Goal: Information Seeking & Learning: Compare options

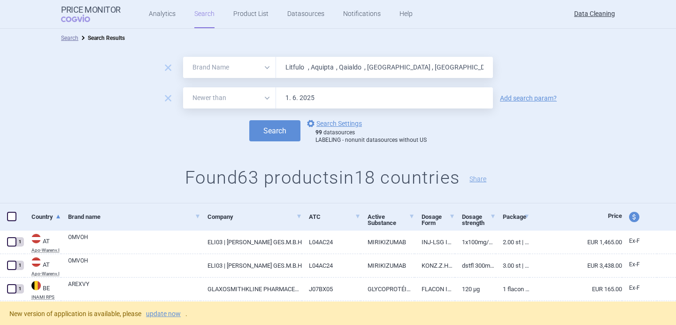
select select "brandName"
select select "newerThan"
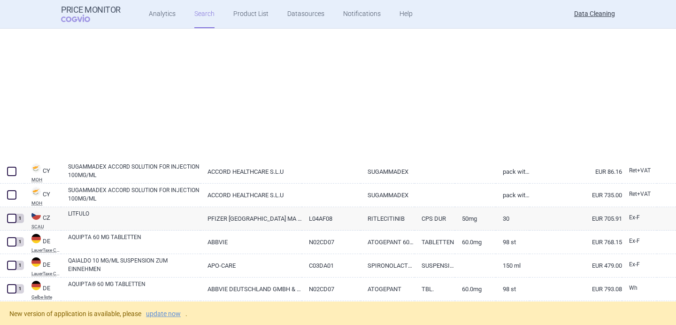
select select "brandName"
select select "newerThan"
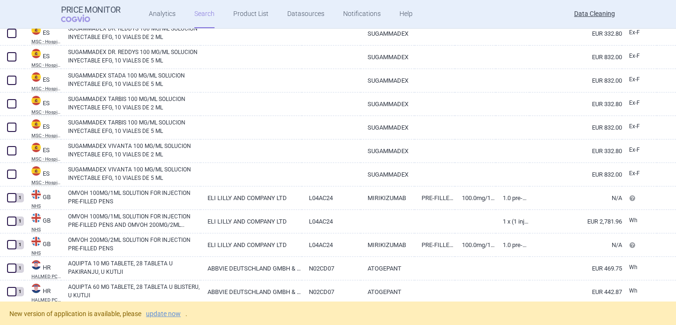
scroll to position [650, 0]
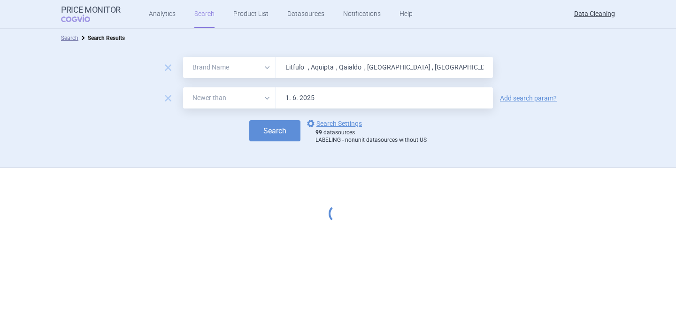
select select "brandName"
select select "newerThan"
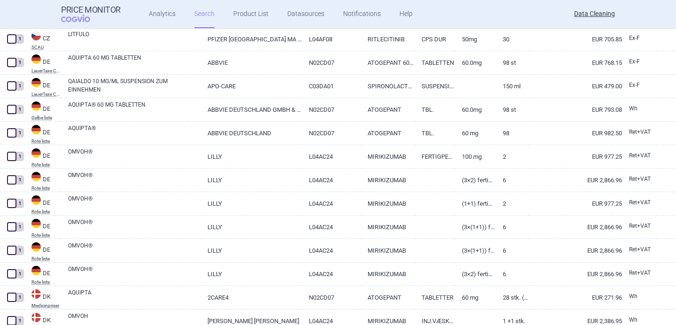
scroll to position [71, 0]
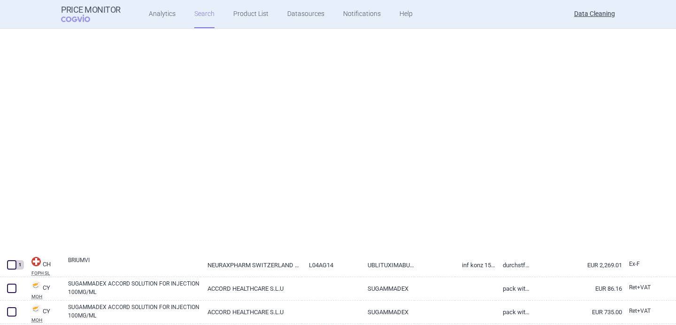
select select "brandName"
select select "newerThan"
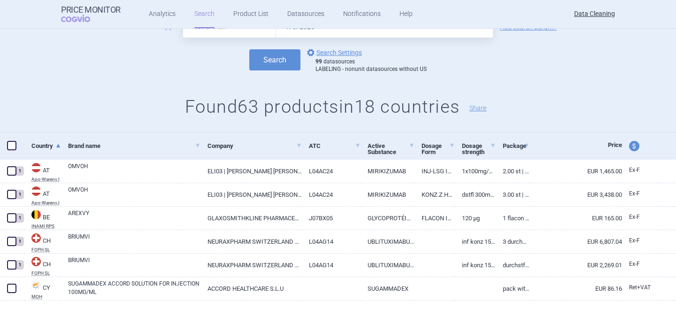
scroll to position [0, 0]
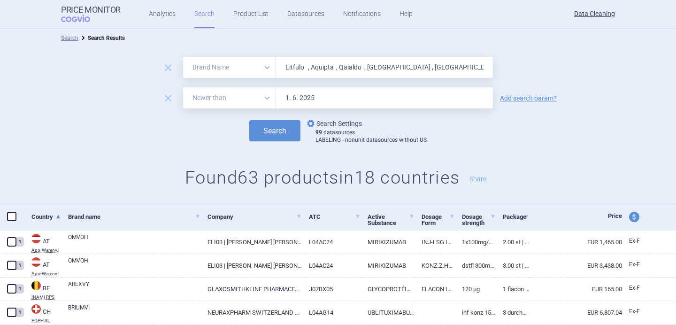
click at [336, 124] on link "options Search Settings" at bounding box center [333, 123] width 57 height 11
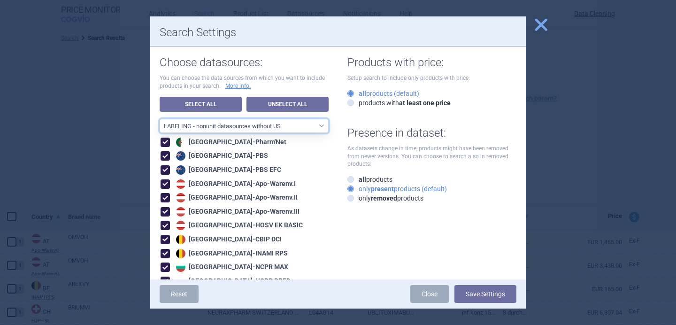
click at [297, 132] on select "All data sources LABELING - unit datasources without US LABELING - nonunit data…" at bounding box center [244, 126] width 169 height 14
select select "8989dc10-0f59-46fa-8fa1-2d950f31f8cb"
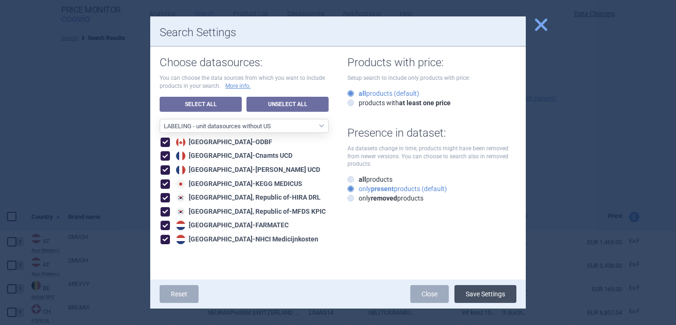
click at [484, 293] on button "Save Settings" at bounding box center [485, 294] width 62 height 18
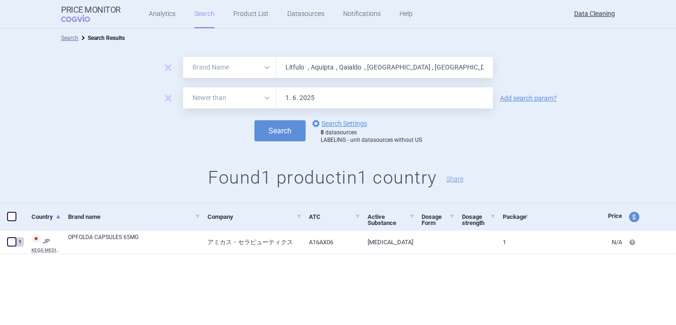
click at [310, 67] on input "Litfulo , Aquipta , Qaialdo , Camzyos , Ztalmy , Pylclar , Skytrofa , Lonapegso…" at bounding box center [384, 67] width 217 height 21
paste input "Epysqli , Hyftor , Tibsovo , Elfabrio , Vafseo , Bekemv , Akeega , Opzelura , B…"
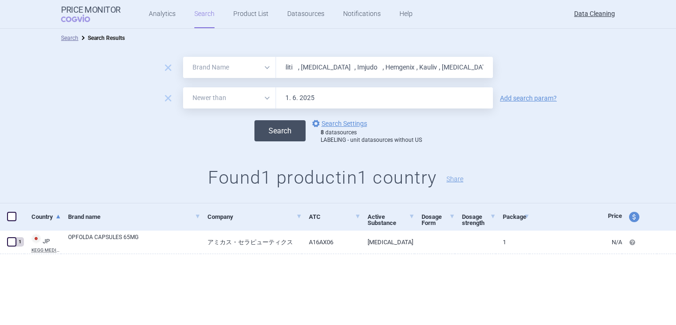
type input "Epysqli , Hyftor , Tibsovo , Elfabrio , Vafseo , Bekemv , Akeega , Opzelura , B…"
click at [290, 131] on button "Search" at bounding box center [279, 130] width 51 height 21
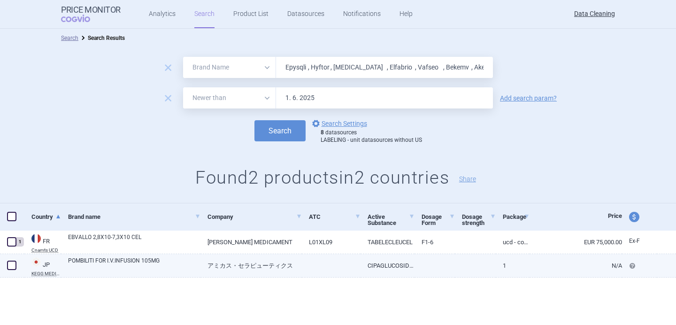
click at [127, 260] on link "POMBILITI FOR I.V.INFUSION 105MG" at bounding box center [134, 264] width 132 height 17
select select "EUR"
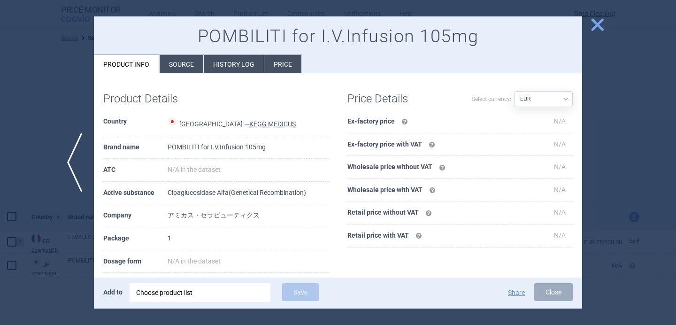
click at [160, 297] on div "Choose product list" at bounding box center [200, 292] width 128 height 19
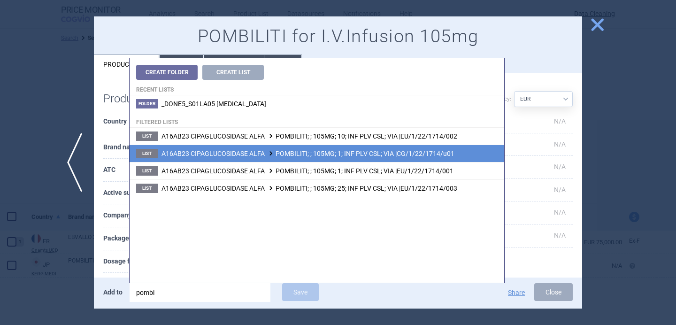
type input "pombi"
click at [264, 157] on span "A16AB23 CIPAGLUCOSIDASE ALFA POMBILITI; ; 105MG; 1; INF PLV CSL; VIA |CG/1/22/1…" at bounding box center [308, 154] width 293 height 8
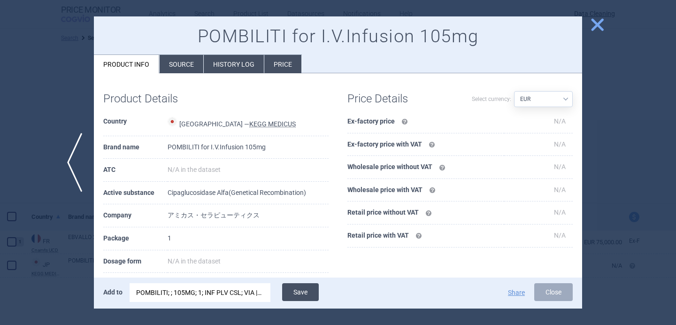
click at [296, 292] on button "Save" at bounding box center [300, 292] width 37 height 18
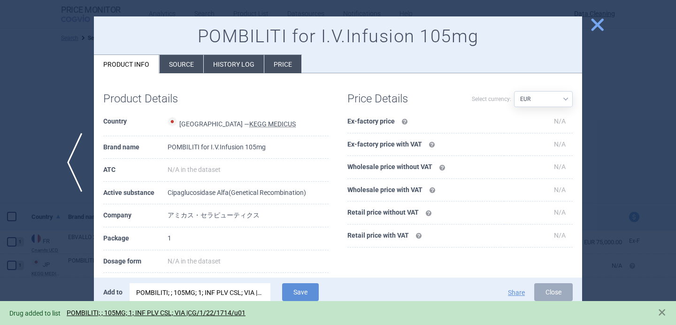
click at [60, 169] on div at bounding box center [338, 162] width 676 height 325
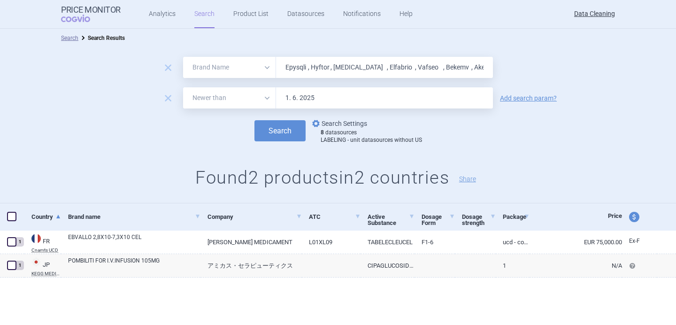
click at [354, 123] on link "options Search Settings" at bounding box center [338, 123] width 57 height 11
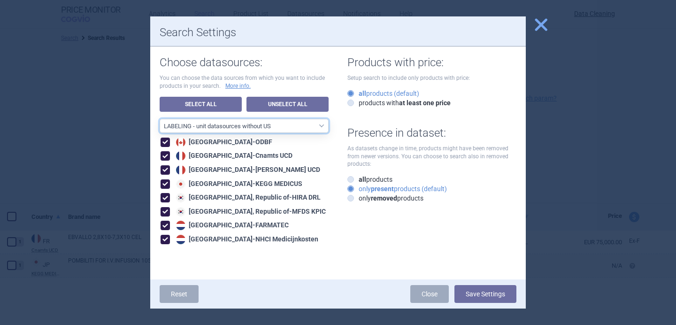
click at [318, 123] on select "All data sources LABELING - unit datasources without US LABELING - nonunit data…" at bounding box center [244, 126] width 169 height 14
select select "194b0200-cf1c-4e35-97df-3b55a106476a"
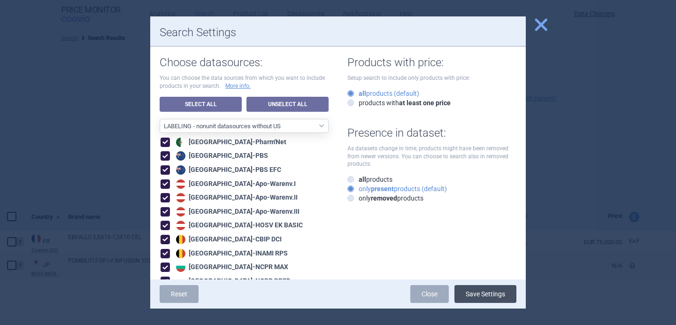
click at [476, 294] on button "Save Settings" at bounding box center [485, 294] width 62 height 18
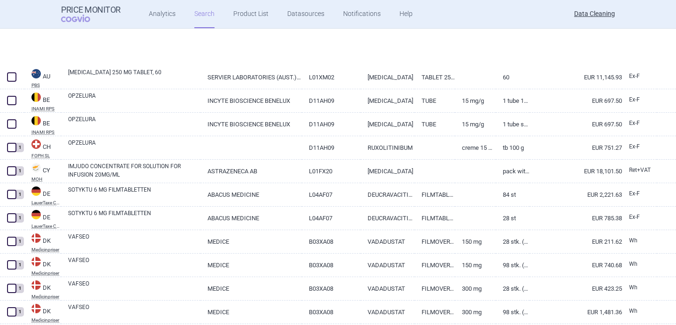
select select "brandName"
select select "newerThan"
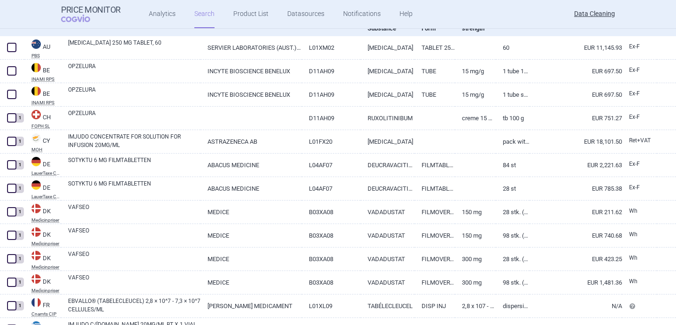
scroll to position [195, 0]
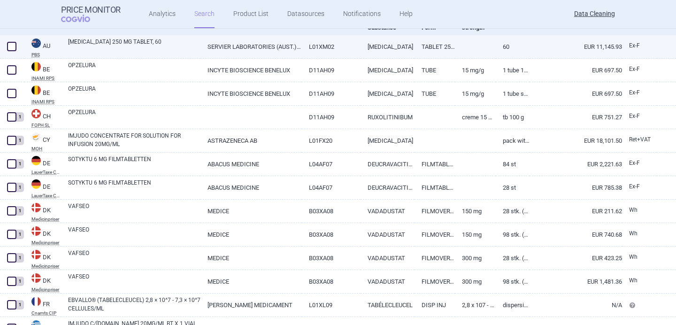
click at [176, 46] on link "TIBSOVO 250 MG TABLET, 60" at bounding box center [134, 46] width 132 height 17
select select "EUR"
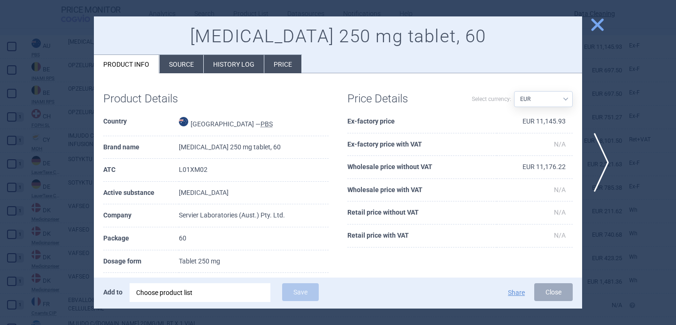
click at [212, 295] on div "Choose product list" at bounding box center [200, 292] width 128 height 19
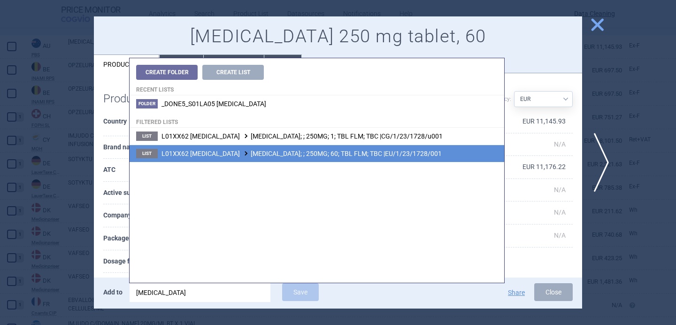
type input "tibsovo"
click at [303, 154] on span "L01XX62 IVOSIDENIB TIBSOVO; ; 250MG; 60; TBL FLM; TBC |EU/1/23/1728/001" at bounding box center [302, 154] width 280 height 8
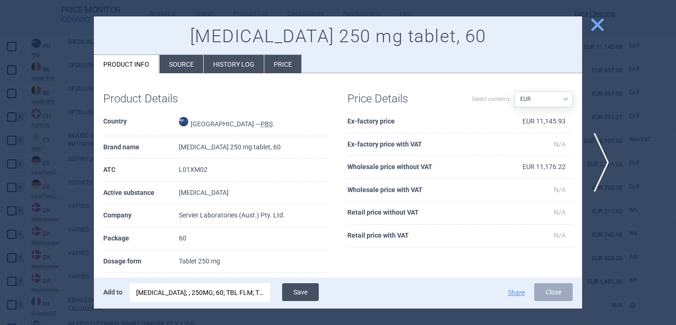
click at [304, 293] on button "Save" at bounding box center [300, 292] width 37 height 18
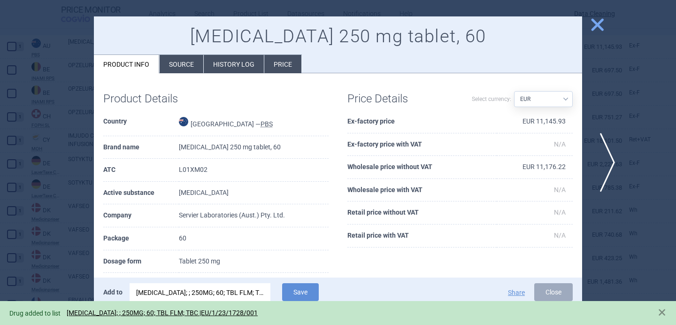
click at [604, 173] on span "next" at bounding box center [604, 162] width 21 height 59
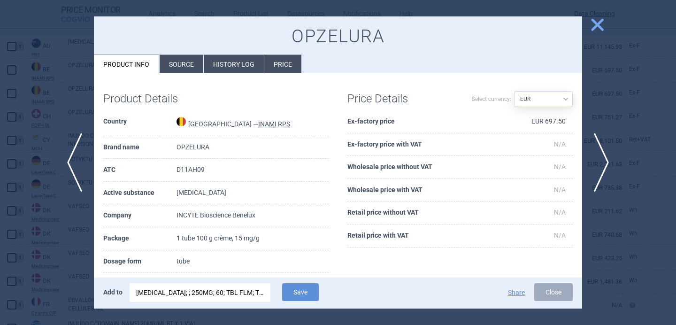
click at [217, 293] on div "TIBSOVO; ; 250MG; 60; TBL FLM; TBC |EU/1/23/1728/001" at bounding box center [200, 292] width 128 height 19
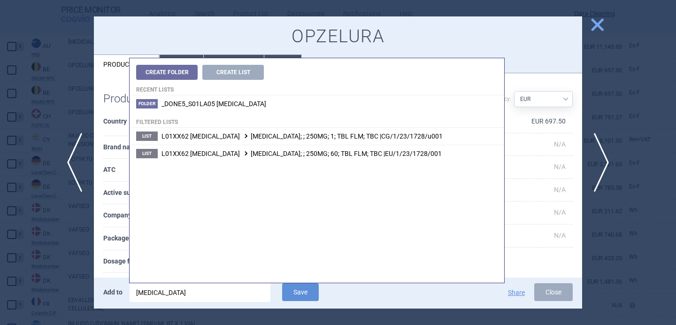
click at [217, 293] on input "tibsovo" at bounding box center [200, 292] width 141 height 19
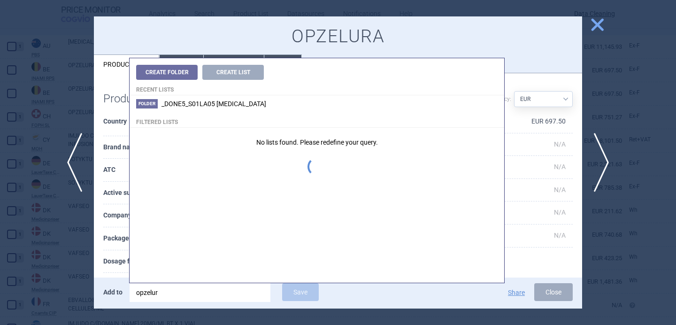
type input "opzelura"
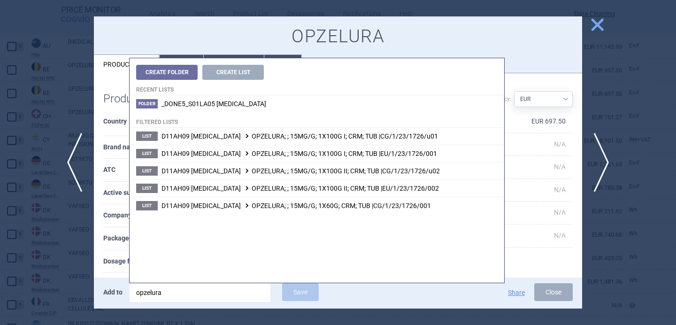
click at [102, 271] on div "Product Details Country Belgium — INAMI RPS Brand name OPZELURA ATC D11AH09 Act…" at bounding box center [216, 240] width 244 height 314
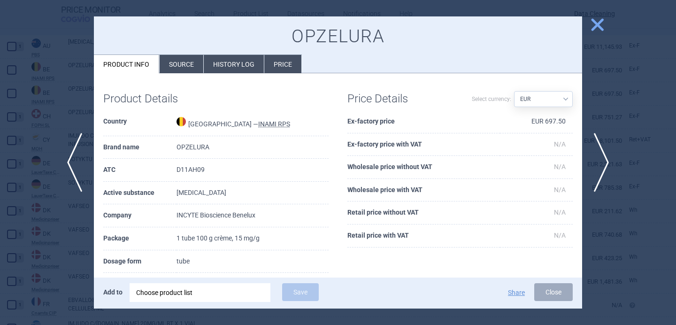
click at [197, 294] on div "Choose product list" at bounding box center [200, 292] width 128 height 19
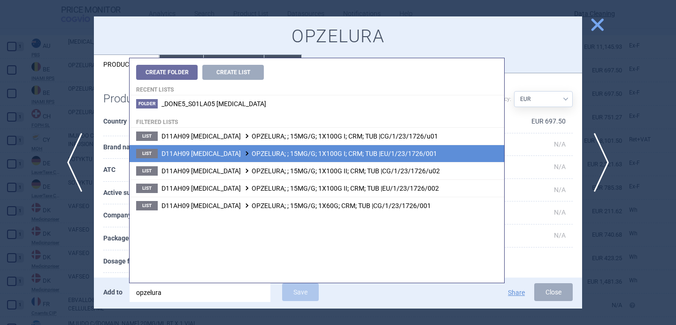
click at [317, 160] on li "List D11AH09 RUXOLITINIB PHOSPHATE OPZELURA; ; 15MG/G; 1X100G I; CRM; TUB |EU/1…" at bounding box center [317, 153] width 375 height 17
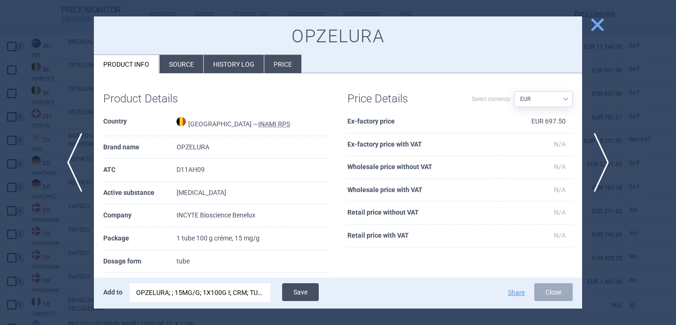
click at [305, 288] on button "Save" at bounding box center [300, 292] width 37 height 18
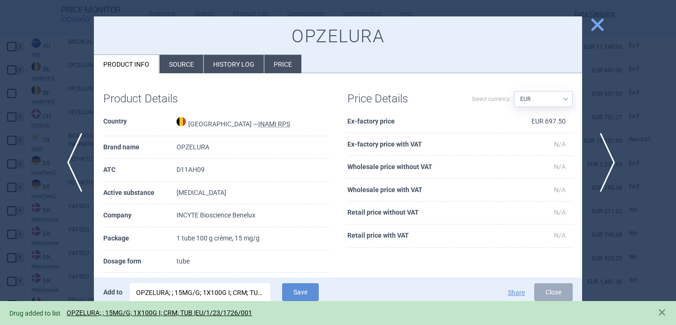
click at [607, 160] on span "next" at bounding box center [604, 162] width 21 height 59
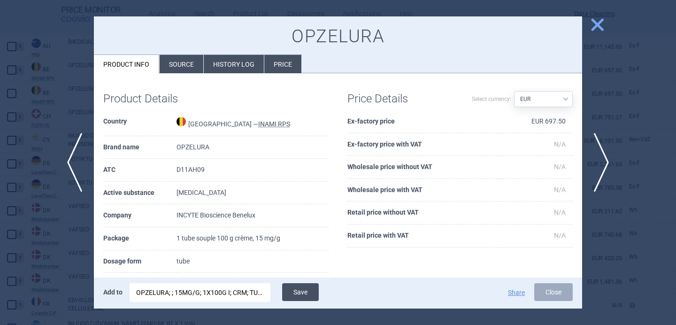
click at [304, 289] on button "Save" at bounding box center [300, 292] width 37 height 18
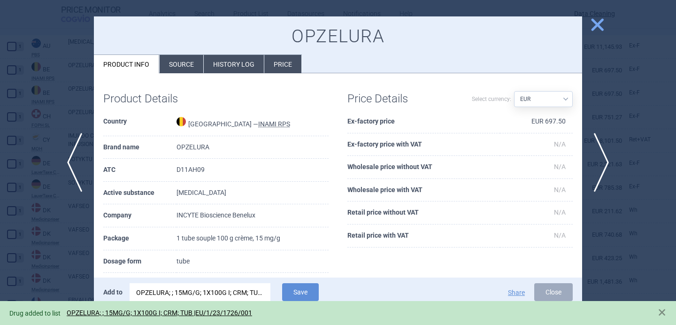
click at [76, 266] on div at bounding box center [338, 162] width 676 height 325
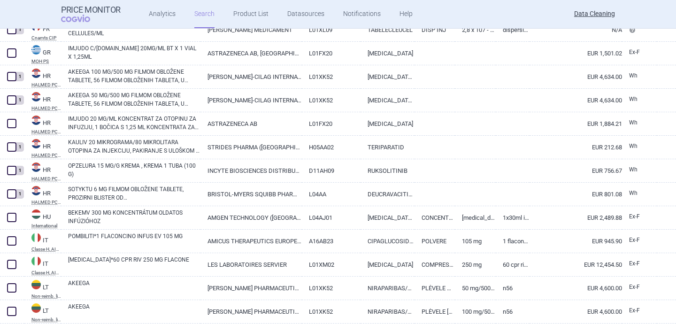
scroll to position [476, 0]
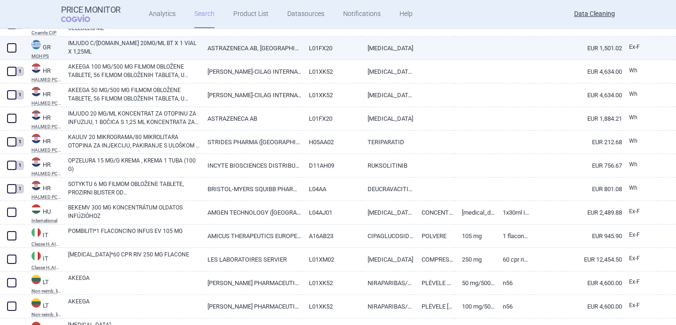
click at [146, 47] on link "IMJUDO C/S.SOL.IN 20MG/ML BT X 1 VIAL X 1,25ML" at bounding box center [134, 47] width 132 height 17
select select "EUR"
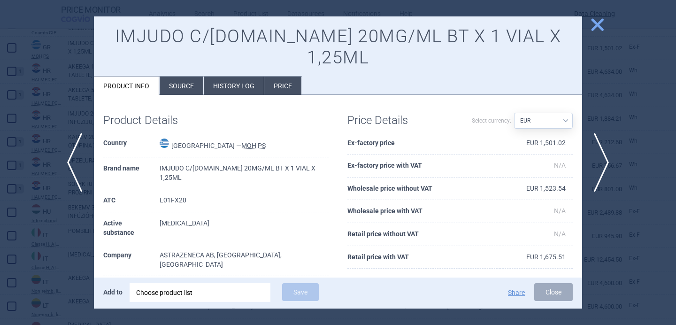
click at [193, 281] on div "Add to Choose product list Save Share Close" at bounding box center [338, 292] width 488 height 31
click at [192, 290] on div "Choose product list" at bounding box center [200, 292] width 128 height 19
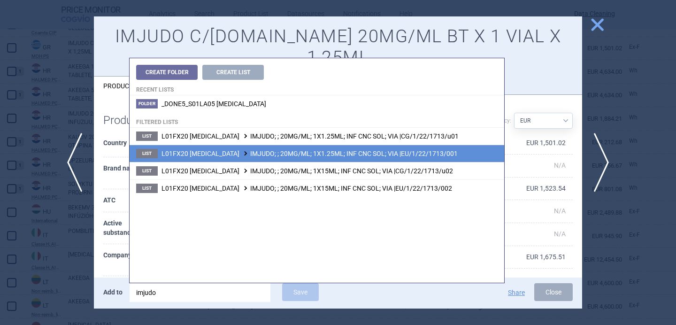
type input "imjudo"
click at [300, 149] on li "List L01FX20 TREMELIMUMAB IMJUDO; ; 20MG/ML; 1X1.25ML; INF CNC SOL; VIA |EU/1/2…" at bounding box center [317, 153] width 375 height 17
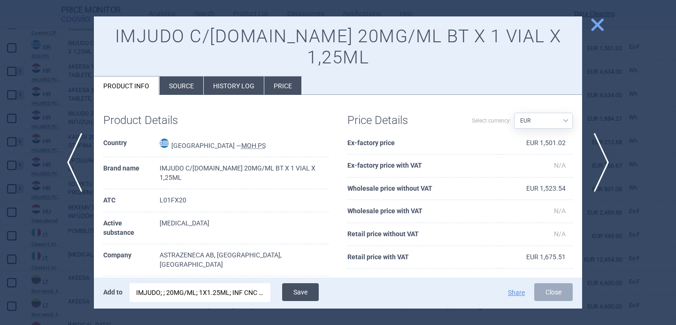
click at [304, 292] on button "Save" at bounding box center [300, 292] width 37 height 18
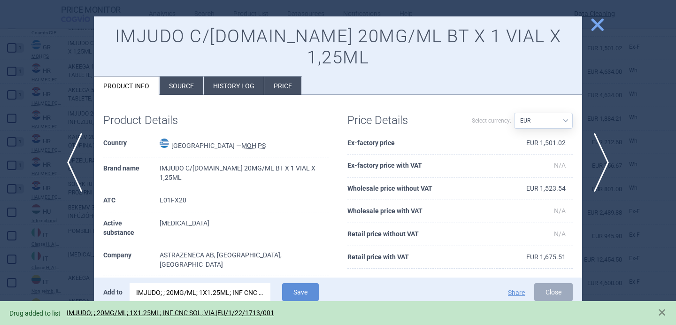
click at [55, 260] on div at bounding box center [338, 162] width 676 height 325
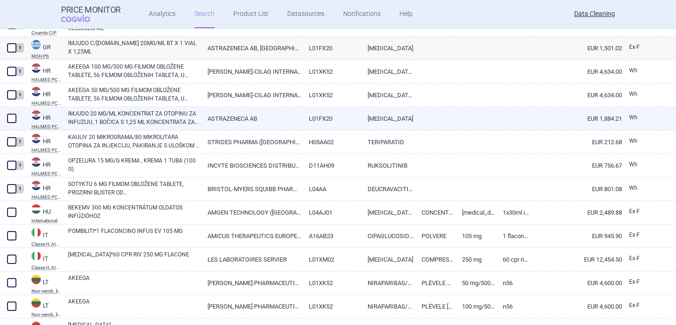
click at [131, 118] on link "IMJUDO 20 MG/ML KONCENTRAT ZA OTOPINU ZA INFUZIJU, 1 BOČICA S 1,25 ML KONCENTRA…" at bounding box center [134, 117] width 132 height 17
select select "EUR"
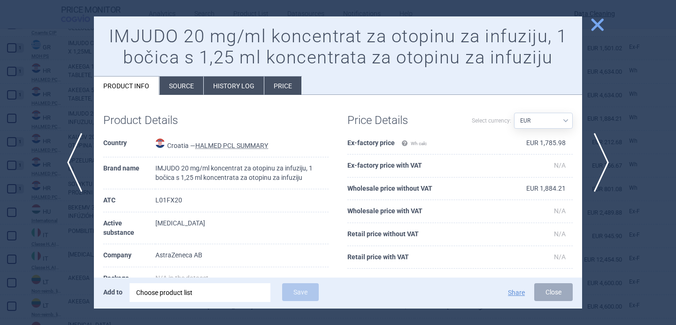
click at [182, 82] on li "Source" at bounding box center [182, 86] width 44 height 18
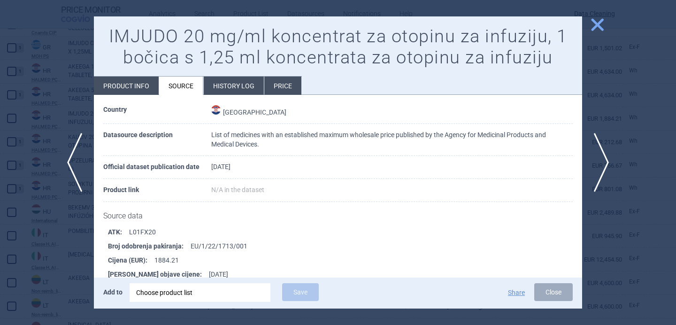
scroll to position [82, 0]
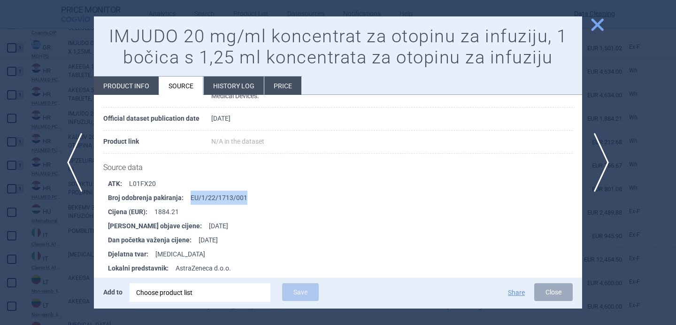
drag, startPoint x: 257, startPoint y: 194, endPoint x: 190, endPoint y: 196, distance: 67.6
click at [190, 196] on li "Broj odobrenja pakiranja : EU/1/22/1713/001" at bounding box center [345, 198] width 474 height 14
copy li "EU/1/22/1713/001"
click at [198, 294] on div "Choose product list" at bounding box center [200, 292] width 128 height 19
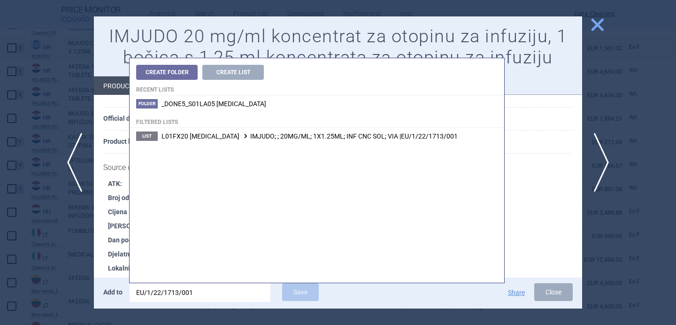
type input "EU/1/22/1713/001"
click at [300, 137] on span "L01FX20 TREMELIMUMAB IMJUDO; ; 20MG/ML; 1X1.25ML; INF CNC SOL; VIA |EU/1/22/171…" at bounding box center [310, 136] width 296 height 8
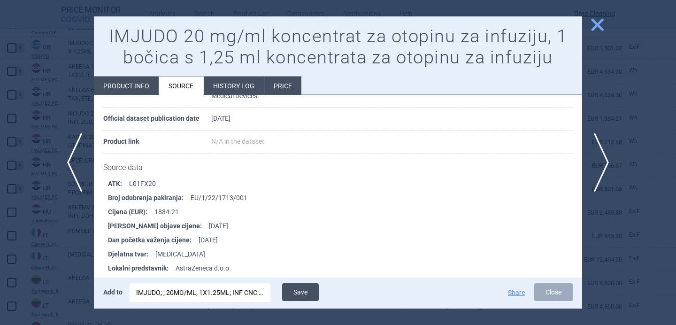
click at [303, 292] on button "Save" at bounding box center [300, 292] width 37 height 18
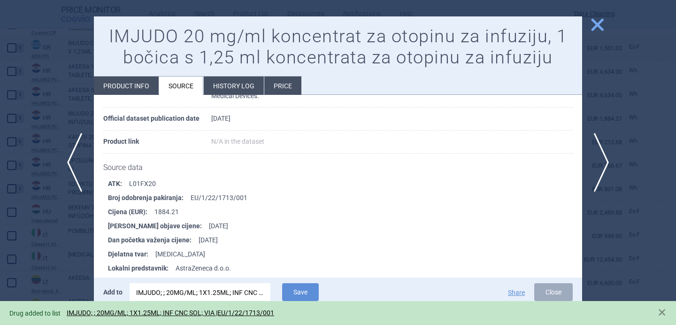
click at [54, 238] on div at bounding box center [338, 162] width 676 height 325
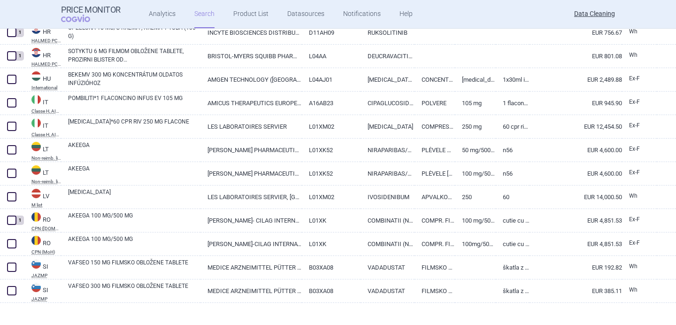
scroll to position [617, 0]
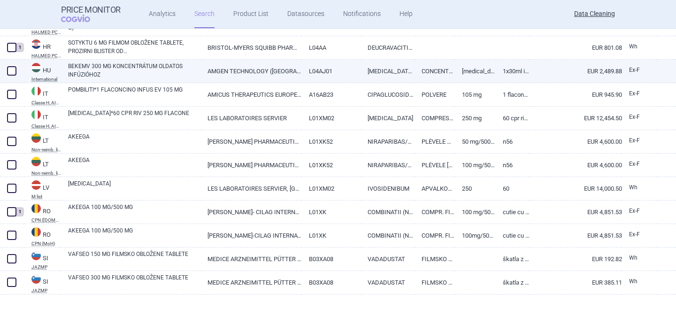
click at [115, 65] on link "BEKEMV 300 MG KONCENTRÁTUM OLDATOS INFÚZIÓHOZ" at bounding box center [134, 70] width 132 height 17
select select "EUR"
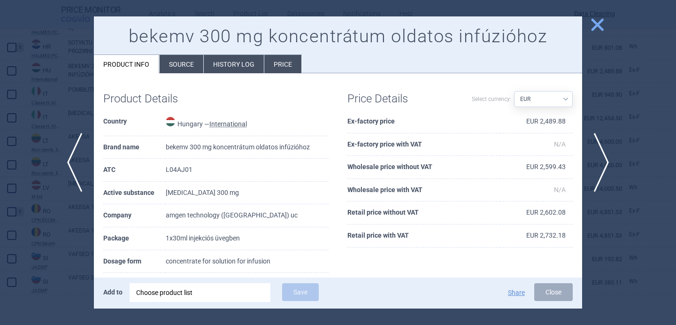
click at [50, 108] on div at bounding box center [338, 162] width 676 height 325
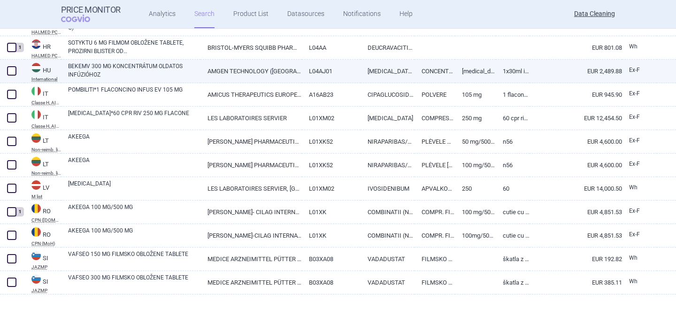
click at [110, 72] on link "BEKEMV 300 MG KONCENTRÁTUM OLDATOS INFÚZIÓHOZ" at bounding box center [134, 70] width 132 height 17
select select "EUR"
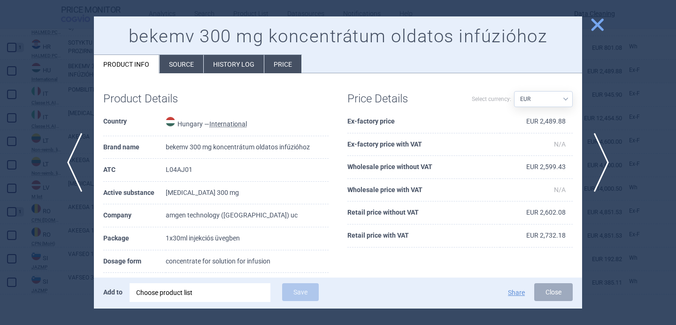
click at [179, 67] on li "Source" at bounding box center [182, 64] width 44 height 18
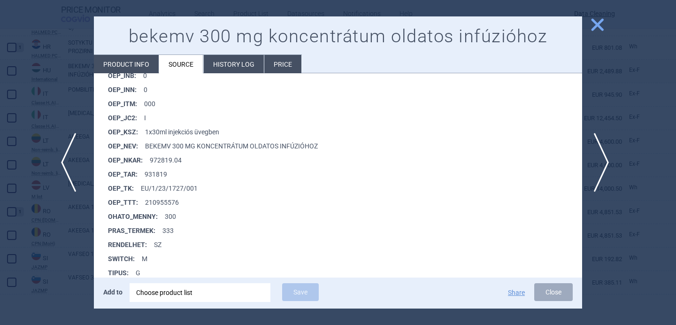
scroll to position [1185, 0]
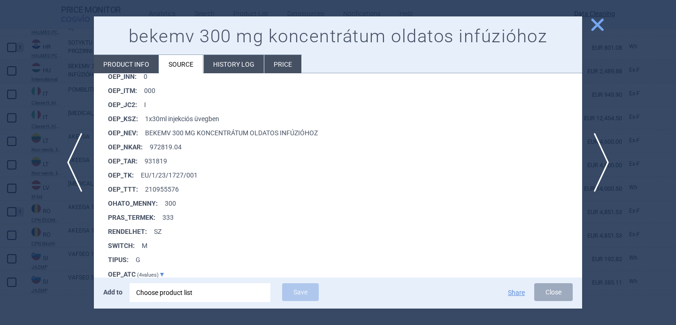
click at [62, 254] on div at bounding box center [338, 162] width 676 height 325
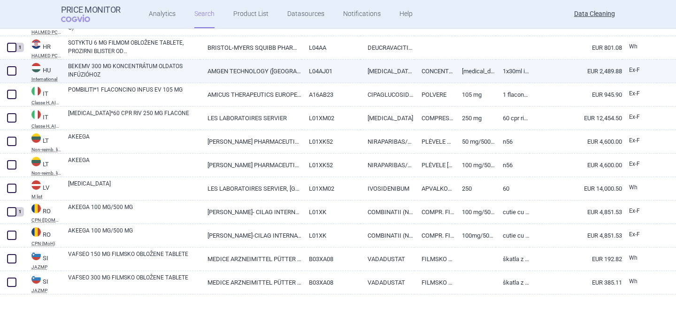
click at [133, 74] on link "BEKEMV 300 MG KONCENTRÁTUM OLDATOS INFÚZIÓHOZ" at bounding box center [134, 70] width 132 height 17
select select "EUR"
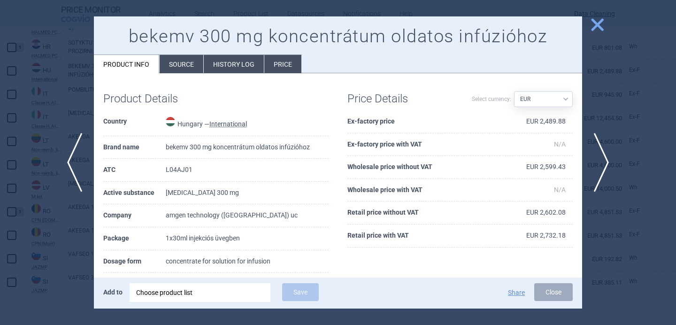
click at [191, 68] on li "Source" at bounding box center [182, 64] width 44 height 18
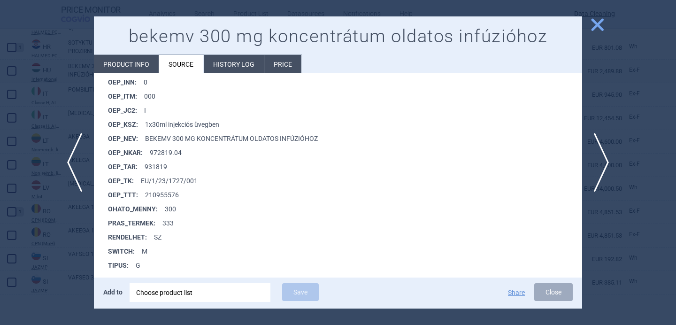
scroll to position [1200, 0]
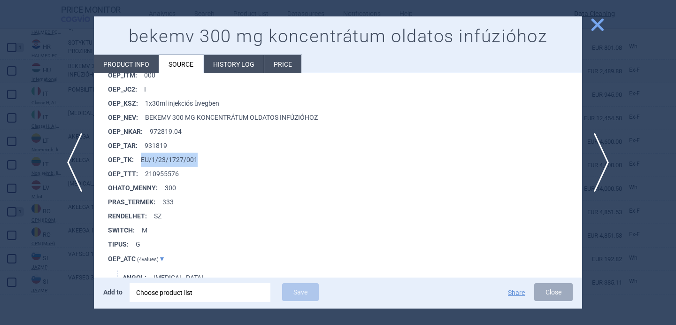
drag, startPoint x: 200, startPoint y: 160, endPoint x: 141, endPoint y: 158, distance: 59.2
click at [141, 158] on li "OEP_TK : EU/1/23/1727/001" at bounding box center [345, 160] width 474 height 14
copy li "EU/1/23/1727/001"
click at [171, 296] on div "Choose product list" at bounding box center [200, 292] width 128 height 19
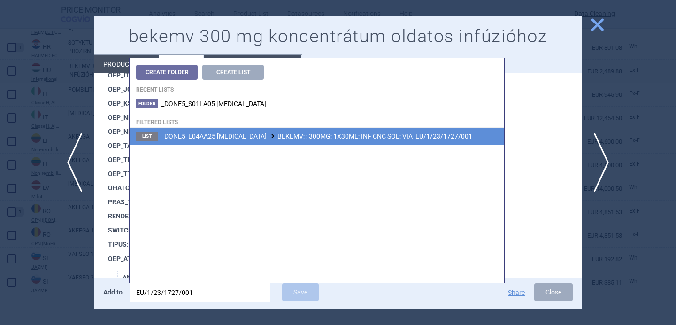
type input "EU/1/23/1727/001"
click at [336, 142] on li "List _DONE5_L04AA25 ECULIZUMAB BEKEMV; ; 300MG; 1X30ML; INF CNC SOL; VIA |EU/1/…" at bounding box center [317, 136] width 375 height 17
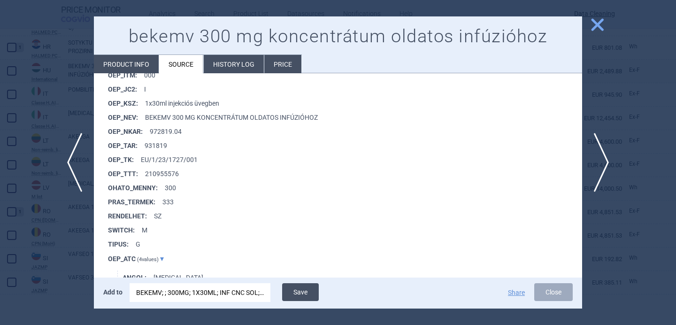
click at [304, 292] on button "Save" at bounding box center [300, 292] width 37 height 18
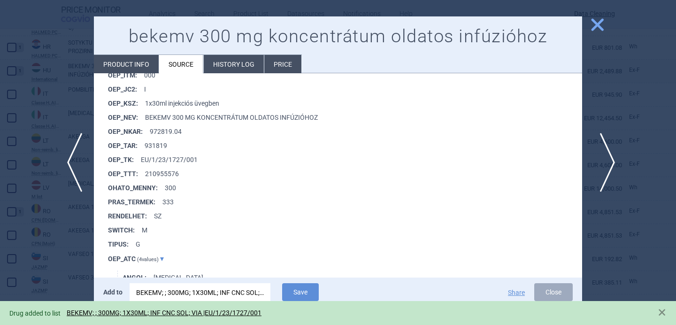
click at [600, 158] on span "next" at bounding box center [604, 162] width 21 height 59
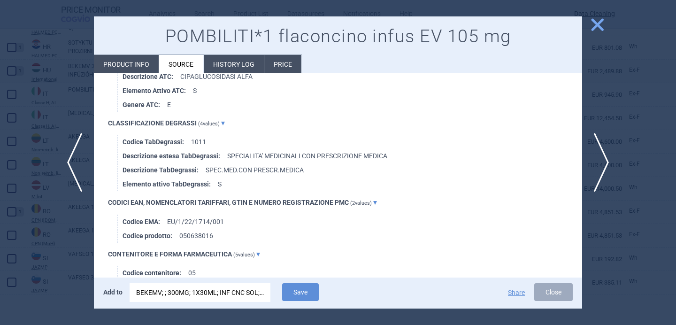
scroll to position [925, 0]
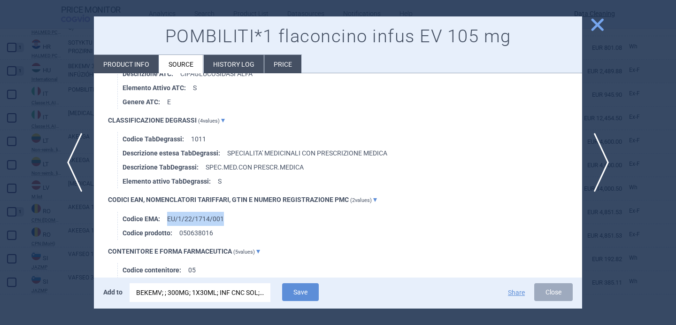
drag, startPoint x: 231, startPoint y: 219, endPoint x: 168, endPoint y: 218, distance: 62.4
click at [168, 218] on li "Codice EMA : EU/1/22/1714/001" at bounding box center [353, 219] width 460 height 14
copy li "EU/1/22/1714/001"
click at [189, 294] on div "BEKEMV; ; 300MG; 1X30ML; INF CNC SOL; VIA |EU/1/23/1727/001" at bounding box center [200, 292] width 128 height 19
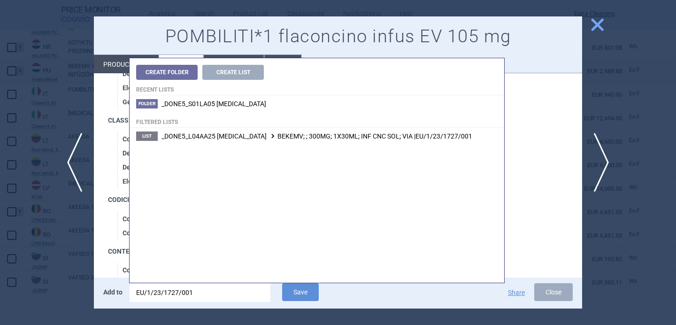
click at [189, 294] on input "EU/1/23/1727/001" at bounding box center [200, 292] width 141 height 19
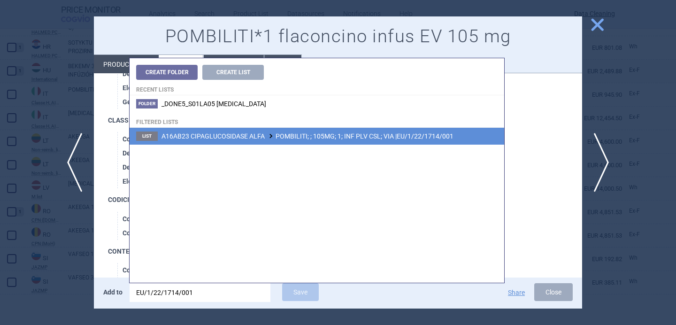
type input "EU/1/22/1714/001"
click at [294, 141] on li "List A16AB23 CIPAGLUCOSIDASE ALFA POMBILITI; ; 105MG; 1; INF PLV CSL; VIA |EU/1…" at bounding box center [317, 136] width 375 height 17
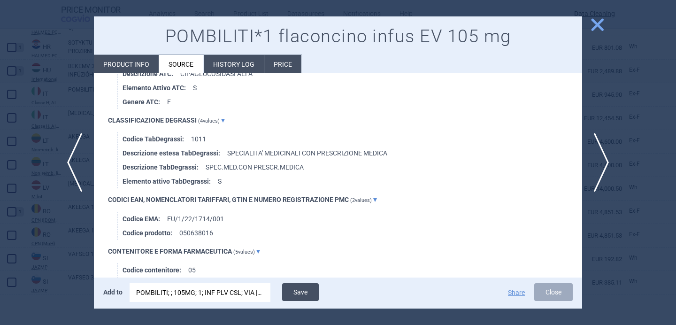
click at [302, 290] on button "Save" at bounding box center [300, 292] width 37 height 18
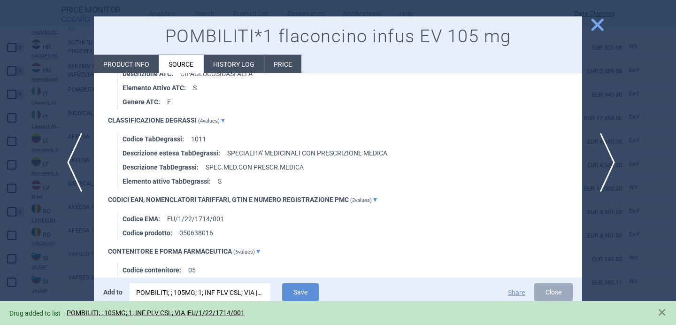
click at [601, 158] on span "next" at bounding box center [604, 162] width 21 height 59
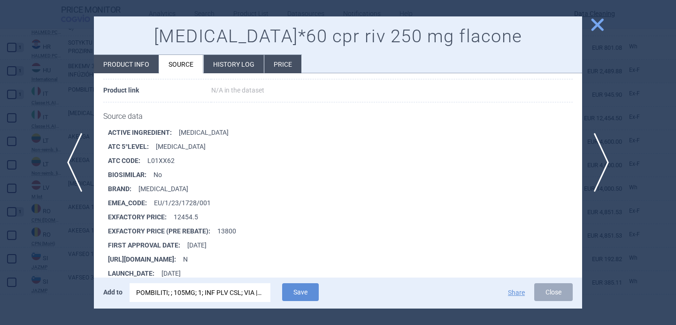
scroll to position [455, 0]
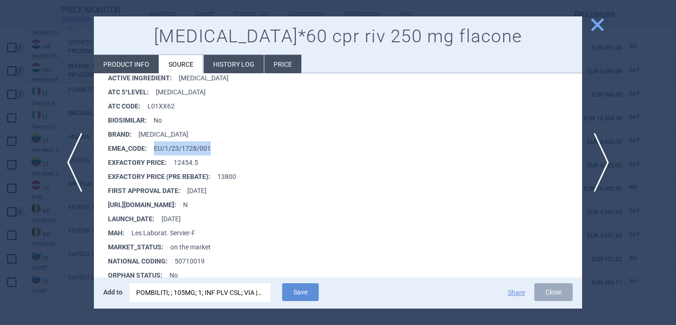
drag, startPoint x: 220, startPoint y: 143, endPoint x: 154, endPoint y: 148, distance: 66.4
click at [154, 148] on li "EMEA_CODE : EU/1/23/1728/001" at bounding box center [345, 148] width 474 height 14
copy li "EU/1/23/1728/001"
click at [167, 298] on div "POMBILITI; ; 105MG; 1; INF PLV CSL; VIA |EU/1/22/1714/001" at bounding box center [200, 292] width 128 height 19
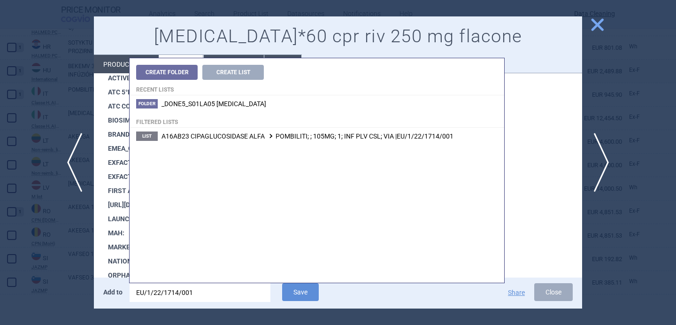
click at [167, 298] on input "EU/1/22/1714/001" at bounding box center [200, 292] width 141 height 19
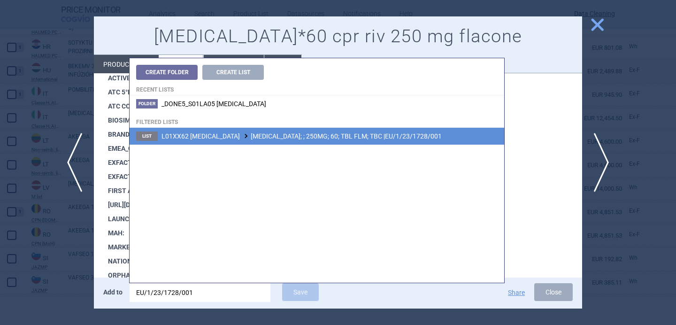
type input "EU/1/23/1728/001"
click at [300, 142] on li "List L01XX62 IVOSIDENIB TIBSOVO; ; 250MG; 60; TBL FLM; TBC |EU/1/23/1728/001" at bounding box center [317, 136] width 375 height 17
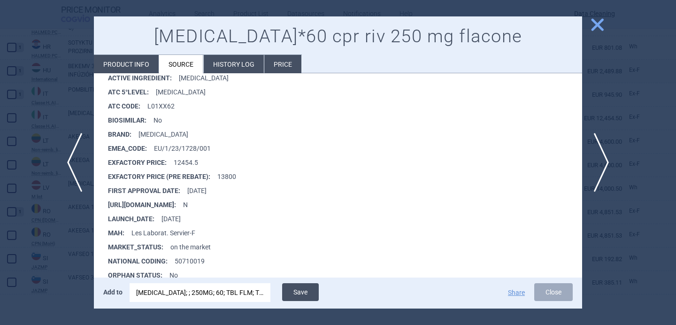
click at [309, 291] on button "Save" at bounding box center [300, 292] width 37 height 18
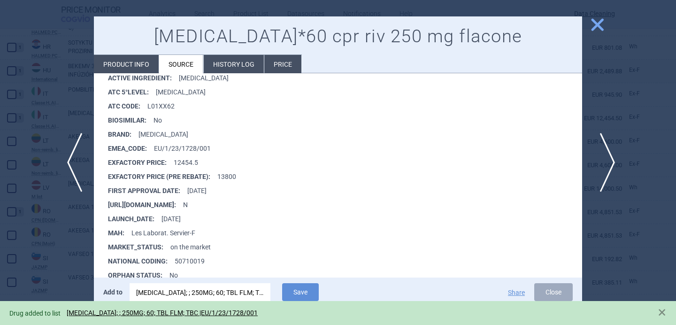
click at [607, 169] on span "next" at bounding box center [604, 162] width 21 height 59
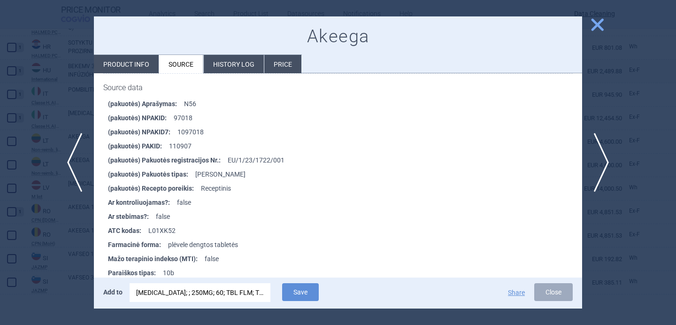
scroll to position [1006, 0]
drag, startPoint x: 286, startPoint y: 158, endPoint x: 227, endPoint y: 161, distance: 58.8
click at [227, 161] on li "(pakuotės) Pakuotės registracijos Nr. : EU/1/23/1722/001" at bounding box center [345, 159] width 474 height 14
copy li "EU/1/23/1722/001"
click at [193, 284] on div "TIBSOVO; ; 250MG; 60; TBL FLM; TBC |EU/1/23/1728/001" at bounding box center [200, 292] width 128 height 19
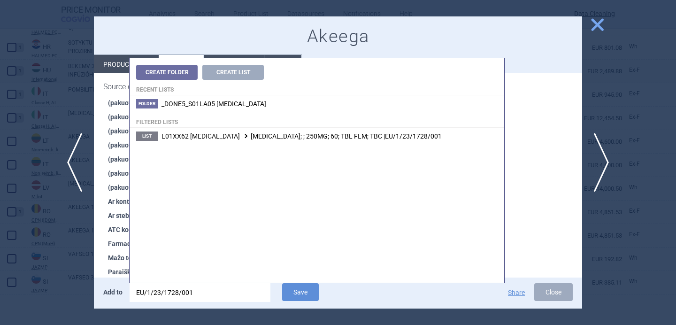
click at [193, 284] on input "EU/1/23/1728/001" at bounding box center [200, 292] width 141 height 19
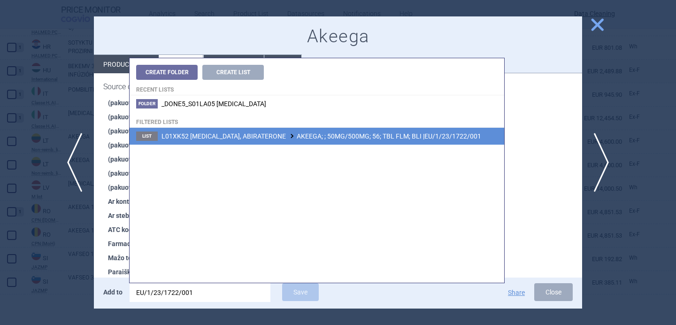
type input "EU/1/23/1722/001"
click at [303, 140] on li "List L01XK52 NIRAPARIB, ABIRATERONE AKEEGA; ; 50MG/500MG; 56; TBL FLM; BLI |EU/…" at bounding box center [317, 136] width 375 height 17
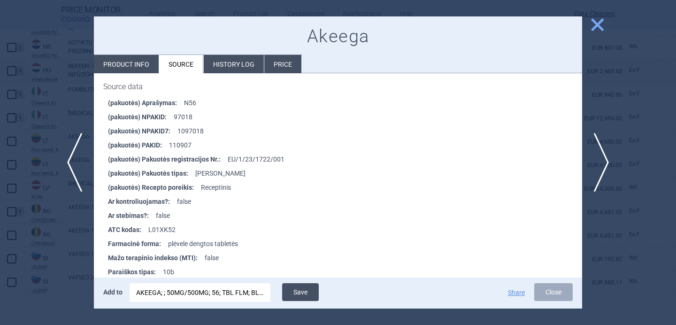
click at [305, 293] on button "Save" at bounding box center [300, 292] width 37 height 18
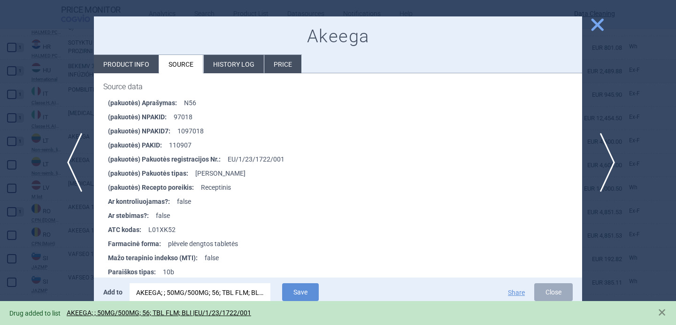
click at [609, 166] on span "next" at bounding box center [604, 162] width 21 height 59
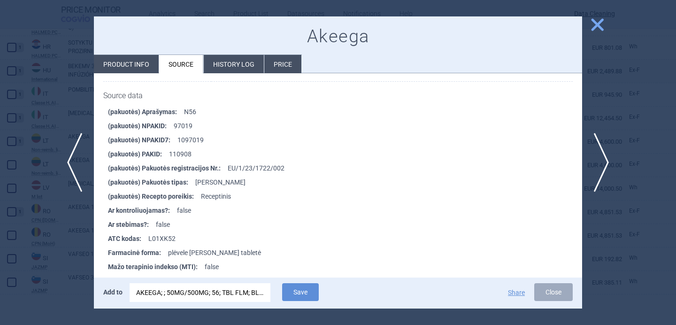
scroll to position [1004, 0]
drag, startPoint x: 293, startPoint y: 161, endPoint x: 228, endPoint y: 161, distance: 65.7
click at [228, 161] on li "(pakuotės) Pakuotės registracijos Nr. : EU/1/23/1722/002" at bounding box center [345, 168] width 474 height 14
copy li "EU/1/23/1722/002"
click at [218, 288] on div "AKEEGA; ; 50MG/500MG; 56; TBL FLM; BLI |EU/1/23/1722/001" at bounding box center [200, 292] width 128 height 19
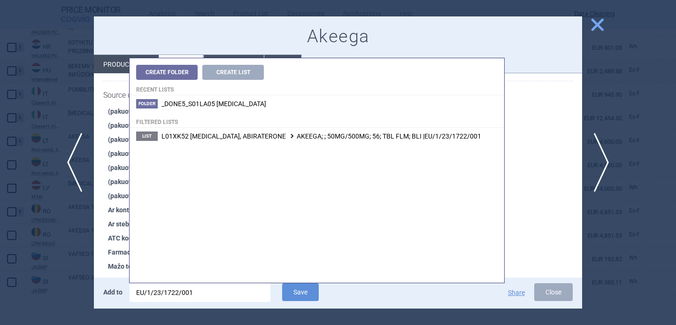
click at [218, 288] on input "EU/1/23/1722/001" at bounding box center [200, 292] width 141 height 19
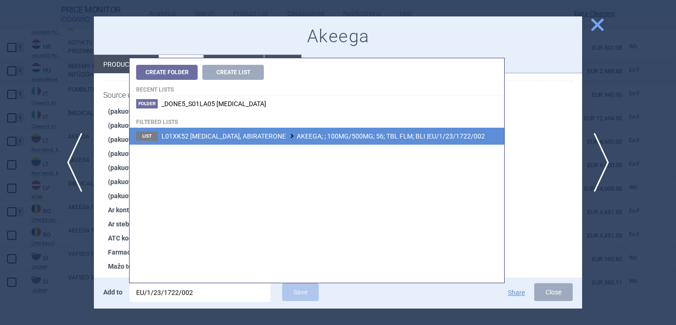
type input "EU/1/23/1722/002"
click at [318, 141] on li "List L01XK52 NIRAPARIB, ABIRATERONE AKEEGA; ; 100MG/500MG; 56; TBL FLM; BLI |EU…" at bounding box center [317, 136] width 375 height 17
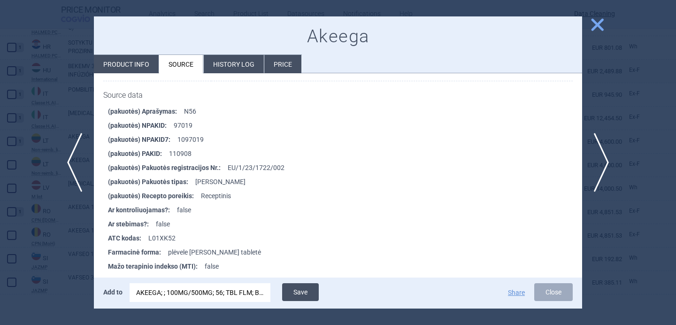
click at [302, 299] on button "Save" at bounding box center [300, 292] width 37 height 18
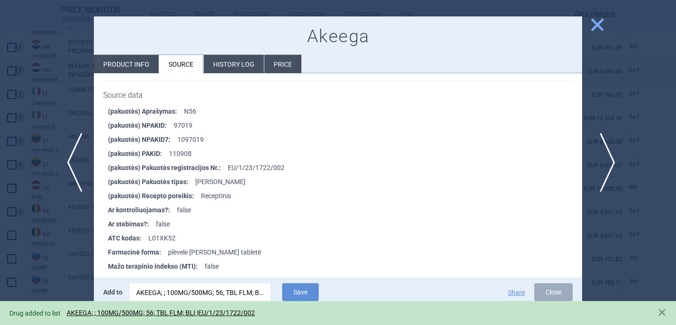
click at [604, 154] on span "next" at bounding box center [604, 162] width 21 height 59
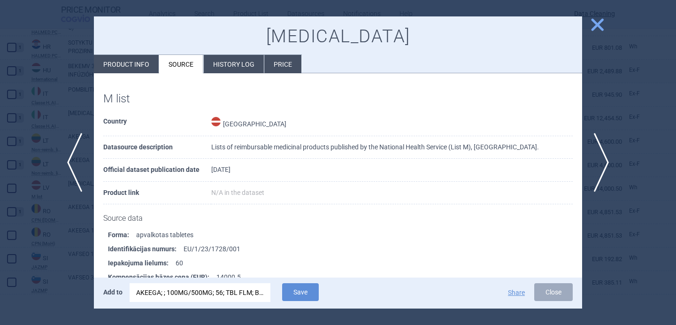
scroll to position [86, 0]
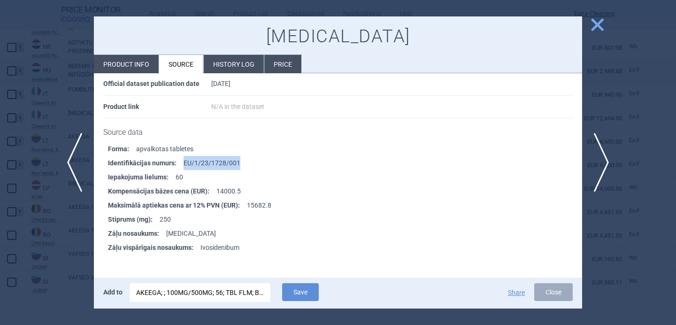
drag, startPoint x: 242, startPoint y: 162, endPoint x: 182, endPoint y: 162, distance: 60.6
click at [182, 162] on li "Identifikācijas numurs : EU/1/23/1728/001" at bounding box center [345, 163] width 474 height 14
copy li "EU/1/23/1728/001"
click at [188, 291] on div "AKEEGA; ; 100MG/500MG; 56; TBL FLM; BLI |EU/1/23/1722/002" at bounding box center [200, 292] width 128 height 19
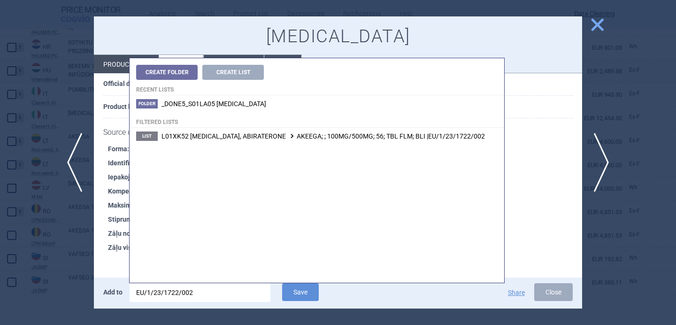
click at [188, 291] on input "EU/1/23/1722/002" at bounding box center [200, 292] width 141 height 19
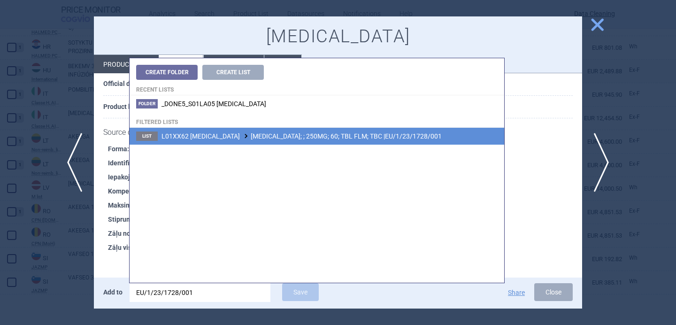
type input "EU/1/23/1728/001"
click at [313, 138] on span "L01XX62 IVOSIDENIB TIBSOVO; ; 250MG; 60; TBL FLM; TBC |EU/1/23/1728/001" at bounding box center [302, 136] width 280 height 8
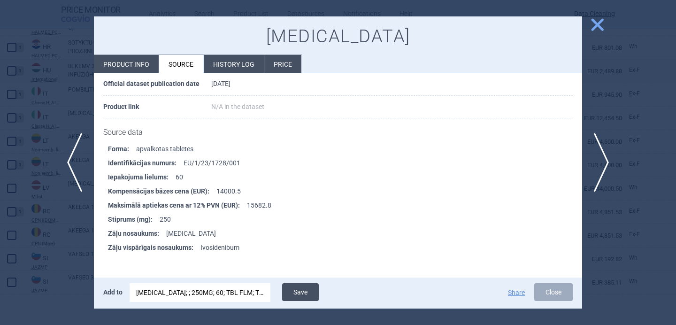
click at [308, 290] on button "Save" at bounding box center [300, 292] width 37 height 18
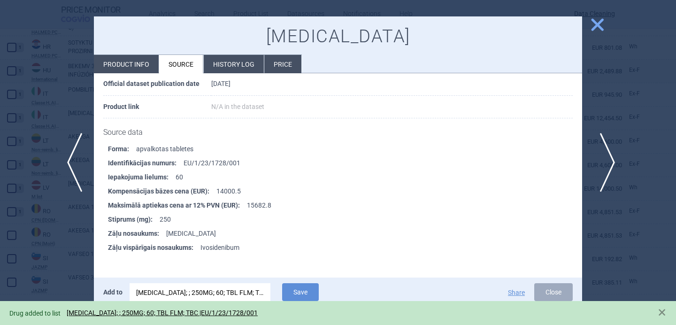
click at [609, 162] on span "next" at bounding box center [604, 162] width 21 height 59
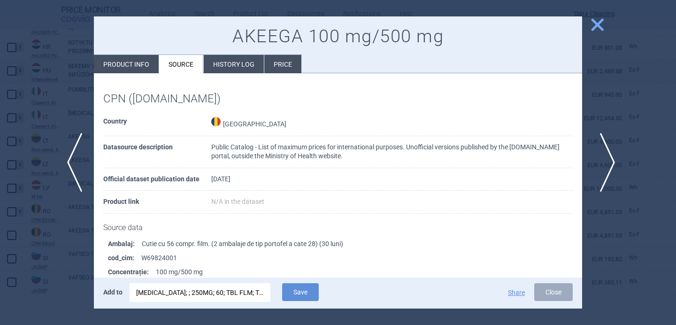
click at [609, 162] on span "next" at bounding box center [604, 162] width 21 height 59
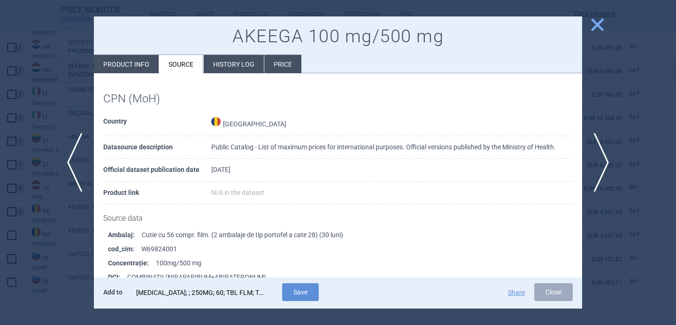
click at [196, 297] on div "TIBSOVO; ; 250MG; 60; TBL FLM; TBC |EU/1/23/1728/001" at bounding box center [200, 292] width 128 height 19
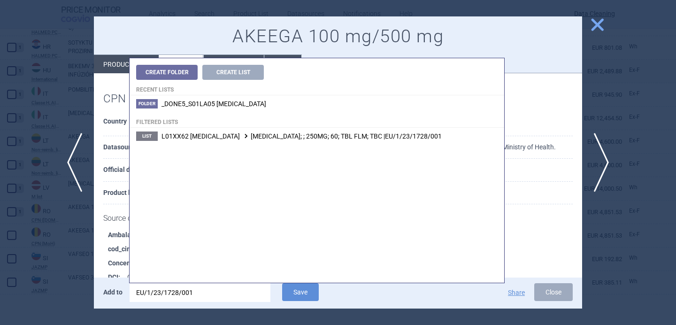
click at [196, 297] on input "EU/1/23/1728/001" at bounding box center [200, 292] width 141 height 19
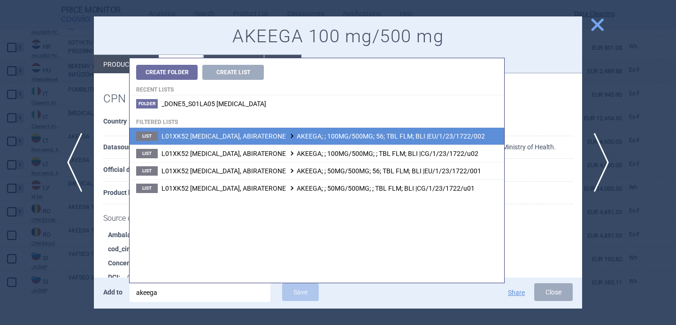
type input "akeega"
click at [318, 136] on span "L01XK52 NIRAPARIB, ABIRATERONE AKEEGA; ; 100MG/500MG; 56; TBL FLM; BLI |EU/1/23…" at bounding box center [323, 136] width 323 height 8
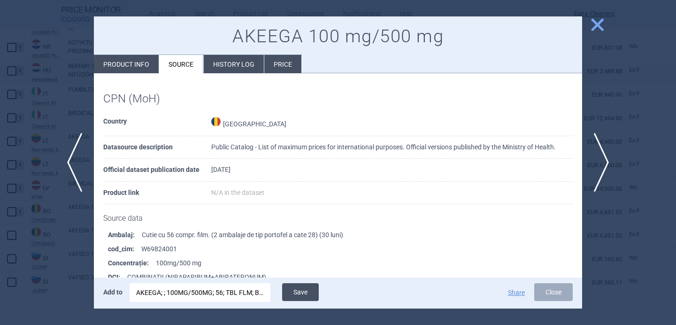
click at [302, 292] on button "Save" at bounding box center [300, 292] width 37 height 18
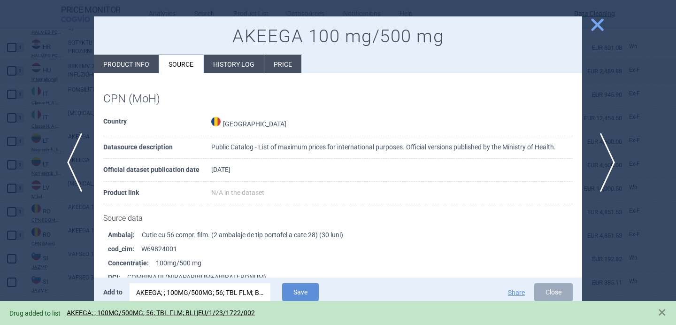
click at [600, 162] on span "next" at bounding box center [604, 162] width 21 height 59
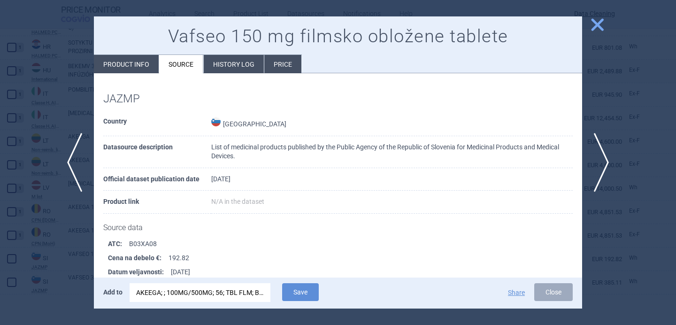
click at [178, 303] on div "Add to AKEEGA; ; 100MG/500MG; 56; TBL FLM; BLI |EU/1/23/1722/002 Save" at bounding box center [244, 293] width 282 height 20
click at [178, 298] on div "AKEEGA; ; 100MG/500MG; 56; TBL FLM; BLI |EU/1/23/1722/002" at bounding box center [200, 292] width 128 height 19
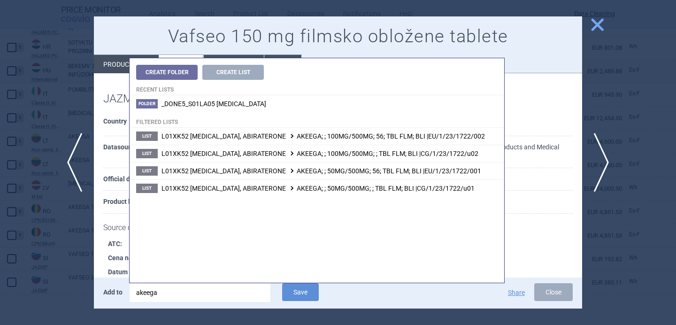
click at [178, 298] on input "akeega" at bounding box center [200, 292] width 141 height 19
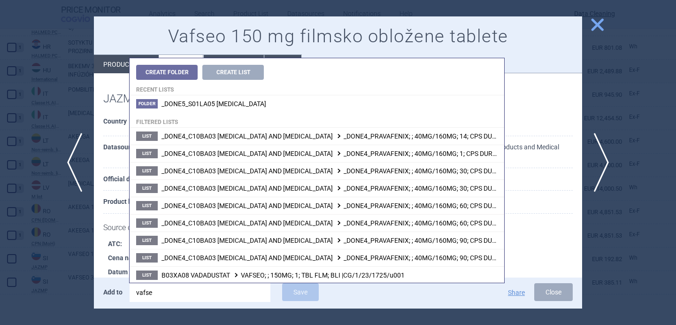
type input "vafseo"
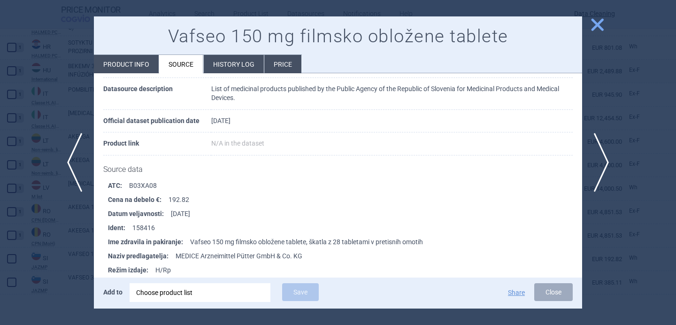
scroll to position [59, 0]
click at [141, 63] on li "Product info" at bounding box center [126, 64] width 65 height 18
select select "EUR"
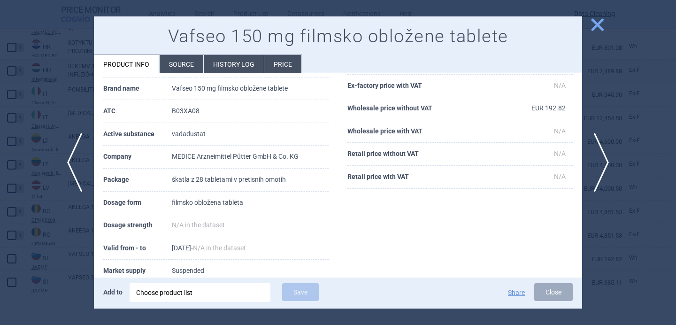
scroll to position [67, 0]
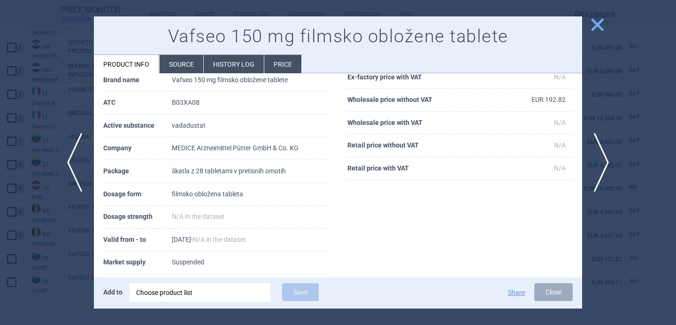
click at [203, 292] on div "Choose product list" at bounding box center [200, 292] width 128 height 19
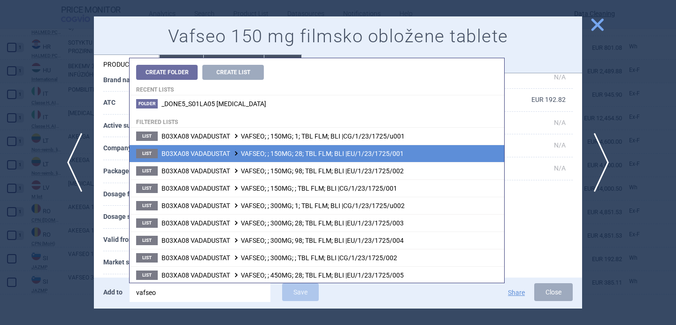
click at [280, 156] on span "B03XA08 VADADUSTAT VAFSEO; ; 150MG; 28; TBL FLM; BLI |EU/1/23/1725/001" at bounding box center [283, 154] width 242 height 8
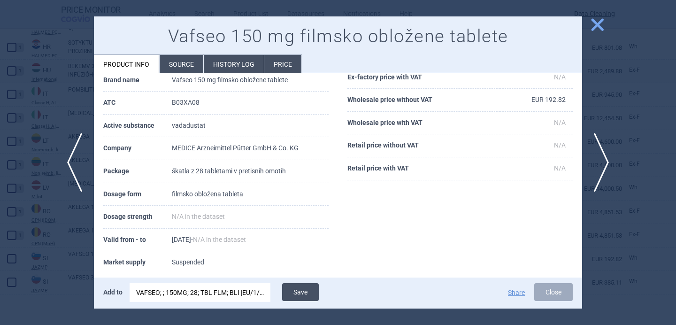
click at [294, 288] on button "Save" at bounding box center [300, 292] width 37 height 18
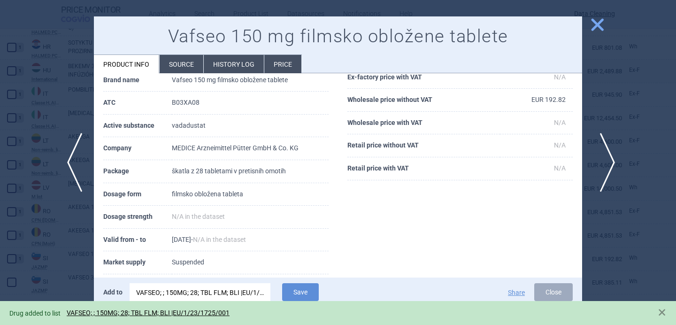
click at [610, 154] on span "next" at bounding box center [604, 162] width 21 height 59
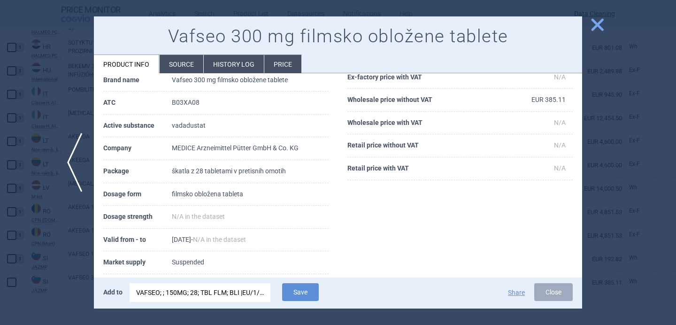
click at [203, 292] on div "VAFSEO; ; 150MG; 28; TBL FLM; BLI |EU/1/23/1725/001" at bounding box center [200, 292] width 128 height 19
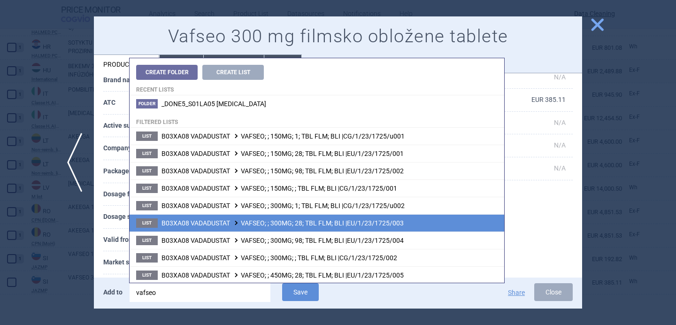
click at [238, 220] on span "B03XA08 VADADUSTAT VAFSEO; ; 300MG; 28; TBL FLM; BLI |EU/1/23/1725/003" at bounding box center [283, 223] width 242 height 8
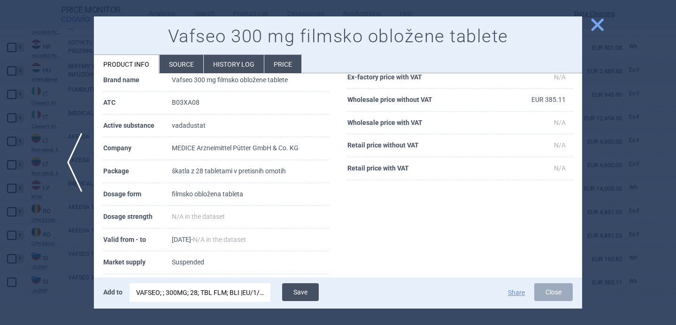
click at [306, 287] on button "Save" at bounding box center [300, 292] width 37 height 18
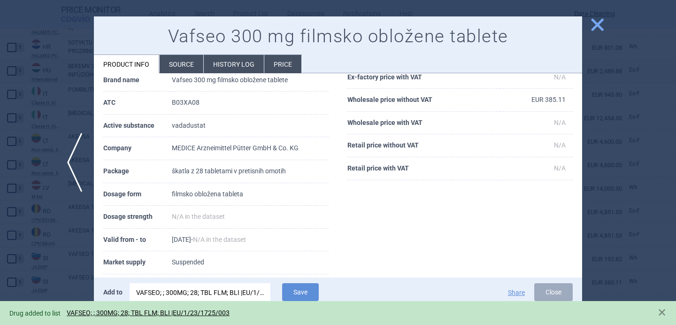
click at [61, 283] on div at bounding box center [338, 162] width 676 height 325
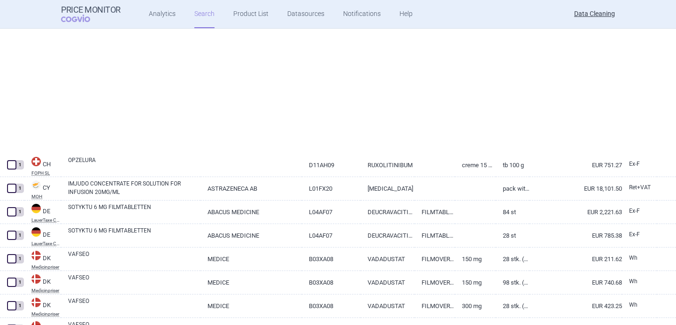
select select "brandName"
select select "newerThan"
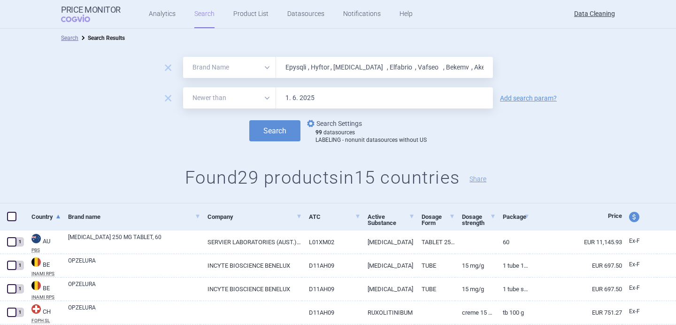
click at [343, 122] on link "options Search Settings" at bounding box center [333, 123] width 57 height 11
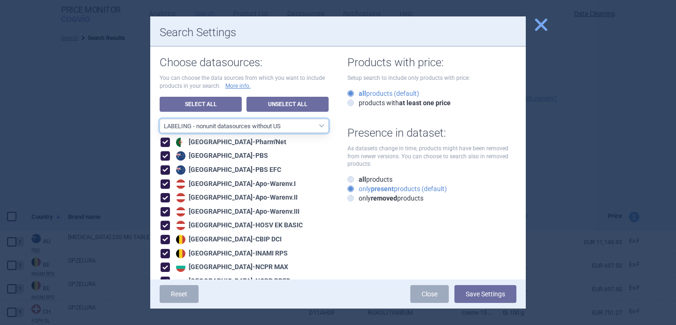
click at [295, 128] on select "All data sources LABELING - unit datasources without US LABELING - nonunit data…" at bounding box center [244, 126] width 169 height 14
select select "8989dc10-0f59-46fa-8fa1-2d950f31f8cb"
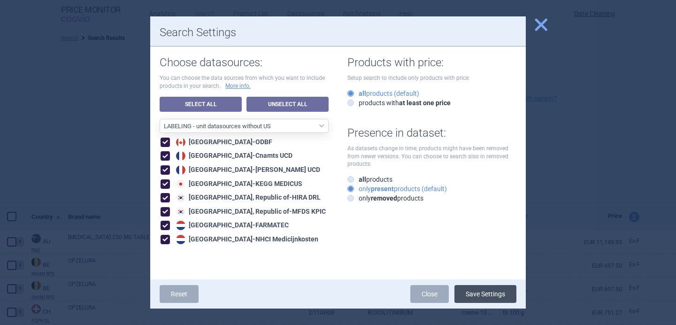
click at [481, 295] on button "Save Settings" at bounding box center [485, 294] width 62 height 18
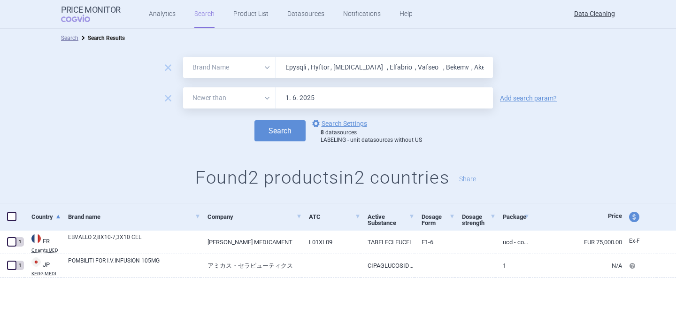
click at [314, 69] on input "Epysqli , Hyftor , Tibsovo , Elfabrio , Vafseo , Bekemv , Akeega , Opzelura , B…" at bounding box center [384, 67] width 217 height 21
paste input "Spevigo , Locametz , Pluvicto , Livmarli , Qdenga , Mycapssa , Teriparatide , E…"
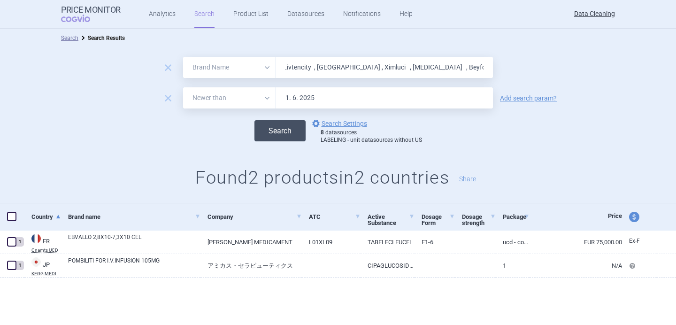
type input "Spevigo , Locametz , Pluvicto , Livmarli , Qdenga , Mycapssa , Teriparatide , E…"
click at [278, 133] on button "Search" at bounding box center [279, 130] width 51 height 21
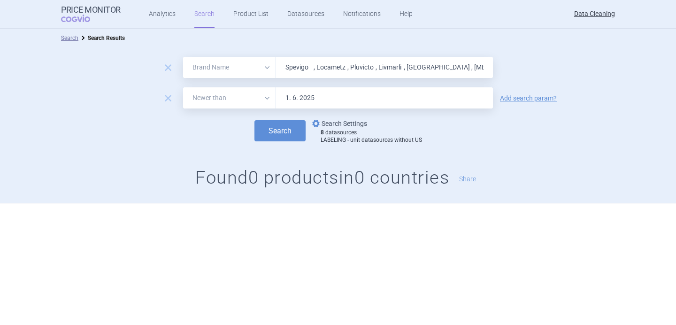
click at [333, 121] on link "options Search Settings" at bounding box center [338, 123] width 57 height 11
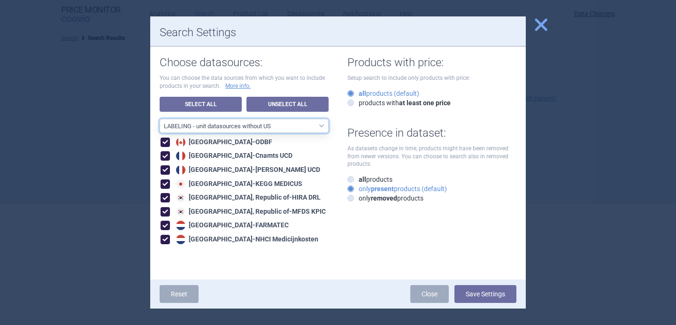
click at [302, 126] on select "All data sources LABELING - unit datasources without US LABELING - nonunit data…" at bounding box center [244, 126] width 169 height 14
select select "194b0200-cf1c-4e35-97df-3b55a106476a"
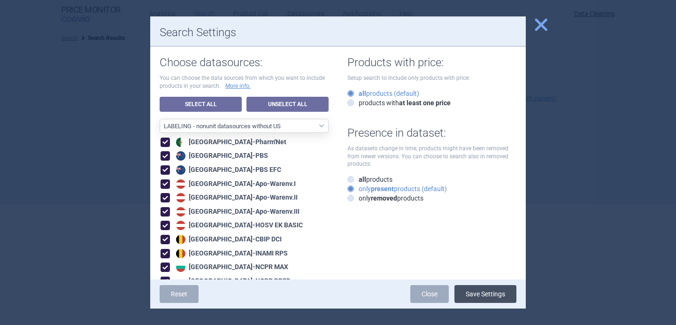
click at [468, 296] on button "Save Settings" at bounding box center [485, 294] width 62 height 18
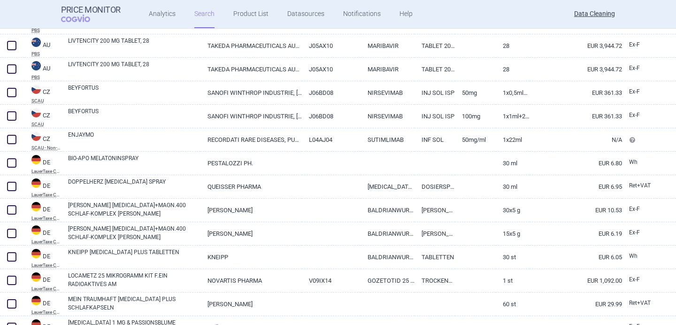
scroll to position [74, 0]
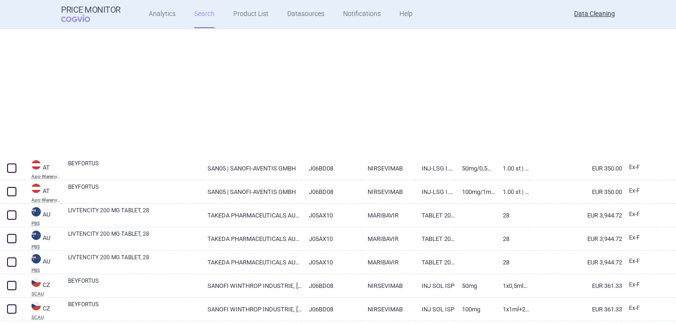
select select "brandName"
select select "newerThan"
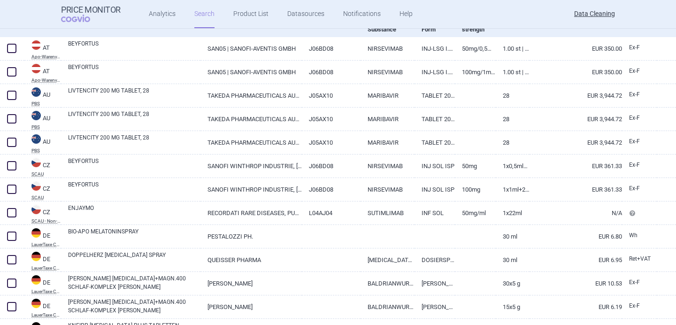
scroll to position [194, 0]
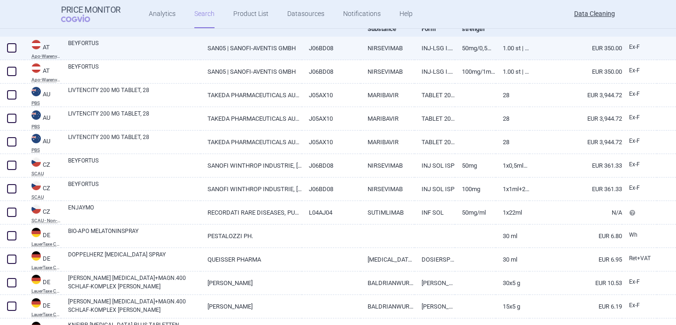
click at [163, 52] on link "BEYFORTUS" at bounding box center [134, 47] width 132 height 17
select select "EUR"
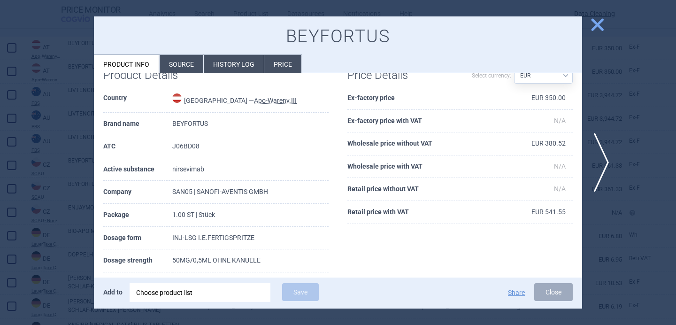
scroll to position [30, 0]
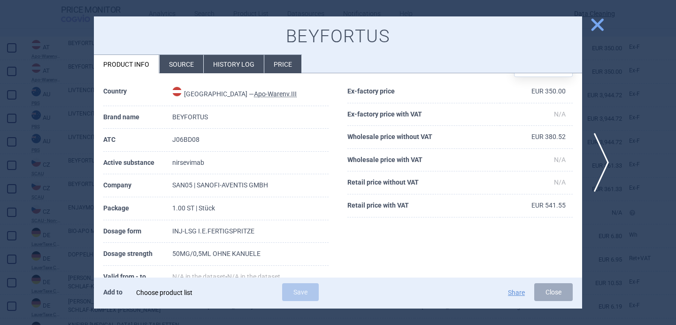
click at [169, 291] on div "Choose product list" at bounding box center [200, 292] width 128 height 19
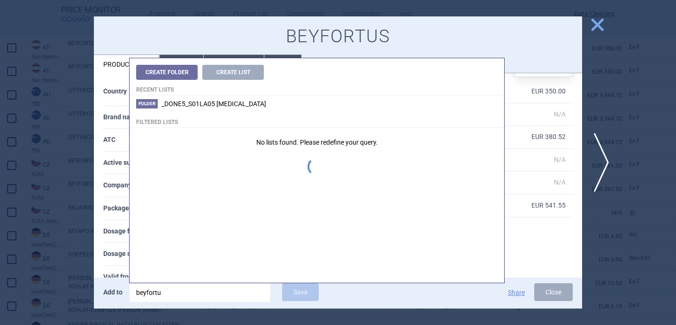
type input "beyfortus"
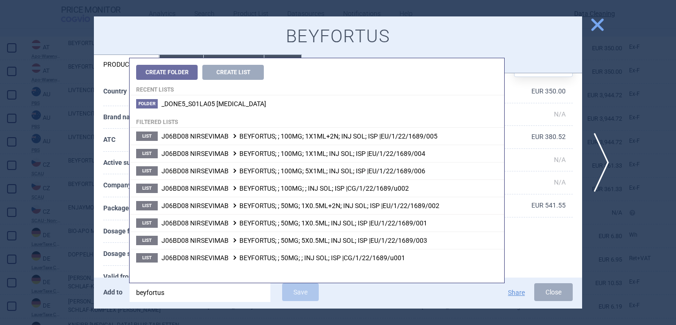
click at [107, 203] on th "Package" at bounding box center [137, 208] width 69 height 23
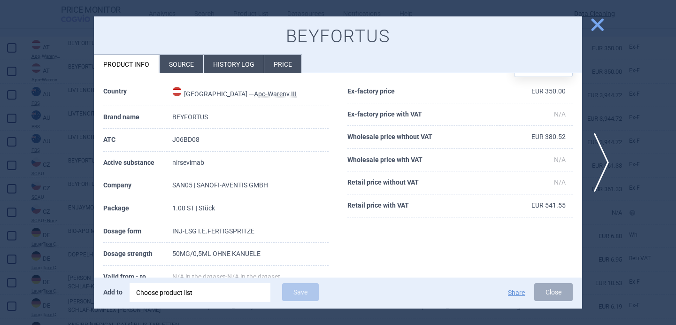
click at [203, 294] on div "Choose product list" at bounding box center [200, 292] width 128 height 19
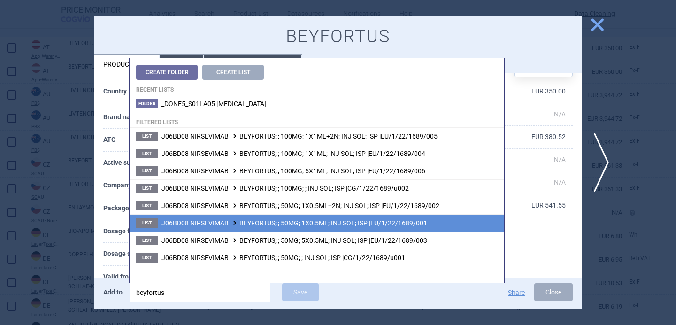
click at [454, 226] on li "List J06BD08 NIRSEVIMAB BEYFORTUS; ; 50MG; 1X0.5ML; INJ SOL; ISP |EU/1/22/1689/…" at bounding box center [317, 222] width 375 height 17
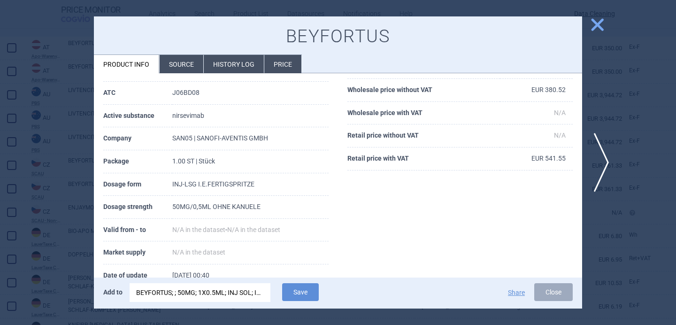
scroll to position [77, 0]
click at [234, 295] on div "BEYFORTUS; ; 50MG; 1X0.5ML; INJ SOL; ISP |EU/1/22/1689/001" at bounding box center [200, 292] width 128 height 19
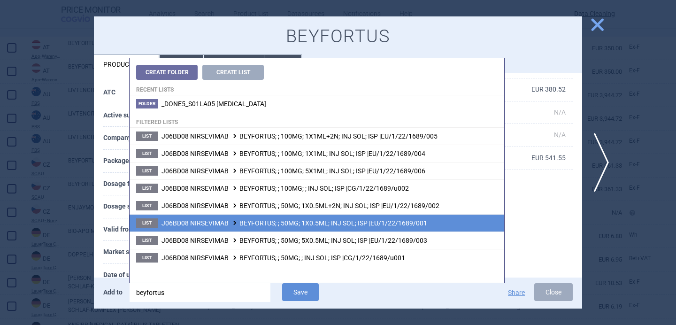
click at [273, 219] on span "J06BD08 NIRSEVIMAB BEYFORTUS; ; 50MG; 1X0.5ML; INJ SOL; ISP |EU/1/22/1689/001" at bounding box center [295, 223] width 266 height 8
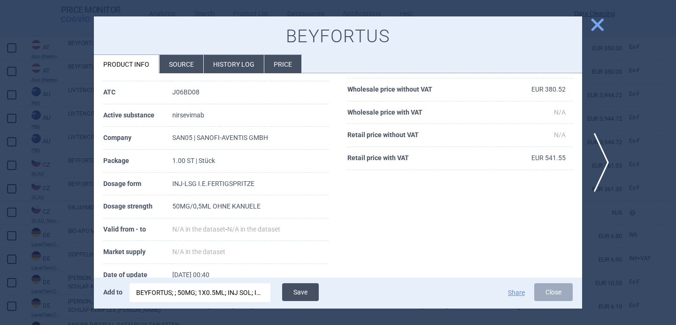
click at [306, 291] on button "Save" at bounding box center [300, 292] width 37 height 18
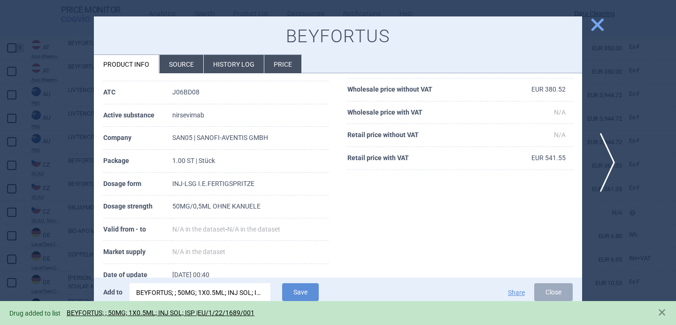
click at [604, 163] on span "next" at bounding box center [604, 162] width 21 height 59
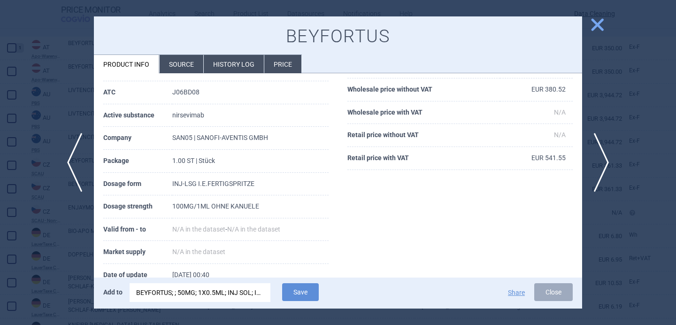
click at [245, 292] on div "BEYFORTUS; ; 50MG; 1X0.5ML; INJ SOL; ISP |EU/1/22/1689/001" at bounding box center [200, 292] width 128 height 19
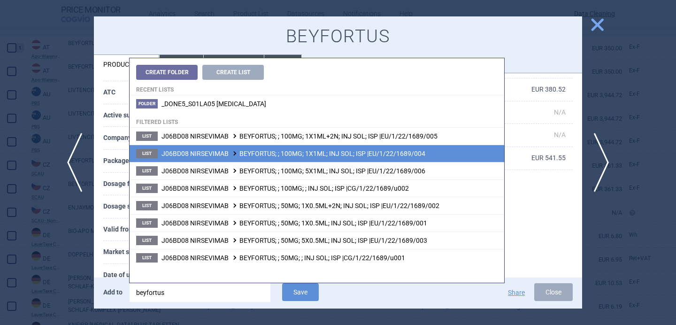
click at [294, 158] on li "List J06BD08 NIRSEVIMAB BEYFORTUS; ; 100MG; 1X1ML; INJ SOL; ISP |EU/1/22/1689/0…" at bounding box center [317, 153] width 375 height 17
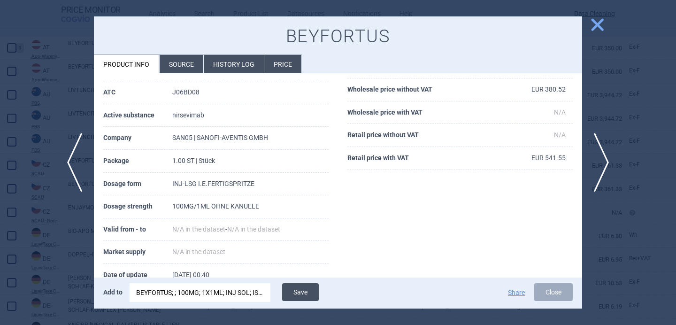
click at [305, 291] on button "Save" at bounding box center [300, 292] width 37 height 18
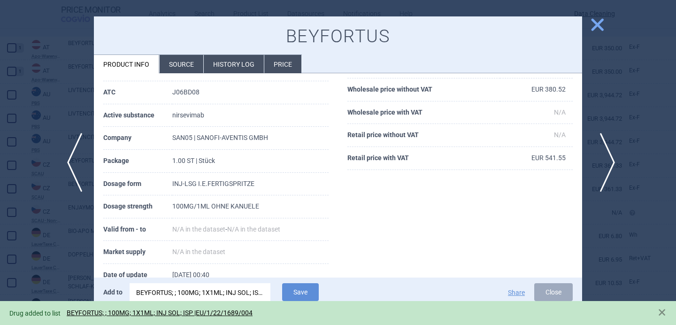
click at [605, 152] on span "next" at bounding box center [604, 162] width 21 height 59
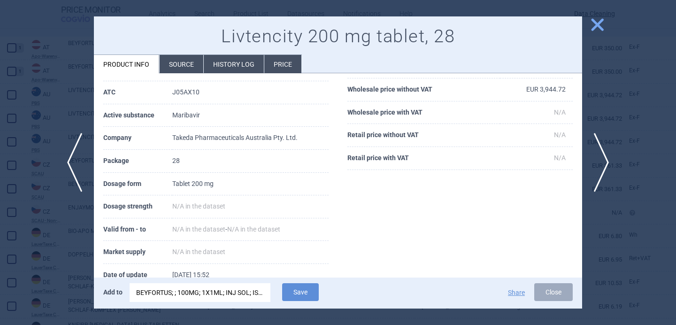
click at [231, 289] on div "BEYFORTUS; ; 100MG; 1X1ML; INJ SOL; ISP |EU/1/22/1689/004" at bounding box center [200, 292] width 128 height 19
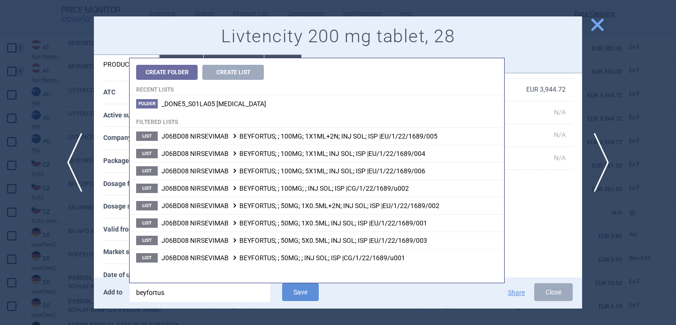
click at [231, 289] on input "beyfortus" at bounding box center [200, 292] width 141 height 19
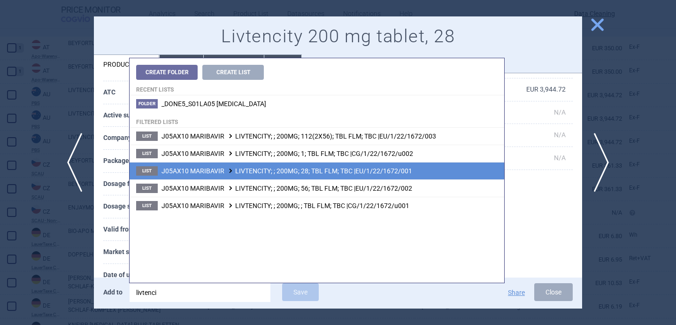
type input "livtenci"
click at [293, 174] on span "J05AX10 MARIBAVIR LIVTENCITY; ; 200MG; 28; TBL FLM; TBC |EU/1/22/1672/001" at bounding box center [287, 171] width 251 height 8
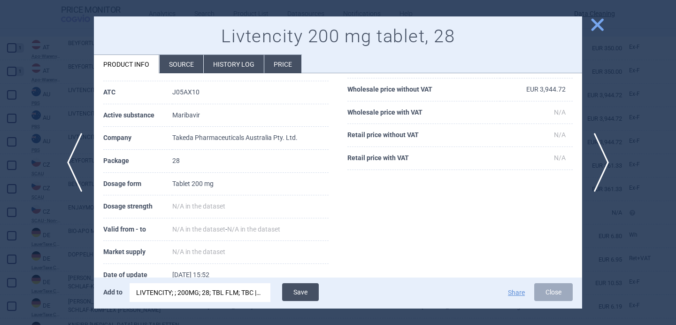
click at [309, 297] on button "Save" at bounding box center [300, 292] width 37 height 18
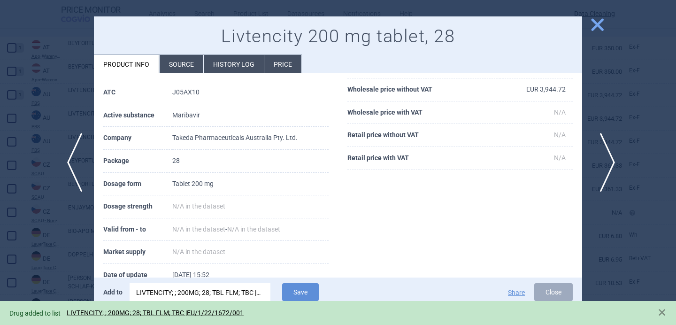
click at [606, 153] on span "next" at bounding box center [604, 162] width 21 height 59
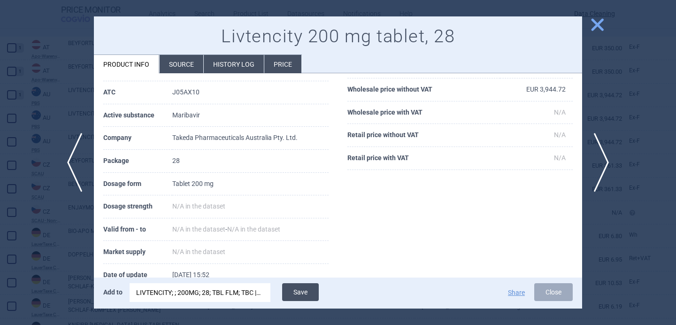
click at [306, 288] on button "Save" at bounding box center [300, 292] width 37 height 18
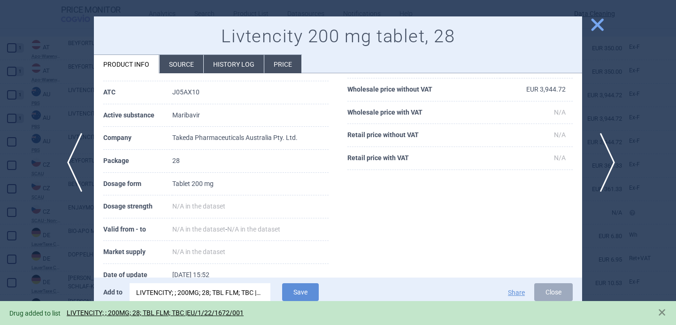
click at [605, 162] on span "next" at bounding box center [604, 162] width 21 height 59
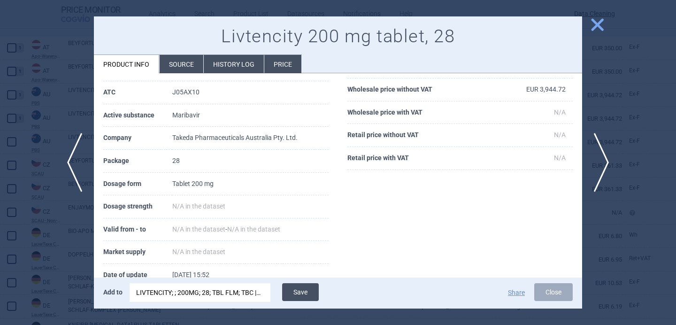
click at [307, 294] on button "Save" at bounding box center [300, 292] width 37 height 18
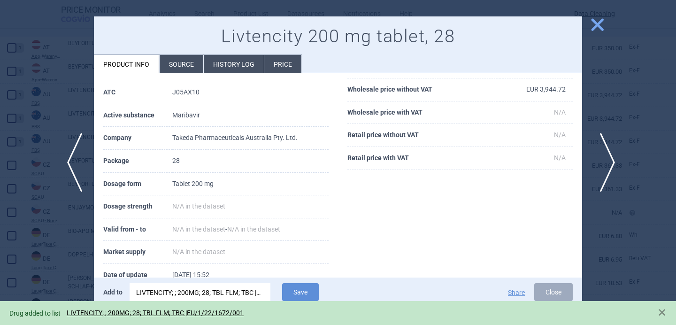
click at [609, 161] on span "next" at bounding box center [604, 162] width 21 height 59
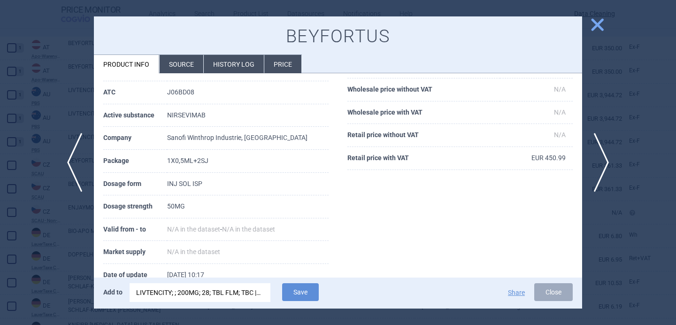
click at [253, 294] on div "LIVTENCITY; ; 200MG; 28; TBL FLM; TBC |EU/1/22/1672/001" at bounding box center [200, 292] width 128 height 19
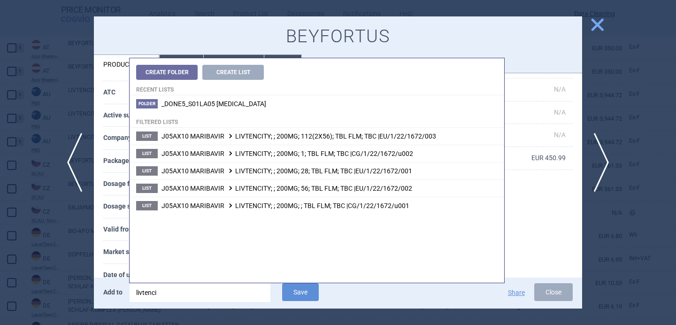
click at [253, 294] on input "livtenci" at bounding box center [200, 292] width 141 height 19
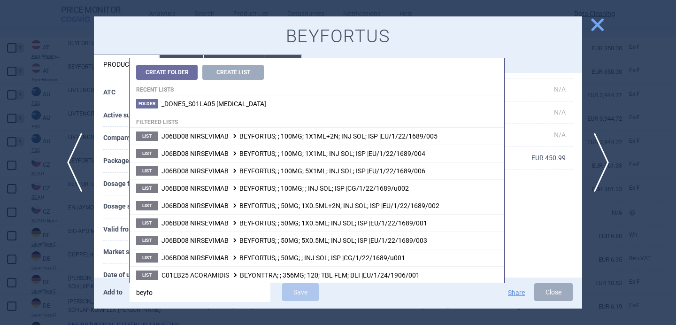
type input "beyfor"
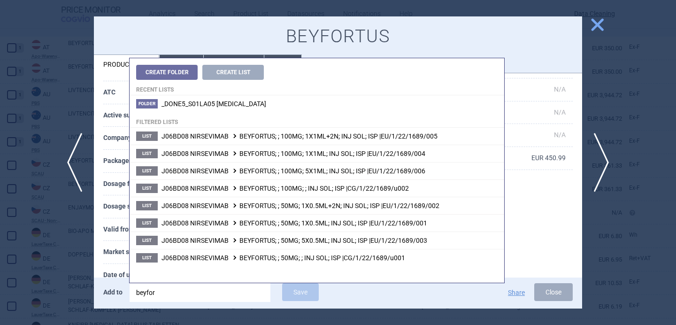
click at [114, 252] on th "Market supply" at bounding box center [135, 252] width 64 height 23
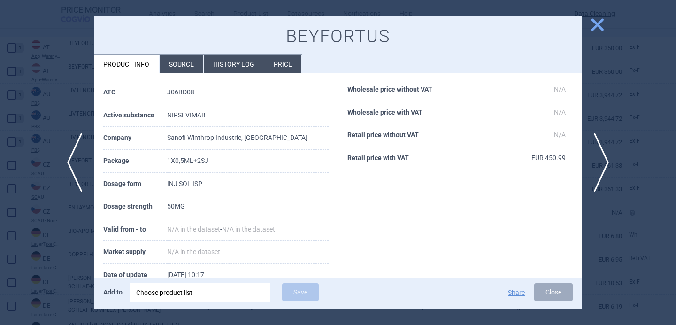
click at [215, 291] on div "Choose product list" at bounding box center [200, 292] width 128 height 19
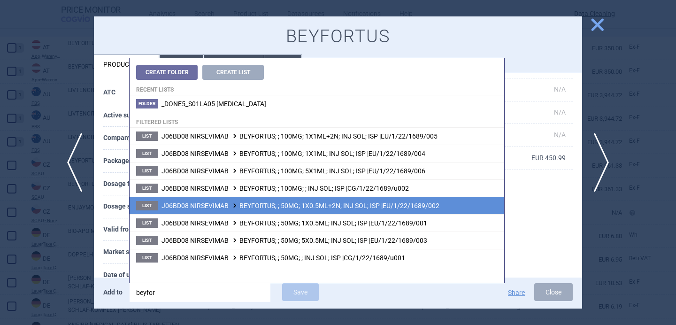
click at [256, 202] on span "J06BD08 NIRSEVIMAB BEYFORTUS; ; 50MG; 1X0.5ML+2N; INJ SOL; ISP |EU/1/22/1689/002" at bounding box center [301, 206] width 278 height 8
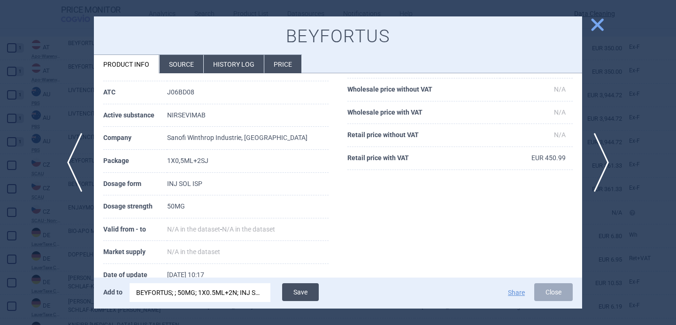
click at [299, 294] on button "Save" at bounding box center [300, 292] width 37 height 18
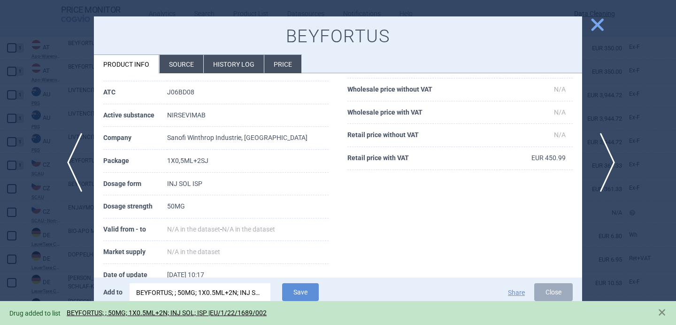
click at [607, 160] on span "next" at bounding box center [604, 162] width 21 height 59
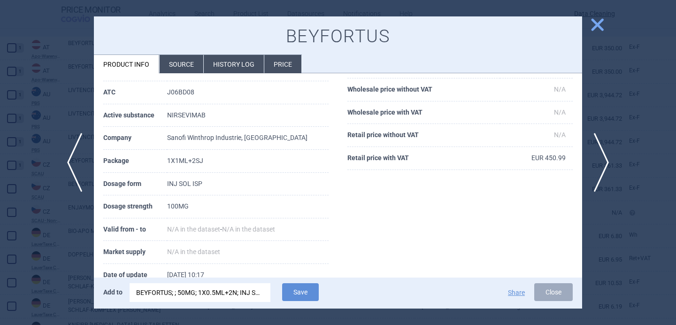
click at [186, 65] on li "Source" at bounding box center [182, 64] width 44 height 18
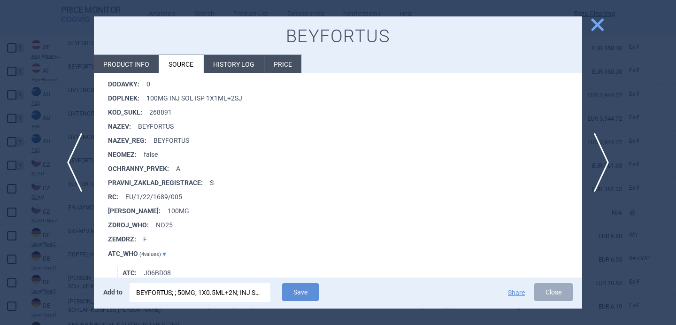
scroll to position [1517, 0]
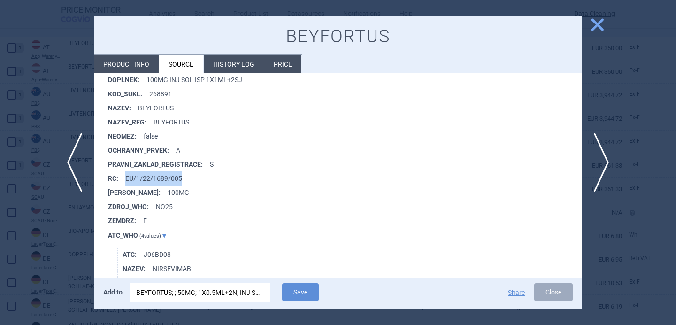
drag, startPoint x: 185, startPoint y: 177, endPoint x: 124, endPoint y: 178, distance: 60.6
click at [124, 178] on li "RC : EU/1/22/1689/005" at bounding box center [345, 178] width 474 height 14
copy li "EU/1/22/1689/005"
click at [170, 295] on div "BEYFORTUS; ; 50MG; 1X0.5ML+2N; INJ SOL; ISP |EU/1/22/1689/002" at bounding box center [200, 292] width 128 height 19
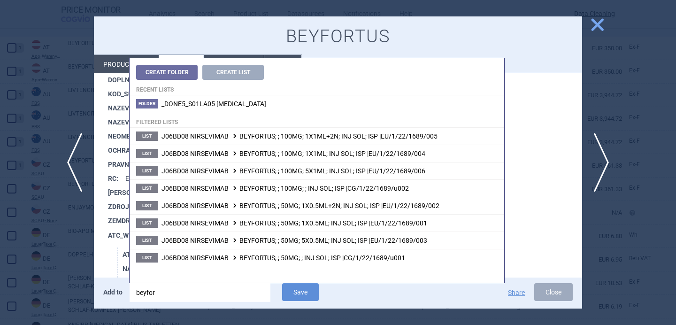
click at [170, 295] on input "beyfor" at bounding box center [200, 292] width 141 height 19
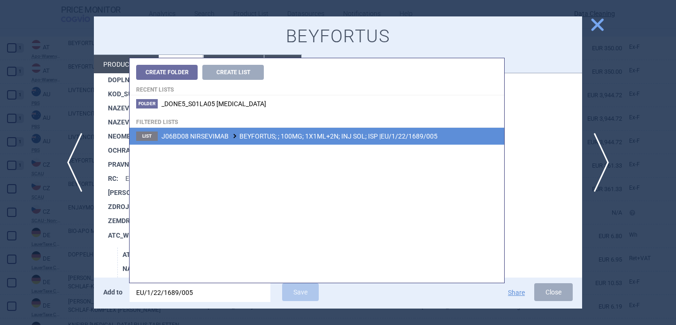
type input "EU/1/22/1689/005"
click at [317, 134] on span "J06BD08 NIRSEVIMAB BEYFORTUS; ; 100MG; 1X1ML+2N; INJ SOL; ISP |EU/1/22/1689/005" at bounding box center [300, 136] width 276 height 8
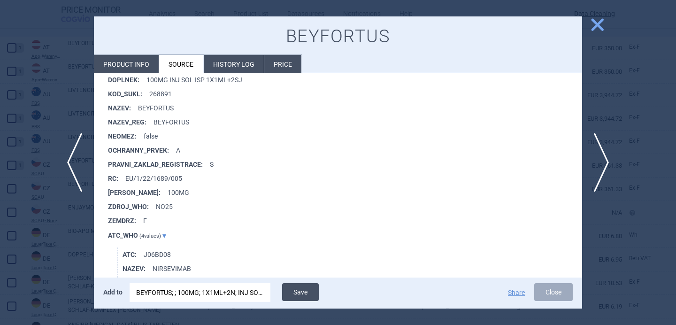
click at [302, 291] on button "Save" at bounding box center [300, 292] width 37 height 18
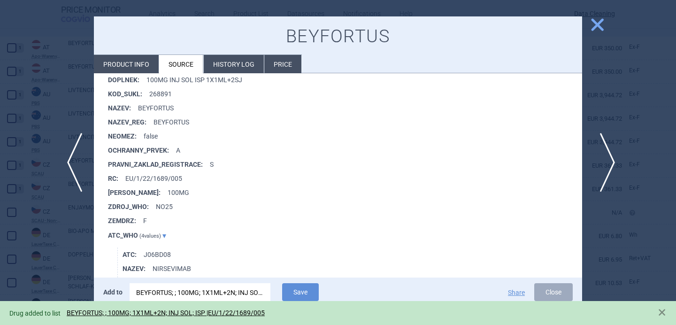
click at [608, 155] on span "next" at bounding box center [604, 162] width 21 height 59
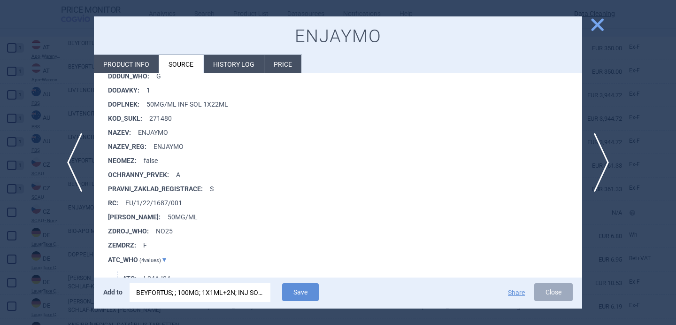
scroll to position [1669, 0]
drag, startPoint x: 193, startPoint y: 200, endPoint x: 125, endPoint y: 200, distance: 67.6
click at [125, 200] on li "RC : EU/1/22/1687/001" at bounding box center [345, 202] width 474 height 14
copy li "EU/1/22/1687/001"
click at [162, 298] on div "BEYFORTUS; ; 100MG; 1X1ML+2N; INJ SOL; ISP |EU/1/22/1689/005" at bounding box center [200, 292] width 128 height 19
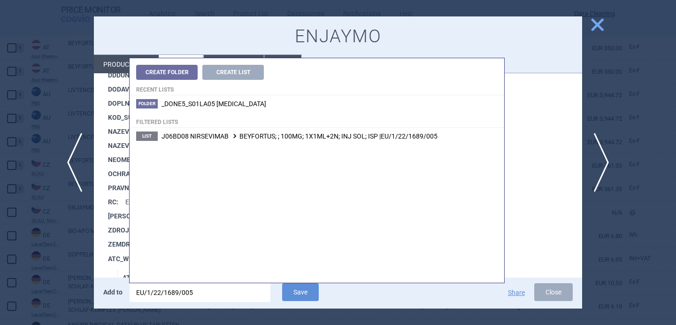
click at [162, 298] on input "EU/1/22/1689/005" at bounding box center [200, 292] width 141 height 19
type input "EU/1/22/1687/001"
click at [300, 137] on span "L04AJ04 SUTIMLIMAB ENJAYMO; ; 50MG/ML; 1X22ML; INF SOL; VIA |EU/1/22/1687/001" at bounding box center [297, 136] width 271 height 8
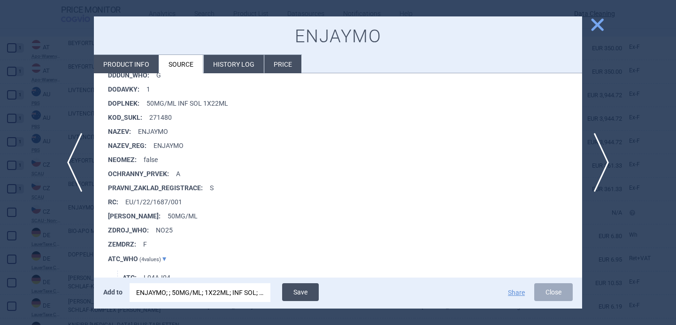
click at [307, 296] on button "Save" at bounding box center [300, 292] width 37 height 18
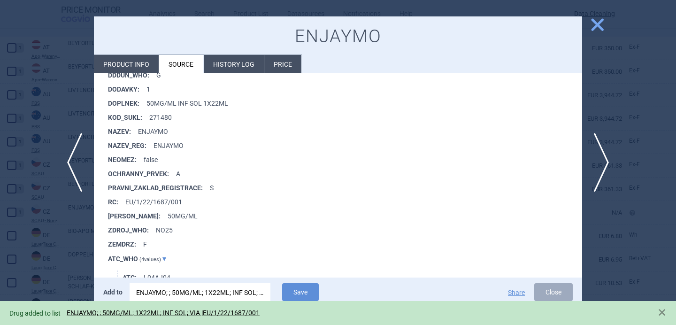
click at [623, 205] on div at bounding box center [338, 162] width 676 height 325
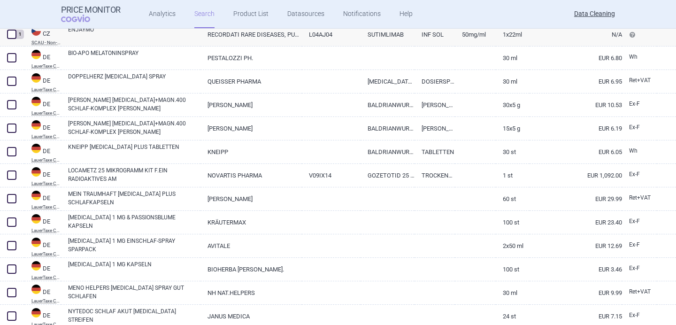
scroll to position [379, 0]
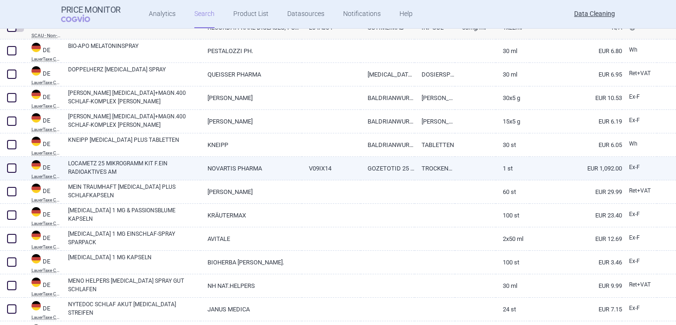
click at [15, 167] on span at bounding box center [11, 167] width 9 height 9
checkbox input "true"
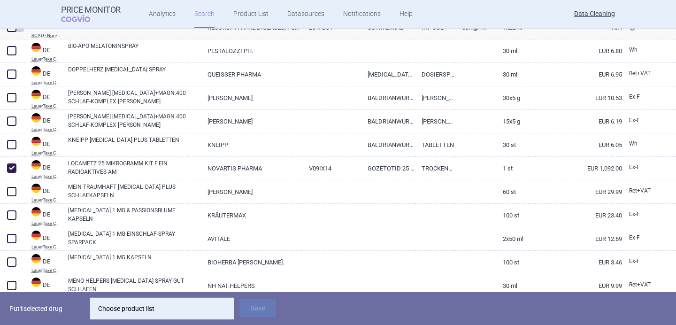
click at [165, 308] on div "Choose product list" at bounding box center [162, 308] width 128 height 19
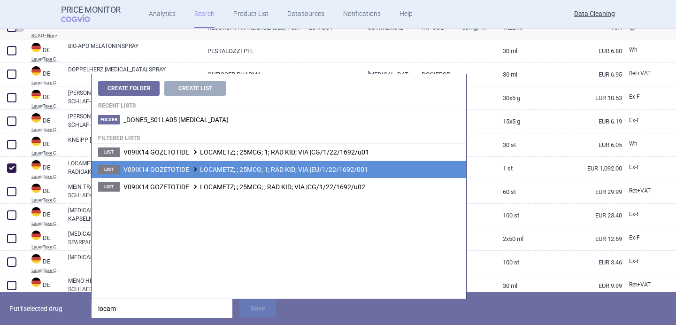
type input "locam"
click at [198, 169] on span at bounding box center [195, 169] width 9 height 5
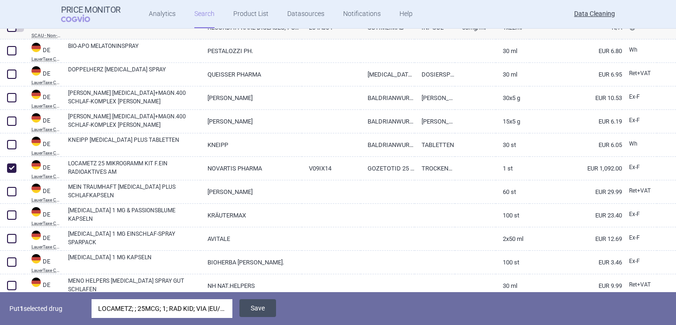
click at [262, 308] on button "Save" at bounding box center [257, 308] width 37 height 18
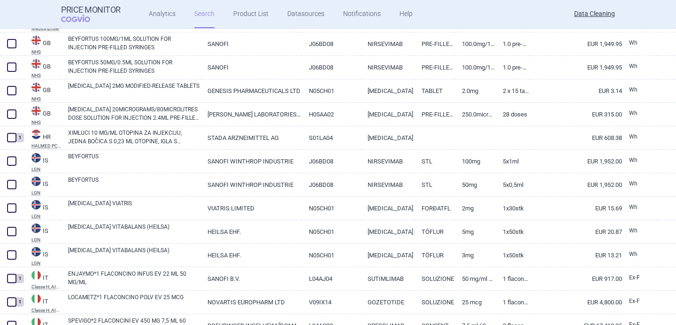
scroll to position [879, 0]
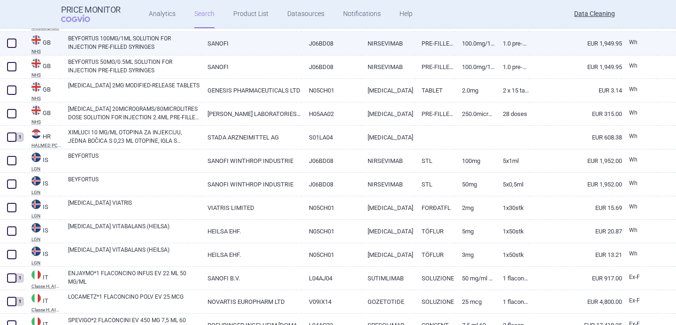
click at [127, 45] on link "BEYFORTUS 100MG/1ML SOLUTION FOR INJECTION PRE-FILLED SYRINGES" at bounding box center [134, 42] width 132 height 17
select select "EUR"
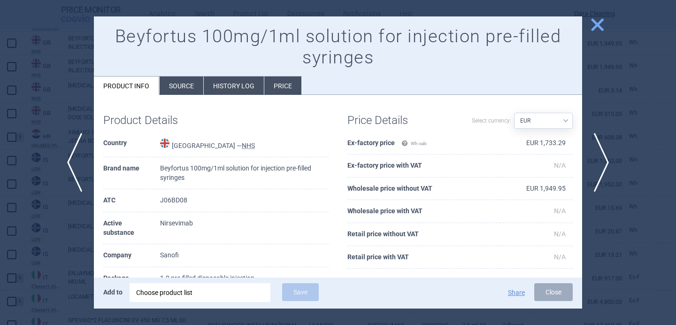
click at [200, 294] on div "Choose product list" at bounding box center [200, 292] width 128 height 19
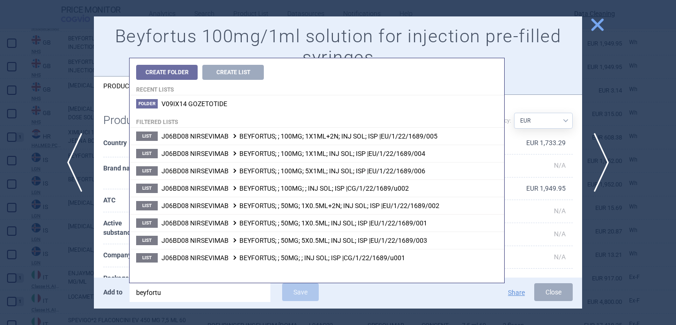
type input "beyfortus"
click at [99, 237] on div "Product Details Country United Kingdom — NHS Brand name Beyfortus 100mg/1ml sol…" at bounding box center [216, 270] width 244 height 332
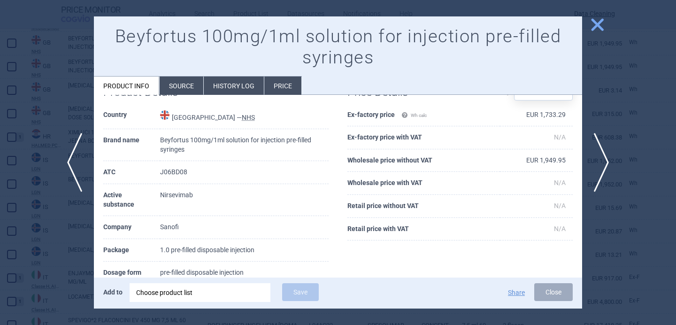
scroll to position [60, 0]
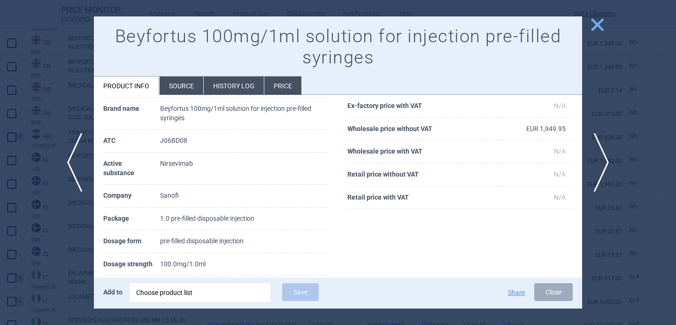
click at [177, 292] on div "Choose product list" at bounding box center [200, 292] width 128 height 19
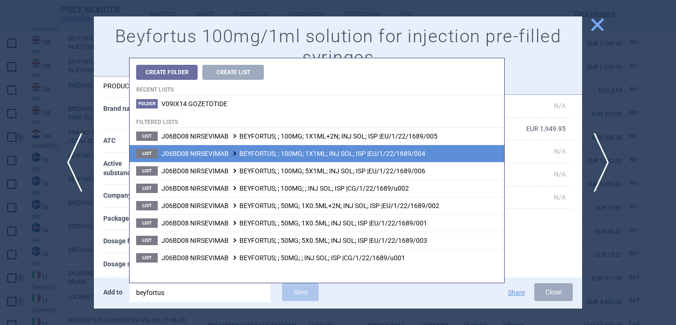
click at [271, 155] on span "J06BD08 NIRSEVIMAB BEYFORTUS; ; 100MG; 1X1ML; INJ SOL; ISP |EU/1/22/1689/004" at bounding box center [294, 154] width 264 height 8
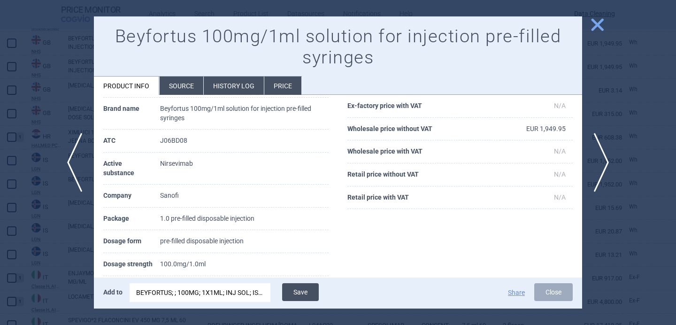
click at [307, 292] on button "Save" at bounding box center [300, 292] width 37 height 18
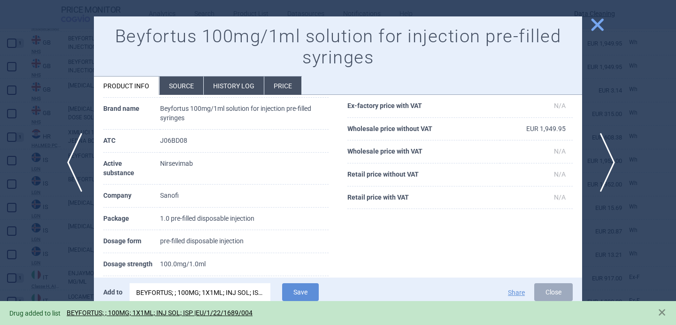
click at [609, 159] on span "next" at bounding box center [604, 162] width 21 height 59
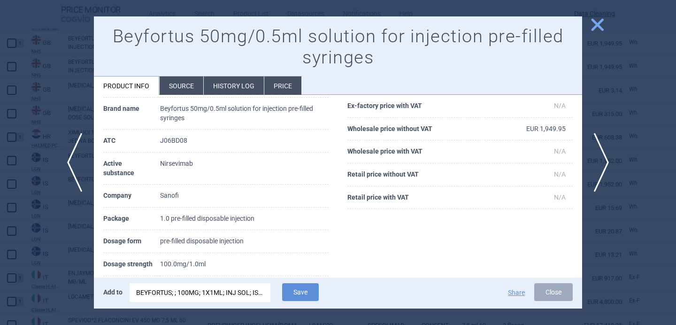
click at [236, 292] on div "BEYFORTUS; ; 100MG; 1X1ML; INJ SOL; ISP |EU/1/22/1689/004" at bounding box center [200, 292] width 128 height 19
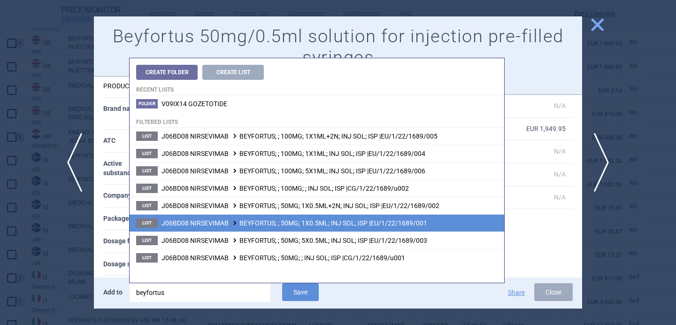
click at [250, 221] on span "J06BD08 NIRSEVIMAB BEYFORTUS; ; 50MG; 1X0.5ML; INJ SOL; ISP |EU/1/22/1689/001" at bounding box center [295, 223] width 266 height 8
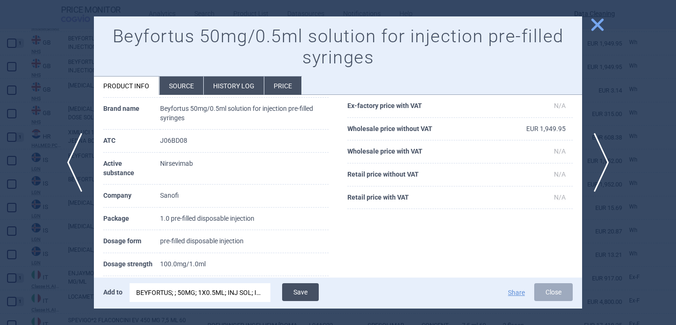
click at [307, 294] on button "Save" at bounding box center [300, 292] width 37 height 18
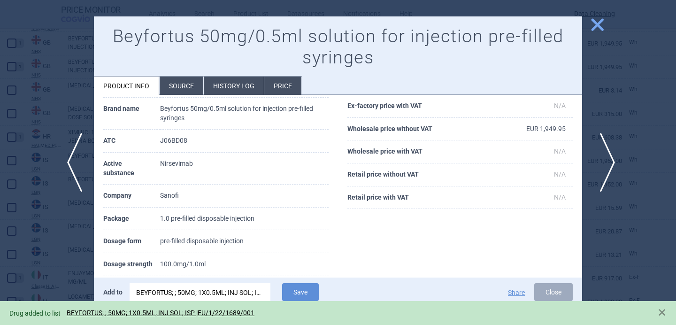
click at [605, 166] on span "next" at bounding box center [604, 162] width 21 height 59
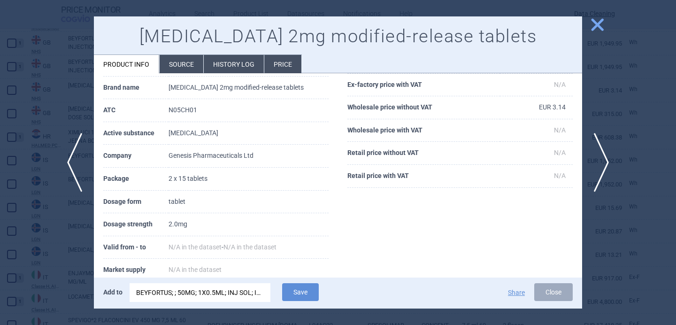
click at [65, 275] on div at bounding box center [338, 162] width 676 height 325
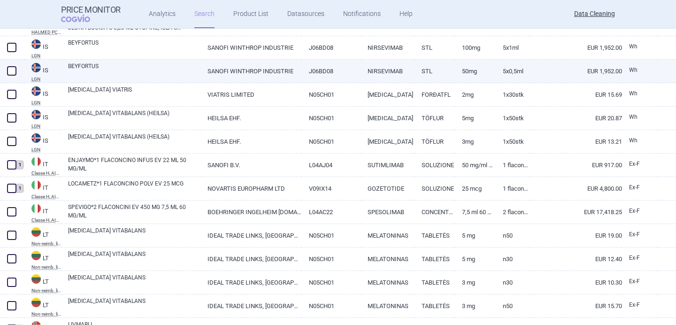
scroll to position [995, 0]
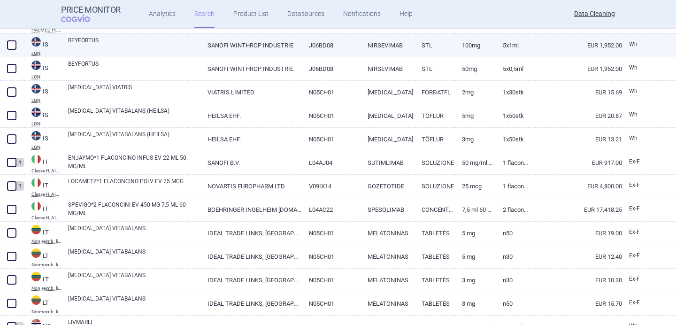
click at [124, 45] on link "BEYFORTUS" at bounding box center [134, 44] width 132 height 17
select select "EUR"
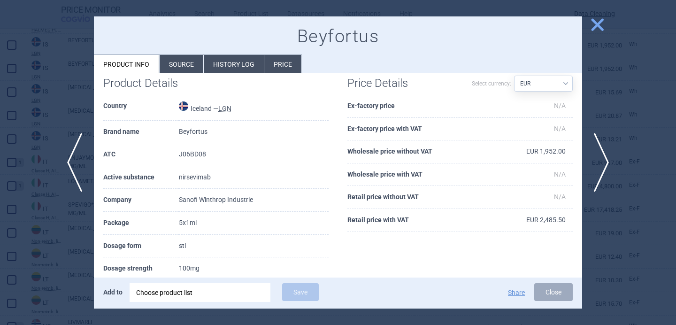
scroll to position [24, 0]
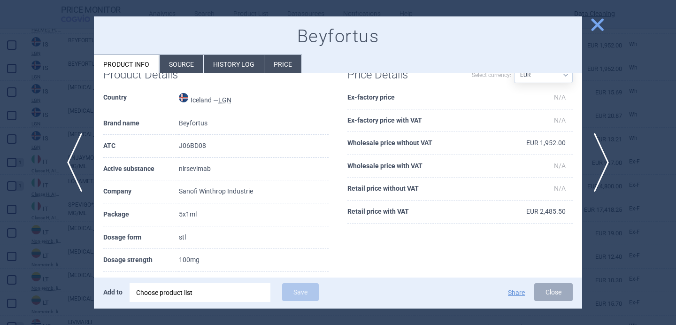
click at [195, 292] on div "Choose product list" at bounding box center [200, 292] width 128 height 19
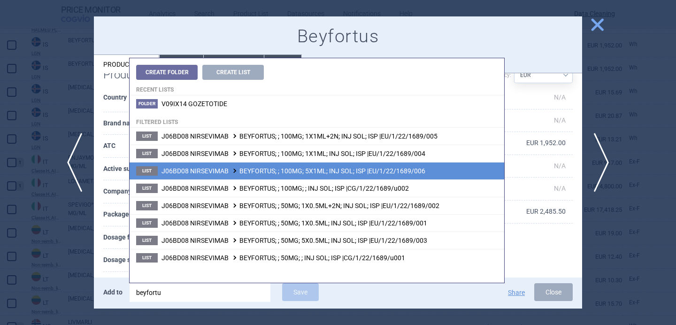
type input "beyfortu"
click at [290, 170] on span "J06BD08 NIRSEVIMAB BEYFORTUS; ; 100MG; 5X1ML; INJ SOL; ISP |EU/1/22/1689/006" at bounding box center [294, 171] width 264 height 8
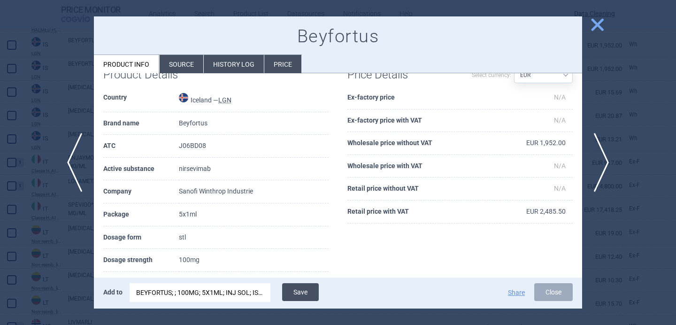
click at [293, 292] on button "Save" at bounding box center [300, 292] width 37 height 18
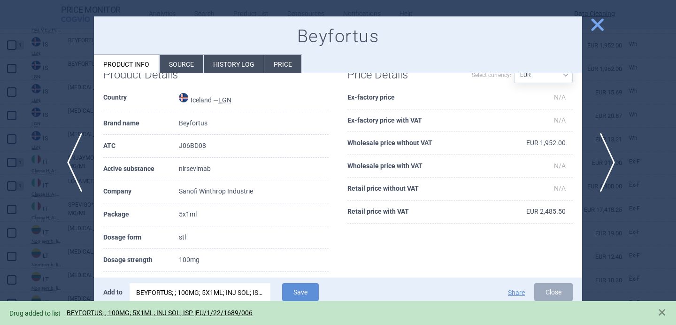
click at [605, 161] on span "next" at bounding box center [604, 162] width 21 height 59
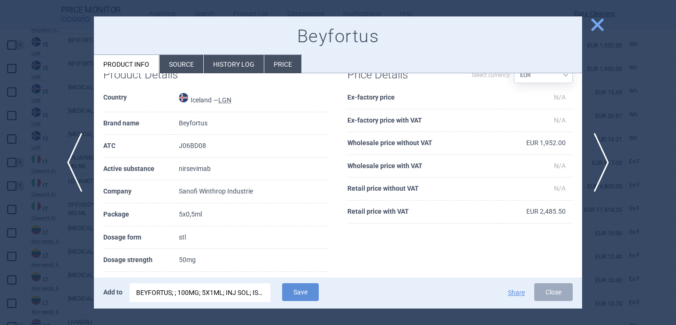
click at [226, 299] on div "BEYFORTUS; ; 100MG; 5X1ML; INJ SOL; ISP |EU/1/22/1689/006" at bounding box center [200, 292] width 128 height 19
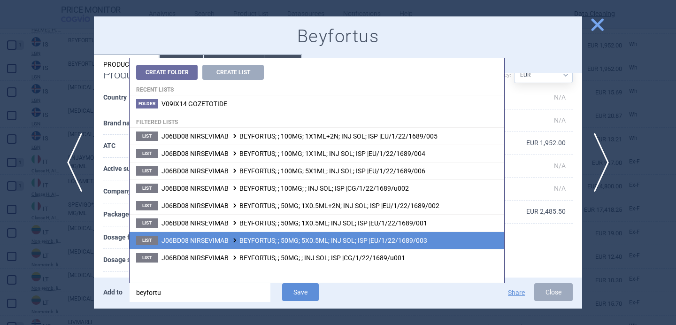
click at [254, 238] on span "J06BD08 NIRSEVIMAB BEYFORTUS; ; 50MG; 5X0.5ML; INJ SOL; ISP |EU/1/22/1689/003" at bounding box center [295, 241] width 266 height 8
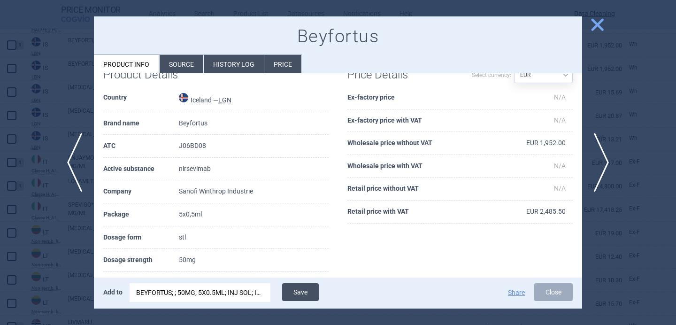
click at [300, 286] on button "Save" at bounding box center [300, 292] width 37 height 18
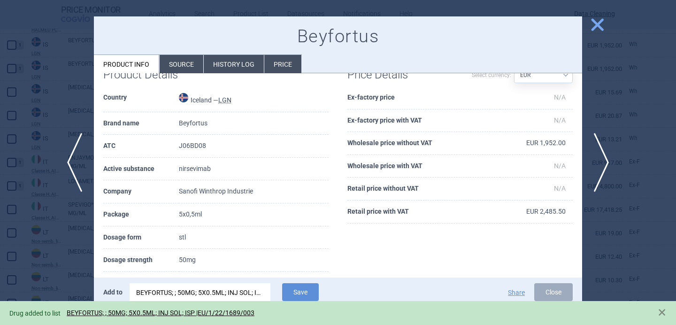
click at [56, 248] on div at bounding box center [338, 162] width 676 height 325
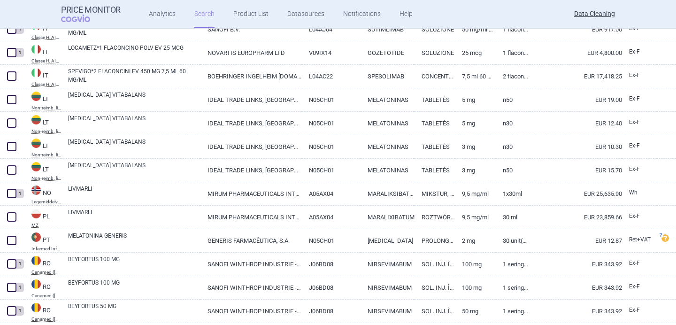
scroll to position [1130, 0]
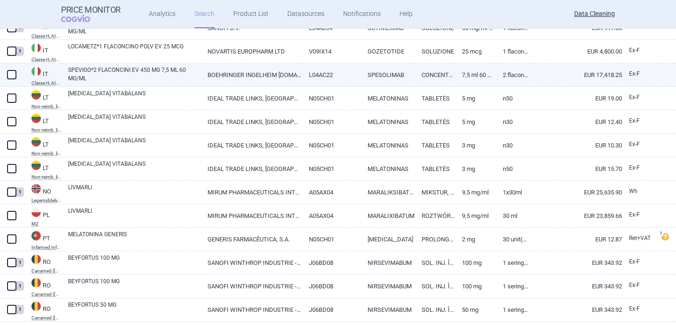
click at [132, 70] on link "SPEVIGO*2 FLACONCINI EV 450 MG 7,5 ML 60 MG/ML" at bounding box center [134, 74] width 132 height 17
select select "EUR"
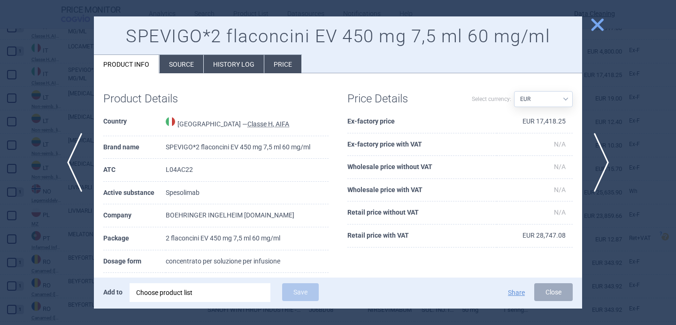
click at [180, 69] on li "Source" at bounding box center [182, 64] width 44 height 18
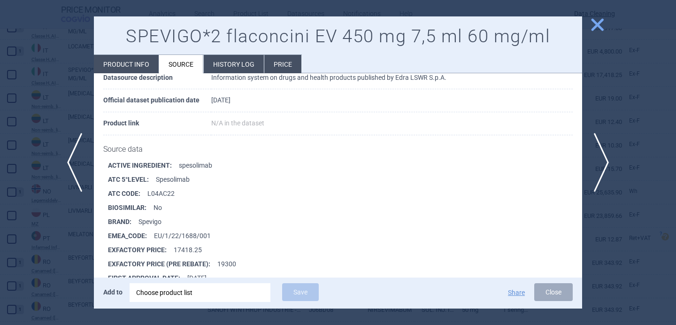
scroll to position [1123, 0]
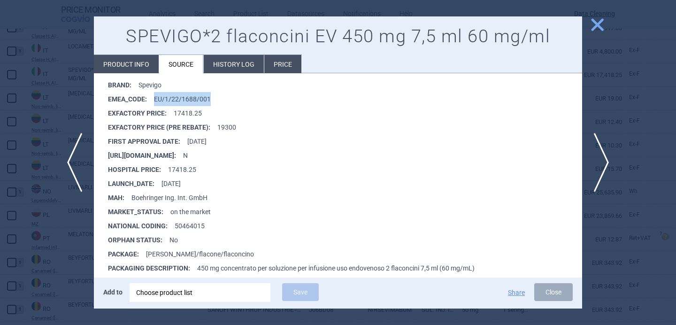
drag, startPoint x: 226, startPoint y: 98, endPoint x: 154, endPoint y: 98, distance: 72.3
click at [154, 98] on li "EMEA_CODE : EU/1/22/1688/001" at bounding box center [345, 99] width 474 height 14
copy li "EU/1/22/1688/001"
click at [191, 296] on div "Choose product list" at bounding box center [200, 292] width 128 height 19
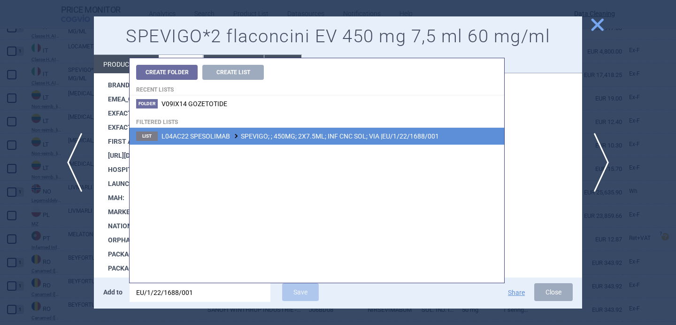
type input "EU/1/22/1688/001"
click at [302, 140] on li "List L04AC22 SPESOLIMAB SPEVIGO; ; 450MG; 2X7.5ML; INF CNC SOL; VIA |EU/1/22/16…" at bounding box center [317, 136] width 375 height 17
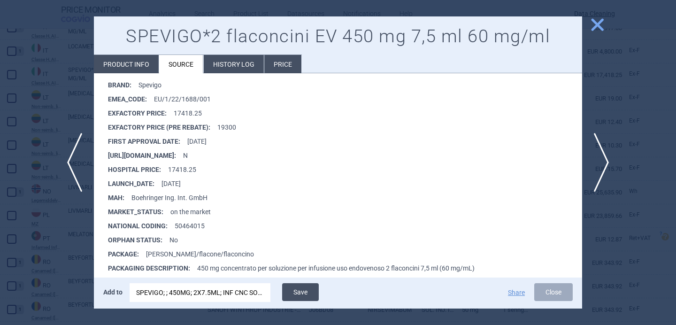
click at [307, 292] on button "Save" at bounding box center [300, 292] width 37 height 18
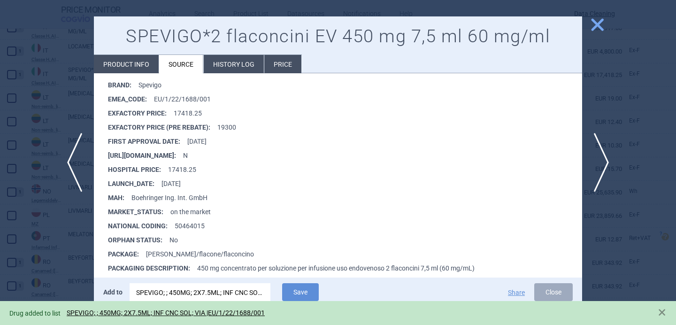
click at [76, 260] on div at bounding box center [338, 162] width 676 height 325
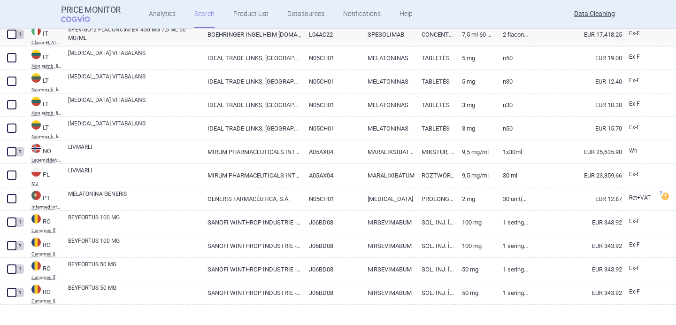
scroll to position [1180, 0]
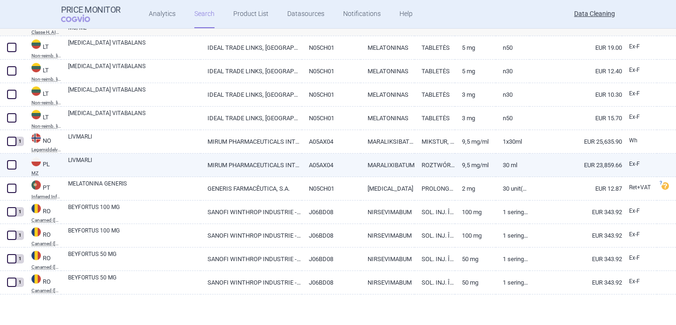
click at [109, 166] on link "LIVMARLI" at bounding box center [134, 164] width 132 height 17
select select "EUR"
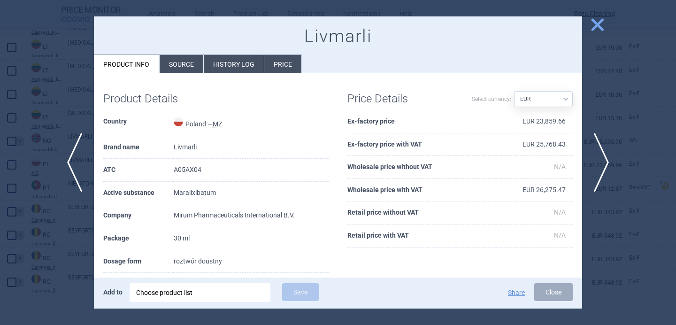
click at [169, 66] on li "Source" at bounding box center [182, 64] width 44 height 18
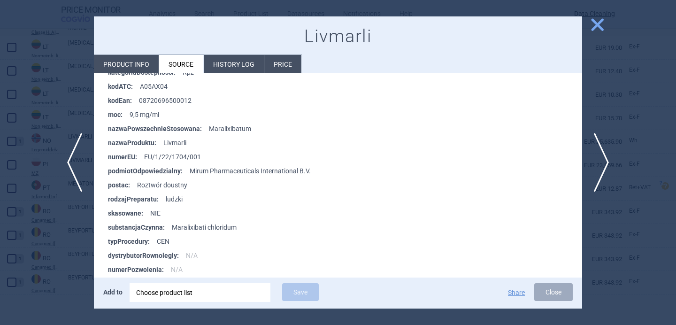
scroll to position [1255, 0]
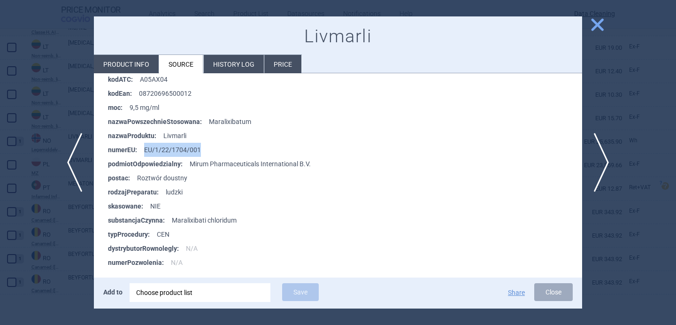
drag, startPoint x: 205, startPoint y: 146, endPoint x: 146, endPoint y: 146, distance: 59.6
click at [146, 146] on li "numerEU : EU/1/22/1704/001" at bounding box center [345, 150] width 474 height 14
click at [177, 293] on div "Choose product list" at bounding box center [200, 292] width 128 height 19
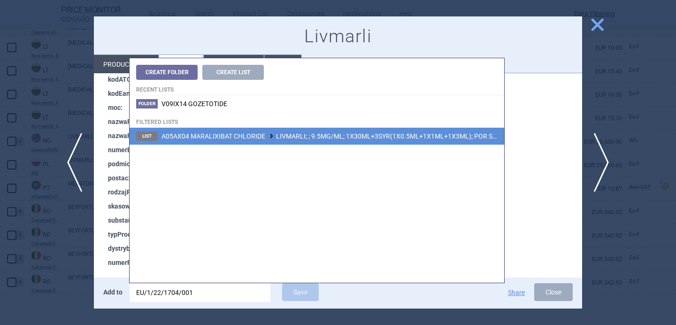
type input "EU/1/22/1704/001"
click at [281, 138] on span "A05AX04 MARALIXIBAT CHLORIDE LIVMARLI; ; 9.5MG/ML; 1X30ML+3SYR(1X0.5ML+1X1ML+1X…" at bounding box center [369, 136] width 415 height 8
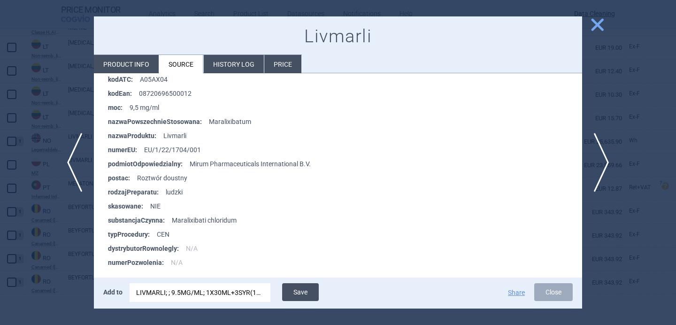
click at [303, 288] on button "Save" at bounding box center [300, 292] width 37 height 18
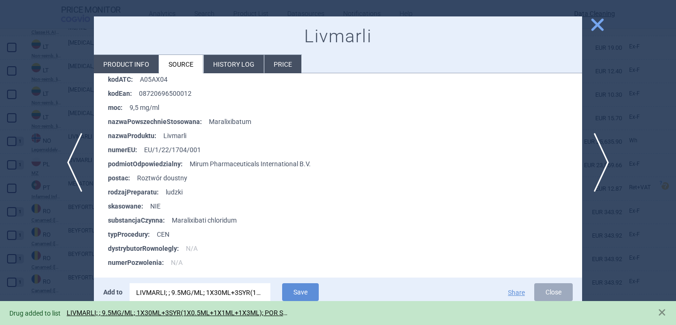
click at [71, 255] on div at bounding box center [338, 162] width 676 height 325
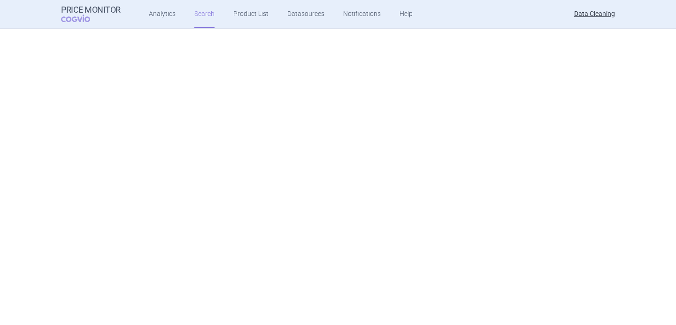
scroll to position [73, 0]
select select "brandName"
select select "newerThan"
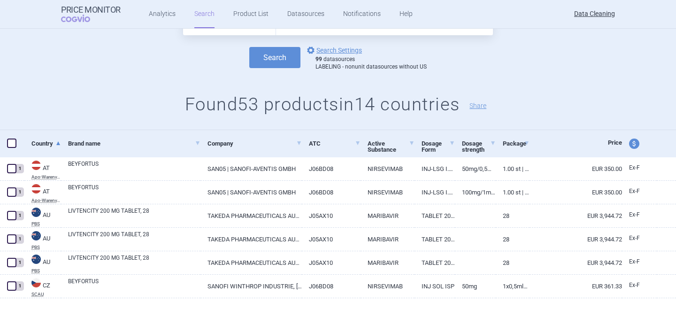
scroll to position [0, 0]
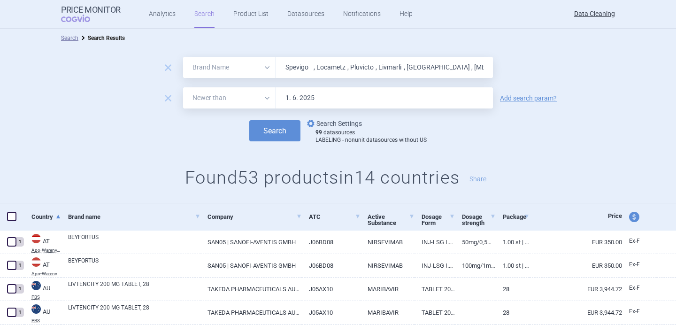
click at [325, 126] on link "options Search Settings" at bounding box center [333, 123] width 57 height 11
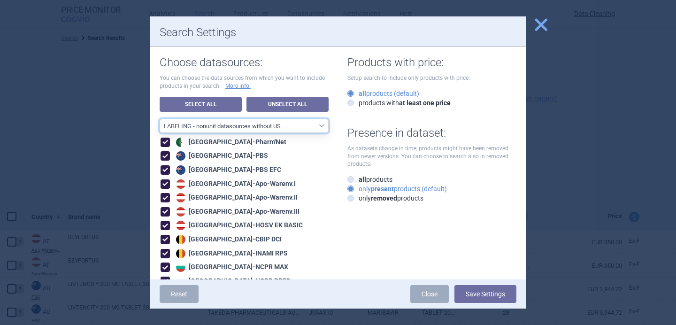
click at [287, 130] on select "All data sources LABELING - unit datasources without US LABELING - nonunit data…" at bounding box center [244, 126] width 169 height 14
select select "8989dc10-0f59-46fa-8fa1-2d950f31f8cb"
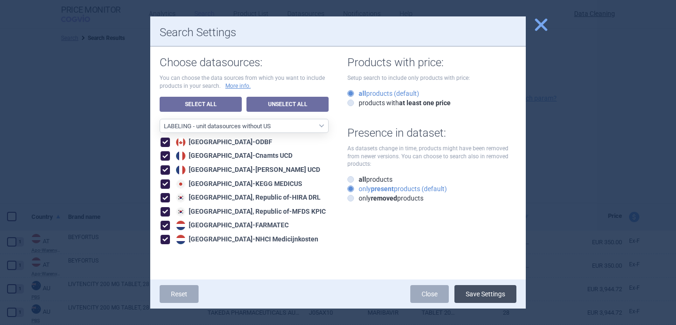
click at [485, 294] on button "Save Settings" at bounding box center [485, 294] width 62 height 18
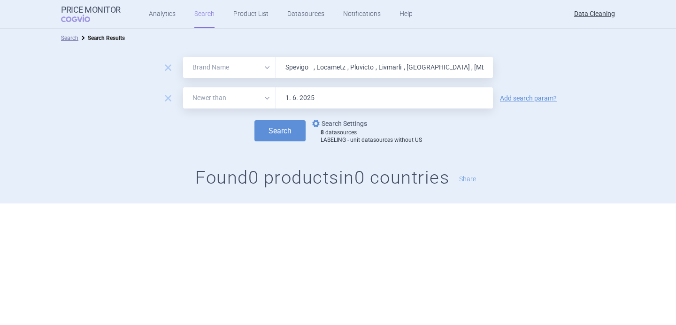
click at [345, 124] on link "options Search Settings" at bounding box center [338, 123] width 57 height 11
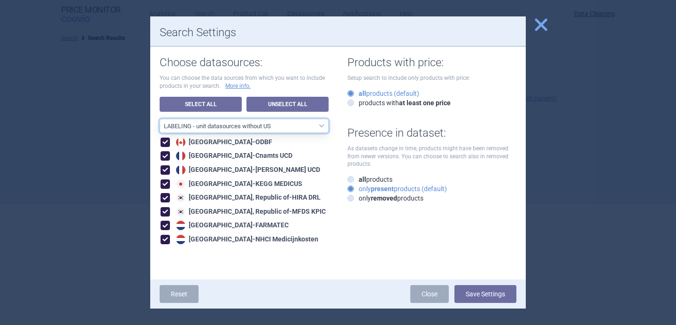
click at [306, 121] on select "All data sources LABELING - unit datasources without US LABELING - nonunit data…" at bounding box center [244, 126] width 169 height 14
select select "194b0200-cf1c-4e35-97df-3b55a106476a"
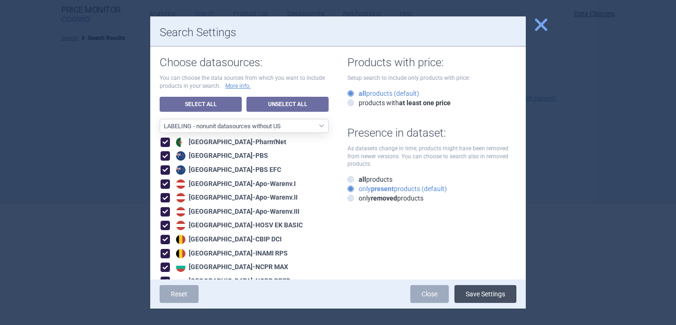
click at [478, 292] on button "Save Settings" at bounding box center [485, 294] width 62 height 18
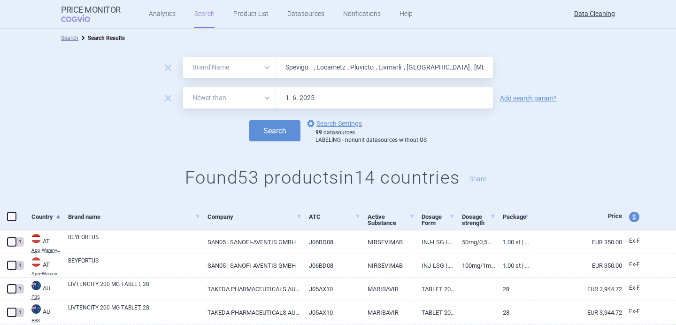
click at [309, 74] on input "Spevigo , Locametz , Pluvicto , Livmarli , Qdenga , Mycapssa , Teriparatide , E…" at bounding box center [384, 67] width 217 height 21
paste input "Enjaymo , Livtencity , Pyrukynd , Ximluci , Beyfortus , Illuzyce , Tezspire , M…"
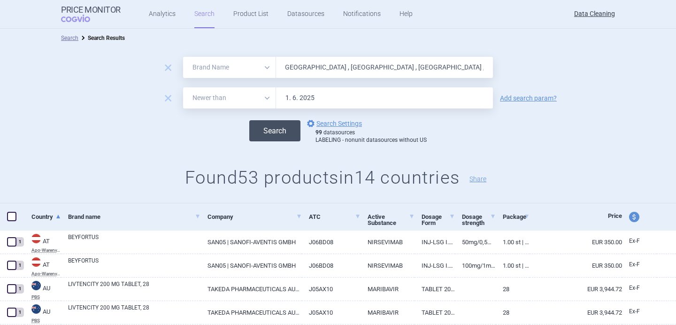
type input "Spevigo , Locametz , Pluvicto , Livmarli , Qdenga , Mycapssa , Enjaymo , Livten…"
click at [281, 133] on button "Search" at bounding box center [274, 130] width 51 height 21
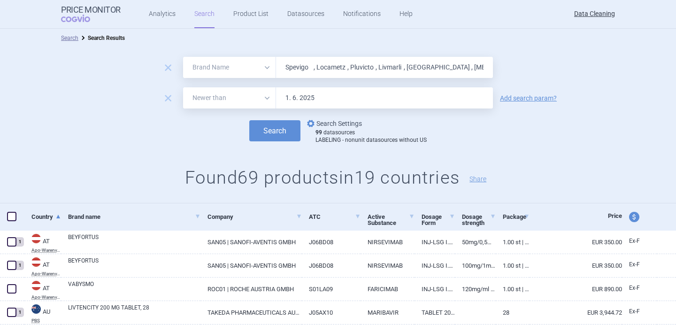
click at [331, 121] on link "options Search Settings" at bounding box center [333, 123] width 57 height 11
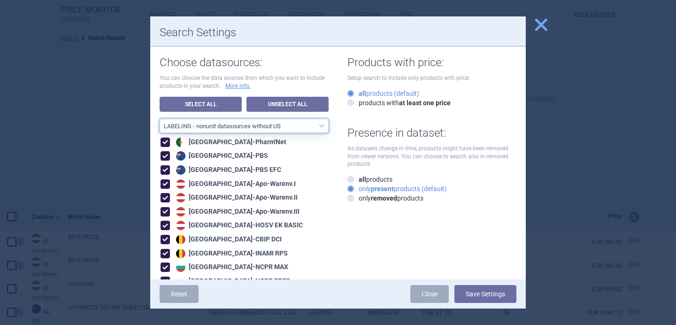
click at [285, 124] on select "All data sources LABELING - unit datasources without US LABELING - nonunit data…" at bounding box center [244, 126] width 169 height 14
select select "8989dc10-0f59-46fa-8fa1-2d950f31f8cb"
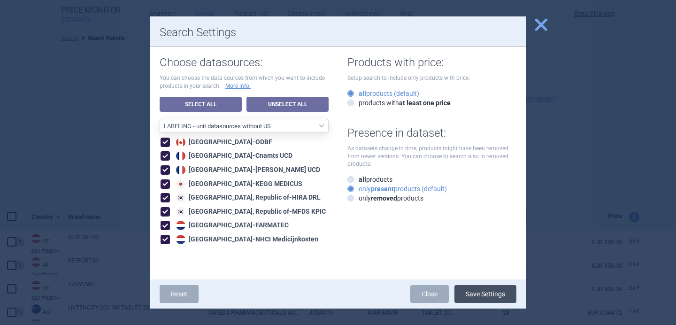
click at [487, 292] on button "Save Settings" at bounding box center [485, 294] width 62 height 18
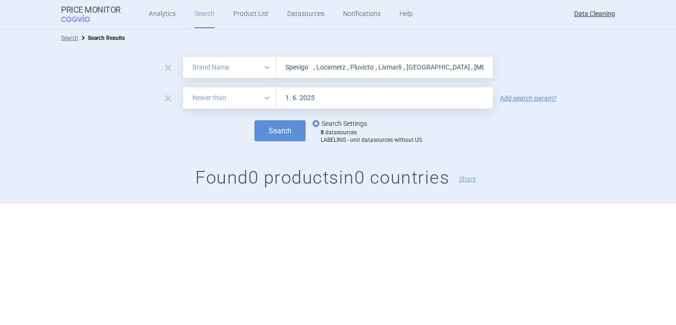
click at [332, 128] on link "options Search Settings" at bounding box center [338, 123] width 57 height 11
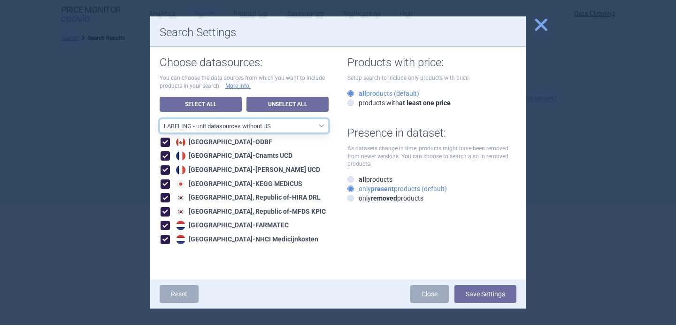
click at [290, 128] on select "All data sources LABELING - unit datasources without US LABELING - nonunit data…" at bounding box center [244, 126] width 169 height 14
select select "194b0200-cf1c-4e35-97df-3b55a106476a"
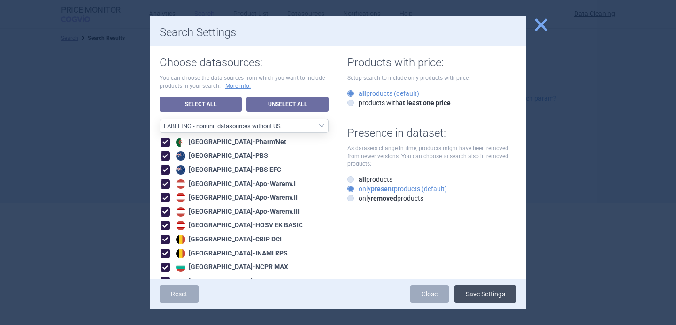
click at [480, 290] on button "Save Settings" at bounding box center [485, 294] width 62 height 18
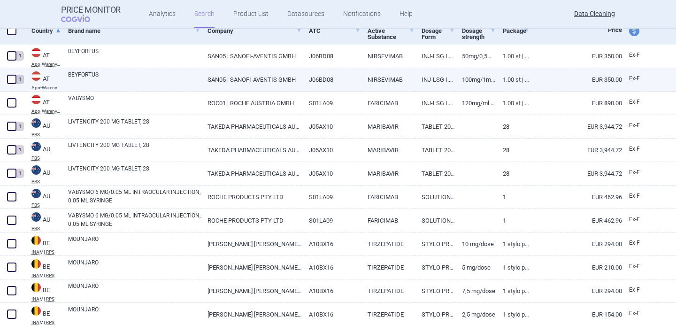
select select "brandName"
select select "newerThan"
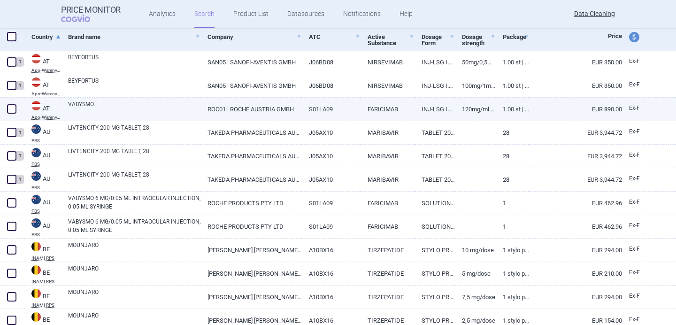
click at [168, 107] on link "VABYSMO" at bounding box center [134, 108] width 132 height 17
select select "EUR"
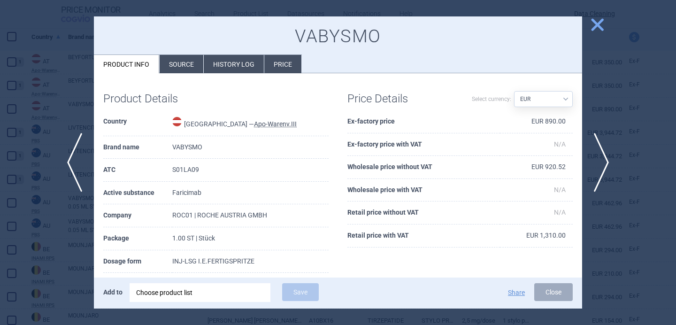
scroll to position [31, 0]
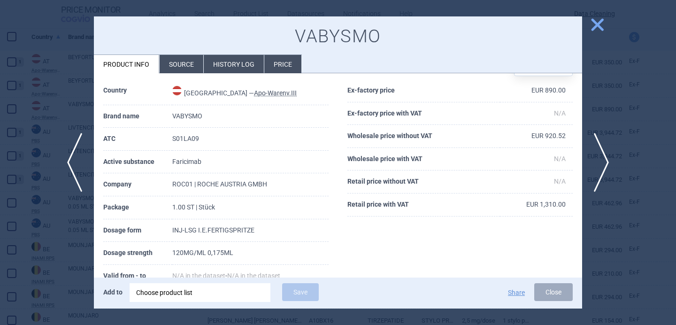
click at [179, 301] on div "Choose product list" at bounding box center [200, 292] width 128 height 19
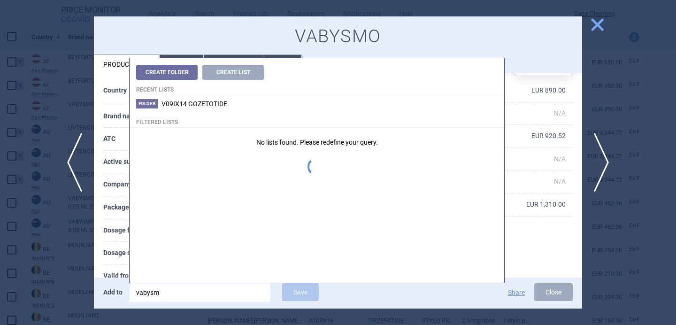
type input "vabysmo"
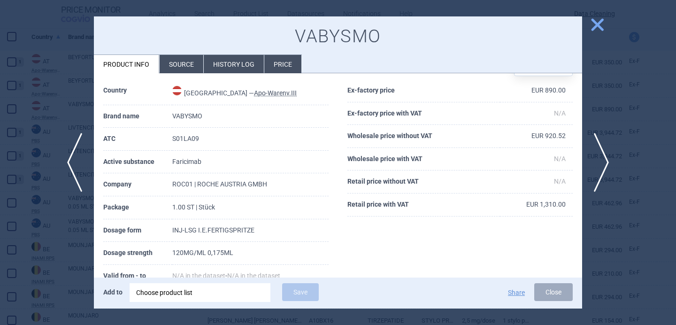
click at [109, 234] on th "Dosage form" at bounding box center [137, 230] width 69 height 23
click at [200, 290] on div "Choose product list" at bounding box center [200, 292] width 128 height 19
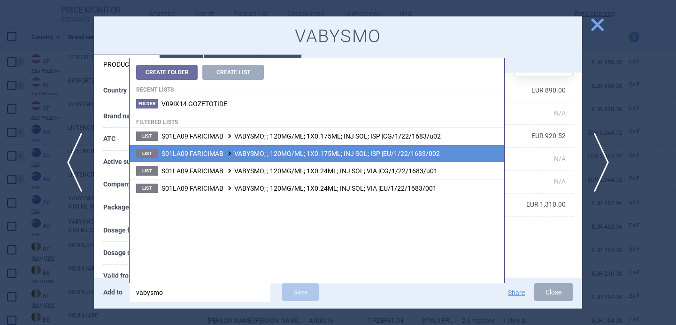
click at [292, 152] on span "S01LA09 FARICIMAB VABYSMO; ; 120MG/ML; 1X0.175ML; INJ SOL; ISP |EU/1/22/1683/002" at bounding box center [301, 154] width 278 height 8
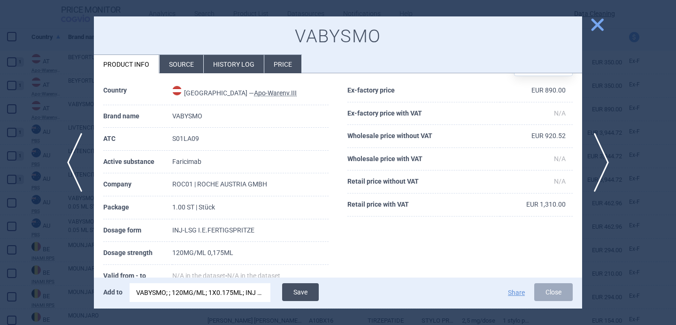
click at [309, 286] on button "Save" at bounding box center [300, 292] width 37 height 18
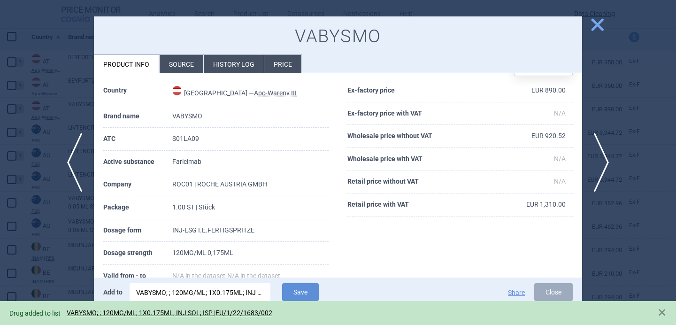
click at [65, 226] on div at bounding box center [338, 162] width 676 height 325
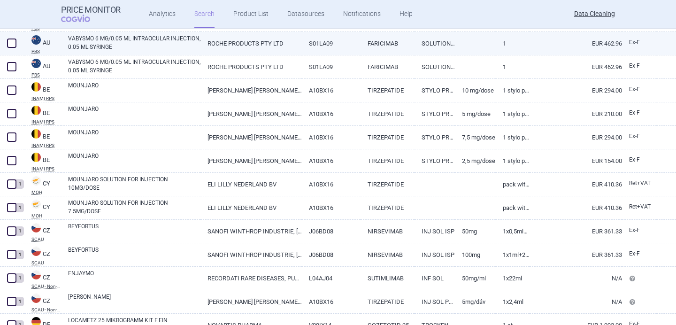
scroll to position [341, 0]
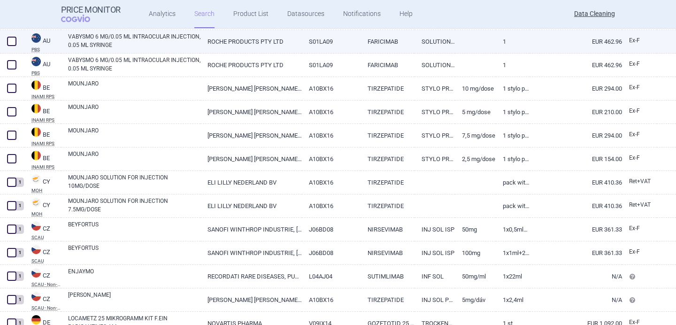
click at [12, 41] on span at bounding box center [11, 41] width 9 height 9
checkbox input "true"
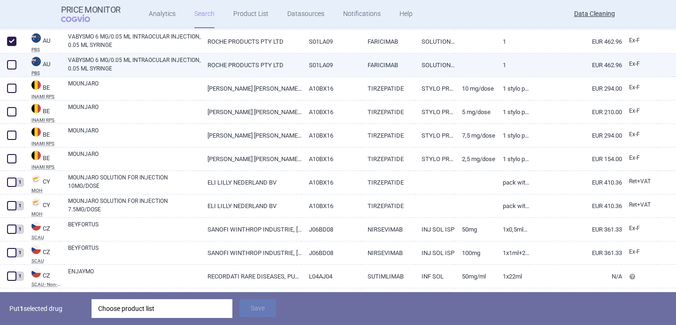
click at [11, 67] on span at bounding box center [11, 64] width 9 height 9
checkbox input "true"
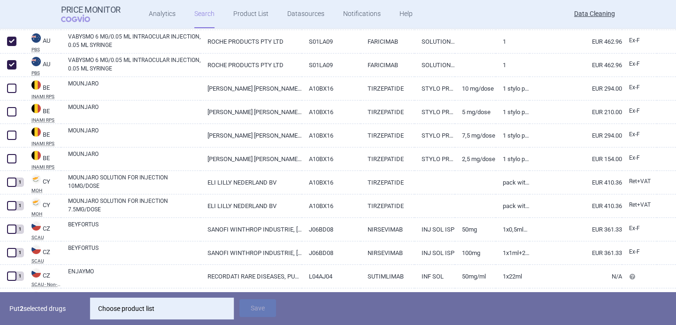
click at [152, 309] on div "Choose product list" at bounding box center [162, 308] width 128 height 19
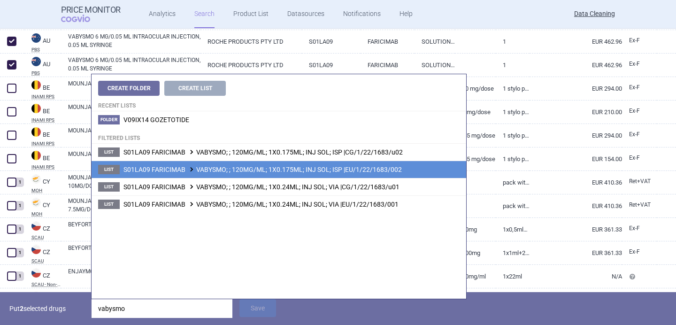
type input "vabysmo"
click at [240, 167] on span "S01LA09 FARICIMAB VABYSMO; ; 120MG/ML; 1X0.175ML; INJ SOL; ISP |EU/1/22/1683/002" at bounding box center [262, 170] width 278 height 8
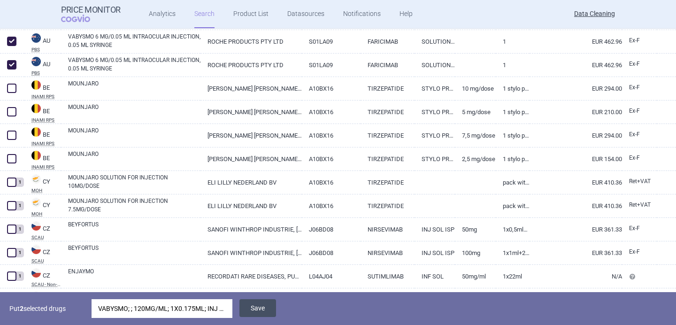
click at [258, 309] on button "Save" at bounding box center [257, 308] width 37 height 18
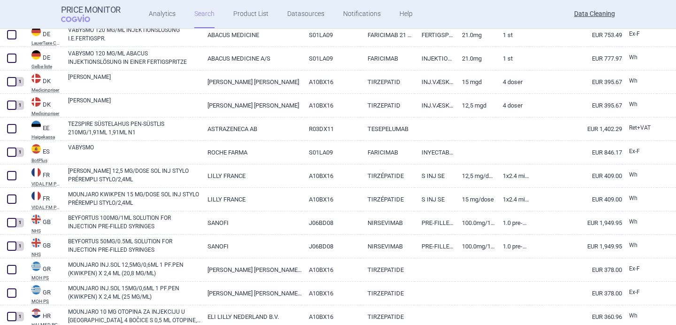
scroll to position [644, 0]
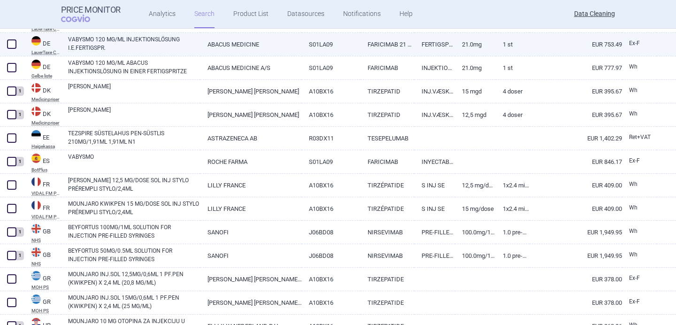
click at [140, 48] on link "VABYSMO 120 MG/ML INJEKTIONSLÖSUNG I.E.FERTIGSPR." at bounding box center [134, 43] width 132 height 17
select select "EUR"
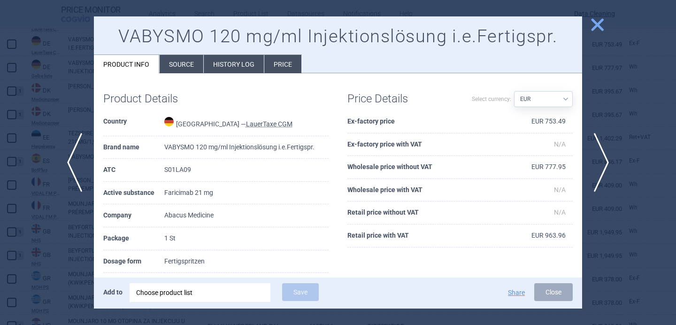
click at [192, 293] on div "Choose product list" at bounding box center [200, 292] width 128 height 19
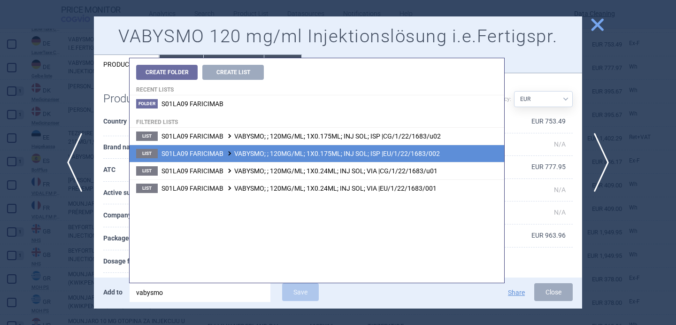
type input "vabysmo"
click at [274, 154] on span "S01LA09 FARICIMAB VABYSMO; ; 120MG/ML; 1X0.175ML; INJ SOL; ISP |EU/1/22/1683/002" at bounding box center [301, 154] width 278 height 8
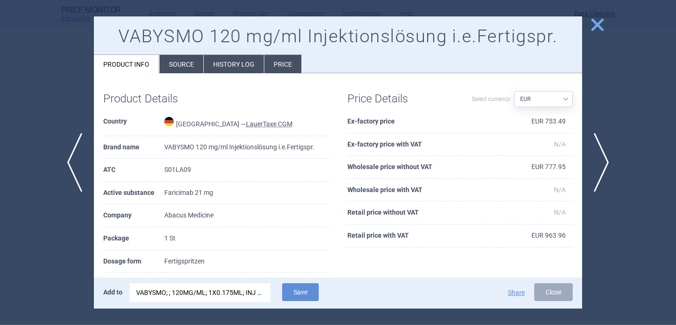
select select "EUR"
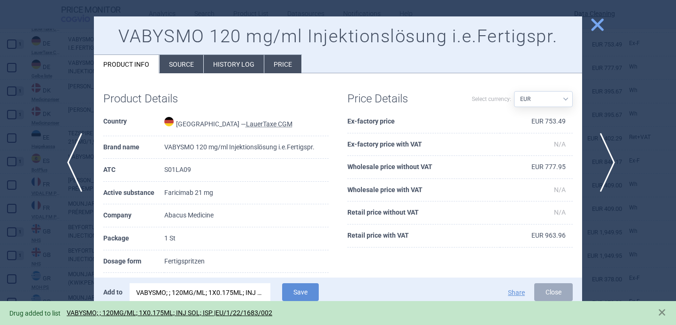
click at [609, 164] on span "next" at bounding box center [604, 162] width 21 height 59
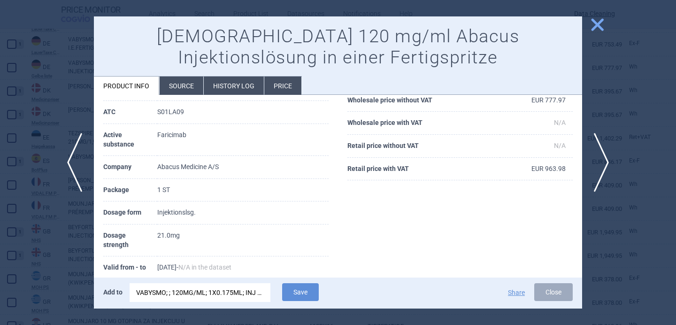
scroll to position [91, 0]
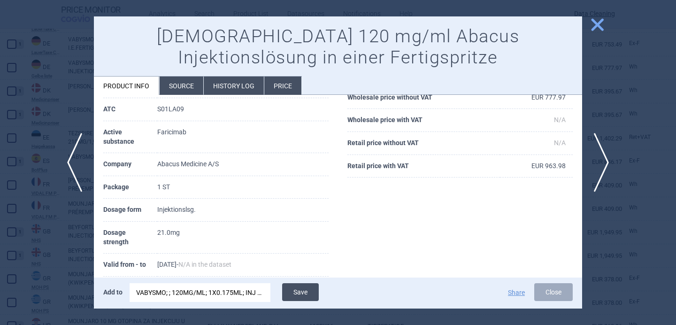
click at [300, 288] on button "Save" at bounding box center [300, 292] width 37 height 18
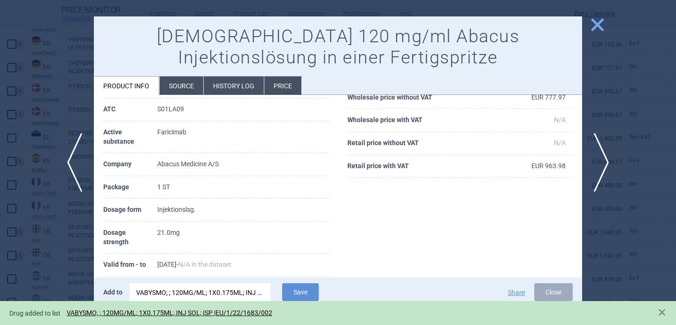
click at [46, 257] on div at bounding box center [338, 162] width 676 height 325
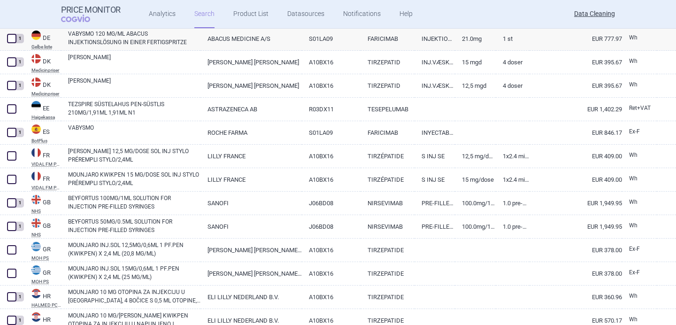
scroll to position [680, 0]
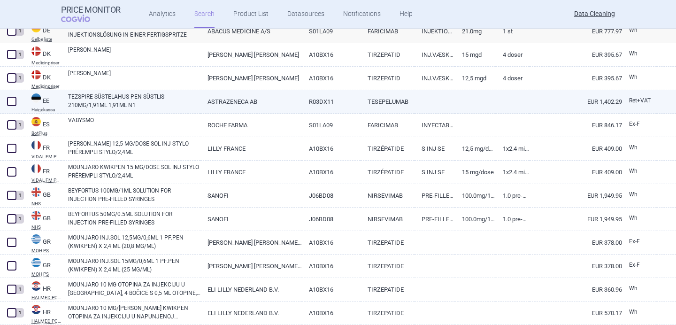
click at [126, 102] on link "TEZSPIRE SÜSTELAHUS PEN-SÜSTLIS 210MG/1,91ML 1,91ML N1" at bounding box center [134, 100] width 132 height 17
select select "EUR"
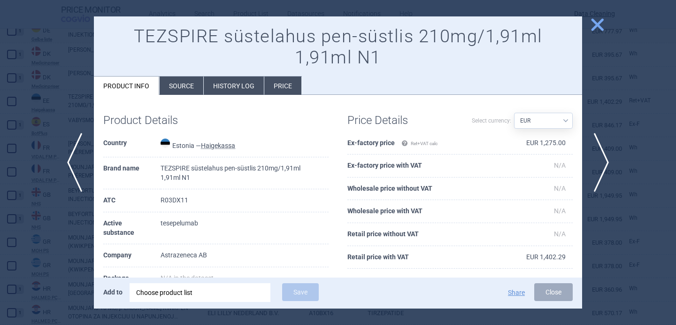
click at [169, 289] on div "Choose product list" at bounding box center [200, 292] width 128 height 19
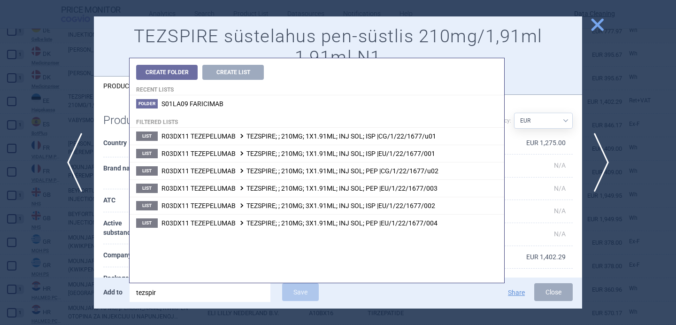
type input "tezspire"
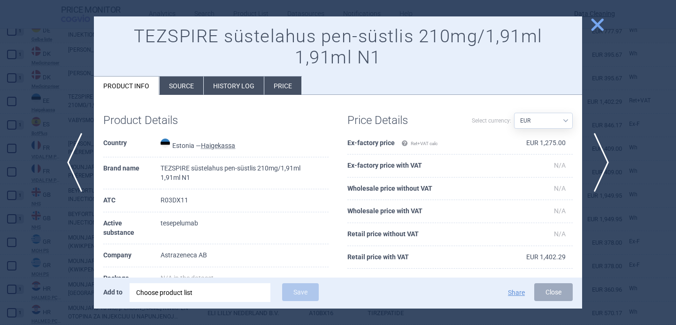
click at [108, 252] on th "Company" at bounding box center [131, 255] width 57 height 23
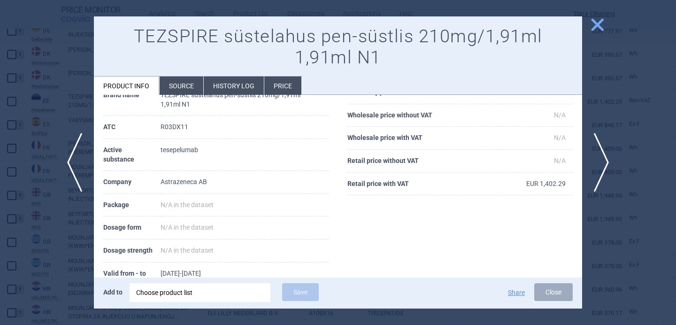
scroll to position [74, 0]
click at [219, 293] on div "Choose product list" at bounding box center [200, 292] width 128 height 19
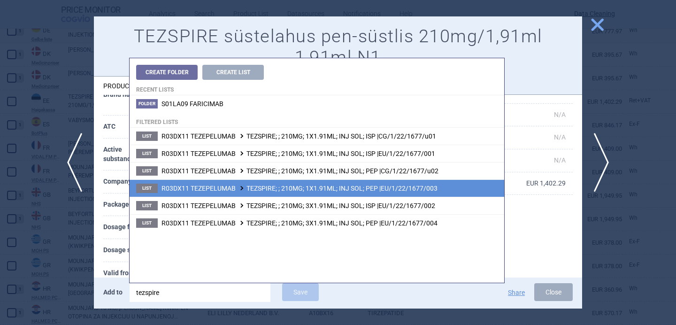
click at [305, 192] on span "R03DX11 TEZEPELUMAB TEZSPIRE; ; 210MG; 1X1.91ML; INJ SOL; PEP |EU/1/22/1677/003" at bounding box center [300, 189] width 276 height 8
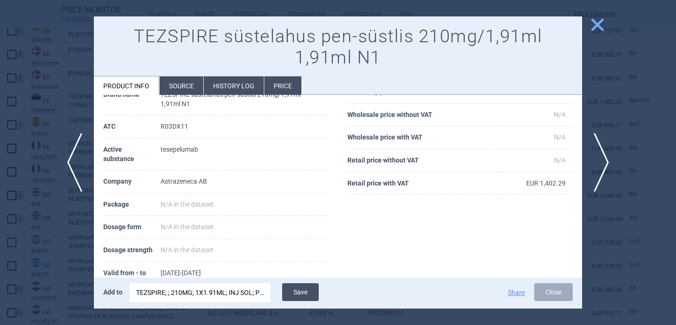
click at [304, 288] on button "Save" at bounding box center [300, 292] width 37 height 18
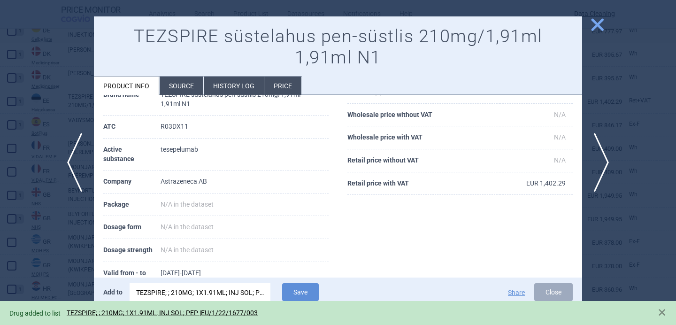
click at [60, 267] on div at bounding box center [338, 162] width 676 height 325
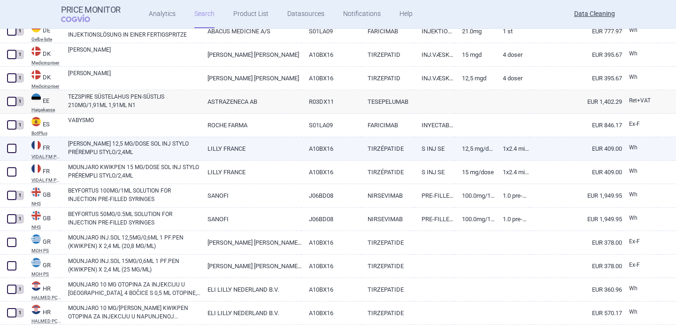
click at [148, 147] on link "MOUNJARO KWIKPEN 12,5 MG/DOSE SOL INJ STYLO PRÉREMPLI STYLO/2,4ML" at bounding box center [134, 147] width 132 height 17
select select "EUR"
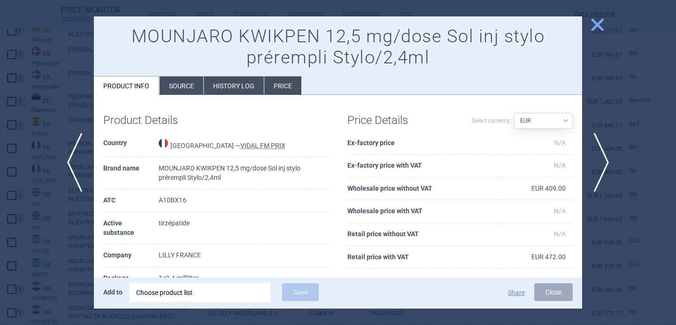
click at [190, 85] on li "Source" at bounding box center [182, 86] width 44 height 18
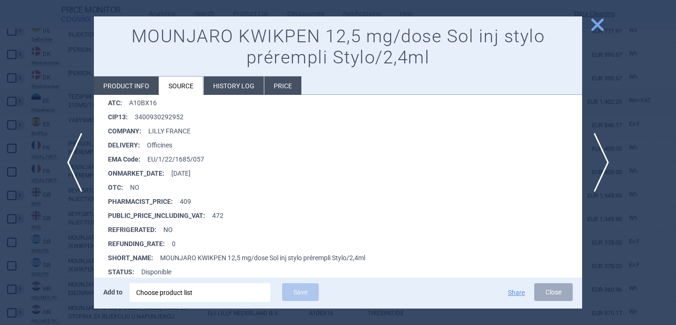
scroll to position [155, 0]
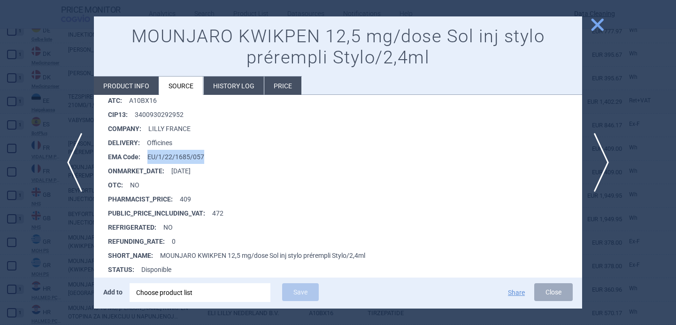
drag, startPoint x: 210, startPoint y: 154, endPoint x: 149, endPoint y: 155, distance: 61.0
click at [149, 155] on li "EMA Code : EU/1/22/1685/057" at bounding box center [345, 157] width 474 height 14
copy li "EU/1/22/1685/057"
click at [189, 287] on div "Choose product list" at bounding box center [200, 292] width 128 height 19
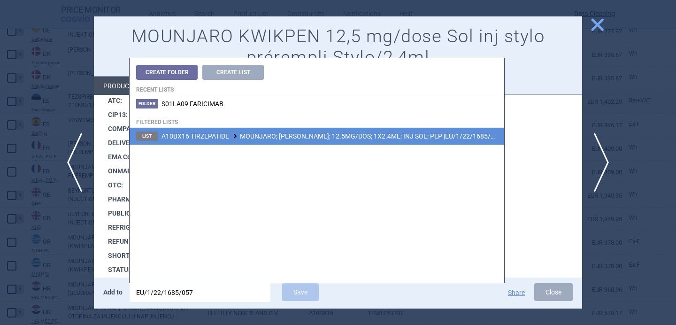
type input "EU/1/22/1685/057"
click at [257, 138] on span "A10BX16 TIRZEPATIDE MOUNJARO; MOUNJARO KWIKPEN; 12.5MG/DOS; 1X2.4ML; INJ SOL; P…" at bounding box center [332, 136] width 340 height 8
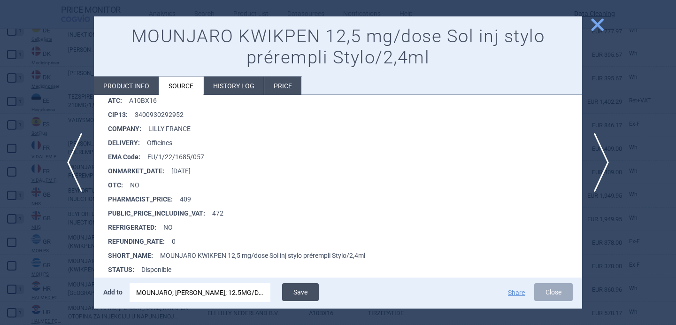
click at [310, 297] on button "Save" at bounding box center [300, 292] width 37 height 18
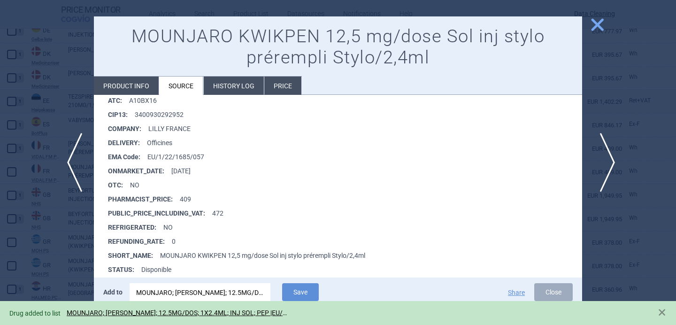
click at [604, 169] on span "next" at bounding box center [604, 162] width 21 height 59
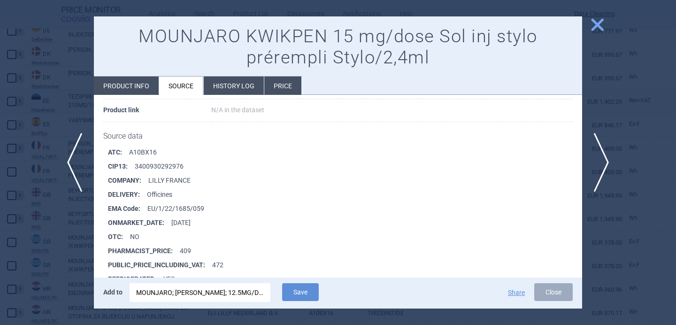
scroll to position [108, 0]
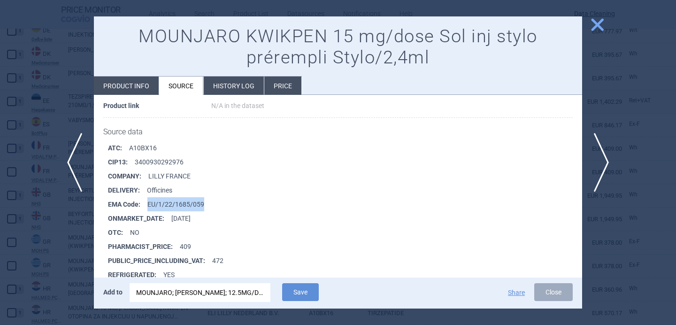
drag, startPoint x: 212, startPoint y: 207, endPoint x: 147, endPoint y: 204, distance: 64.4
click at [147, 204] on li "EMA Code : EU/1/22/1685/059" at bounding box center [345, 204] width 474 height 14
copy li "EU/1/22/1685/059"
click at [173, 296] on div "MOUNJARO; MOUNJARO KWIKPEN; 12.5MG/DOS; 1X2.4ML; INJ SOL; PEP |EU/1/22/1685/057" at bounding box center [200, 292] width 128 height 19
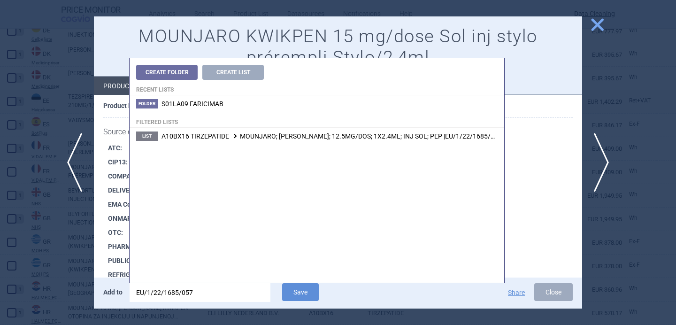
click at [173, 296] on input "EU/1/22/1685/057" at bounding box center [200, 292] width 141 height 19
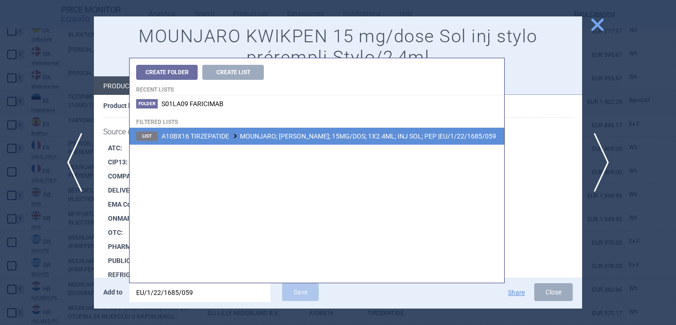
type input "EU/1/22/1685/059"
click at [301, 138] on span "A10BX16 TIRZEPATIDE MOUNJARO; MOUNJARO KWIKPEN; 15MG/DOS; 1X2.4ML; INJ SOL; PEP…" at bounding box center [329, 136] width 335 height 8
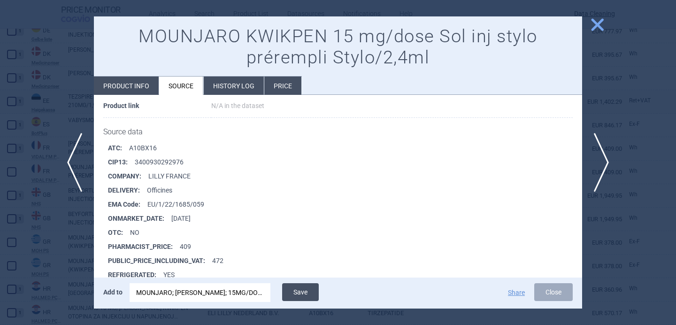
click at [308, 288] on button "Save" at bounding box center [300, 292] width 37 height 18
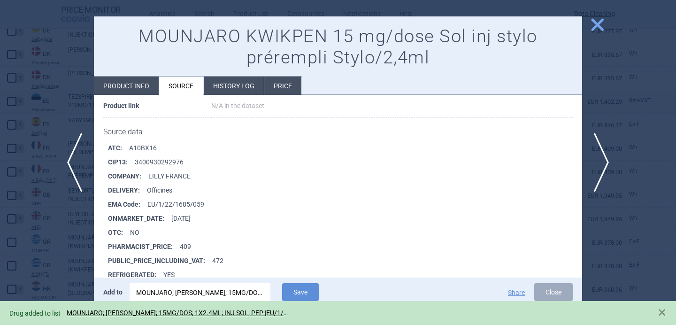
click at [87, 249] on div at bounding box center [338, 162] width 676 height 325
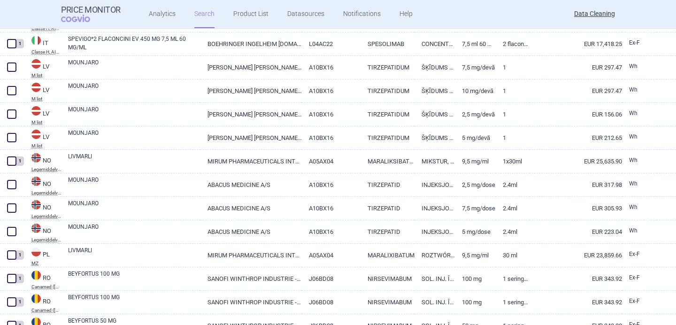
scroll to position [1406, 0]
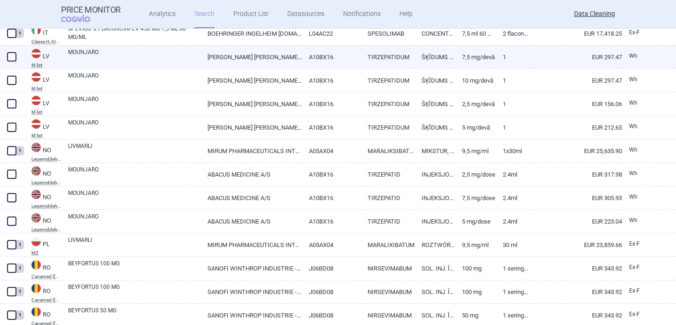
click at [125, 56] on link "MOUNJARO" at bounding box center [134, 56] width 132 height 17
select select "EUR"
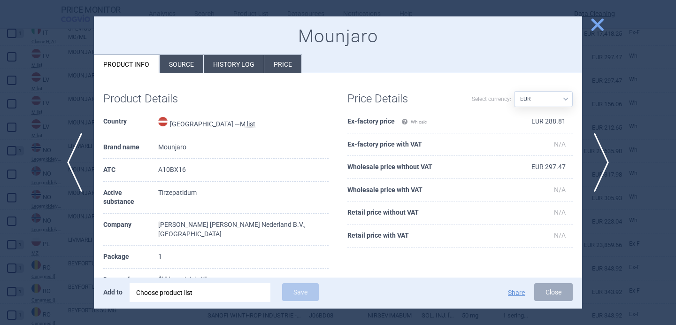
click at [188, 72] on li "Source" at bounding box center [182, 64] width 44 height 18
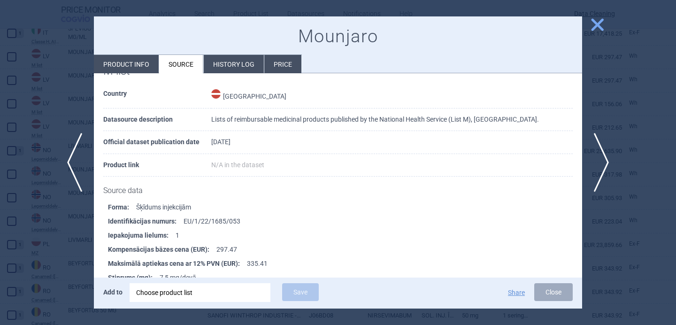
scroll to position [58, 0]
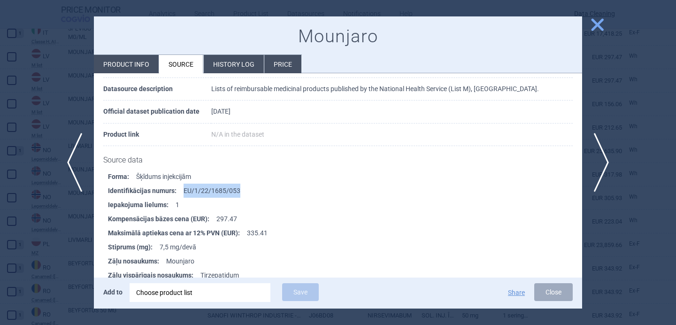
drag, startPoint x: 243, startPoint y: 188, endPoint x: 183, endPoint y: 189, distance: 59.6
click at [183, 189] on li "Identifikācijas numurs : EU/1/22/1685/053" at bounding box center [345, 191] width 474 height 14
copy li "EU/1/22/1685/053"
click at [203, 294] on div "Choose product list" at bounding box center [200, 292] width 128 height 19
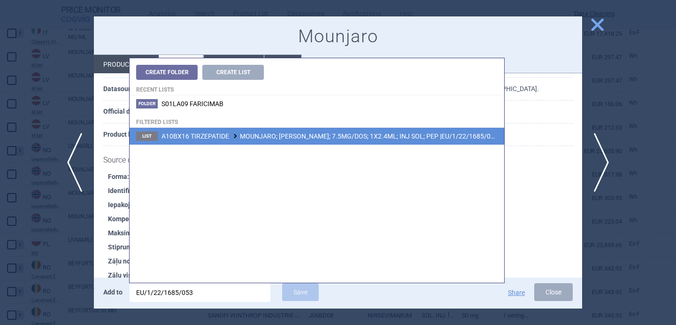
type input "EU/1/22/1685/053"
click at [313, 141] on li "List A10BX16 TIRZEPATIDE MOUNJARO; MOUNJARO KWIKPEN; 7.5MG/DOS; 1X2.4ML; INJ SO…" at bounding box center [317, 136] width 375 height 17
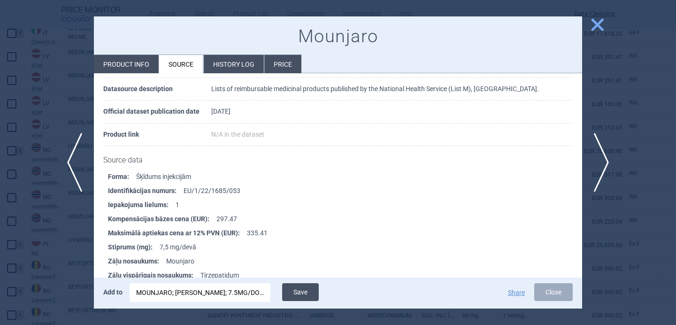
click at [309, 295] on button "Save" at bounding box center [300, 292] width 37 height 18
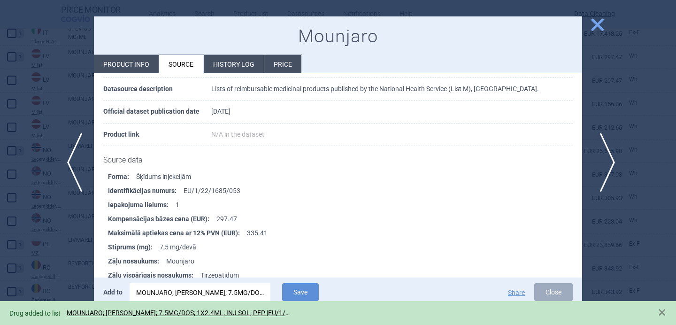
click at [605, 153] on span "next" at bounding box center [604, 162] width 21 height 59
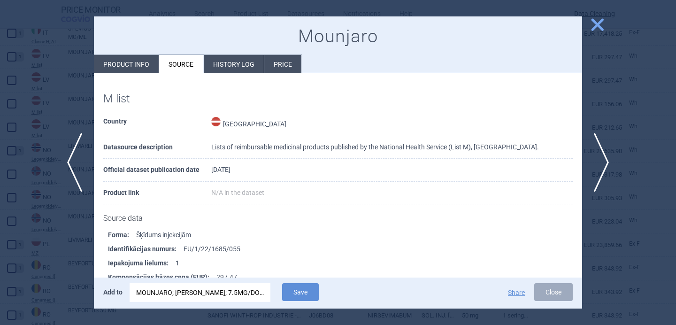
scroll to position [31, 0]
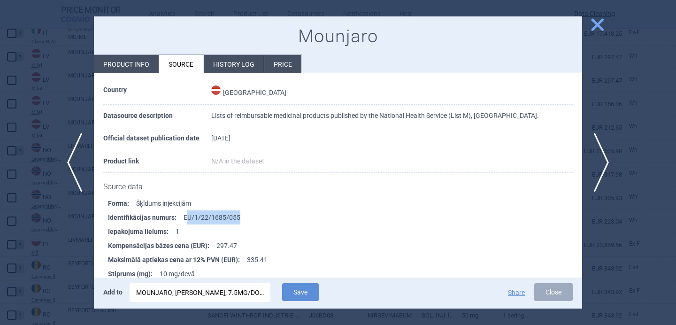
drag, startPoint x: 245, startPoint y: 215, endPoint x: 185, endPoint y: 220, distance: 59.8
click at [185, 220] on li "Identifikācijas numurs : EU/1/22/1685/055" at bounding box center [345, 217] width 474 height 14
copy li "U/1/22/1685/055"
click at [190, 292] on div "MOUNJARO; MOUNJARO KWIKPEN; 7.5MG/DOS; 1X2.4ML; INJ SOL; PEP |EU/1/22/1685/053" at bounding box center [200, 292] width 128 height 19
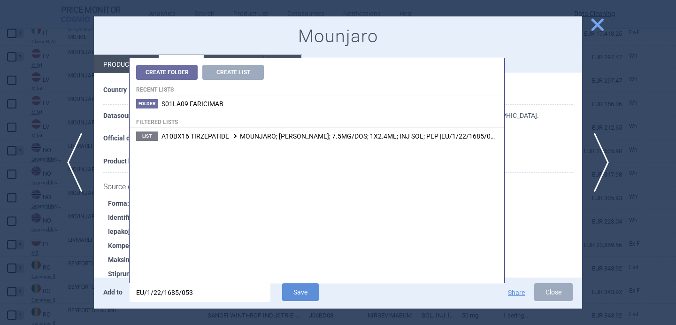
click at [190, 292] on input "EU/1/22/1685/053" at bounding box center [200, 292] width 141 height 19
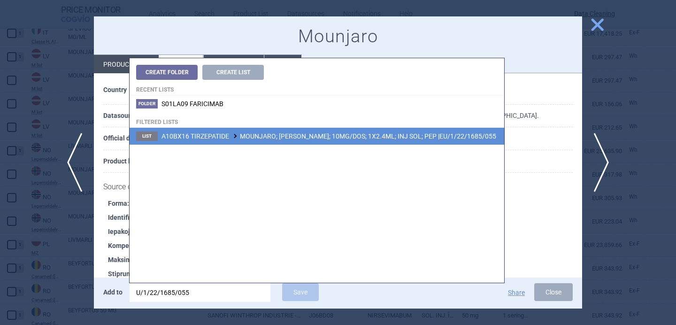
type input "U/1/22/1685/055"
click at [277, 138] on span "A10BX16 TIRZEPATIDE MOUNJARO; MOUNJARO KWIKPEN; 10MG/DOS; 1X2.4ML; INJ SOL; PEP…" at bounding box center [329, 136] width 335 height 8
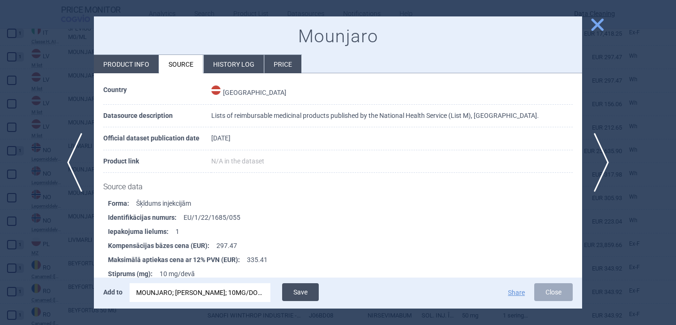
click at [308, 288] on button "Save" at bounding box center [300, 292] width 37 height 18
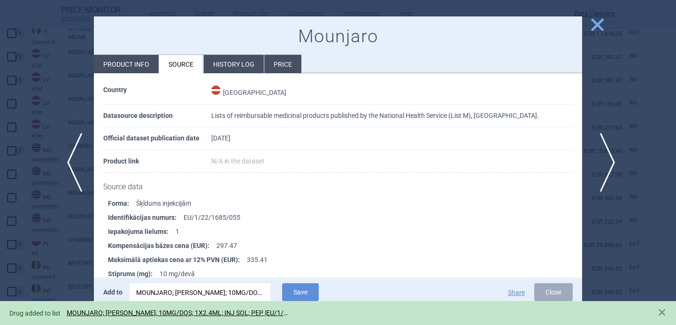
click at [607, 163] on span "next" at bounding box center [604, 162] width 21 height 59
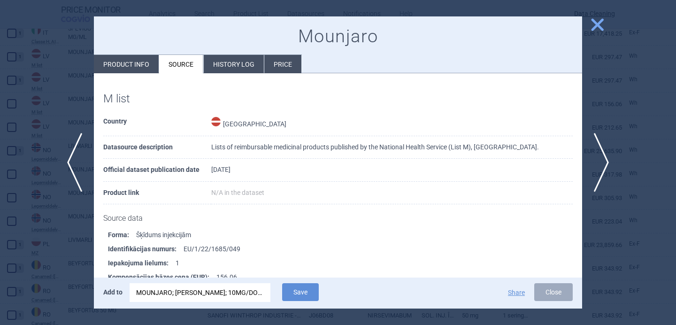
scroll to position [26, 0]
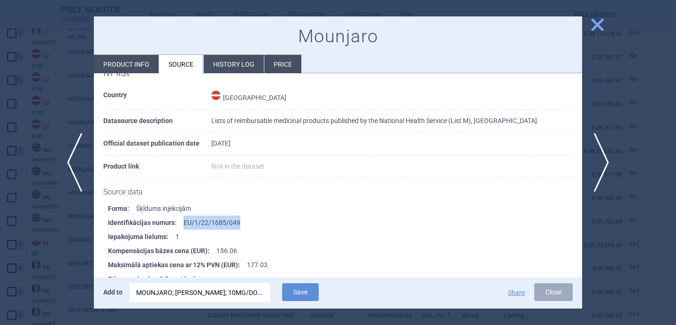
drag, startPoint x: 262, startPoint y: 220, endPoint x: 183, endPoint y: 221, distance: 78.9
click at [183, 221] on li "Identifikācijas numurs : EU/1/22/1685/049" at bounding box center [345, 222] width 474 height 14
copy li "EU/1/22/1685/049"
click at [183, 292] on div "MOUNJARO; MOUNJARO KWIKPEN; 10MG/DOS; 1X2.4ML; INJ SOL; PEP |EU/1/22/1685/055" at bounding box center [200, 292] width 128 height 19
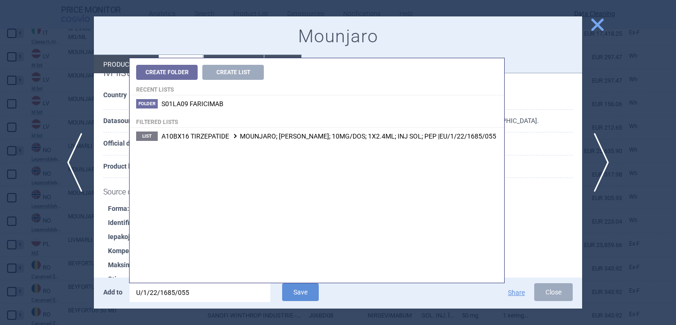
click at [183, 292] on input "U/1/22/1685/055" at bounding box center [200, 292] width 141 height 19
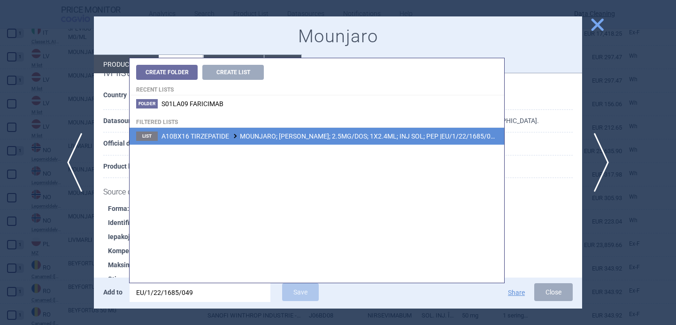
type input "EU/1/22/1685/049"
click at [326, 133] on span "A10BX16 TIRZEPATIDE MOUNJARO; MOUNJARO KWIKPEN; 2.5MG/DOS; 1X2.4ML; INJ SOL; PE…" at bounding box center [330, 136] width 337 height 8
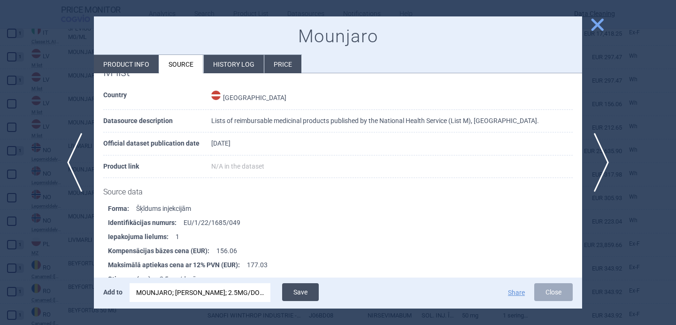
click at [301, 295] on button "Save" at bounding box center [300, 292] width 37 height 18
click at [53, 228] on div at bounding box center [338, 162] width 676 height 325
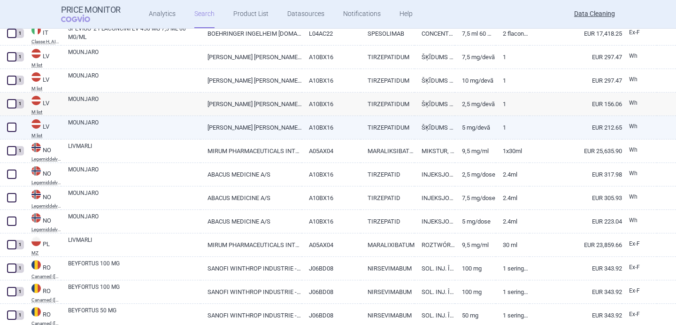
click at [110, 128] on link "MOUNJARO" at bounding box center [134, 126] width 132 height 17
select select "EUR"
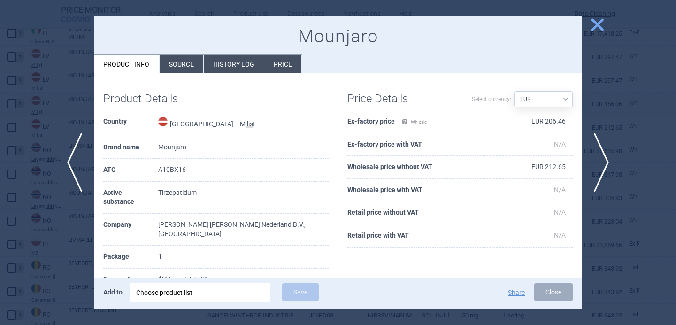
click at [178, 68] on li "Source" at bounding box center [182, 64] width 44 height 18
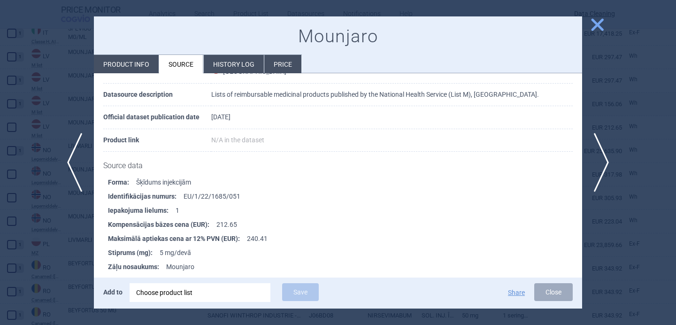
scroll to position [73, 0]
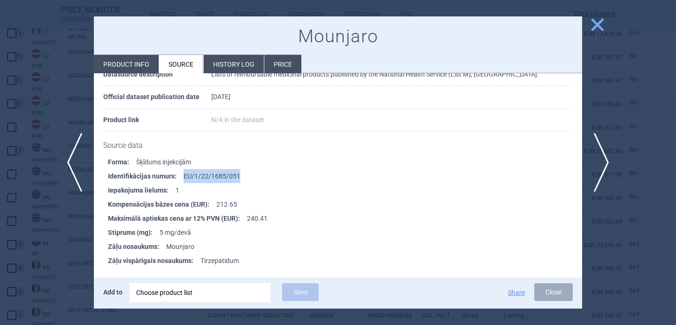
drag, startPoint x: 241, startPoint y: 175, endPoint x: 183, endPoint y: 175, distance: 58.2
click at [183, 175] on li "Identifikācijas numurs : EU/1/22/1685/051" at bounding box center [345, 176] width 474 height 14
copy li "EU/1/22/1685/051"
click at [189, 291] on div "Choose product list" at bounding box center [200, 292] width 128 height 19
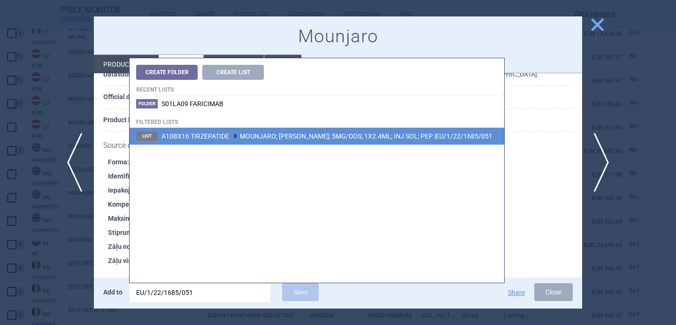
type input "EU/1/22/1685/051"
click at [306, 137] on span "A10BX16 TIRZEPATIDE MOUNJARO; MOUNJARO KWIKPEN; 5MG/DOS; 1X2.4ML; INJ SOL; PEP …" at bounding box center [327, 136] width 331 height 8
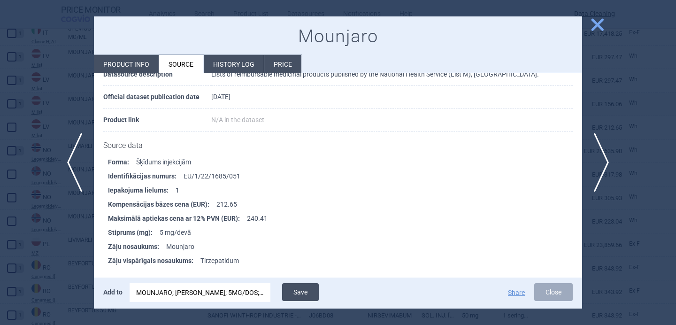
click at [302, 293] on button "Save" at bounding box center [300, 292] width 37 height 18
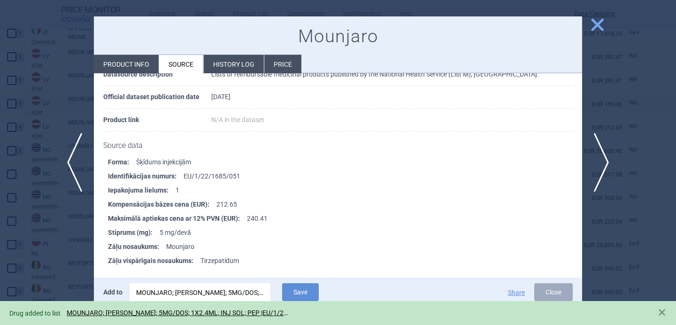
click at [71, 243] on div at bounding box center [338, 162] width 676 height 325
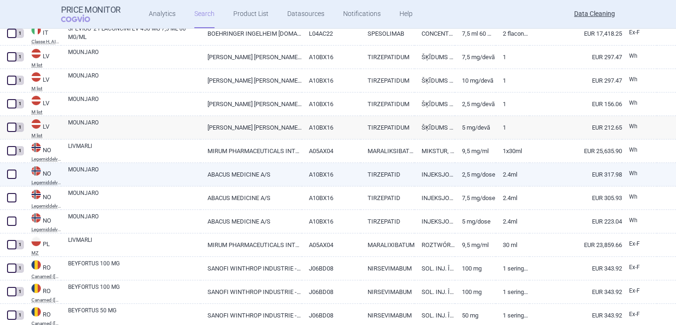
click at [104, 172] on link "MOUNJARO" at bounding box center [134, 173] width 132 height 17
select select "EUR"
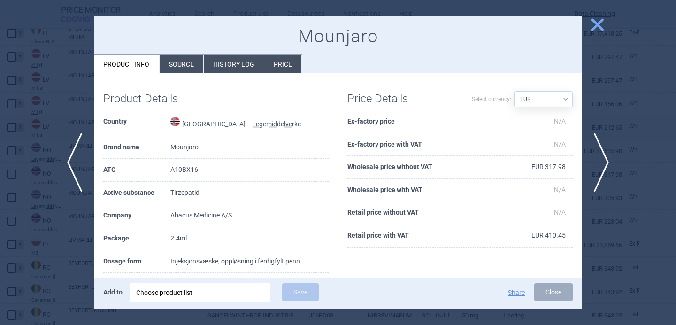
click at [184, 66] on li "Source" at bounding box center [182, 64] width 44 height 18
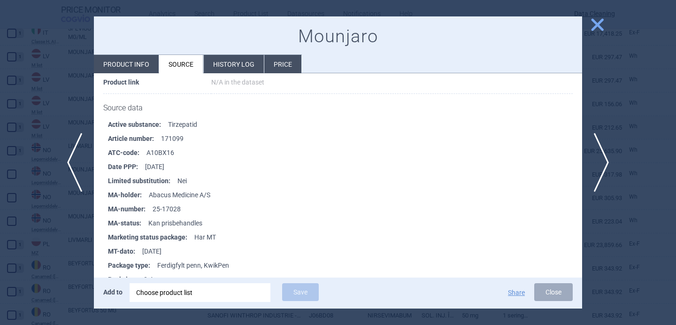
scroll to position [113, 0]
click at [146, 62] on li "Product info" at bounding box center [126, 64] width 65 height 18
select select "EUR"
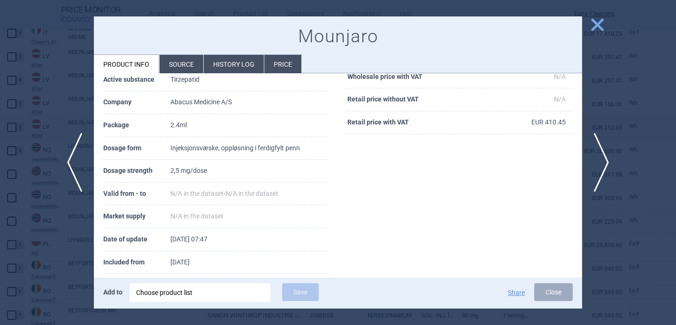
click at [51, 115] on div at bounding box center [338, 162] width 676 height 325
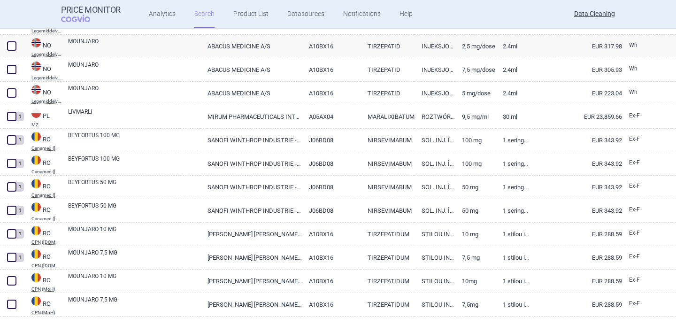
scroll to position [1556, 0]
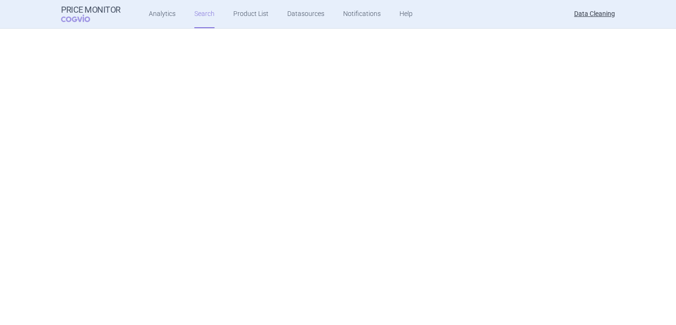
select select "brandName"
select select "newerThan"
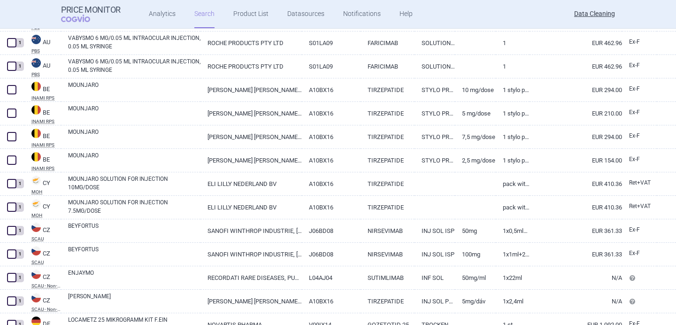
scroll to position [341, 0]
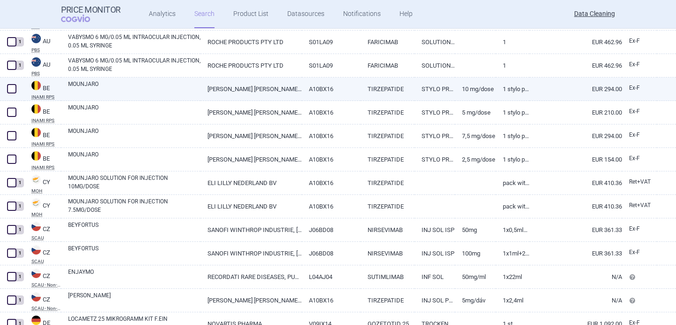
click at [146, 90] on link "MOUNJARO" at bounding box center [134, 88] width 132 height 17
select select "EUR"
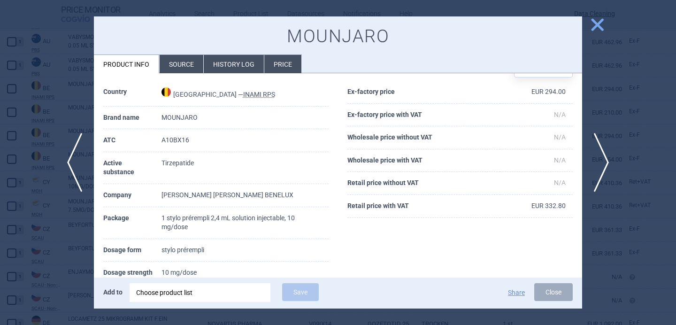
scroll to position [30, 0]
click at [177, 290] on div "Choose product list" at bounding box center [200, 292] width 128 height 19
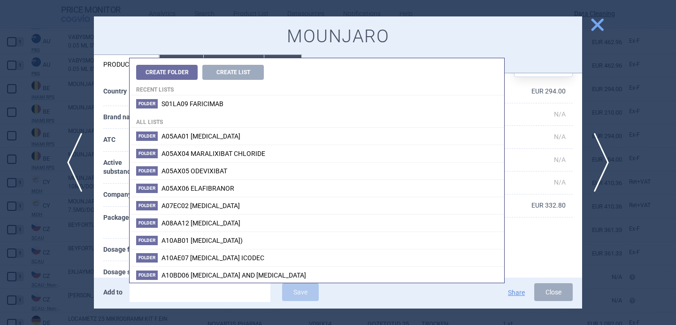
click at [69, 276] on div at bounding box center [338, 162] width 676 height 325
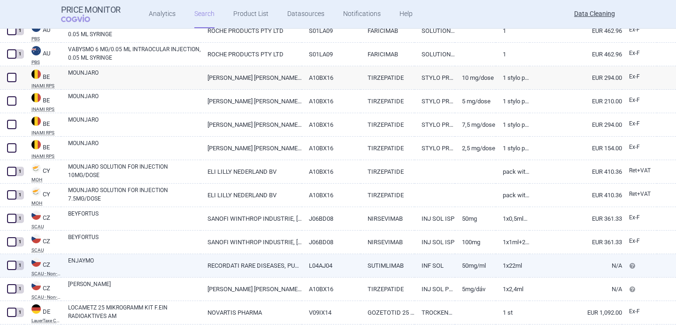
scroll to position [354, 0]
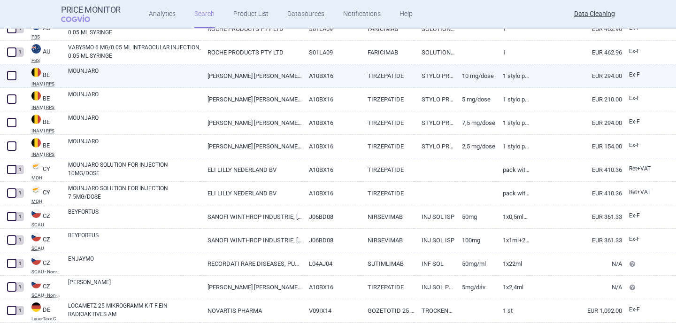
click at [108, 73] on link "MOUNJARO" at bounding box center [134, 75] width 132 height 17
select select "EUR"
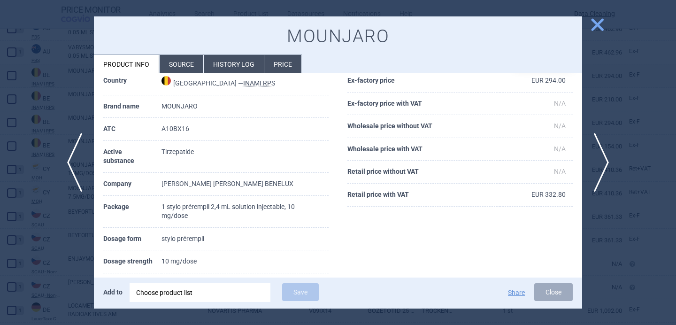
scroll to position [31, 0]
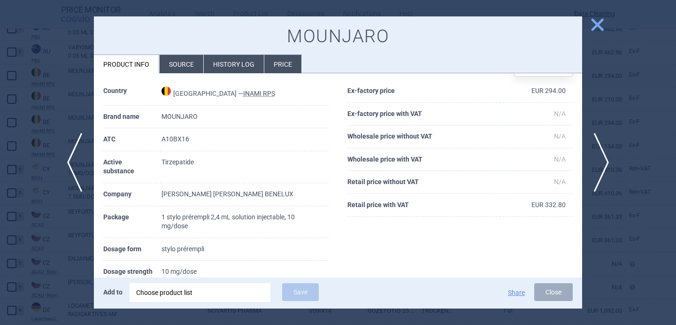
click at [183, 63] on li "Source" at bounding box center [182, 64] width 44 height 18
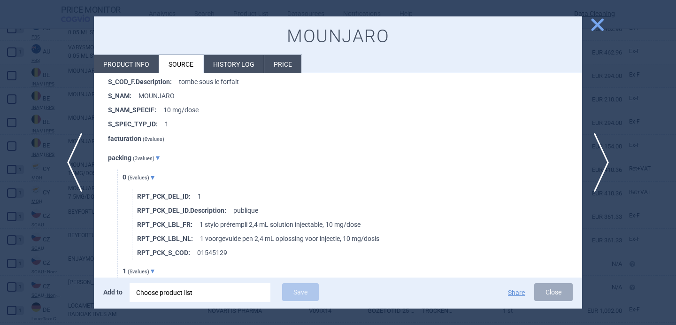
scroll to position [355, 0]
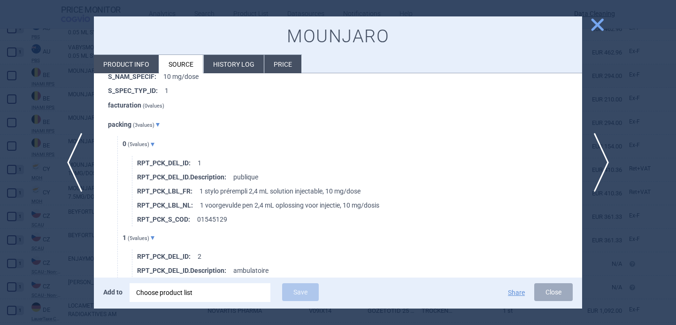
click at [43, 262] on div at bounding box center [338, 162] width 676 height 325
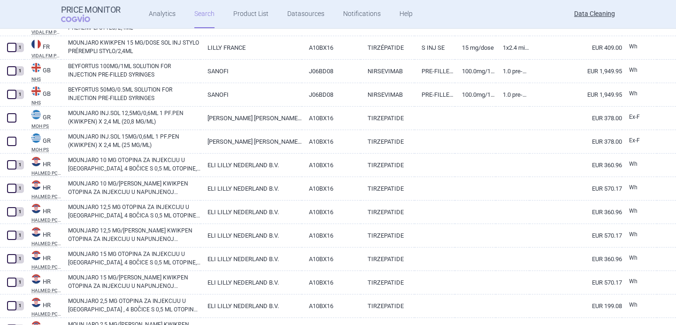
scroll to position [805, 0]
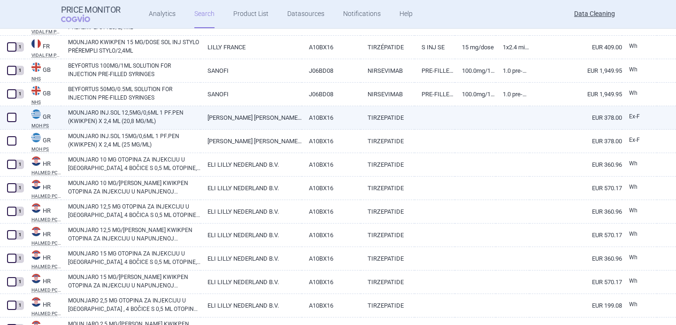
click at [134, 119] on link "MOUNJARO INJ.SOL 12,5MG/0,6ML 1 PF.PEN (KWIKPEN) X 2,4 ML (20,8 MG/ML)" at bounding box center [134, 116] width 132 height 17
select select "EUR"
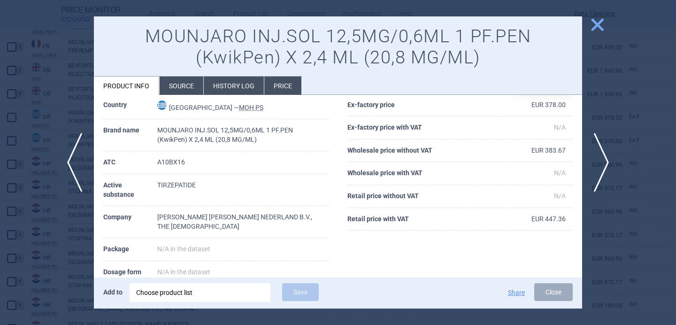
scroll to position [39, 0]
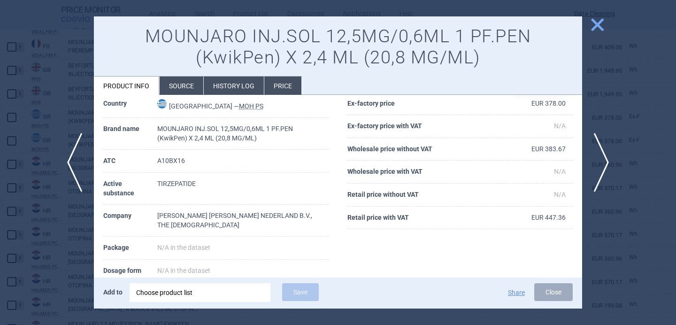
click at [172, 289] on div "Choose product list" at bounding box center [200, 292] width 128 height 19
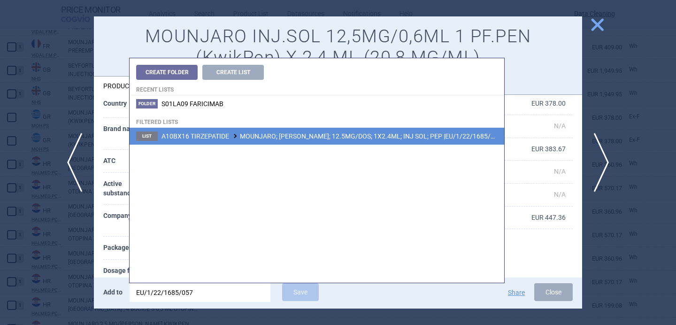
type input "EU/1/22/1685/057"
click at [285, 128] on li "List A10BX16 TIRZEPATIDE MOUNJARO; MOUNJARO KWIKPEN; 12.5MG/DOS; 1X2.4ML; INJ S…" at bounding box center [317, 136] width 375 height 17
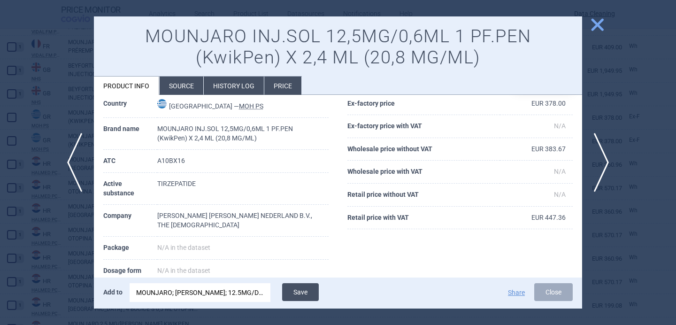
click at [298, 292] on button "Save" at bounding box center [300, 292] width 37 height 18
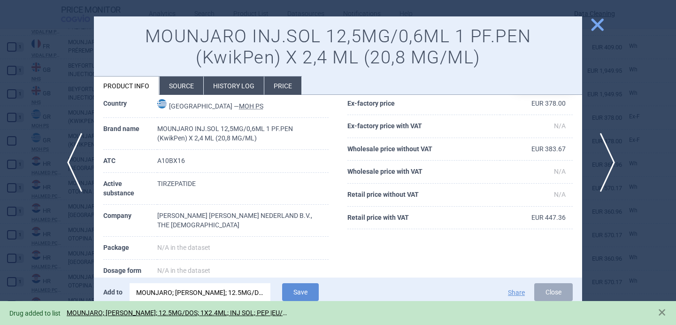
click at [608, 172] on span "next" at bounding box center [604, 162] width 21 height 59
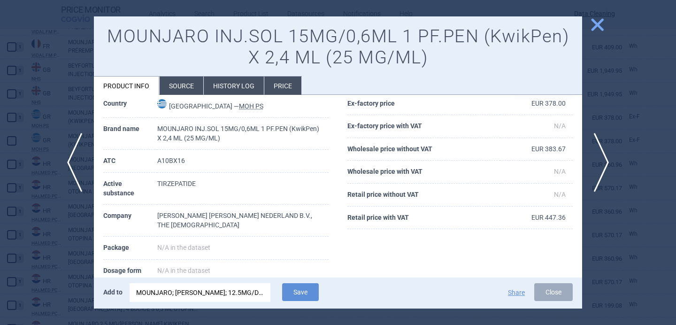
click at [204, 291] on div "MOUNJARO; MOUNJARO KWIKPEN; 12.5MG/DOS; 1X2.4ML; INJ SOL; PEP |EU/1/22/1685/057" at bounding box center [200, 292] width 128 height 19
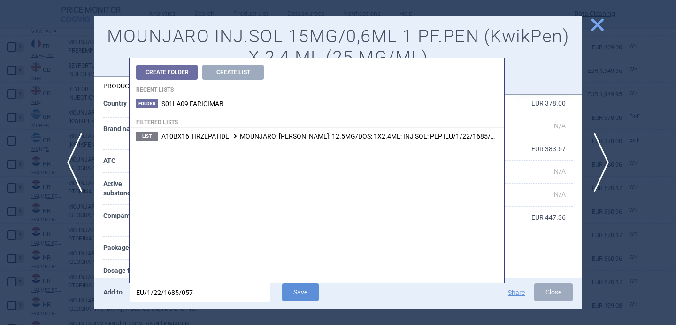
click at [204, 291] on input "EU/1/22/1685/057" at bounding box center [200, 292] width 141 height 19
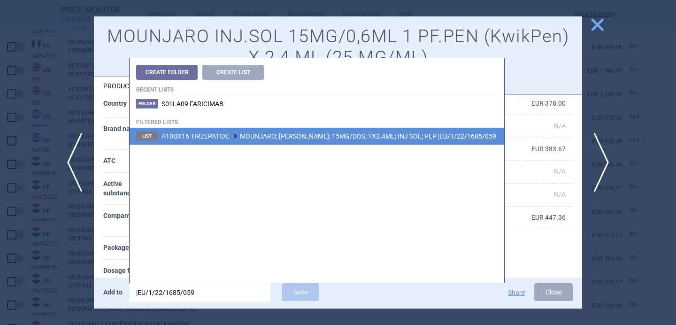
type input "|EU/1/22/1685/059"
click at [295, 143] on li "List A10BX16 TIRZEPATIDE MOUNJARO; MOUNJARO KWIKPEN; 15MG/DOS; 1X2.4ML; INJ SOL…" at bounding box center [317, 136] width 375 height 17
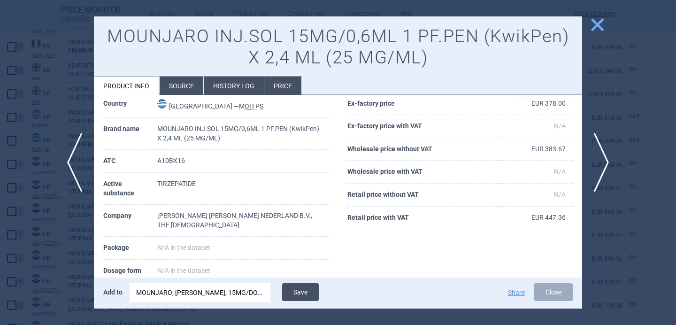
click at [296, 294] on button "Save" at bounding box center [300, 292] width 37 height 18
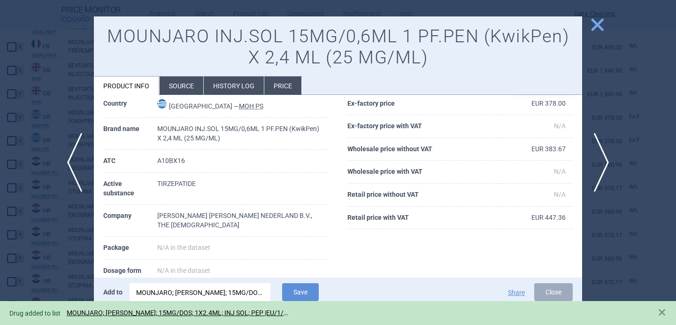
click at [50, 236] on div at bounding box center [338, 162] width 676 height 325
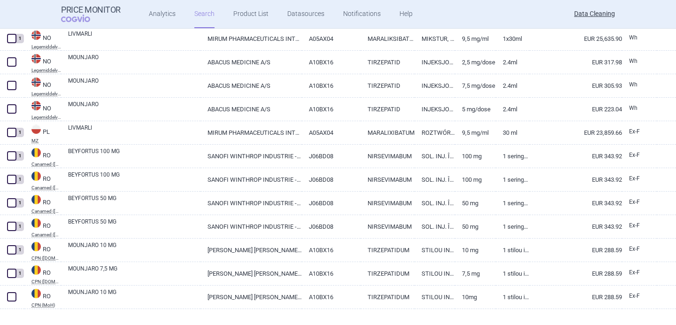
scroll to position [1471, 0]
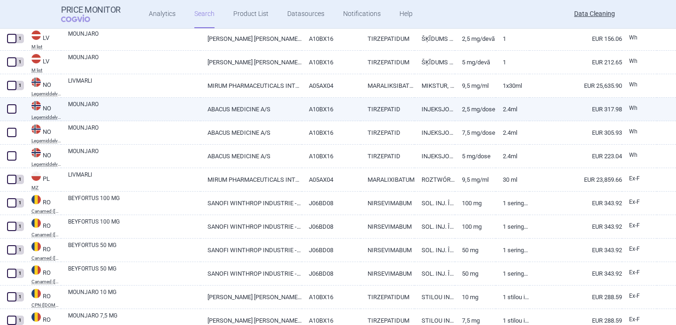
click at [114, 108] on link "MOUNJARO" at bounding box center [134, 108] width 132 height 17
select select "EUR"
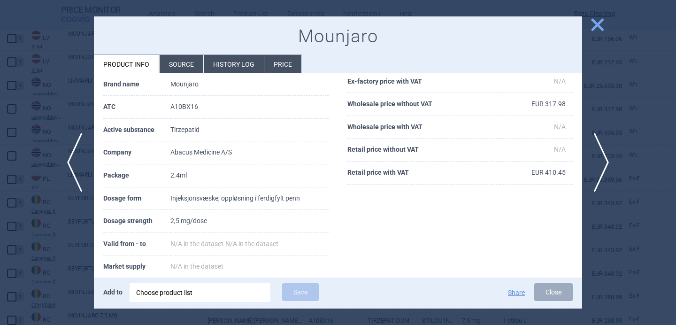
scroll to position [64, 0]
click at [171, 68] on li "Source" at bounding box center [182, 64] width 44 height 18
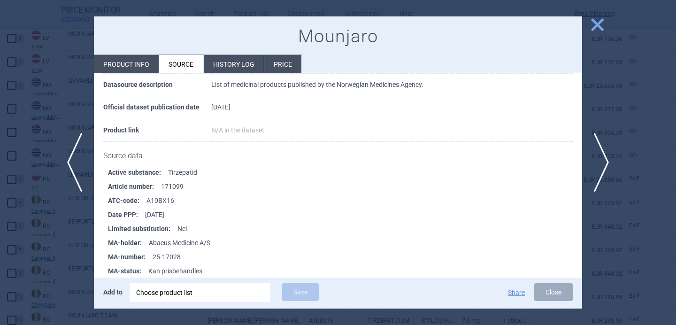
scroll to position [64, 0]
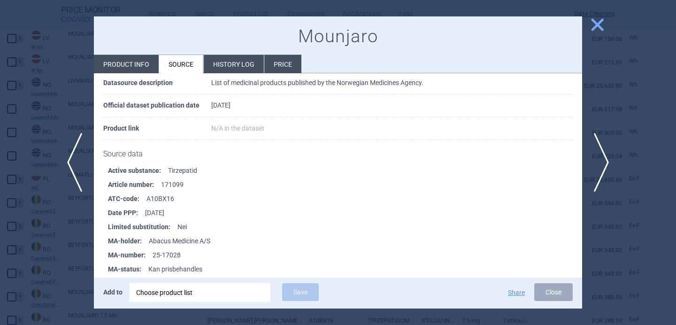
click at [131, 64] on li "Product info" at bounding box center [126, 64] width 65 height 18
select select "EUR"
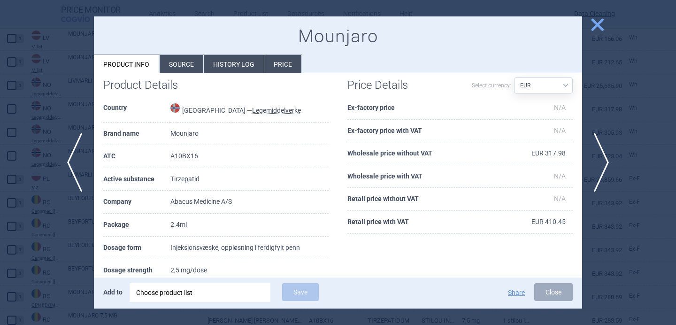
scroll to position [10, 0]
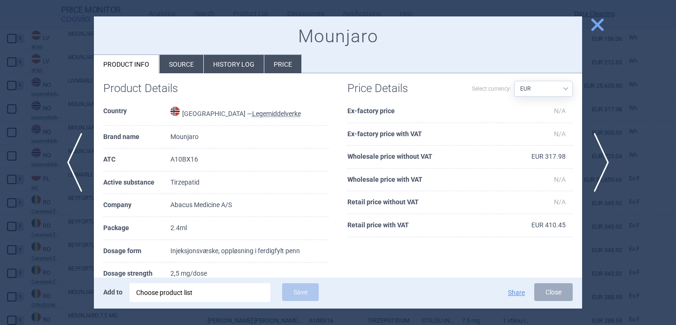
click at [184, 66] on li "Source" at bounding box center [182, 64] width 44 height 18
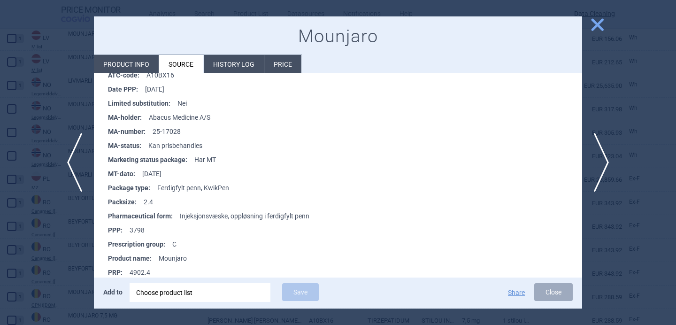
scroll to position [193, 0]
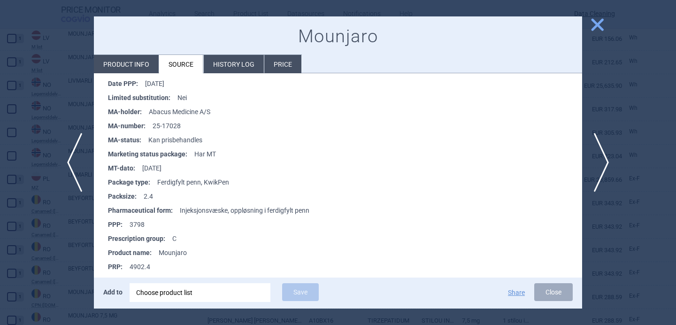
click at [202, 291] on div "Choose product list" at bounding box center [200, 292] width 128 height 19
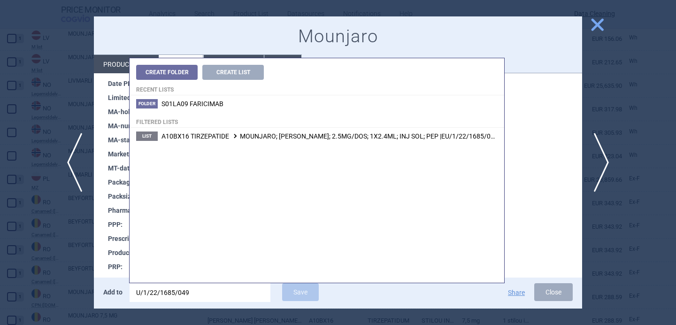
type input "U/1/22/1685/049"
click at [288, 139] on span "A10BX16 TIRZEPATIDE MOUNJARO; MOUNJARO KWIKPEN; 2.5MG/DOS; 1X2.4ML; INJ SOL; PE…" at bounding box center [330, 136] width 337 height 8
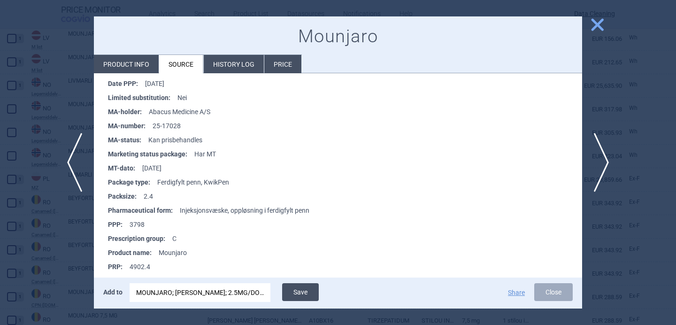
click at [300, 291] on button "Save" at bounding box center [300, 292] width 37 height 18
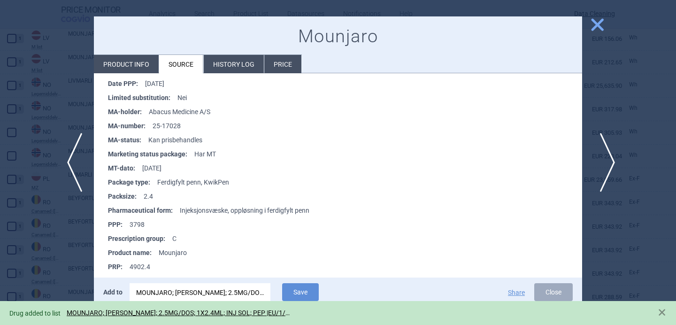
click at [608, 158] on span "next" at bounding box center [604, 162] width 21 height 59
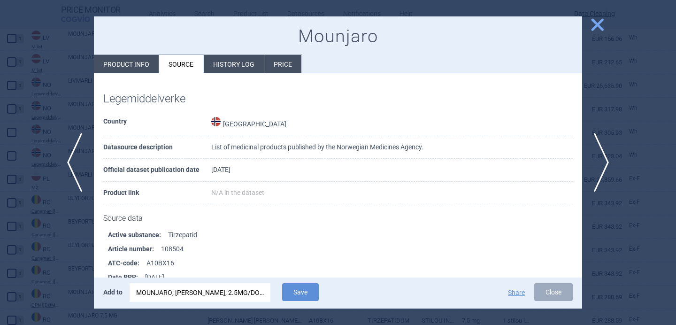
click at [147, 64] on li "Product info" at bounding box center [126, 64] width 65 height 18
select select "EUR"
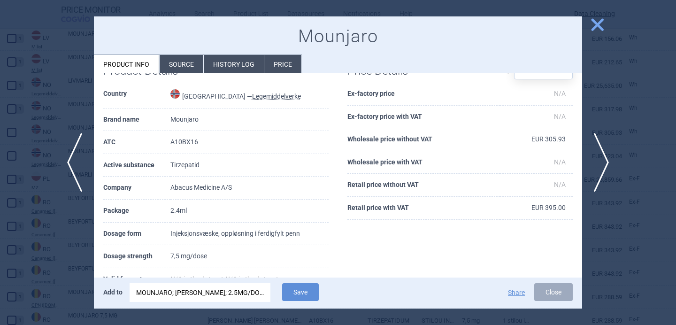
scroll to position [29, 0]
click at [192, 295] on div "MOUNJARO; MOUNJARO KWIKPEN; 2.5MG/DOS; 1X2.4ML; INJ SOL; PEP |EU/1/22/1685/049" at bounding box center [200, 292] width 128 height 19
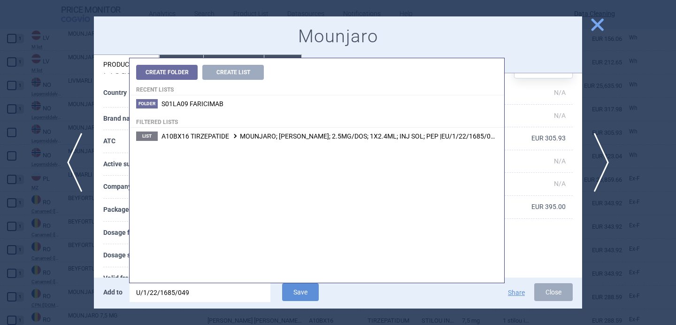
click at [192, 295] on input "U/1/22/1685/049" at bounding box center [200, 292] width 141 height 19
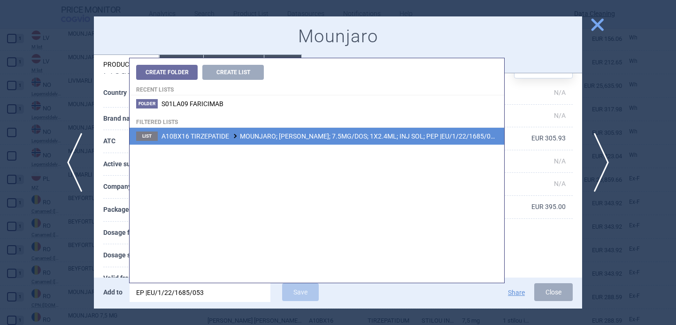
type input "EP |EU/1/22/1685/053"
click at [303, 140] on li "List A10BX16 TIRZEPATIDE MOUNJARO; MOUNJARO KWIKPEN; 7.5MG/DOS; 1X2.4ML; INJ SO…" at bounding box center [317, 136] width 375 height 17
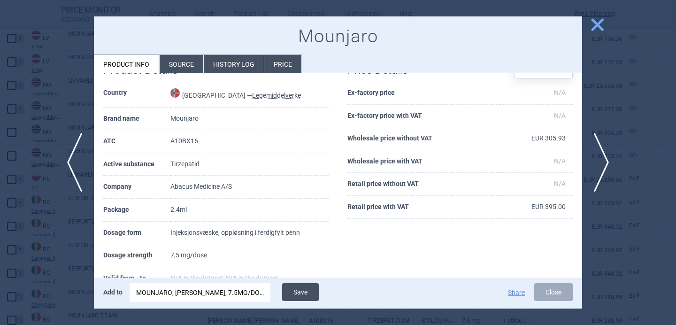
click at [307, 292] on button "Save" at bounding box center [300, 292] width 37 height 18
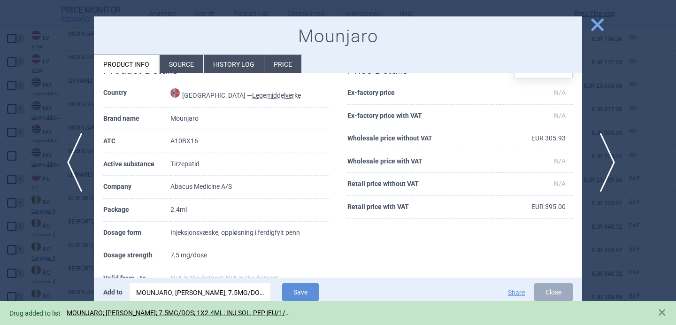
click at [603, 157] on span "next" at bounding box center [604, 162] width 21 height 59
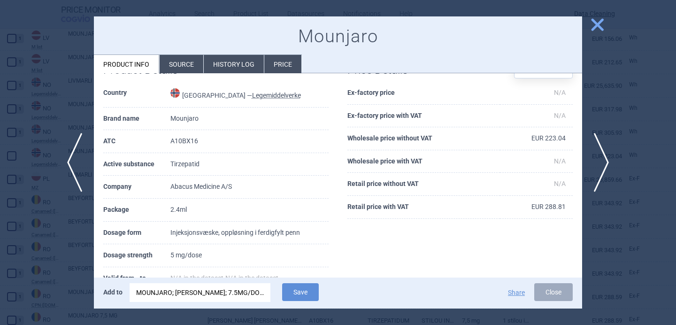
click at [161, 294] on div "MOUNJARO; MOUNJARO KWIKPEN; 7.5MG/DOS; 1X2.4ML; INJ SOL; PEP |EU/1/22/1685/053" at bounding box center [200, 292] width 128 height 19
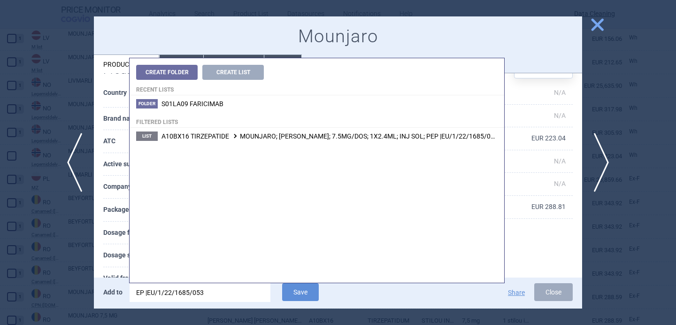
click at [161, 294] on input "EP |EU/1/22/1685/053" at bounding box center [200, 292] width 141 height 19
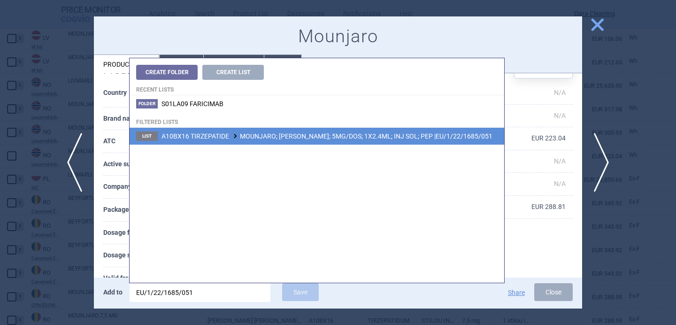
type input "EU/1/22/1685/051"
click at [276, 142] on li "List A10BX16 TIRZEPATIDE MOUNJARO; MOUNJARO KWIKPEN; 5MG/DOS; 1X2.4ML; INJ SOL;…" at bounding box center [317, 136] width 375 height 17
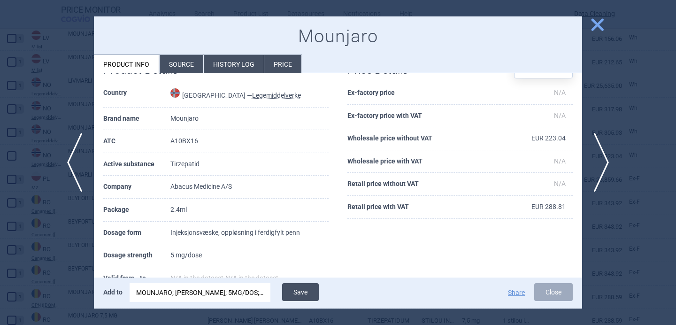
click at [296, 288] on button "Save" at bounding box center [300, 292] width 37 height 18
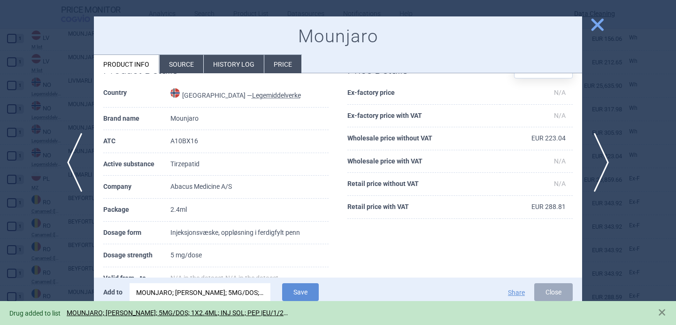
click at [72, 256] on div at bounding box center [338, 162] width 676 height 325
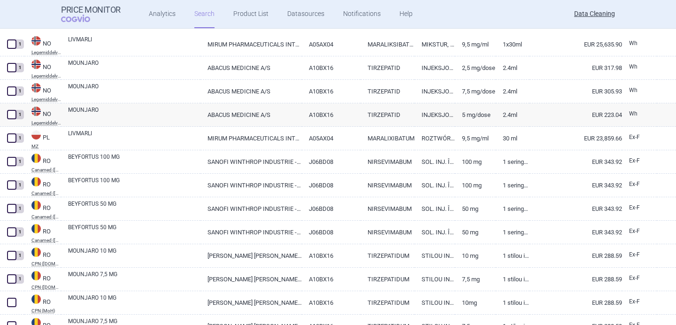
scroll to position [1556, 0]
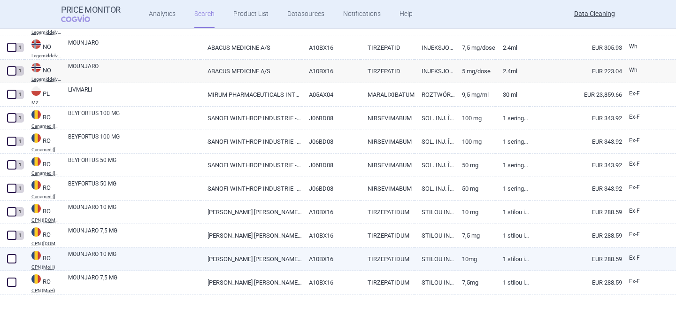
click at [102, 252] on link "MOUNJARO 10 MG" at bounding box center [134, 258] width 132 height 17
select select "EUR"
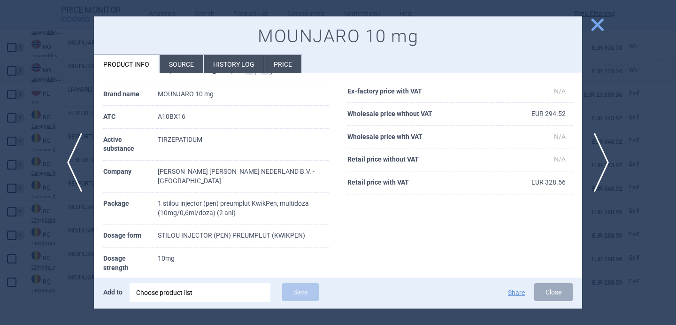
scroll to position [54, 0]
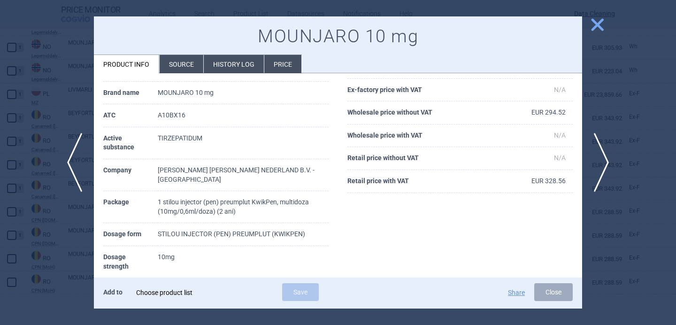
click at [169, 299] on div "Choose product list" at bounding box center [200, 292] width 128 height 19
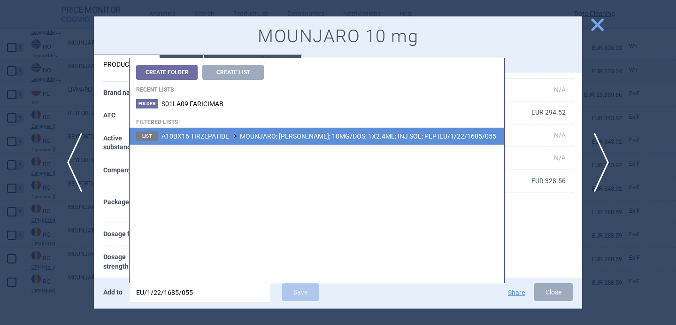
type input "EU/1/22/1685/055"
click at [308, 138] on span "A10BX16 TIRZEPATIDE MOUNJARO; MOUNJARO KWIKPEN; 10MG/DOS; 1X2.4ML; INJ SOL; PEP…" at bounding box center [329, 136] width 335 height 8
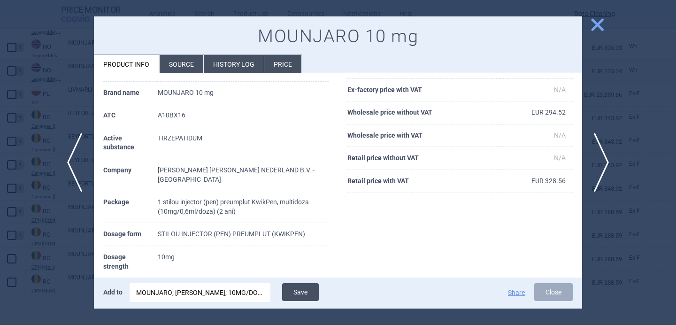
click at [313, 293] on button "Save" at bounding box center [300, 292] width 37 height 18
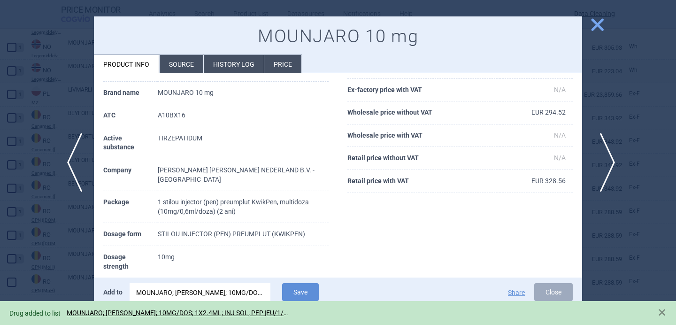
click at [607, 172] on span "next" at bounding box center [604, 162] width 21 height 59
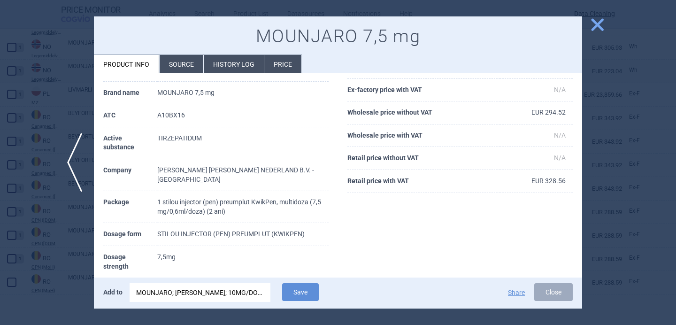
click at [176, 290] on div "MOUNJARO; MOUNJARO KWIKPEN; 10MG/DOS; 1X2.4ML; INJ SOL; PEP |EU/1/22/1685/055" at bounding box center [200, 292] width 128 height 19
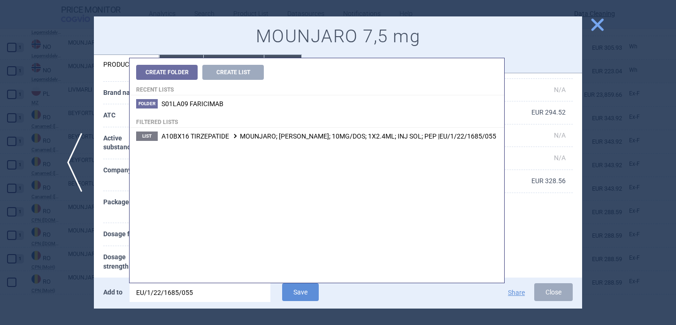
click at [176, 290] on input "EU/1/22/1685/055" at bounding box center [200, 292] width 141 height 19
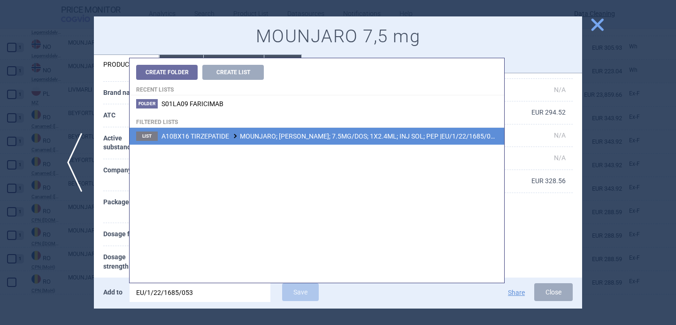
type input "EU/1/22/1685/053"
click at [252, 143] on li "List A10BX16 TIRZEPATIDE MOUNJARO; MOUNJARO KWIKPEN; 7.5MG/DOS; 1X2.4ML; INJ SO…" at bounding box center [317, 136] width 375 height 17
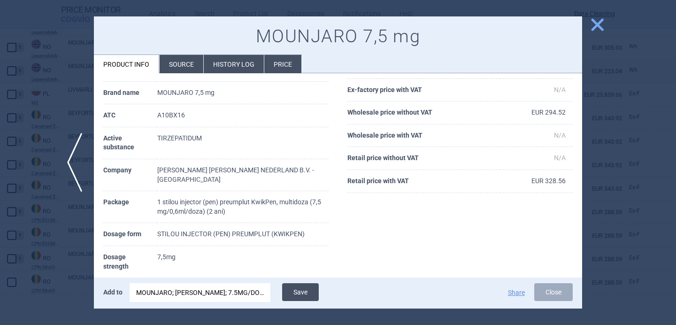
click at [302, 295] on button "Save" at bounding box center [300, 292] width 37 height 18
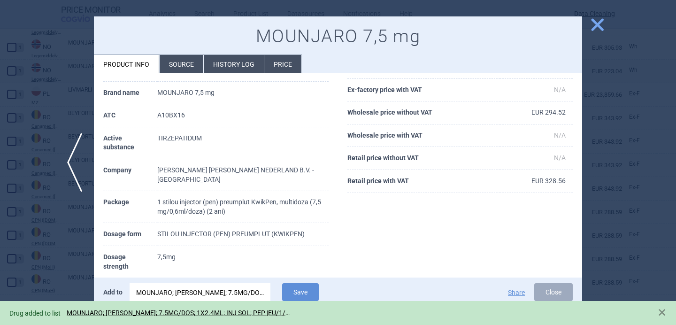
click at [54, 277] on div at bounding box center [338, 162] width 676 height 325
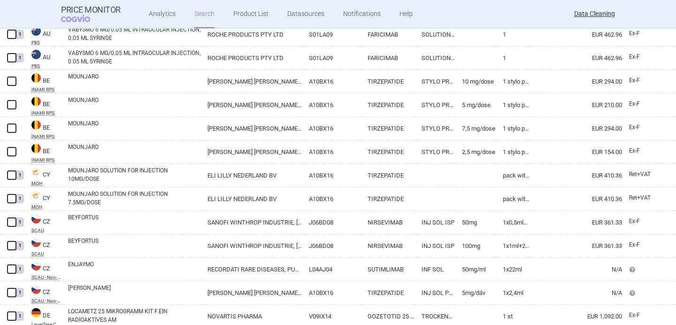
scroll to position [349, 0]
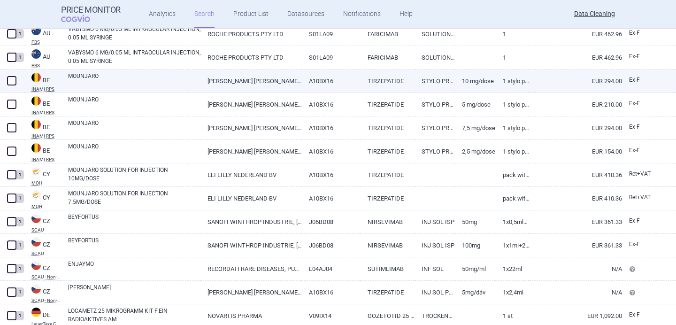
click at [130, 81] on link "MOUNJARO" at bounding box center [134, 80] width 132 height 17
select select "EUR"
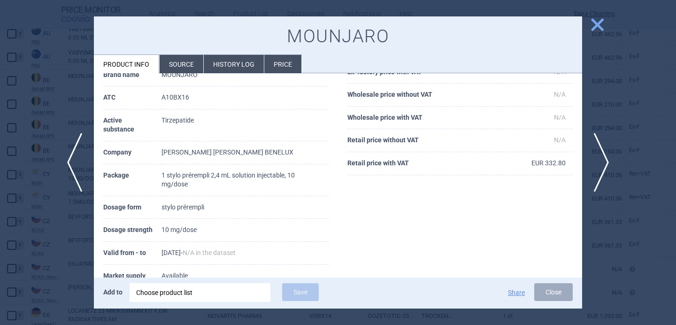
scroll to position [77, 0]
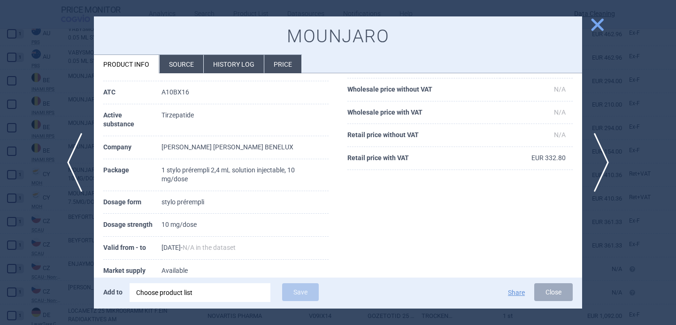
click at [175, 68] on li "Source" at bounding box center [182, 64] width 44 height 18
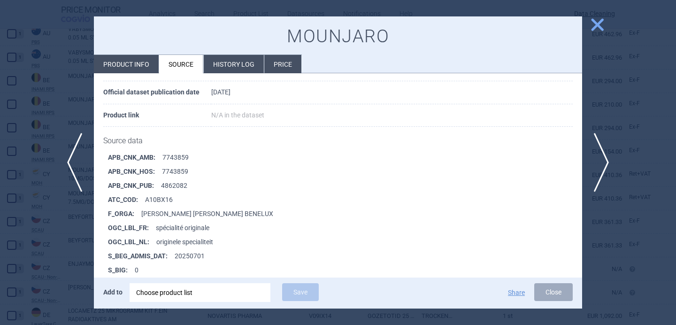
scroll to position [159, 0]
select select "brandName"
select select "newerThan"
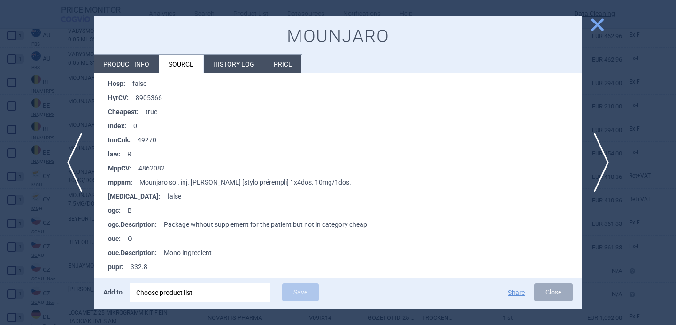
scroll to position [5117, 0]
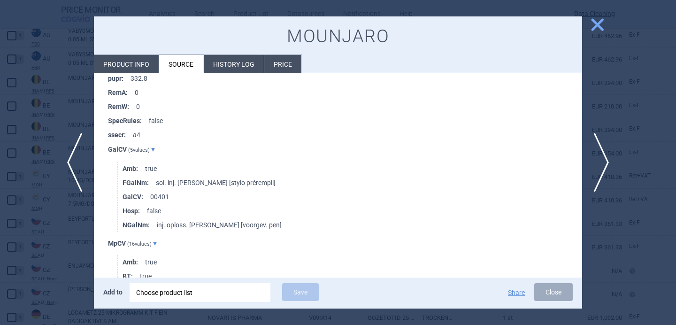
click at [60, 244] on div at bounding box center [338, 162] width 676 height 325
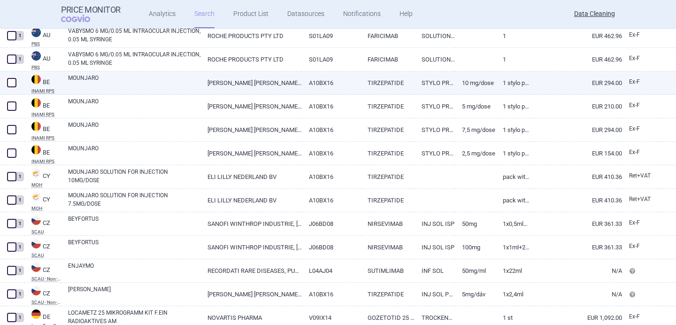
click at [146, 76] on link "MOUNJARO" at bounding box center [134, 82] width 132 height 17
select select "EUR"
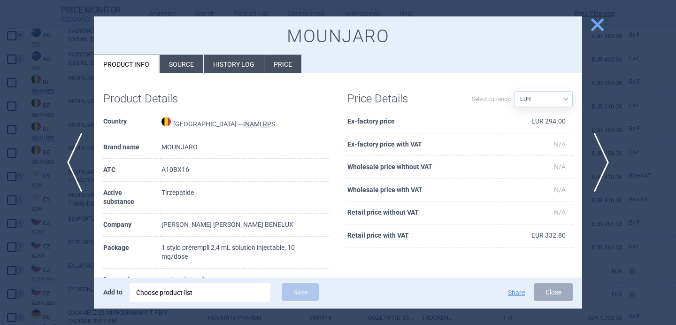
click at [210, 293] on div "Choose product list" at bounding box center [200, 292] width 128 height 19
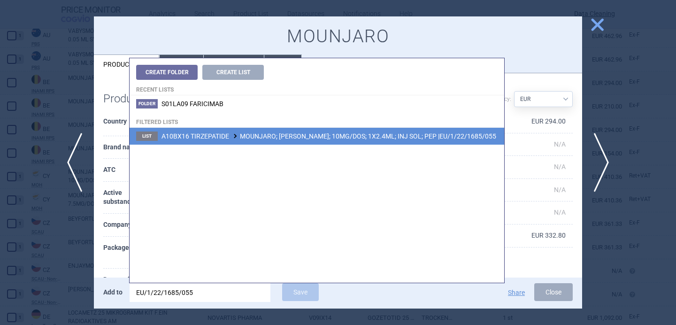
type input "EU/1/22/1685/055"
click at [322, 138] on span "A10BX16 TIRZEPATIDE MOUNJARO; MOUNJARO KWIKPEN; 10MG/DOS; 1X2.4ML; INJ SOL; PEP…" at bounding box center [329, 136] width 335 height 8
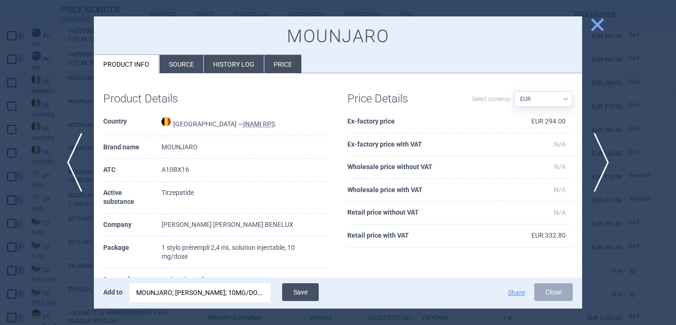
click at [302, 294] on button "Save" at bounding box center [300, 292] width 37 height 18
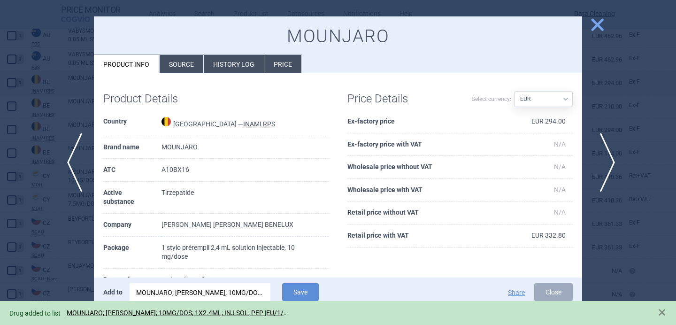
click at [607, 156] on span "next" at bounding box center [604, 162] width 21 height 59
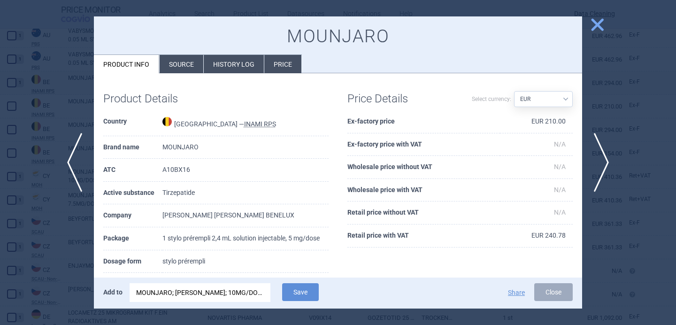
click at [191, 290] on div "MOUNJARO; MOUNJARO KWIKPEN; 10MG/DOS; 1X2.4ML; INJ SOL; PEP |EU/1/22/1685/055" at bounding box center [200, 292] width 128 height 19
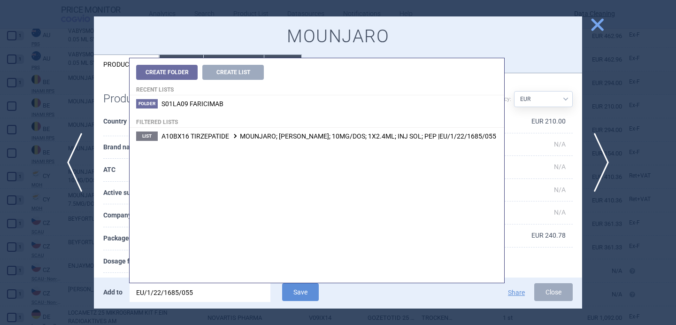
click at [191, 290] on input "EU/1/22/1685/055" at bounding box center [200, 292] width 141 height 19
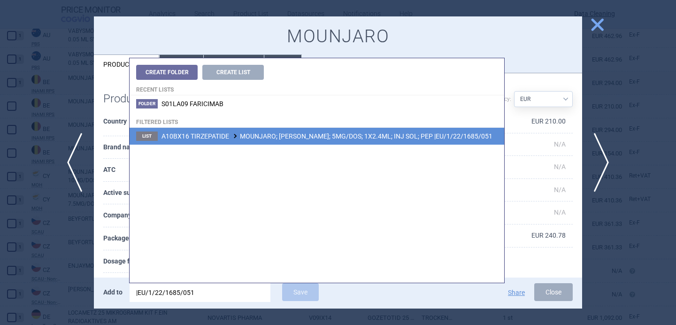
type input "|EU/1/22/1685/051"
click at [329, 138] on span "A10BX16 TIRZEPATIDE MOUNJARO; MOUNJARO KWIKPEN; 5MG/DOS; 1X2.4ML; INJ SOL; PEP …" at bounding box center [327, 136] width 331 height 8
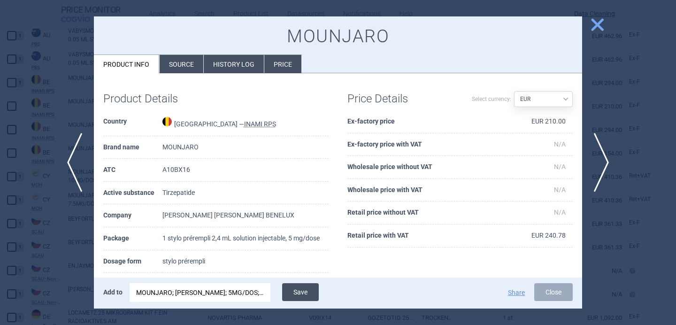
click at [307, 296] on button "Save" at bounding box center [300, 292] width 37 height 18
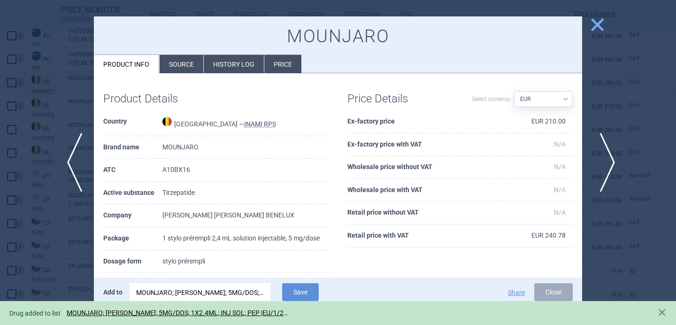
click at [604, 153] on span "next" at bounding box center [604, 162] width 21 height 59
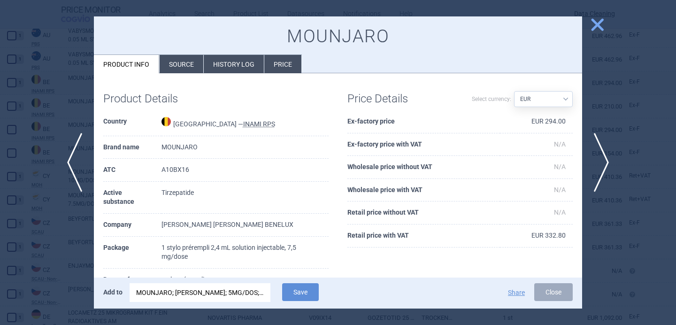
click at [228, 294] on div "MOUNJARO; MOUNJARO KWIKPEN; 5MG/DOS; 1X2.4ML; INJ SOL; PEP |EU/1/22/1685/051" at bounding box center [200, 292] width 128 height 19
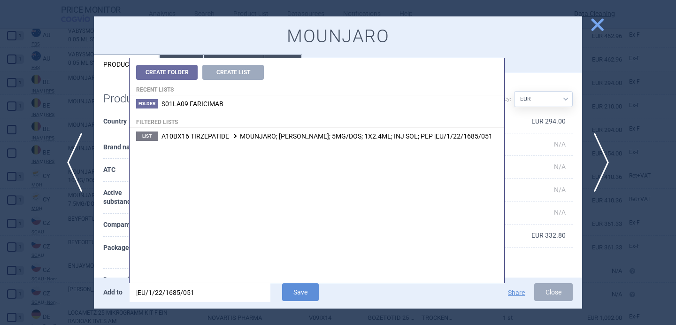
click at [228, 294] on input "|EU/1/22/1685/051" at bounding box center [200, 292] width 141 height 19
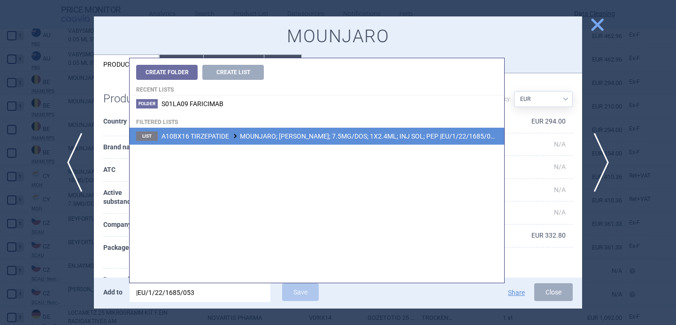
type input "|EU/1/22/1685/053"
click at [335, 136] on span "A10BX16 TIRZEPATIDE MOUNJARO; MOUNJARO KWIKPEN; 7.5MG/DOS; 1X2.4ML; INJ SOL; PE…" at bounding box center [330, 136] width 337 height 8
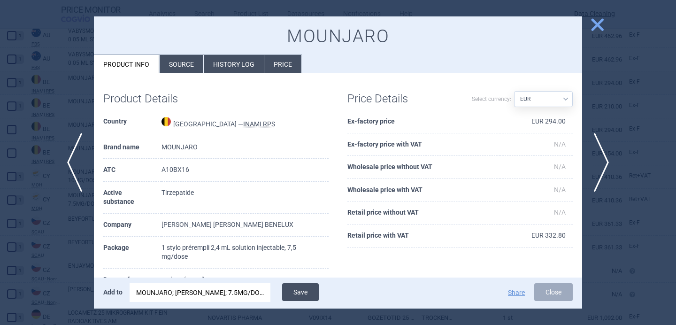
click at [301, 288] on button "Save" at bounding box center [300, 292] width 37 height 18
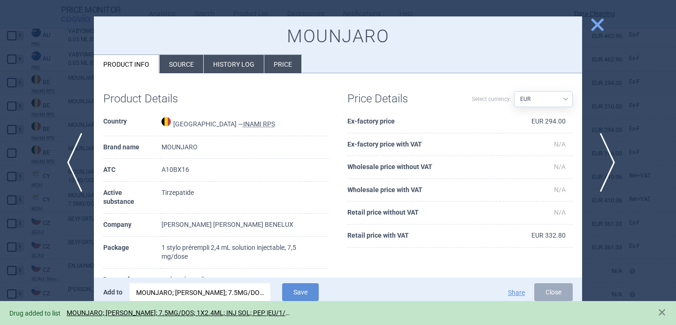
click at [607, 167] on span "next" at bounding box center [604, 162] width 21 height 59
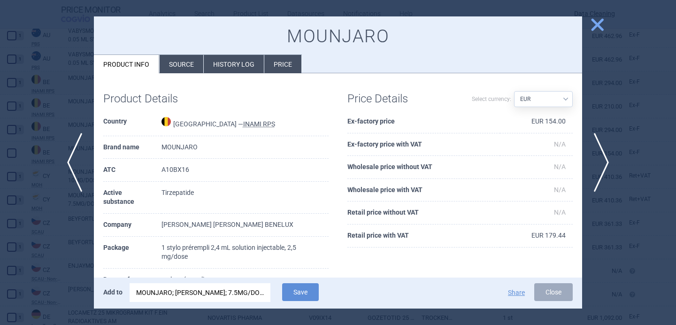
click at [204, 292] on div "MOUNJARO; MOUNJARO KWIKPEN; 7.5MG/DOS; 1X2.4ML; INJ SOL; PEP |EU/1/22/1685/053" at bounding box center [200, 292] width 128 height 19
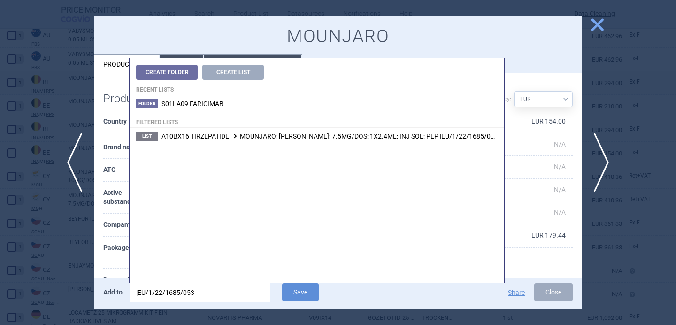
click at [204, 292] on input "|EU/1/22/1685/053" at bounding box center [200, 292] width 141 height 19
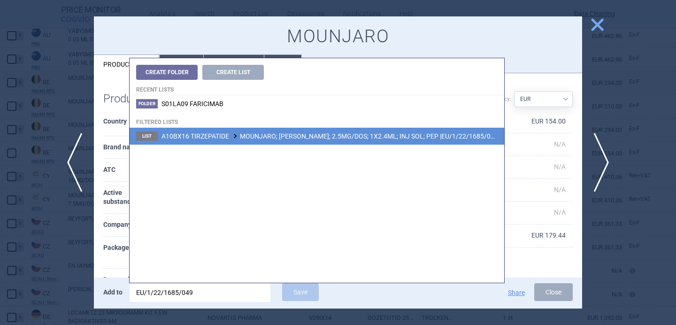
type input "EU/1/22/1685/049"
click at [314, 138] on span "A10BX16 TIRZEPATIDE MOUNJARO; MOUNJARO KWIKPEN; 2.5MG/DOS; 1X2.4ML; INJ SOL; PE…" at bounding box center [330, 136] width 337 height 8
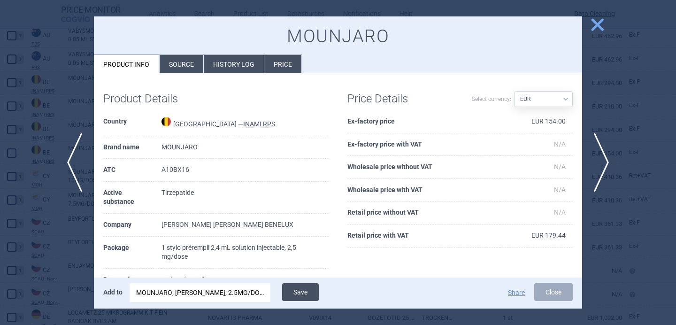
click at [302, 299] on button "Save" at bounding box center [300, 292] width 37 height 18
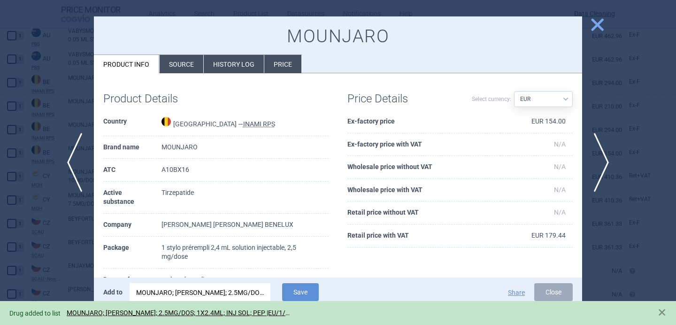
click at [75, 282] on div at bounding box center [338, 162] width 676 height 325
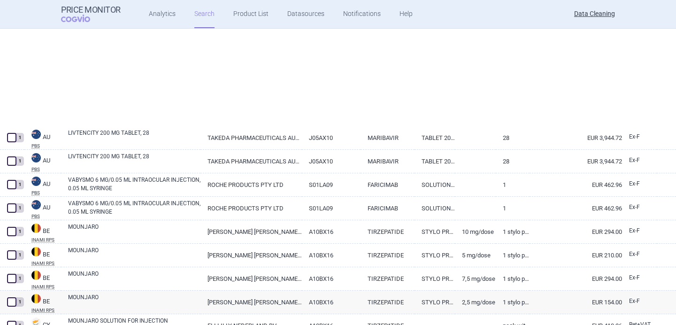
select select "brandName"
select select "newerThan"
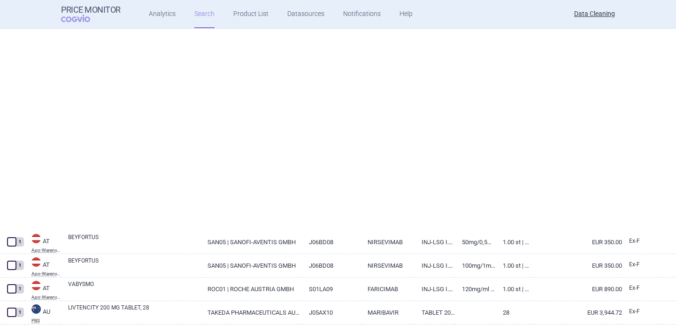
select select "brandName"
select select "newerThan"
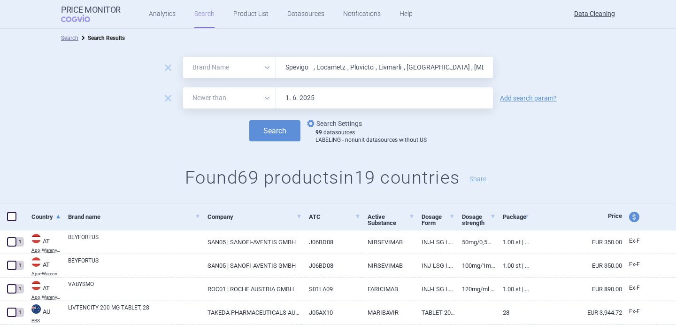
click at [344, 128] on link "options Search Settings" at bounding box center [333, 123] width 57 height 11
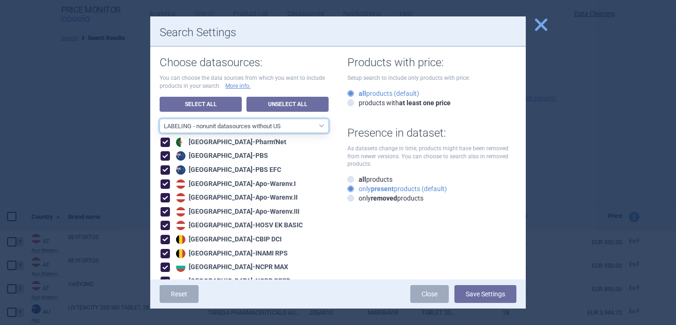
click at [307, 131] on select "All data sources LABELING - unit datasources without US LABELING - nonunit data…" at bounding box center [244, 126] width 169 height 14
select select "8989dc10-0f59-46fa-8fa1-2d950f31f8cb"
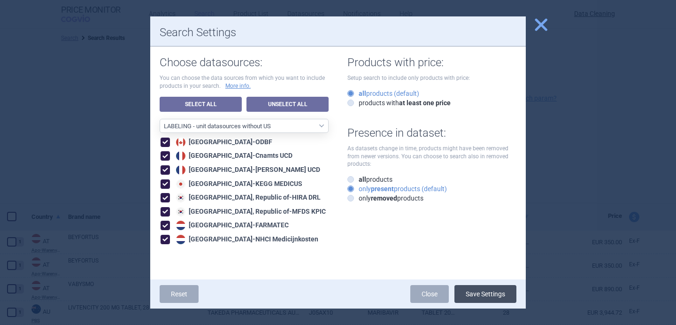
click at [476, 291] on button "Save Settings" at bounding box center [485, 294] width 62 height 18
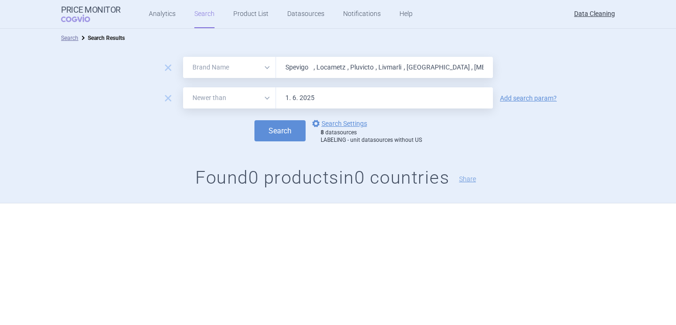
click at [323, 72] on input "Spevigo , Locametz , Pluvicto , Livmarli , Qdenga , Mycapssa , Enjaymo , Livten…" at bounding box center [384, 67] width 217 height 21
paste input "Opdualag , Ranivisio , Scemblix , Roctavian , Tecvayli , Pepaxt , Rayvow , Sunl…"
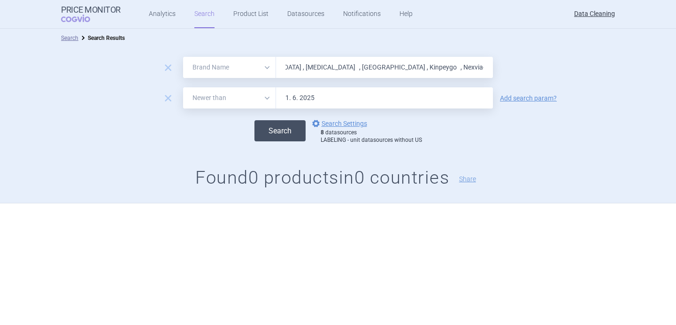
type input "Opdualag , Ranivisio , Scemblix , Roctavian , Tecvayli , Pepaxt , Rayvow , Sunl…"
click at [292, 130] on button "Search" at bounding box center [279, 130] width 51 height 21
click at [335, 125] on link "options Search Settings" at bounding box center [338, 123] width 57 height 11
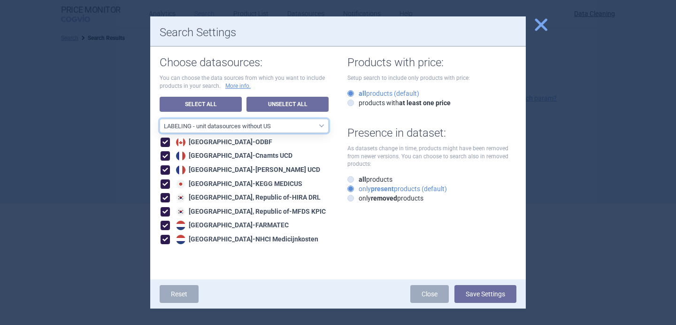
click at [321, 127] on select "All data sources LABELING - unit datasources without US LABELING - nonunit data…" at bounding box center [244, 126] width 169 height 14
select select "194b0200-cf1c-4e35-97df-3b55a106476a"
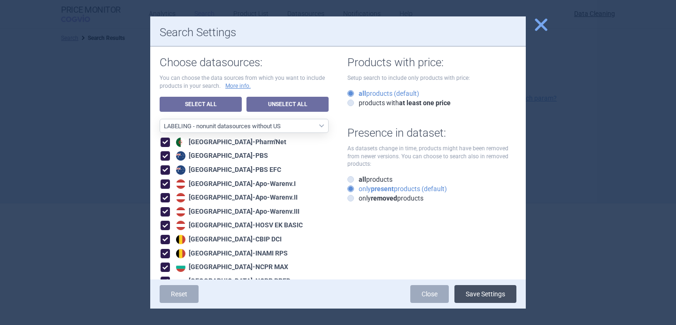
click at [475, 290] on button "Save Settings" at bounding box center [485, 294] width 62 height 18
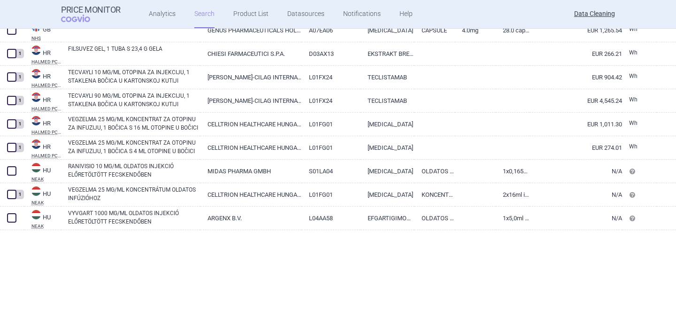
scroll to position [781, 0]
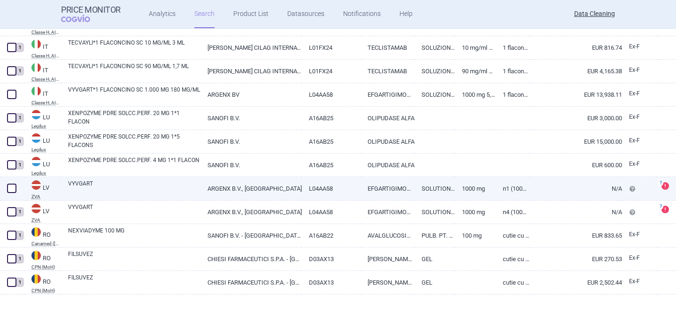
click at [151, 187] on link "VYVGART" at bounding box center [134, 187] width 132 height 17
select select "EUR"
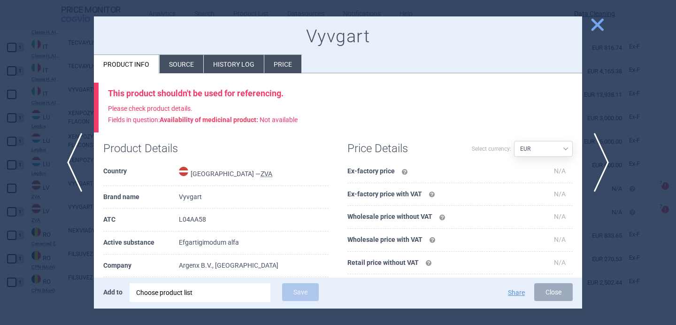
click at [183, 61] on li "Source" at bounding box center [182, 64] width 44 height 18
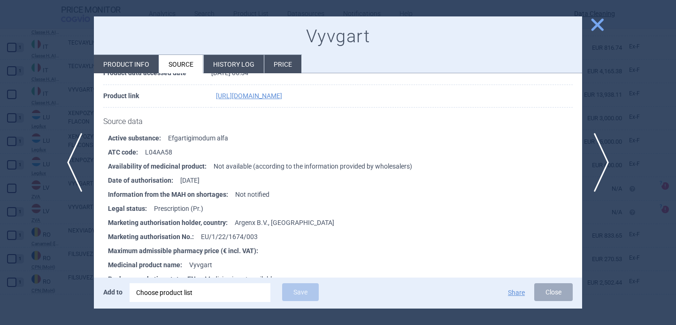
scroll to position [105, 0]
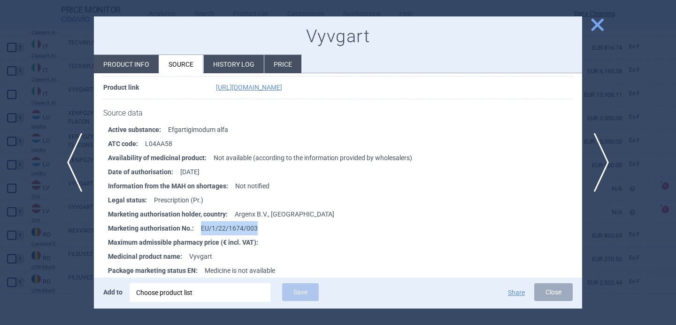
drag, startPoint x: 261, startPoint y: 231, endPoint x: 200, endPoint y: 229, distance: 60.1
click at [200, 229] on li "Marketing authorisation No. : EU/1/22/1674/003" at bounding box center [345, 228] width 474 height 14
copy li "EU/1/22/1674/003"
click at [219, 289] on div "Choose product list" at bounding box center [200, 292] width 128 height 19
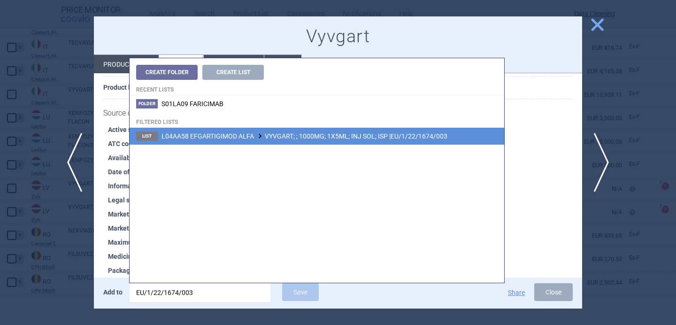
type input "EU/1/22/1674/003"
click at [326, 141] on li "List L04AA58 EFGARTIGIMOD ALFA VYVGART; ; 1000MG; 1X5ML; INJ SOL; ISP |EU/1/22/…" at bounding box center [317, 136] width 375 height 17
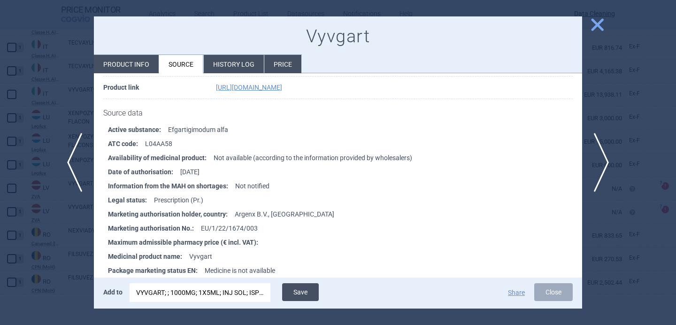
click at [299, 292] on button "Save" at bounding box center [300, 292] width 37 height 18
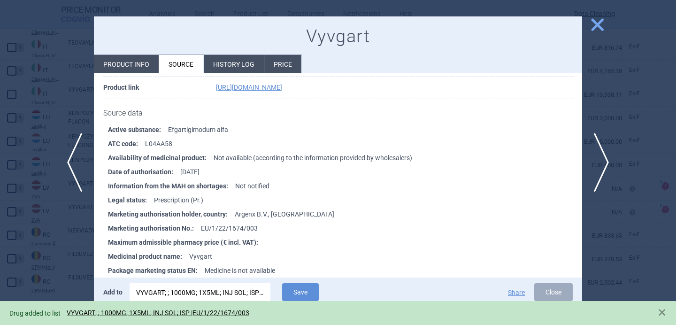
click at [58, 246] on div at bounding box center [338, 162] width 676 height 325
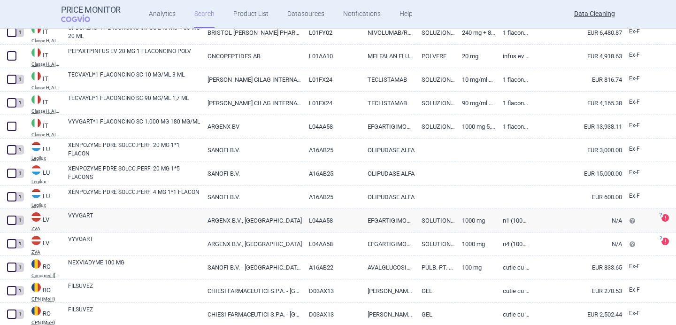
scroll to position [749, 0]
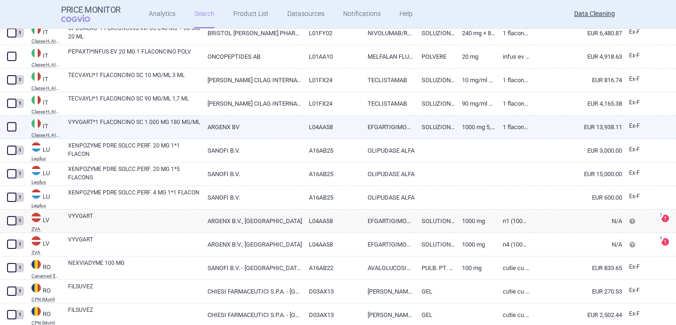
click at [144, 124] on link "VYVGART*1 FLACONCINO SC 1.000 MG 180 MG/ML" at bounding box center [134, 126] width 132 height 17
select select "EUR"
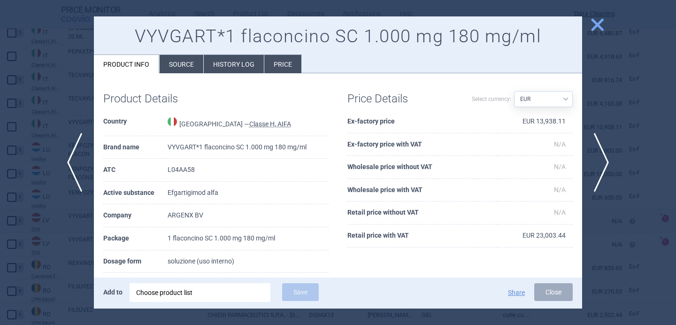
click at [179, 68] on li "Source" at bounding box center [182, 64] width 44 height 18
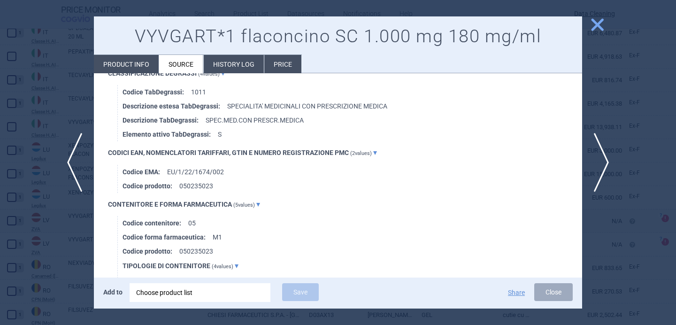
scroll to position [1029, 0]
drag, startPoint x: 231, startPoint y: 169, endPoint x: 169, endPoint y: 169, distance: 62.0
click at [169, 169] on li "Codice EMA : EU/1/22/1674/002" at bounding box center [353, 171] width 460 height 14
copy li "U/1/22/1674/002"
click at [197, 290] on div "Choose product list" at bounding box center [200, 292] width 128 height 19
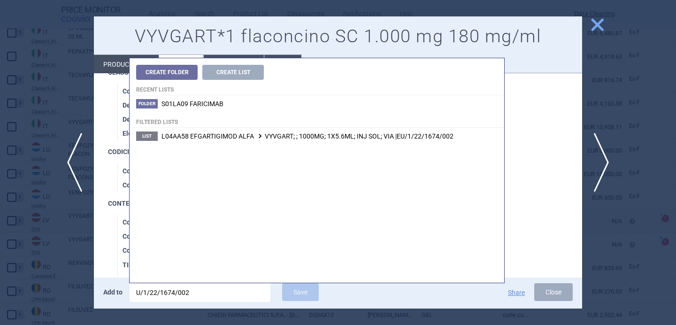
type input "U/1/22/1674/002"
click at [306, 132] on span "L04AA58 EFGARTIGIMOD ALFA VYVGART; ; 1000MG; 1X5.6ML; INJ SOL; VIA |EU/1/22/167…" at bounding box center [308, 136] width 292 height 8
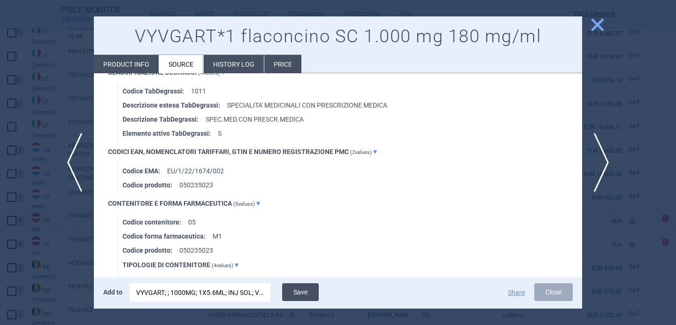
click at [309, 290] on button "Save" at bounding box center [300, 292] width 37 height 18
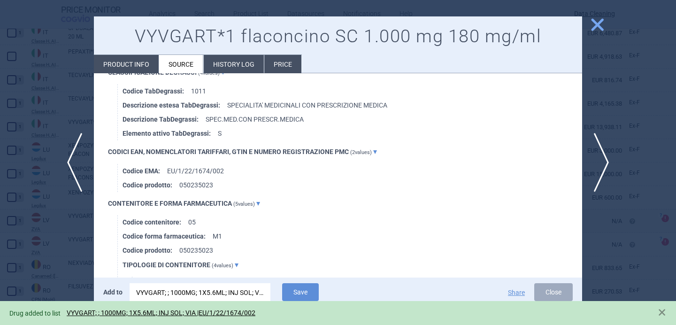
click at [62, 254] on div at bounding box center [338, 162] width 676 height 325
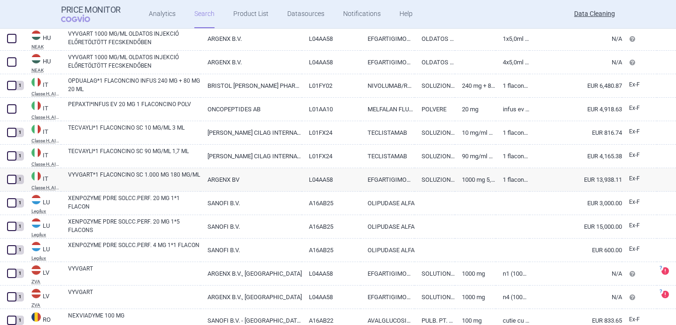
scroll to position [695, 0]
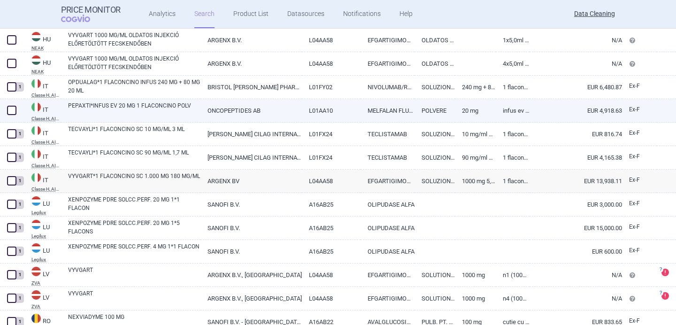
click at [131, 105] on link "PEPAXTI*INFUS EV 20 MG 1 FLACONCINO POLV" at bounding box center [134, 109] width 132 height 17
select select "EUR"
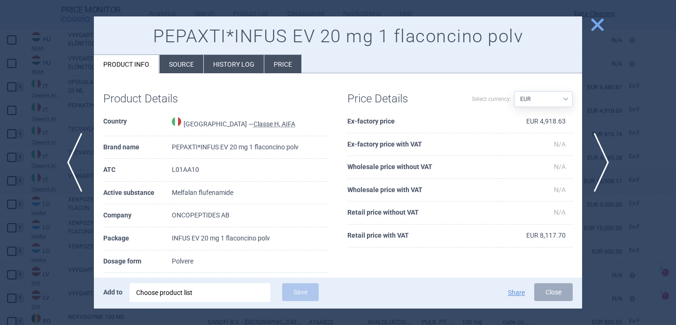
click at [179, 65] on li "Source" at bounding box center [182, 64] width 44 height 18
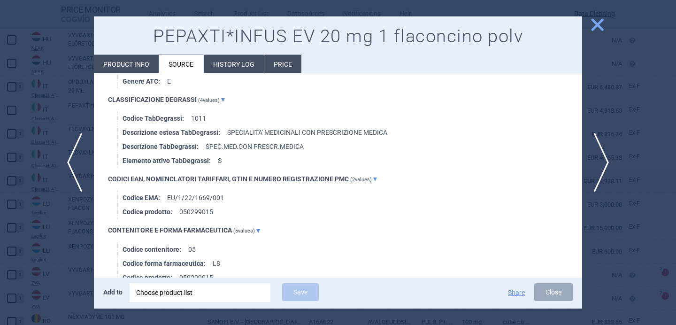
scroll to position [1586, 0]
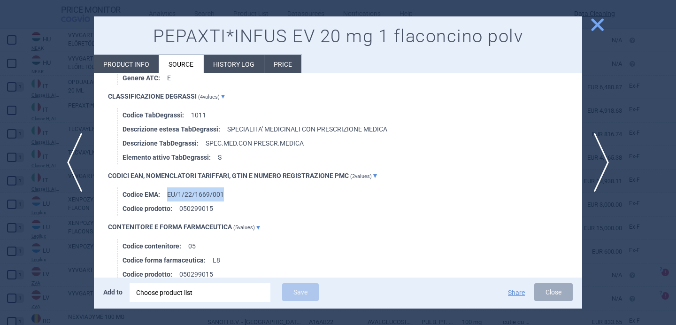
drag, startPoint x: 227, startPoint y: 192, endPoint x: 167, endPoint y: 192, distance: 59.6
click at [167, 192] on li "Codice EMA : EU/1/22/1669/001" at bounding box center [353, 194] width 460 height 14
copy li "EU/1/22/1669/001"
click at [179, 292] on div "Choose product list" at bounding box center [200, 292] width 128 height 19
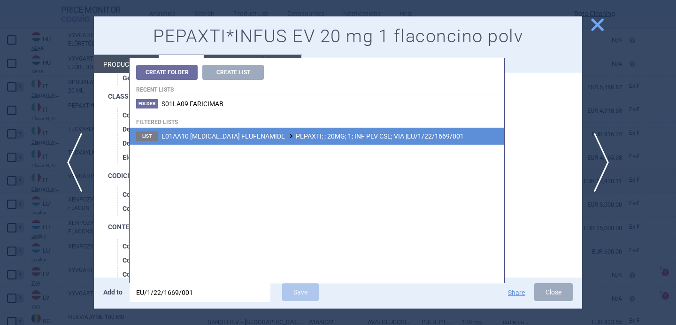
type input "EU/1/22/1669/001"
click at [307, 132] on li "List L01AA10 MELPHALAN FLUFENAMIDE PEPAXTI; ; 20MG; 1; INF PLV CSL; VIA |EU/1/2…" at bounding box center [317, 136] width 375 height 17
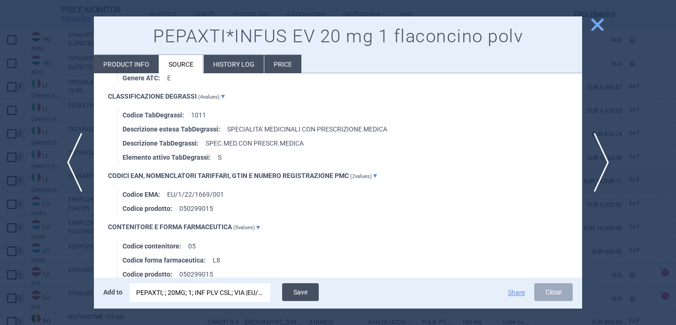
click at [304, 291] on button "Save" at bounding box center [300, 292] width 37 height 18
click at [56, 254] on div at bounding box center [338, 162] width 676 height 325
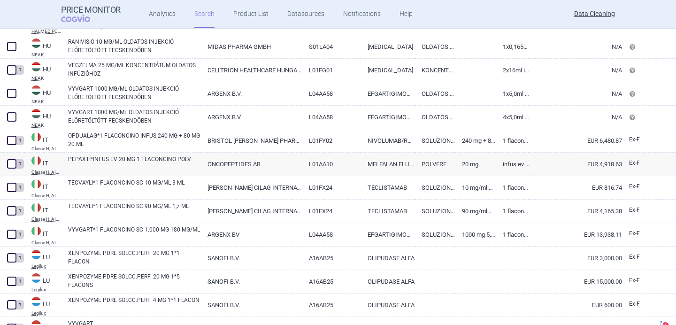
scroll to position [640, 0]
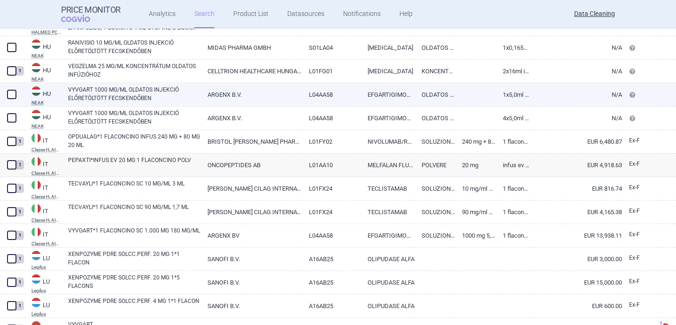
click at [150, 91] on link "VYVGART 1000 MG/ML OLDATOS INJEKCIÓ ELŐRETÖLTÖTT FECSKENDŐBEN" at bounding box center [134, 93] width 132 height 17
select select "EUR"
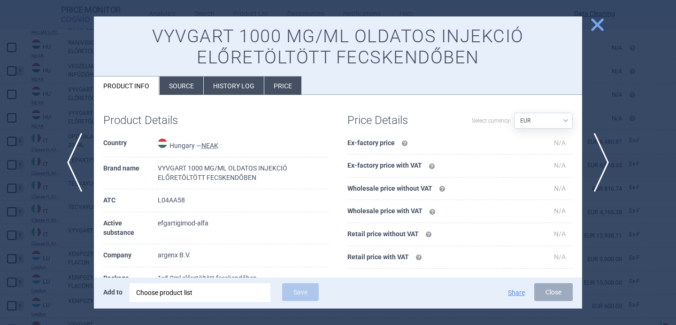
click at [184, 83] on li "Source" at bounding box center [182, 86] width 44 height 18
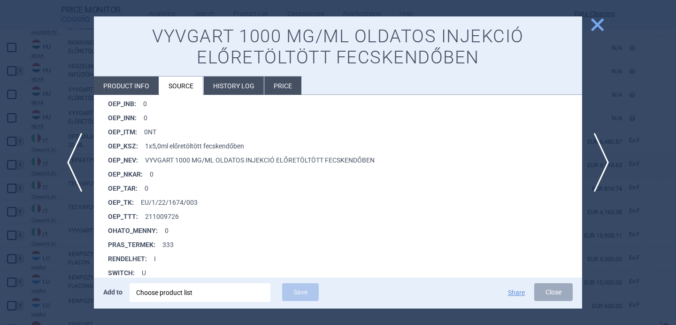
scroll to position [748, 0]
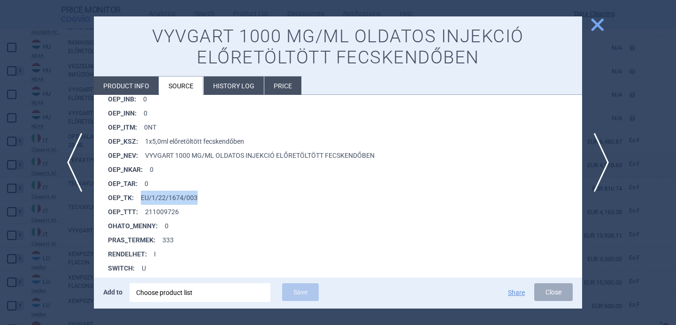
drag, startPoint x: 204, startPoint y: 200, endPoint x: 140, endPoint y: 200, distance: 63.9
click at [140, 200] on li "OEP_TK : EU/1/22/1674/003" at bounding box center [345, 198] width 474 height 14
copy li "EU/1/22/1674/003"
click at [163, 291] on div "Choose product list" at bounding box center [200, 292] width 128 height 19
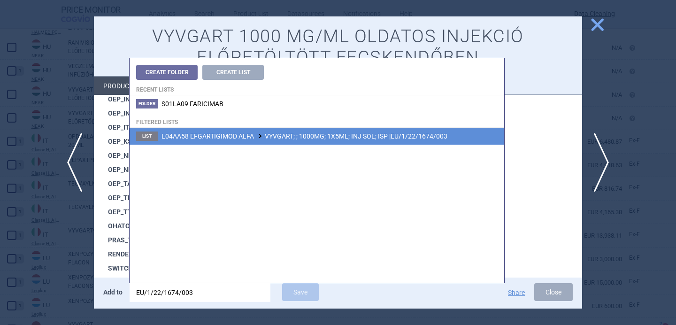
type input "EU/1/22/1674/003"
click at [295, 140] on li "List L04AA58 EFGARTIGIMOD ALFA VYVGART; ; 1000MG; 1X5ML; INJ SOL; ISP |EU/1/22/…" at bounding box center [317, 136] width 375 height 17
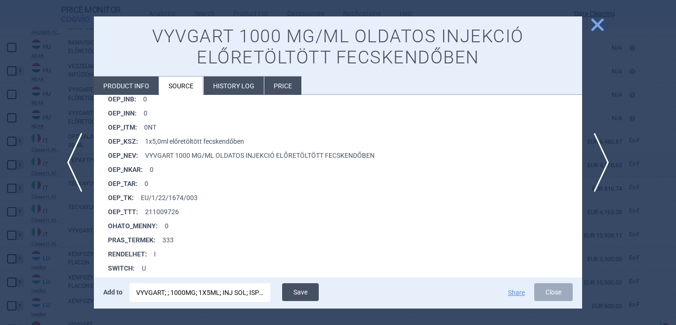
click at [311, 285] on button "Save" at bounding box center [300, 292] width 37 height 18
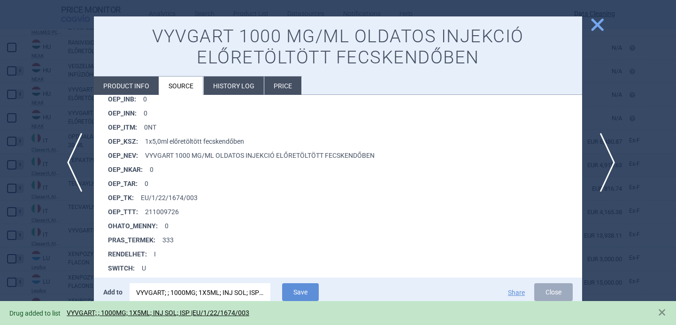
click at [607, 164] on span "next" at bounding box center [604, 162] width 21 height 59
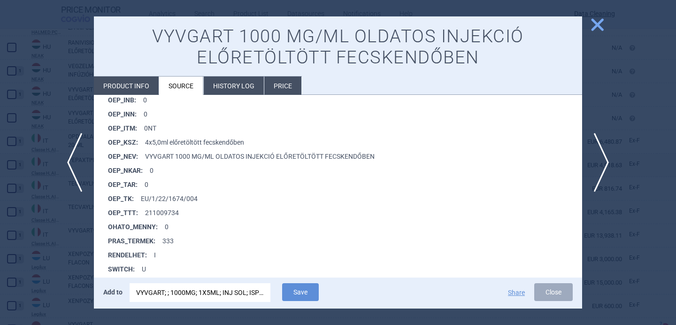
scroll to position [748, 0]
drag, startPoint x: 204, startPoint y: 197, endPoint x: 140, endPoint y: 198, distance: 63.4
click at [140, 198] on li "OEP_TK : EU/1/22/1674/004" at bounding box center [345, 198] width 474 height 14
click at [171, 292] on div "VYVGART; ; 1000MG; 1X5ML; INJ SOL; ISP |EU/1/22/1674/003" at bounding box center [200, 292] width 128 height 19
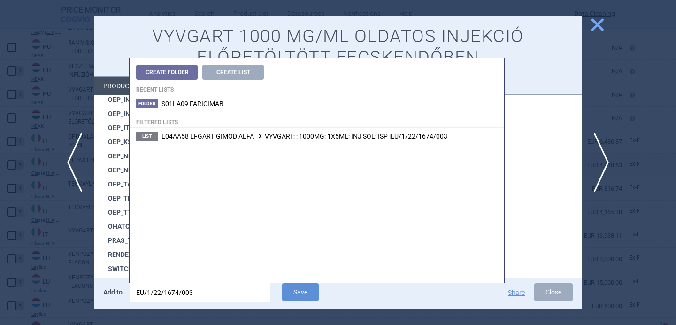
click at [171, 292] on input "EU/1/22/1674/003" at bounding box center [200, 292] width 141 height 19
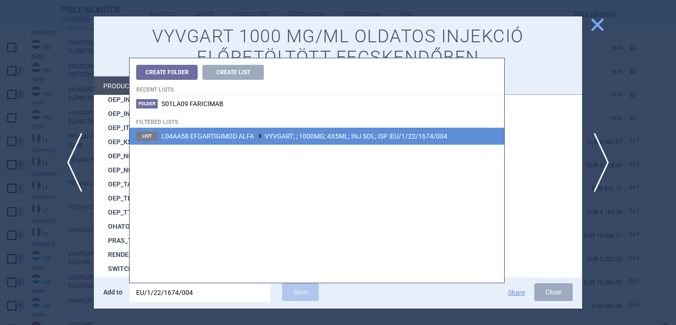
type input "EU/1/22/1674/004"
click at [303, 141] on li "List L04AA58 EFGARTIGIMOD ALFA VYVGART; ; 1000MG; 4X5ML; INJ SOL; ISP |EU/1/22/…" at bounding box center [317, 136] width 375 height 17
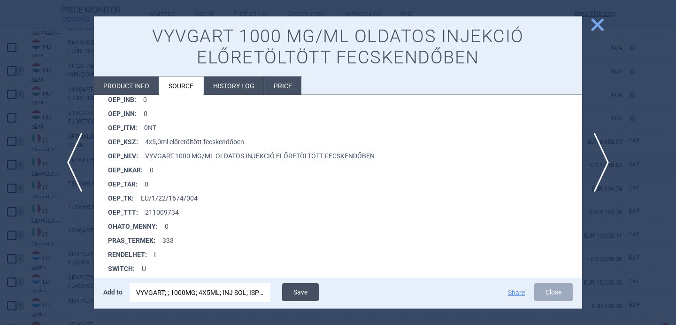
click at [302, 291] on button "Save" at bounding box center [300, 292] width 37 height 18
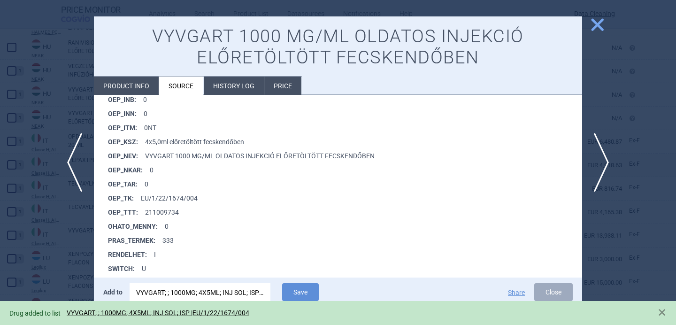
click at [65, 240] on div at bounding box center [338, 162] width 676 height 325
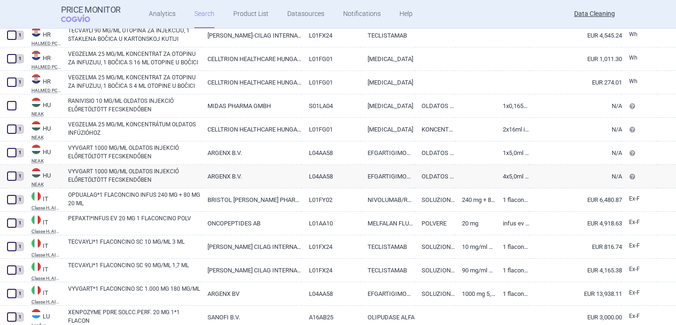
scroll to position [580, 0]
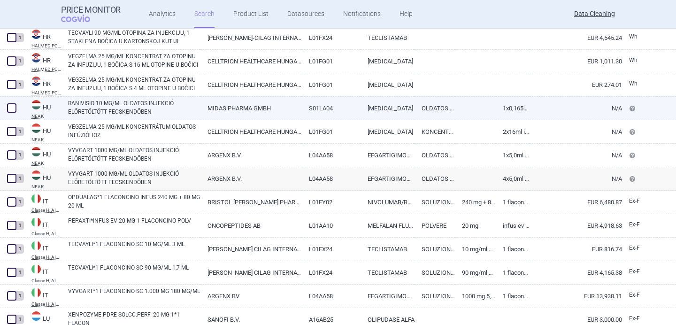
click at [132, 109] on link "RANIVISIO 10 MG/ML OLDATOS INJEKCIÓ ELŐRETÖLTÖTT FECSKENDŐBEN" at bounding box center [134, 107] width 132 height 17
select select "EUR"
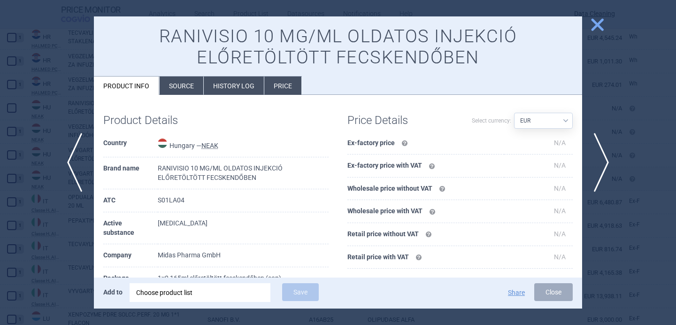
click at [184, 86] on li "Source" at bounding box center [182, 86] width 44 height 18
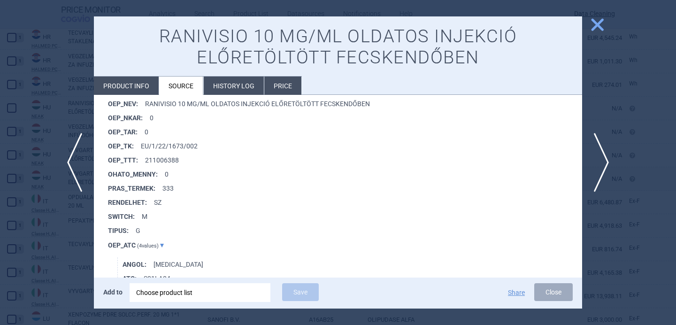
scroll to position [798, 0]
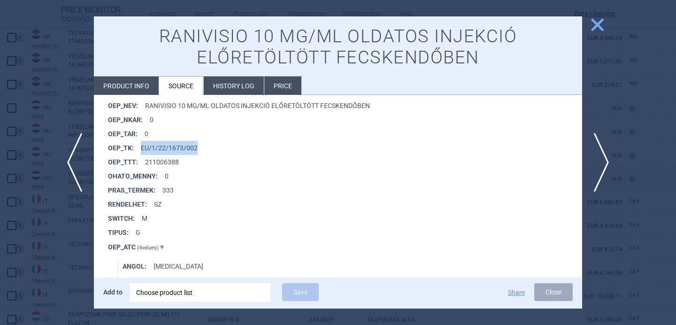
drag, startPoint x: 193, startPoint y: 147, endPoint x: 141, endPoint y: 146, distance: 52.1
click at [141, 146] on li "OEP_TK : EU/1/22/1673/002" at bounding box center [345, 148] width 474 height 14
click at [169, 295] on div "Choose product list" at bounding box center [200, 292] width 128 height 19
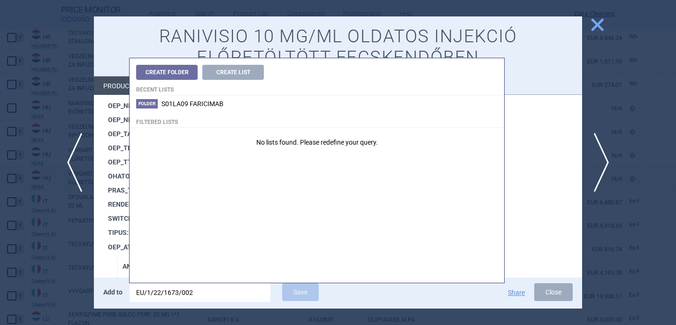
click at [206, 296] on input "EU/1/22/1673/002" at bounding box center [200, 292] width 141 height 19
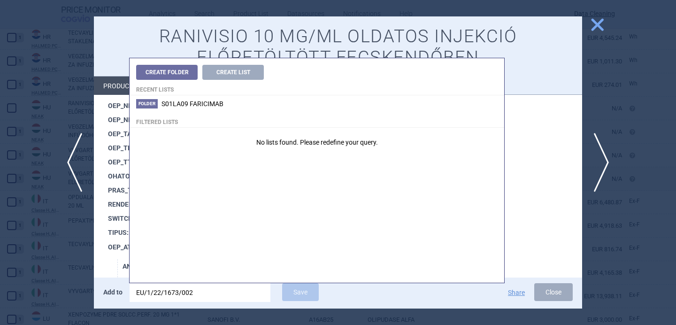
click at [206, 296] on input "EU/1/22/1673/002" at bounding box center [200, 292] width 141 height 19
click at [206, 292] on input "EU/1/22/1673/002" at bounding box center [200, 292] width 141 height 19
type input "EU/1/22/1673/00"
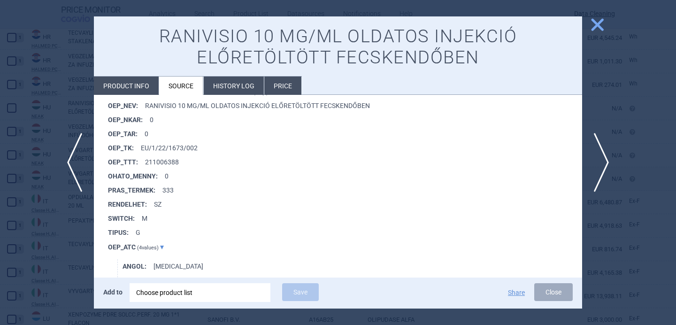
click at [208, 31] on h1 "RANIVISIO 10 MG/ML OLDATOS INJEKCIÓ ELŐRETÖLTÖTT FECSKENDŐBEN" at bounding box center [337, 47] width 469 height 43
click at [68, 97] on div at bounding box center [338, 162] width 676 height 325
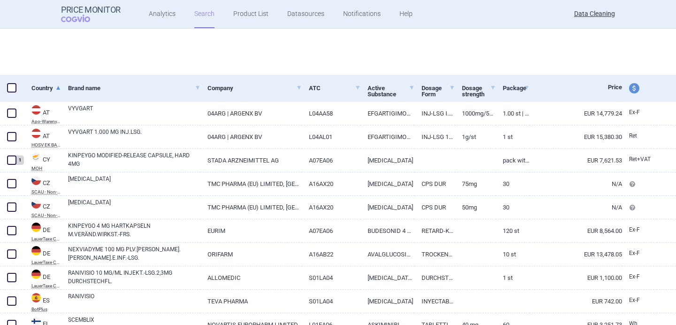
select select "brandName"
select select "newerThan"
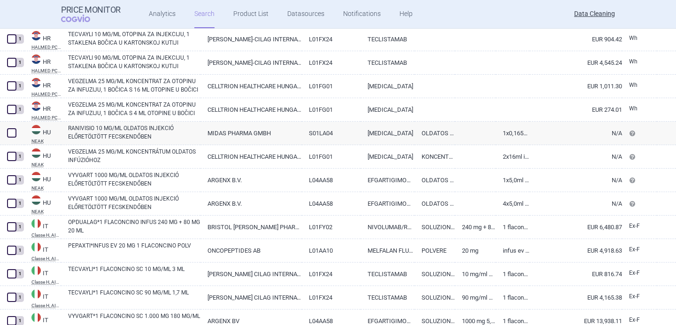
scroll to position [555, 0]
click at [115, 128] on link "RANIVISIO 10 MG/ML OLDATOS INJEKCIÓ ELŐRETÖLTÖTT FECSKENDŐBEN" at bounding box center [134, 131] width 132 height 17
select select "EUR"
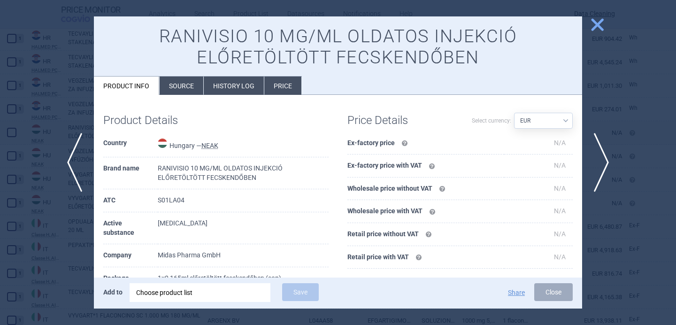
click at [174, 295] on div "Choose product list" at bounding box center [200, 292] width 128 height 19
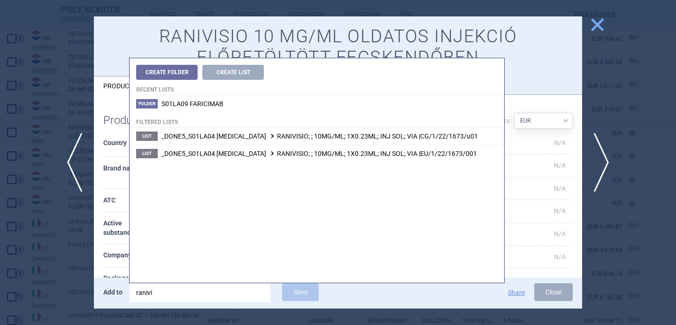
click at [177, 289] on input "ranivi" at bounding box center [200, 292] width 141 height 19
paste input "U/1/22/1673/002"
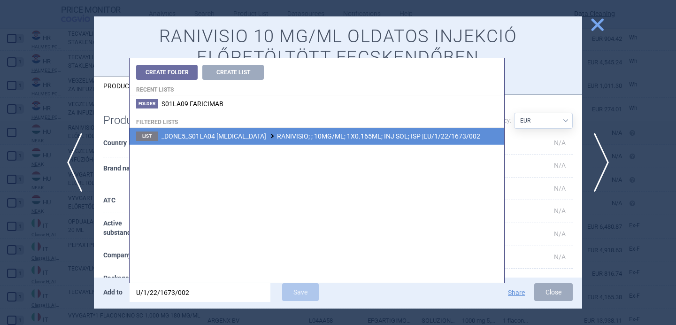
type input "U/1/22/1673/002"
click at [297, 133] on span "_DONE5_S01LA04 RANIBIZUMAB RANIVISIO; ; 10MG/ML; 1X0.165ML; INJ SOL; ISP |EU/1/…" at bounding box center [321, 136] width 319 height 8
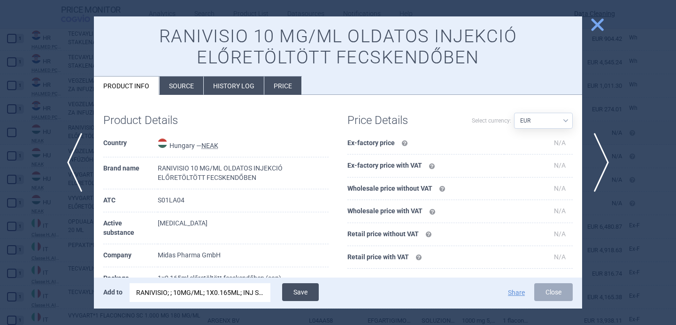
click at [297, 295] on button "Save" at bounding box center [300, 292] width 37 height 18
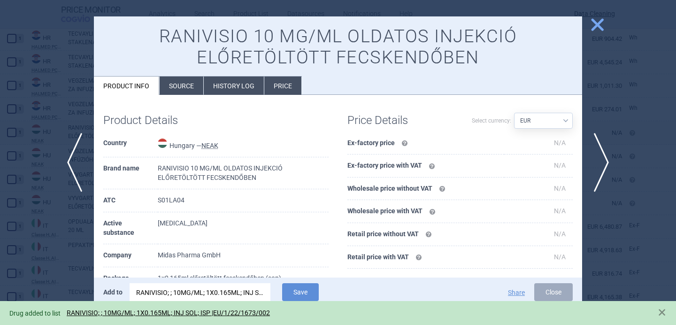
click at [66, 236] on div at bounding box center [338, 162] width 676 height 325
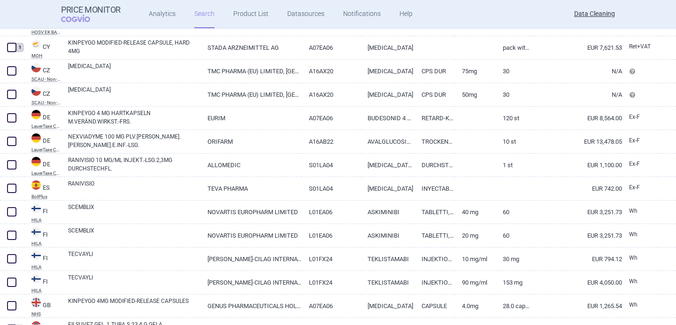
scroll to position [74, 0]
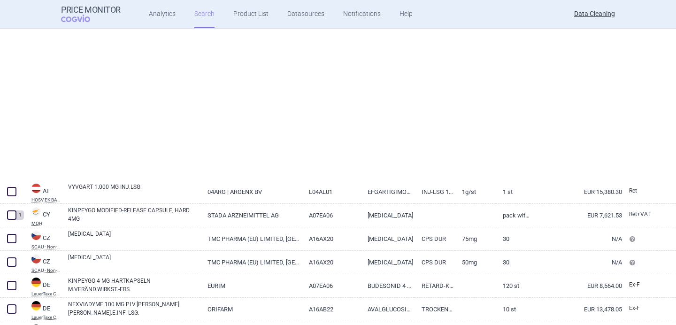
select select "brandName"
select select "newerThan"
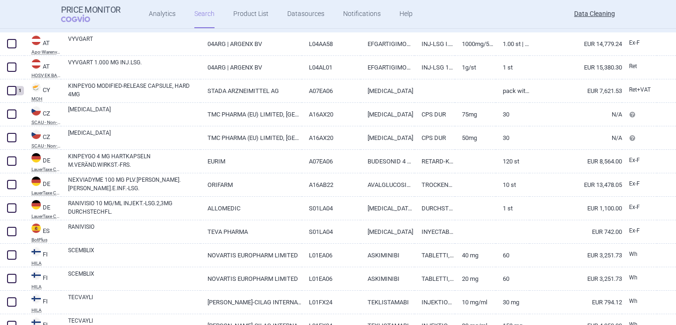
scroll to position [199, 0]
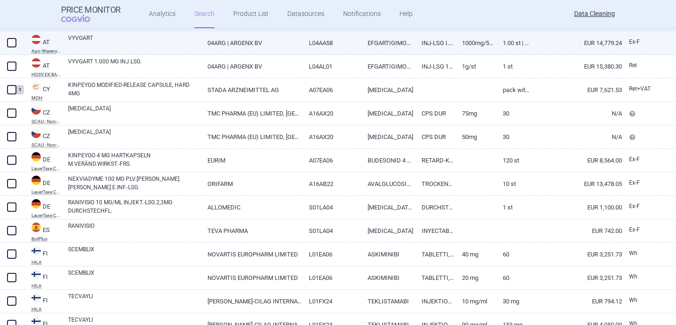
click at [126, 41] on link "VYVGART" at bounding box center [134, 42] width 132 height 17
select select "EUR"
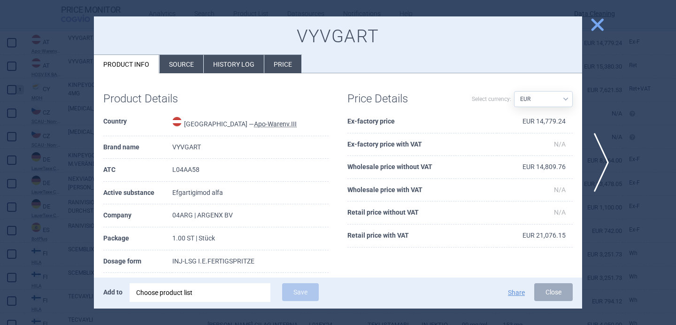
click at [189, 301] on div "Choose product list" at bounding box center [200, 292] width 128 height 19
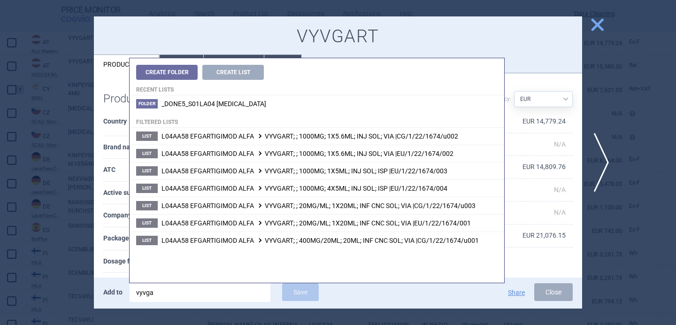
type input "vyvgar"
click at [121, 269] on th "Dosage form" at bounding box center [137, 261] width 69 height 23
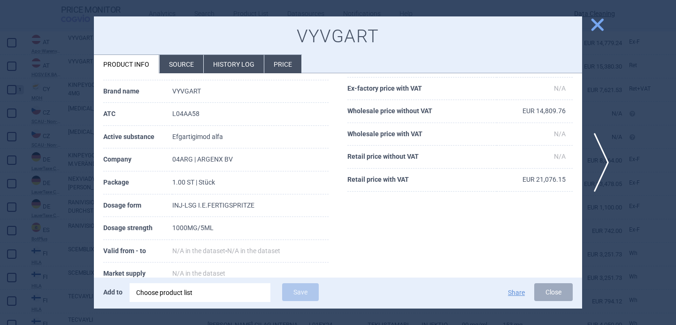
scroll to position [57, 0]
click at [179, 291] on div "Choose product list" at bounding box center [200, 292] width 128 height 19
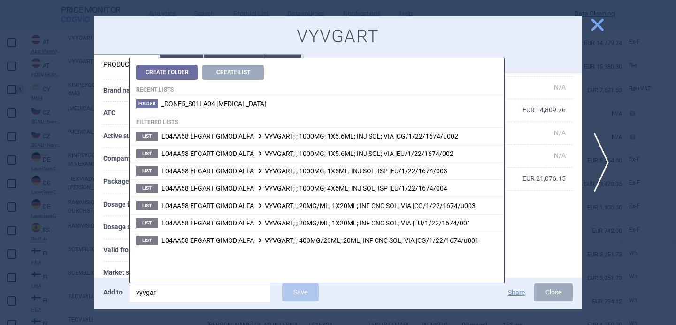
click at [109, 241] on th "Valid from - to" at bounding box center [137, 250] width 69 height 23
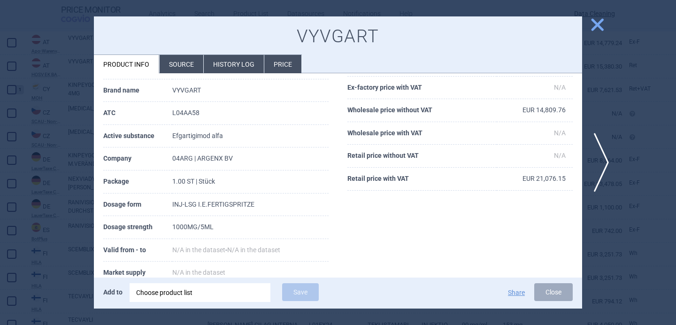
click at [214, 295] on div "Choose product list" at bounding box center [200, 292] width 128 height 19
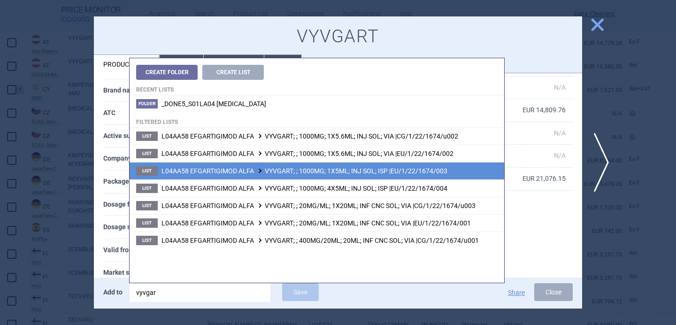
click at [285, 172] on span "L04AA58 EFGARTIGIMOD ALFA VYVGART; ; 1000MG; 1X5ML; INJ SOL; ISP |EU/1/22/1674/…" at bounding box center [305, 171] width 286 height 8
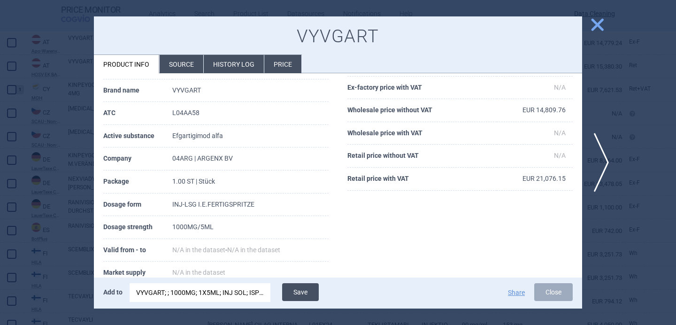
click at [305, 292] on button "Save" at bounding box center [300, 292] width 37 height 18
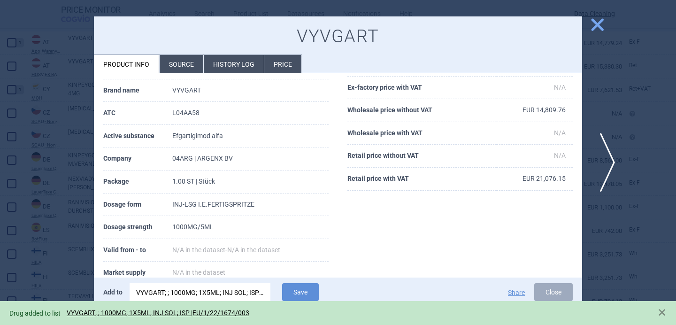
click at [602, 156] on span "next" at bounding box center [604, 162] width 21 height 59
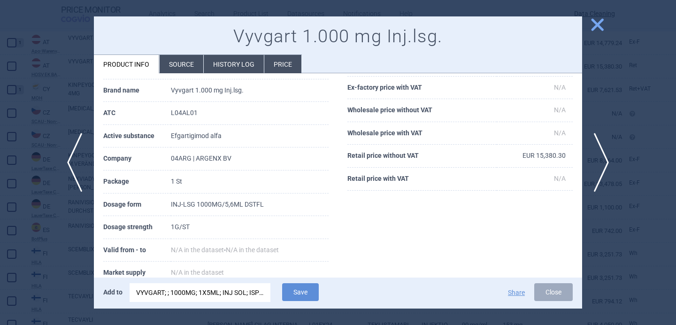
click at [234, 293] on div "VYVGART; ; 1000MG; 1X5ML; INJ SOL; ISP |EU/1/22/1674/003" at bounding box center [200, 292] width 128 height 19
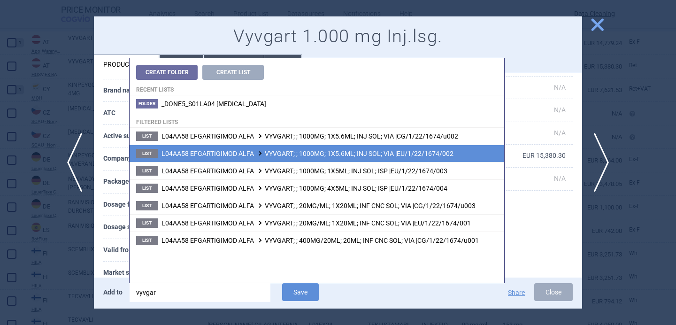
click at [292, 158] on li "List L04AA58 EFGARTIGIMOD ALFA VYVGART; ; 1000MG; 1X5.6ML; INJ SOL; VIA |EU/1/2…" at bounding box center [317, 153] width 375 height 17
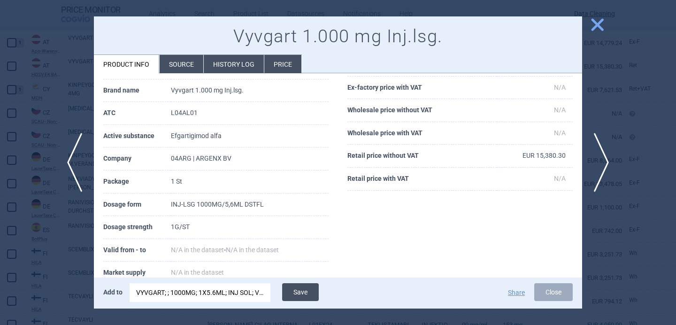
click at [307, 290] on button "Save" at bounding box center [300, 292] width 37 height 18
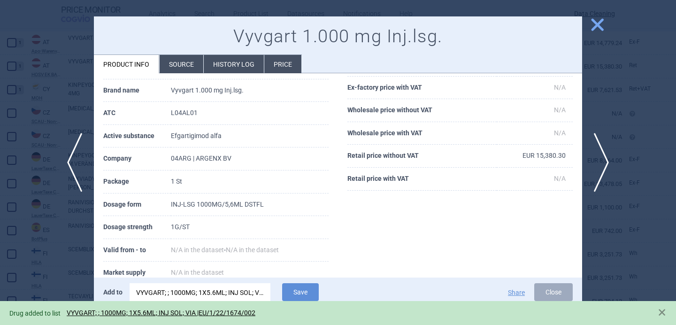
click at [46, 243] on div at bounding box center [338, 162] width 676 height 325
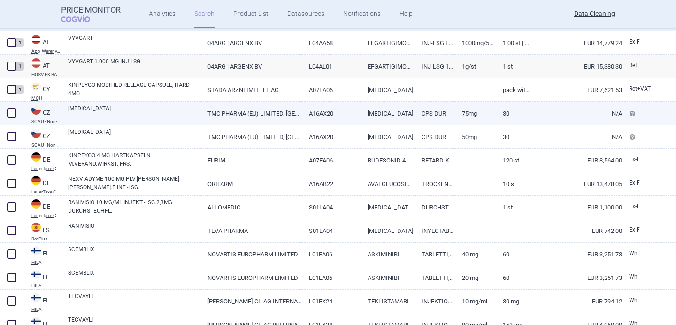
click at [150, 115] on link "ZOKINVY" at bounding box center [134, 112] width 132 height 17
select select "EUR"
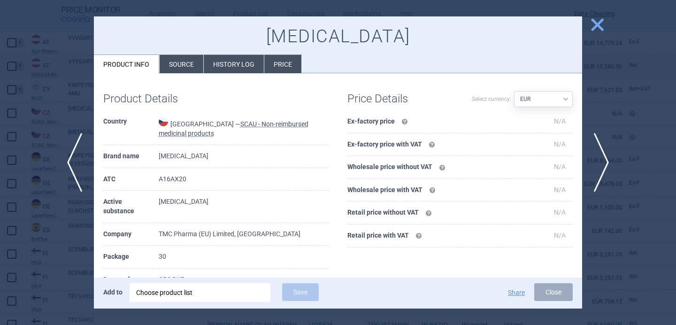
click at [178, 66] on li "Source" at bounding box center [182, 64] width 44 height 18
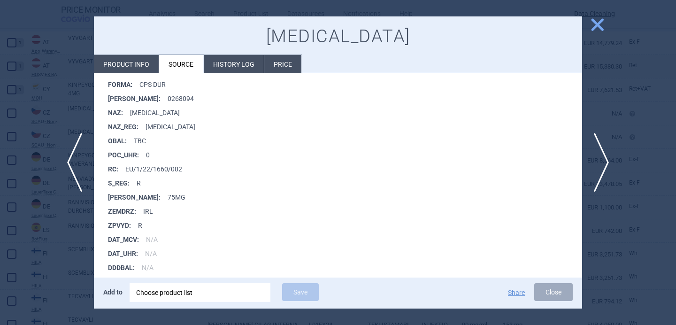
scroll to position [251, 0]
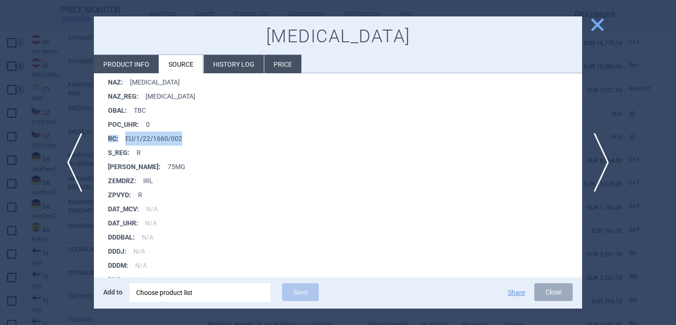
drag, startPoint x: 186, startPoint y: 133, endPoint x: 124, endPoint y: 133, distance: 62.4
click at [124, 133] on li "RC : EU/1/22/1660/002" at bounding box center [345, 138] width 474 height 14
click at [135, 137] on li "RC : EU/1/22/1660/002" at bounding box center [345, 138] width 474 height 14
drag, startPoint x: 191, startPoint y: 138, endPoint x: 126, endPoint y: 139, distance: 65.3
click at [126, 139] on li "RC : EU/1/22/1660/002" at bounding box center [345, 138] width 474 height 14
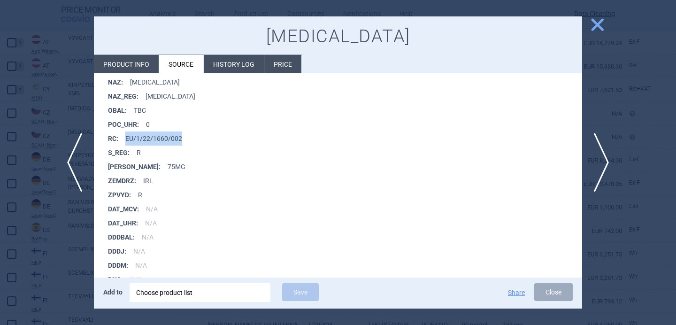
click at [173, 295] on div "Choose product list" at bounding box center [200, 292] width 128 height 19
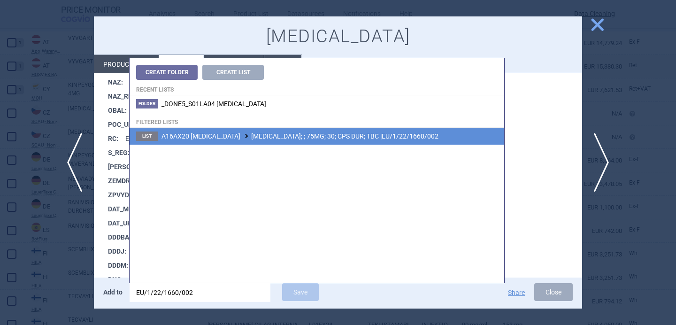
type input "EU/1/22/1660/002"
click at [296, 138] on span "A16AX20 LONAFARNIB ZOKINVY; ; 75MG; 30; CPS DUR; TBC |EU/1/22/1660/002" at bounding box center [300, 136] width 277 height 8
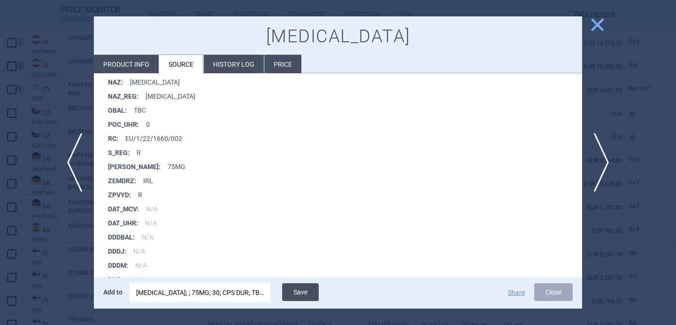
click at [308, 291] on button "Save" at bounding box center [300, 292] width 37 height 18
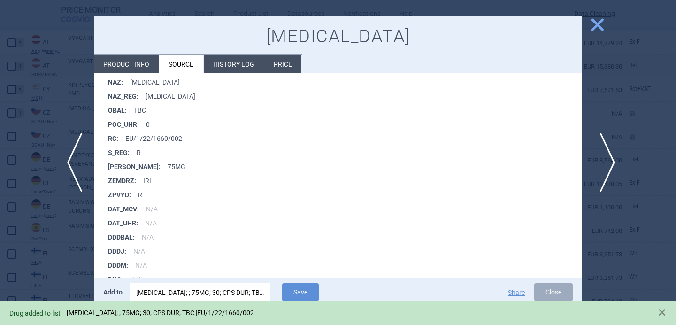
click at [607, 156] on span "next" at bounding box center [604, 162] width 21 height 59
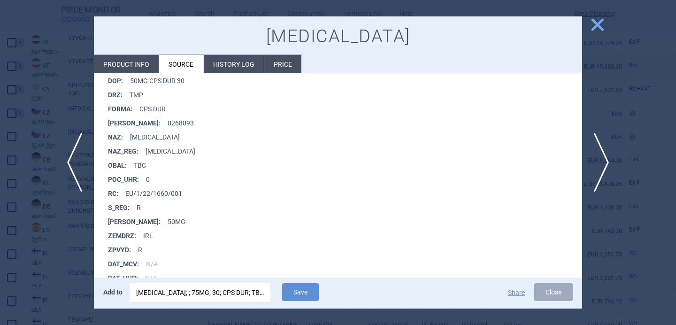
scroll to position [227, 0]
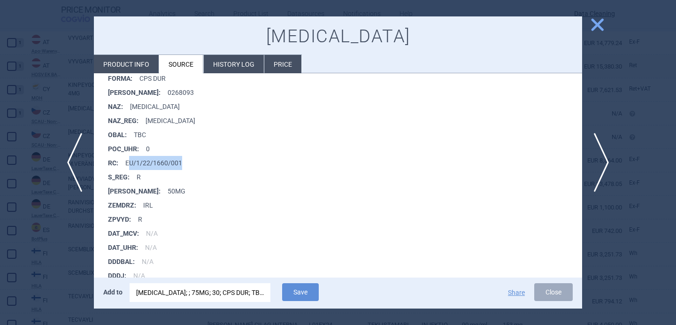
drag, startPoint x: 187, startPoint y: 163, endPoint x: 128, endPoint y: 163, distance: 58.7
click at [128, 163] on li "RC : EU/1/22/1660/001" at bounding box center [345, 163] width 474 height 14
click at [166, 290] on div "ZOKINVY; ; 75MG; 30; CPS DUR; TBC |EU/1/22/1660/002" at bounding box center [200, 292] width 128 height 19
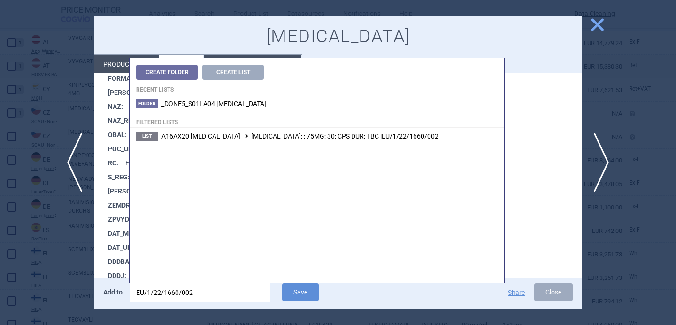
click at [166, 290] on input "EU/1/22/1660/002" at bounding box center [200, 292] width 141 height 19
type input "U/1/22/1660/001"
click at [285, 133] on span "A16AX20 LONAFARNIB ZOKINVY; ; 50MG; 30; CPS DUR; TBC |EU/1/22/1660/001" at bounding box center [300, 136] width 277 height 8
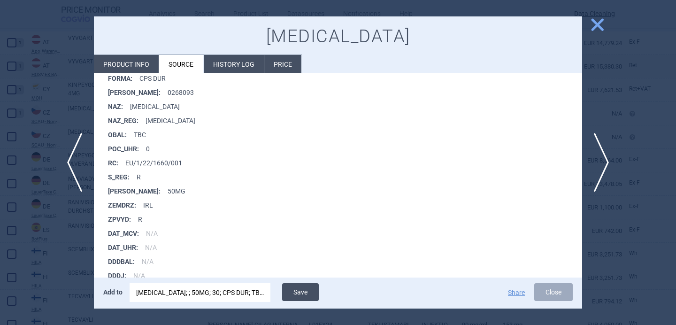
click at [309, 293] on button "Save" at bounding box center [300, 292] width 37 height 18
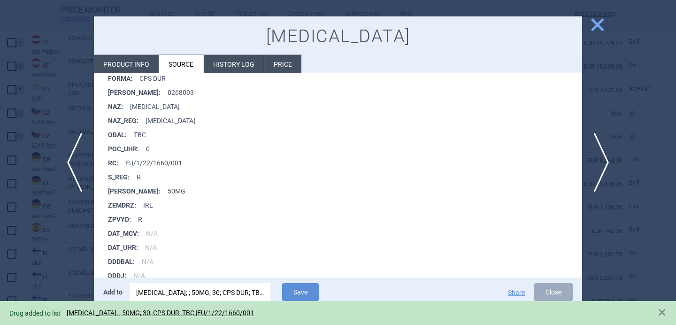
click at [62, 263] on div at bounding box center [338, 162] width 676 height 325
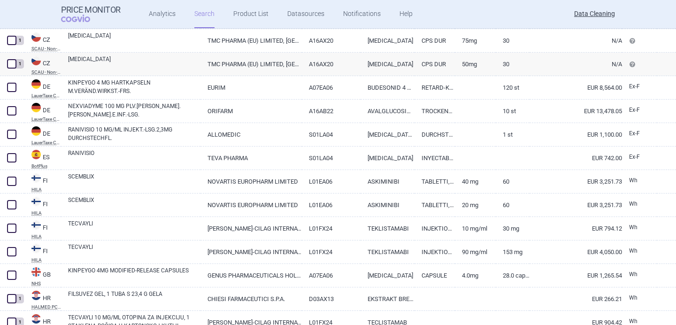
scroll to position [285, 0]
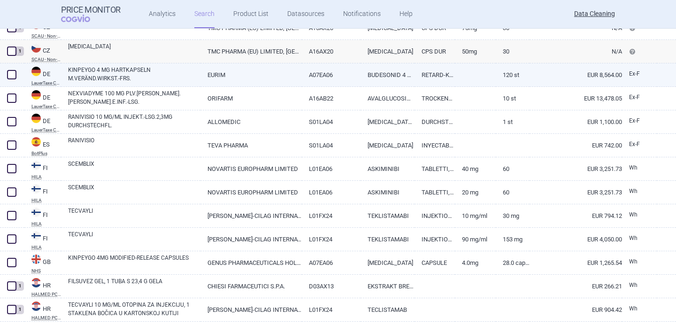
click at [103, 74] on link "KINPEYGO 4 MG HARTKAPSELN M.VERÄND.WIRKST.-FRS." at bounding box center [134, 74] width 132 height 17
select select "EUR"
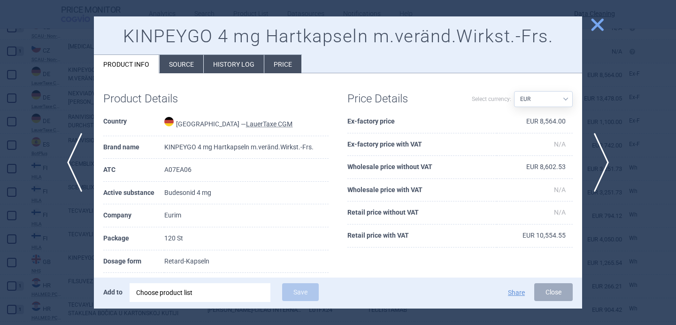
click at [170, 292] on div "Choose product list" at bounding box center [200, 292] width 128 height 19
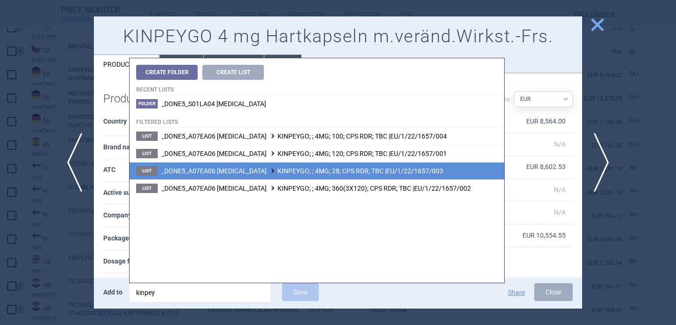
type input "kinpey"
click at [238, 170] on span "_DONE5_A07EA06 BUDESONIDE KINPEYGO; ; 4MG; 28; CPS RDR; TBC |EU/1/22/1657/003" at bounding box center [303, 171] width 282 height 8
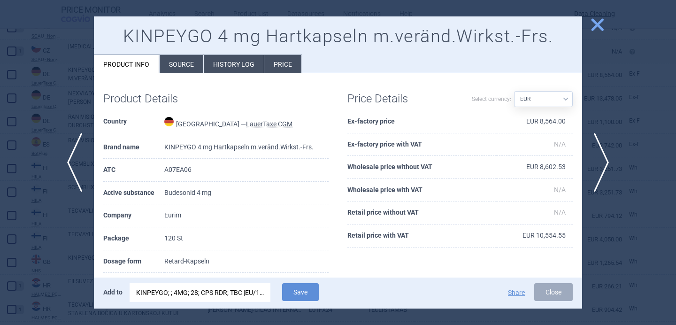
click at [217, 294] on div "KINPEYGO; ; 4MG; 28; CPS RDR; TBC |EU/1/22/1657/003" at bounding box center [200, 292] width 128 height 19
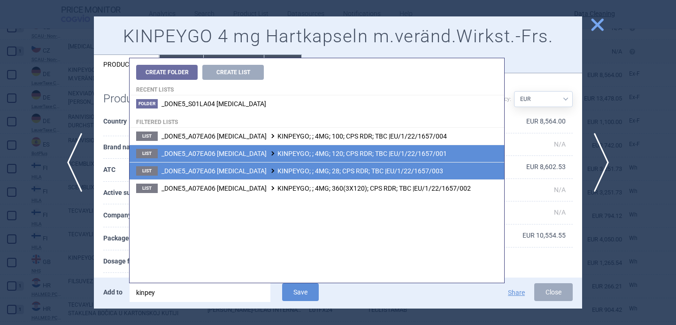
click at [281, 152] on span "_DONE5_A07EA06 BUDESONIDE KINPEYGO; ; 4MG; 120; CPS RDR; TBC |EU/1/22/1657/001" at bounding box center [304, 154] width 285 height 8
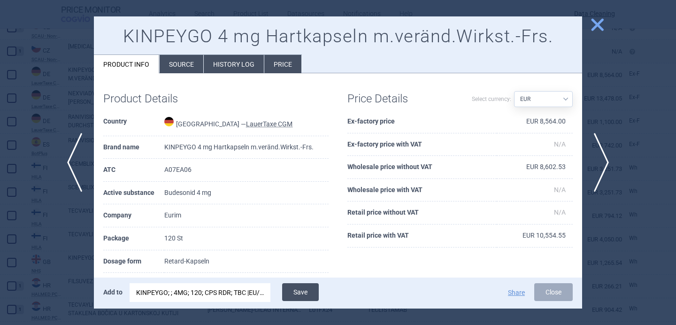
click at [307, 295] on button "Save" at bounding box center [300, 292] width 37 height 18
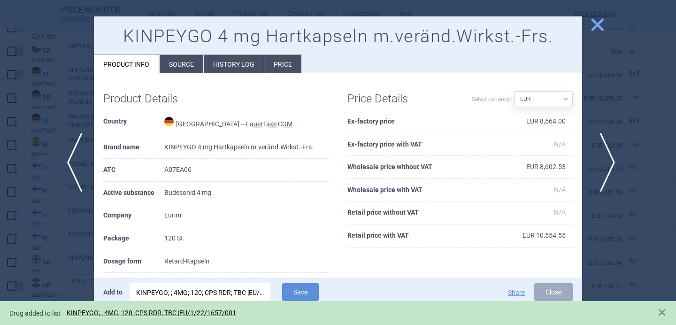
click at [607, 166] on span "next" at bounding box center [604, 162] width 21 height 59
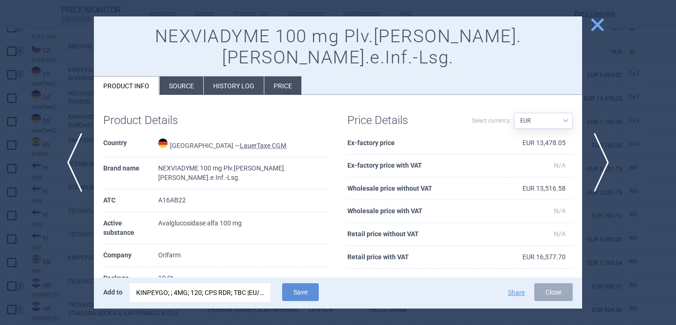
click at [244, 294] on div "KINPEYGO; ; 4MG; 120; CPS RDR; TBC |EU/1/22/1657/001" at bounding box center [200, 292] width 128 height 19
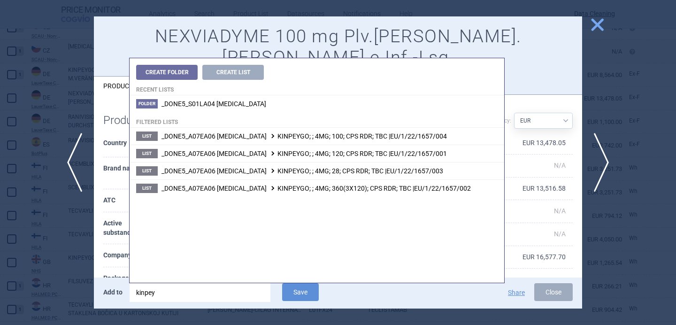
click at [244, 294] on input "kinpey" at bounding box center [200, 292] width 141 height 19
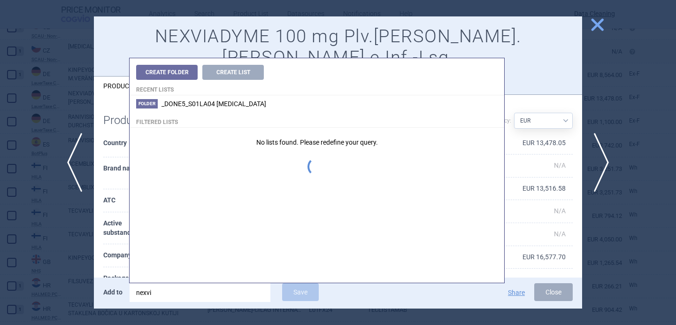
type input "nexvia"
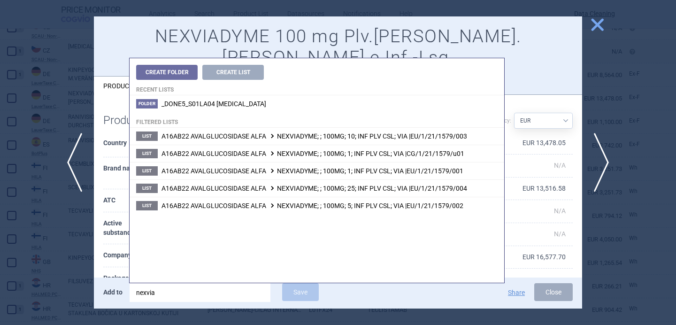
click at [114, 267] on th "Package" at bounding box center [130, 278] width 55 height 23
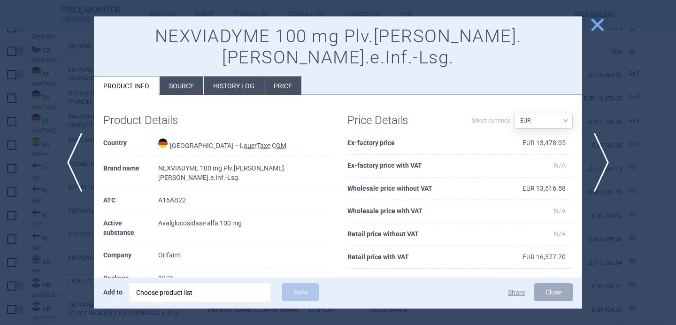
click at [200, 292] on div "Choose product list" at bounding box center [200, 292] width 128 height 19
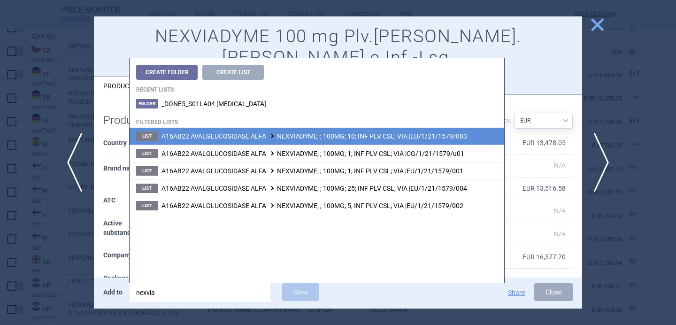
click at [305, 143] on li "List A16AB22 AVALGLUCOSIDASE ALFA NEXVIADYME; ; 100MG; 10; INF PLV CSL; VIA |EU…" at bounding box center [317, 136] width 375 height 17
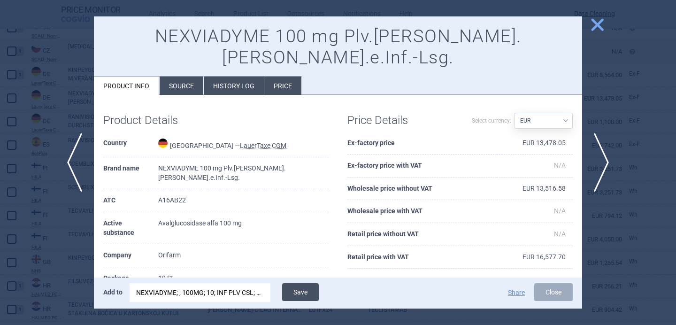
click at [303, 290] on button "Save" at bounding box center [300, 292] width 37 height 18
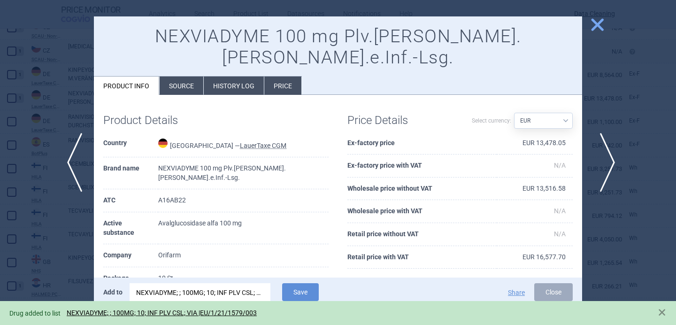
click at [603, 149] on span "next" at bounding box center [604, 162] width 21 height 59
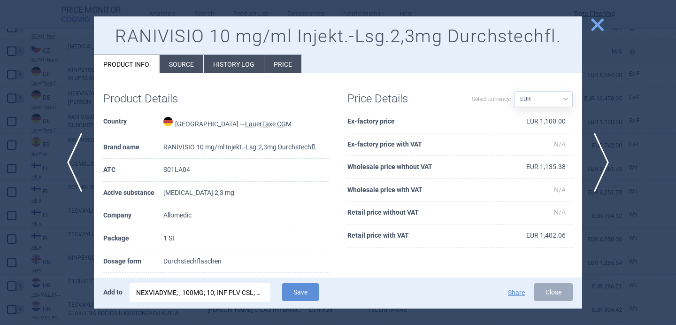
click at [230, 292] on div "NEXVIADYME; ; 100MG; 10; INF PLV CSL; VIA |EU/1/21/1579/003" at bounding box center [200, 292] width 128 height 19
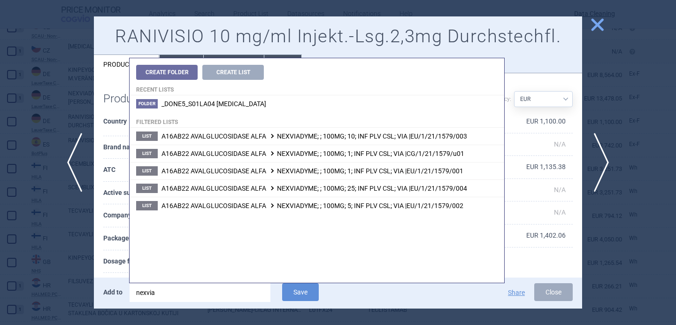
click at [230, 292] on input "nexvia" at bounding box center [200, 292] width 141 height 19
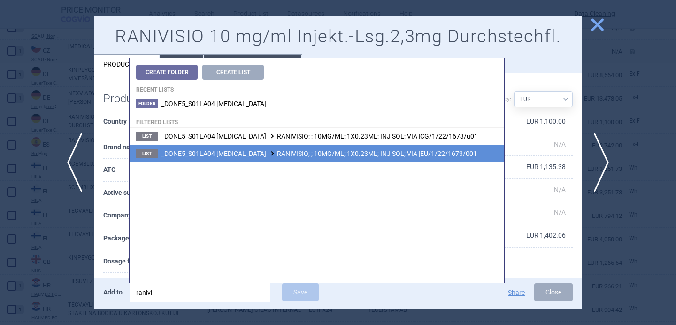
type input "ranivi"
click at [356, 147] on li "List _DONE5_S01LA04 RANIBIZUMAB RANIVISIO; ; 10MG/ML; 1X0.23ML; INJ SOL; VIA |E…" at bounding box center [317, 153] width 375 height 17
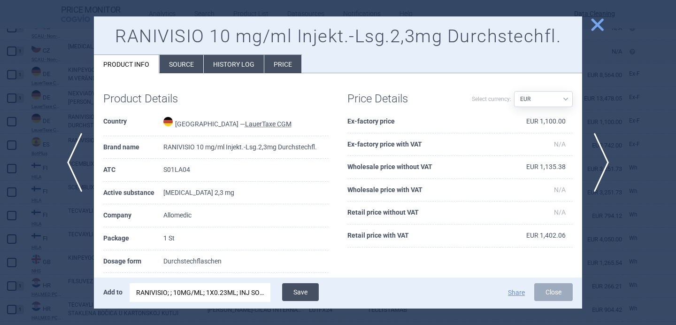
click at [305, 289] on button "Save" at bounding box center [300, 292] width 37 height 18
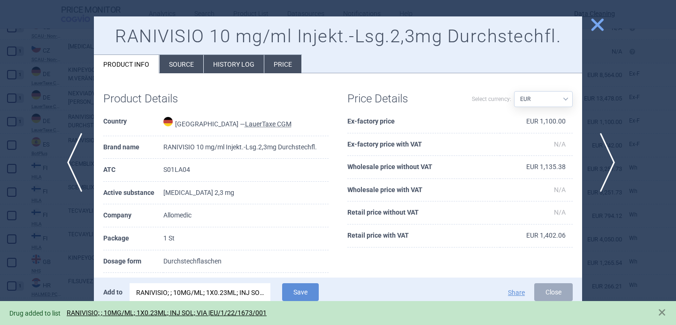
click at [604, 156] on span "next" at bounding box center [604, 162] width 21 height 59
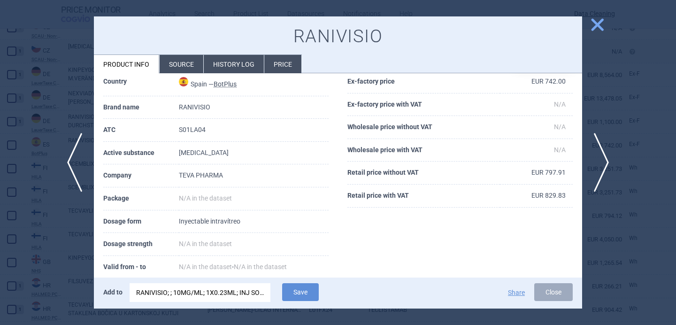
scroll to position [60, 0]
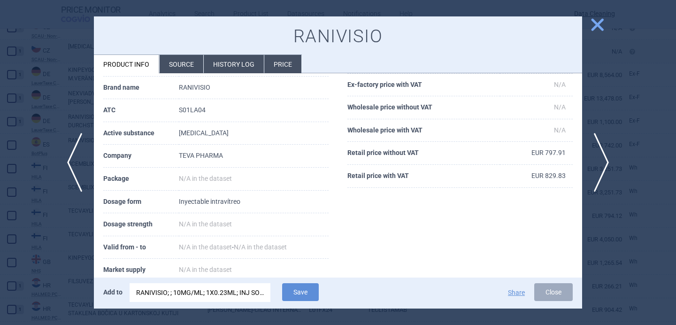
click at [179, 61] on li "Source" at bounding box center [182, 64] width 44 height 18
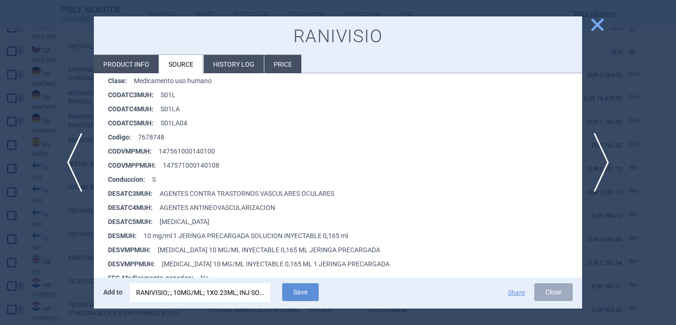
scroll to position [157, 0]
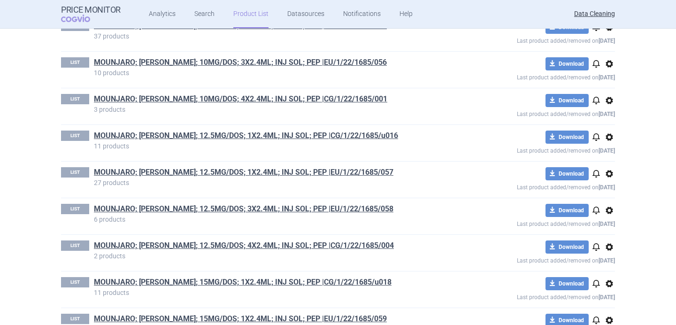
scroll to position [2394, 0]
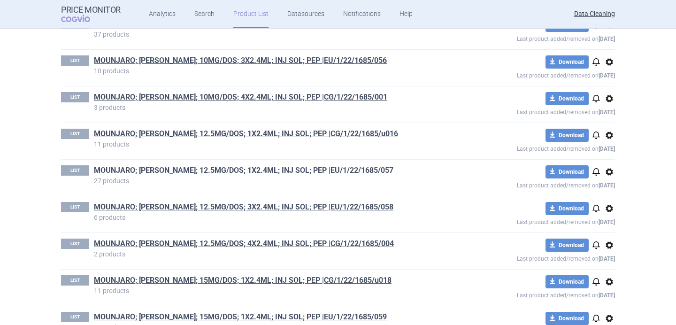
drag, startPoint x: 424, startPoint y: 168, endPoint x: 350, endPoint y: 169, distance: 73.7
click at [350, 169] on h1 "MOUNJARO; [PERSON_NAME]; 12.5MG/DOS; 1X2.4ML; INJ SOL; PEP |EU/1/22/1685/057" at bounding box center [271, 171] width 355 height 12
copy link "EU/1/22/1685/057"
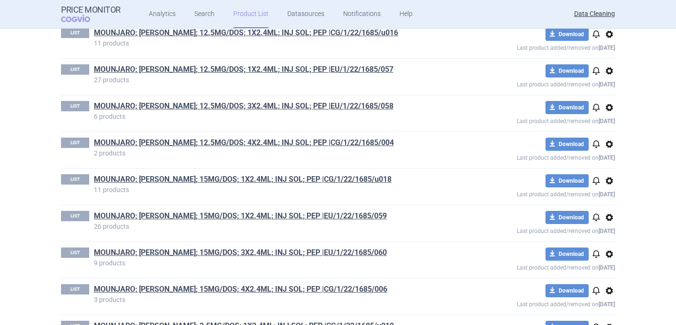
scroll to position [2496, 0]
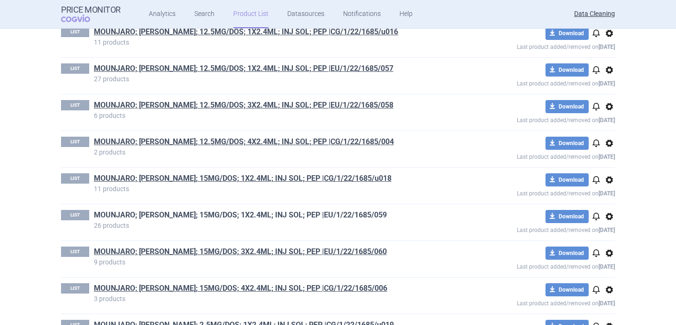
drag, startPoint x: 415, startPoint y: 213, endPoint x: 342, endPoint y: 211, distance: 72.8
click at [342, 211] on h1 "MOUNJARO; [PERSON_NAME]; 15MG/DOS; 1X2.4ML; INJ SOL; PEP |EU/1/22/1685/059" at bounding box center [271, 216] width 355 height 12
copy link "|EU/1/22/1685/059"
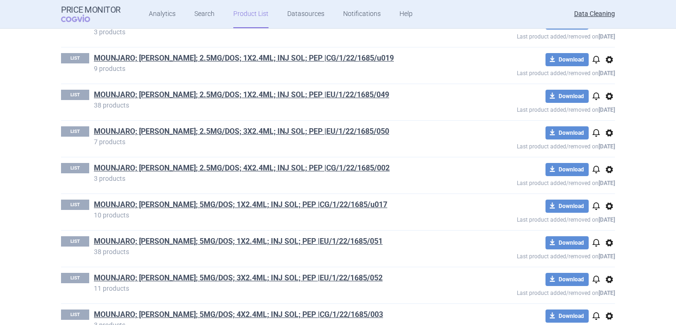
scroll to position [2765, 0]
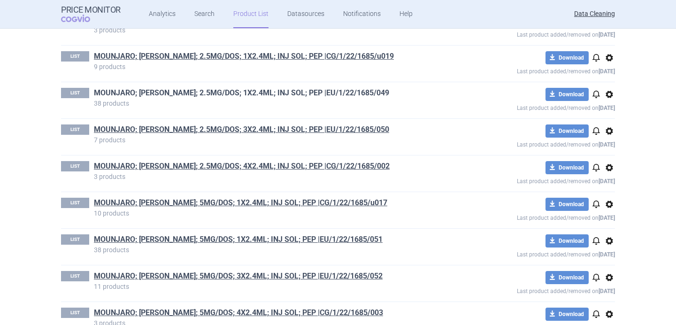
drag, startPoint x: 430, startPoint y: 93, endPoint x: 348, endPoint y: 94, distance: 81.2
click at [348, 94] on h1 "MOUNJARO; [PERSON_NAME]; 2.5MG/DOS; 1X2.4ML; INJ SOL; PEP |EU/1/22/1685/049" at bounding box center [271, 94] width 355 height 12
copy link "U/1/22/1685/049"
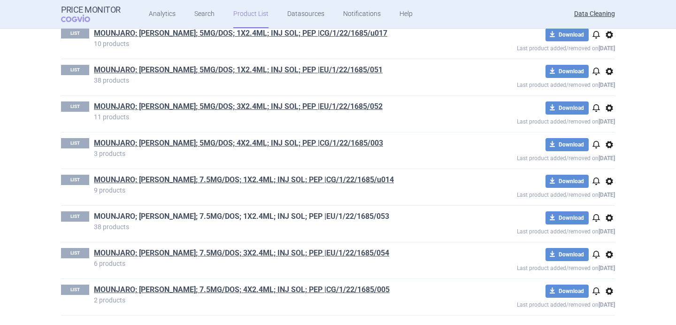
drag, startPoint x: 417, startPoint y: 213, endPoint x: 332, endPoint y: 213, distance: 85.0
click at [332, 213] on h1 "MOUNJARO; [PERSON_NAME]; 7.5MG/DOS; 1X2.4ML; INJ SOL; PEP |EU/1/22/1685/053" at bounding box center [271, 217] width 355 height 12
copy link "EP |EU/1/22/1685/053"
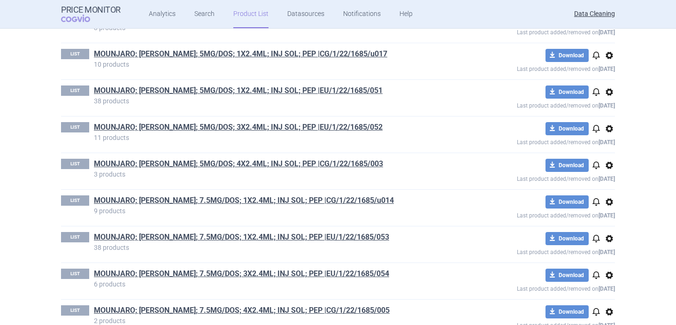
scroll to position [2905, 0]
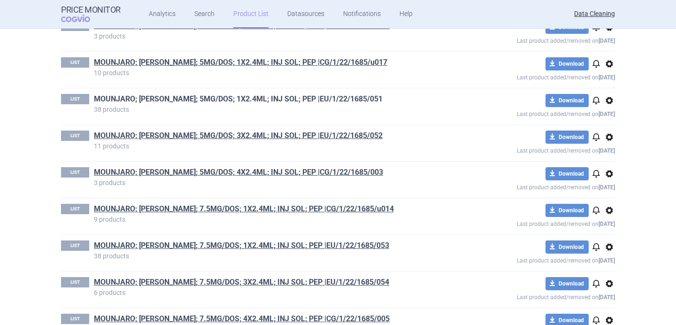
drag, startPoint x: 413, startPoint y: 97, endPoint x: 339, endPoint y: 98, distance: 73.2
click at [339, 98] on h1 "MOUNJARO; [PERSON_NAME]; 5MG/DOS; 1X2.4ML; INJ SOL; PEP |EU/1/22/1685/051" at bounding box center [271, 100] width 355 height 12
copy link "EU/1/22/1685/051"
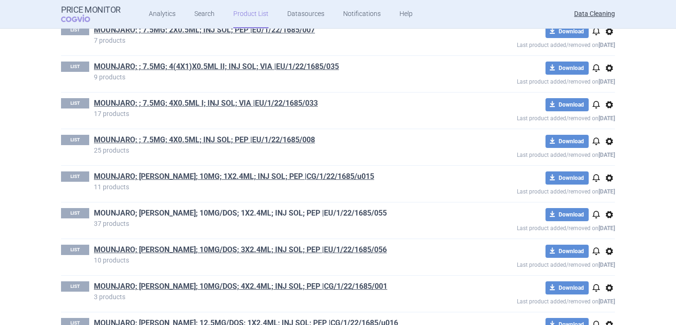
drag, startPoint x: 416, startPoint y: 210, endPoint x: 344, endPoint y: 214, distance: 72.0
click at [344, 214] on h1 "MOUNJARO; MOUNJARO KWIKPEN; 10MG/DOS; 1X2.4ML; INJ SOL; PEP |EU/1/22/1685/055" at bounding box center [271, 214] width 355 height 12
copy link "EU/1/22/1685/055"
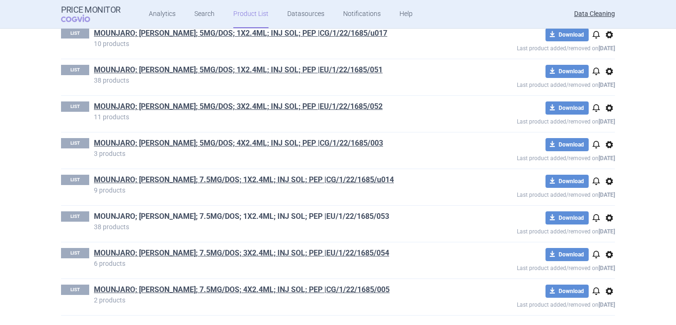
drag, startPoint x: 422, startPoint y: 211, endPoint x: 346, endPoint y: 214, distance: 75.2
click at [346, 214] on h1 "MOUNJARO; MOUNJARO KWIKPEN; 7.5MG/DOS; 1X2.4ML; INJ SOL; PEP |EU/1/22/1685/053" at bounding box center [271, 217] width 355 height 12
copy link "EU/1/22/1685/053"
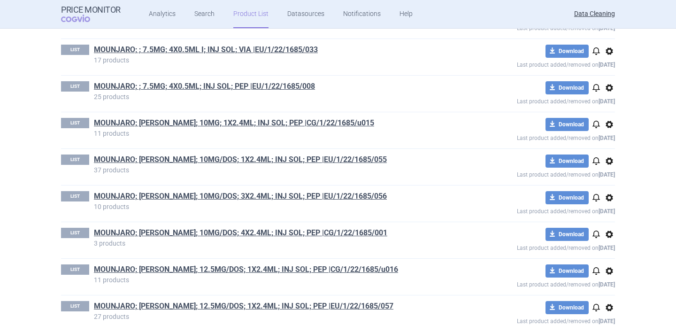
scroll to position [2259, 0]
drag, startPoint x: 423, startPoint y: 157, endPoint x: 344, endPoint y: 158, distance: 79.4
click at [344, 158] on h1 "MOUNJARO; MOUNJARO KWIKPEN; 10MG/DOS; 1X2.4ML; INJ SOL; PEP |EU/1/22/1685/055" at bounding box center [271, 160] width 355 height 12
copy link "EU/1/22/1685/055"
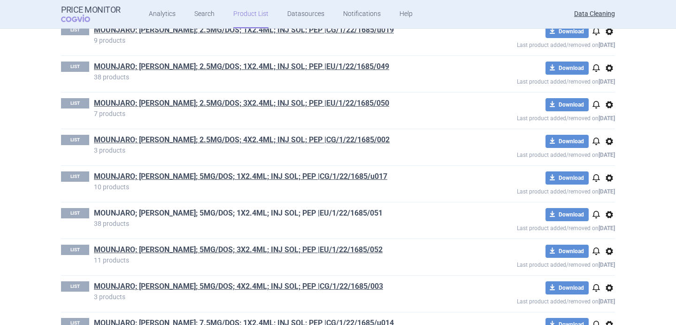
drag, startPoint x: 398, startPoint y: 213, endPoint x: 336, endPoint y: 215, distance: 62.5
click at [336, 215] on h1 "MOUNJARO; MOUNJARO KWIKPEN; 5MG/DOS; 1X2.4ML; INJ SOL; PEP |EU/1/22/1685/051" at bounding box center [271, 214] width 355 height 12
copy link "|EU/1/22/1685/051"
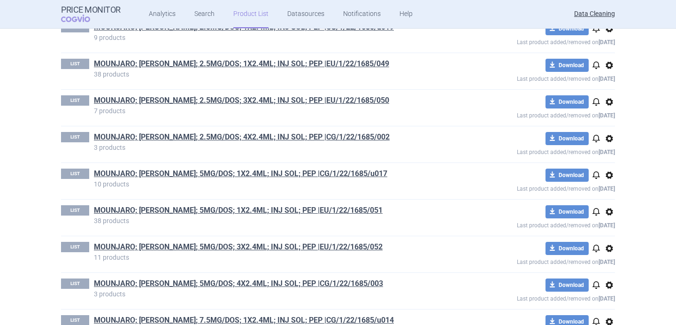
scroll to position [2908, 0]
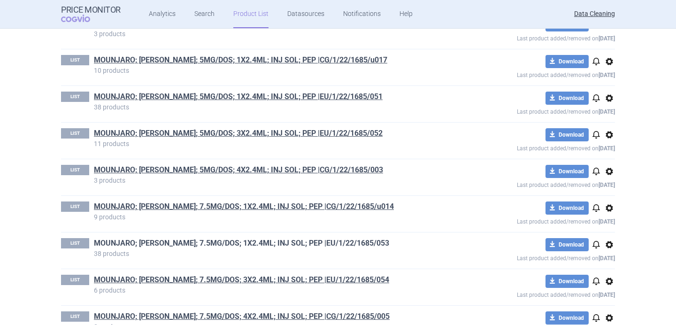
drag, startPoint x: 422, startPoint y: 242, endPoint x: 344, endPoint y: 243, distance: 77.9
click at [344, 243] on h1 "MOUNJARO; MOUNJARO KWIKPEN; 7.5MG/DOS; 1X2.4ML; INJ SOL; PEP |EU/1/22/1685/053" at bounding box center [271, 244] width 355 height 12
copy link "|EU/1/22/1685/053"
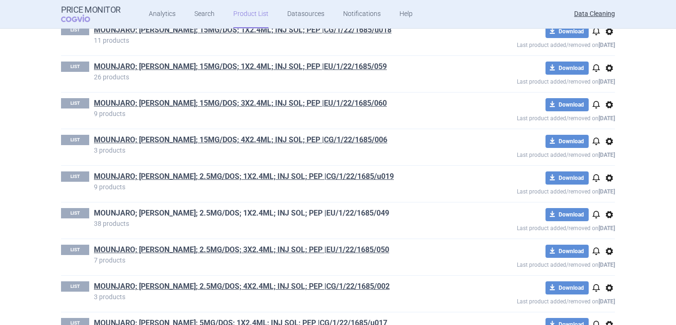
drag, startPoint x: 405, startPoint y: 217, endPoint x: 346, endPoint y: 215, distance: 58.3
click at [346, 215] on h1 "MOUNJARO; MOUNJARO KWIKPEN; 2.5MG/DOS; 1X2.4ML; INJ SOL; PEP |EU/1/22/1685/049" at bounding box center [271, 214] width 355 height 12
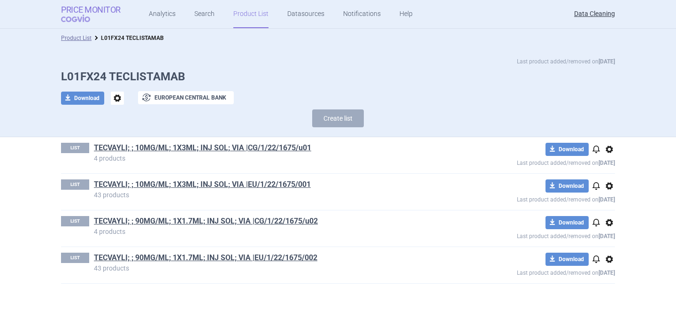
click at [83, 22] on span "COGVIO" at bounding box center [82, 19] width 42 height 8
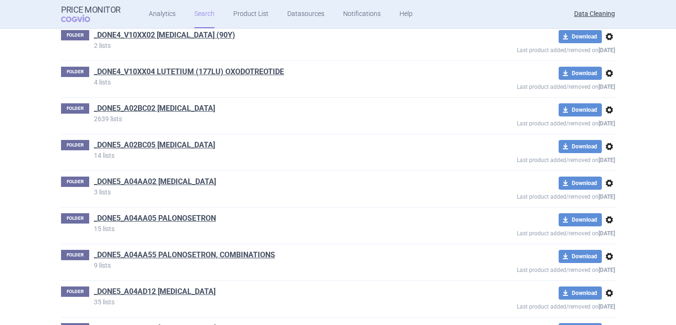
scroll to position [25961, 0]
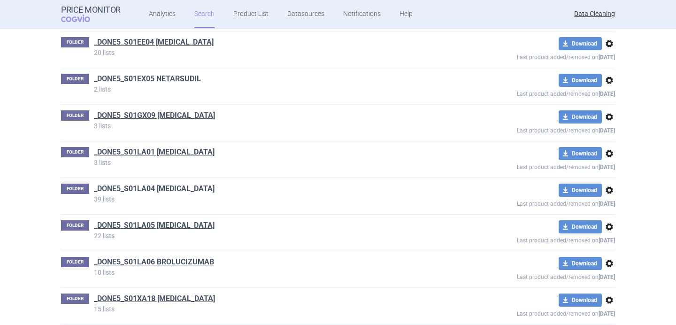
click at [204, 184] on link "_DONE5_S01LA04 [MEDICAL_DATA]" at bounding box center [154, 189] width 121 height 10
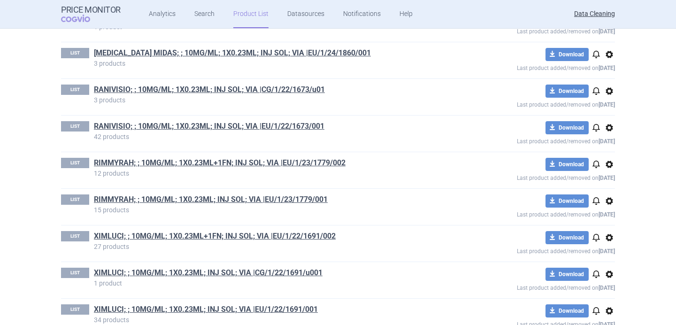
scroll to position [1173, 0]
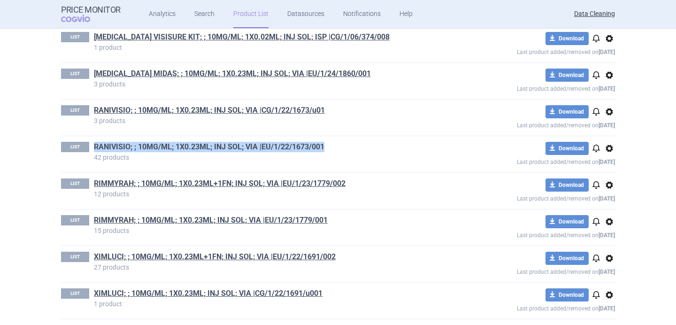
drag, startPoint x: 337, startPoint y: 145, endPoint x: 94, endPoint y: 150, distance: 242.8
click at [94, 150] on h1 "RANIVISIO; ; 10MG/ML; 1X0.23ML; INJ SOL; VIA |EU/1/22/1673/001" at bounding box center [271, 148] width 355 height 12
copy link "RANIVISIO; ; 10MG/ML; 1X0.23ML; INJ SOL; VIA |EU/1/22/1673/001"
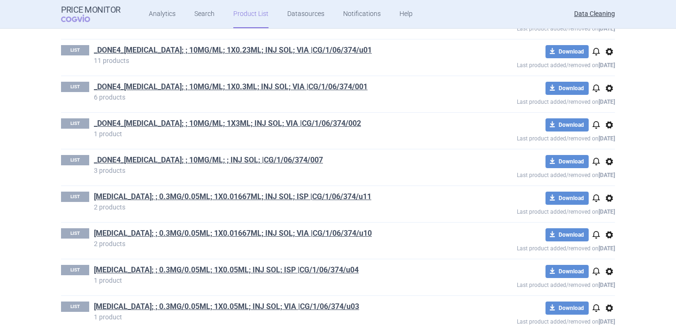
scroll to position [0, 0]
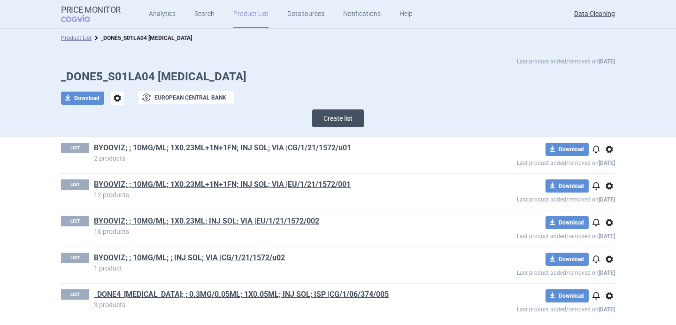
click at [324, 115] on button "Create list" at bounding box center [338, 118] width 52 height 18
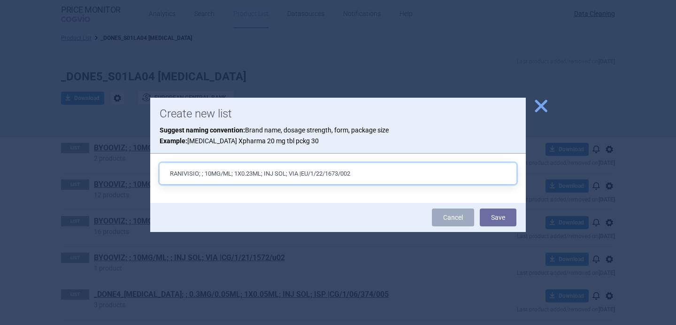
click at [295, 172] on input "RANIVISIO; ; 10MG/ML; 1X0.23ML; INJ SOL; VIA |EU/1/22/1673/002" at bounding box center [338, 173] width 357 height 21
click at [254, 175] on input "RANIVISIO; ; 10MG/ML; 1X0.23ML; INJ SOL; ISP |EU/1/22/1673/002" at bounding box center [338, 173] width 357 height 21
type input "RANIVISIO; ; 10MG/ML; 1X0.165ML; INJ SOL; ISP |EU/1/22/1673/002"
drag, startPoint x: 363, startPoint y: 175, endPoint x: 307, endPoint y: 175, distance: 56.3
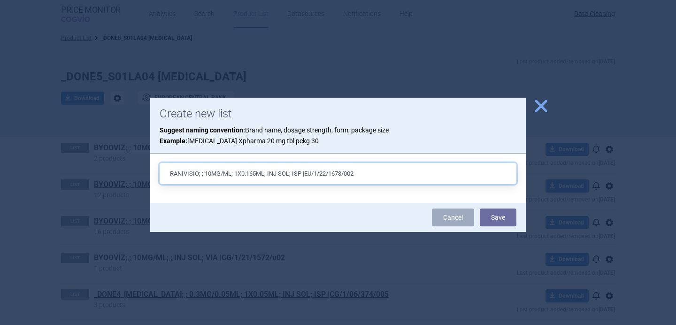
click at [307, 175] on input "RANIVISIO; ; 10MG/ML; 1X0.165ML; INJ SOL; ISP |EU/1/22/1673/002" at bounding box center [338, 173] width 357 height 21
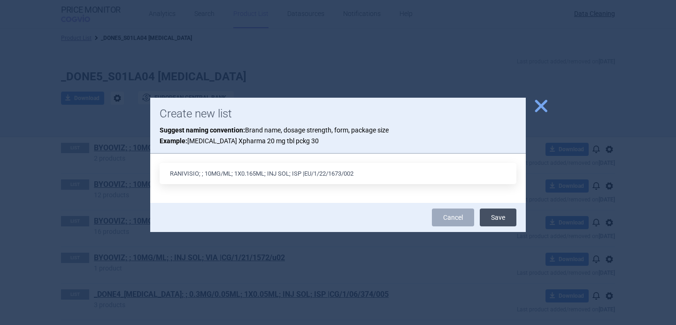
click at [499, 218] on button "Save" at bounding box center [498, 217] width 37 height 18
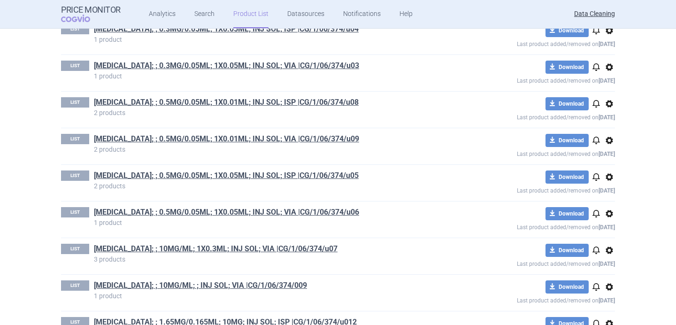
scroll to position [922, 0]
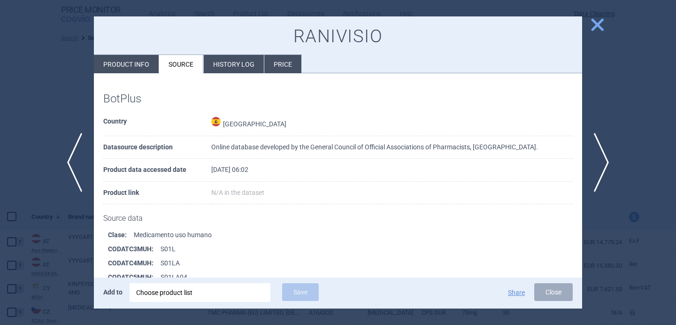
select select "brandName"
select select "newerThan"
click at [183, 292] on div "Choose product list" at bounding box center [200, 292] width 128 height 19
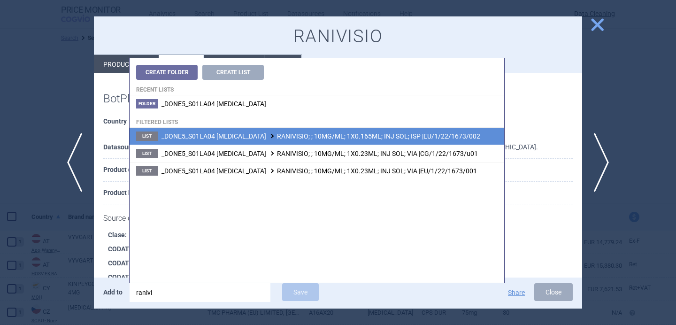
type input "ranivi"
click at [343, 137] on span "_DONE5_S01LA04 [MEDICAL_DATA] RANIVISIO; ; 10MG/ML; 1X0.165ML; INJ SOL; ISP |EU…" at bounding box center [321, 136] width 319 height 8
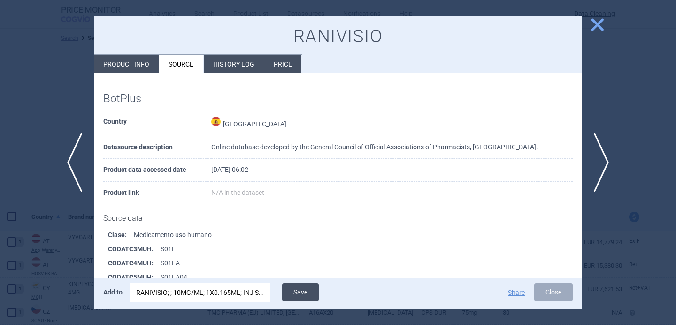
click at [300, 294] on button "Save" at bounding box center [300, 292] width 37 height 18
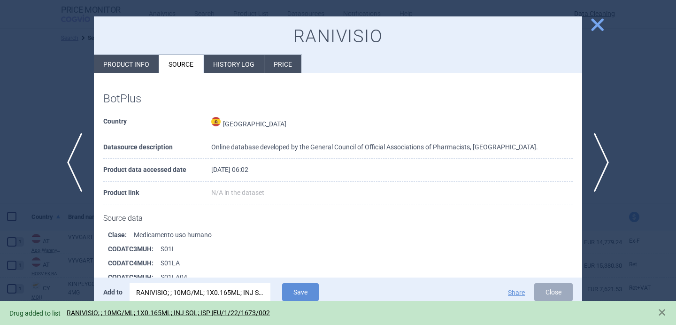
click at [38, 252] on div at bounding box center [338, 162] width 676 height 325
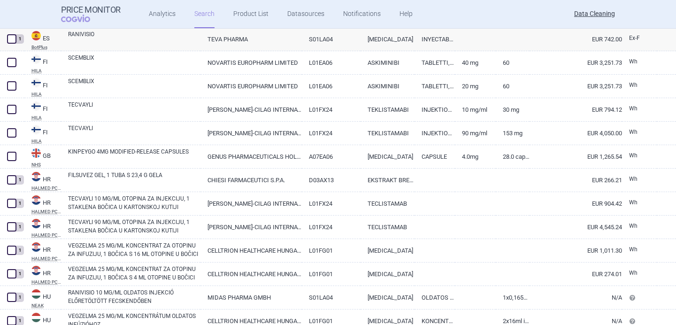
scroll to position [391, 0]
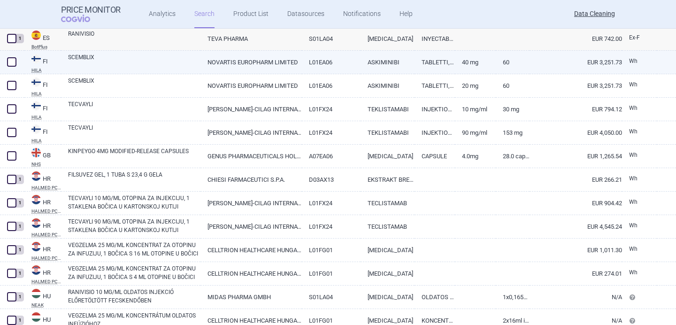
click at [137, 64] on link "SCEMBLIX" at bounding box center [134, 61] width 132 height 17
select select "EUR"
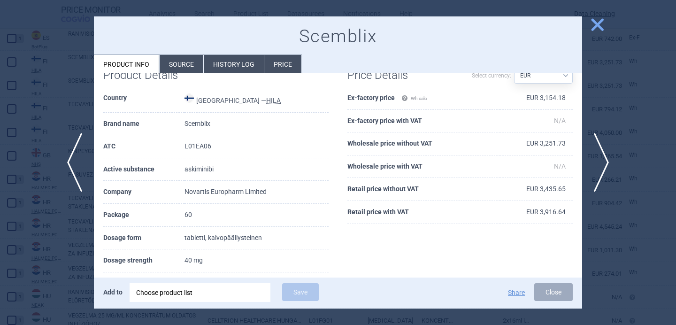
scroll to position [29, 0]
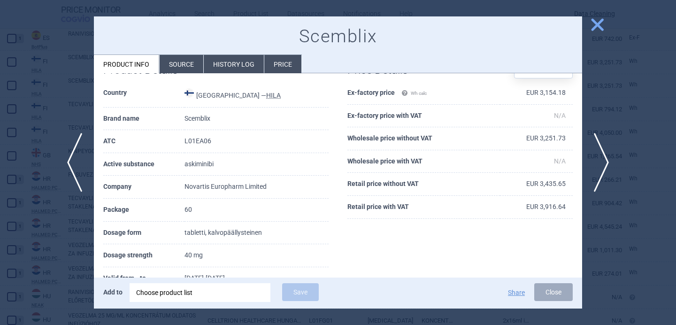
click at [223, 300] on div "Choose product list" at bounding box center [200, 292] width 128 height 19
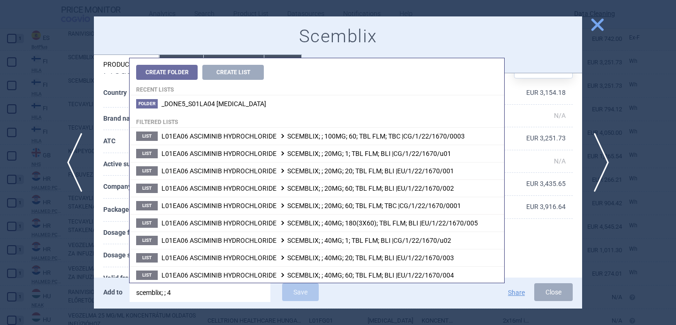
type input "scemblix; ; 40"
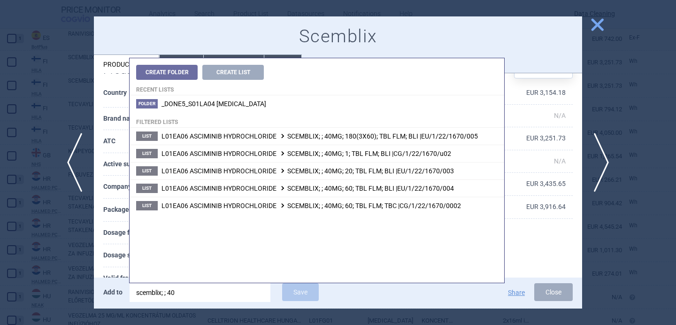
click at [107, 229] on th "Dosage form" at bounding box center [143, 233] width 81 height 23
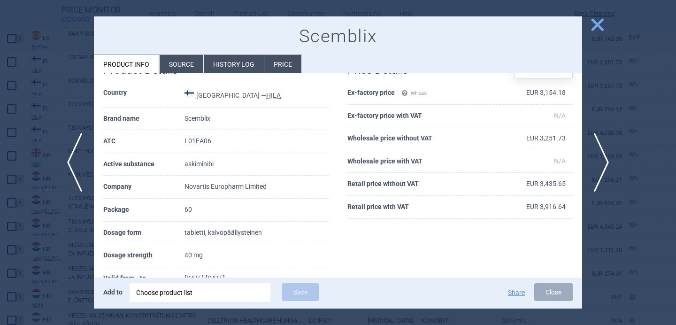
click at [198, 300] on div "Choose product list" at bounding box center [200, 292] width 128 height 19
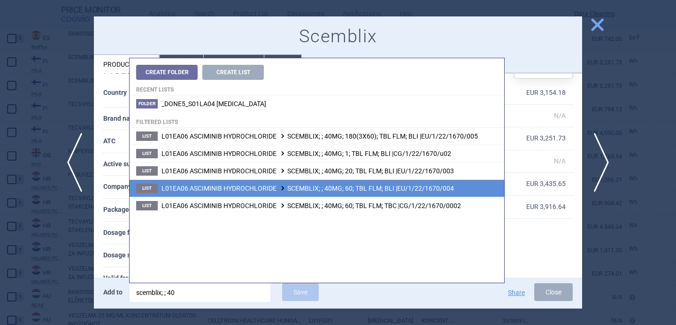
click at [296, 193] on li "List L01EA06 ASCIMINIB HYDROCHLORIDE SCEMBLIX; ; 40MG; 60; TBL FLM; BLI |EU/1/2…" at bounding box center [317, 187] width 375 height 17
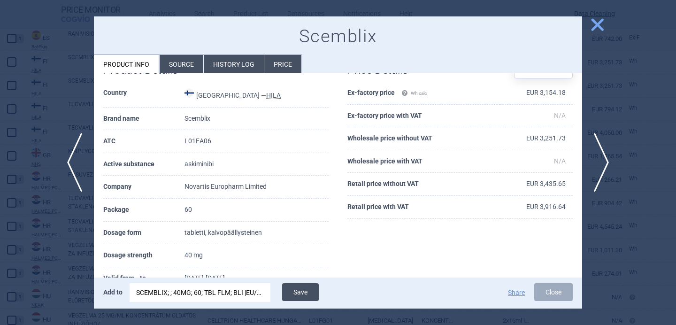
click at [302, 294] on button "Save" at bounding box center [300, 292] width 37 height 18
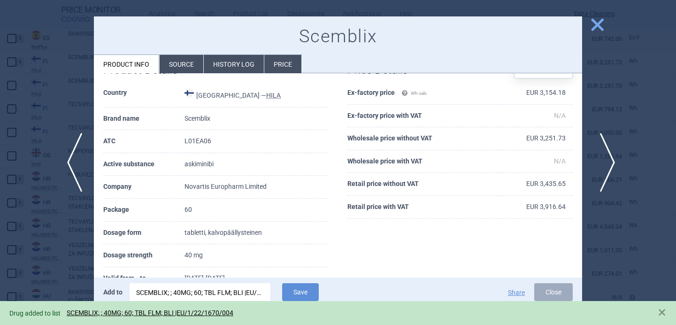
click at [615, 157] on span "next" at bounding box center [604, 162] width 21 height 59
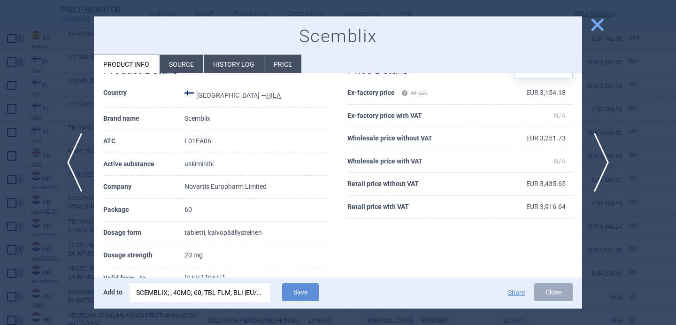
click at [206, 292] on div "SCEMBLIX; ; 40MG; 60; TBL FLM; BLI |EU/1/22/1670/004" at bounding box center [200, 292] width 128 height 19
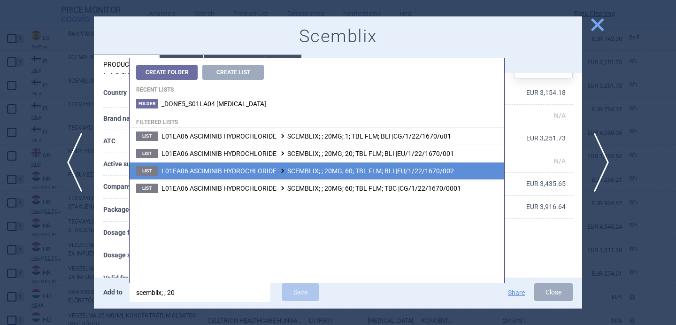
type input "scemblix; ; 20"
click at [318, 175] on li "List L01EA06 ASCIMINIB HYDROCHLORIDE SCEMBLIX; ; 20MG; 60; TBL FLM; BLI |EU/1/2…" at bounding box center [317, 170] width 375 height 17
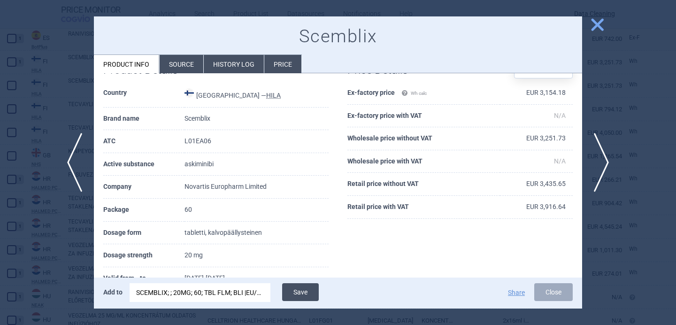
click at [305, 298] on button "Save" at bounding box center [300, 292] width 37 height 18
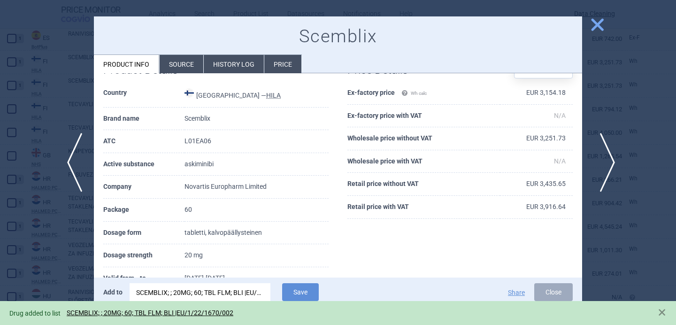
click at [604, 163] on span "next" at bounding box center [604, 162] width 21 height 59
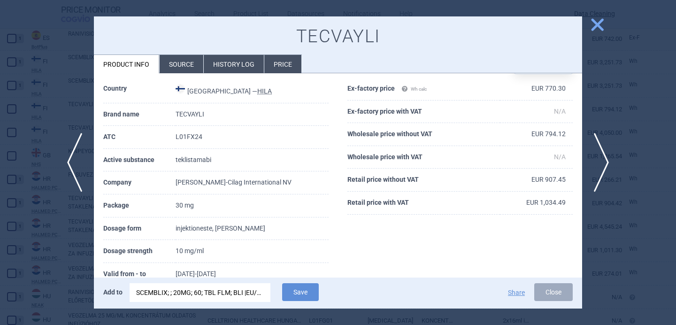
scroll to position [33, 0]
click at [204, 291] on div "SCEMBLIX; ; 20MG; 60; TBL FLM; BLI |EU/1/22/1670/002" at bounding box center [200, 292] width 128 height 19
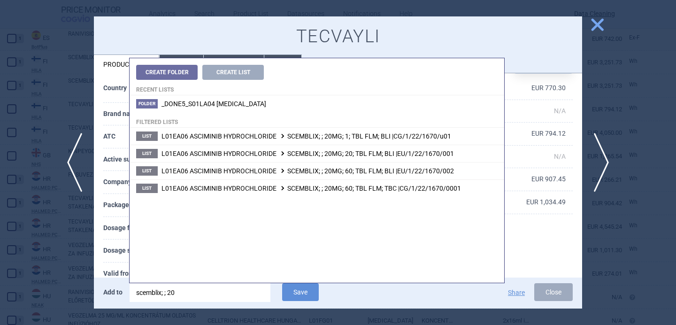
click at [204, 291] on input "scemblix; ; 20" at bounding box center [200, 292] width 141 height 19
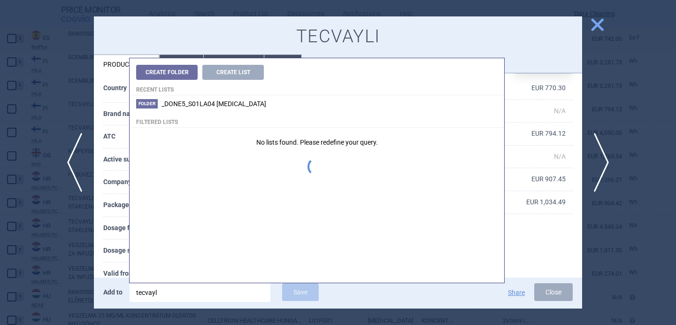
type input "tecvayli"
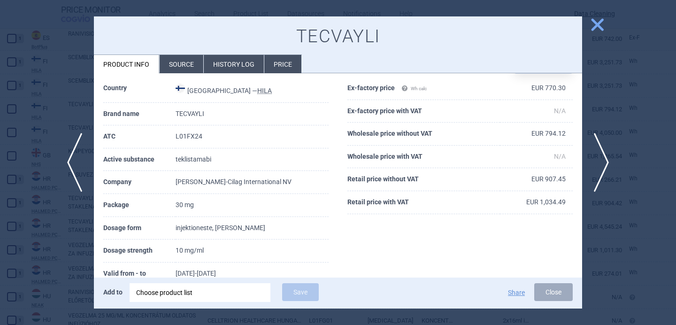
click at [115, 250] on th "Dosage strength" at bounding box center [139, 250] width 72 height 23
click at [195, 292] on div "Choose product list" at bounding box center [200, 292] width 128 height 19
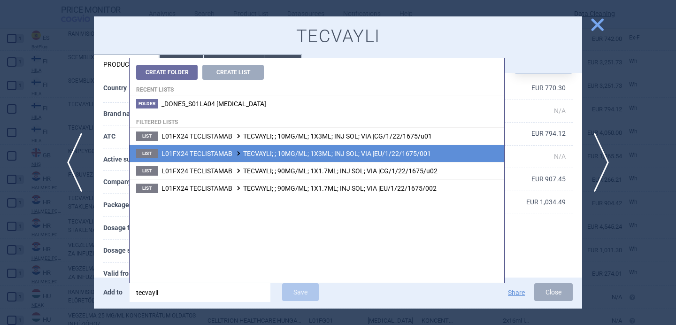
click at [343, 152] on span "L01FX24 TECLISTAMAB TECVAYLI; ; 10MG/ML; 1X3ML; INJ SOL; VIA |EU/1/22/1675/001" at bounding box center [296, 154] width 269 height 8
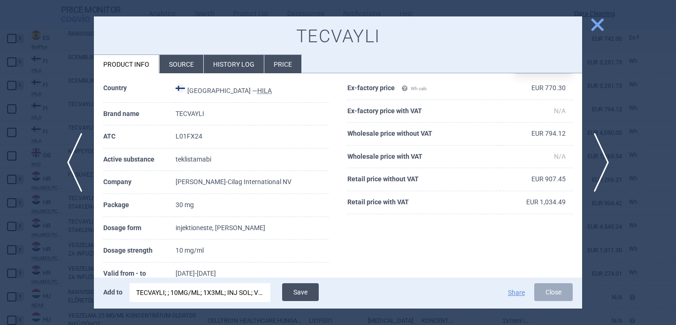
click at [315, 297] on button "Save" at bounding box center [300, 292] width 37 height 18
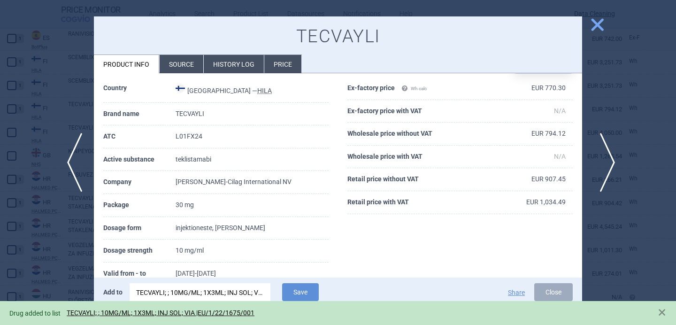
click at [604, 160] on span "next" at bounding box center [604, 162] width 21 height 59
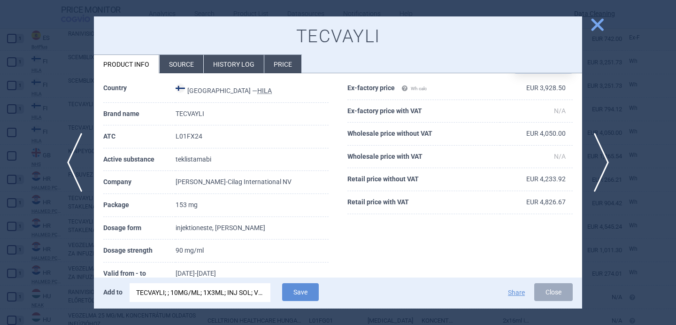
click at [251, 291] on div "TECVAYLI; ; 10MG/ML; 1X3ML; INJ SOL; VIA |EU/1/22/1675/001" at bounding box center [200, 292] width 128 height 19
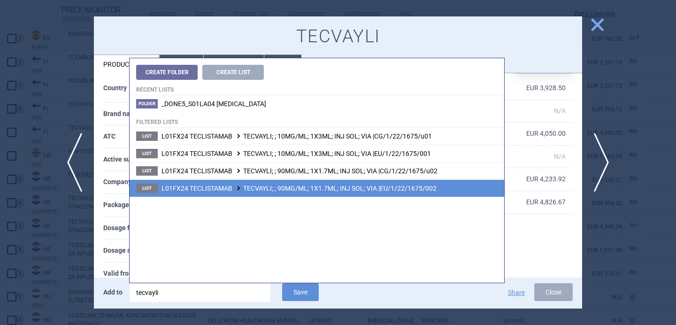
click at [316, 186] on span "L01FX24 TECLISTAMAB TECVAYLI; ; 90MG/ML; 1X1.7ML; INJ SOL; VIA |EU/1/22/1675/002" at bounding box center [299, 189] width 275 height 8
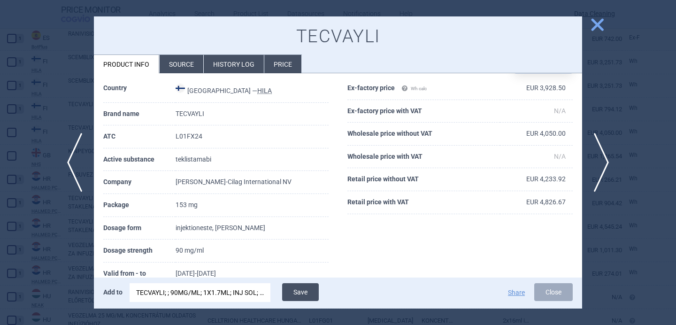
click at [307, 297] on button "Save" at bounding box center [300, 292] width 37 height 18
click at [50, 243] on div at bounding box center [338, 162] width 676 height 325
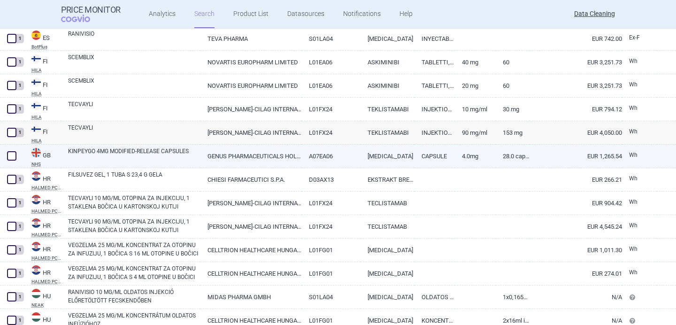
click at [116, 147] on link "KINPEYGO 4MG MODIFIED-RELEASE CAPSULES" at bounding box center [134, 155] width 132 height 17
select select "EUR"
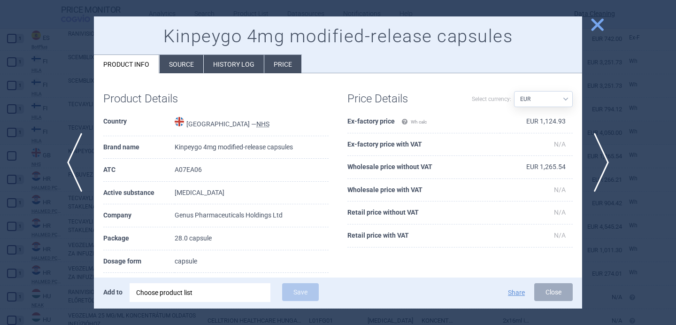
click at [169, 290] on div "Choose product list" at bounding box center [200, 292] width 128 height 19
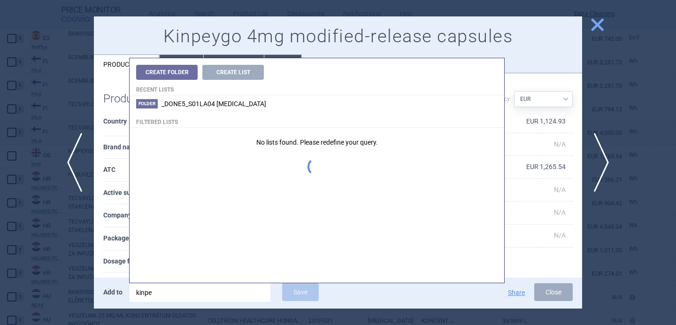
type input "kinpey"
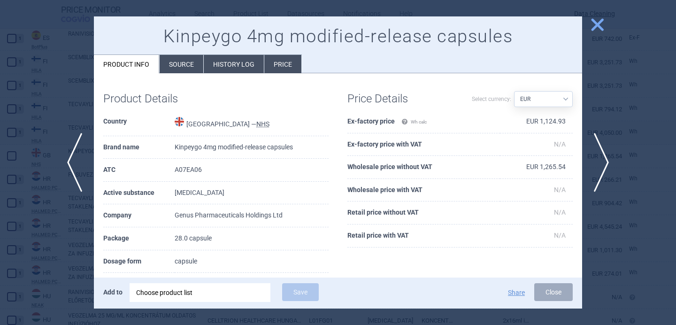
click at [111, 260] on th "Dosage form" at bounding box center [138, 261] width 71 height 23
click at [186, 297] on div "Choose product list" at bounding box center [200, 292] width 128 height 19
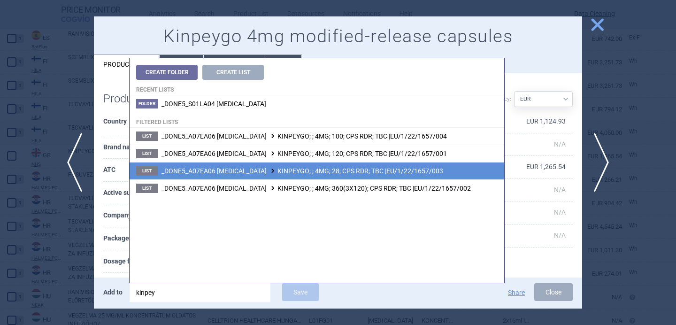
click at [283, 165] on li "List _DONE5_A07EA06 BUDESONIDE KINPEYGO; ; 4MG; 28; CPS RDR; TBC |EU/1/22/1657/…" at bounding box center [317, 170] width 375 height 17
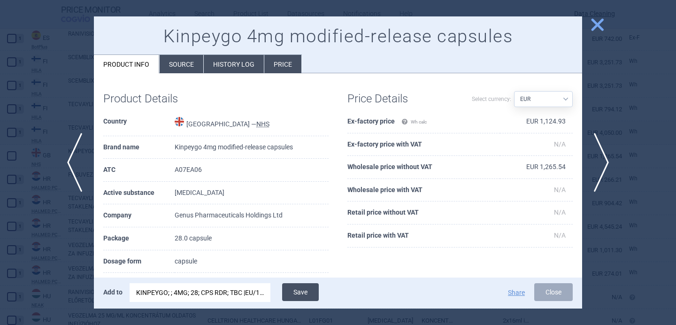
click at [308, 288] on button "Save" at bounding box center [300, 292] width 37 height 18
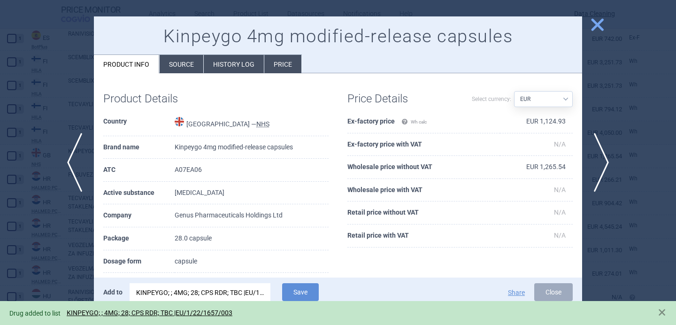
click at [60, 242] on div at bounding box center [338, 162] width 676 height 325
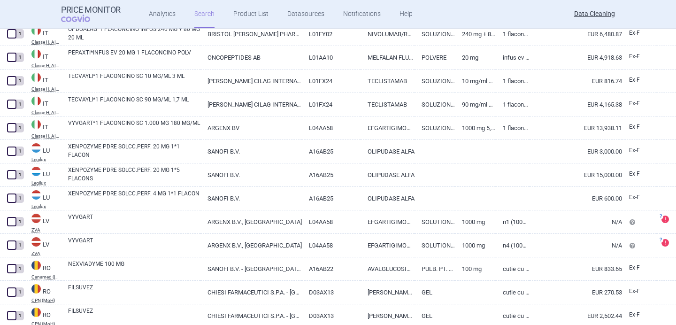
scroll to position [781, 0]
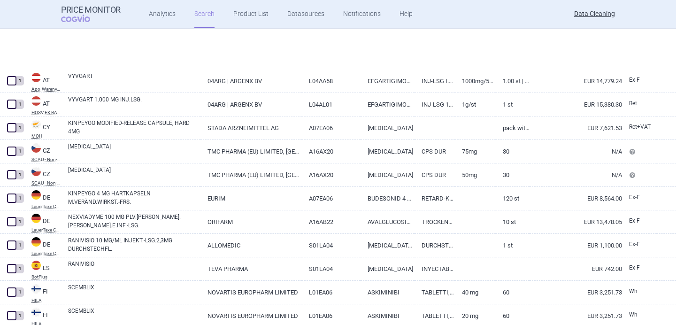
select select "brandName"
select select "newerThan"
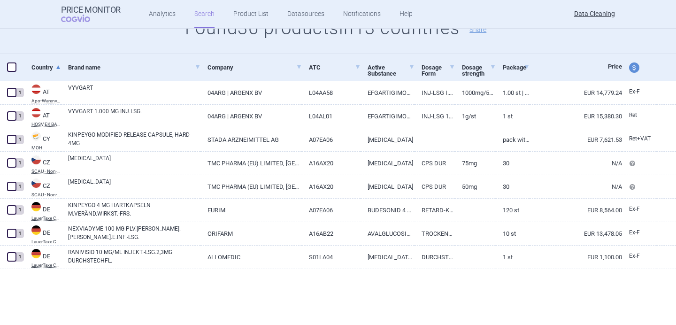
scroll to position [0, 0]
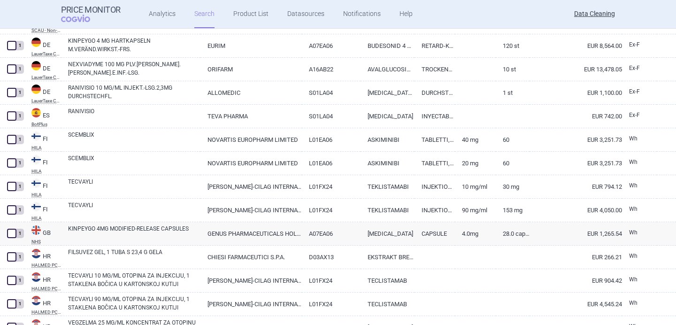
select select "brandName"
select select "newerThan"
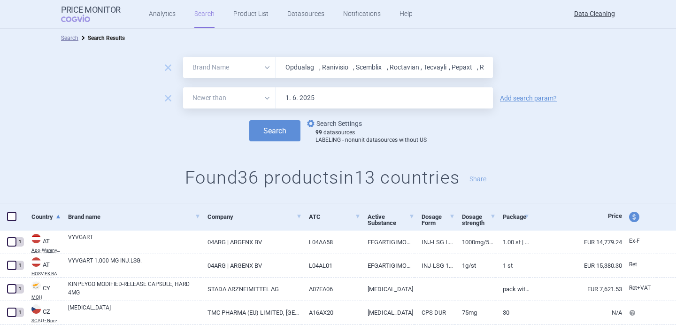
click at [331, 125] on link "options Search Settings" at bounding box center [333, 123] width 57 height 11
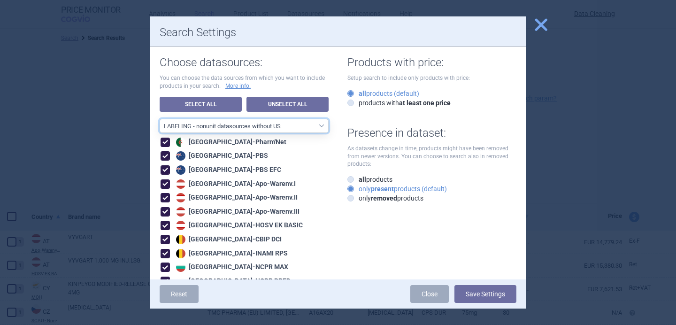
click at [282, 126] on select "All data sources LABELING - unit datasources without US LABELING - nonunit data…" at bounding box center [244, 126] width 169 height 14
select select "8989dc10-0f59-46fa-8fa1-2d950f31f8cb"
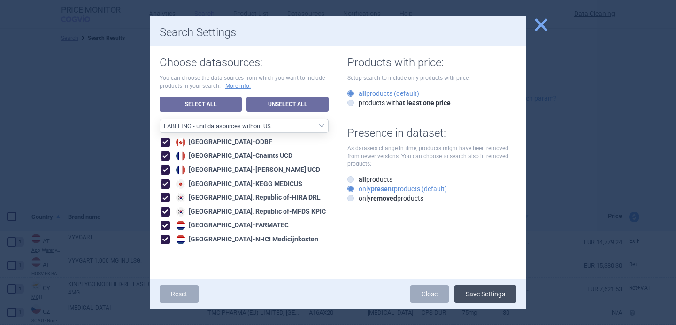
click at [505, 294] on button "Save Settings" at bounding box center [485, 294] width 62 height 18
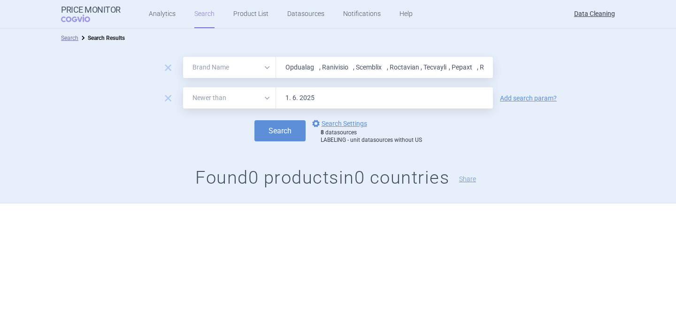
click at [334, 70] on input "Opdualag , Ranivisio , Scemblix , Roctavian , Tecvayli , Pepaxt , Rayvow , Sunl…" at bounding box center [384, 67] width 217 height 21
paste input "Yselty , Lunsumio , Carvykti , Camcevi , Quviviq , Orgovyx , Vydura , Uplizna ,…"
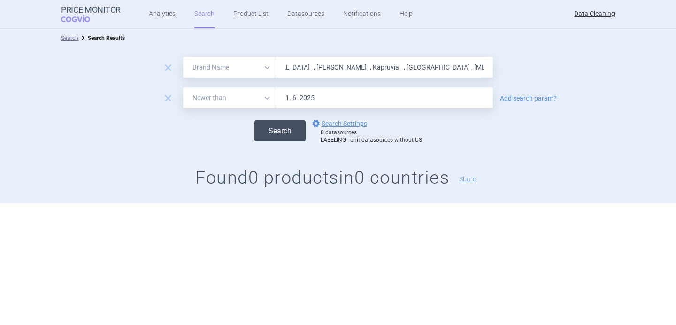
type input "Yselty , Lunsumio , Carvykti , Camcevi , Quviviq , Orgovyx , Vydura , Uplizna ,…"
click at [289, 132] on button "Search" at bounding box center [279, 130] width 51 height 21
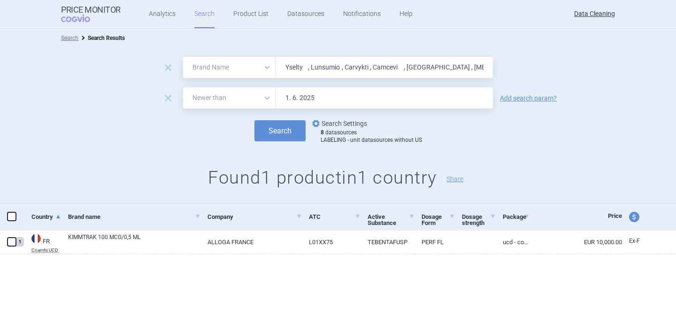
click at [346, 121] on link "options Search Settings" at bounding box center [338, 123] width 57 height 11
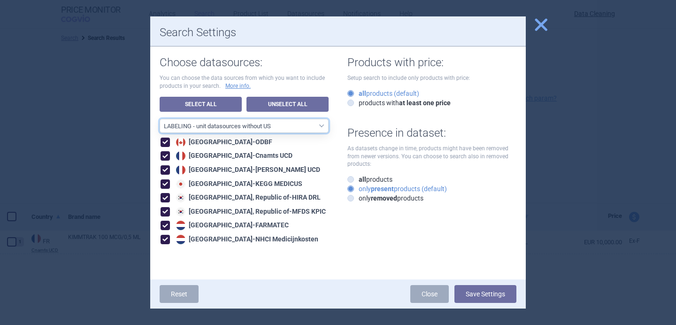
click at [312, 123] on select "All data sources LABELING - unit datasources without US LABELING - nonunit data…" at bounding box center [244, 126] width 169 height 14
select select "194b0200-cf1c-4e35-97df-3b55a106476a"
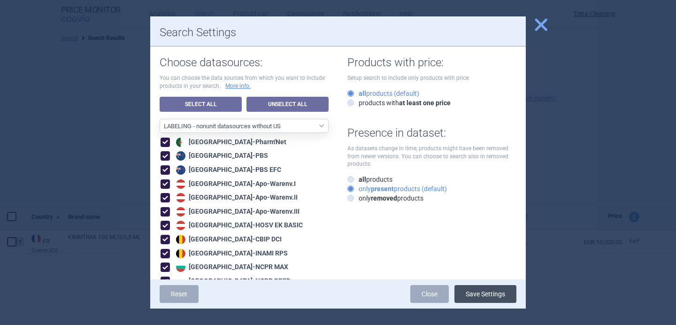
click at [481, 293] on button "Save Settings" at bounding box center [485, 294] width 62 height 18
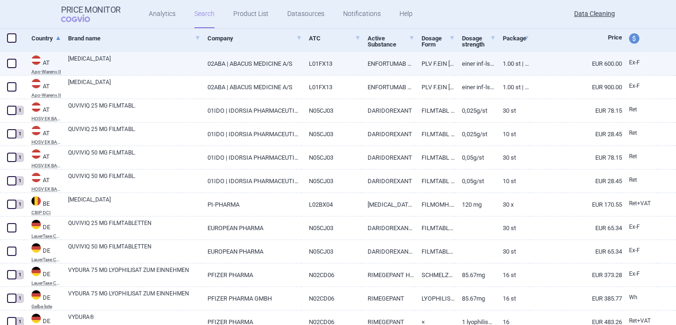
scroll to position [179, 0]
click at [146, 64] on link "PADCEV" at bounding box center [134, 62] width 132 height 17
select select "EUR"
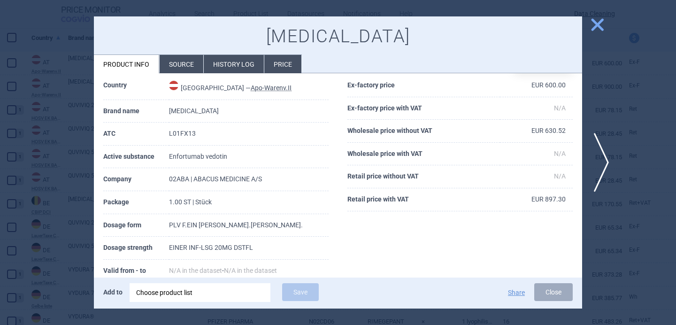
scroll to position [37, 0]
click at [201, 293] on div "Choose product list" at bounding box center [200, 292] width 128 height 19
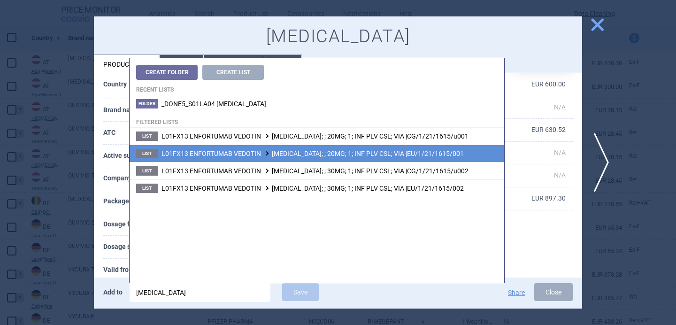
type input "padcev"
click at [319, 156] on span "L01FX13 ENFORTUMAB VEDOTIN PADCEV; ; 20MG; 1; INF PLV CSL; VIA |EU/1/21/1615/001" at bounding box center [313, 154] width 302 height 8
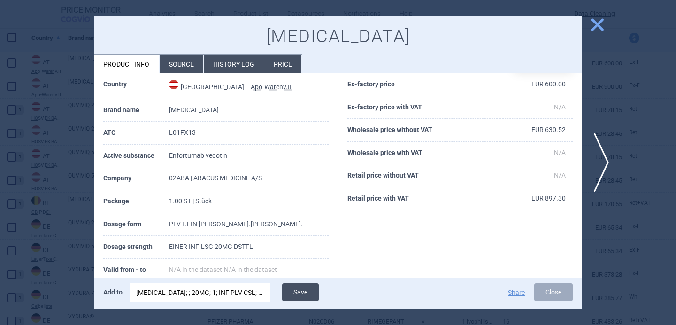
click at [299, 294] on button "Save" at bounding box center [300, 292] width 37 height 18
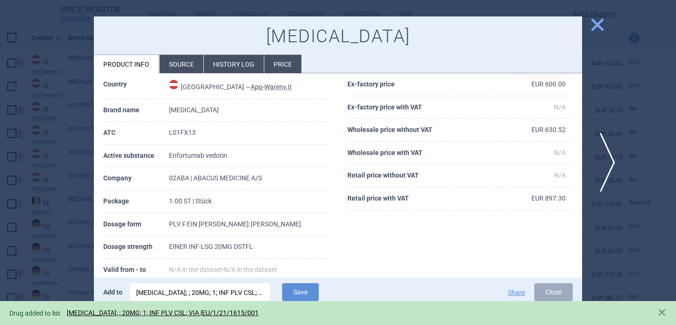
click at [606, 172] on span "next" at bounding box center [604, 162] width 21 height 59
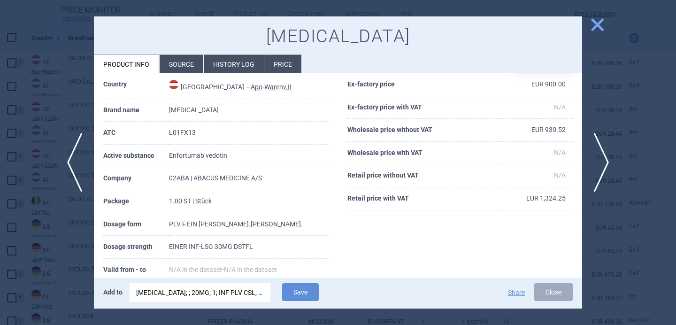
click at [235, 289] on div "PADCEV; ; 20MG; 1; INF PLV CSL; VIA |EU/1/21/1615/001" at bounding box center [200, 292] width 128 height 19
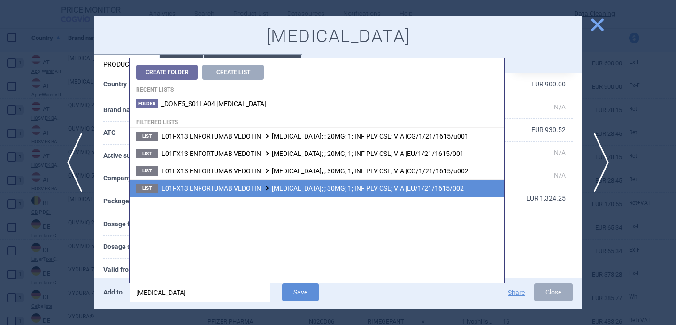
click at [307, 187] on span "L01FX13 ENFORTUMAB VEDOTIN PADCEV; ; 30MG; 1; INF PLV CSL; VIA |EU/1/21/1615/002" at bounding box center [313, 189] width 302 height 8
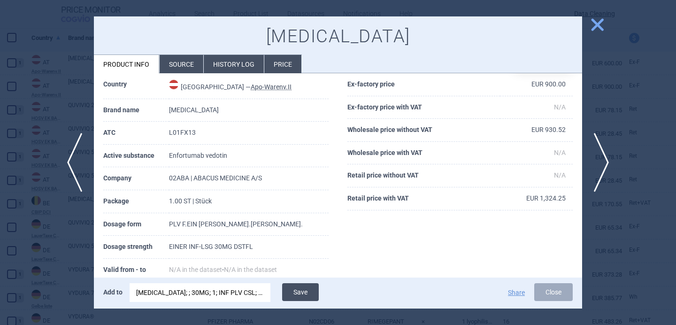
click at [302, 292] on button "Save" at bounding box center [300, 292] width 37 height 18
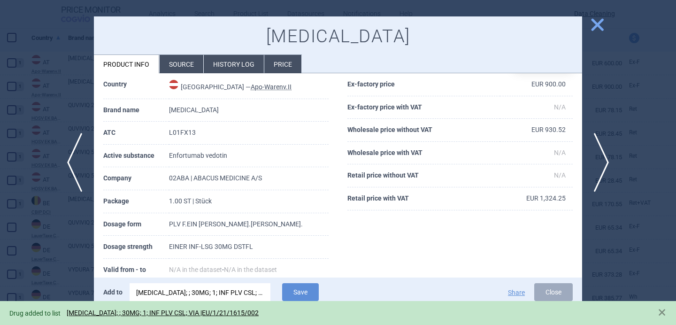
click at [34, 254] on div at bounding box center [338, 162] width 676 height 325
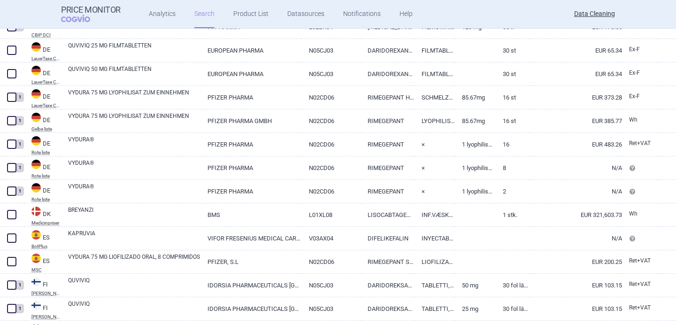
scroll to position [355, 0]
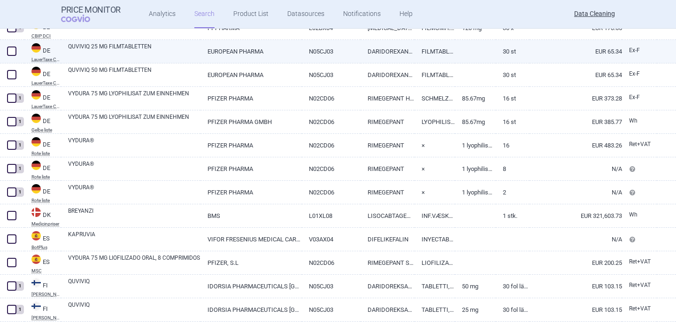
click at [137, 51] on link "QUVIVIQ 25 MG FILMTABLETTEN" at bounding box center [134, 50] width 132 height 17
select select "EUR"
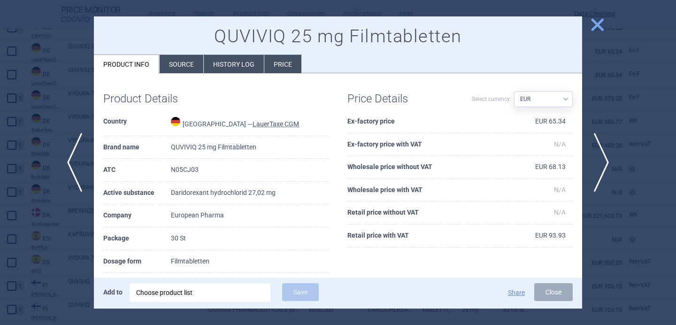
click at [187, 294] on div "Choose product list" at bounding box center [200, 292] width 128 height 19
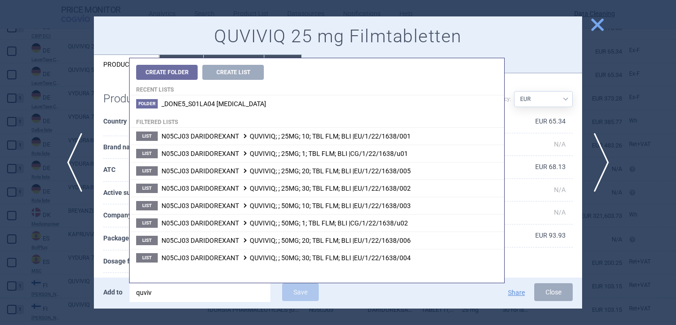
type input "quvivi"
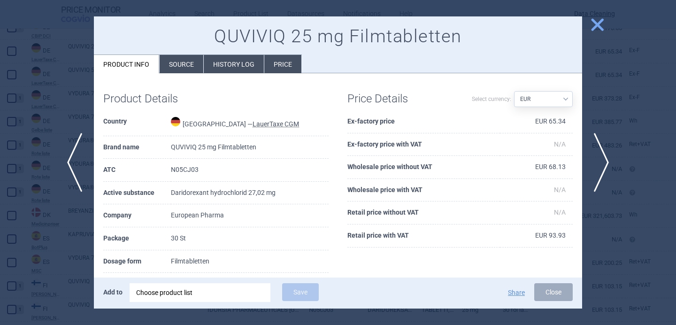
click at [119, 250] on th "Dosage form" at bounding box center [137, 261] width 68 height 23
click at [220, 296] on div "Choose product list" at bounding box center [200, 292] width 128 height 19
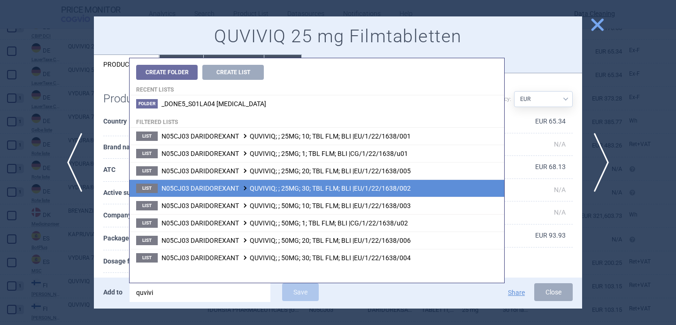
click at [286, 190] on span "N05CJ03 DARIDOREXANT QUVIVIQ; ; 25MG; 30; TBL FLM; BLI |EU/1/22/1638/002" at bounding box center [286, 189] width 249 height 8
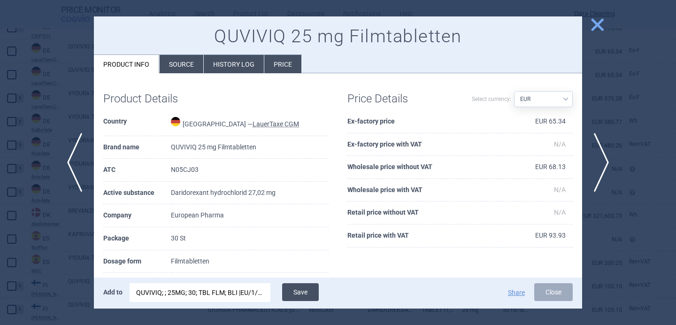
click at [306, 293] on button "Save" at bounding box center [300, 292] width 37 height 18
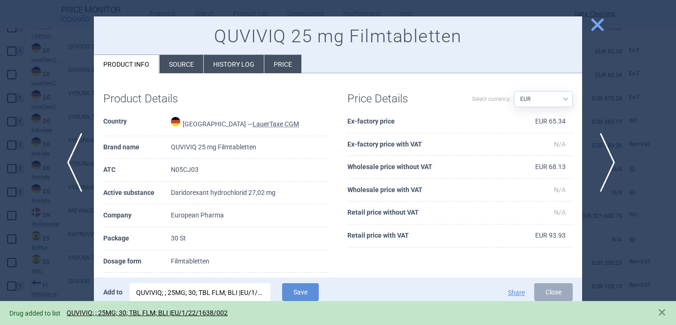
click at [601, 164] on span "next" at bounding box center [604, 162] width 21 height 59
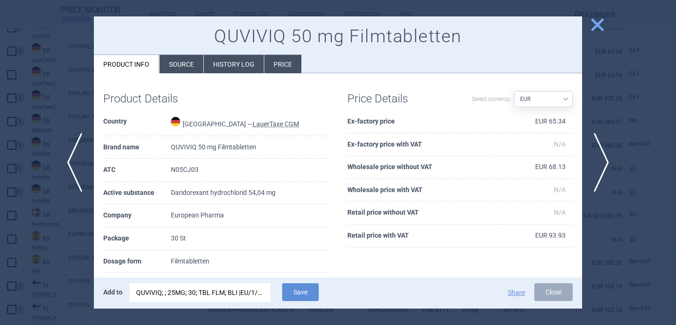
click at [228, 293] on div "QUVIVIQ; ; 25MG; 30; TBL FLM; BLI |EU/1/22/1638/002" at bounding box center [200, 292] width 128 height 19
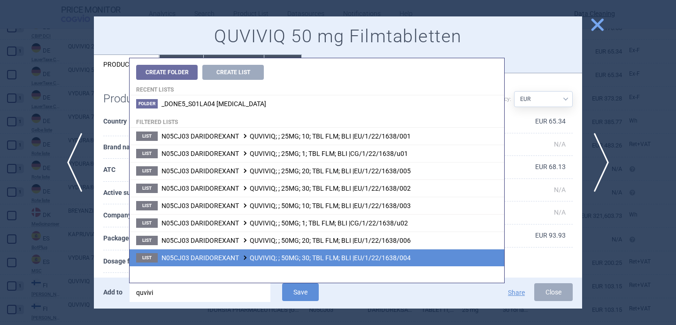
click at [261, 255] on span "N05CJ03 DARIDOREXANT QUVIVIQ; ; 50MG; 30; TBL FLM; BLI |EU/1/22/1638/004" at bounding box center [286, 258] width 249 height 8
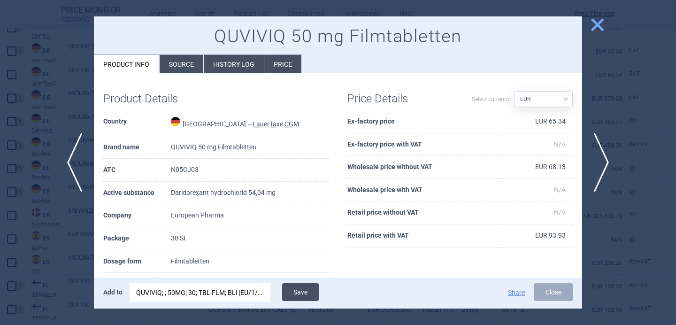
click at [303, 294] on button "Save" at bounding box center [300, 292] width 37 height 18
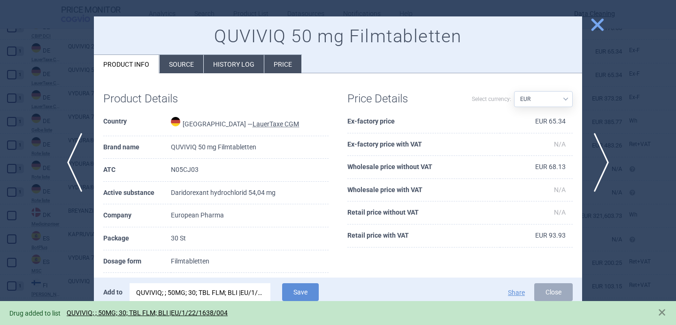
click at [37, 242] on div at bounding box center [338, 162] width 676 height 325
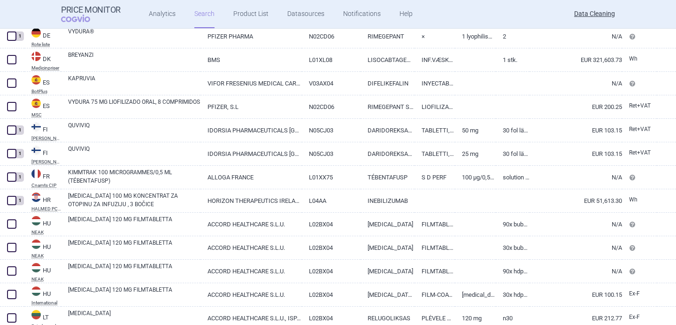
scroll to position [515, 0]
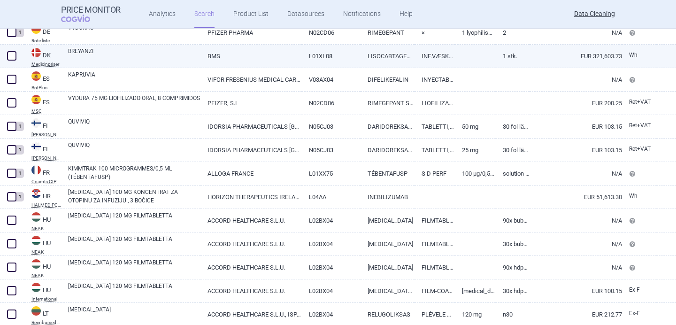
click at [125, 60] on link "BREYANZI" at bounding box center [134, 55] width 132 height 17
select select "EUR"
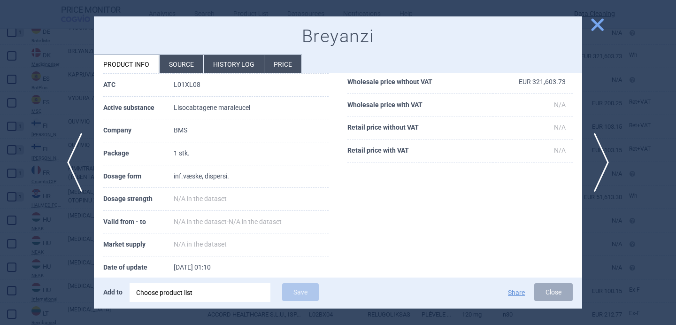
scroll to position [98, 0]
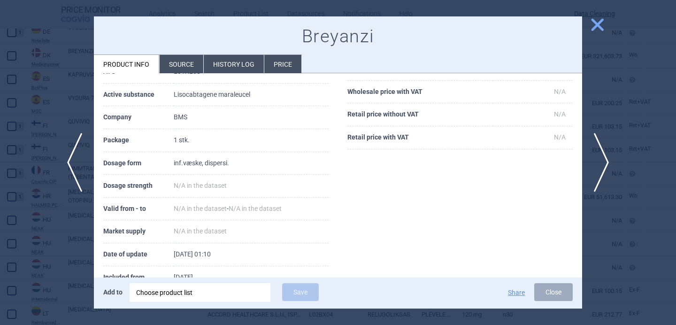
click at [190, 296] on div "Choose product list" at bounding box center [200, 292] width 128 height 19
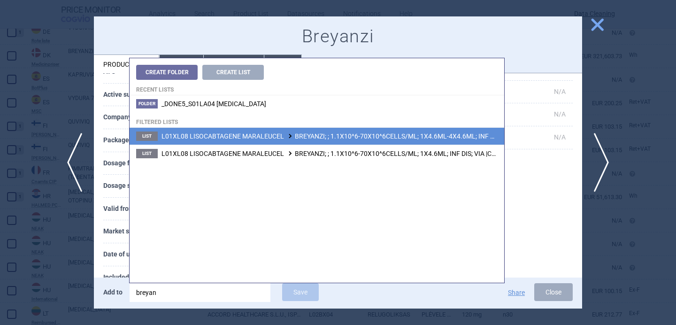
type input "breyan"
click at [273, 138] on span "L01XL08 LISOCABTAGENE MARALEUCEL BREYANZI; ; 1.1X10^6-70X10^6CELLS/ML; 1X4.6ML-…" at bounding box center [367, 136] width 411 height 8
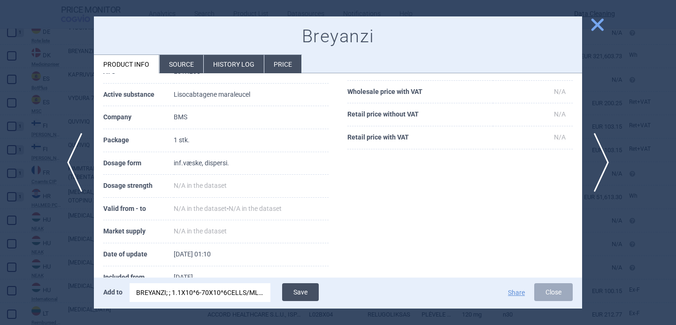
click at [307, 290] on button "Save" at bounding box center [300, 292] width 37 height 18
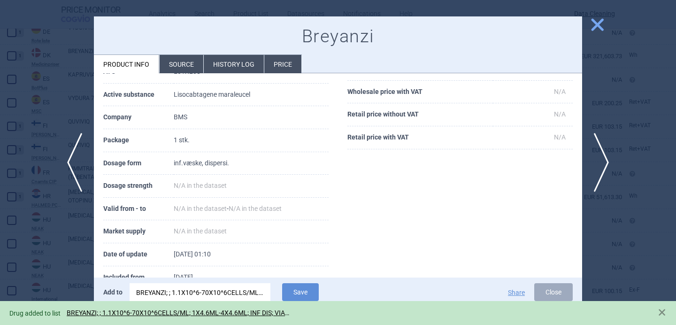
click at [66, 239] on div at bounding box center [338, 162] width 676 height 325
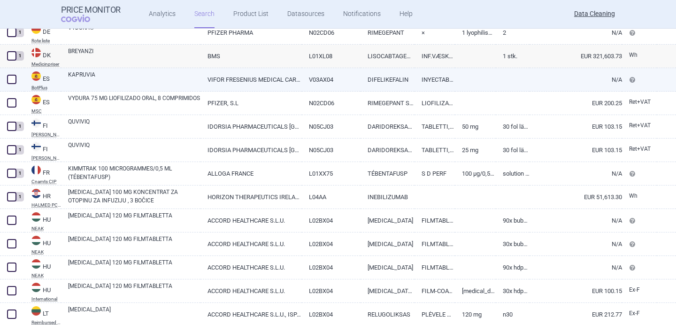
click at [153, 77] on link "KAPRUVIA" at bounding box center [134, 78] width 132 height 17
select select "EUR"
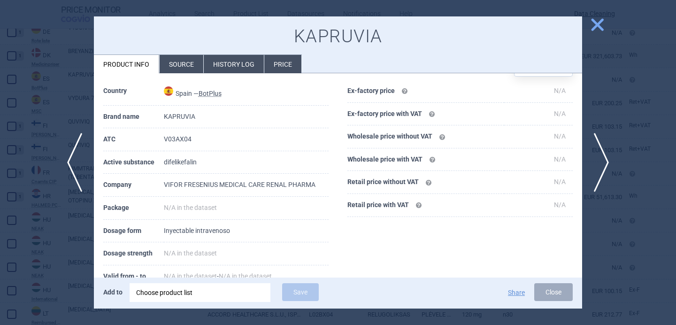
scroll to position [74, 0]
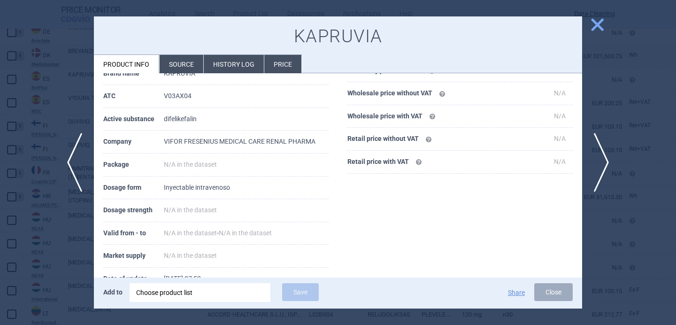
click at [178, 65] on li "Source" at bounding box center [182, 64] width 44 height 18
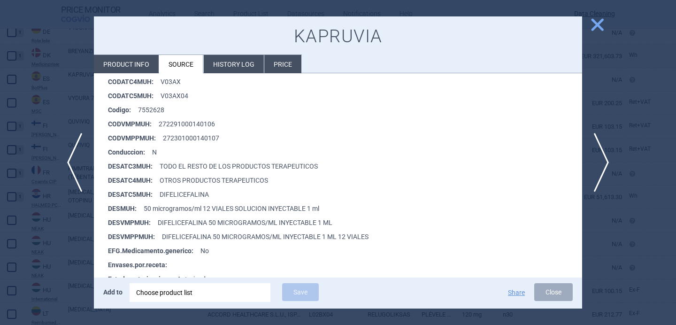
scroll to position [182, 0]
click at [164, 290] on div "Choose product list" at bounding box center [200, 292] width 128 height 19
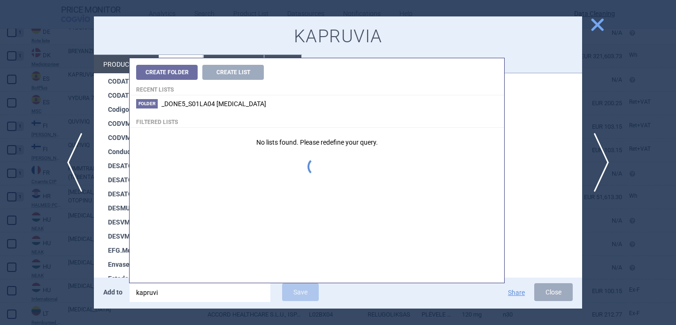
type input "kapruvia"
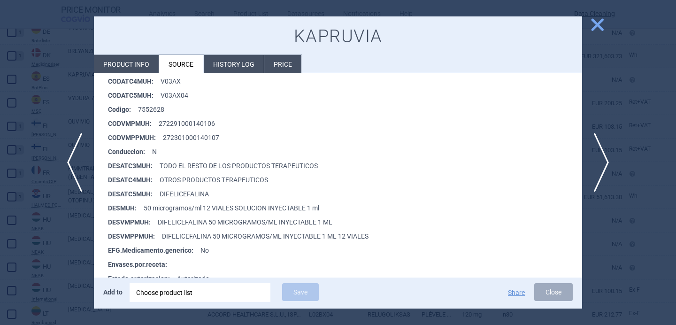
click at [187, 293] on div "Choose product list" at bounding box center [200, 292] width 128 height 19
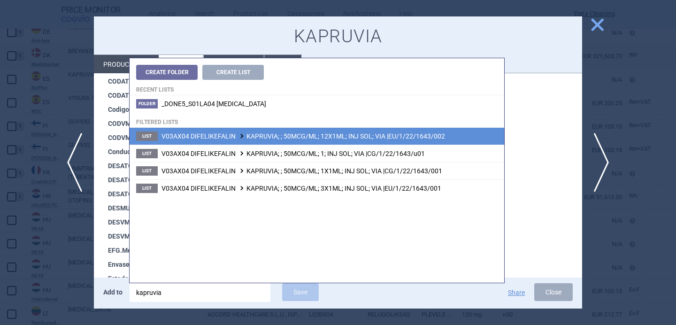
click at [284, 137] on span "V03AX04 DIFELIKEFALIN KAPRUVIA; ; 50MCG/ML; 12X1ML; INJ SOL; VIA |EU/1/22/1643/…" at bounding box center [304, 136] width 284 height 8
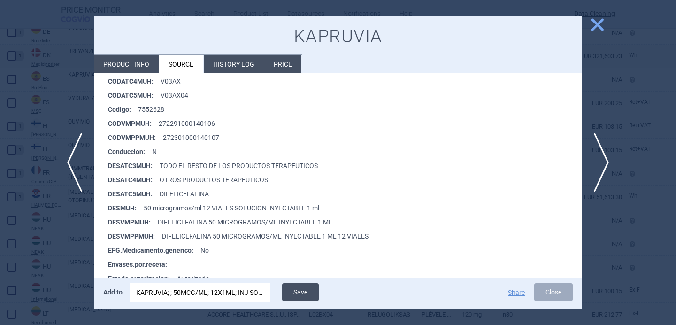
click at [304, 285] on button "Save" at bounding box center [300, 292] width 37 height 18
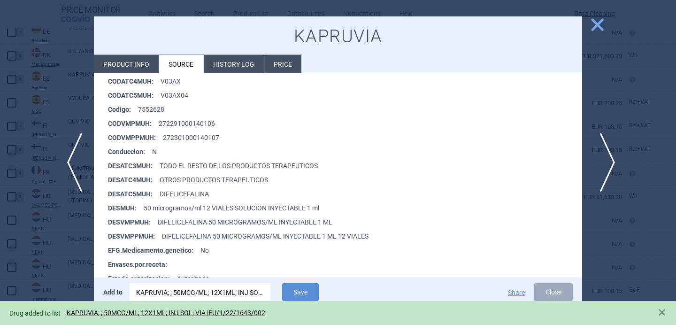
click at [605, 154] on span "next" at bounding box center [604, 162] width 21 height 59
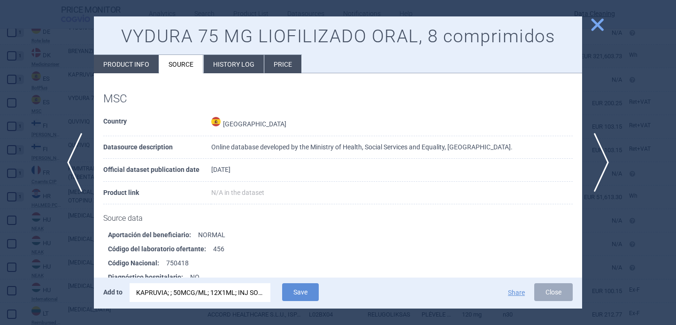
click at [237, 286] on div "KAPRUVIA; ; 50MCG/ML; 12X1ML; INJ SOL; VIA |EU/1/22/1643/002" at bounding box center [200, 292] width 128 height 19
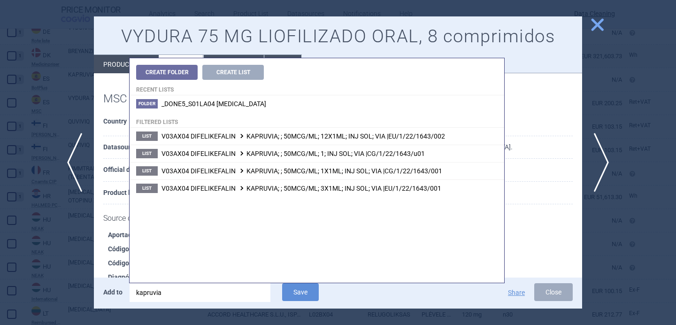
click at [237, 286] on input "kapruvia" at bounding box center [200, 292] width 141 height 19
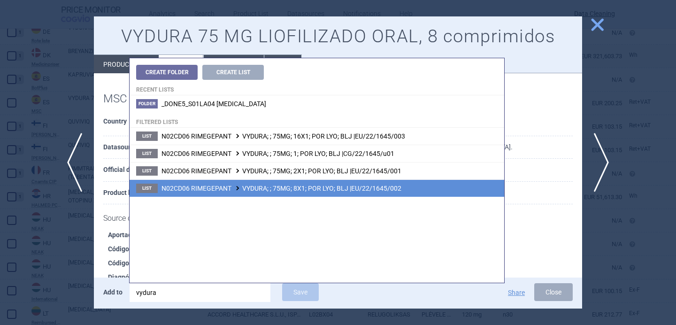
type input "vydura"
click at [303, 192] on span "N02CD06 RIMEGEPANT VYDURA; ; 75MG; 8X1; POR LYO; BLJ |EU/22/1645/002" at bounding box center [282, 189] width 240 height 8
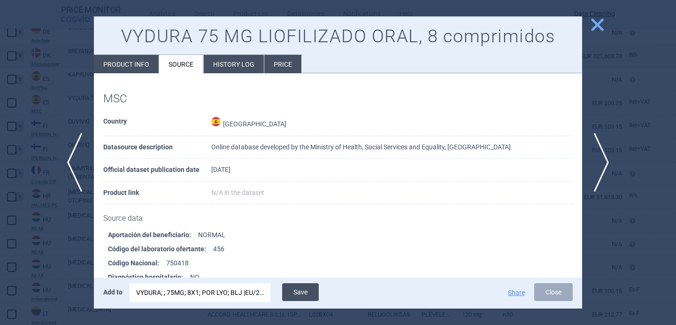
click at [305, 299] on button "Save" at bounding box center [300, 292] width 37 height 18
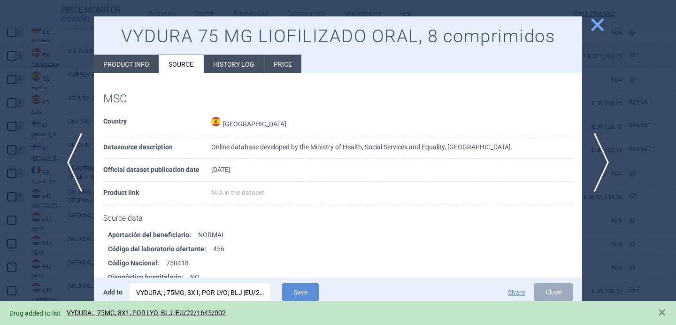
click at [59, 270] on div at bounding box center [338, 162] width 676 height 325
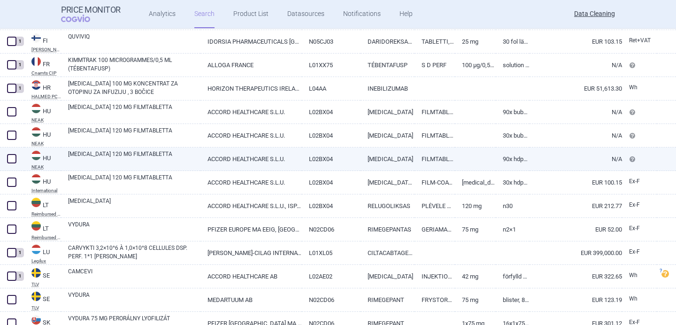
scroll to position [664, 0]
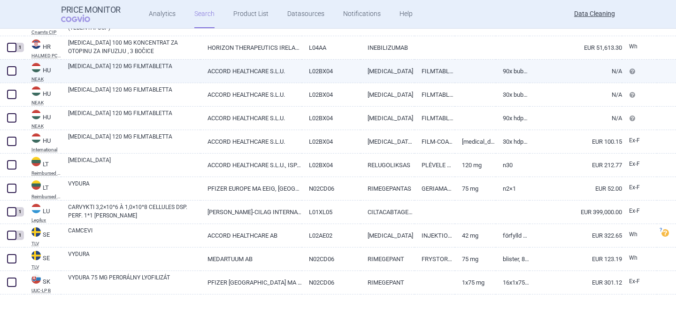
click at [117, 69] on link "ORGOVYX 120 MG FILMTABLETTA" at bounding box center [134, 70] width 132 height 17
select select "EUR"
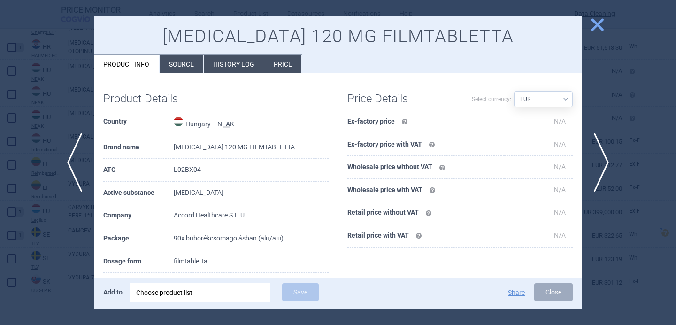
click at [186, 63] on li "Source" at bounding box center [182, 64] width 44 height 18
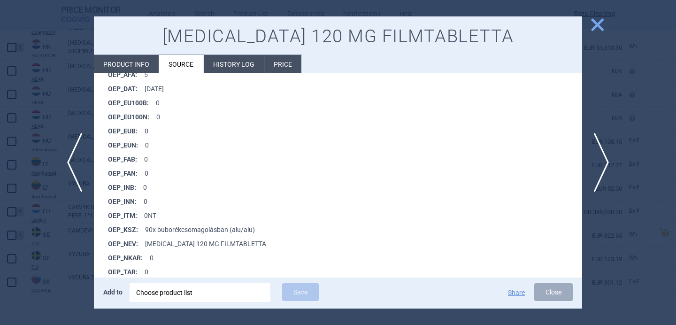
scroll to position [823, 0]
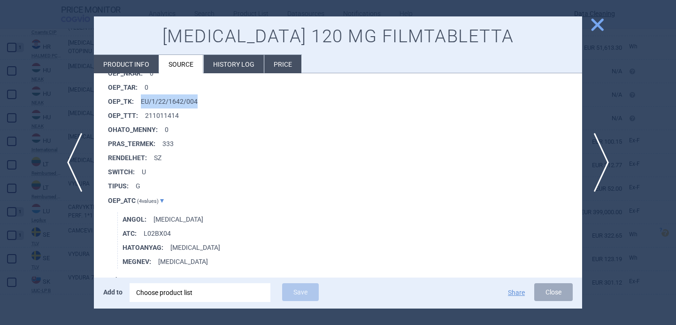
drag, startPoint x: 202, startPoint y: 101, endPoint x: 142, endPoint y: 101, distance: 60.6
click at [142, 101] on li "OEP_TK : EU/1/22/1642/004" at bounding box center [345, 101] width 474 height 14
copy li "EU/1/22/1642/004"
click at [170, 289] on div "Choose product list" at bounding box center [200, 292] width 128 height 19
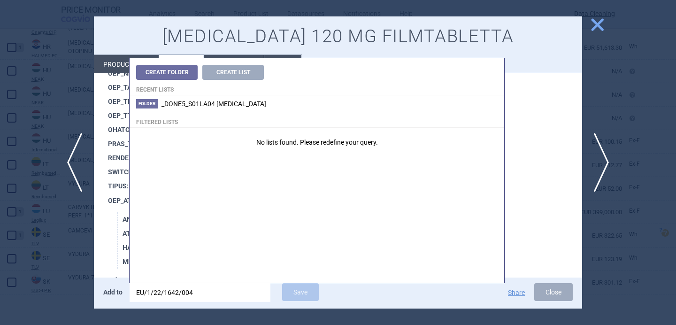
click at [185, 292] on input "EU/1/22/1642/004" at bounding box center [200, 292] width 141 height 19
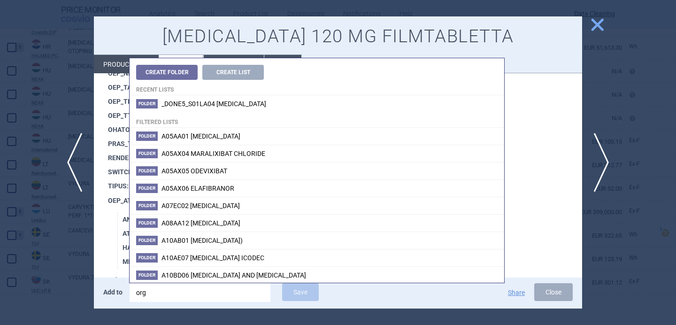
type input "orgo"
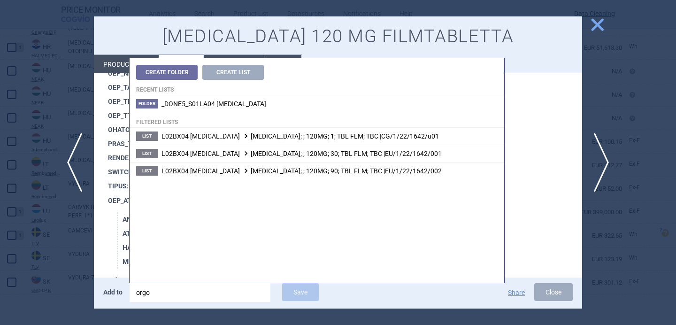
click at [115, 216] on li "OEP_ATC ( 4 values) ANGOL : relugolix ATC : L02BX04 HATOANYAG : relugolix MEGNE…" at bounding box center [345, 231] width 474 height 76
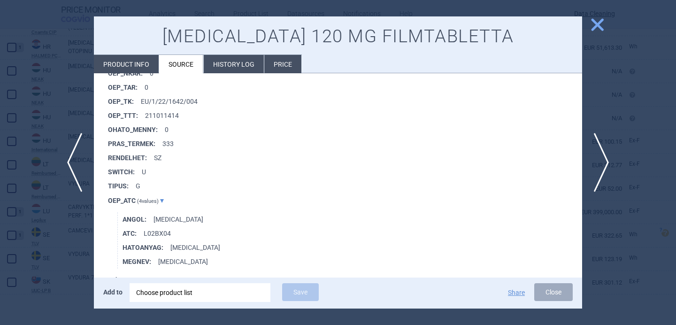
click at [143, 69] on li "Product info" at bounding box center [126, 64] width 65 height 18
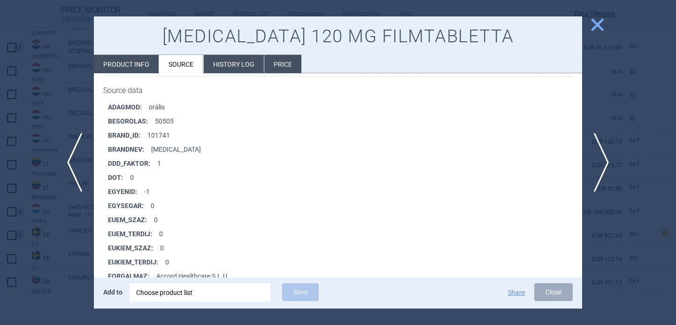
select select "EUR"
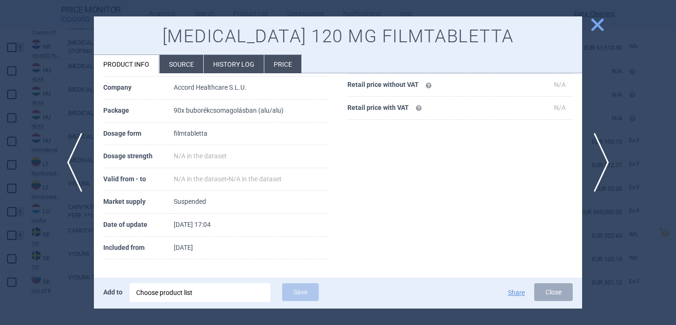
click at [186, 297] on div "Choose product list" at bounding box center [200, 292] width 128 height 19
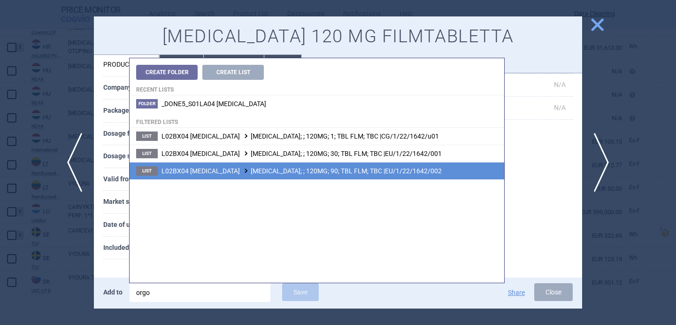
click at [277, 170] on span "L02BX04 RELUGOLIX ORGOVYX; ; 120MG; 90; TBL FLM; TBC |EU/1/22/1642/002" at bounding box center [302, 171] width 280 height 8
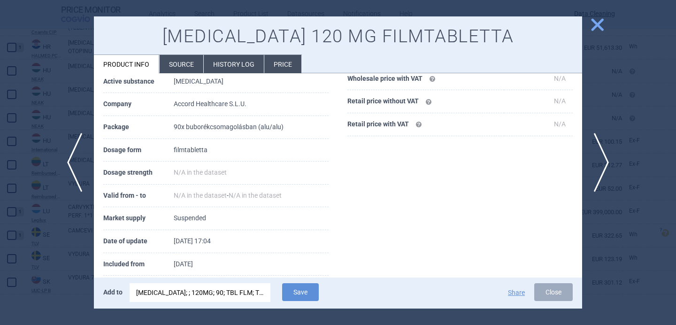
scroll to position [102, 0]
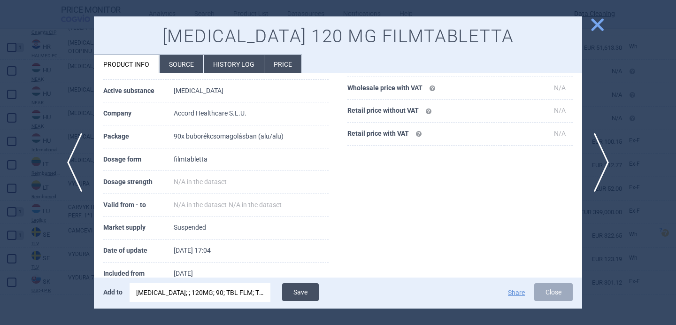
click at [285, 293] on button "Save" at bounding box center [300, 292] width 37 height 18
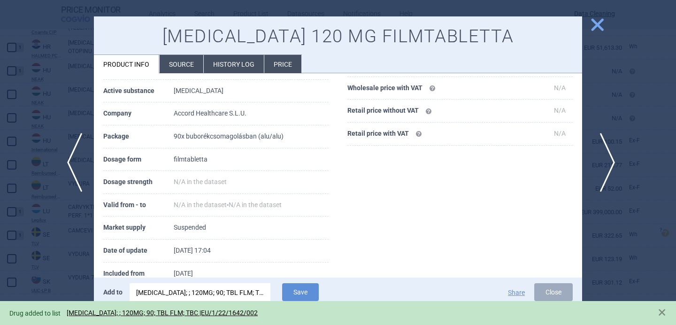
click at [607, 150] on span "next" at bounding box center [604, 162] width 21 height 59
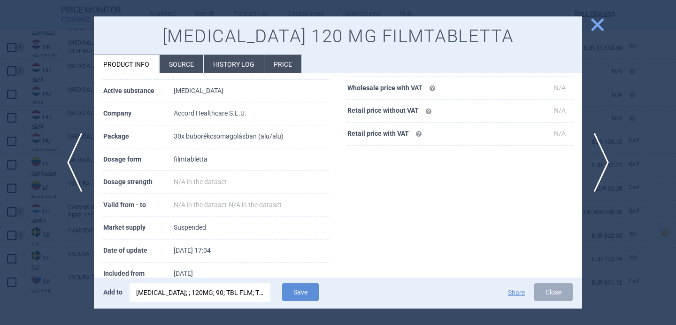
click at [230, 294] on div "ORGOVYX; ; 120MG; 90; TBL FLM; TBC |EU/1/22/1642/002" at bounding box center [200, 292] width 128 height 19
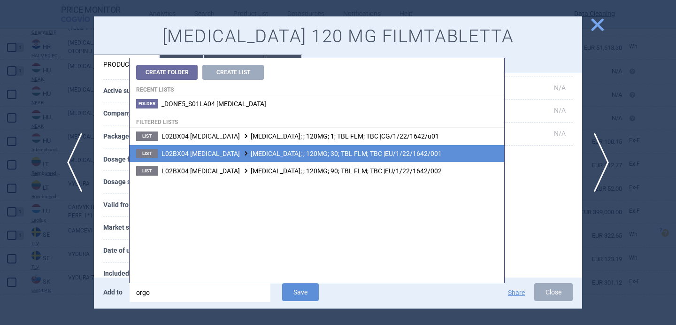
click at [311, 151] on span "L02BX04 RELUGOLIX ORGOVYX; ; 120MG; 30; TBL FLM; TBC |EU/1/22/1642/001" at bounding box center [302, 154] width 280 height 8
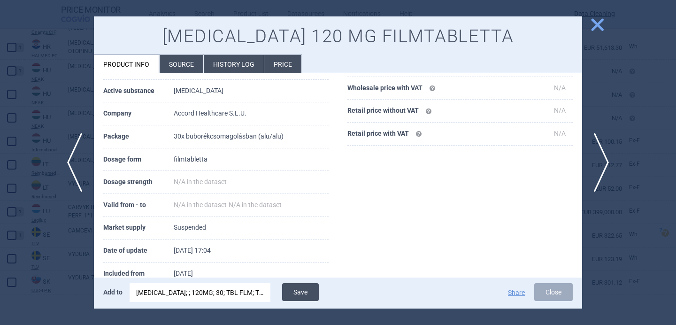
click at [304, 293] on button "Save" at bounding box center [300, 292] width 37 height 18
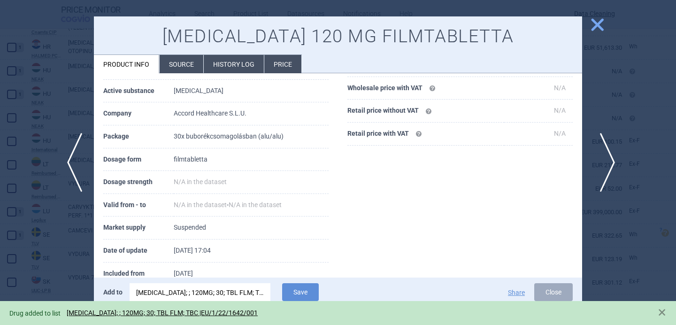
click at [611, 164] on span "next" at bounding box center [604, 162] width 21 height 59
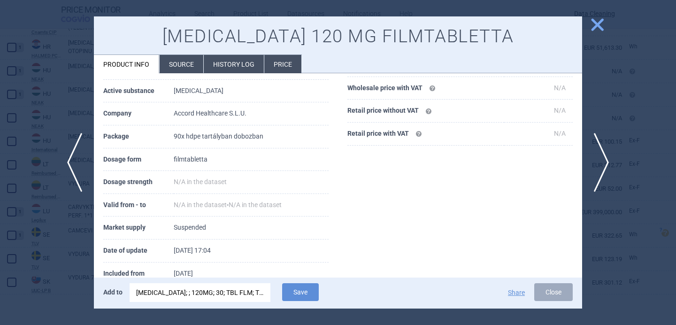
click at [231, 290] on div "ORGOVYX; ; 120MG; 30; TBL FLM; TBC |EU/1/22/1642/001" at bounding box center [200, 292] width 128 height 19
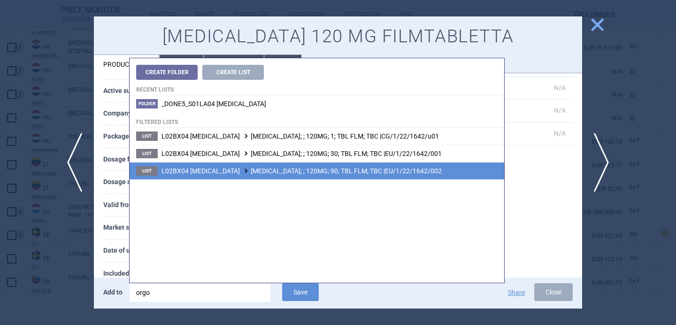
click at [285, 177] on li "List L02BX04 RELUGOLIX ORGOVYX; ; 120MG; 90; TBL FLM; TBC |EU/1/22/1642/002" at bounding box center [317, 170] width 375 height 17
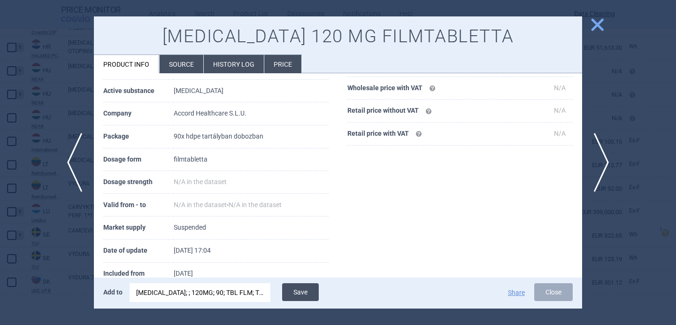
click at [308, 293] on button "Save" at bounding box center [300, 292] width 37 height 18
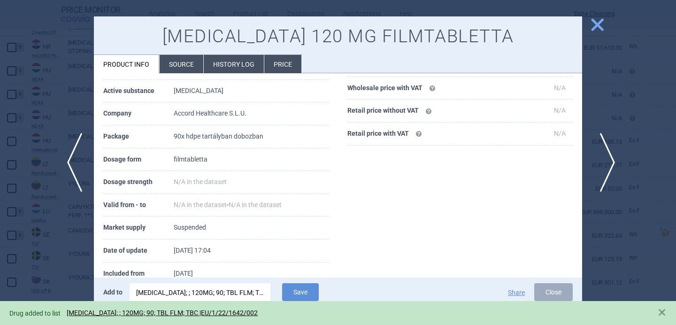
click at [602, 152] on span "next" at bounding box center [604, 162] width 21 height 59
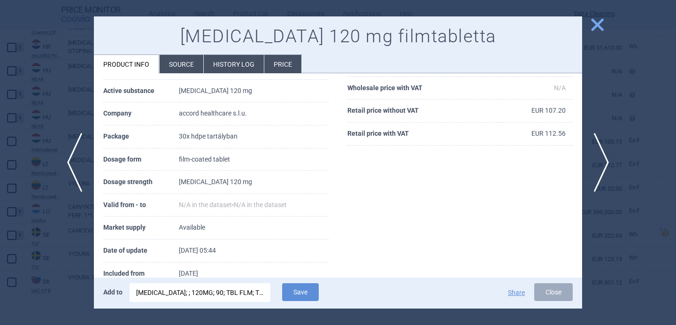
click at [231, 292] on div "ORGOVYX; ; 120MG; 90; TBL FLM; TBC |EU/1/22/1642/002" at bounding box center [200, 292] width 128 height 19
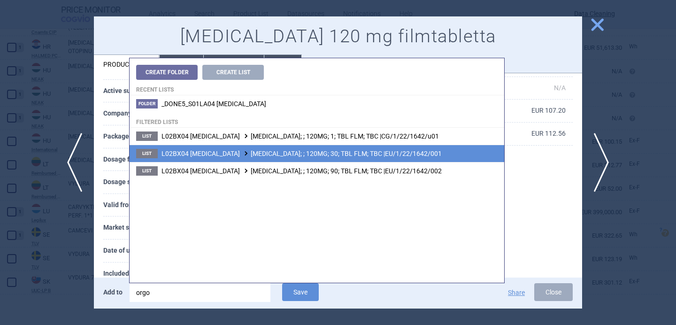
click at [308, 154] on span "L02BX04 RELUGOLIX ORGOVYX; ; 120MG; 30; TBL FLM; TBC |EU/1/22/1642/001" at bounding box center [302, 154] width 280 height 8
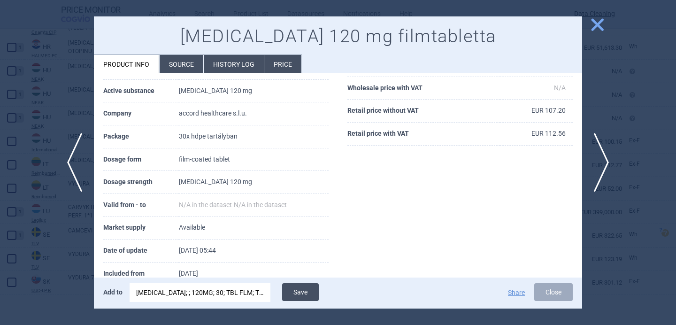
click at [305, 293] on button "Save" at bounding box center [300, 292] width 37 height 18
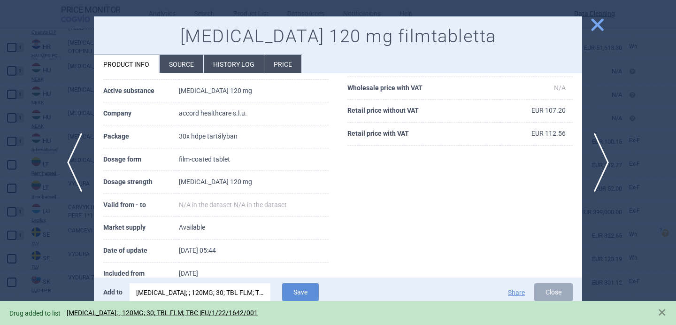
click at [62, 266] on div at bounding box center [338, 162] width 676 height 325
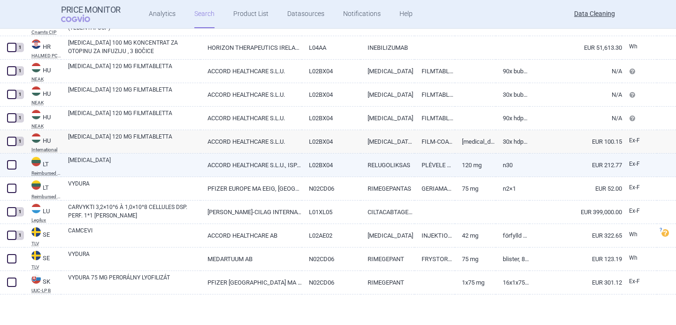
click at [131, 162] on link "ORGOVYX" at bounding box center [134, 164] width 132 height 17
select select "EUR"
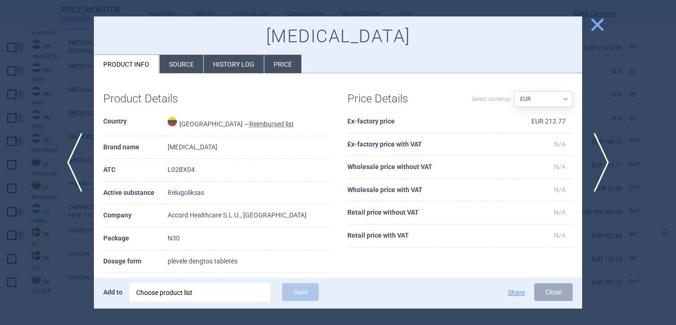
click at [183, 59] on li "Source" at bounding box center [182, 64] width 44 height 18
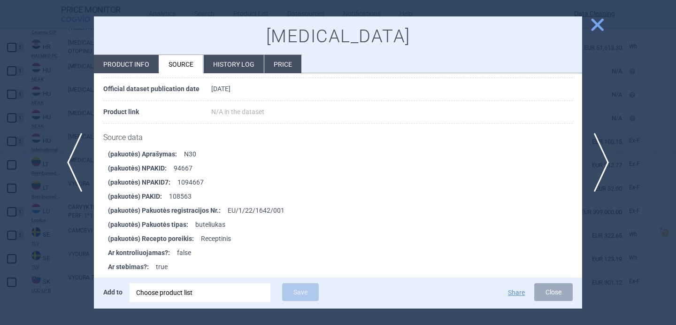
scroll to position [382, 0]
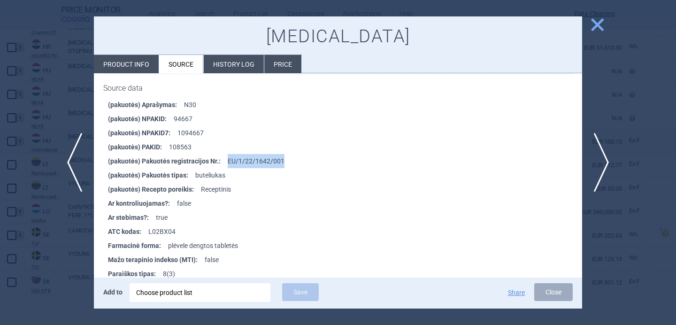
drag, startPoint x: 267, startPoint y: 156, endPoint x: 227, endPoint y: 155, distance: 39.9
click at [227, 155] on li "(pakuotės) Pakuotės registracijos Nr. : EU/1/22/1642/001" at bounding box center [345, 161] width 474 height 14
copy li "EU/1/22/1642/001"
click at [248, 296] on div "Choose product list" at bounding box center [200, 292] width 128 height 19
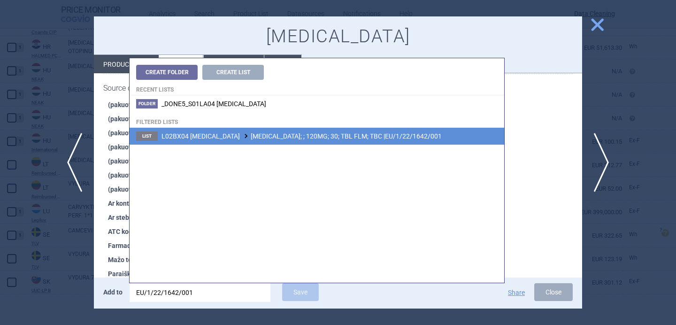
type input "EU/1/22/1642/001"
click at [339, 141] on li "List L02BX04 RELUGOLIX ORGOVYX; ; 120MG; 30; TBL FLM; TBC |EU/1/22/1642/001" at bounding box center [317, 136] width 375 height 17
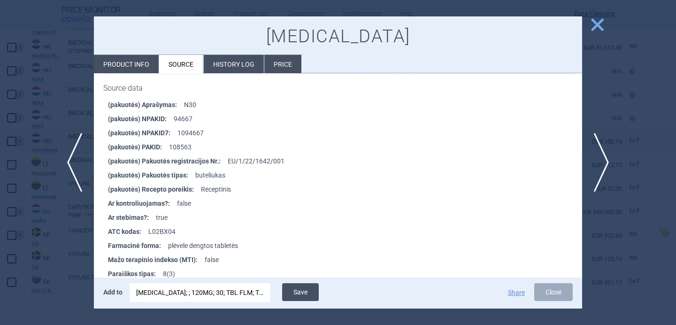
click at [308, 292] on button "Save" at bounding box center [300, 292] width 37 height 18
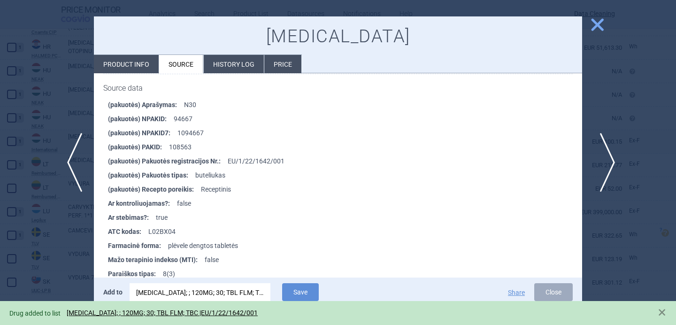
click at [602, 163] on span "next" at bounding box center [604, 162] width 21 height 59
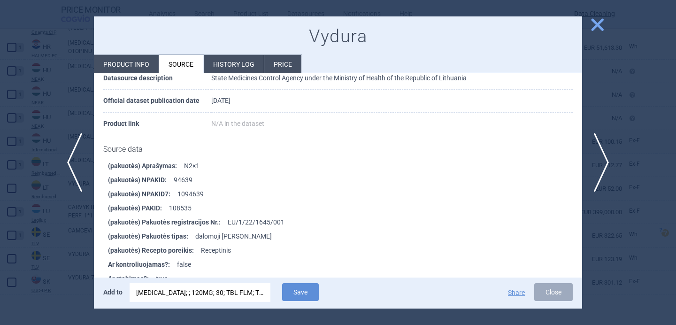
scroll to position [322, 0]
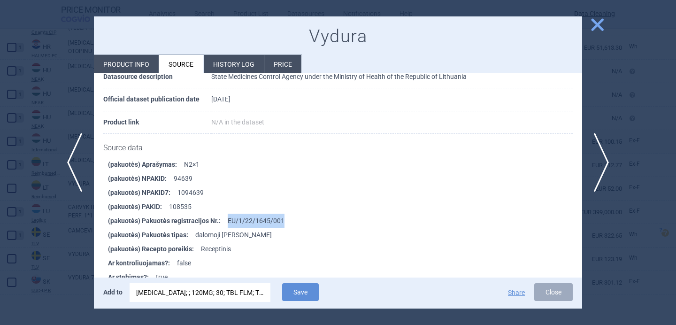
drag, startPoint x: 282, startPoint y: 217, endPoint x: 221, endPoint y: 217, distance: 61.0
click at [221, 217] on li "(pakuotės) Pakuotės registracijos Nr. : EU/1/22/1645/001" at bounding box center [345, 221] width 474 height 14
copy li "EU/1/22/1645/001"
click at [235, 295] on div "ORGOVYX; ; 120MG; 30; TBL FLM; TBC |EU/1/22/1642/001" at bounding box center [200, 292] width 128 height 19
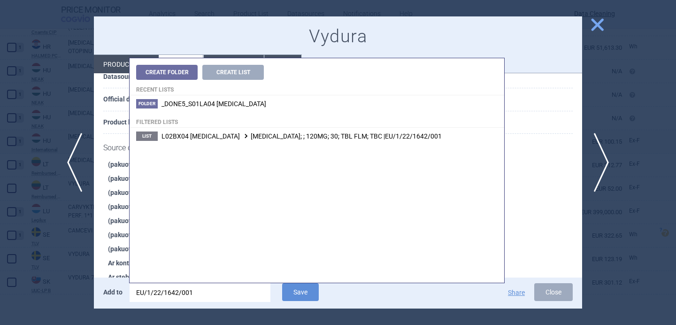
click at [235, 295] on input "EU/1/22/1642/001" at bounding box center [200, 292] width 141 height 19
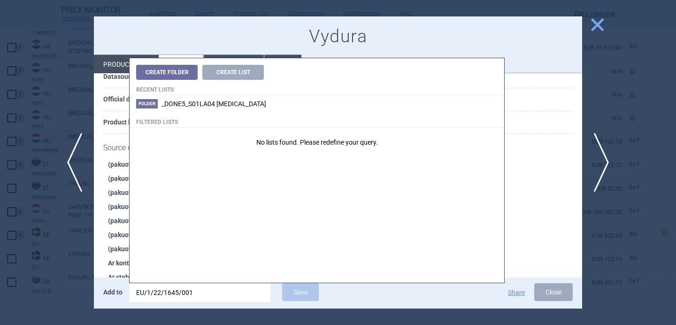
click at [188, 291] on input "EU/1/22/1645/001" at bounding box center [200, 292] width 141 height 19
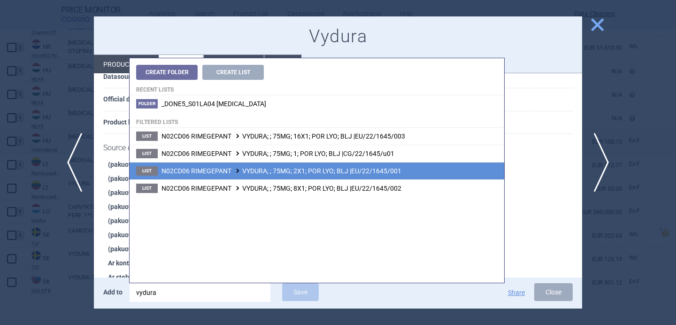
type input "vydura"
click at [294, 177] on li "List N02CD06 RIMEGEPANT VYDURA; ; 75MG; 2X1; POR LYO; BLJ |EU/22/1645/001" at bounding box center [317, 170] width 375 height 17
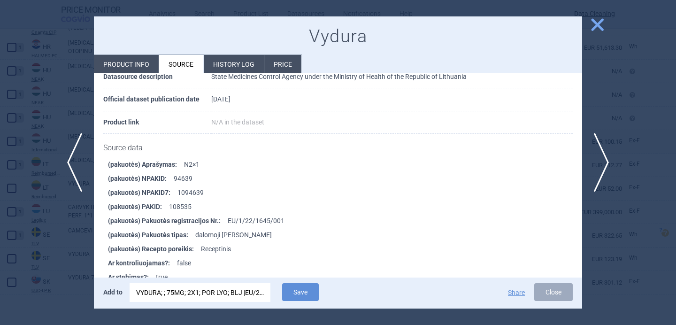
click at [132, 68] on li "Product info" at bounding box center [126, 64] width 65 height 18
select select "EUR"
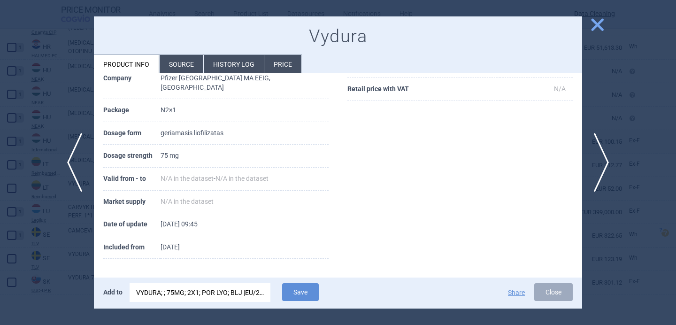
scroll to position [128, 0]
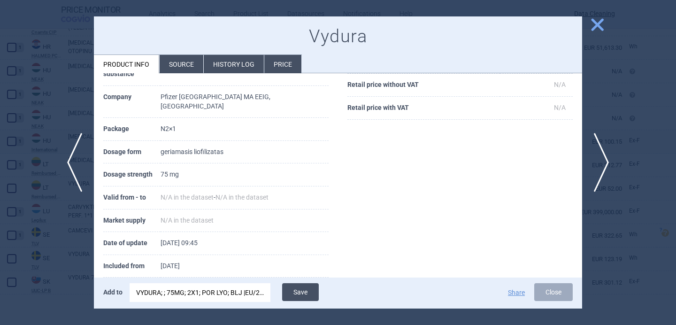
click at [306, 300] on button "Save" at bounding box center [300, 292] width 37 height 18
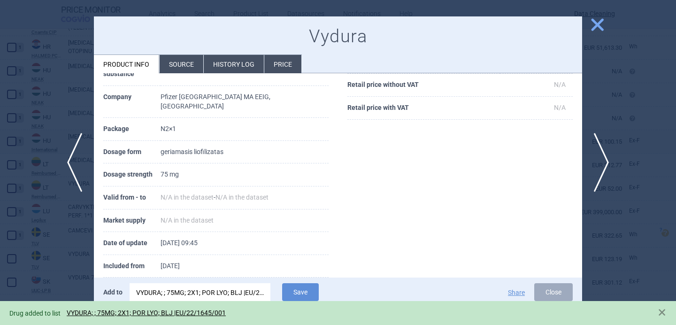
click at [67, 229] on div at bounding box center [338, 162] width 676 height 325
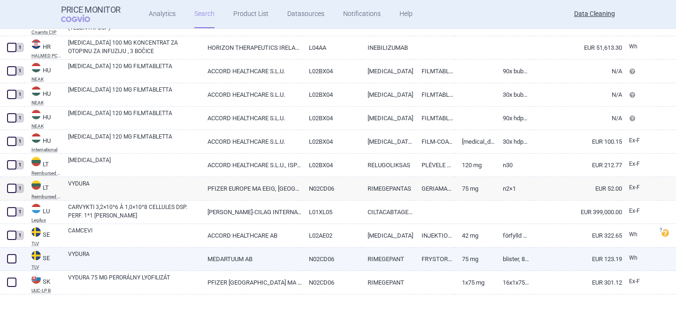
click at [102, 262] on link "VYDURA" at bounding box center [134, 258] width 132 height 17
select select "EUR"
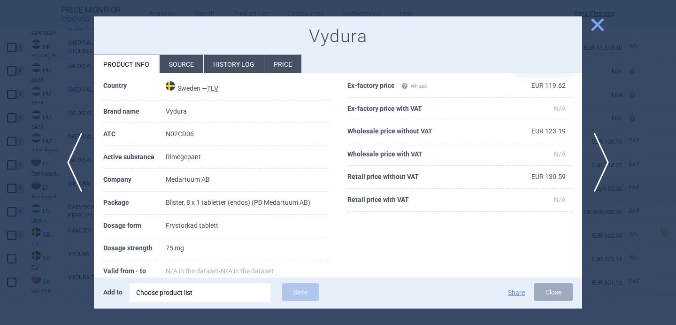
scroll to position [39, 0]
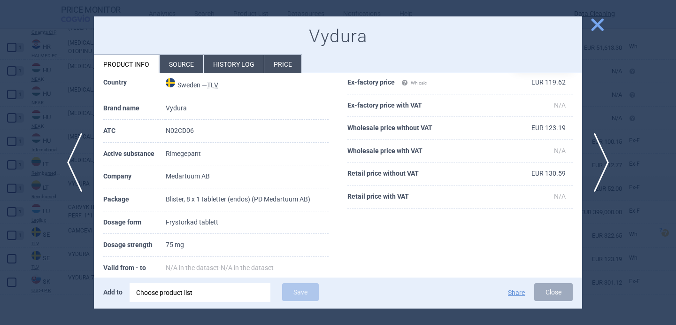
click at [198, 294] on div "Choose product list" at bounding box center [200, 292] width 128 height 19
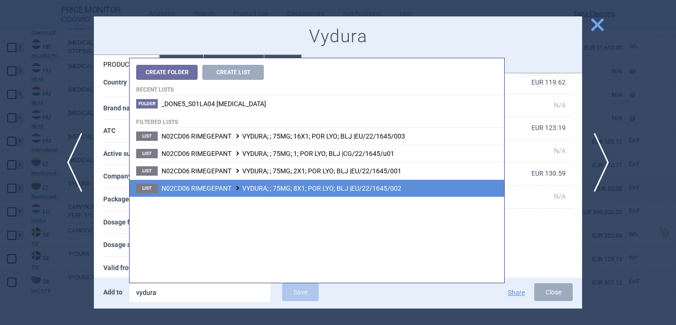
type input "vydura"
click at [298, 189] on span "N02CD06 RIMEGEPANT VYDURA; ; 75MG; 8X1; POR LYO; BLJ |EU/22/1645/002" at bounding box center [282, 189] width 240 height 8
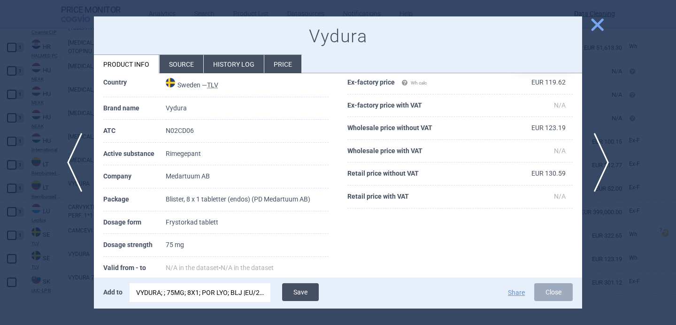
click at [312, 293] on button "Save" at bounding box center [300, 292] width 37 height 18
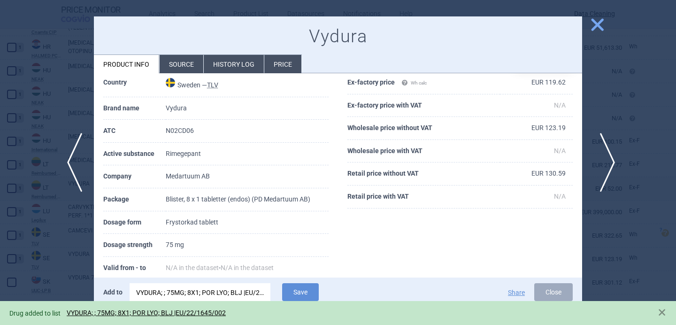
click at [611, 160] on span "next" at bounding box center [604, 162] width 21 height 59
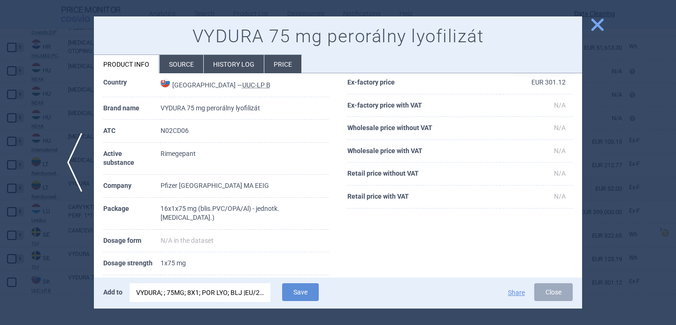
click at [225, 292] on div "VYDURA; ; 75MG; 8X1; POR LYO; BLJ |EU/22/1645/002" at bounding box center [200, 292] width 128 height 19
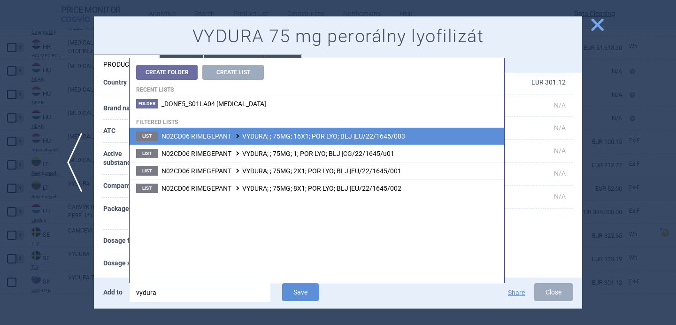
click at [317, 139] on span "N02CD06 RIMEGEPANT VYDURA; ; 75MG; 16X1; POR LYO; BLJ |EU/22/1645/003" at bounding box center [284, 136] width 244 height 8
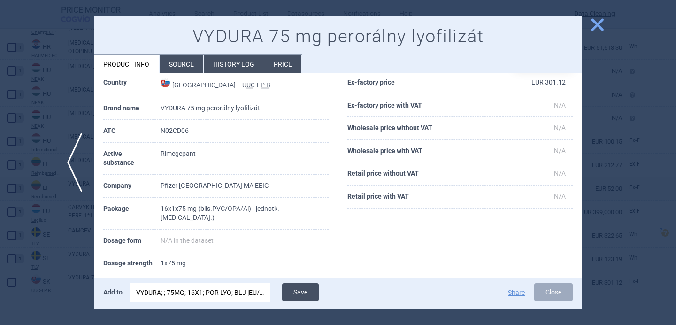
click at [305, 294] on button "Save" at bounding box center [300, 292] width 37 height 18
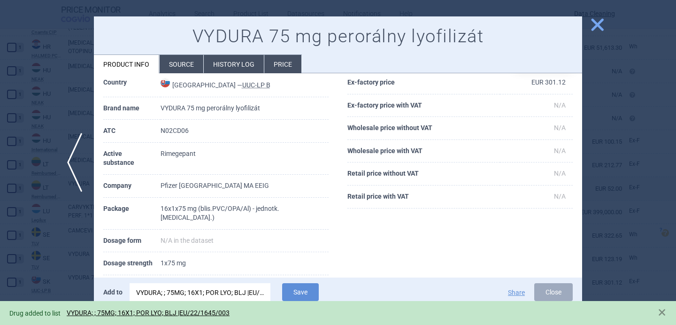
click at [54, 248] on div at bounding box center [338, 162] width 676 height 325
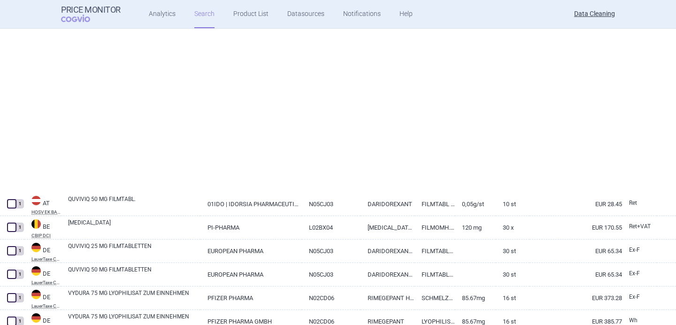
select select "brandName"
select select "newerThan"
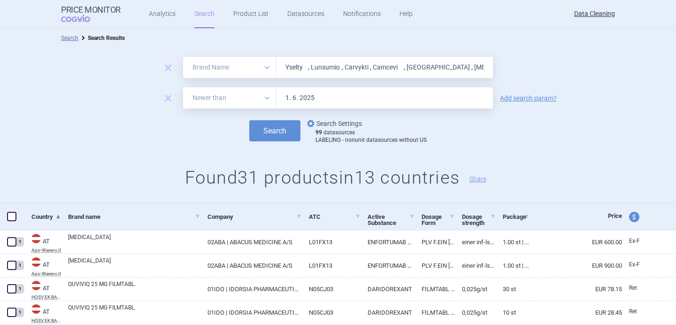
click at [333, 123] on link "options Search Settings" at bounding box center [333, 123] width 57 height 11
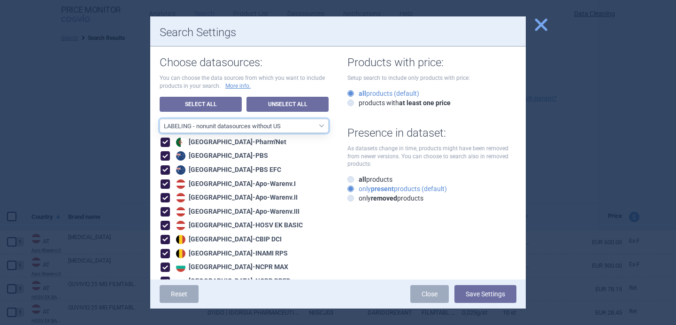
click at [315, 127] on select "All data sources LABELING - unit datasources without US LABELING - nonunit data…" at bounding box center [244, 126] width 169 height 14
select select "8989dc10-0f59-46fa-8fa1-2d950f31f8cb"
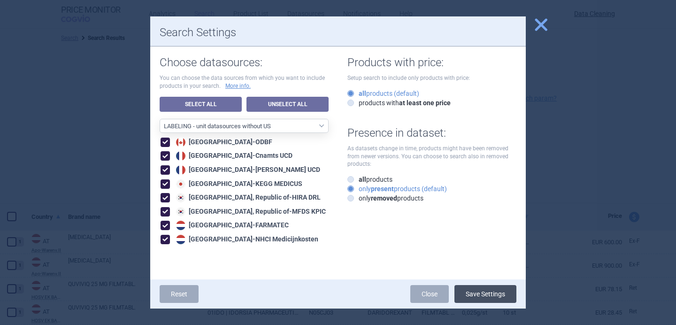
click at [484, 294] on button "Save Settings" at bounding box center [485, 294] width 62 height 18
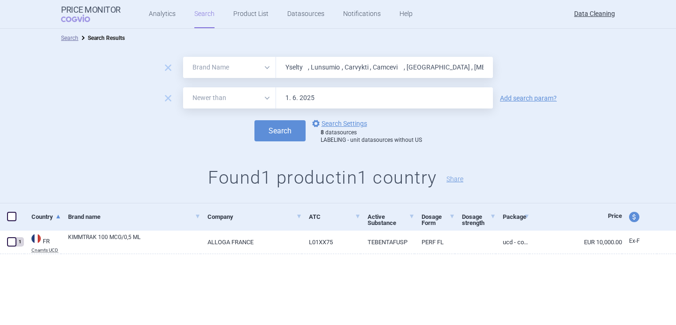
click at [310, 76] on input "Yselty , Lunsumio , Carvykti , Camcevi , Quviviq , Orgovyx , Vydura , Uplizna ,…" at bounding box center [384, 67] width 217 height 21
paste input "EU/1/22/1645/001"
click at [324, 69] on input "EU/1/22/1645/001" at bounding box center [384, 67] width 217 height 21
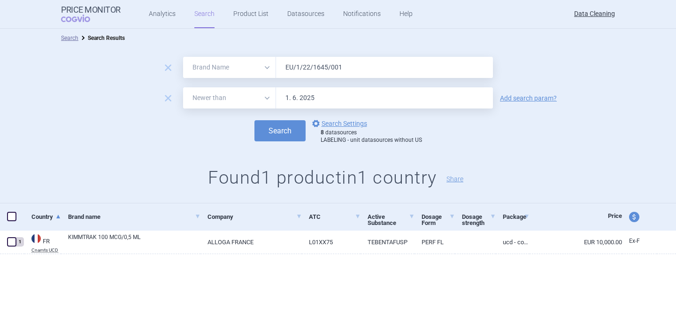
click at [324, 69] on input "EU/1/22/1645/001" at bounding box center [384, 67] width 217 height 21
paste input "Sondelbay , Ontilyv , Kerendia , [MEDICAL_DATA] , [GEOGRAPHIC_DATA] , [MEDICAL_…"
type input "Sondelbay , Ontilyv , Kerendia , [MEDICAL_DATA] , [GEOGRAPHIC_DATA] , [MEDICAL_…"
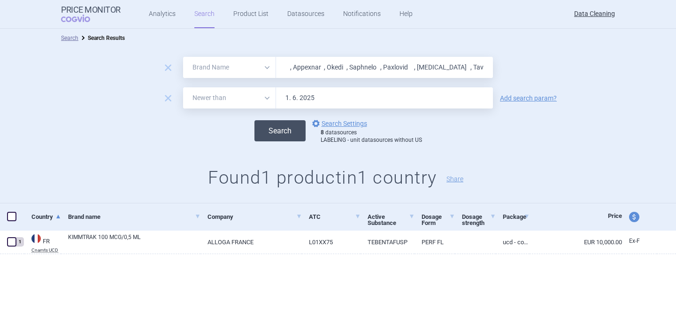
scroll to position [0, 0]
click at [283, 133] on button "Search" at bounding box center [279, 130] width 51 height 21
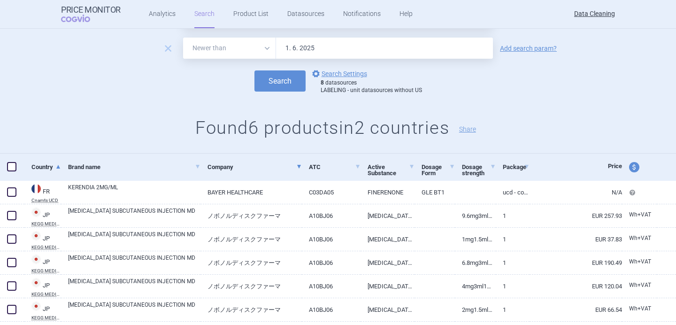
scroll to position [77, 0]
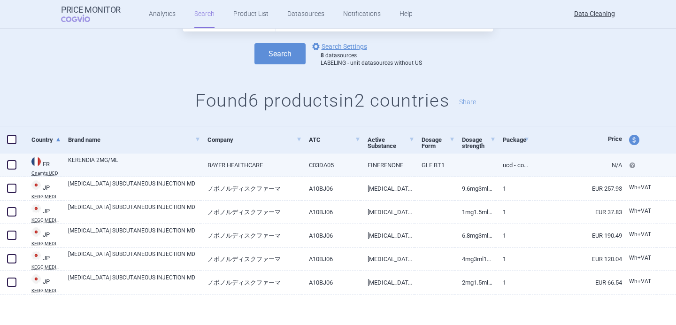
click at [136, 159] on link "KERENDIA 2MG/ML" at bounding box center [134, 164] width 132 height 17
select select "EUR"
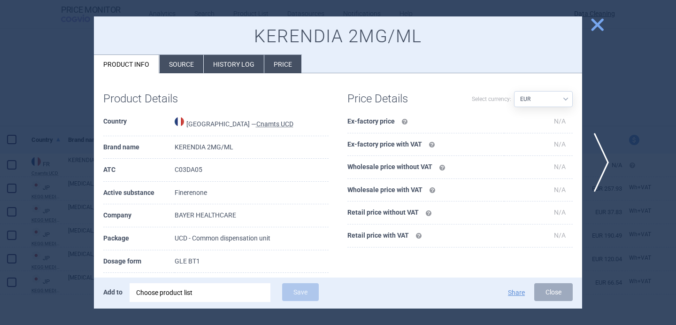
click at [201, 296] on div "Choose product list" at bounding box center [200, 292] width 128 height 19
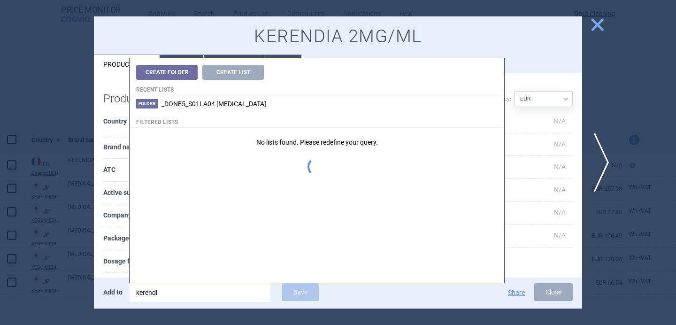
type input "kerendia"
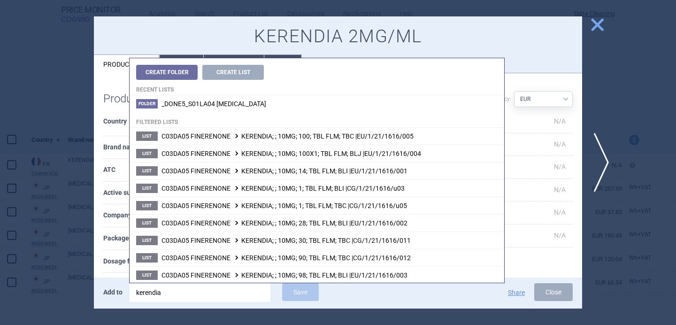
click at [116, 215] on th "Company" at bounding box center [138, 215] width 71 height 23
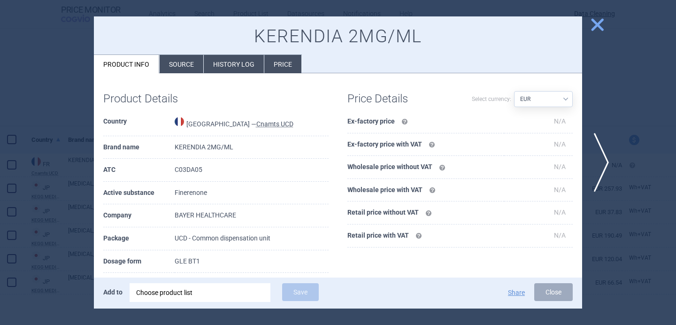
click at [186, 69] on li "Source" at bounding box center [182, 64] width 44 height 18
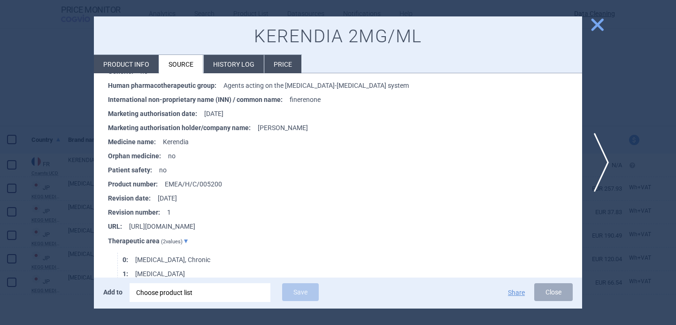
scroll to position [2090, 0]
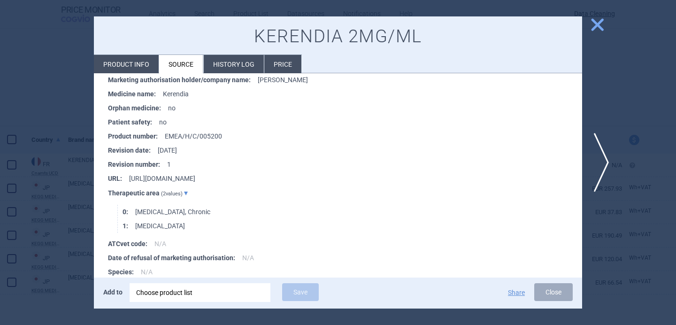
click at [51, 241] on div at bounding box center [338, 162] width 676 height 325
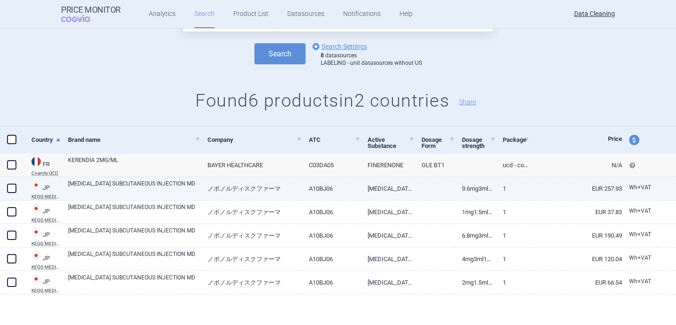
click at [133, 190] on link "[MEDICAL_DATA] SUBCUTANEOUS INJECTION MD" at bounding box center [134, 187] width 132 height 17
select select "EUR"
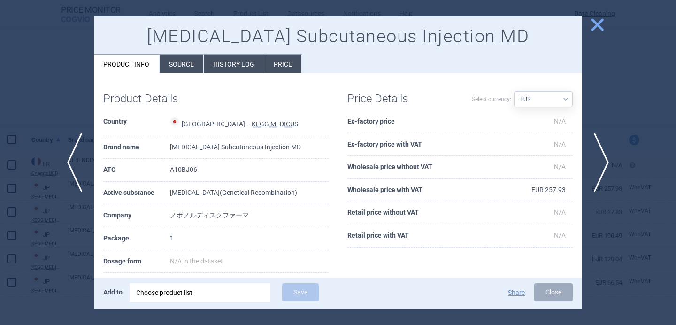
click at [168, 292] on div "Choose product list" at bounding box center [200, 292] width 128 height 19
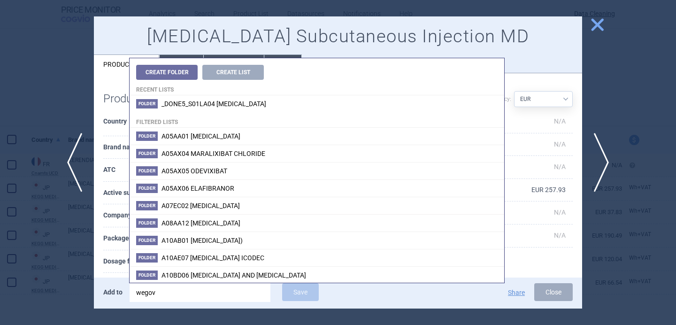
type input "wegovy"
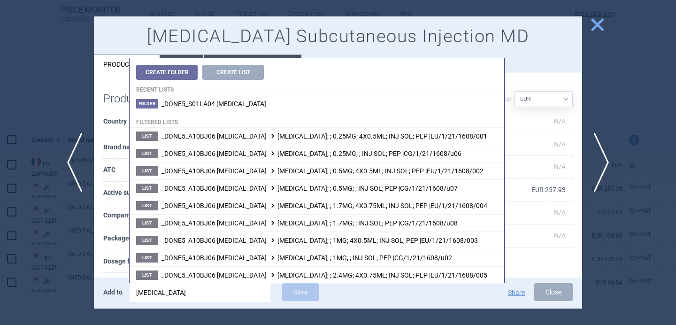
click at [96, 251] on div "Product Details Country Japan — KEGG MEDICUS Brand name Wegovy Subcutaneous Inj…" at bounding box center [216, 240] width 244 height 314
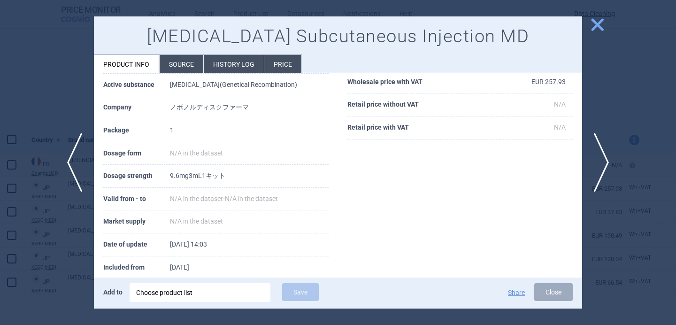
scroll to position [108, 0]
click at [202, 292] on div "Choose product list" at bounding box center [200, 292] width 128 height 19
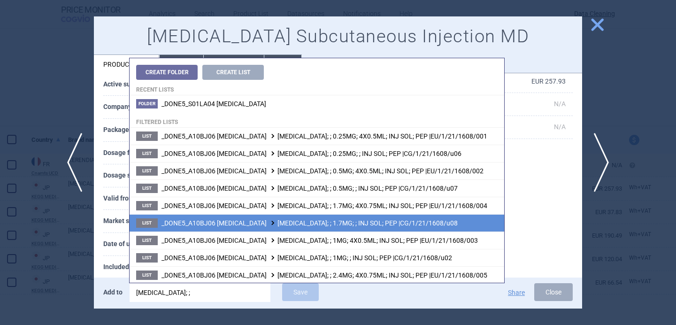
scroll to position [88, 0]
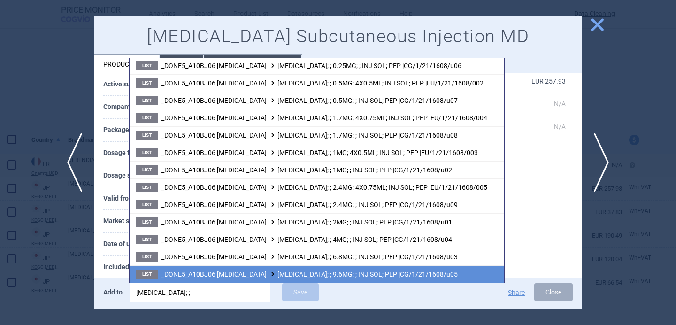
type input "wegovy; ;"
click at [243, 273] on span "_DONE5_A10BJ06 SEMAGLUTIDE WEGOVY; ; 9.6MG; ; INJ SOL; PEP |CG/1/21/1608/u05" at bounding box center [310, 274] width 296 height 8
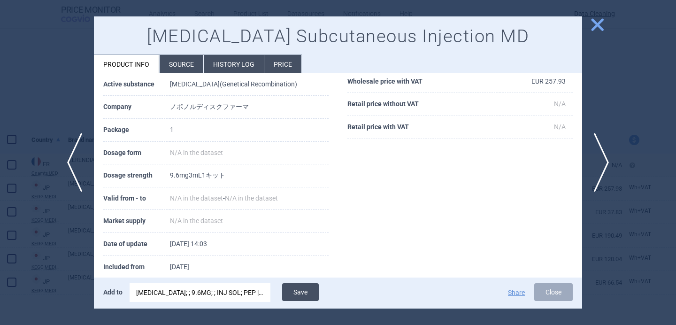
click at [296, 292] on button "Save" at bounding box center [300, 292] width 37 height 18
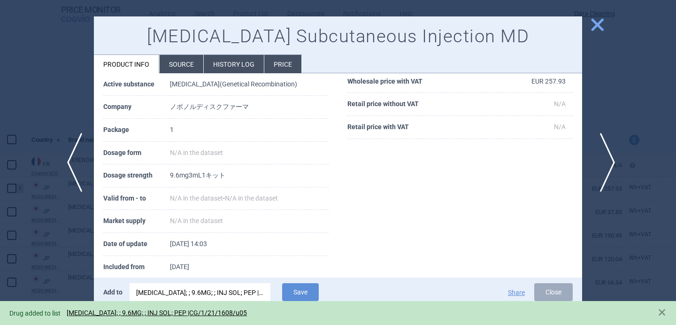
click at [601, 169] on span "next" at bounding box center [604, 162] width 21 height 59
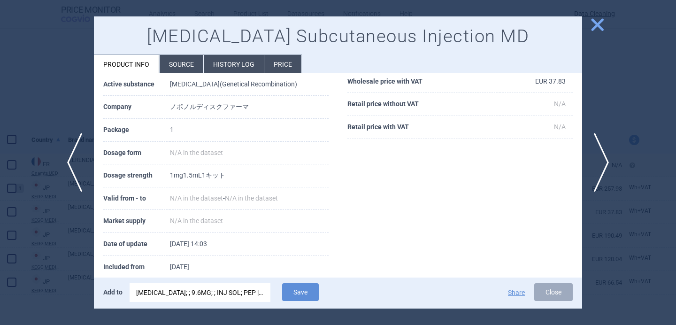
click at [246, 292] on div "WEGOVY; ; 9.6MG; ; INJ SOL; PEP |CG/1/21/1608/u05" at bounding box center [200, 292] width 128 height 19
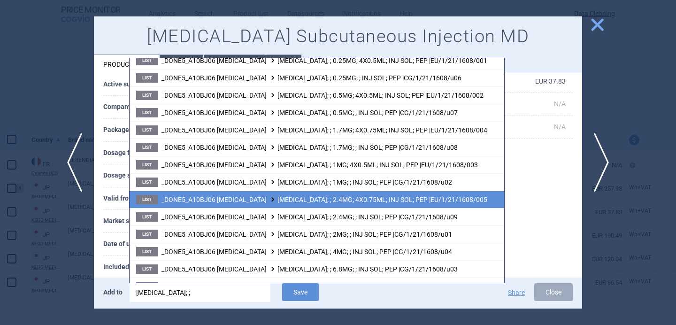
scroll to position [88, 0]
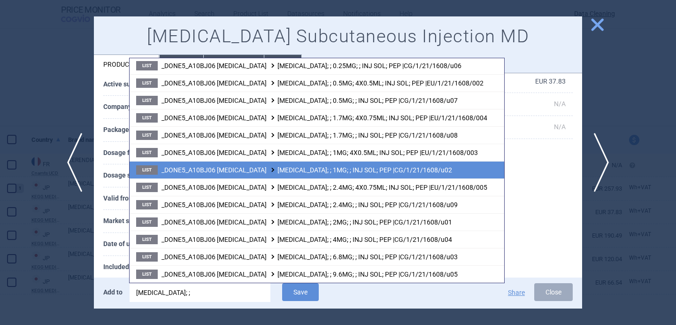
click at [288, 173] on span "_DONE5_A10BJ06 SEMAGLUTIDE WEGOVY; ; 1MG; ; INJ SOL; PEP |CG/1/21/1608/u02" at bounding box center [307, 170] width 291 height 8
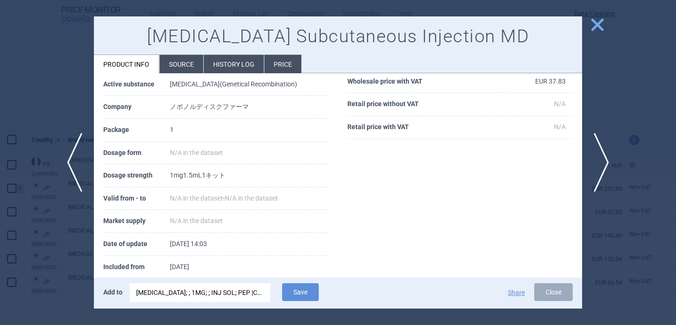
click at [249, 292] on div "WEGOVY; ; 1MG; ; INJ SOL; PEP |CG/1/21/1608/u02" at bounding box center [200, 292] width 128 height 19
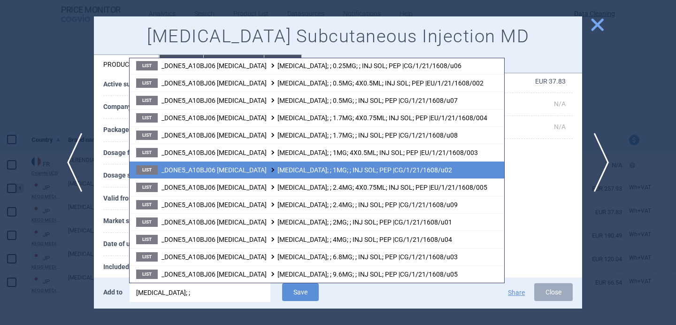
click at [314, 173] on span "_DONE5_A10BJ06 SEMAGLUTIDE WEGOVY; ; 1MG; ; INJ SOL; PEP |CG/1/21/1608/u02" at bounding box center [307, 170] width 291 height 8
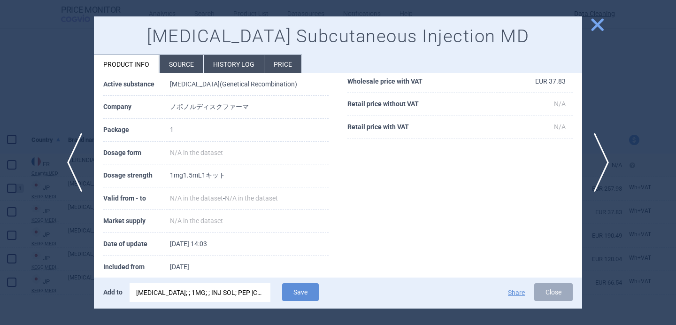
click at [251, 294] on div "WEGOVY; ; 1MG; ; INJ SOL; PEP |CG/1/21/1608/u02" at bounding box center [200, 292] width 128 height 19
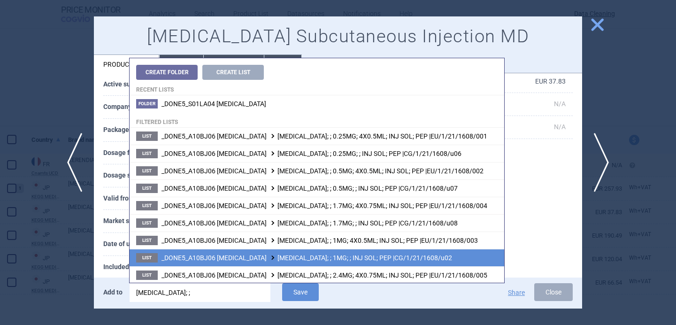
click at [295, 255] on span "_DONE5_A10BJ06 SEMAGLUTIDE WEGOVY; ; 1MG; ; INJ SOL; PEP |CG/1/21/1608/u02" at bounding box center [307, 258] width 291 height 8
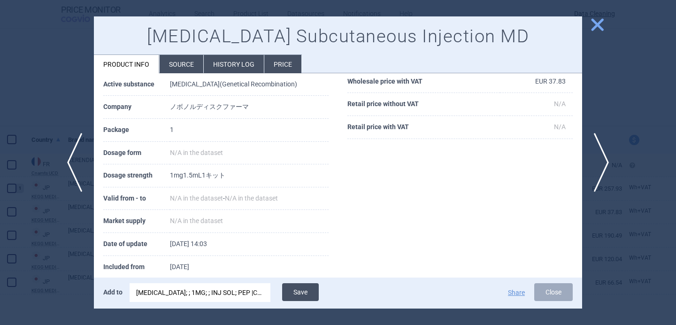
click at [295, 292] on button "Save" at bounding box center [300, 292] width 37 height 18
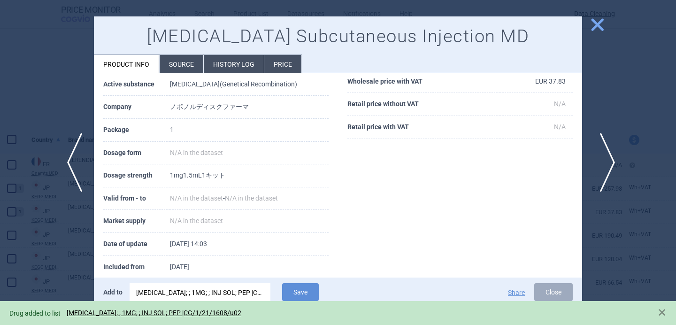
click at [611, 159] on span "next" at bounding box center [604, 162] width 21 height 59
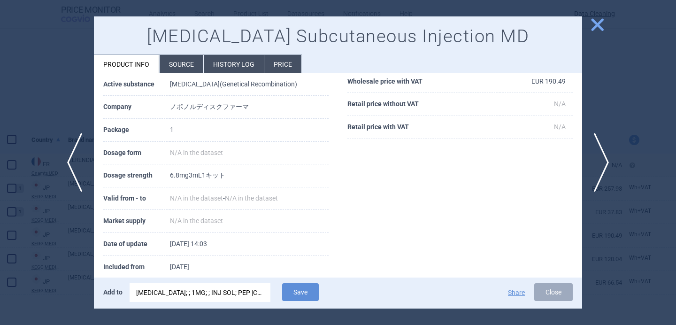
click at [244, 289] on div "WEGOVY; ; 1MG; ; INJ SOL; PEP |CG/1/21/1608/u02" at bounding box center [200, 292] width 128 height 19
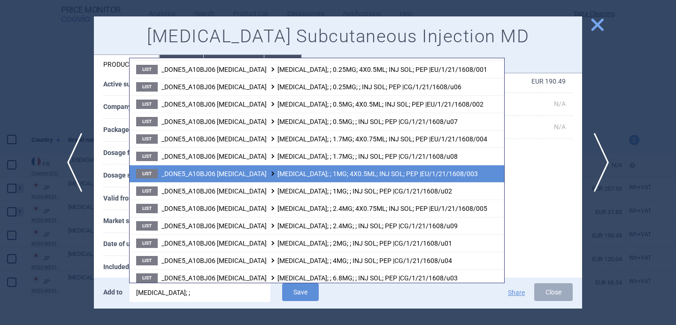
scroll to position [88, 0]
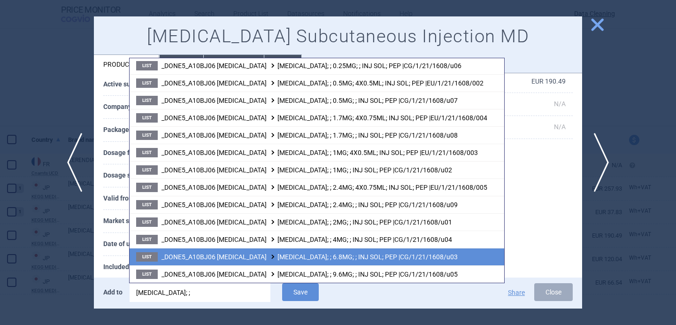
click at [268, 258] on span at bounding box center [272, 256] width 9 height 5
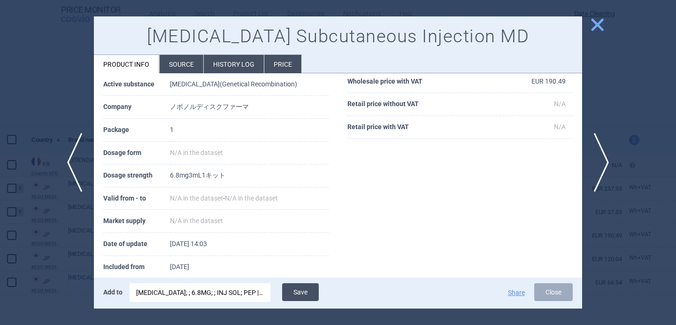
click at [302, 291] on button "Save" at bounding box center [300, 292] width 37 height 18
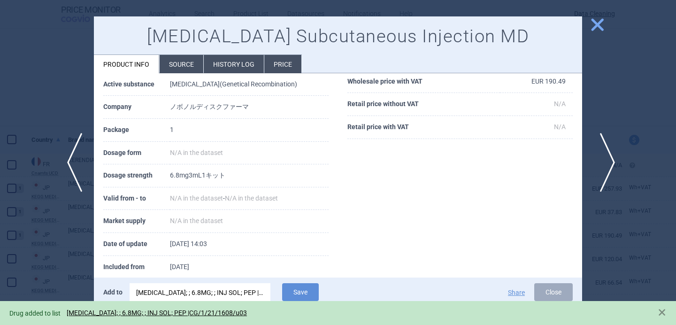
click at [604, 158] on span "next" at bounding box center [604, 162] width 21 height 59
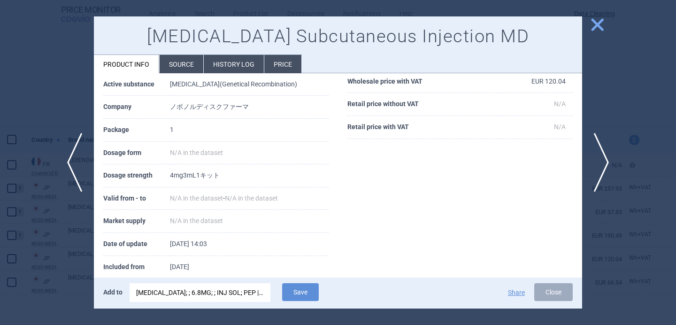
click at [235, 293] on div "WEGOVY; ; 6.8MG; ; INJ SOL; PEP |CG/1/21/1608/u03" at bounding box center [200, 292] width 128 height 19
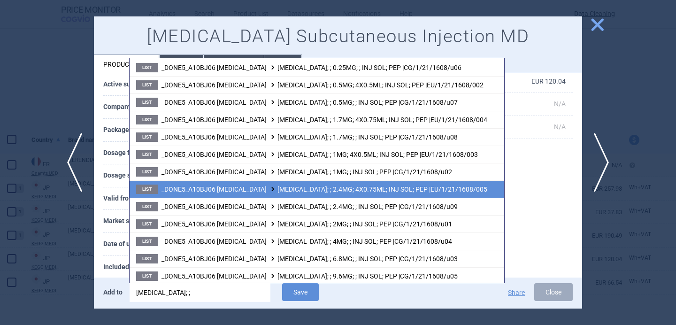
scroll to position [88, 0]
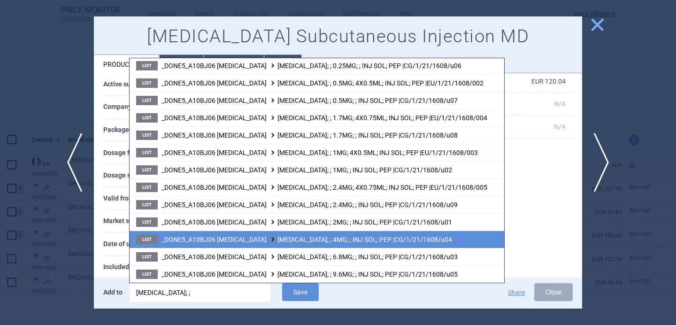
click at [268, 239] on span at bounding box center [272, 239] width 9 height 5
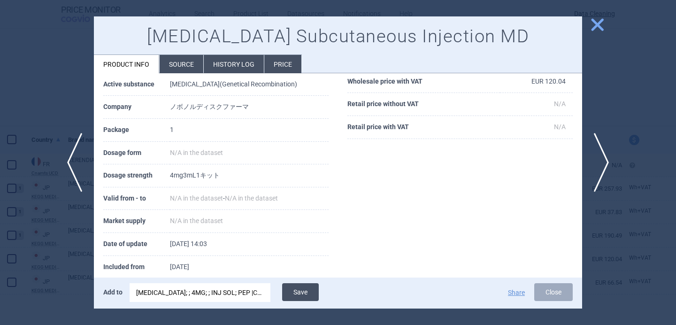
click at [305, 288] on button "Save" at bounding box center [300, 292] width 37 height 18
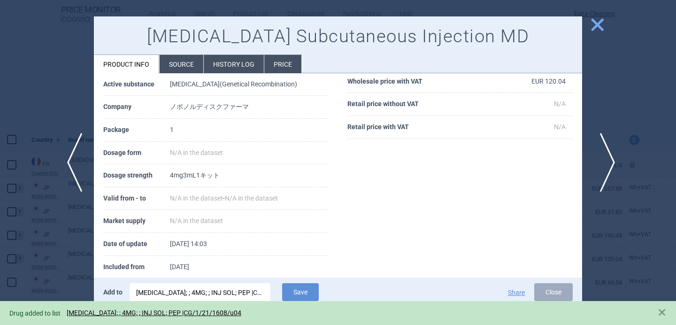
click at [601, 164] on span "next" at bounding box center [604, 162] width 21 height 59
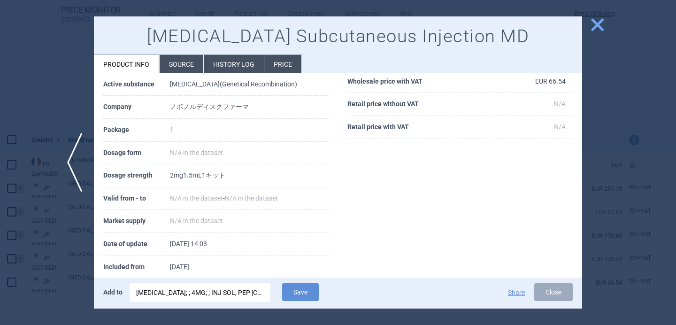
click at [243, 295] on div "WEGOVY; ; 4MG; ; INJ SOL; PEP |CG/1/21/1608/u04" at bounding box center [200, 292] width 128 height 19
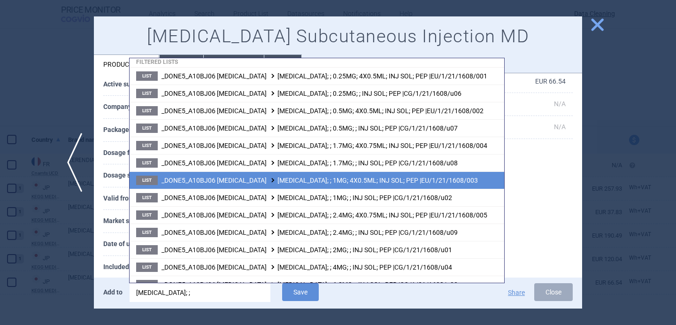
scroll to position [68, 0]
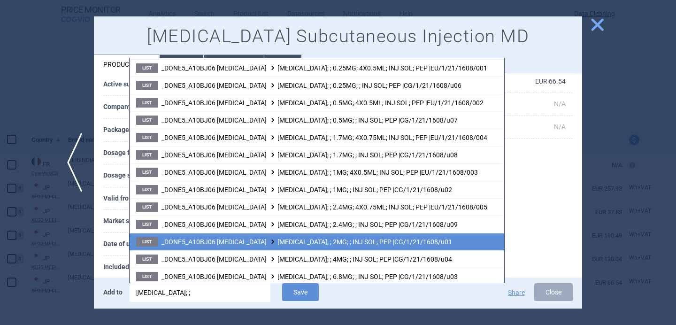
click at [260, 242] on span "_DONE5_A10BJ06 SEMAGLUTIDE WEGOVY; ; 2MG; ; INJ SOL; PEP |CG/1/21/1608/u01" at bounding box center [307, 242] width 291 height 8
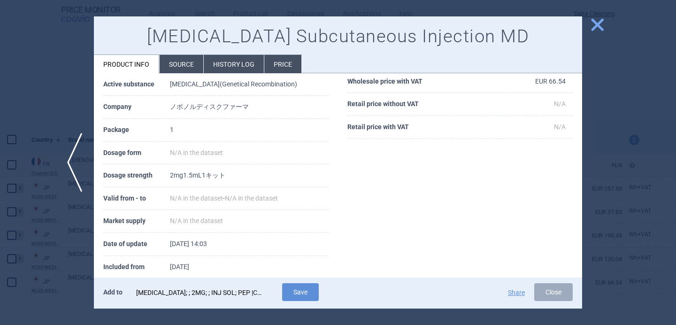
click at [243, 287] on div "WEGOVY; ; 2MG; ; INJ SOL; PEP |CG/1/21/1608/u01" at bounding box center [200, 292] width 128 height 19
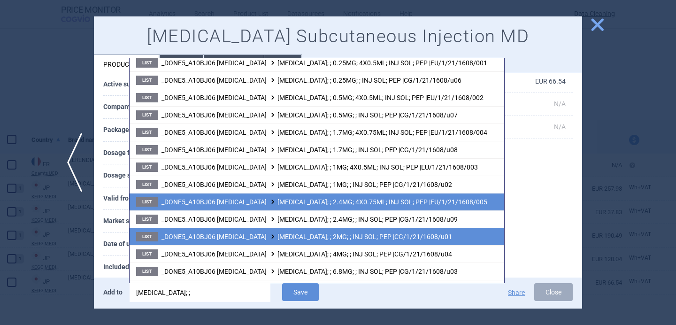
scroll to position [83, 0]
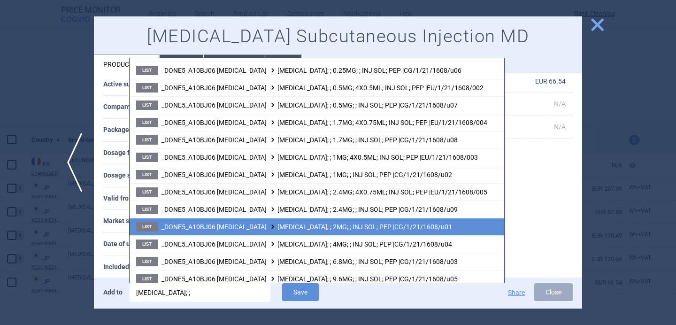
click at [274, 223] on span "_DONE5_A10BJ06 SEMAGLUTIDE WEGOVY; ; 2MG; ; INJ SOL; PEP |CG/1/21/1608/u01" at bounding box center [307, 227] width 291 height 8
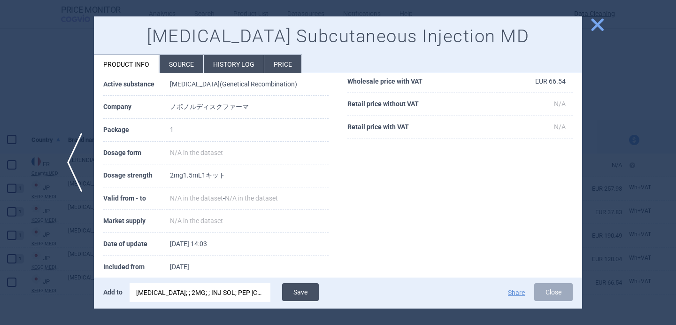
click at [309, 288] on button "Save" at bounding box center [300, 292] width 37 height 18
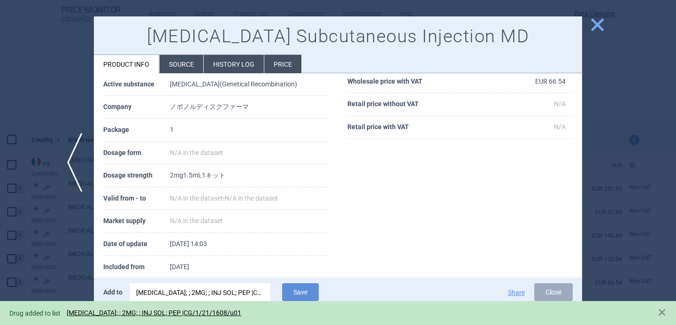
click at [70, 263] on div at bounding box center [338, 162] width 676 height 325
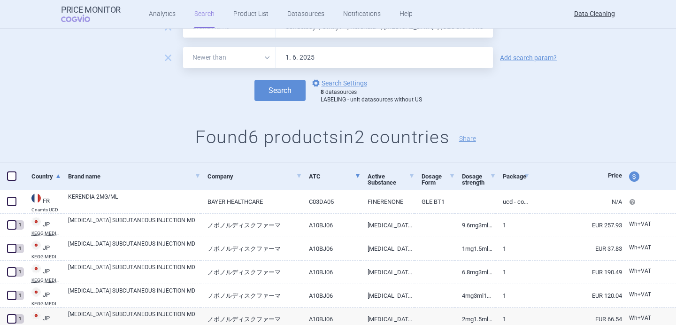
scroll to position [30, 0]
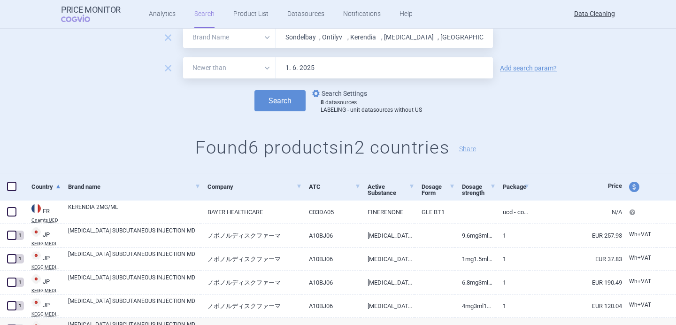
click at [340, 92] on link "options Search Settings" at bounding box center [338, 93] width 57 height 11
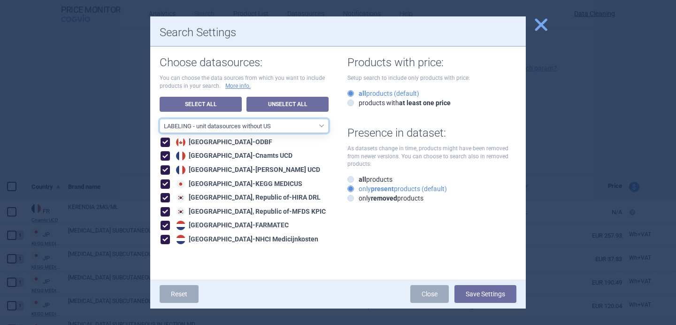
click at [306, 127] on select "All data sources LABELING - unit datasources without US LABELING - nonunit data…" at bounding box center [244, 126] width 169 height 14
select select "194b0200-cf1c-4e35-97df-3b55a106476a"
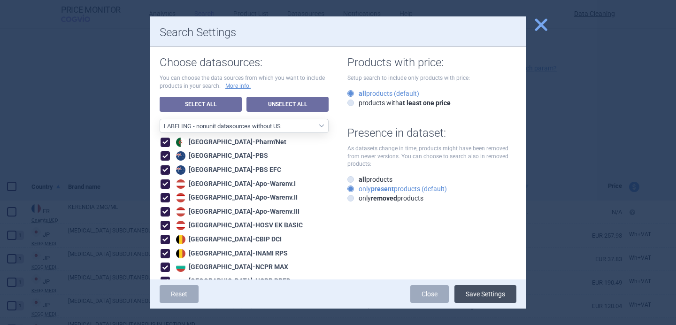
click at [492, 295] on button "Save Settings" at bounding box center [485, 294] width 62 height 18
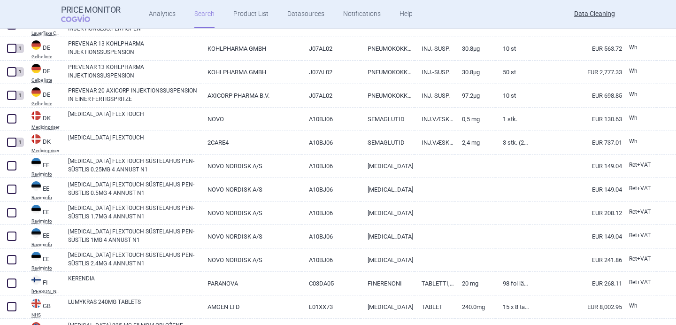
scroll to position [1304, 0]
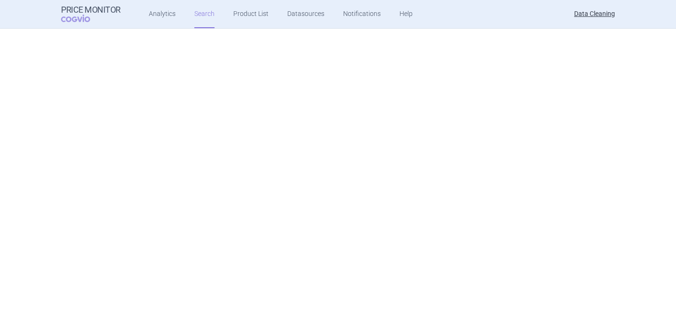
select select "brandName"
select select "newerThan"
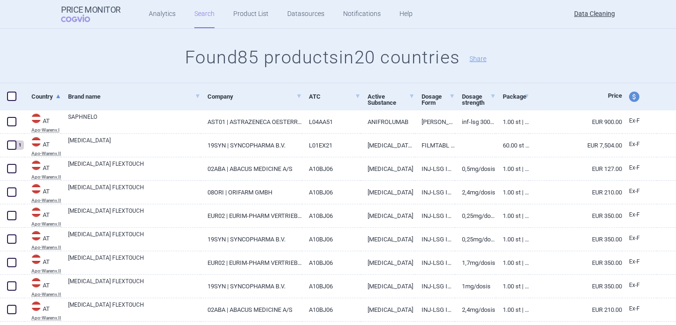
scroll to position [122, 0]
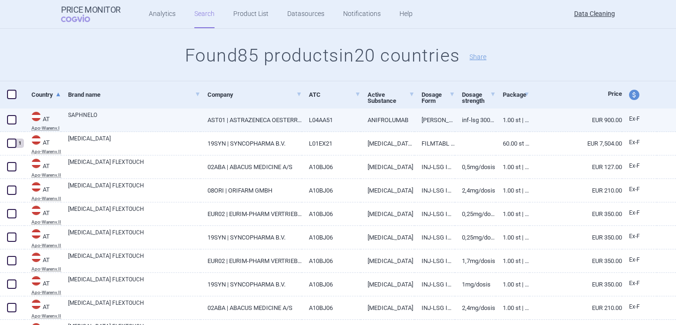
click at [153, 116] on link "SAPHNELO" at bounding box center [134, 119] width 132 height 17
select select "EUR"
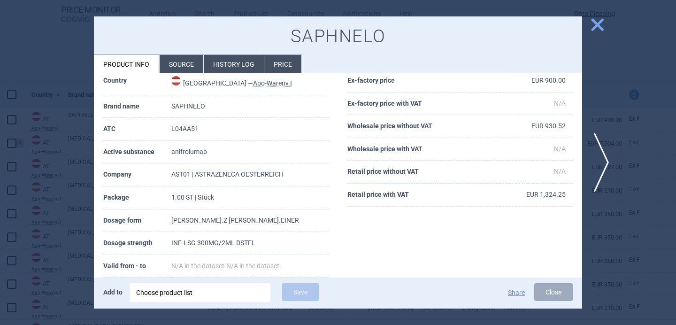
scroll to position [42, 0]
click at [182, 292] on div "Choose product list" at bounding box center [200, 292] width 128 height 19
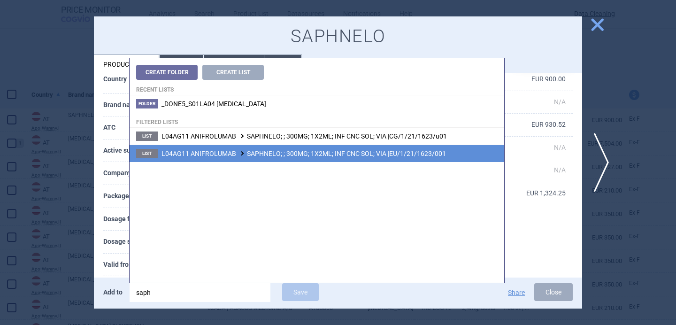
type input "saph"
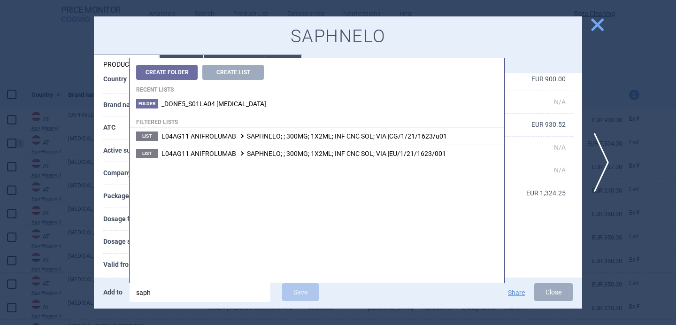
click at [295, 159] on li "List L04AG11 ANIFROLUMAB SAPHNELO; ; 300MG; 1X2ML; INF CNC SOL; VIA |EU/1/21/16…" at bounding box center [317, 153] width 375 height 17
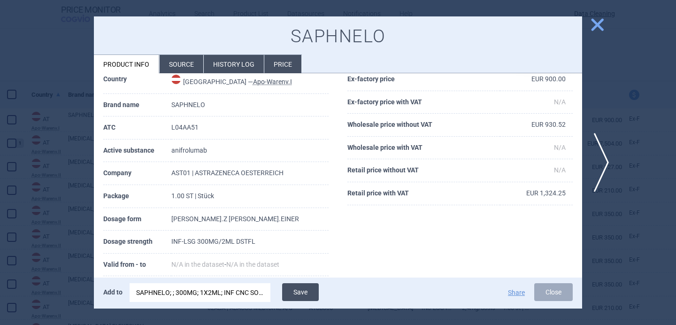
click at [305, 294] on button "Save" at bounding box center [300, 292] width 37 height 18
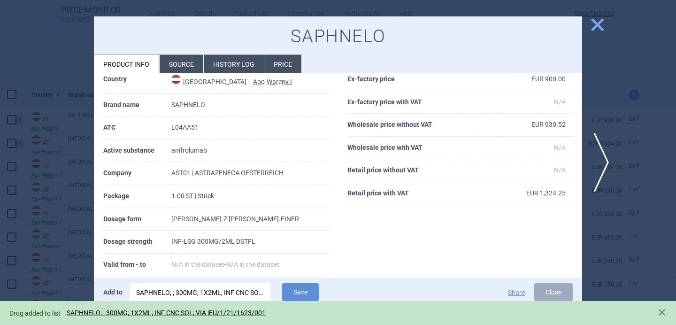
click at [54, 225] on div at bounding box center [338, 162] width 676 height 325
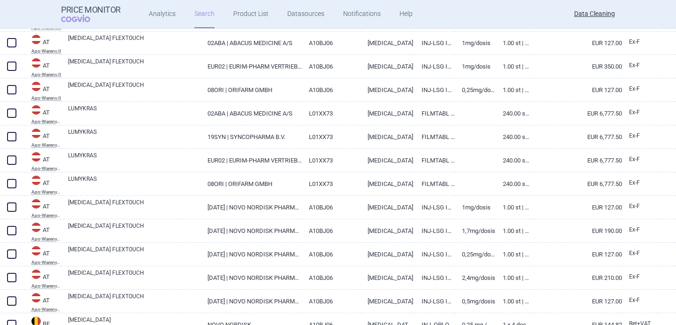
scroll to position [647, 0]
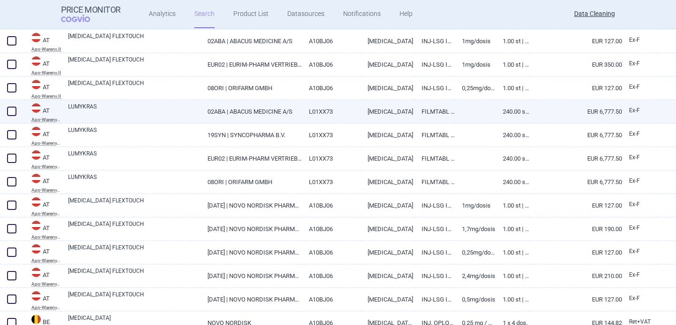
click at [137, 110] on link "LUMYKRAS" at bounding box center [134, 110] width 132 height 17
select select "EUR"
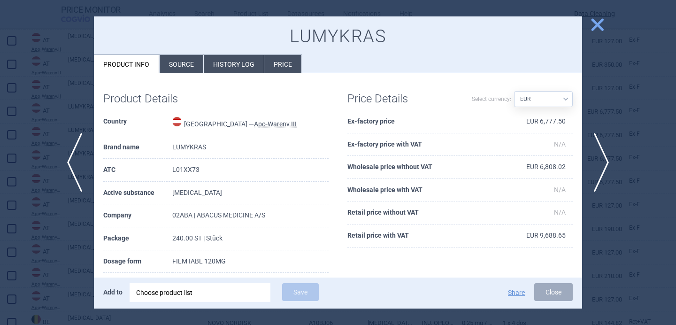
scroll to position [34, 0]
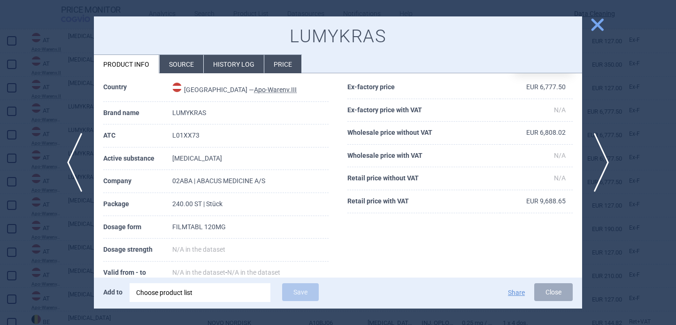
click at [168, 304] on div "Add to Choose product list Save Share Close" at bounding box center [338, 292] width 488 height 31
click at [167, 295] on div "Choose product list" at bounding box center [200, 292] width 128 height 19
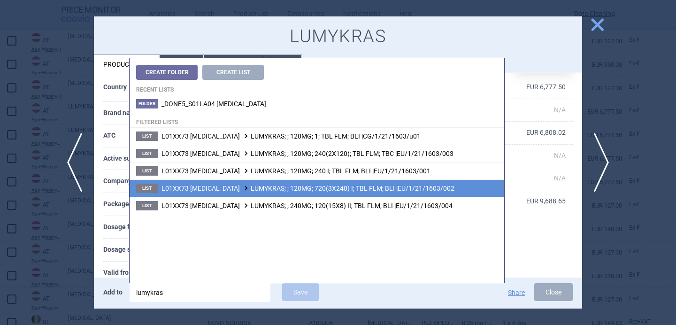
type input "lumykras"
click at [236, 190] on span "L01XX73 SOTORASIB LUMYKRAS; ; 120MG; 720(3X240) I; TBL FLM; BLI |EU/1/21/1603/0…" at bounding box center [308, 189] width 293 height 8
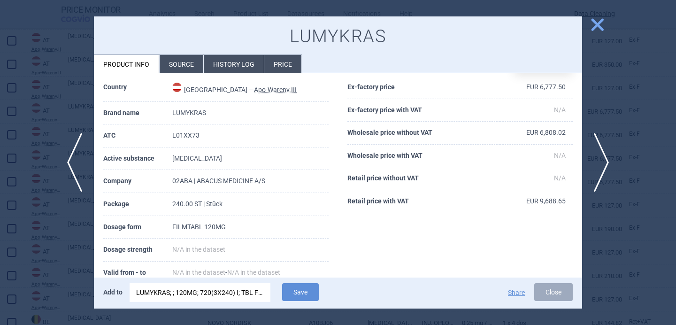
click at [235, 292] on div "LUMYKRAS; ; 120MG; 720(3X240) I; TBL FLM; BLI |EU/1/21/1603/002" at bounding box center [200, 292] width 128 height 19
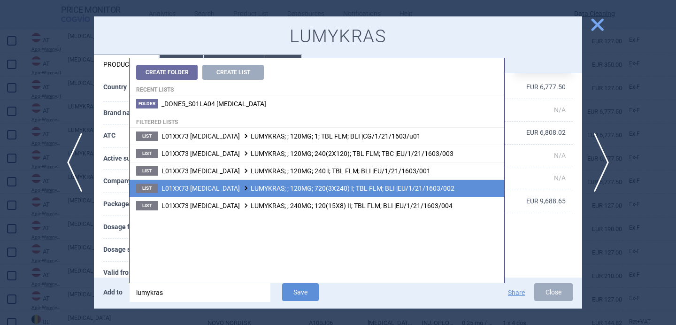
click at [288, 153] on span "L01XX73 SOTORASIB LUMYKRAS; ; 120MG; 240(2X120); TBL FLM; TBC |EU/1/21/1603/003" at bounding box center [308, 154] width 292 height 8
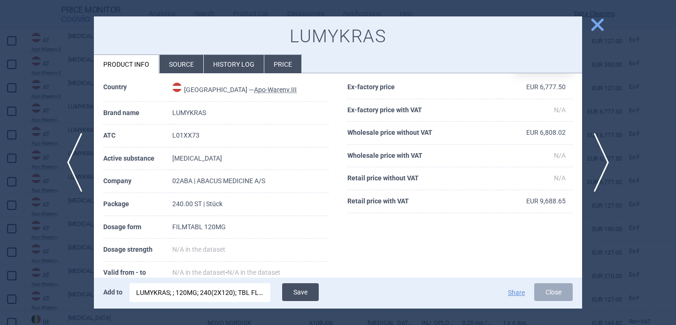
click at [309, 292] on button "Save" at bounding box center [300, 292] width 37 height 18
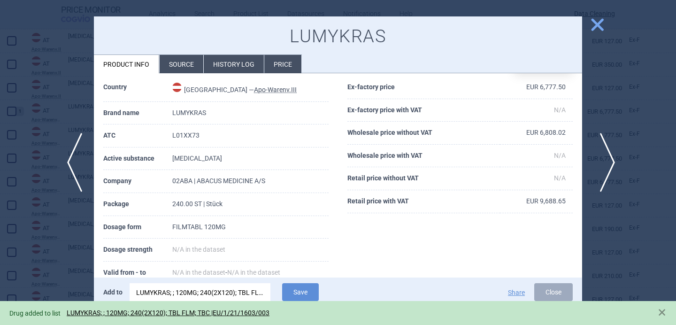
click at [604, 163] on span "next" at bounding box center [604, 162] width 21 height 59
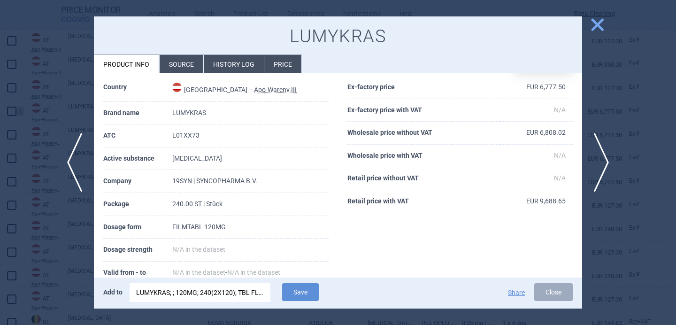
click at [235, 292] on div "LUMYKRAS; ; 120MG; 240(2X120); TBL FLM; TBC |EU/1/21/1603/003" at bounding box center [200, 292] width 128 height 19
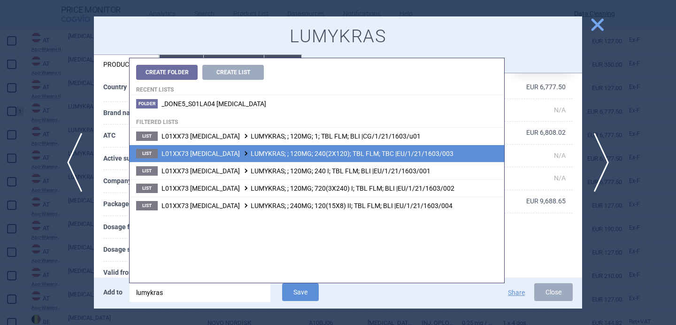
click at [292, 153] on span "L01XX73 SOTORASIB LUMYKRAS; ; 120MG; 240(2X120); TBL FLM; TBC |EU/1/21/1603/003" at bounding box center [308, 154] width 292 height 8
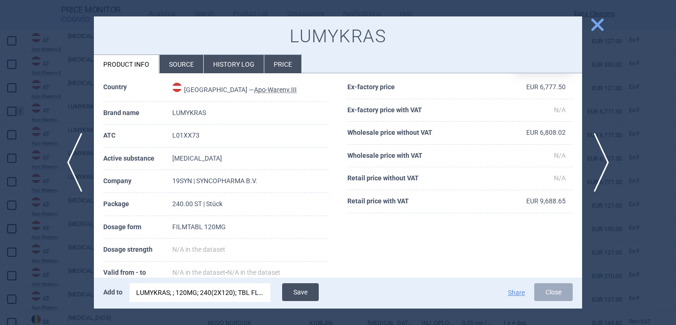
click at [291, 292] on button "Save" at bounding box center [300, 292] width 37 height 18
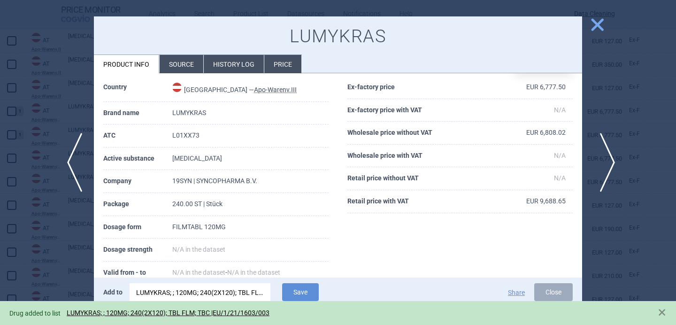
click at [602, 164] on span "next" at bounding box center [604, 162] width 21 height 59
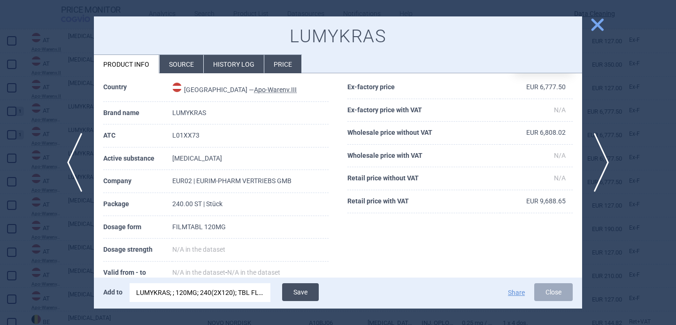
click at [295, 292] on button "Save" at bounding box center [300, 292] width 37 height 18
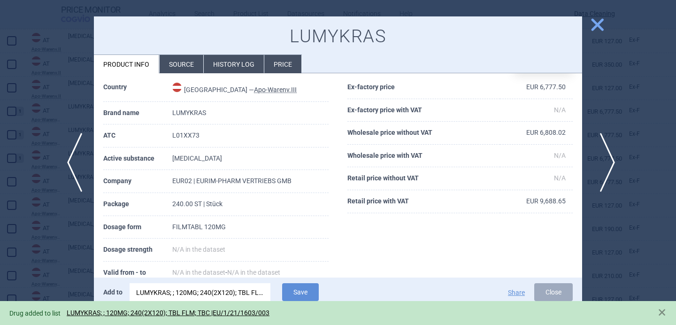
click at [608, 152] on span "next" at bounding box center [604, 162] width 21 height 59
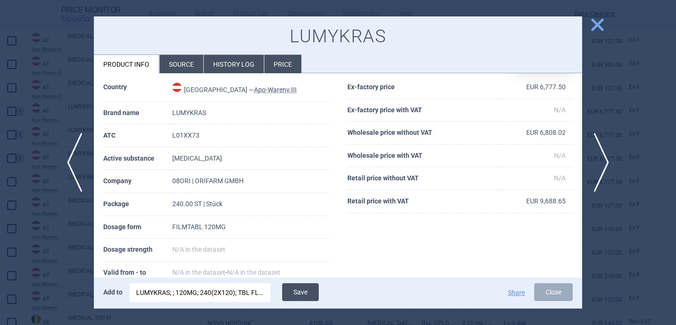
click at [308, 292] on button "Save" at bounding box center [300, 292] width 37 height 18
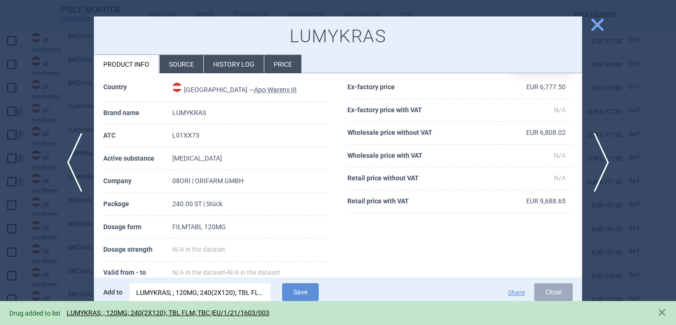
click at [57, 259] on div at bounding box center [338, 162] width 676 height 325
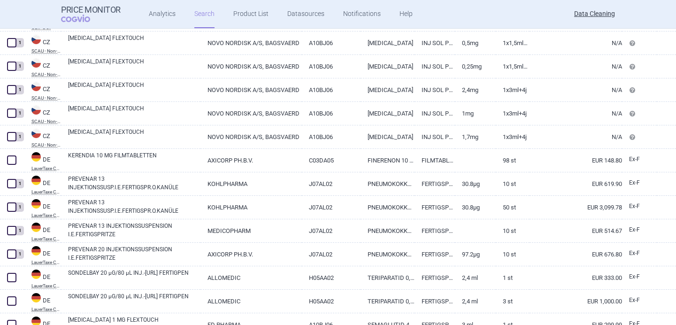
scroll to position [1024, 0]
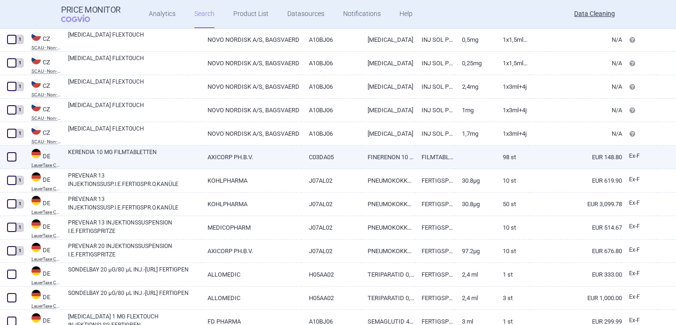
click at [126, 156] on link "KERENDIA 10 MG FILMTABLETTEN" at bounding box center [134, 156] width 132 height 17
select select "EUR"
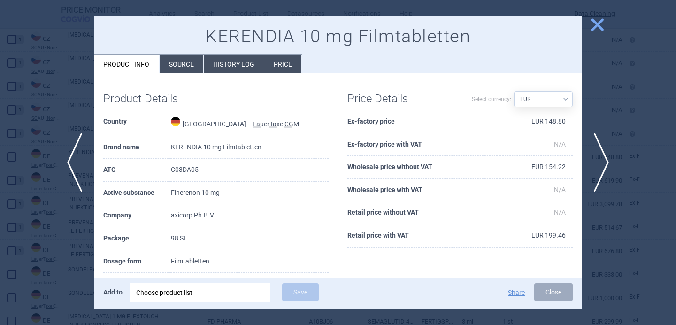
click at [218, 297] on div "Choose product list" at bounding box center [200, 292] width 128 height 19
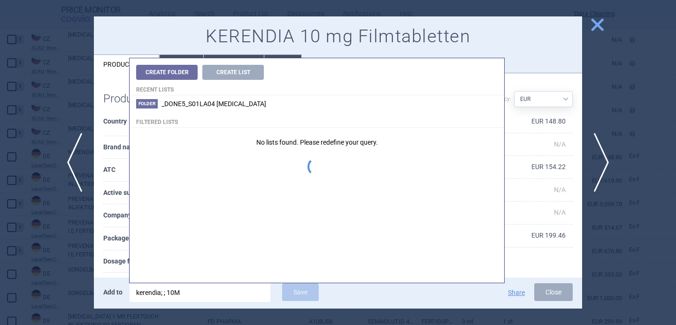
type input "kerendia; ; 10MG"
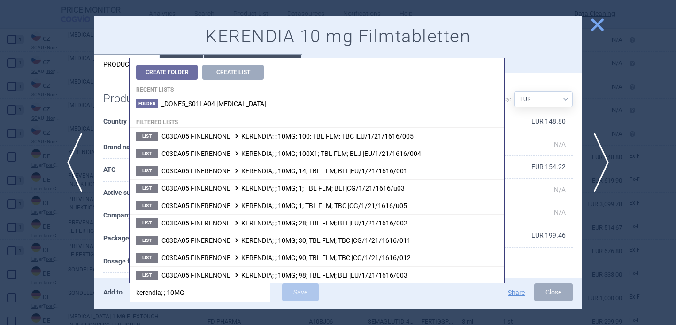
click at [108, 235] on th "Package" at bounding box center [137, 238] width 68 height 23
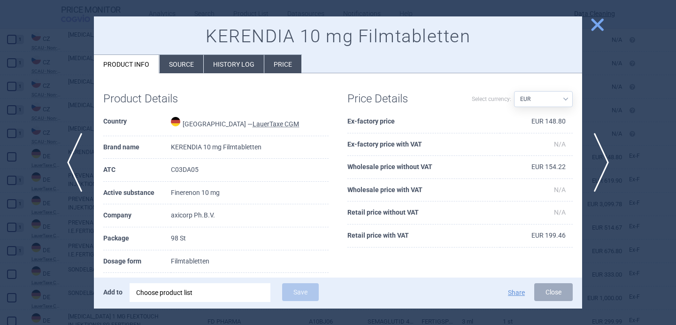
click at [175, 293] on div "Choose product list" at bounding box center [200, 292] width 128 height 19
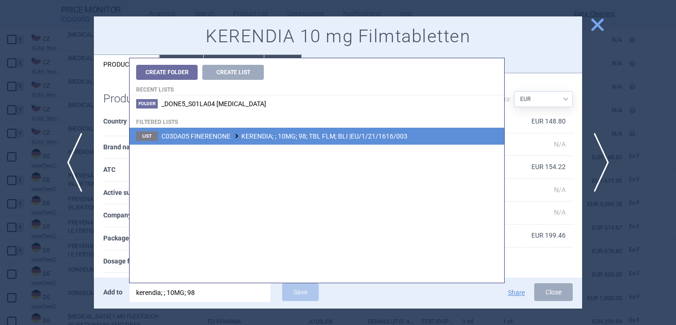
type input "kerendia; ; 10MG; 98"
click at [277, 131] on li "List C03DA05 FINERENONE KERENDIA; ; 10MG; 98; TBL FLM; BLI |EU/1/21/1616/003" at bounding box center [317, 136] width 375 height 17
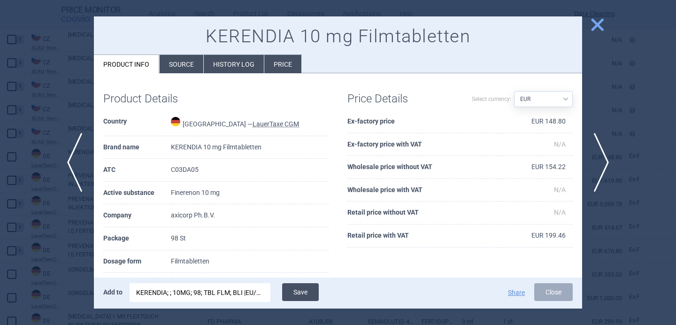
click at [305, 291] on button "Save" at bounding box center [300, 292] width 37 height 18
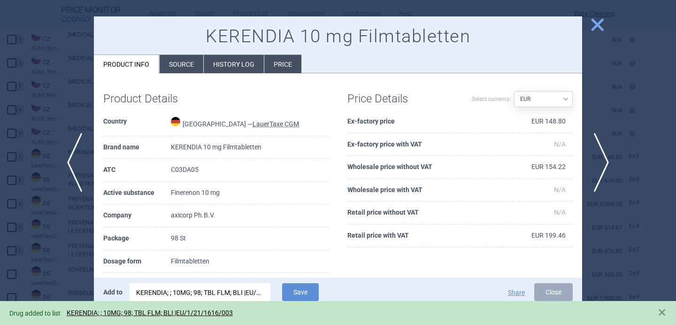
click at [48, 242] on div at bounding box center [338, 162] width 676 height 325
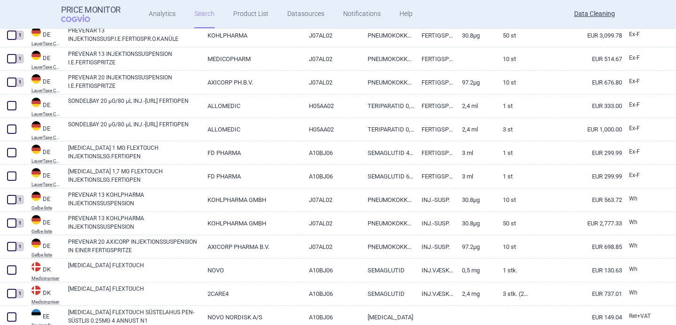
scroll to position [1207, 0]
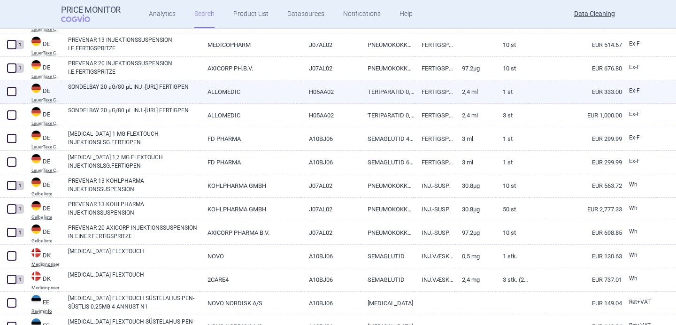
click at [125, 88] on link "SONDELBAY 20 µG/80 µL INJ.-[URL] FERTIGPEN" at bounding box center [134, 91] width 132 height 17
select select "EUR"
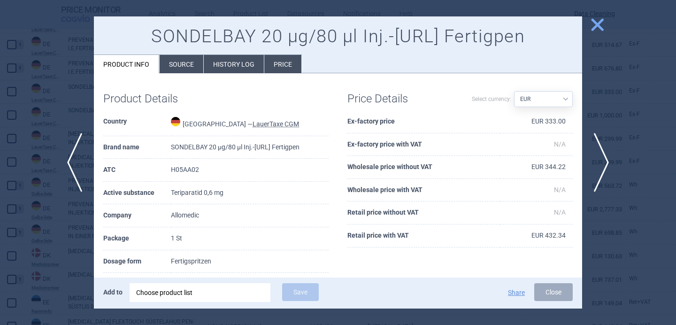
click at [198, 292] on div "Choose product list" at bounding box center [200, 292] width 128 height 19
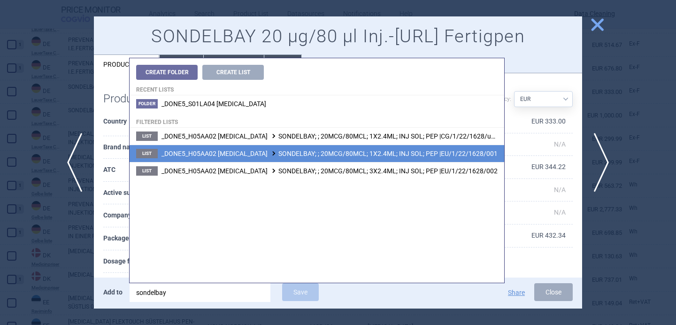
type input "sondelbay"
click at [275, 154] on span "_DONE5_H05AA02 TERIPARATIDE SONDELBAY; ; 20MCG/80MCL; 1X2.4ML; INJ SOL; PEP |EU…" at bounding box center [330, 154] width 336 height 8
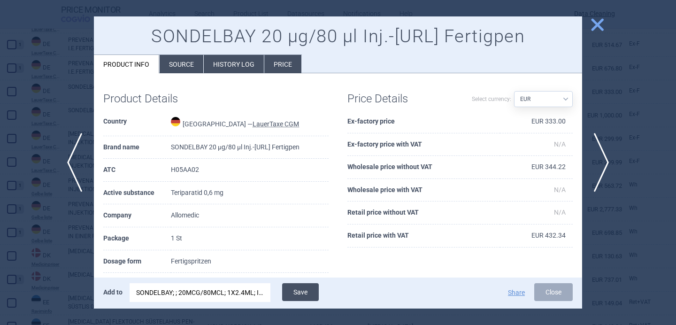
click at [295, 289] on button "Save" at bounding box center [300, 292] width 37 height 18
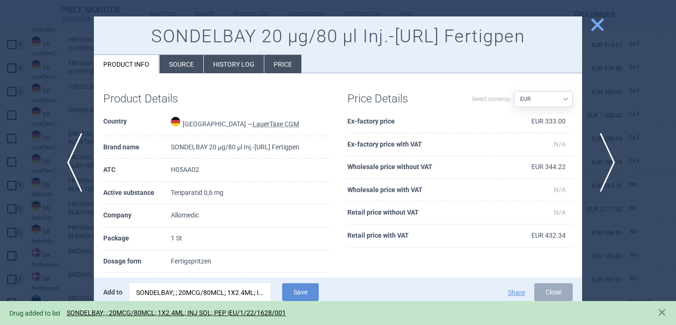
click at [606, 157] on span "next" at bounding box center [604, 162] width 21 height 59
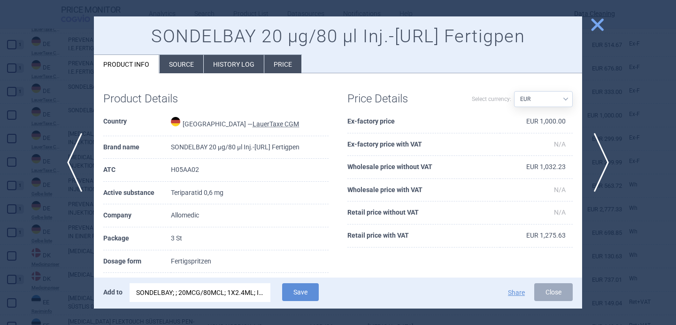
click at [254, 292] on div "SONDELBAY; ; 20MCG/80MCL; 1X2.4ML; INJ SOL; PEP |EU/1/22/1628/001" at bounding box center [200, 292] width 128 height 19
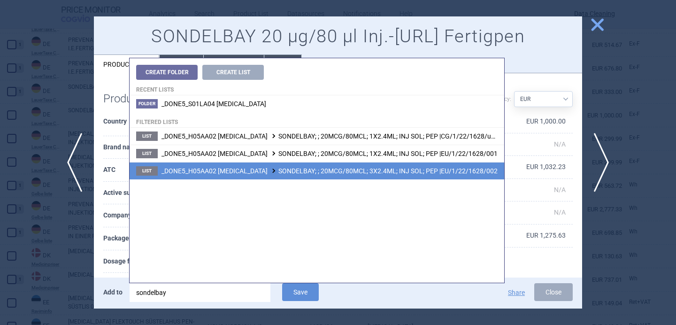
click at [353, 174] on span "_DONE5_H05AA02 TERIPARATIDE SONDELBAY; ; 20MCG/80MCL; 3X2.4ML; INJ SOL; PEP |EU…" at bounding box center [330, 171] width 336 height 8
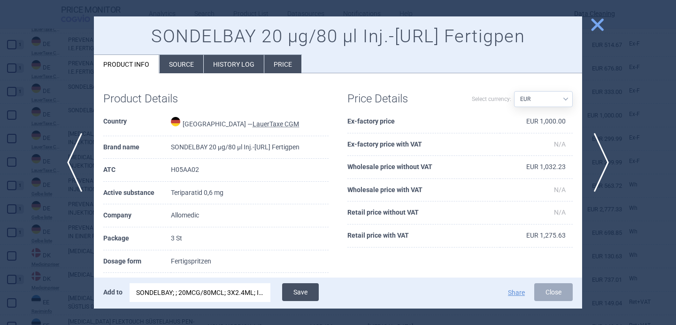
click at [299, 294] on button "Save" at bounding box center [300, 292] width 37 height 18
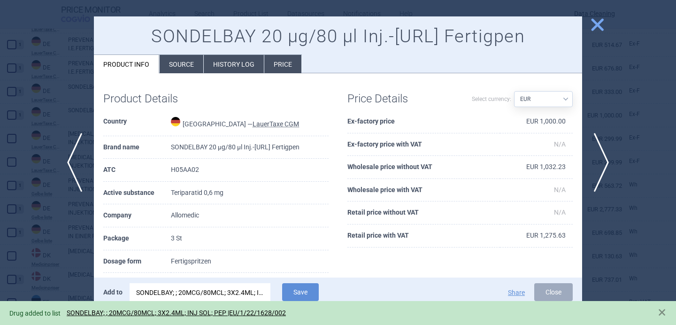
click at [57, 240] on div at bounding box center [338, 162] width 676 height 325
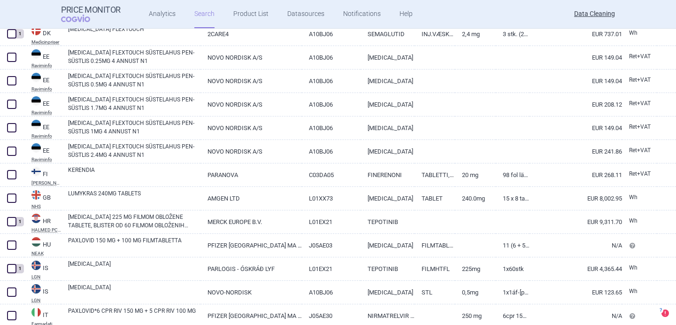
scroll to position [1453, 0]
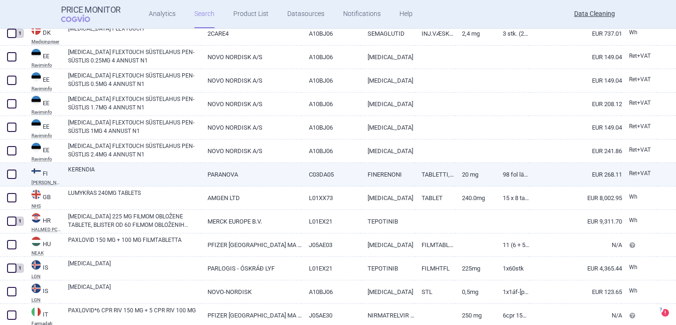
click at [101, 178] on link "KERENDIA" at bounding box center [134, 173] width 132 height 17
select select "EUR"
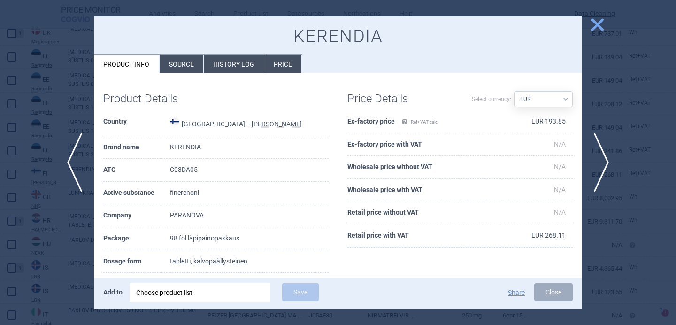
click at [177, 294] on div "Choose product list" at bounding box center [200, 292] width 128 height 19
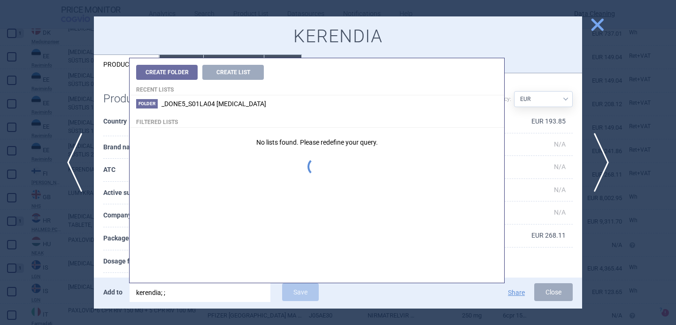
type input "kerendia; ;"
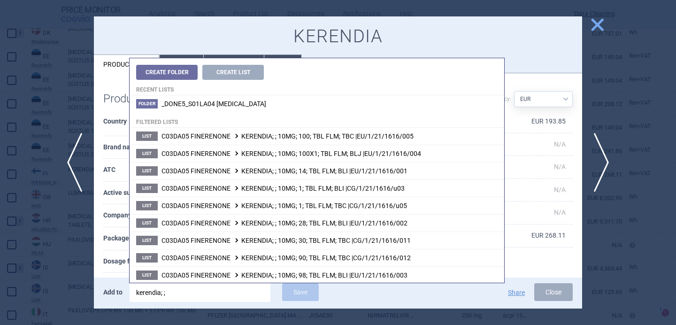
click at [120, 262] on th "Dosage form" at bounding box center [136, 261] width 67 height 23
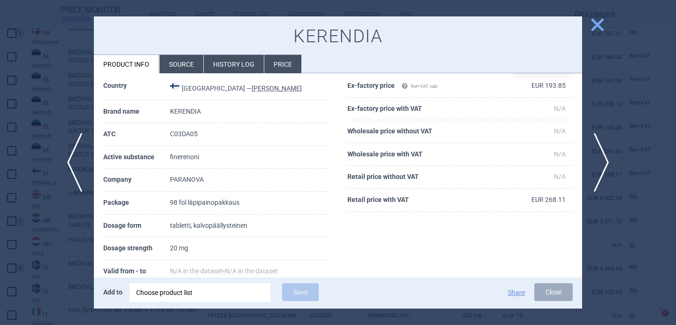
scroll to position [37, 0]
click at [194, 293] on div "Choose product list" at bounding box center [200, 292] width 128 height 19
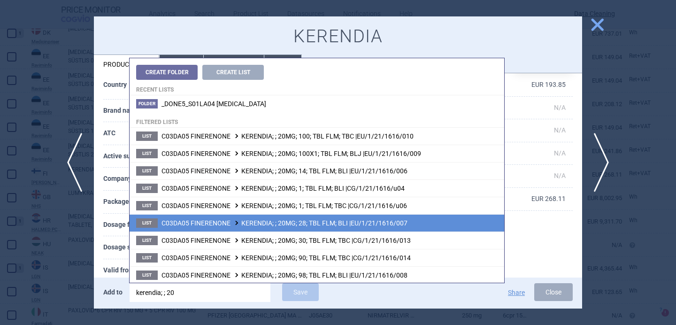
scroll to position [1, 0]
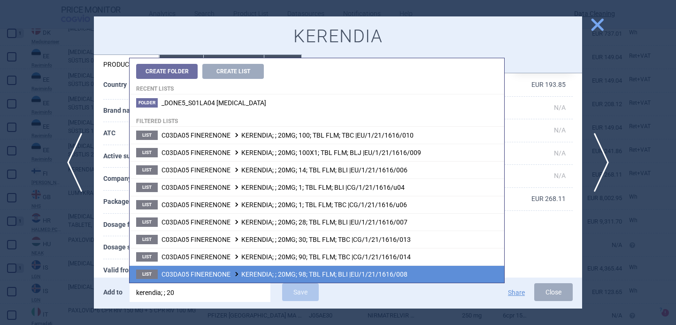
type input "kerendia; ; 20"
click at [243, 274] on span "C03DA05 FINERENONE KERENDIA; ; 20MG; 98; TBL FLM; BLI |EU/1/21/1616/008" at bounding box center [285, 274] width 246 height 8
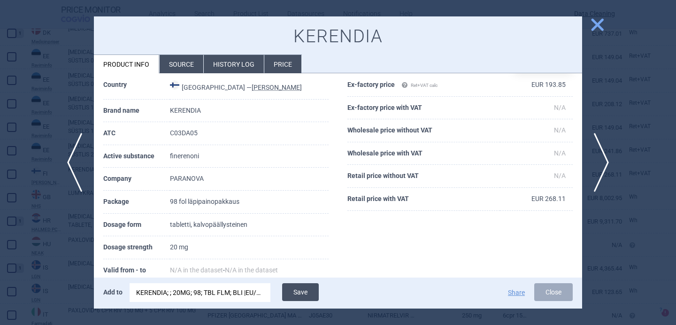
click at [309, 292] on button "Save" at bounding box center [300, 292] width 37 height 18
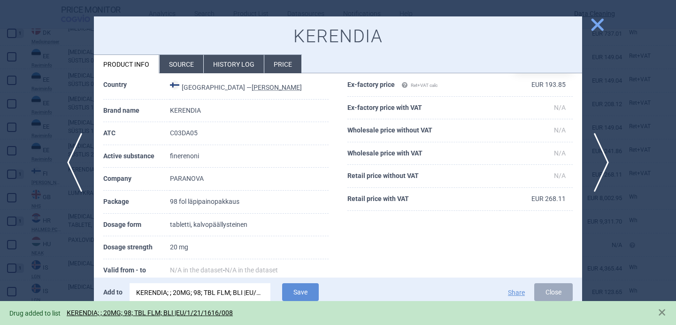
click at [75, 258] on div at bounding box center [338, 162] width 676 height 325
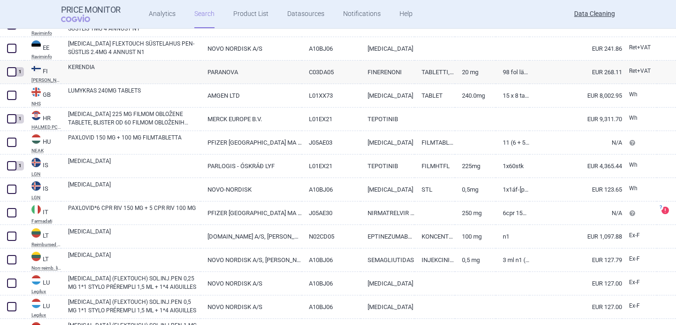
scroll to position [1570, 0]
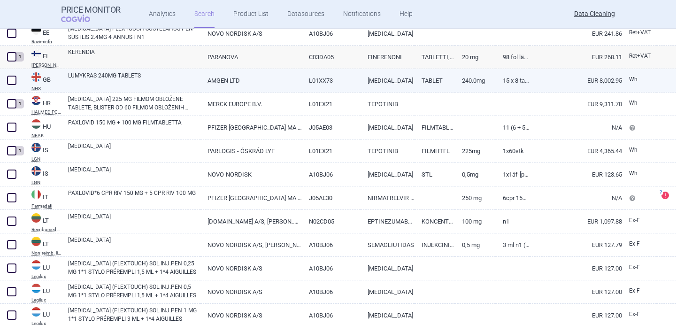
click at [148, 79] on link "LUMYKRAS 240MG TABLETS" at bounding box center [134, 79] width 132 height 17
select select "EUR"
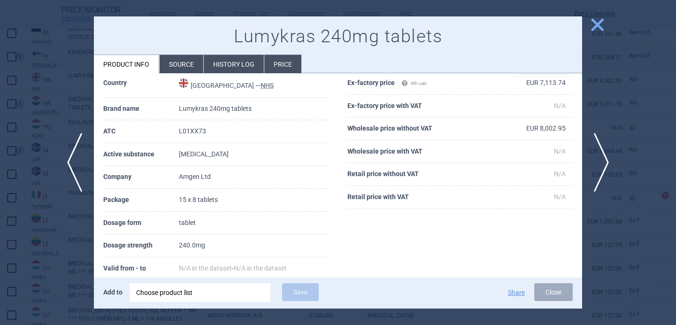
scroll to position [39, 0]
click at [200, 292] on div "Choose product list" at bounding box center [200, 292] width 128 height 19
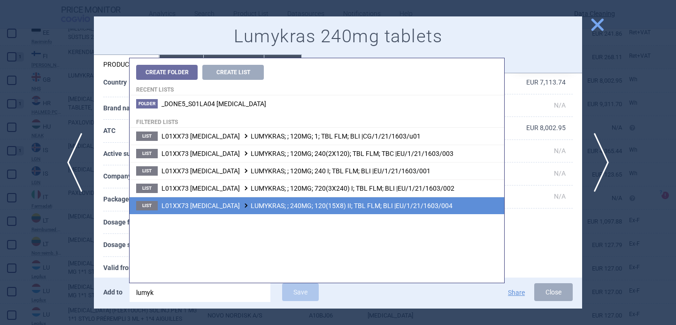
type input "lumyk"
click at [257, 208] on span "L01XX73 SOTORASIB LUMYKRAS; ; 240MG; 120(15X8) II; TBL FLM; BLI |EU/1/21/1603/0…" at bounding box center [307, 206] width 291 height 8
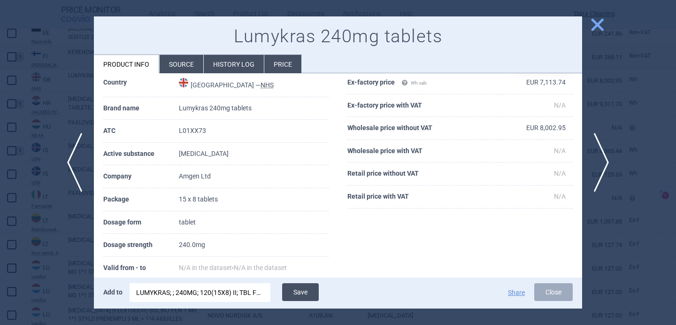
click at [298, 292] on button "Save" at bounding box center [300, 292] width 37 height 18
click at [54, 272] on div at bounding box center [338, 162] width 676 height 325
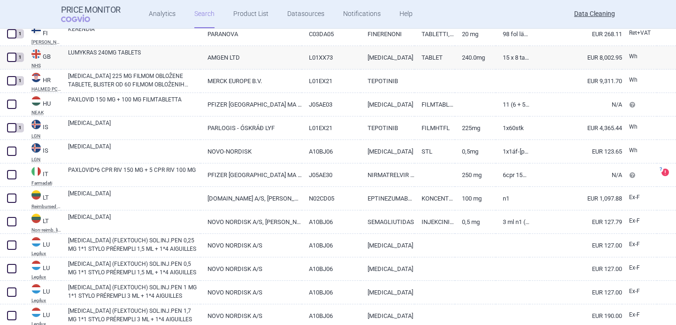
scroll to position [1594, 0]
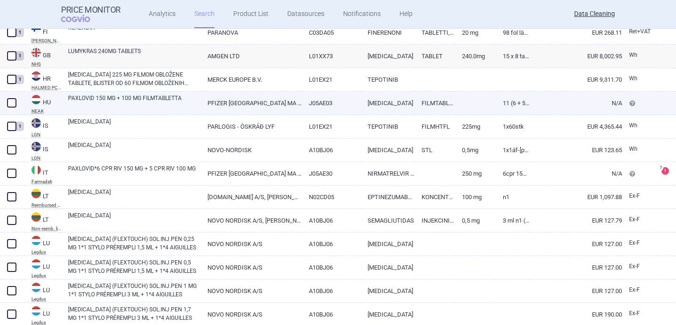
click at [116, 106] on link "PAXLOVID 150 MG + 100 MG FILMTABLETTA" at bounding box center [134, 102] width 132 height 17
select select "EUR"
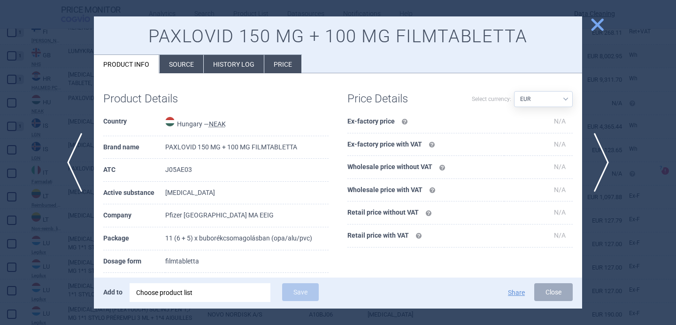
click at [180, 64] on li "Source" at bounding box center [182, 64] width 44 height 18
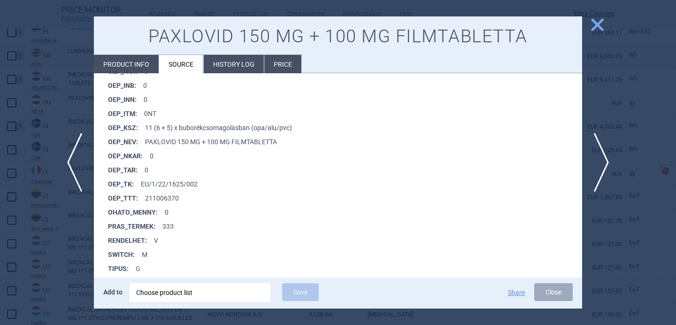
scroll to position [745, 0]
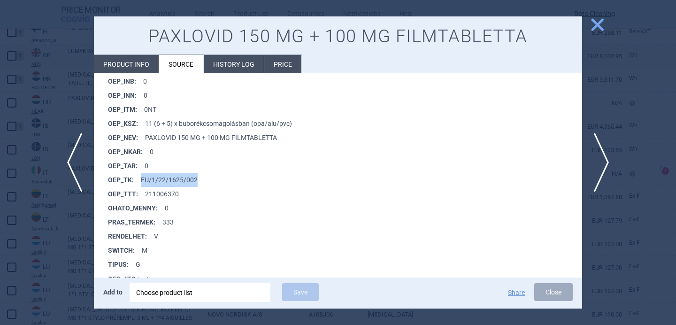
drag, startPoint x: 203, startPoint y: 178, endPoint x: 141, endPoint y: 177, distance: 61.5
click at [141, 177] on li "OEP_TK : EU/1/22/1625/002" at bounding box center [345, 180] width 474 height 14
copy li "EU/1/22/1625/002"
click at [175, 287] on div "Choose product list" at bounding box center [200, 292] width 128 height 19
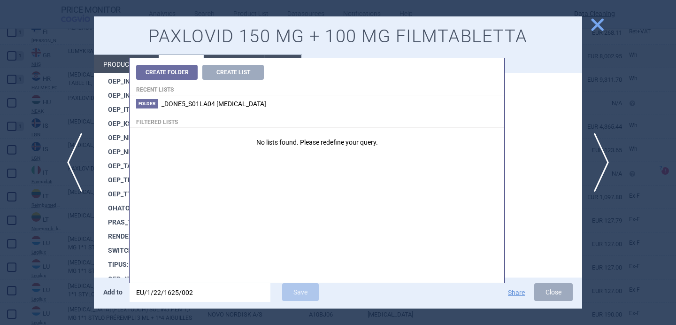
click at [306, 144] on p "No lists found. Please redefine your query." at bounding box center [317, 142] width 375 height 10
click at [203, 299] on input "EU/1/22/1625/002" at bounding box center [200, 292] width 141 height 19
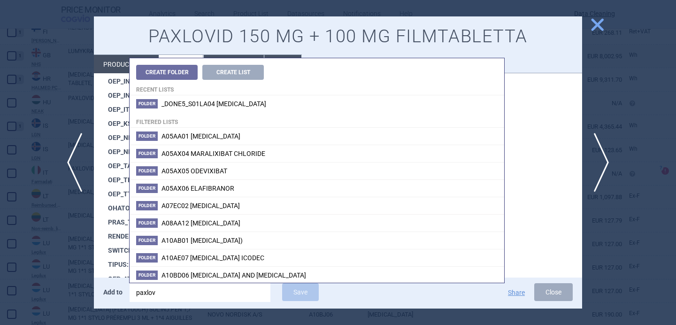
type input "paxlovi"
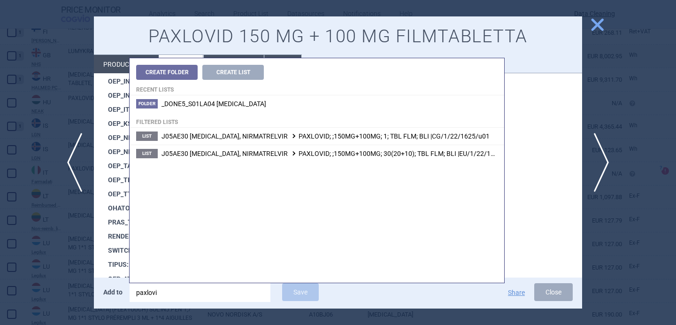
click at [111, 216] on strong "PRAS_TERMEK :" at bounding box center [135, 222] width 54 height 14
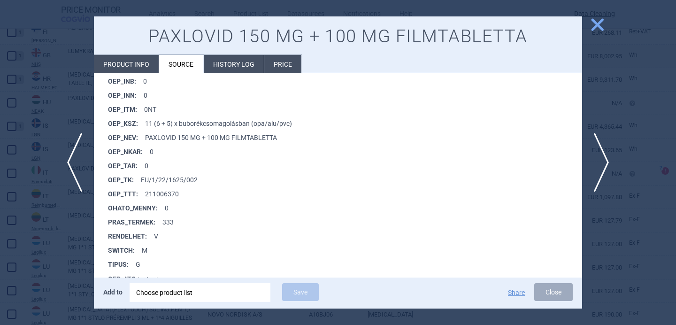
click at [127, 69] on li "Product info" at bounding box center [126, 64] width 65 height 18
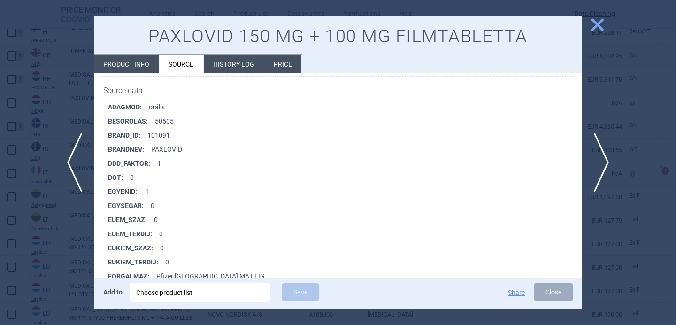
select select "EUR"
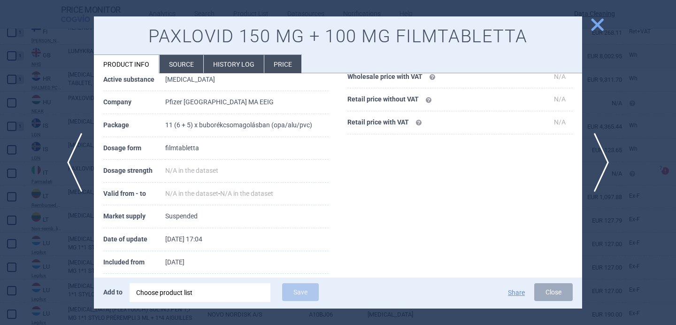
scroll to position [114, 0]
click at [191, 297] on div "Choose product list" at bounding box center [200, 292] width 128 height 19
click at [38, 263] on div at bounding box center [338, 162] width 676 height 325
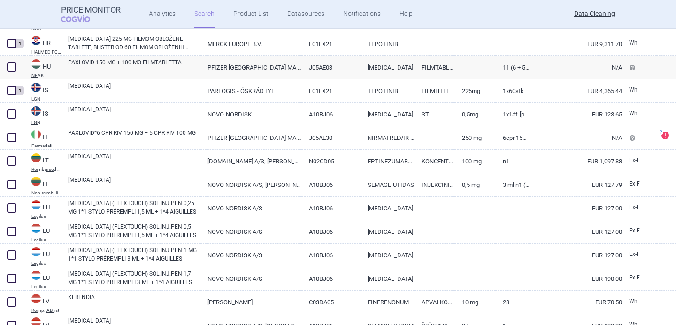
scroll to position [1636, 0]
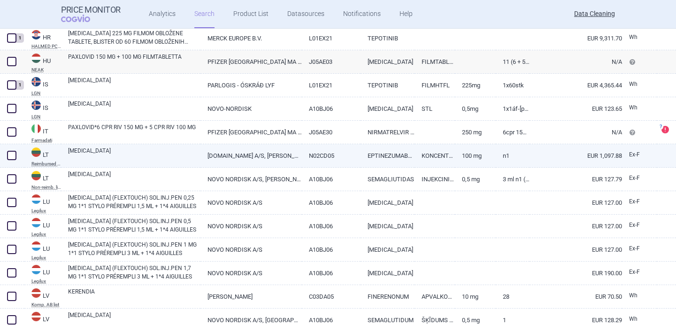
click at [116, 162] on link "[MEDICAL_DATA]" at bounding box center [134, 154] width 132 height 17
select select "EUR"
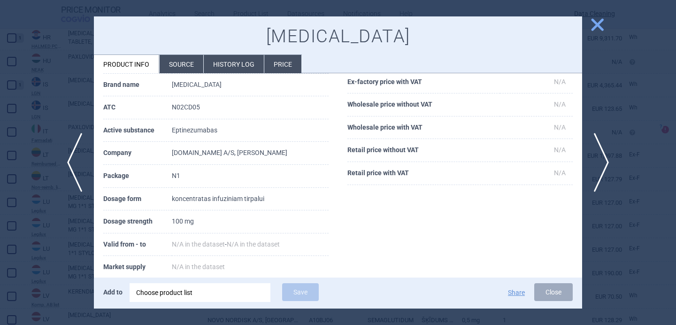
scroll to position [72, 0]
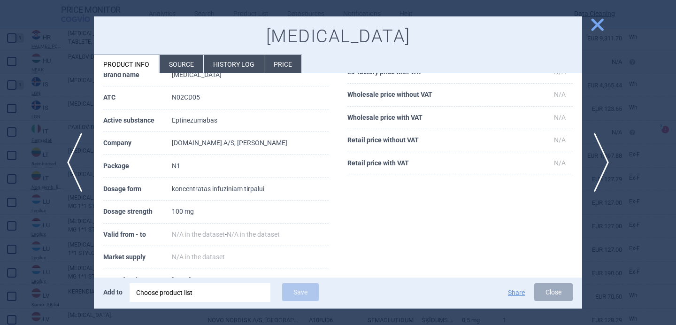
click at [183, 291] on div "Choose product list" at bounding box center [200, 292] width 128 height 19
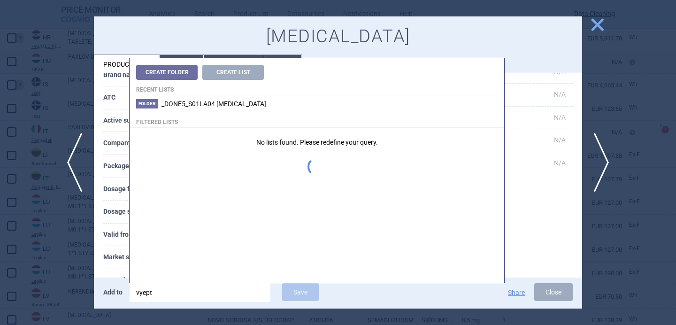
type input "vyepti"
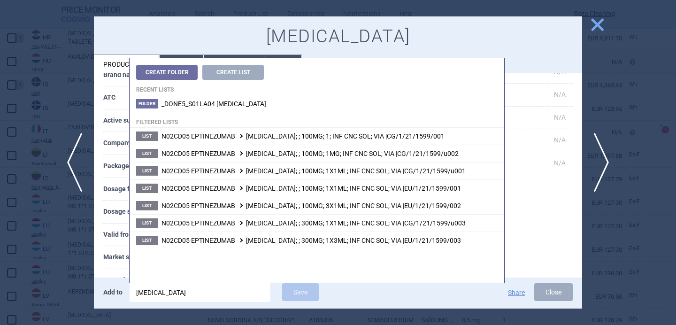
click at [114, 238] on th "Valid from - to" at bounding box center [137, 234] width 69 height 23
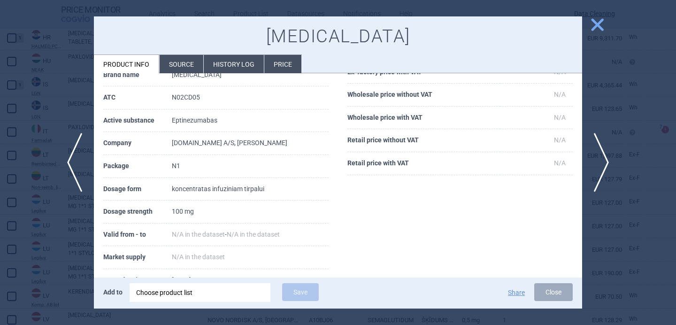
click at [208, 296] on div "Choose product list" at bounding box center [200, 292] width 128 height 19
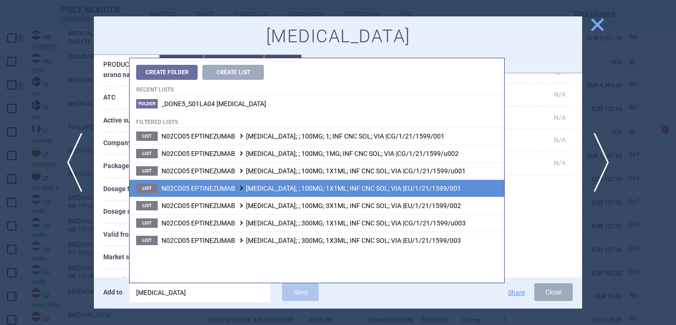
click at [259, 189] on span "N02CD05 EPTINEZUMAB VYEPTI; ; 100MG; 1X1ML; INF CNC SOL; VIA |EU/1/21/1599/001" at bounding box center [312, 189] width 300 height 8
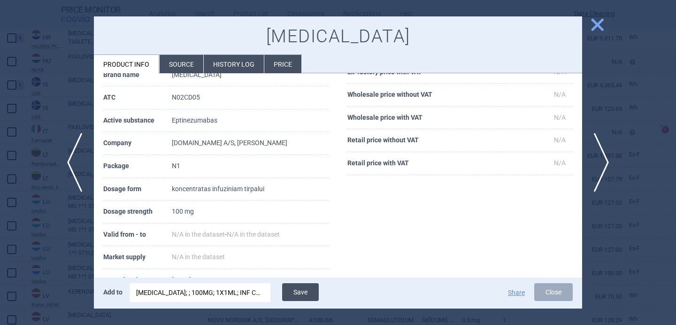
click at [305, 289] on button "Save" at bounding box center [300, 292] width 37 height 18
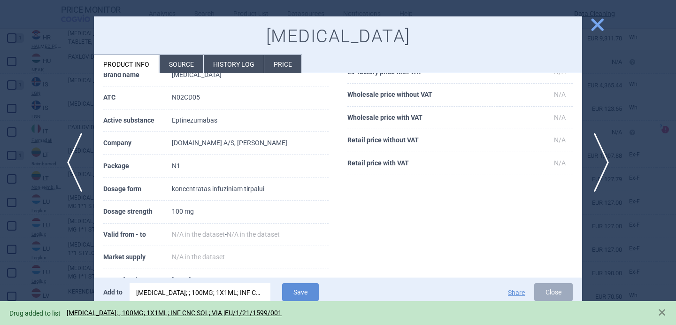
click at [69, 233] on div at bounding box center [338, 162] width 676 height 325
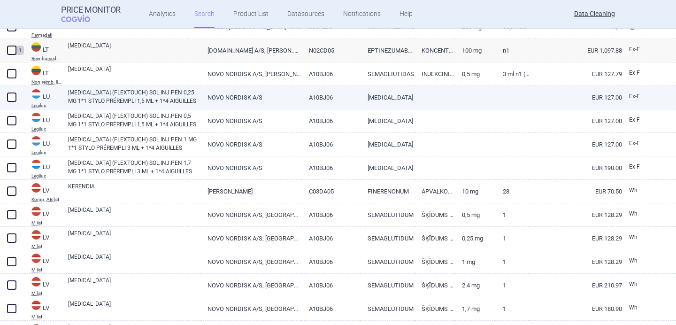
scroll to position [1762, 0]
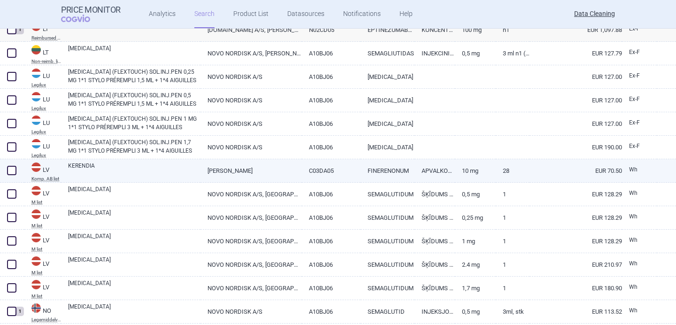
click at [100, 167] on link "KERENDIA" at bounding box center [134, 170] width 132 height 17
select select "EUR"
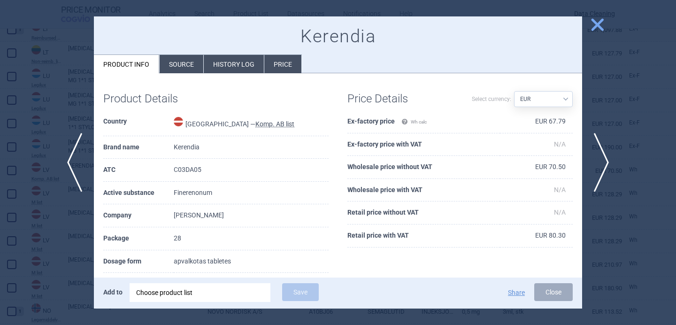
click at [180, 66] on li "Source" at bounding box center [182, 64] width 44 height 18
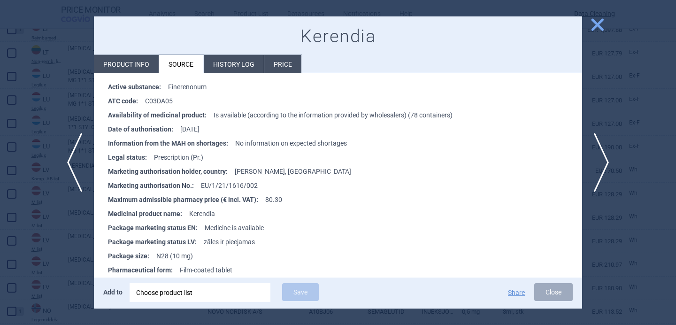
scroll to position [569, 0]
drag, startPoint x: 264, startPoint y: 184, endPoint x: 200, endPoint y: 184, distance: 64.3
click at [200, 184] on li "Marketing authorisation No. : EU/1/21/1616/002" at bounding box center [345, 185] width 474 height 14
copy li "EU/1/21/1616/002"
click at [219, 292] on div "Choose product list" at bounding box center [200, 292] width 128 height 19
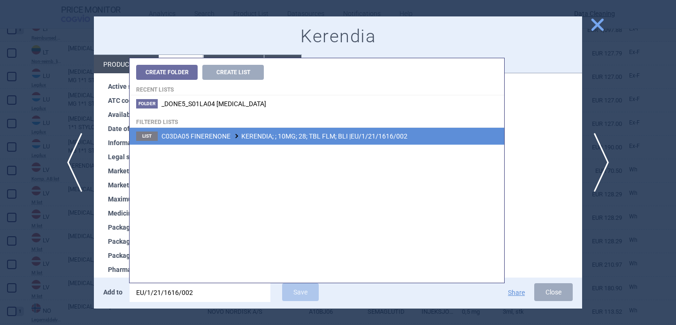
type input "EU/1/21/1616/002"
click at [330, 134] on span "C03DA05 FINERENONE KERENDIA; ; 10MG; 28; TBL FLM; BLI |EU/1/21/1616/002" at bounding box center [285, 136] width 246 height 8
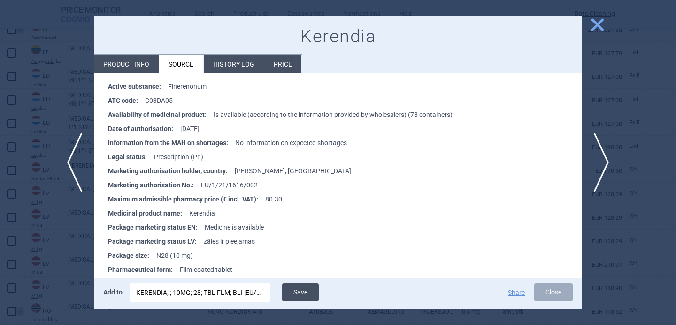
click at [303, 292] on button "Save" at bounding box center [300, 292] width 37 height 18
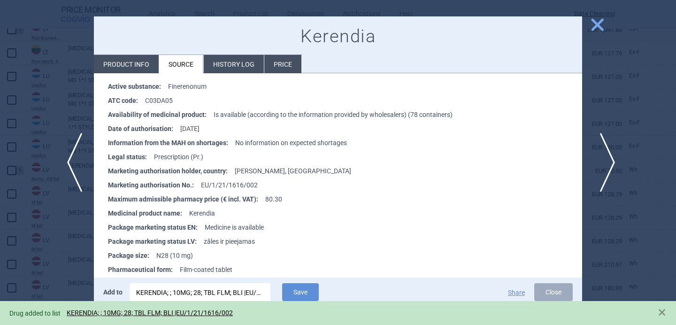
click at [607, 164] on span "next" at bounding box center [604, 162] width 21 height 59
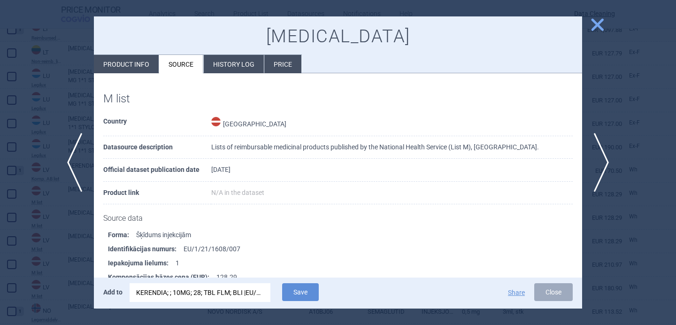
scroll to position [41, 0]
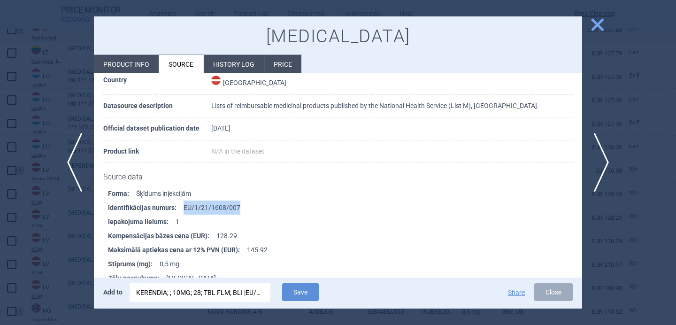
drag, startPoint x: 244, startPoint y: 211, endPoint x: 183, endPoint y: 211, distance: 61.5
click at [183, 211] on li "Identifikācijas numurs : EU/1/21/1608/007" at bounding box center [345, 207] width 474 height 14
copy li "EU/1/21/1608/007"
click at [195, 294] on div "KERENDIA; ; 10MG; 28; TBL FLM; BLI |EU/1/21/1616/002" at bounding box center [200, 292] width 128 height 19
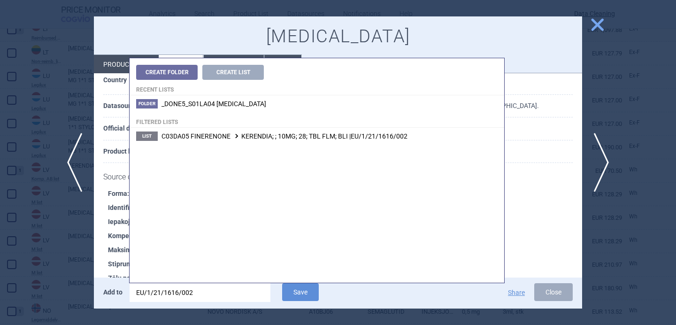
click at [195, 294] on input "EU/1/21/1616/002" at bounding box center [200, 292] width 141 height 19
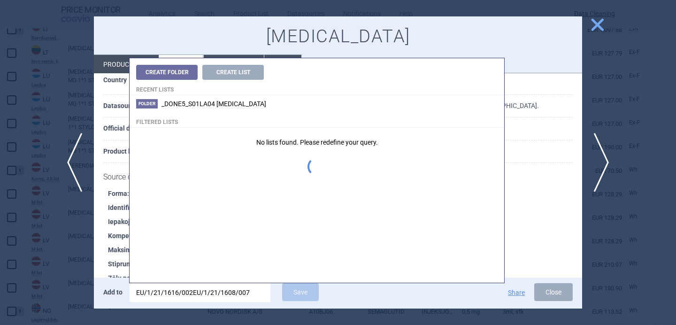
click at [195, 294] on input "EU/1/21/1616/002EU/1/21/1608/007" at bounding box center [200, 292] width 141 height 19
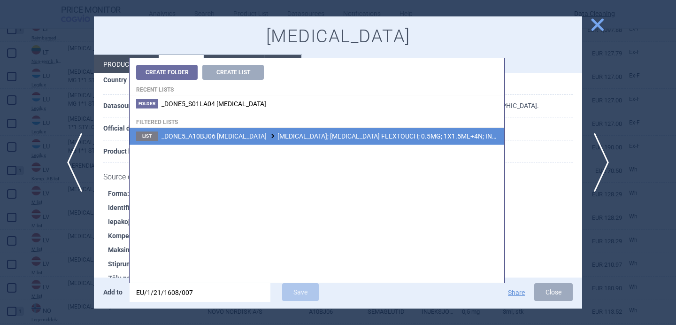
type input "EU/1/21/1608/007"
click at [271, 138] on span "_DONE5_A10BJ06 [MEDICAL_DATA] [MEDICAL_DATA]; [MEDICAL_DATA] FLEXTOUCH; 0.5MG; …" at bounding box center [373, 136] width 423 height 8
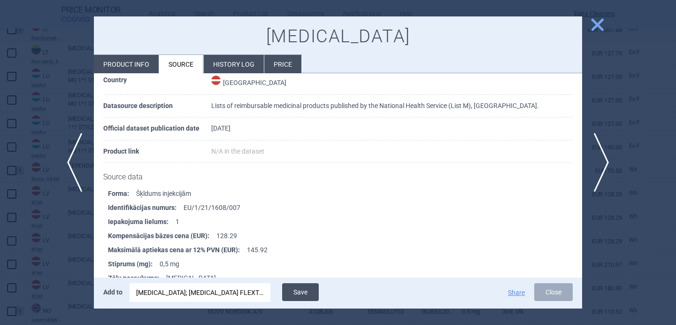
click at [309, 291] on button "Save" at bounding box center [300, 292] width 37 height 18
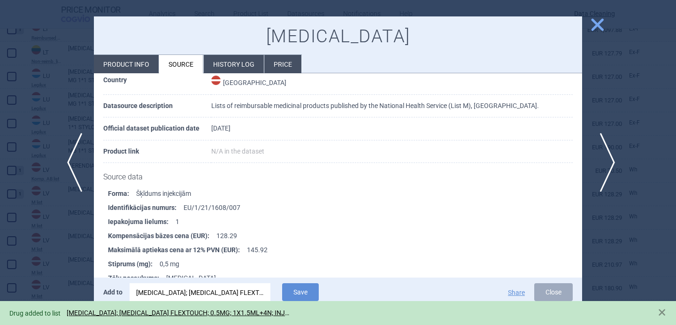
click at [607, 159] on span "next" at bounding box center [604, 162] width 21 height 59
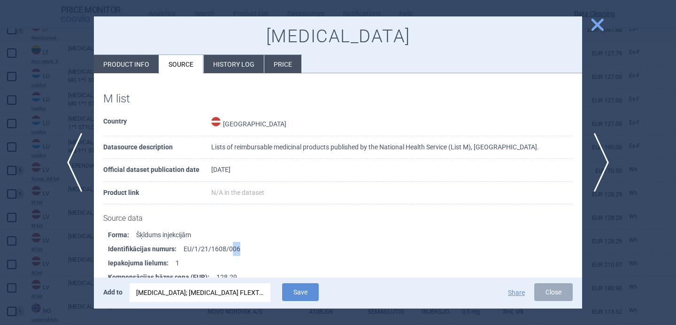
drag, startPoint x: 231, startPoint y: 248, endPoint x: 254, endPoint y: 242, distance: 23.0
click at [254, 242] on li "Identifikācijas numurs : EU/1/21/1608/006" at bounding box center [345, 249] width 474 height 14
click at [229, 289] on div "[MEDICAL_DATA]; [MEDICAL_DATA] FLEXTOUCH; 0.5MG; 1X1.5ML+4N; INJ SOL; PEP |EU/1…" at bounding box center [200, 292] width 128 height 19
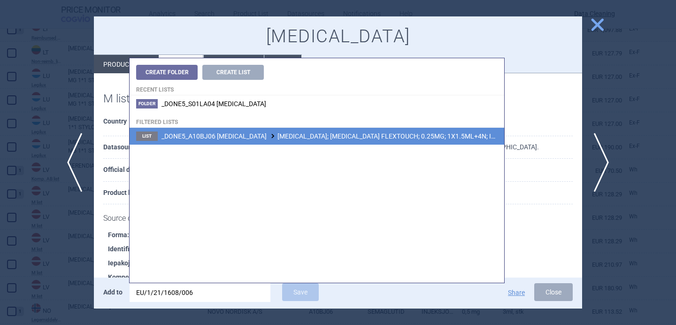
type input "EU/1/21/1608/006"
click at [329, 140] on span "_DONE5_A10BJ06 [MEDICAL_DATA] [MEDICAL_DATA]; [MEDICAL_DATA] FLEXTOUCH; 0.25MG;…" at bounding box center [375, 136] width 426 height 8
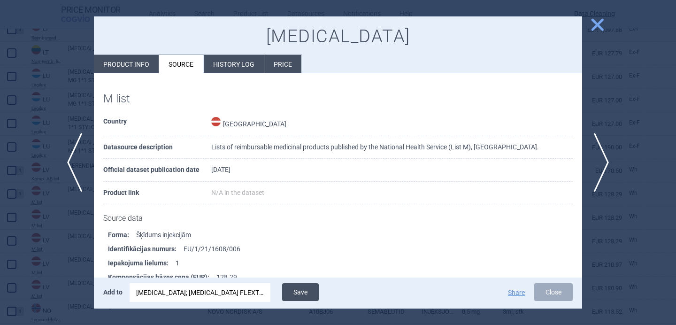
click at [308, 290] on button "Save" at bounding box center [300, 292] width 37 height 18
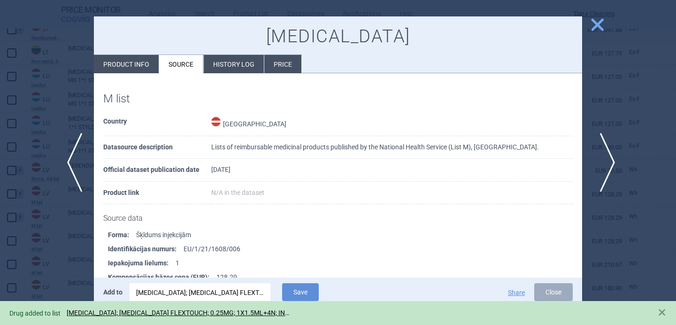
click at [607, 146] on span "next" at bounding box center [604, 162] width 21 height 59
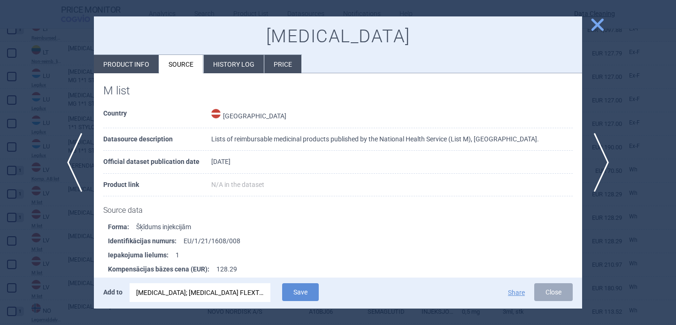
scroll to position [8, 0]
drag, startPoint x: 252, startPoint y: 233, endPoint x: 180, endPoint y: 233, distance: 71.8
click at [180, 233] on li "Identifikācijas numurs : EU/1/21/1608/008" at bounding box center [345, 240] width 474 height 14
drag, startPoint x: 248, startPoint y: 235, endPoint x: 187, endPoint y: 238, distance: 61.1
click at [187, 238] on li "Identifikācijas numurs : EU/1/21/1608/008" at bounding box center [345, 240] width 474 height 14
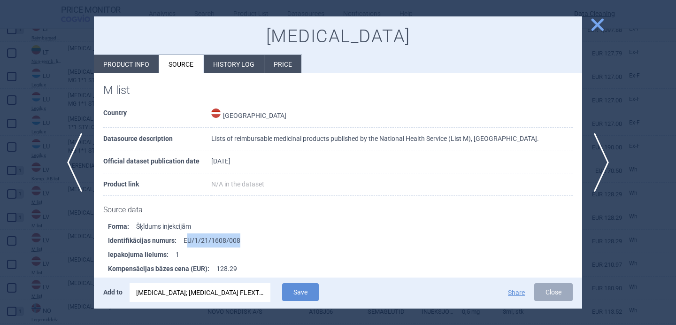
copy li "U/1/21/1608/008"
click at [192, 292] on div "[MEDICAL_DATA]; [MEDICAL_DATA] FLEXTOUCH; 0.25MG; 1X1.5ML+4N; INJ SOL; PEP |EU/…" at bounding box center [200, 292] width 128 height 19
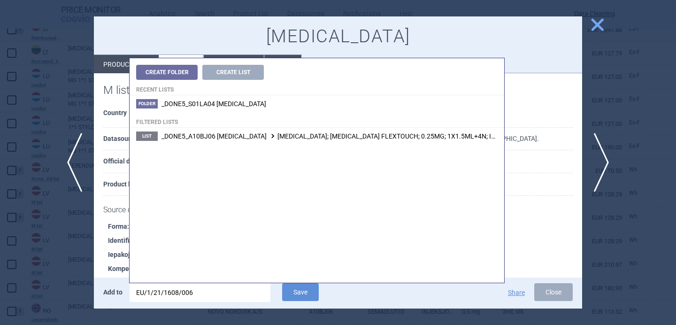
click at [192, 292] on input "EU/1/21/1608/006" at bounding box center [200, 292] width 141 height 19
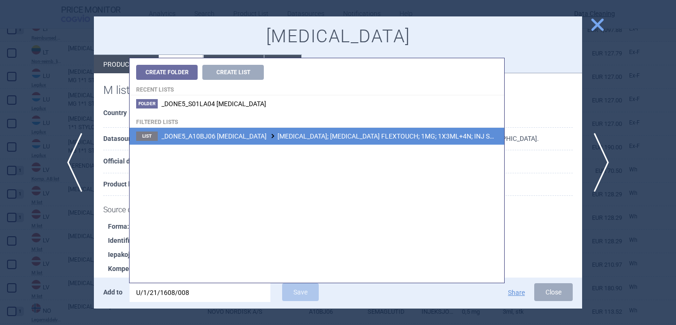
type input "U/1/21/1608/008"
click at [319, 131] on li "List _DONE5_A10BJ06 SEMAGLUTIDE WEGOVY; WEGOVY FLEXTOUCH; 1MG; 1X3ML+4N; INJ SO…" at bounding box center [317, 136] width 375 height 17
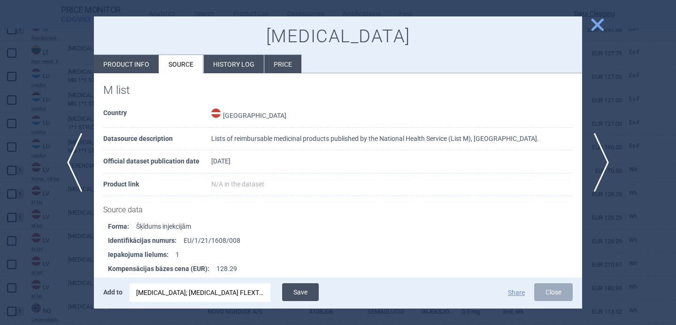
click at [301, 292] on button "Save" at bounding box center [300, 292] width 37 height 18
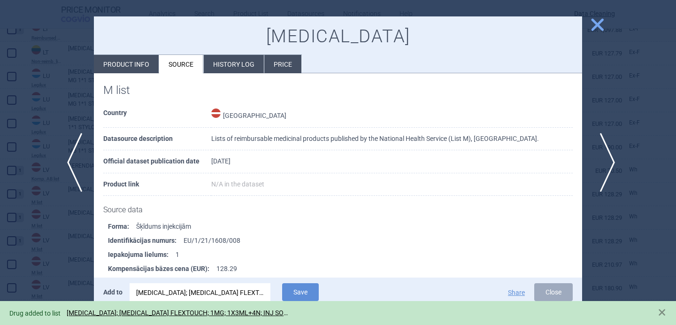
click at [608, 169] on span "next" at bounding box center [604, 162] width 21 height 59
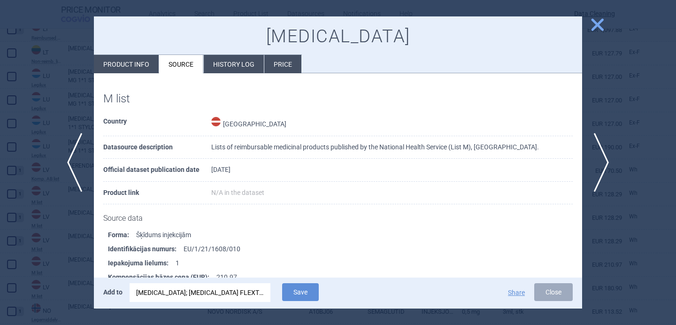
scroll to position [23, 0]
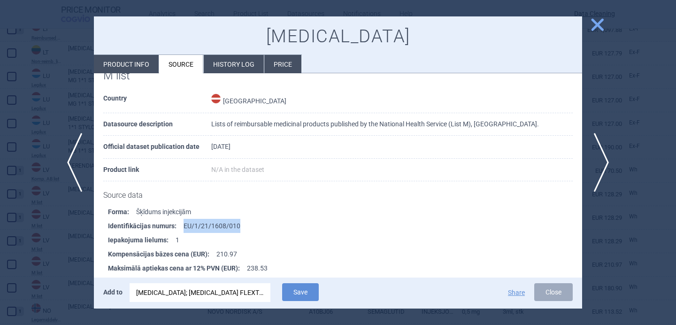
drag, startPoint x: 253, startPoint y: 224, endPoint x: 184, endPoint y: 224, distance: 69.0
click at [184, 224] on li "Identifikācijas numurs : EU/1/21/1608/010" at bounding box center [345, 226] width 474 height 14
copy li "EU/1/21/1608/010"
click at [200, 292] on div "[MEDICAL_DATA]; [MEDICAL_DATA] FLEXTOUCH; 1MG; 1X3ML+4N; INJ SOL; PEP |EU/1/21/…" at bounding box center [200, 292] width 128 height 19
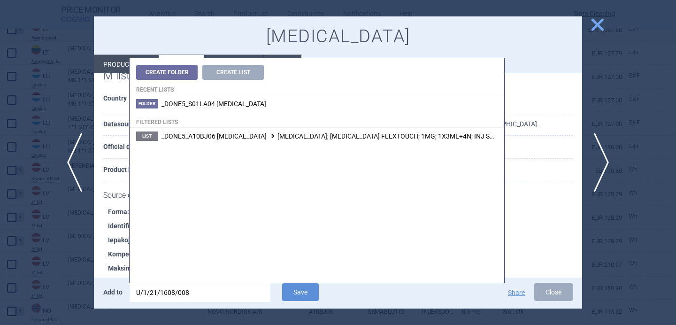
click at [200, 292] on input "U/1/21/1608/008" at bounding box center [200, 292] width 141 height 19
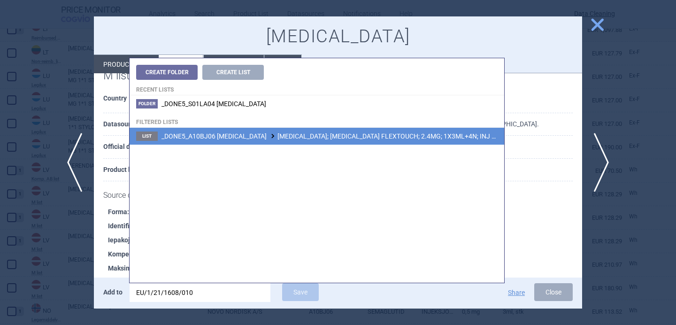
type input "EU/1/21/1608/010"
click at [310, 137] on span "_DONE5_A10BJ06 SEMAGLUTIDE WEGOVY; WEGOVY FLEXTOUCH; 2.4MG; 1X3ML+4N; INJ SOL; …" at bounding box center [370, 136] width 417 height 8
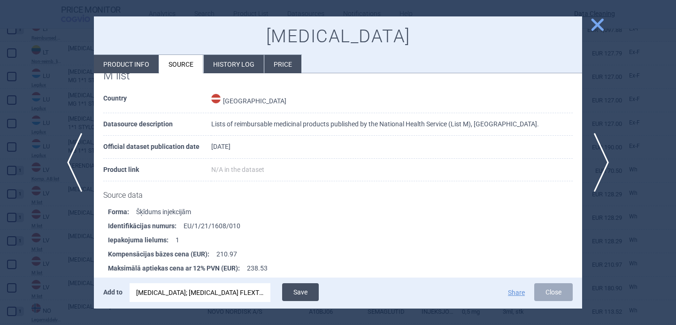
click at [308, 288] on button "Save" at bounding box center [300, 292] width 37 height 18
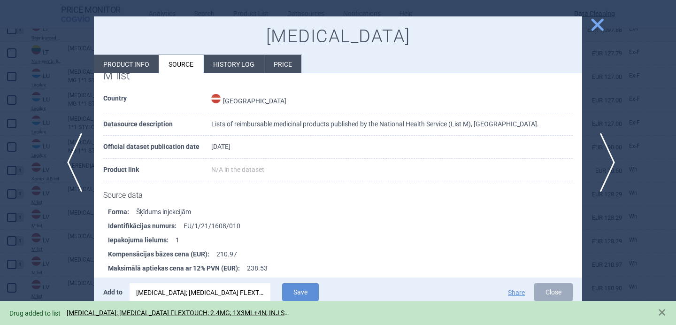
click at [609, 153] on span "next" at bounding box center [604, 162] width 21 height 59
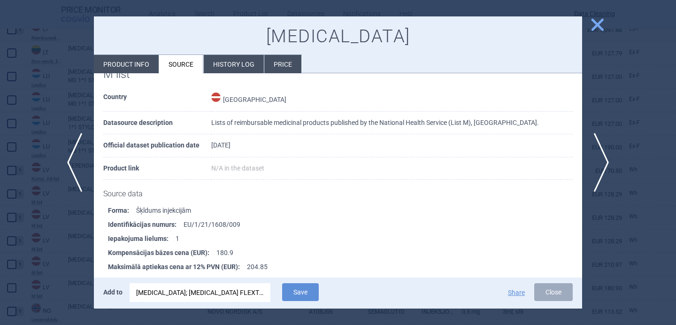
scroll to position [25, 0]
drag, startPoint x: 256, startPoint y: 224, endPoint x: 176, endPoint y: 224, distance: 80.8
click at [176, 224] on li "Identifikācijas numurs : EU/1/21/1608/009" at bounding box center [345, 224] width 474 height 14
copy li "EU/1/21/1608/009"
click at [185, 292] on div "[MEDICAL_DATA]; [MEDICAL_DATA] FLEXTOUCH; 2.4MG; 1X3ML+4N; INJ SOL; PEP |EU/1/2…" at bounding box center [200, 292] width 128 height 19
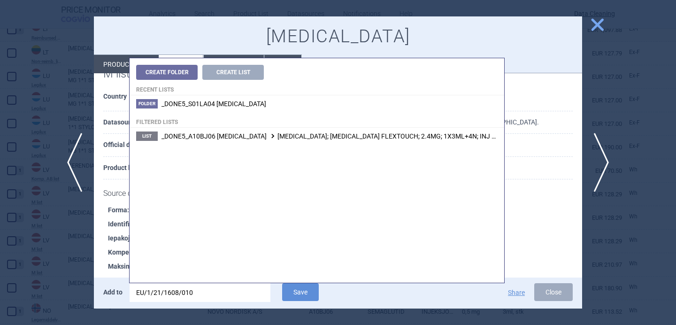
click at [185, 292] on input "EU/1/21/1608/010" at bounding box center [200, 292] width 141 height 19
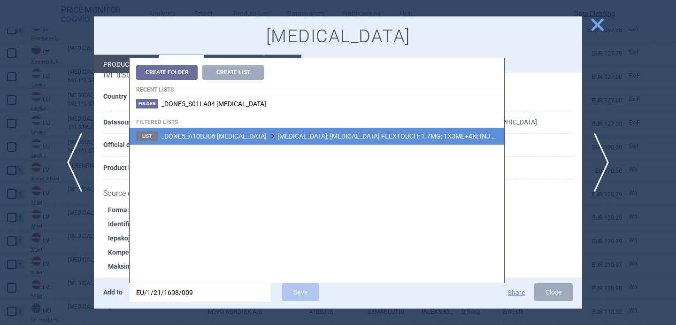
type input "EU/1/21/1608/009"
click at [303, 142] on li "List _DONE5_A10BJ06 SEMAGLUTIDE WEGOVY; WEGOVY FLEXTOUCH; 1.7MG; 1X3ML+4N; INJ …" at bounding box center [317, 136] width 375 height 17
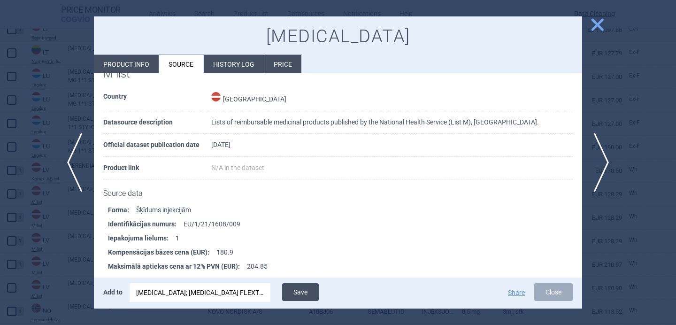
click at [310, 294] on button "Save" at bounding box center [300, 292] width 37 height 18
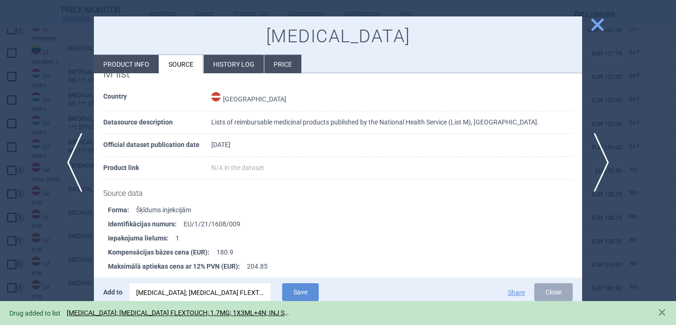
click at [55, 262] on div at bounding box center [338, 162] width 676 height 325
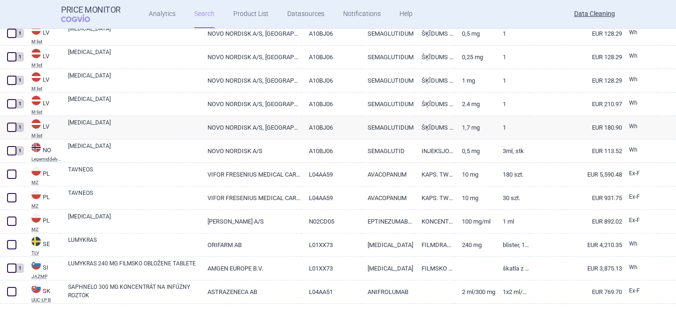
scroll to position [1931, 0]
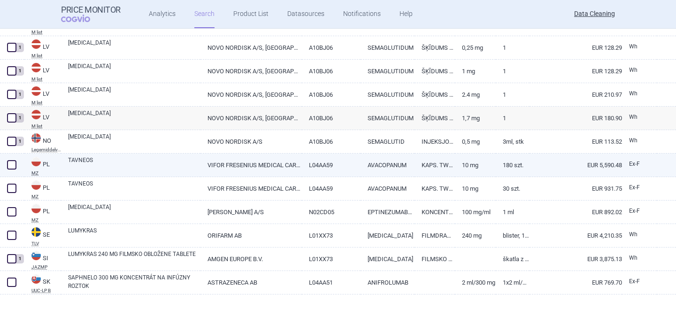
click at [118, 165] on link "TAVNEOS" at bounding box center [134, 164] width 132 height 17
select select "EUR"
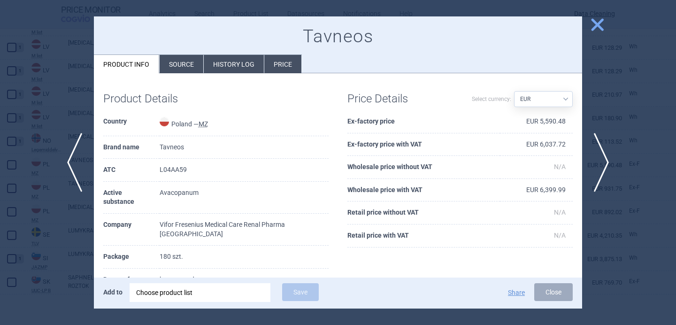
click at [123, 164] on th "ATC" at bounding box center [131, 170] width 56 height 23
click at [185, 61] on li "Source" at bounding box center [182, 64] width 44 height 18
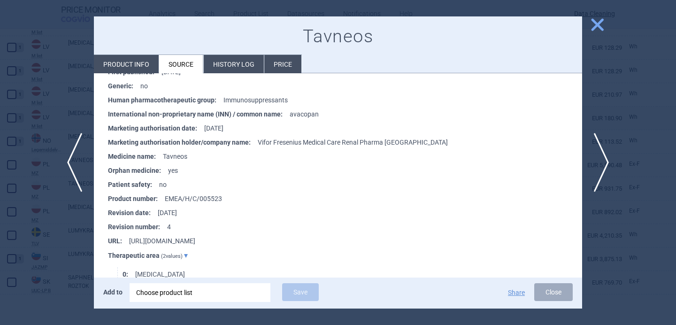
scroll to position [882, 0]
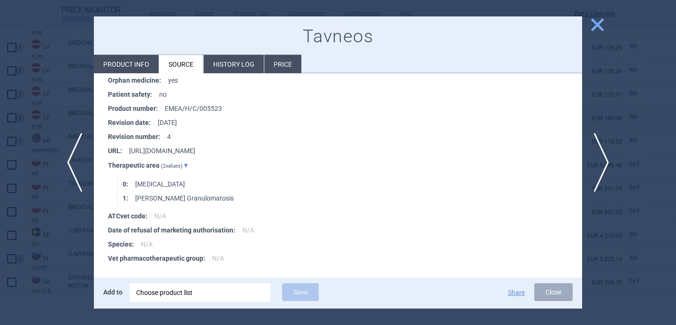
click at [138, 73] on strong "Orphan medicine :" at bounding box center [138, 80] width 60 height 14
click at [136, 71] on li "Product info" at bounding box center [126, 64] width 65 height 18
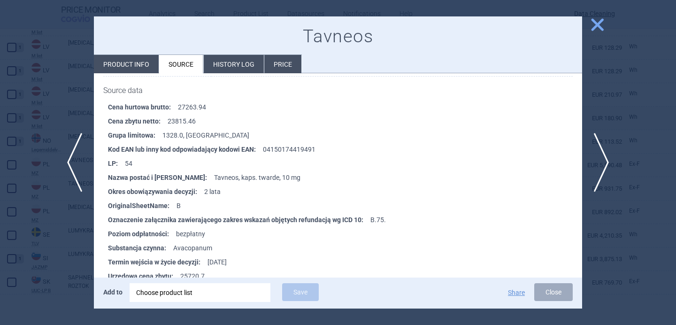
select select "EUR"
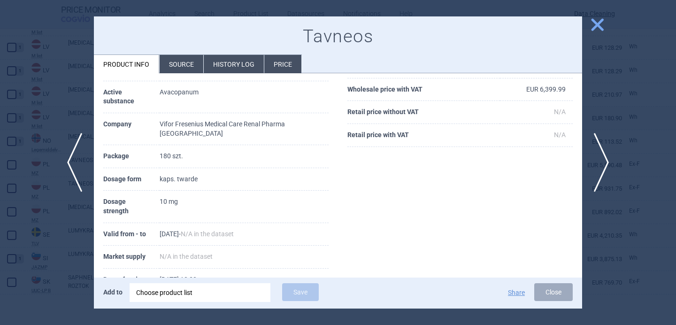
scroll to position [100, 0]
click at [170, 294] on div "Choose product list" at bounding box center [200, 292] width 128 height 19
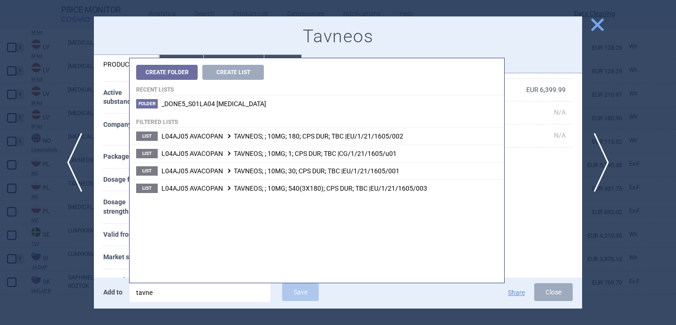
type input "tavneo"
click at [112, 269] on th "Date of update" at bounding box center [131, 280] width 56 height 23
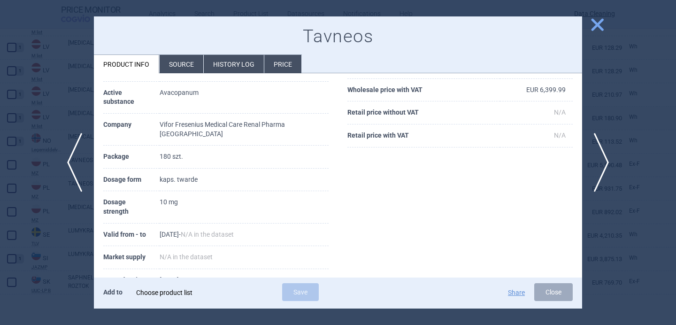
click at [200, 290] on div "Choose product list" at bounding box center [200, 292] width 128 height 19
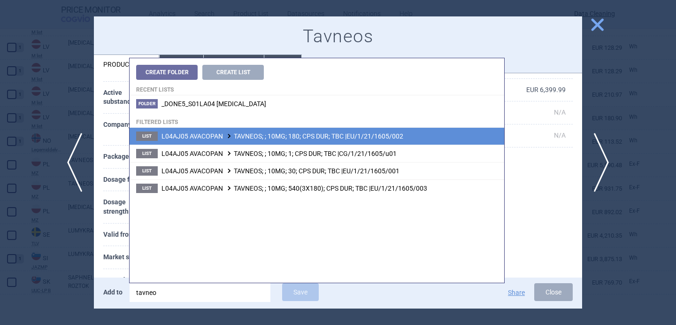
click at [276, 138] on span "L04AJ05 AVACOPAN TAVNEOS; ; 10MG; 180; CPS DUR; TBC |EU/1/21/1605/002" at bounding box center [283, 136] width 242 height 8
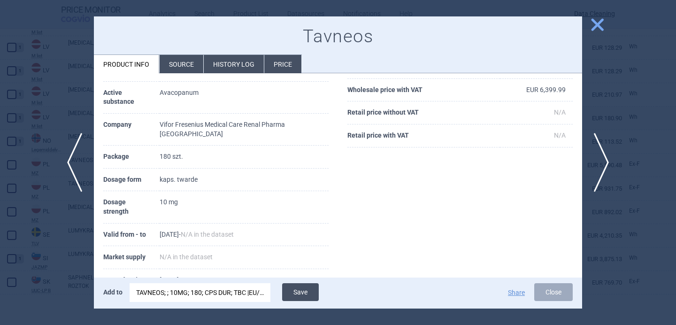
click at [311, 292] on button "Save" at bounding box center [300, 292] width 37 height 18
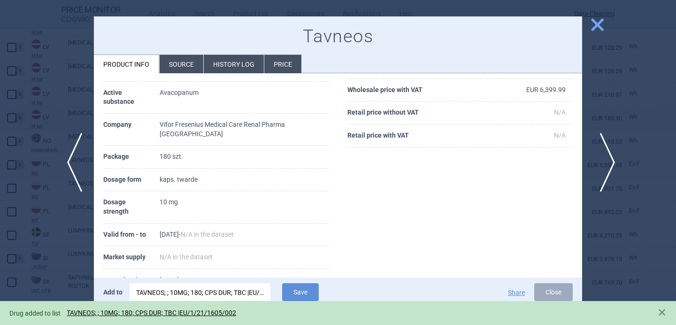
click at [608, 154] on span "next" at bounding box center [604, 162] width 21 height 59
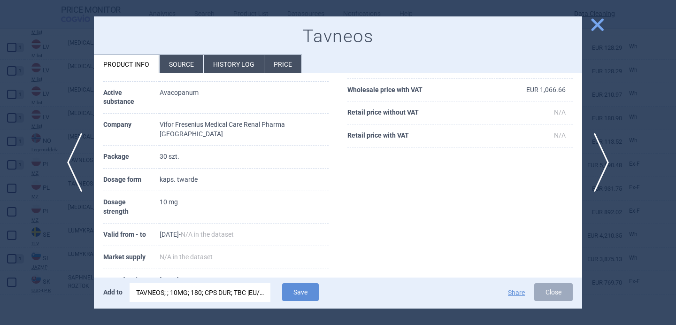
click at [238, 288] on div "TAVNEOS; ; 10MG; 180; CPS DUR; TBC |EU/1/21/1605/002" at bounding box center [200, 292] width 128 height 19
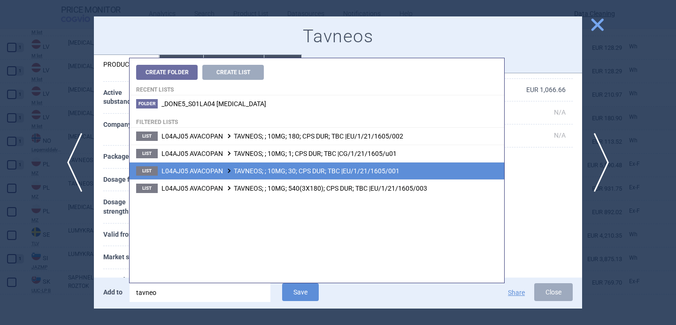
click at [285, 171] on span "L04AJ05 AVACOPAN TAVNEOS; ; 10MG; 30; CPS DUR; TBC |EU/1/21/1605/001" at bounding box center [281, 171] width 238 height 8
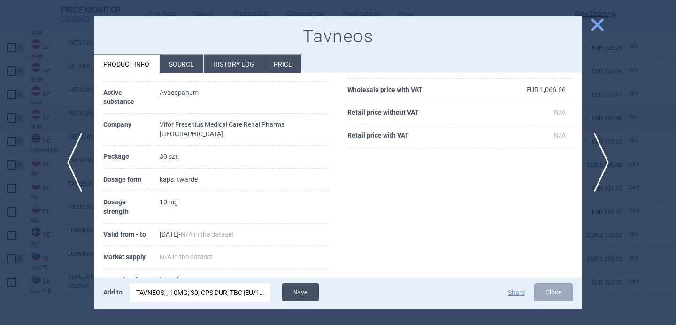
click at [305, 290] on button "Save" at bounding box center [300, 292] width 37 height 18
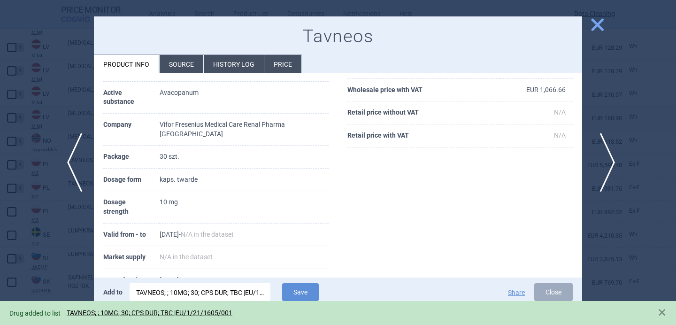
click at [610, 154] on span "next" at bounding box center [604, 162] width 21 height 59
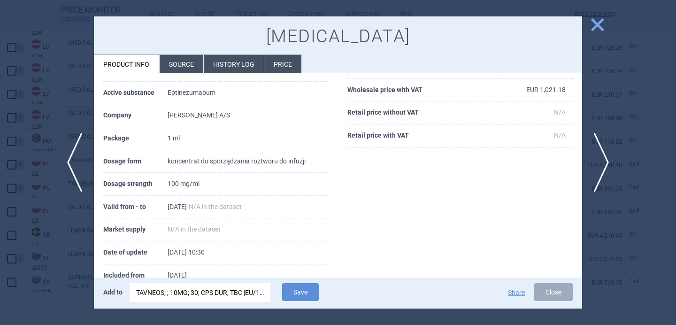
click at [238, 292] on div "TAVNEOS; ; 10MG; 30; CPS DUR; TBC |EU/1/21/1605/001" at bounding box center [200, 292] width 128 height 19
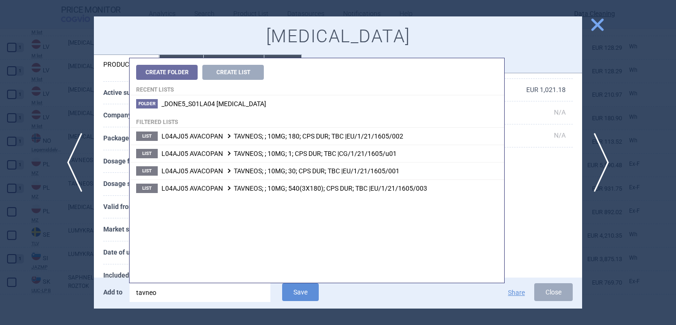
click at [238, 292] on input "tavneo" at bounding box center [200, 292] width 141 height 19
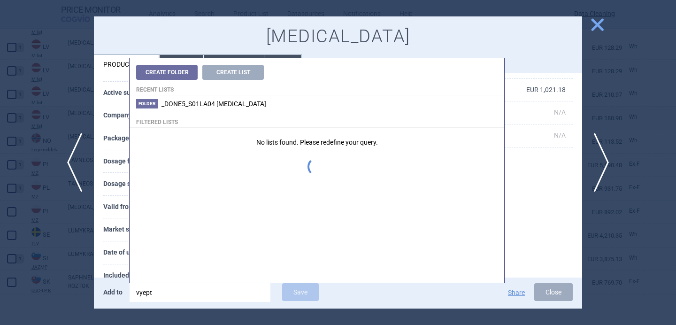
type input "vyepti"
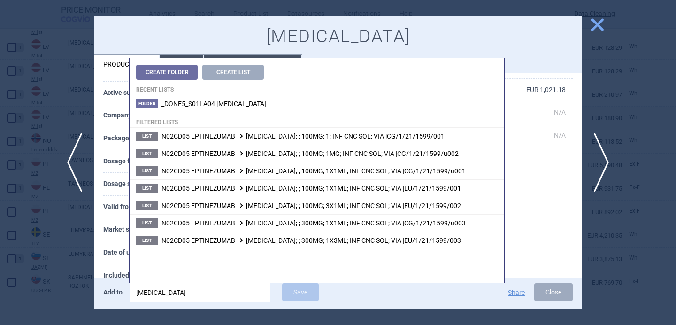
click at [116, 220] on th "Market supply" at bounding box center [135, 229] width 64 height 23
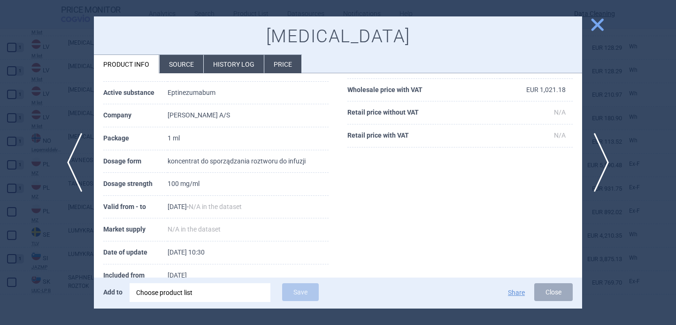
click at [221, 294] on div "Choose product list" at bounding box center [200, 292] width 128 height 19
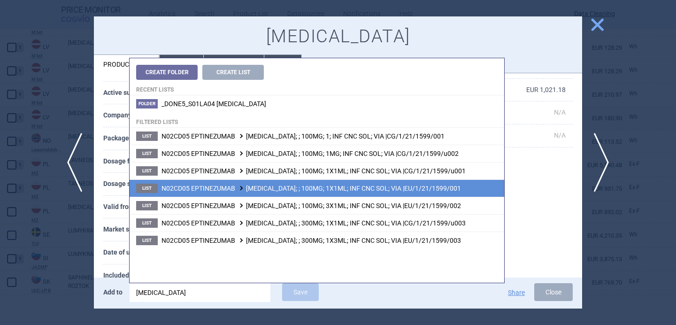
click at [411, 185] on span "N02CD05 EPTINEZUMAB VYEPTI; ; 100MG; 1X1ML; INF CNC SOL; VIA |EU/1/21/1599/001" at bounding box center [312, 189] width 300 height 8
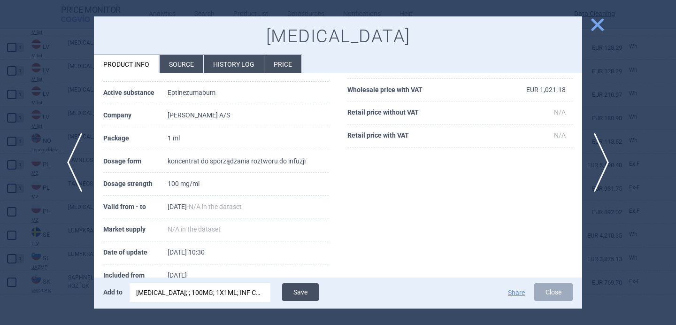
click at [303, 289] on button "Save" at bounding box center [300, 292] width 37 height 18
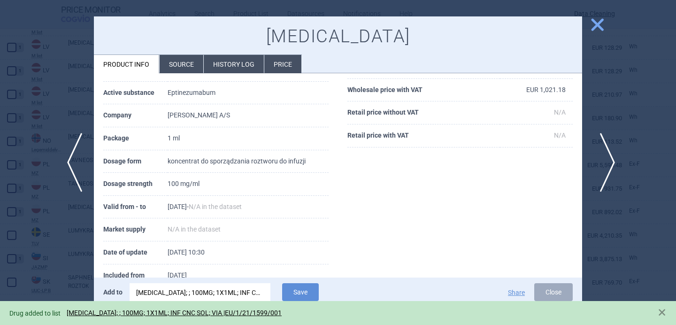
click at [603, 154] on span "next" at bounding box center [604, 162] width 21 height 59
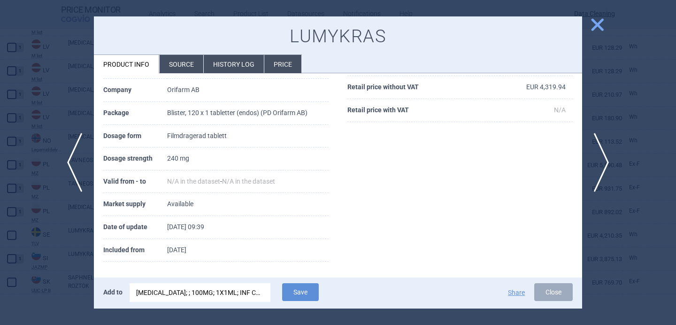
scroll to position [128, 0]
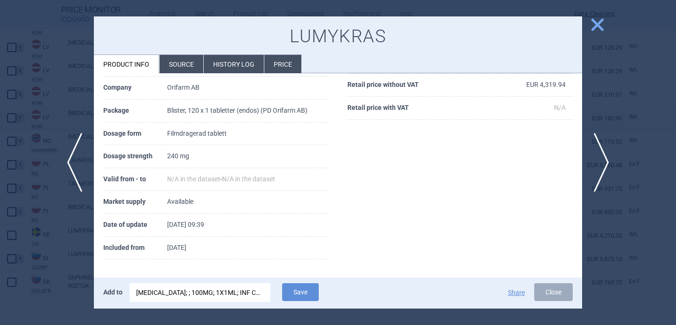
click at [216, 293] on div "VYEPTI; ; 100MG; 1X1ML; INF CNC SOL; VIA |EU/1/21/1599/001" at bounding box center [200, 292] width 128 height 19
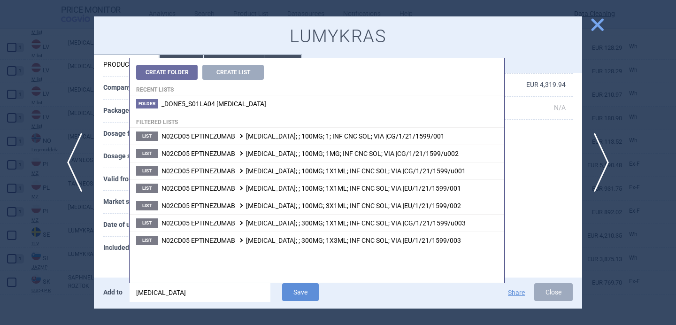
click at [216, 293] on input "vyepti" at bounding box center [200, 292] width 141 height 19
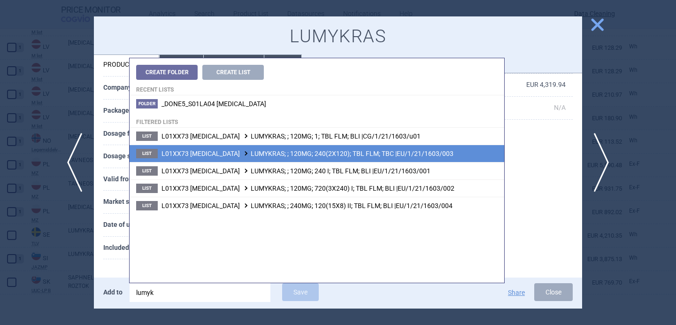
type input "lumyk"
click at [309, 151] on span "L01XX73 SOTORASIB LUMYKRAS; ; 120MG; 240(2X120); TBL FLM; TBC |EU/1/21/1603/003" at bounding box center [308, 154] width 292 height 8
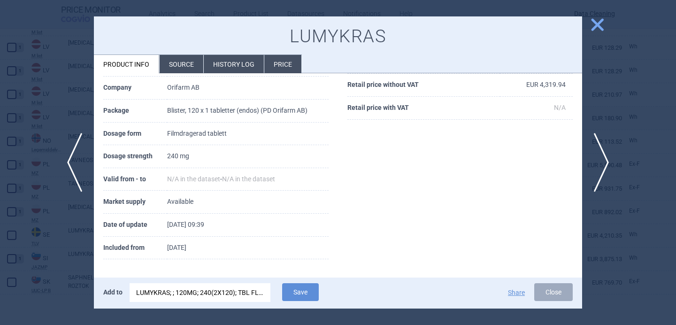
click at [249, 294] on div "LUMYKRAS; ; 120MG; 240(2X120); TBL FLM; TBC |EU/1/21/1603/003" at bounding box center [200, 292] width 128 height 19
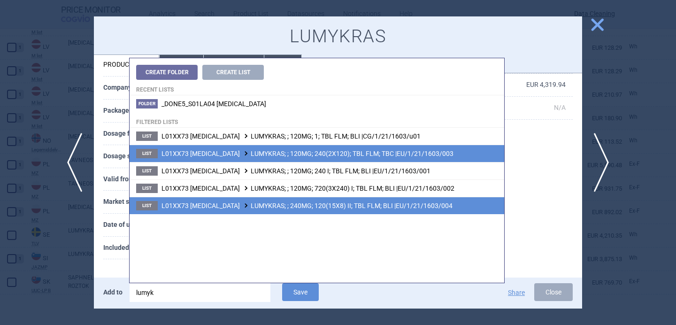
click at [283, 204] on span "L01XX73 SOTORASIB LUMYKRAS; ; 240MG; 120(15X8) II; TBL FLM; BLI |EU/1/21/1603/0…" at bounding box center [307, 206] width 291 height 8
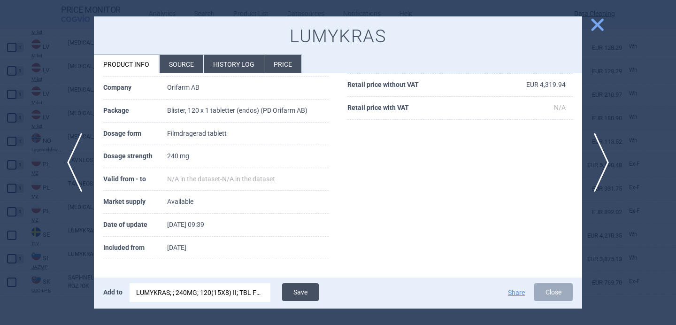
click at [300, 292] on button "Save" at bounding box center [300, 292] width 37 height 18
click at [68, 228] on div at bounding box center [338, 162] width 676 height 325
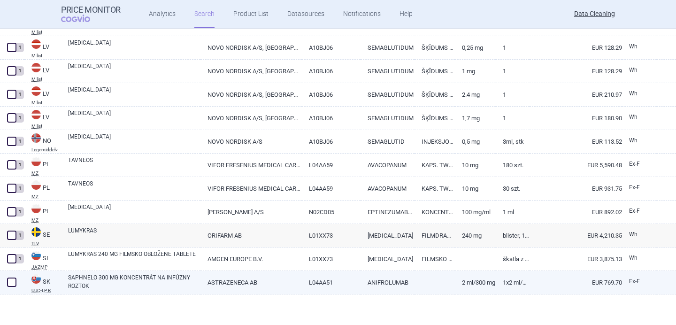
click at [97, 281] on link "SAPHNELO 300 MG KONCENTRÁT NA INFÚZNY ROZTOK" at bounding box center [134, 281] width 132 height 17
select select "EUR"
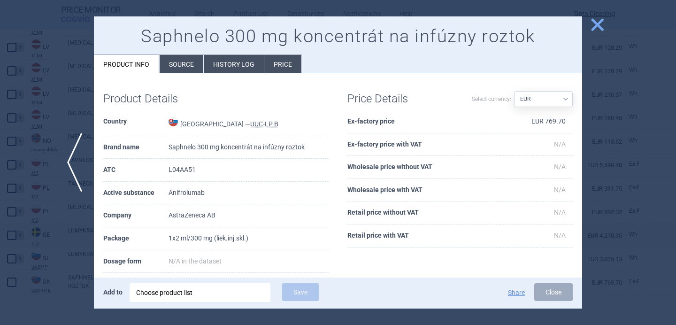
click at [182, 72] on li "Source" at bounding box center [182, 64] width 44 height 18
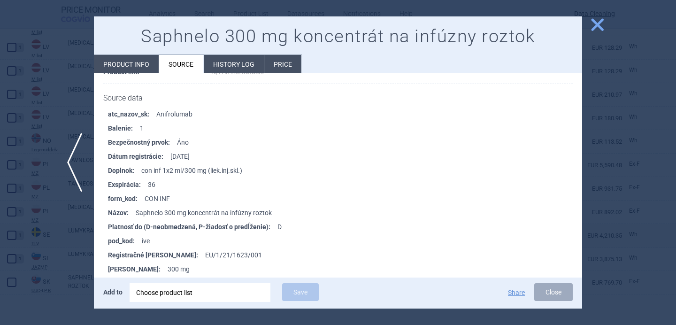
scroll to position [446, 0]
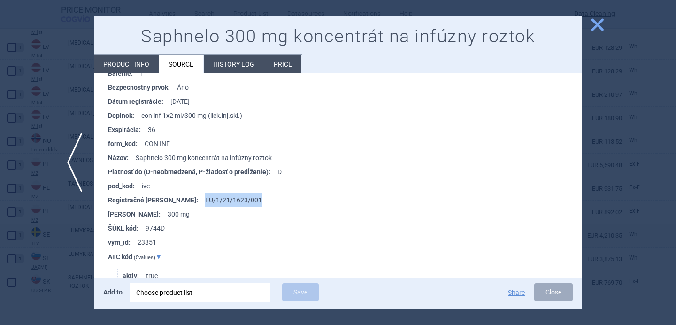
drag, startPoint x: 232, startPoint y: 198, endPoint x: 169, endPoint y: 198, distance: 62.9
click at [169, 198] on li "Registračné číslo : EU/1/21/1623/001" at bounding box center [345, 200] width 474 height 14
copy li "EU/1/21/1623/001"
click at [169, 299] on div "Choose product list" at bounding box center [200, 292] width 128 height 19
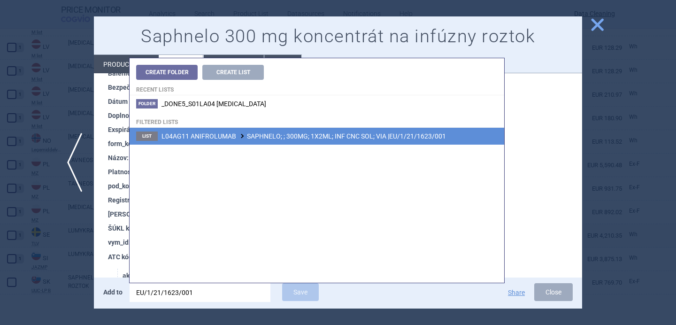
type input "EU/1/21/1623/001"
click at [274, 139] on span "L04AG11 ANIFROLUMAB SAPHNELO; ; 300MG; 1X2ML; INF CNC SOL; VIA |EU/1/21/1623/001" at bounding box center [304, 136] width 285 height 8
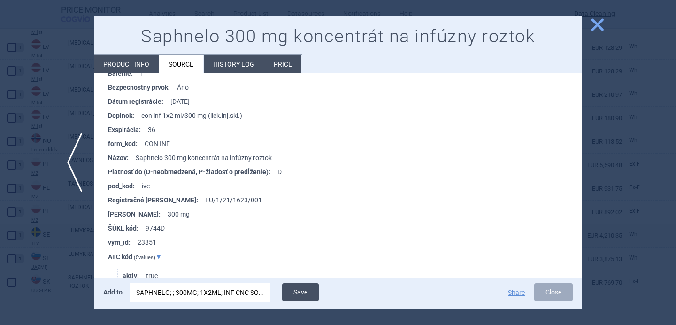
click at [301, 293] on button "Save" at bounding box center [300, 292] width 37 height 18
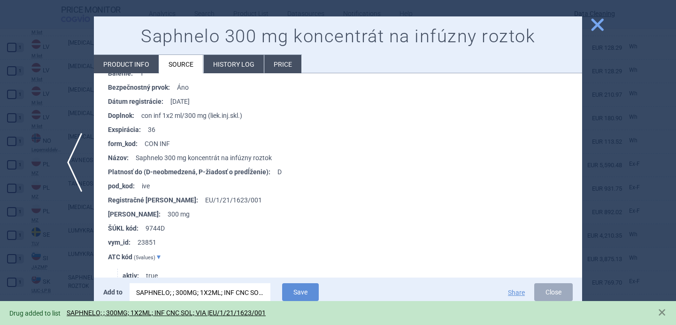
click at [58, 249] on div at bounding box center [338, 162] width 676 height 325
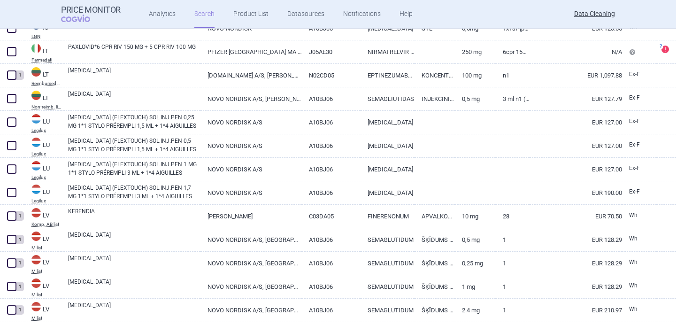
scroll to position [1713, 0]
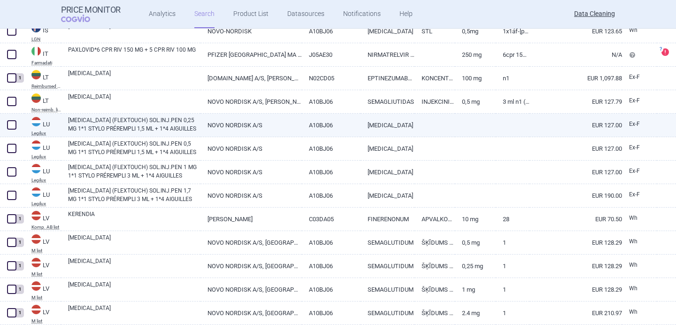
click at [127, 126] on link "[MEDICAL_DATA] (FLEXTOUCH) SOL.INJ.PEN 0,25 MG 1*1 STYLO PRÉREMPLI 1,5 ML + 1*4…" at bounding box center [134, 124] width 132 height 17
select select "EUR"
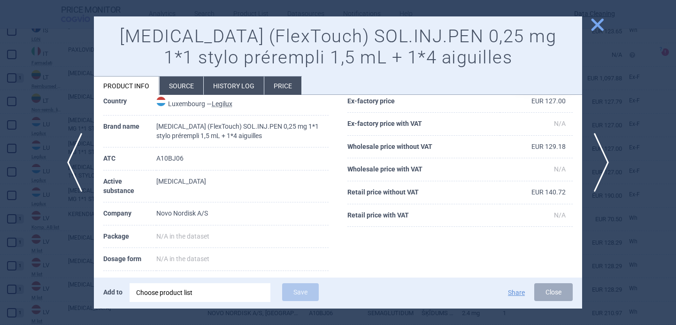
scroll to position [43, 0]
click at [215, 304] on div "Add to Choose product list Save Share Close" at bounding box center [338, 292] width 488 height 31
click at [216, 293] on div "Choose product list" at bounding box center [200, 292] width 128 height 19
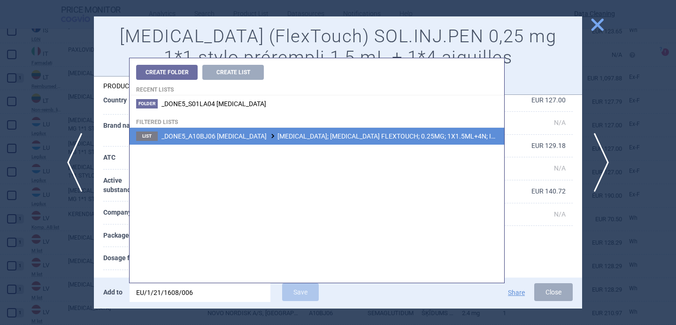
type input "EU/1/21/1608/006"
click at [306, 131] on li "List _DONE5_A10BJ06 SEMAGLUTIDE WEGOVY; WEGOVY FLEXTOUCH; 0.25MG; 1X1.5ML+4N; I…" at bounding box center [317, 136] width 375 height 17
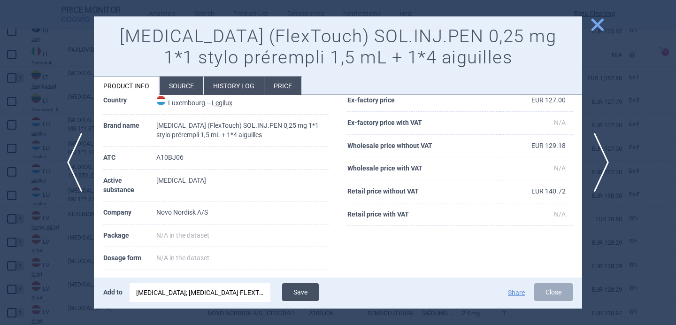
click at [304, 293] on button "Save" at bounding box center [300, 292] width 37 height 18
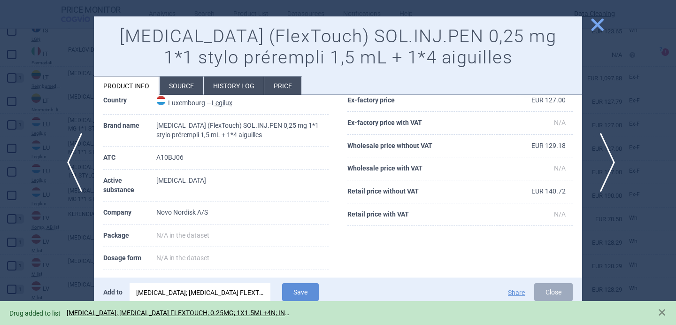
click at [604, 161] on span "next" at bounding box center [604, 162] width 21 height 59
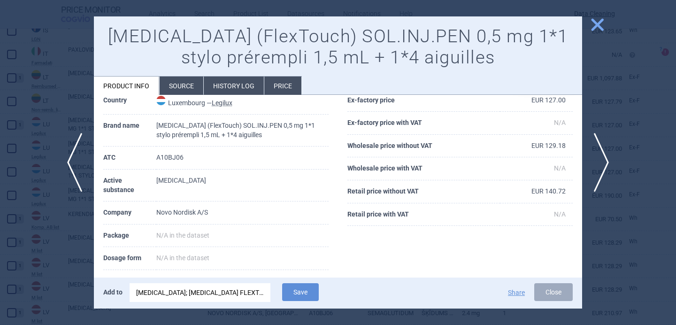
click at [207, 291] on div "[MEDICAL_DATA]; [MEDICAL_DATA] FLEXTOUCH; 0.25MG; 1X1.5ML+4N; INJ SOL; PEP |EU/…" at bounding box center [200, 292] width 128 height 19
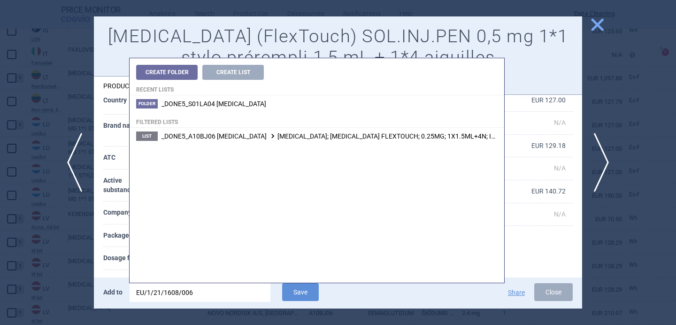
click at [207, 291] on input "EU/1/21/1608/006" at bounding box center [200, 292] width 141 height 19
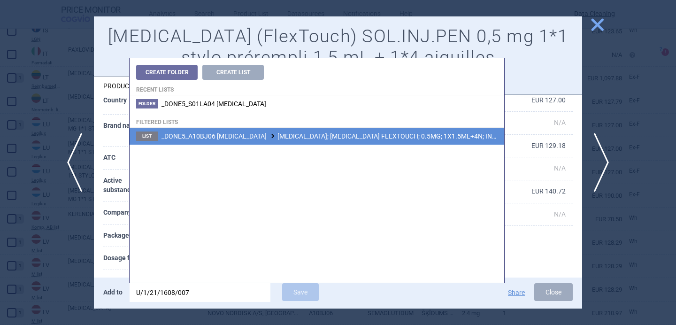
type input "U/1/21/1608/007"
click at [294, 136] on span "_DONE5_A10BJ06 [MEDICAL_DATA] [MEDICAL_DATA]; [MEDICAL_DATA] FLEXTOUCH; 0.5MG; …" at bounding box center [373, 136] width 423 height 8
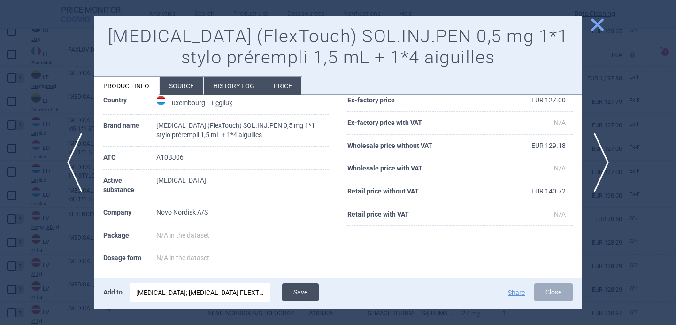
click at [305, 291] on button "Save" at bounding box center [300, 292] width 37 height 18
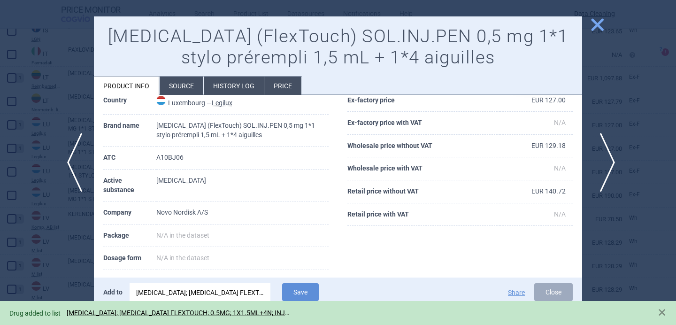
click at [607, 156] on span "next" at bounding box center [604, 162] width 21 height 59
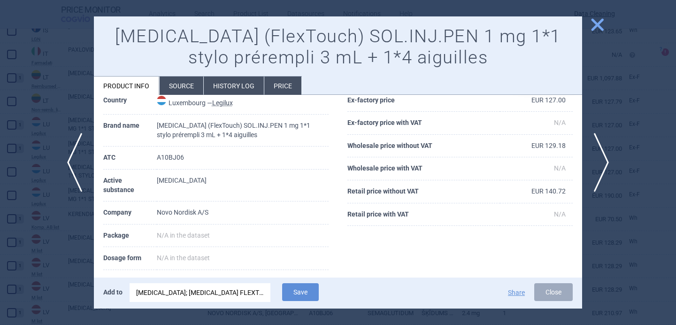
click at [238, 290] on div "[MEDICAL_DATA]; [MEDICAL_DATA] FLEXTOUCH; 0.5MG; 1X1.5ML+4N; INJ SOL; PEP |EU/1…" at bounding box center [200, 292] width 128 height 19
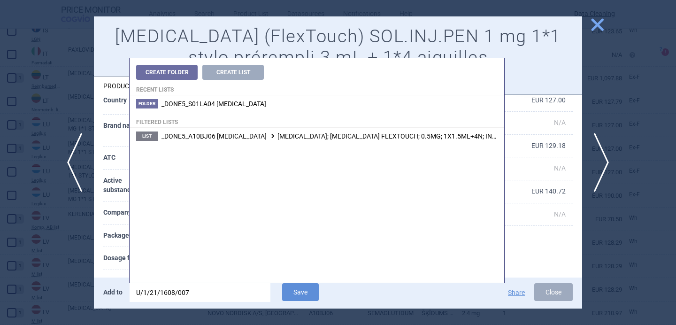
click at [238, 290] on input "U/1/21/1608/007" at bounding box center [200, 292] width 141 height 19
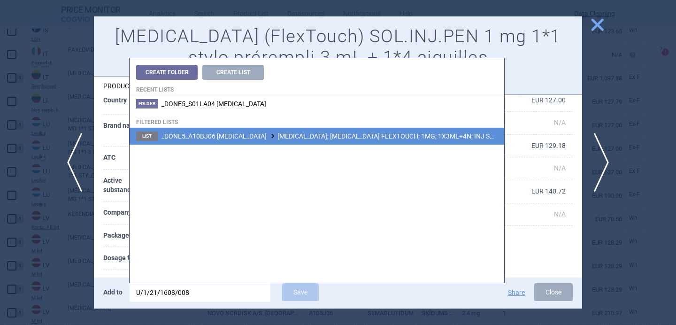
type input "U/1/21/1608/008"
click at [327, 135] on span "_DONE5_A10BJ06 [MEDICAL_DATA] [MEDICAL_DATA]; [MEDICAL_DATA] FLEXTOUCH; 1MG; 1X…" at bounding box center [367, 136] width 411 height 8
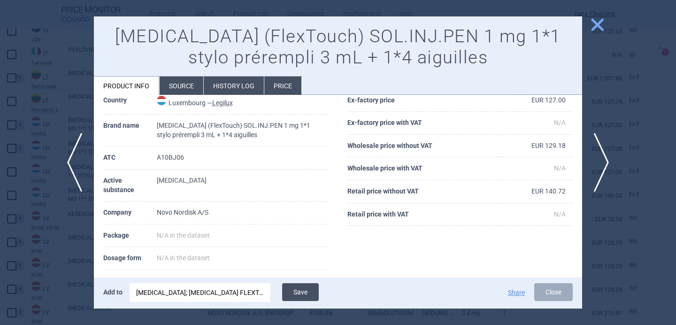
click at [305, 292] on button "Save" at bounding box center [300, 292] width 37 height 18
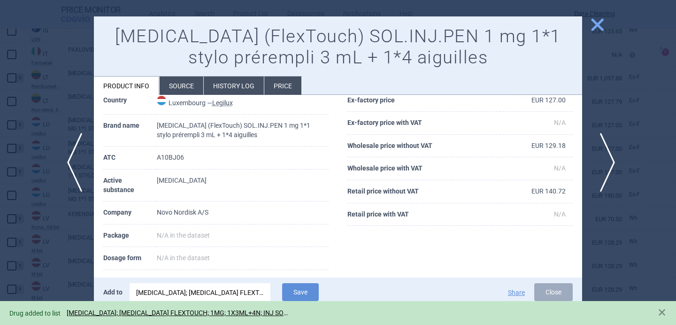
click at [606, 162] on span "next" at bounding box center [604, 162] width 21 height 59
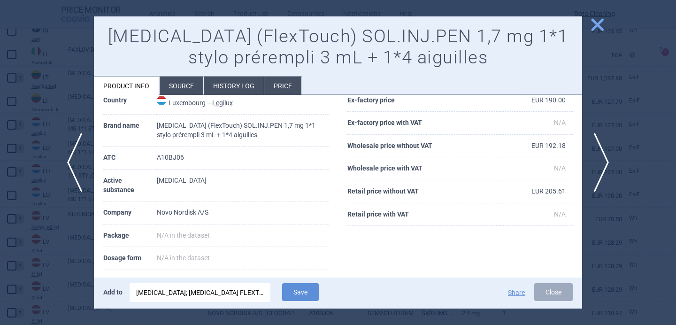
click at [223, 289] on div "[MEDICAL_DATA]; [MEDICAL_DATA] FLEXTOUCH; 1MG; 1X3ML+4N; INJ SOL; PEP |EU/1/21/…" at bounding box center [200, 292] width 128 height 19
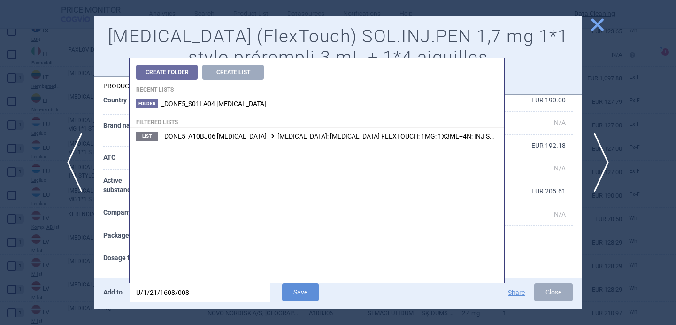
click at [223, 289] on input "U/1/21/1608/008" at bounding box center [200, 292] width 141 height 19
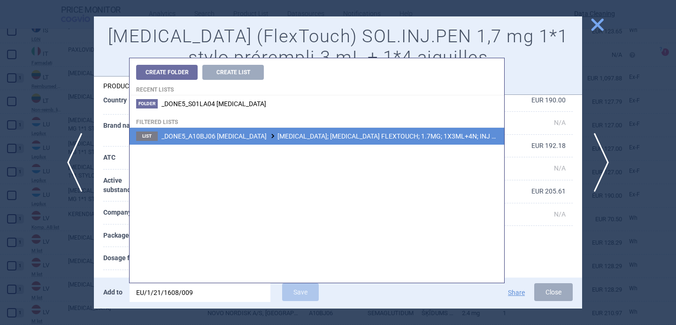
type input "EU/1/21/1608/009"
click at [333, 133] on span "_DONE5_A10BJ06 [MEDICAL_DATA] [MEDICAL_DATA]; [MEDICAL_DATA] FLEXTOUCH; 1.7MG; …" at bounding box center [370, 136] width 417 height 8
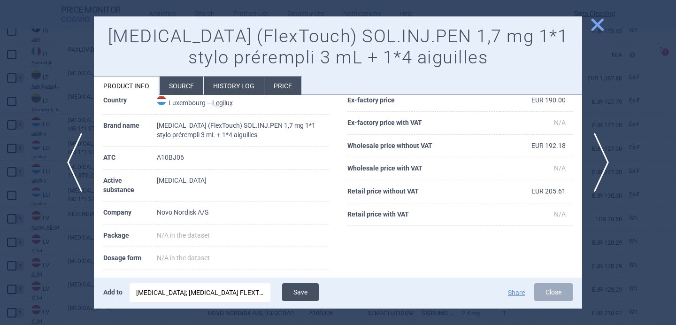
click at [309, 289] on button "Save" at bounding box center [300, 292] width 37 height 18
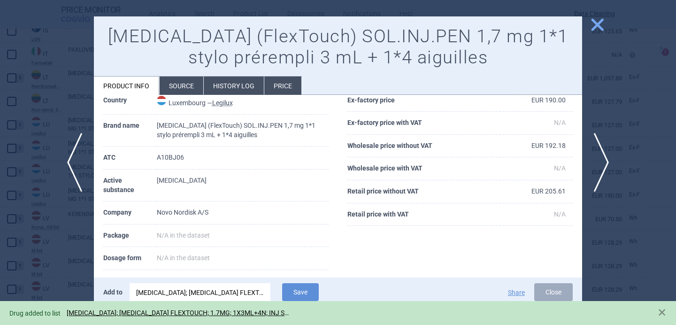
click at [42, 275] on div at bounding box center [338, 162] width 676 height 325
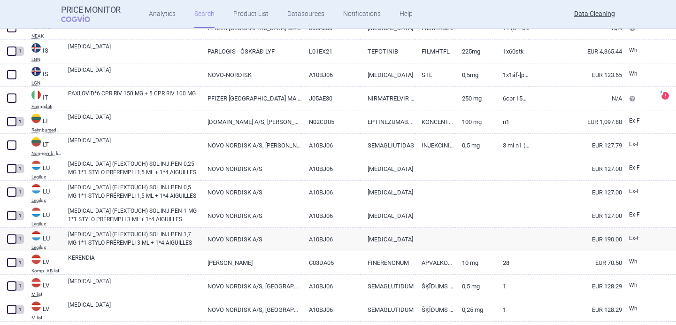
scroll to position [1666, 0]
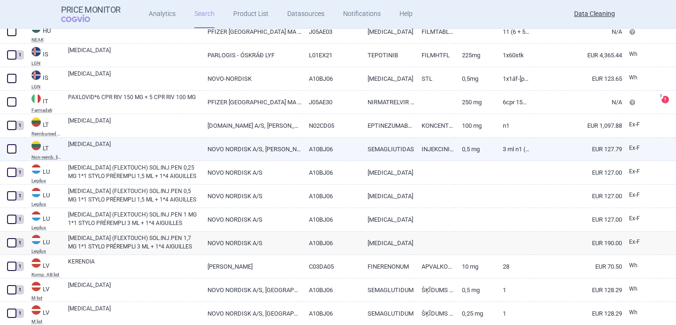
click at [141, 147] on link "[MEDICAL_DATA]" at bounding box center [134, 148] width 132 height 17
select select "EUR"
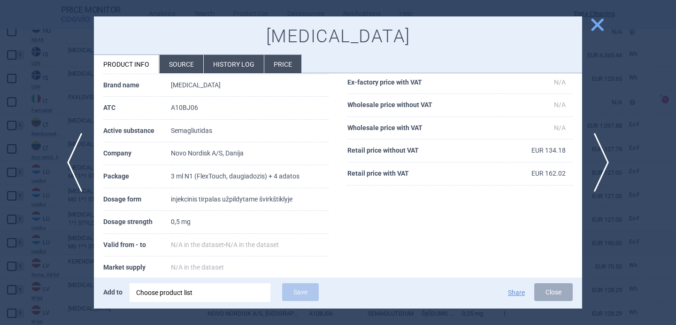
scroll to position [82, 0]
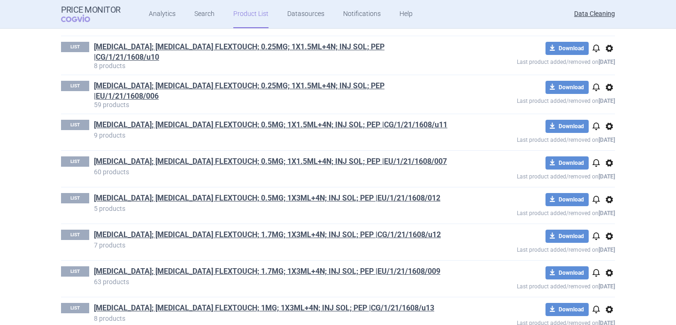
scroll to position [3287, 0]
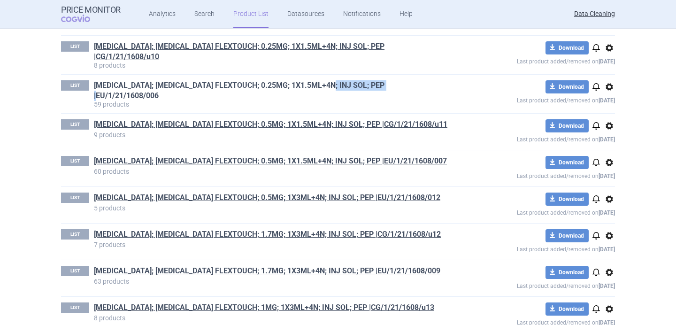
drag, startPoint x: 404, startPoint y: 80, endPoint x: 336, endPoint y: 81, distance: 68.6
click at [336, 81] on h1 "[MEDICAL_DATA]; [MEDICAL_DATA] FLEXTOUCH; 0.25MG; 1X1.5ML+4N; INJ SOL; PEP |EU/…" at bounding box center [271, 90] width 355 height 21
copy link "EU/1/21/1608/006"
drag, startPoint x: 397, startPoint y: 156, endPoint x: 333, endPoint y: 155, distance: 64.3
click at [333, 156] on h1 "[MEDICAL_DATA]; [MEDICAL_DATA] FLEXTOUCH; 0.5MG; 1X1.5ML+4N; INJ SOL; PEP |EU/1…" at bounding box center [271, 162] width 355 height 12
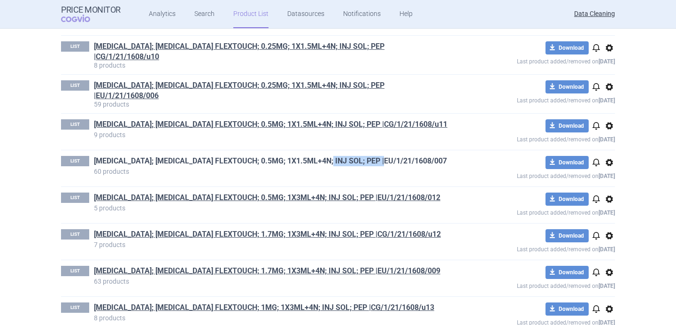
copy link "U/1/21/1608/007"
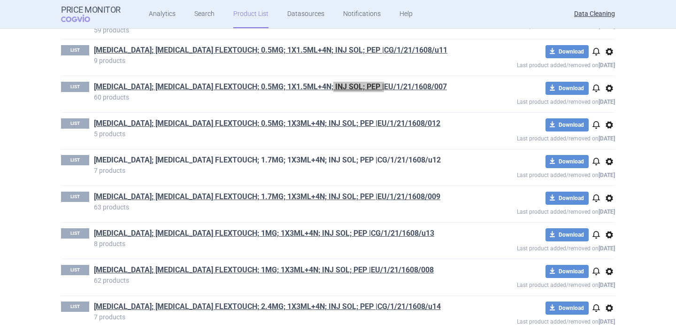
scroll to position [3380, 0]
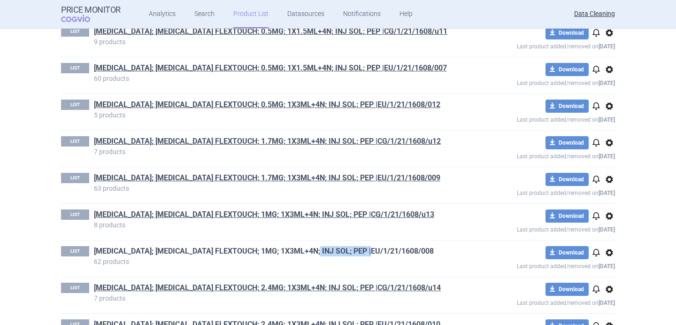
drag, startPoint x: 388, startPoint y: 247, endPoint x: 319, endPoint y: 247, distance: 68.5
click at [319, 247] on h1 "[MEDICAL_DATA]; [MEDICAL_DATA] FLEXTOUCH; 1MG; 1X3ML+4N; INJ SOL; PEP |EU/1/21/…" at bounding box center [271, 252] width 355 height 12
copy link "U/1/21/1608/008"
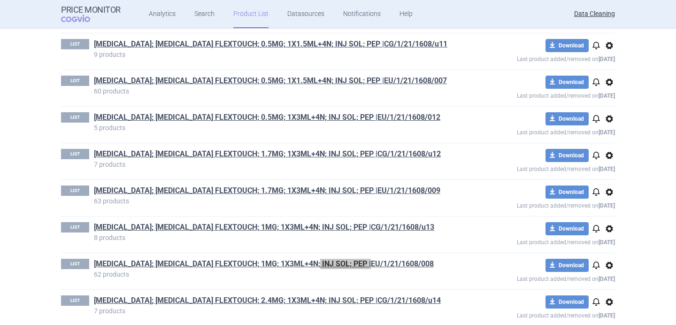
scroll to position [3366, 0]
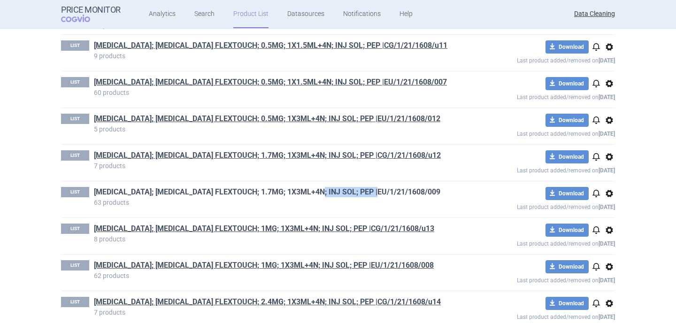
drag, startPoint x: 388, startPoint y: 190, endPoint x: 324, endPoint y: 191, distance: 63.4
click at [324, 191] on h1 "[MEDICAL_DATA]; [MEDICAL_DATA] FLEXTOUCH; 1.7MG; 1X3ML+4N; INJ SOL; PEP |EU/1/2…" at bounding box center [271, 193] width 355 height 12
copy link "EU/1/21/1608/009"
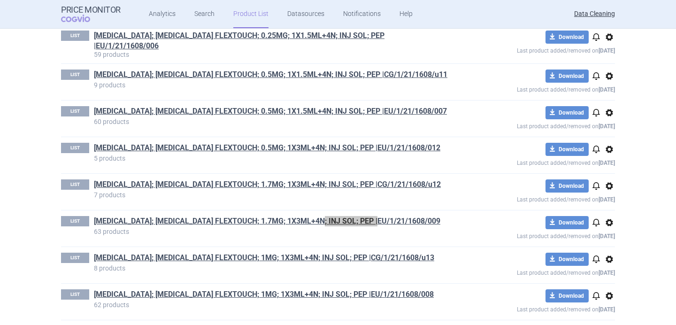
scroll to position [3336, 0]
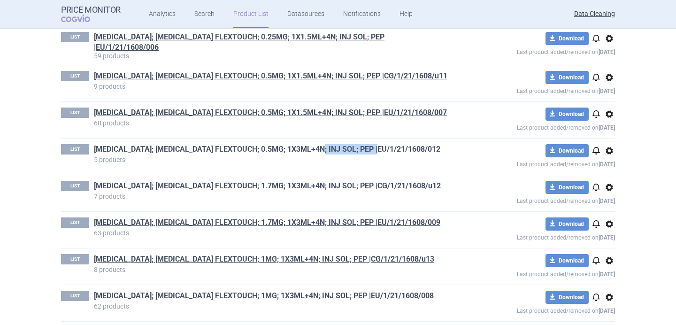
drag, startPoint x: 391, startPoint y: 147, endPoint x: 324, endPoint y: 147, distance: 66.7
click at [324, 147] on h1 "[MEDICAL_DATA]; [MEDICAL_DATA] FLEXTOUCH; 0.5MG; 1X3ML+4N; INJ SOL; PEP |EU/1/2…" at bounding box center [271, 150] width 355 height 12
copy link "EU/1/21/1608/012"
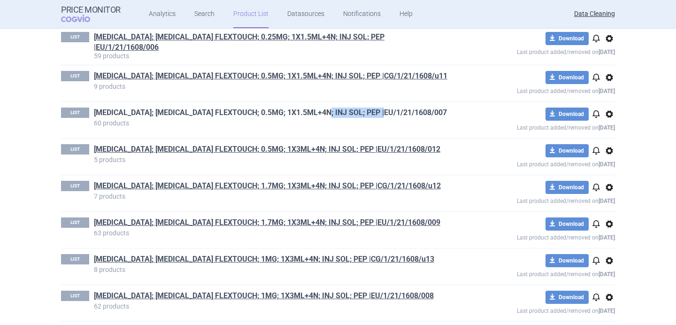
drag, startPoint x: 410, startPoint y: 108, endPoint x: 332, endPoint y: 108, distance: 77.9
click at [332, 108] on h1 "[MEDICAL_DATA]; [MEDICAL_DATA] FLEXTOUCH; 0.5MG; 1X1.5ML+4N; INJ SOL; PEP |EU/1…" at bounding box center [271, 114] width 355 height 12
copy link "EU/1/21/1608/007"
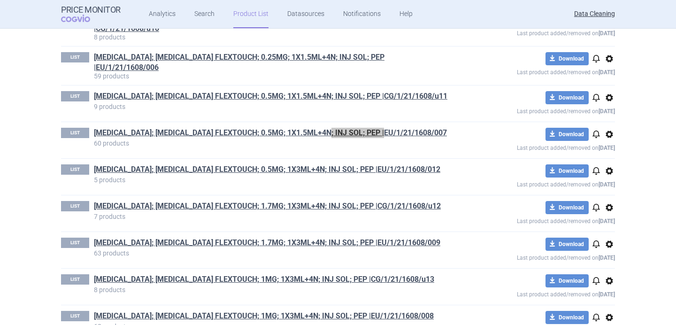
scroll to position [3322, 0]
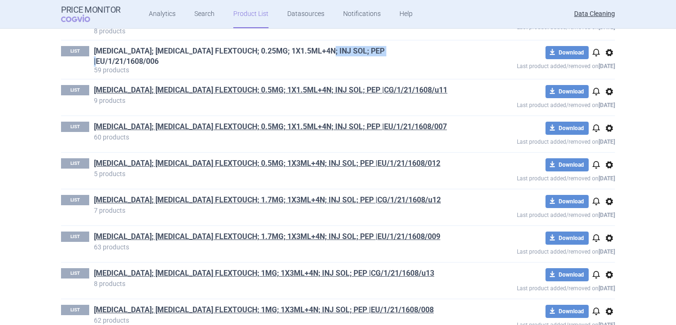
drag, startPoint x: 412, startPoint y: 50, endPoint x: 336, endPoint y: 51, distance: 75.6
click at [336, 51] on h1 "[MEDICAL_DATA]; [MEDICAL_DATA] FLEXTOUCH; 0.25MG; 1X1.5ML+4N; INJ SOL; PEP |EU/…" at bounding box center [271, 56] width 355 height 21
copy link "EU/1/21/1608/006"
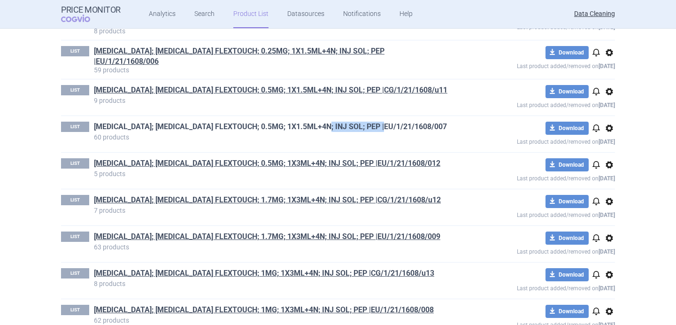
drag, startPoint x: 401, startPoint y: 121, endPoint x: 331, endPoint y: 122, distance: 70.0
click at [331, 122] on h1 "[MEDICAL_DATA]; [MEDICAL_DATA] FLEXTOUCH; 0.5MG; 1X1.5ML+4N; INJ SOL; PEP |EU/1…" at bounding box center [271, 128] width 355 height 12
copy link "EU/1/21/1608/007"
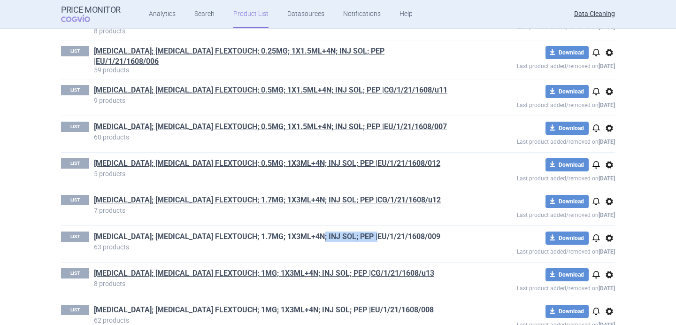
drag, startPoint x: 388, startPoint y: 229, endPoint x: 323, endPoint y: 229, distance: 65.7
click at [323, 231] on h1 "[MEDICAL_DATA]; [MEDICAL_DATA] FLEXTOUCH; 1.7MG; 1X3ML+4N; INJ SOL; PEP |EU/1/2…" at bounding box center [271, 237] width 355 height 12
copy link "EU/1/21/1608/009"
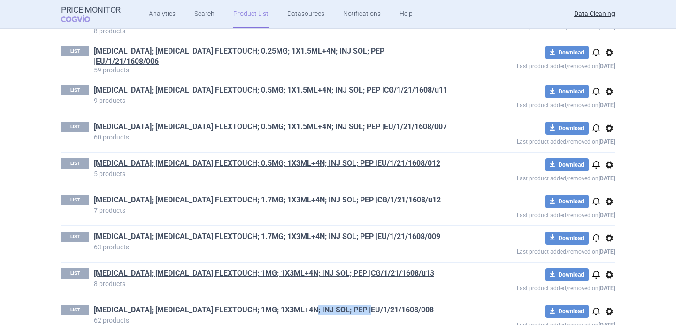
drag, startPoint x: 391, startPoint y: 304, endPoint x: 317, endPoint y: 305, distance: 73.2
click at [317, 305] on h1 "[MEDICAL_DATA]; [MEDICAL_DATA] FLEXTOUCH; 1MG; 1X3ML+4N; INJ SOL; PEP |EU/1/21/…" at bounding box center [271, 311] width 355 height 12
copy link "EU/1/21/1608/008"
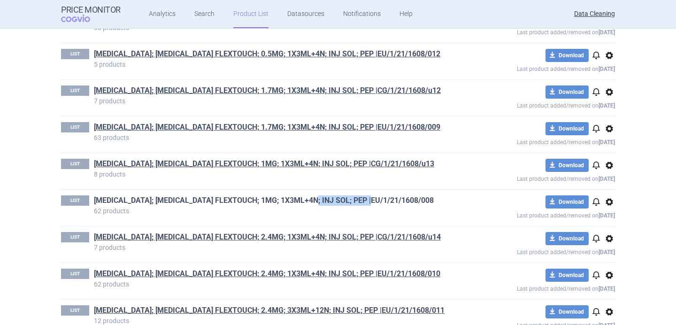
scroll to position [3447, 0]
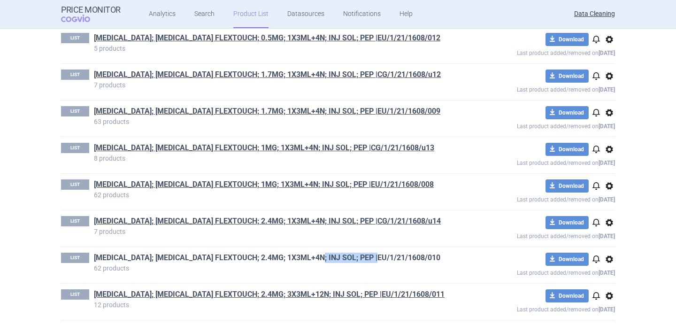
drag, startPoint x: 392, startPoint y: 252, endPoint x: 324, endPoint y: 252, distance: 67.6
click at [324, 253] on h1 "[MEDICAL_DATA]; [MEDICAL_DATA] FLEXTOUCH; 2.4MG; 1X3ML+4N; INJ SOL; PEP |EU/1/2…" at bounding box center [271, 259] width 355 height 12
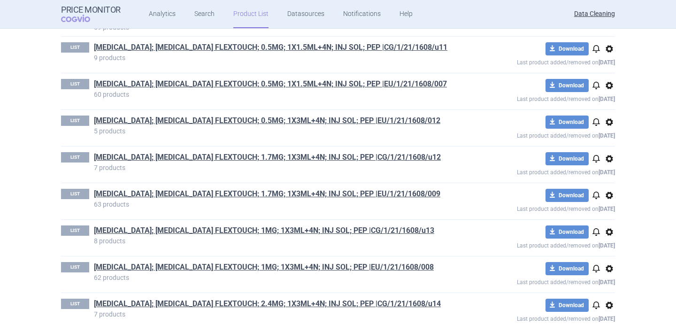
scroll to position [3362, 0]
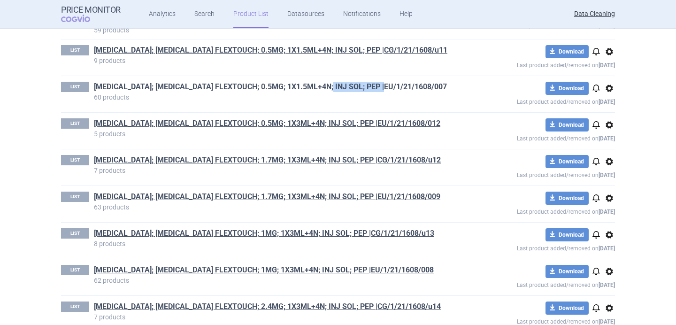
drag, startPoint x: 399, startPoint y: 82, endPoint x: 332, endPoint y: 83, distance: 66.2
click at [332, 83] on h1 "[MEDICAL_DATA]; [MEDICAL_DATA] FLEXTOUCH; 0.5MG; 1X1.5ML+4N; INJ SOL; PEP |EU/1…" at bounding box center [271, 88] width 355 height 12
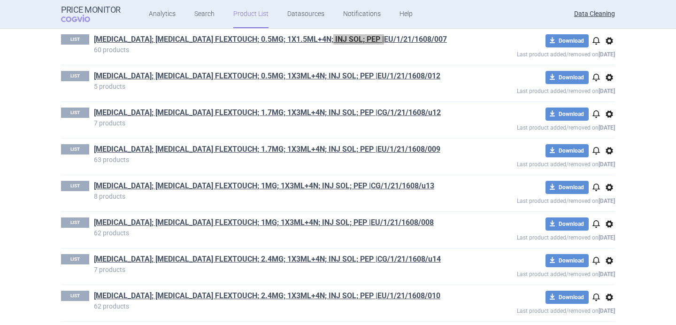
scroll to position [3409, 0]
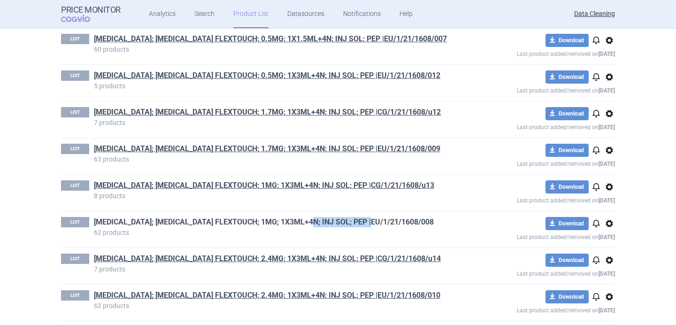
drag, startPoint x: 386, startPoint y: 216, endPoint x: 315, endPoint y: 216, distance: 71.4
click at [315, 217] on h1 "[MEDICAL_DATA]; [MEDICAL_DATA] FLEXTOUCH; 1MG; 1X3ML+4N; INJ SOL; PEP |EU/1/21/…" at bounding box center [271, 223] width 355 height 12
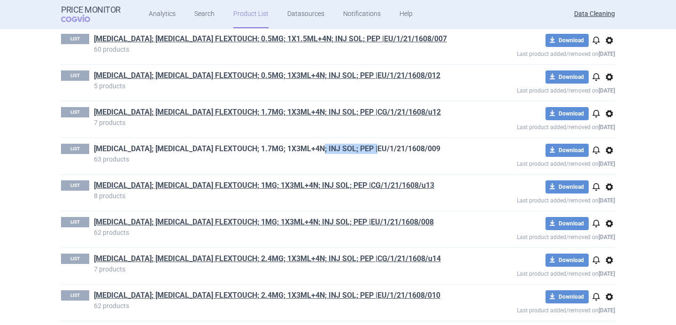
drag, startPoint x: 397, startPoint y: 142, endPoint x: 324, endPoint y: 143, distance: 72.3
click at [324, 144] on h1 "[MEDICAL_DATA]; [MEDICAL_DATA] FLEXTOUCH; 1.7MG; 1X3ML+4N; INJ SOL; PEP |EU/1/2…" at bounding box center [271, 150] width 355 height 12
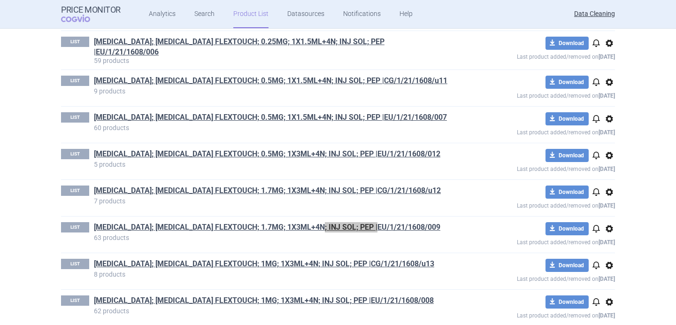
scroll to position [3331, 0]
drag, startPoint x: 401, startPoint y: 111, endPoint x: 331, endPoint y: 113, distance: 70.0
click at [331, 113] on h1 "[MEDICAL_DATA]; [MEDICAL_DATA] FLEXTOUCH; 0.5MG; 1X1.5ML+4N; INJ SOL; PEP |EU/1…" at bounding box center [271, 119] width 355 height 12
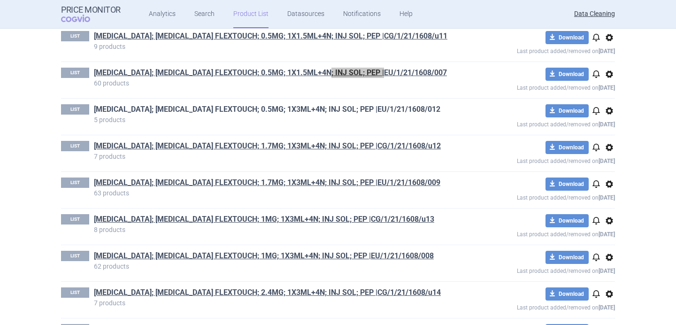
scroll to position [3447, 0]
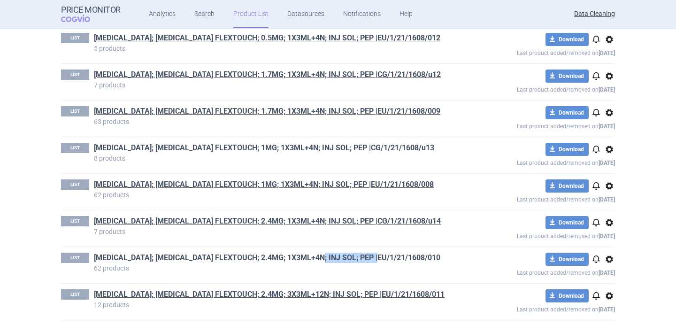
drag, startPoint x: 392, startPoint y: 251, endPoint x: 323, endPoint y: 253, distance: 69.5
click at [323, 253] on h1 "[MEDICAL_DATA]; [MEDICAL_DATA] FLEXTOUCH; 2.4MG; 1X3ML+4N; INJ SOL; PEP |EU/1/2…" at bounding box center [271, 259] width 355 height 12
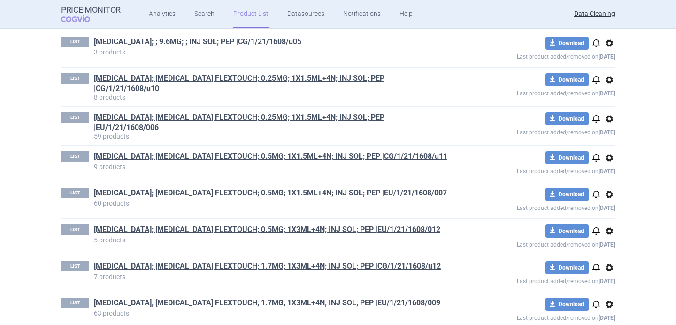
scroll to position [3255, 0]
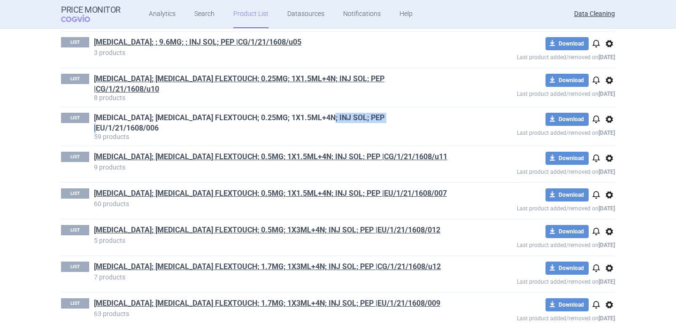
drag, startPoint x: 415, startPoint y: 115, endPoint x: 336, endPoint y: 115, distance: 78.9
click at [336, 115] on h1 "[MEDICAL_DATA]; [MEDICAL_DATA] FLEXTOUCH; 0.25MG; 1X1.5ML+4N; INJ SOL; PEP |EU/…" at bounding box center [271, 123] width 355 height 21
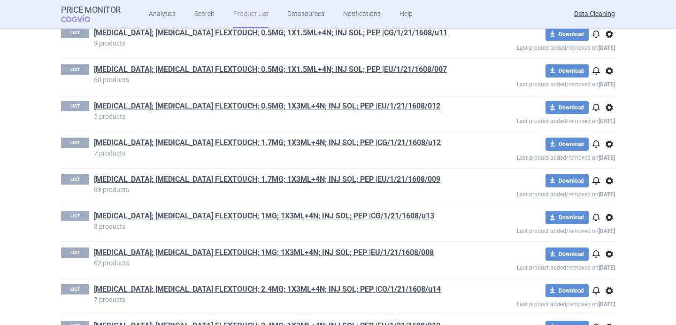
scroll to position [3384, 0]
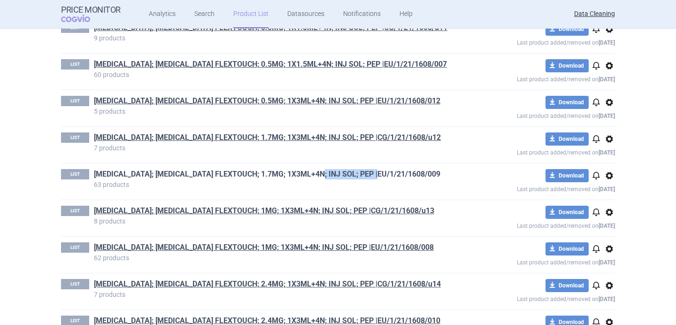
drag, startPoint x: 402, startPoint y: 168, endPoint x: 325, endPoint y: 170, distance: 77.0
click at [325, 170] on h1 "[MEDICAL_DATA]; [MEDICAL_DATA] FLEXTOUCH; 1.7MG; 1X3ML+4N; INJ SOL; PEP |EU/1/2…" at bounding box center [271, 175] width 355 height 12
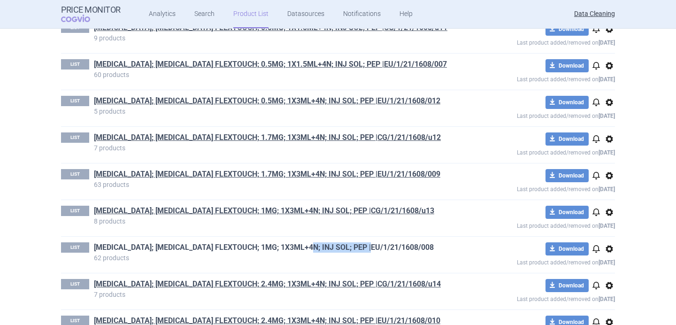
drag, startPoint x: 395, startPoint y: 242, endPoint x: 315, endPoint y: 242, distance: 79.8
click at [315, 242] on h1 "[MEDICAL_DATA]; [MEDICAL_DATA] FLEXTOUCH; 1MG; 1X3ML+4N; INJ SOL; PEP |EU/1/21/…" at bounding box center [271, 248] width 355 height 12
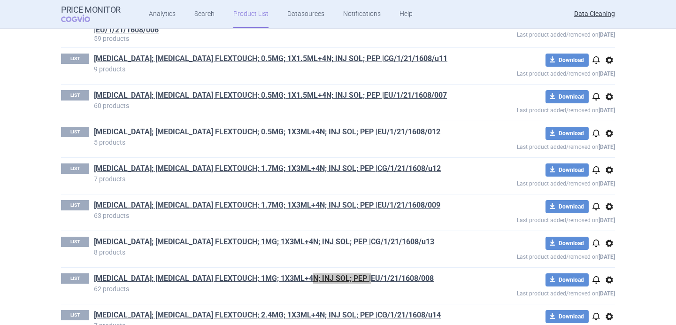
scroll to position [3361, 0]
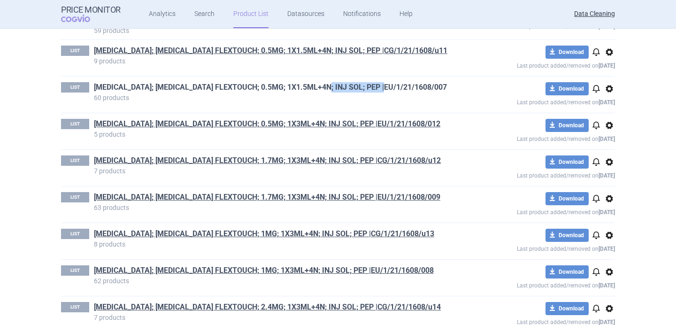
drag, startPoint x: 404, startPoint y: 82, endPoint x: 331, endPoint y: 80, distance: 72.8
click at [331, 82] on h1 "[MEDICAL_DATA]; [MEDICAL_DATA] FLEXTOUCH; 0.5MG; 1X1.5ML+4N; INJ SOL; PEP |EU/1…" at bounding box center [271, 88] width 355 height 12
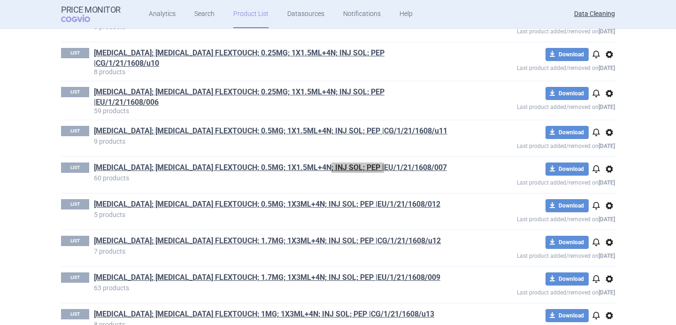
scroll to position [3261, 0]
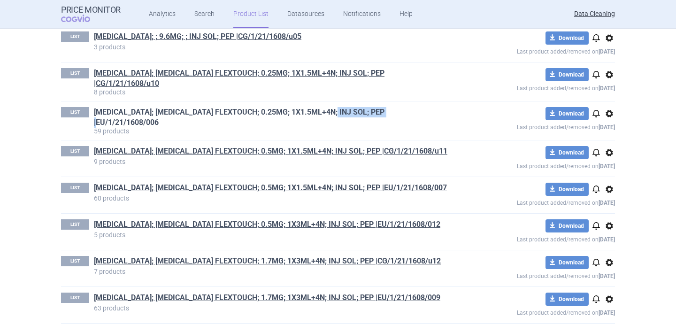
drag, startPoint x: 408, startPoint y: 110, endPoint x: 337, endPoint y: 110, distance: 70.9
click at [337, 110] on h1 "[MEDICAL_DATA]; [MEDICAL_DATA] FLEXTOUCH; 0.25MG; 1X1.5ML+4N; INJ SOL; PEP |EU/…" at bounding box center [271, 117] width 355 height 21
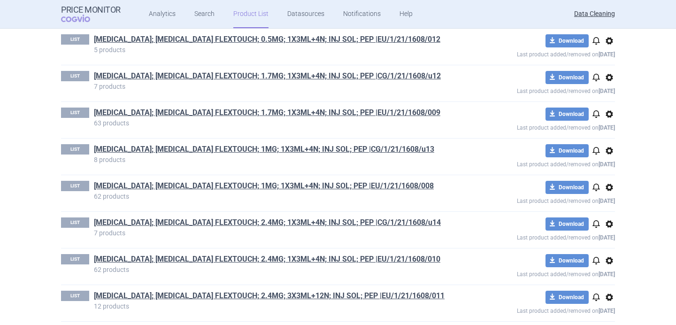
scroll to position [3447, 0]
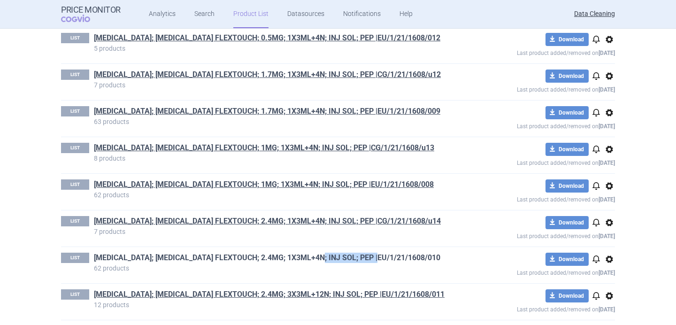
drag, startPoint x: 395, startPoint y: 253, endPoint x: 324, endPoint y: 253, distance: 70.9
click at [324, 253] on h1 "[MEDICAL_DATA]; [MEDICAL_DATA] FLEXTOUCH; 2.4MG; 1X3ML+4N; INJ SOL; PEP |EU/1/2…" at bounding box center [271, 259] width 355 height 12
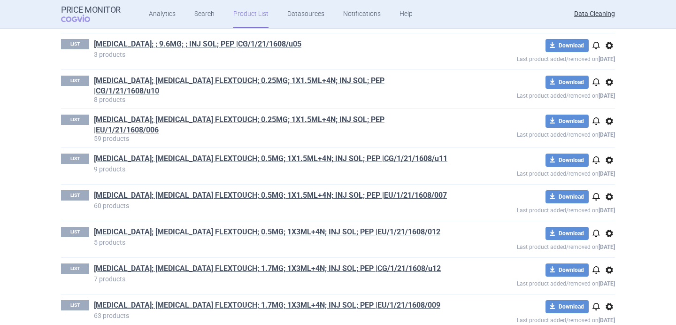
scroll to position [3269, 0]
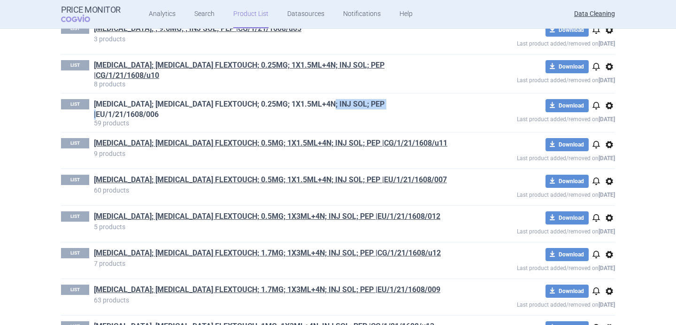
drag, startPoint x: 403, startPoint y: 101, endPoint x: 334, endPoint y: 101, distance: 68.5
click at [334, 101] on h1 "[MEDICAL_DATA]; [MEDICAL_DATA] FLEXTOUCH; 0.25MG; 1X1.5ML+4N; INJ SOL; PEP |EU/…" at bounding box center [271, 109] width 355 height 21
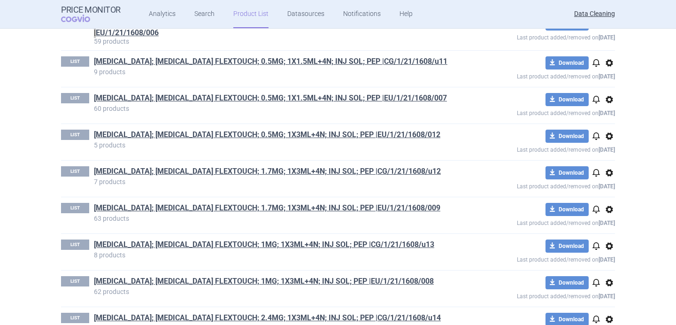
scroll to position [3373, 0]
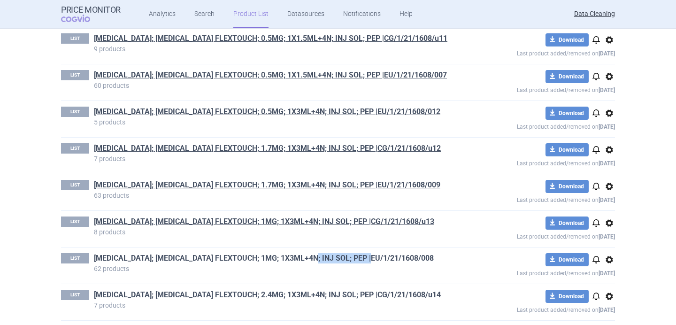
drag, startPoint x: 392, startPoint y: 252, endPoint x: 318, endPoint y: 254, distance: 73.3
click at [318, 254] on h1 "[MEDICAL_DATA]; [MEDICAL_DATA] FLEXTOUCH; 1MG; 1X3ML+4N; INJ SOL; PEP |EU/1/21/…" at bounding box center [271, 259] width 355 height 12
drag, startPoint x: 396, startPoint y: 175, endPoint x: 330, endPoint y: 182, distance: 66.1
click at [330, 182] on h1 "[MEDICAL_DATA]; [MEDICAL_DATA] FLEXTOUCH; 1.7MG; 1X3ML+4N; INJ SOL; PEP |EU/1/2…" at bounding box center [271, 186] width 355 height 12
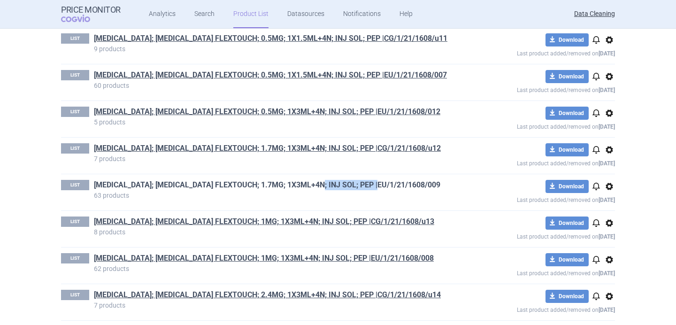
drag, startPoint x: 391, startPoint y: 177, endPoint x: 324, endPoint y: 179, distance: 66.7
click at [324, 180] on h1 "[MEDICAL_DATA]; [MEDICAL_DATA] FLEXTOUCH; 1.7MG; 1X3ML+4N; INJ SOL; PEP |EU/1/2…" at bounding box center [271, 186] width 355 height 12
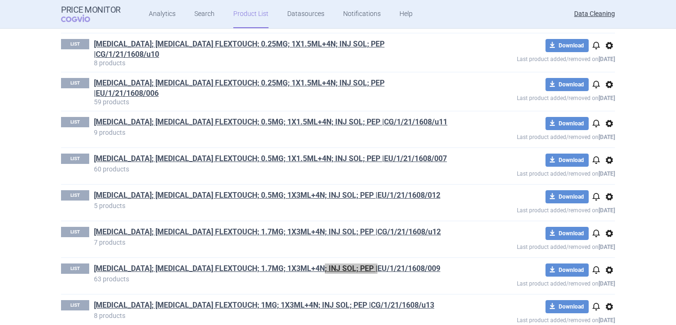
scroll to position [3287, 0]
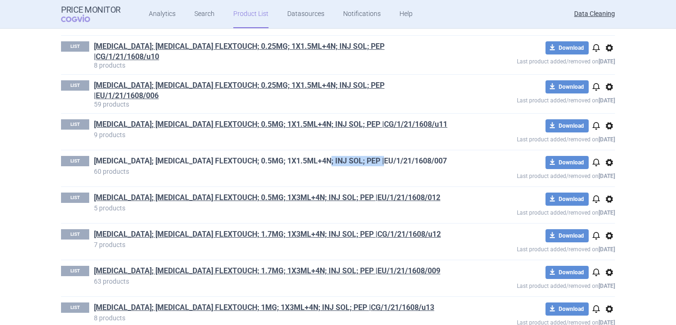
drag, startPoint x: 399, startPoint y: 154, endPoint x: 331, endPoint y: 155, distance: 68.1
click at [331, 156] on h1 "[MEDICAL_DATA]; [MEDICAL_DATA] FLEXTOUCH; 0.5MG; 1X1.5ML+4N; INJ SOL; PEP |EU/1…" at bounding box center [271, 162] width 355 height 12
click at [84, 15] on span "COGVIO" at bounding box center [82, 19] width 42 height 8
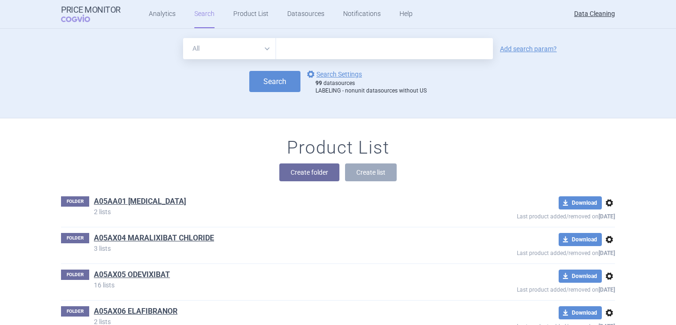
scroll to position [28195, 0]
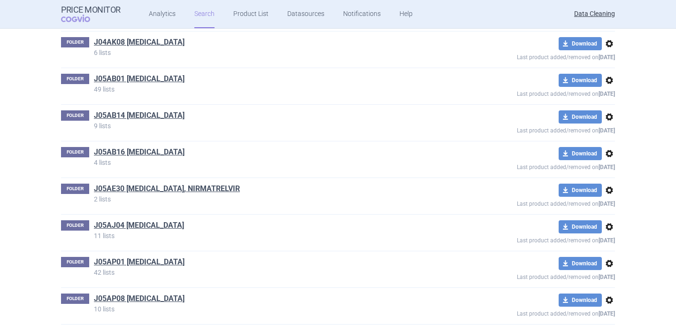
click at [201, 184] on h1 "J05AE30 [MEDICAL_DATA], NIRMATRELVIR" at bounding box center [167, 190] width 146 height 12
click at [204, 184] on link "J05AE30 [MEDICAL_DATA], NIRMATRELVIR" at bounding box center [167, 189] width 146 height 10
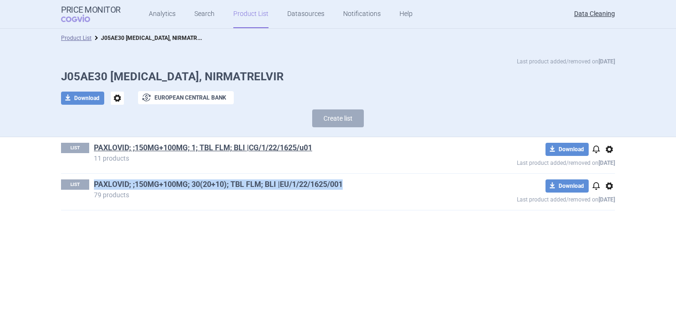
drag, startPoint x: 351, startPoint y: 186, endPoint x: 95, endPoint y: 185, distance: 255.9
click at [95, 185] on h1 "PAXLOVID; ;150MG+100MG; 30(20+10); TBL FLM; BLI |EU/1/22/1625/001" at bounding box center [271, 185] width 355 height 12
click at [345, 117] on button "Create list" at bounding box center [338, 118] width 52 height 18
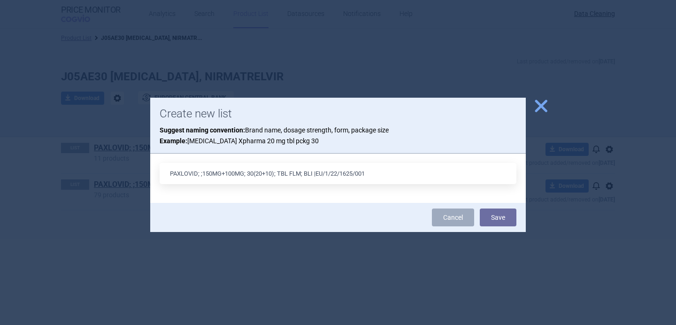
click at [323, 174] on input "PAXLOVID; ;150MG+100MG; 30(20+10); TBL FLM; BLI |EU/1/22/1625/001" at bounding box center [338, 173] width 357 height 21
click at [253, 172] on input "PAXLOVID; ;150MG+100MG; 30(20+10); TBL FLM; BLI |CG/1/22/1625/001" at bounding box center [338, 173] width 357 height 21
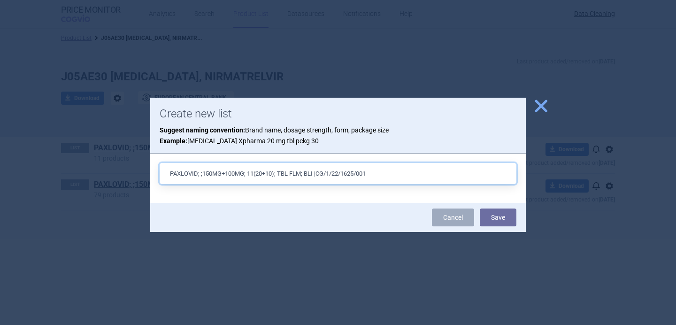
click at [266, 174] on input "PAXLOVID; ;150MG+100MG; 11(20+10); TBL FLM; BLI |CG/1/22/1625/001" at bounding box center [338, 173] width 357 height 21
click at [265, 174] on input "PAXLOVID; ;150MG+100MG; 11(20+10); TBL FLM; BLI |CG/1/22/1625/001" at bounding box center [338, 173] width 357 height 21
type input "PAXLOVID; ;150MG+100MG; 11(6+5); TBL FLM; BLI |CG/1/22/1625/001"
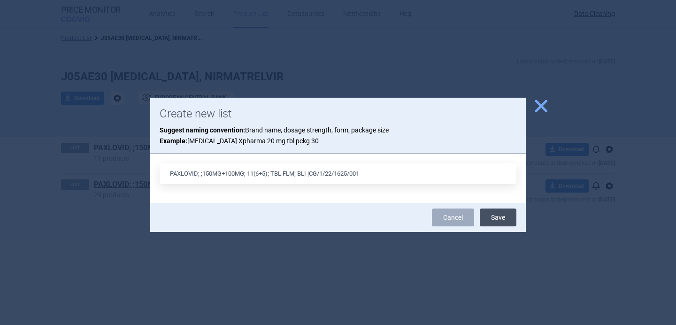
click at [490, 218] on button "Save" at bounding box center [498, 217] width 37 height 18
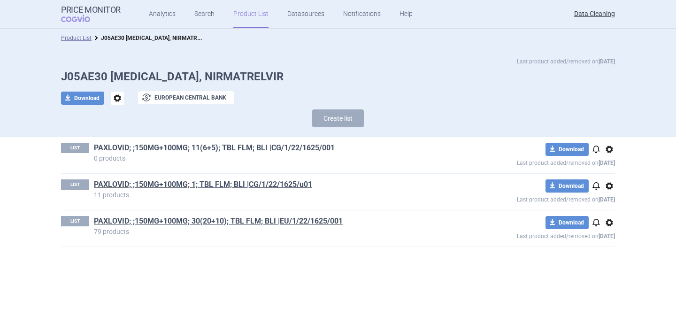
drag, startPoint x: 335, startPoint y: 154, endPoint x: 282, endPoint y: 154, distance: 53.1
click at [277, 154] on h1 "PAXLOVID; ;150MG+100MG; 11(6+5); TBL FLM; BLI |CG/1/22/1625/001" at bounding box center [271, 149] width 355 height 12
drag, startPoint x: 343, startPoint y: 151, endPoint x: 271, endPoint y: 151, distance: 71.4
click at [271, 151] on h1 "PAXLOVID; ;150MG+100MG; 11(6+5); TBL FLM; BLI |CG/1/22/1625/001" at bounding box center [271, 149] width 355 height 12
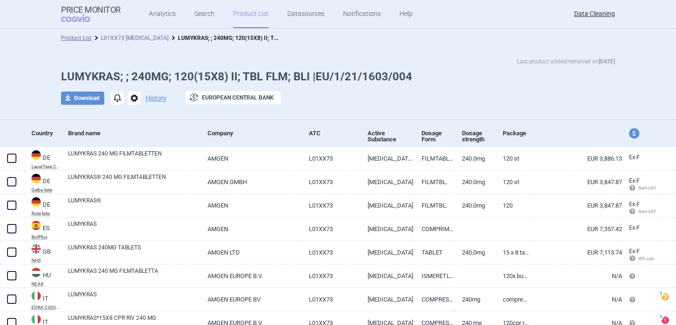
click at [141, 39] on link "L01XX73 [MEDICAL_DATA]" at bounding box center [135, 38] width 68 height 7
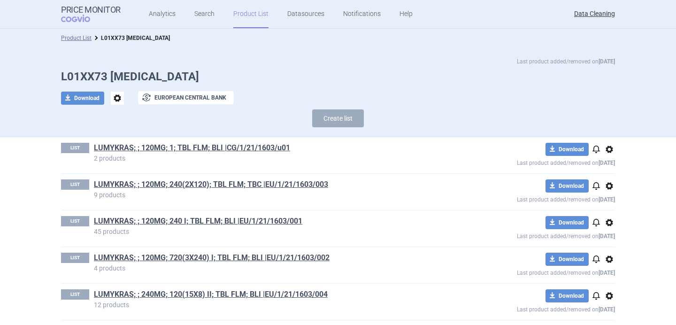
scroll to position [5, 0]
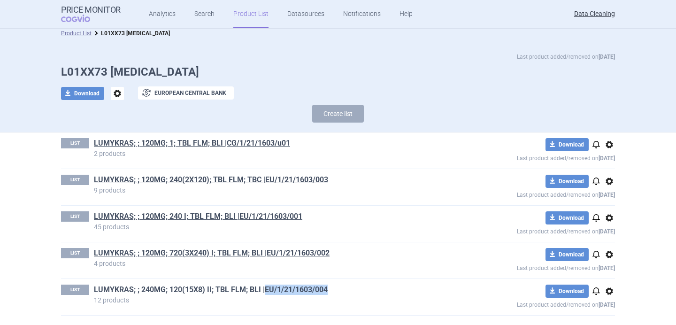
drag, startPoint x: 339, startPoint y: 287, endPoint x: 265, endPoint y: 286, distance: 74.2
click at [265, 286] on h1 "LUMYKRAS; ; 240MG; 120(15X8) II; TBL FLM; BLI |EU/1/21/1603/004" at bounding box center [271, 291] width 355 height 12
copy link "EU/1/21/1603/004"
click at [274, 216] on link "LUMYKRAS; ; 120MG; 240 I; TBL FLM; BLI |EU/1/21/1603/001" at bounding box center [198, 216] width 208 height 10
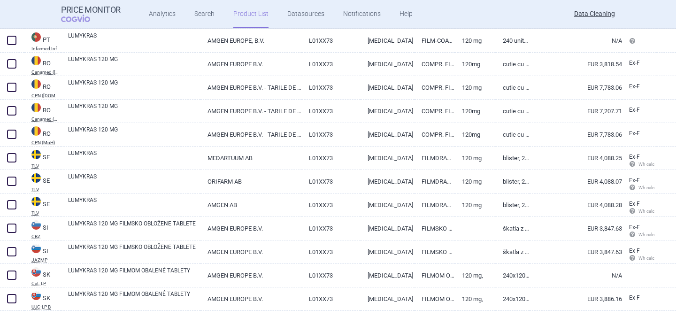
scroll to position [909, 0]
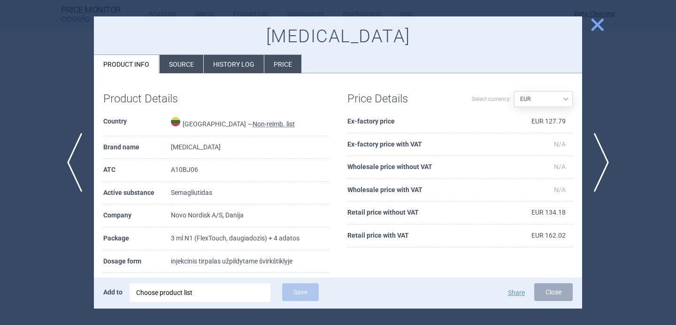
select select "EUR"
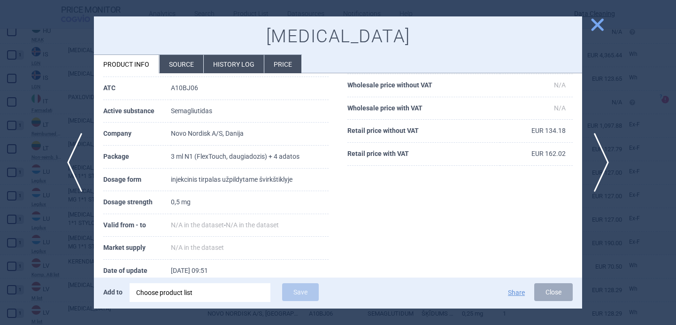
click at [199, 297] on div "Choose product list" at bounding box center [200, 292] width 128 height 19
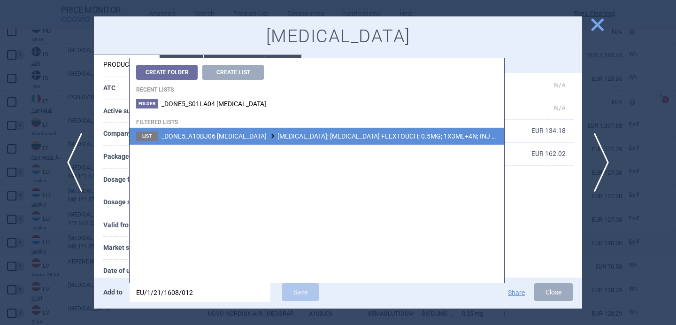
type input "EU/1/21/1608/012"
click at [325, 135] on span "_DONE5_A10BJ06 SEMAGLUTIDE WEGOVY; WEGOVY FLEXTOUCH; 0.5MG; 1X3ML+4N; INJ SOL; …" at bounding box center [370, 136] width 417 height 8
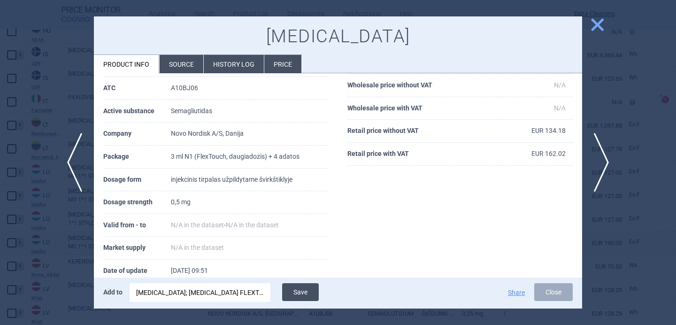
click at [306, 297] on button "Save" at bounding box center [300, 292] width 37 height 18
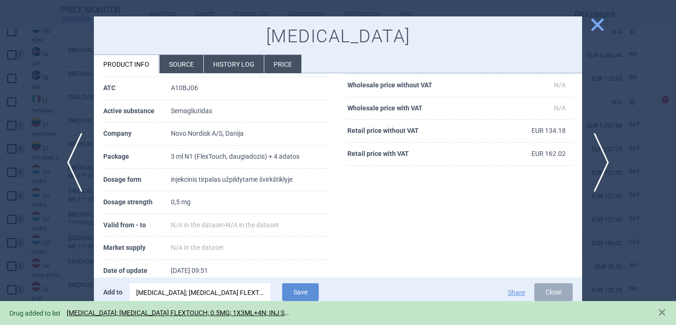
click at [80, 274] on div at bounding box center [338, 162] width 676 height 325
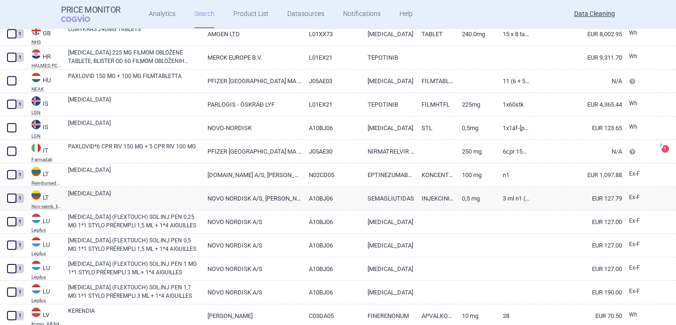
scroll to position [1616, 0]
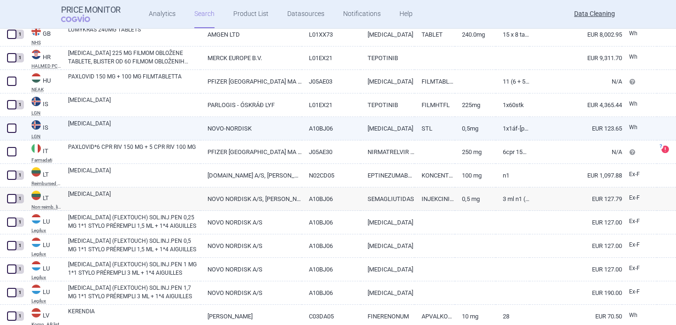
click at [140, 127] on link "[MEDICAL_DATA]" at bounding box center [134, 127] width 132 height 17
select select "EUR"
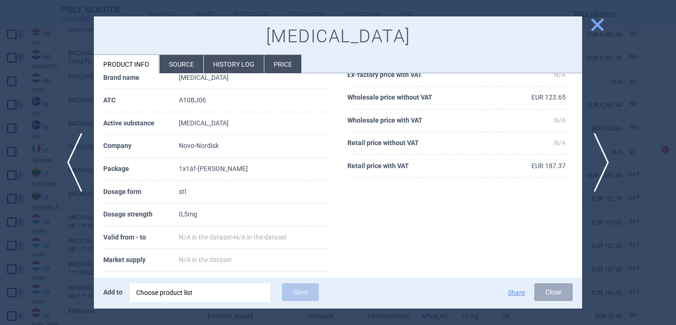
scroll to position [70, 0]
click at [185, 63] on li "Source" at bounding box center [182, 64] width 44 height 18
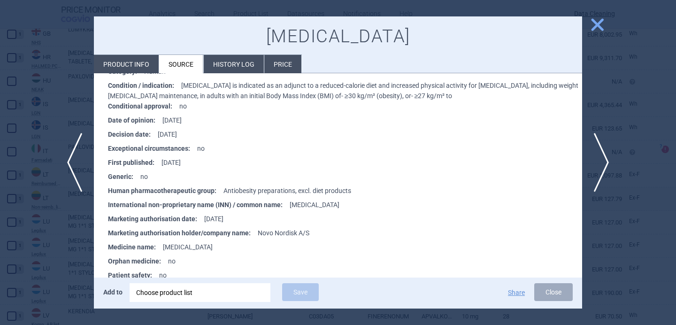
scroll to position [1417, 0]
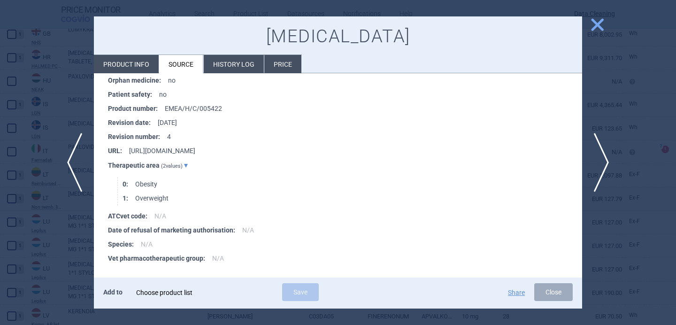
click at [187, 293] on div "Choose product list" at bounding box center [200, 292] width 128 height 19
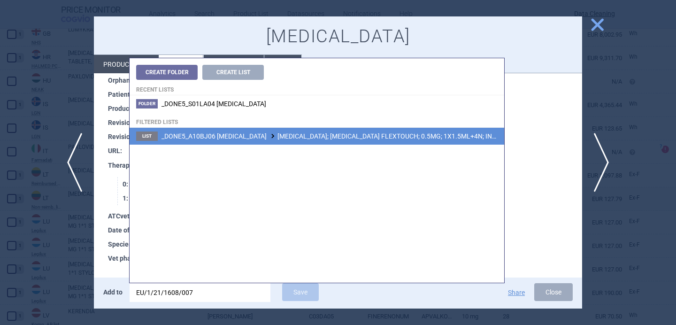
type input "EU/1/21/1608/007"
click at [298, 138] on span "_DONE5_A10BJ06 [MEDICAL_DATA] [MEDICAL_DATA]; [MEDICAL_DATA] FLEXTOUCH; 0.5MG; …" at bounding box center [373, 136] width 423 height 8
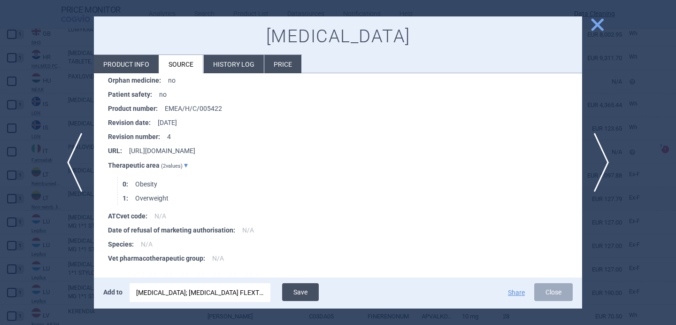
click at [304, 291] on button "Save" at bounding box center [300, 292] width 37 height 18
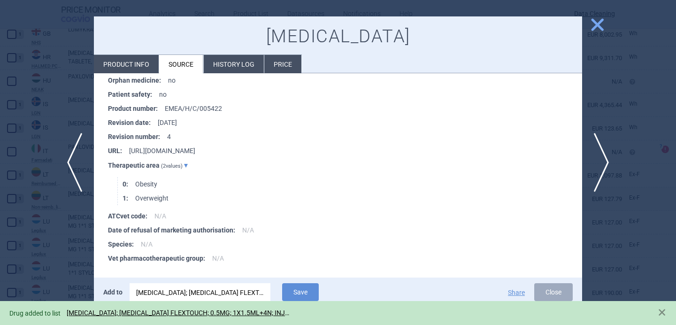
click at [62, 263] on div at bounding box center [338, 162] width 676 height 325
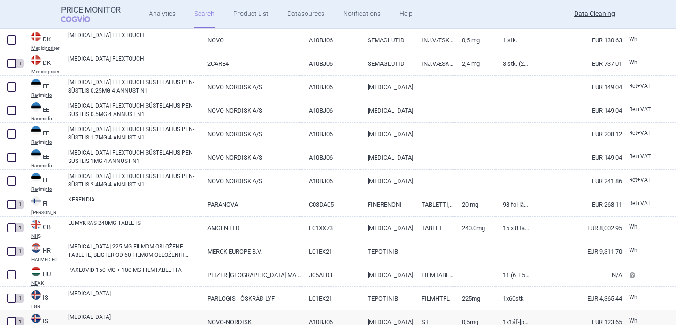
scroll to position [1415, 0]
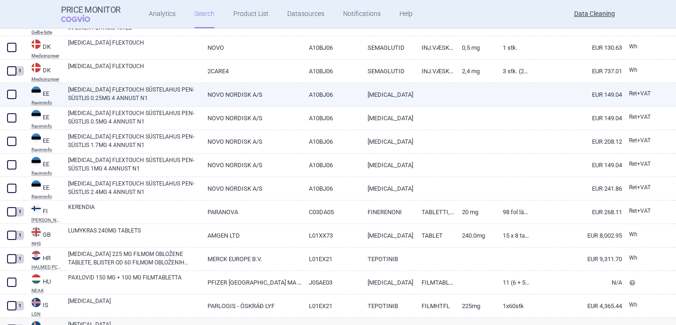
click at [144, 90] on link "[MEDICAL_DATA] FLEXTOUCH SÜSTELAHUS PEN-SÜSTLIS 0.25MG 4 ANNUST N1" at bounding box center [134, 93] width 132 height 17
select select "EUR"
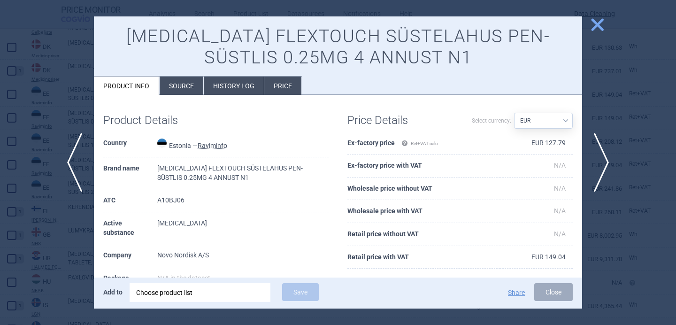
click at [185, 301] on div "Choose product list" at bounding box center [200, 292] width 128 height 19
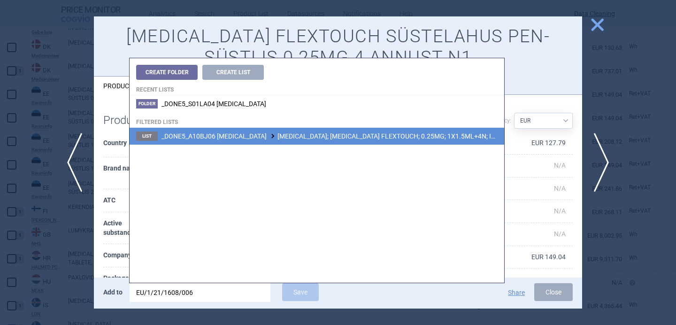
type input "EU/1/21/1608/006"
click at [300, 136] on span "_DONE5_A10BJ06 [MEDICAL_DATA] [MEDICAL_DATA]; [MEDICAL_DATA] FLEXTOUCH; 0.25MG;…" at bounding box center [375, 136] width 426 height 8
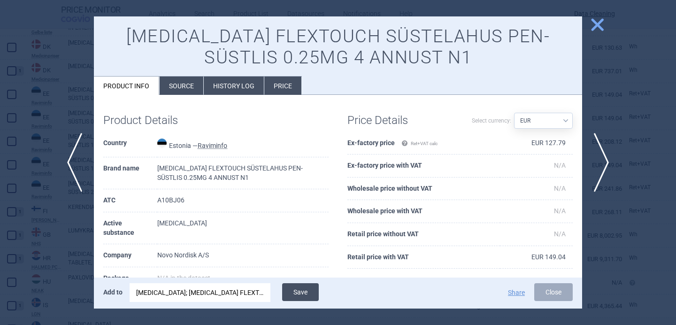
click at [303, 289] on button "Save" at bounding box center [300, 292] width 37 height 18
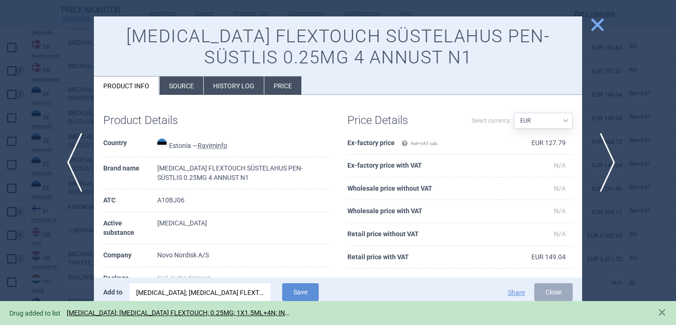
click at [608, 153] on span "next" at bounding box center [604, 162] width 21 height 59
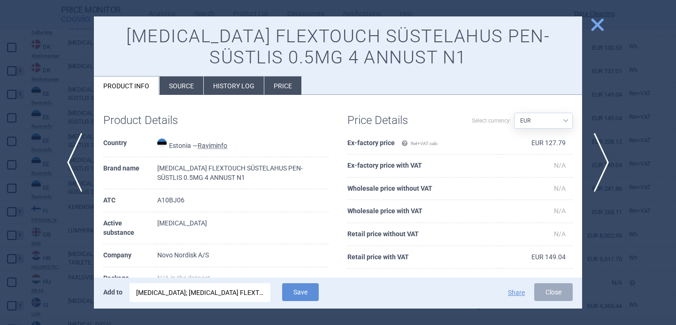
click at [220, 287] on div "[MEDICAL_DATA]; [MEDICAL_DATA] FLEXTOUCH; 0.25MG; 1X1.5ML+4N; INJ SOL; PEP |EU/…" at bounding box center [200, 292] width 128 height 19
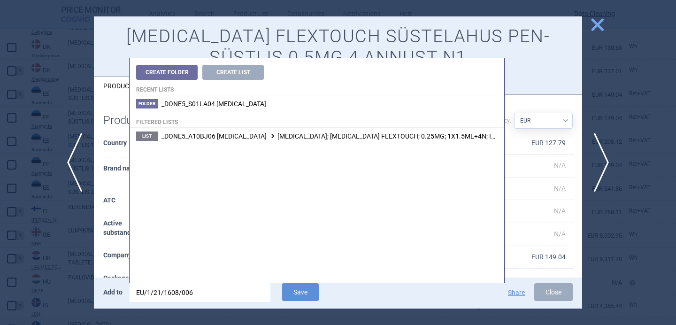
click at [220, 287] on input "EU/1/21/1608/006" at bounding box center [200, 292] width 141 height 19
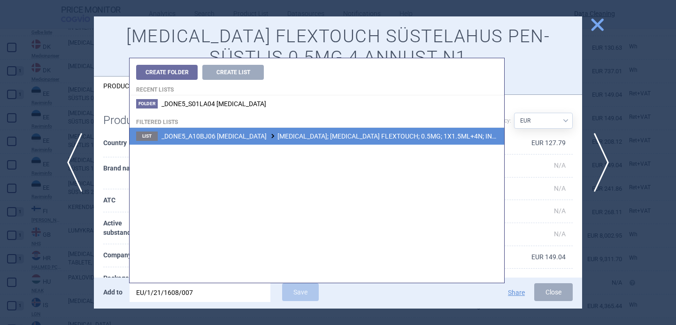
type input "EU/1/21/1608/007"
click at [308, 133] on span "_DONE5_A10BJ06 [MEDICAL_DATA] [MEDICAL_DATA]; [MEDICAL_DATA] FLEXTOUCH; 0.5MG; …" at bounding box center [373, 136] width 423 height 8
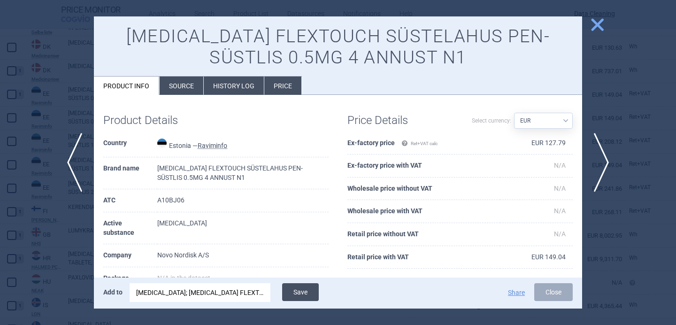
click at [303, 289] on button "Save" at bounding box center [300, 292] width 37 height 18
click at [606, 159] on span "next" at bounding box center [604, 162] width 21 height 59
click at [206, 294] on div "[MEDICAL_DATA]; [MEDICAL_DATA] FLEXTOUCH; 0.5MG; 1X1.5ML+4N; INJ SOL; PEP |EU/1…" at bounding box center [200, 292] width 128 height 19
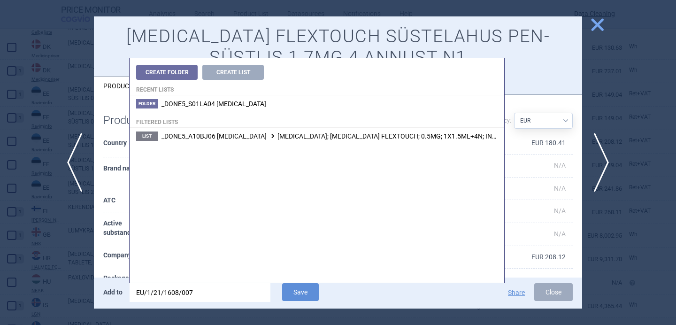
click at [206, 294] on input "EU/1/21/1608/007" at bounding box center [200, 292] width 141 height 19
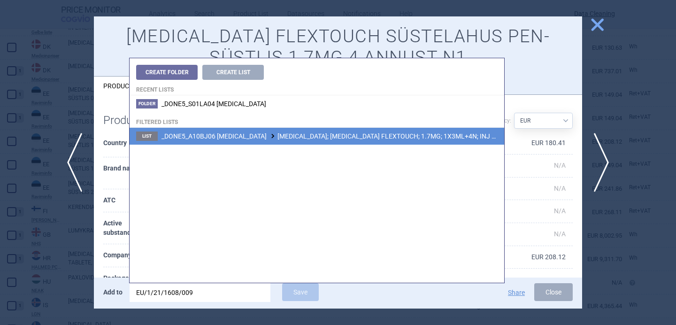
type input "EU/1/21/1608/009"
click at [303, 138] on span "_DONE5_A10BJ06 [MEDICAL_DATA] [MEDICAL_DATA]; [MEDICAL_DATA] FLEXTOUCH; 1.7MG; …" at bounding box center [370, 136] width 417 height 8
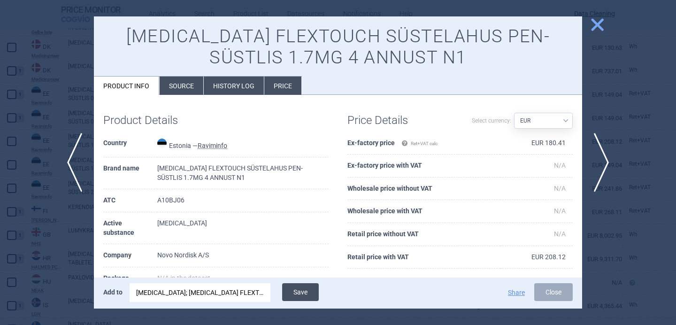
click at [305, 289] on button "Save" at bounding box center [300, 292] width 37 height 18
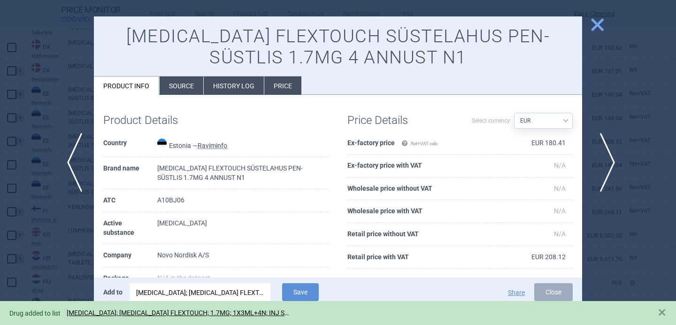
click at [609, 162] on span "next" at bounding box center [604, 162] width 21 height 59
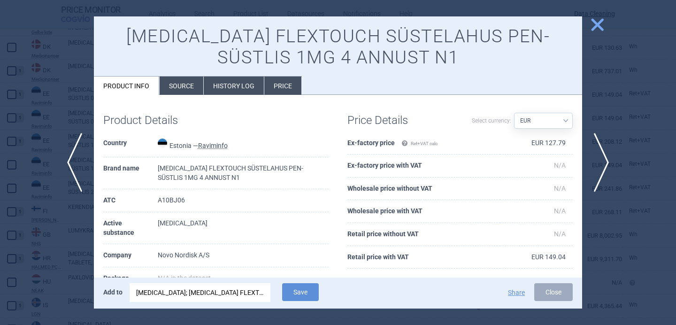
click at [243, 283] on div "[MEDICAL_DATA]; [MEDICAL_DATA] FLEXTOUCH; 1.7MG; 1X3ML+4N; INJ SOL; PEP |EU/1/2…" at bounding box center [200, 292] width 128 height 19
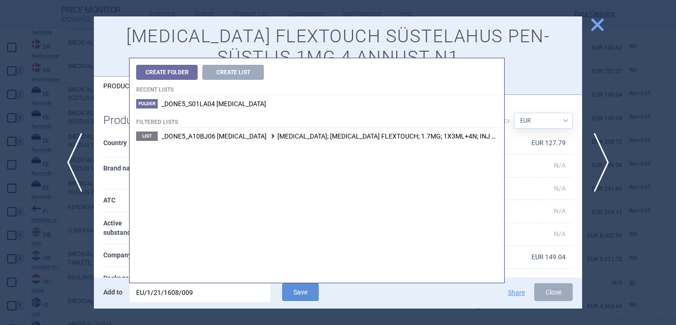
click at [243, 287] on input "EU/1/21/1608/009" at bounding box center [200, 292] width 141 height 19
click at [243, 289] on input "EU/1/21/1608/009" at bounding box center [200, 292] width 141 height 19
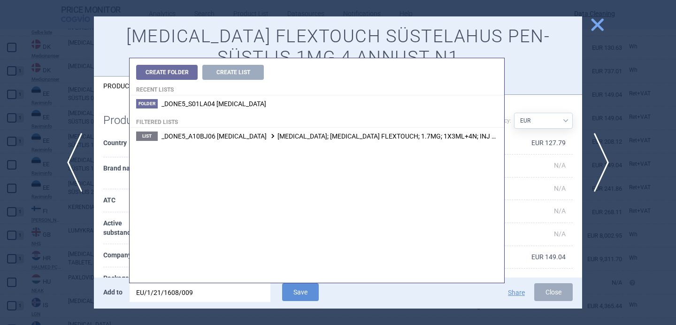
click at [243, 289] on input "EU/1/21/1608/009" at bounding box center [200, 292] width 141 height 19
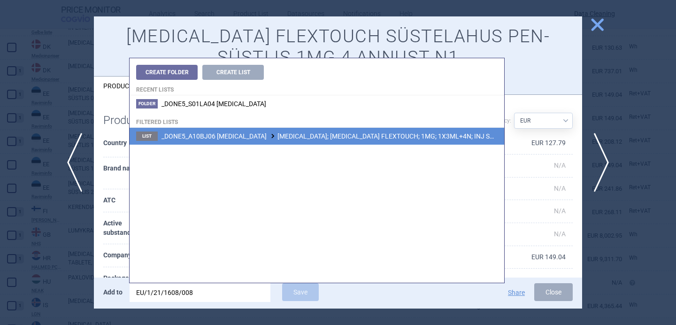
type input "EU/1/21/1608/008"
click at [320, 138] on span "_DONE5_A10BJ06 [MEDICAL_DATA] [MEDICAL_DATA]; [MEDICAL_DATA] FLEXTOUCH; 1MG; 1X…" at bounding box center [367, 136] width 411 height 8
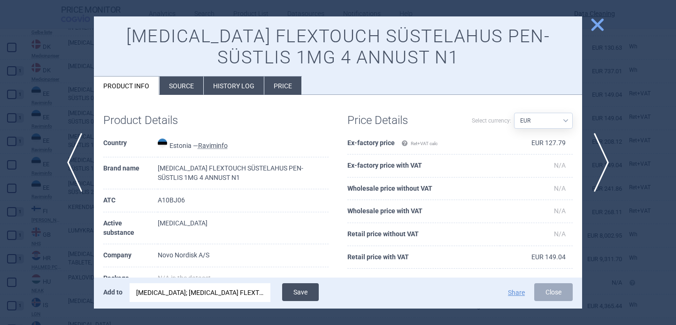
click at [309, 294] on button "Save" at bounding box center [300, 292] width 37 height 18
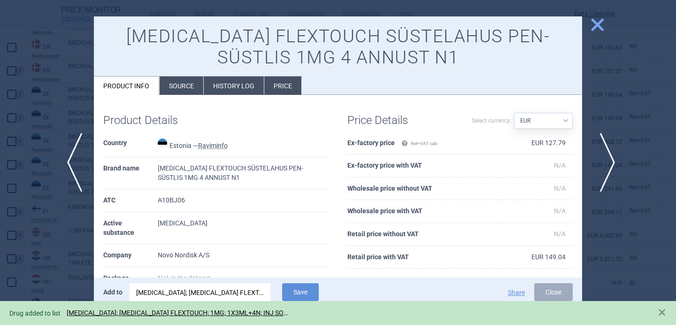
click at [608, 165] on span "next" at bounding box center [604, 162] width 21 height 59
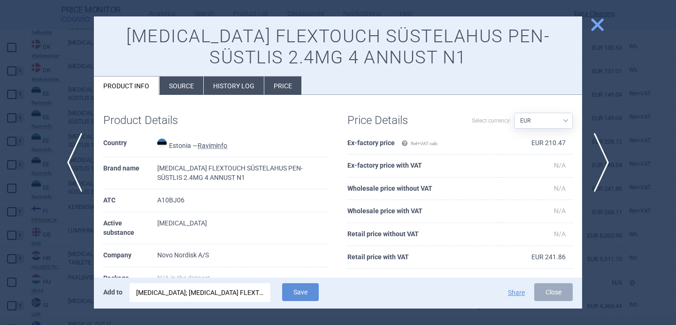
click at [213, 299] on div "[MEDICAL_DATA]; [MEDICAL_DATA] FLEXTOUCH; 1MG; 1X3ML+4N; INJ SOL; PEP |EU/1/21/…" at bounding box center [200, 292] width 128 height 19
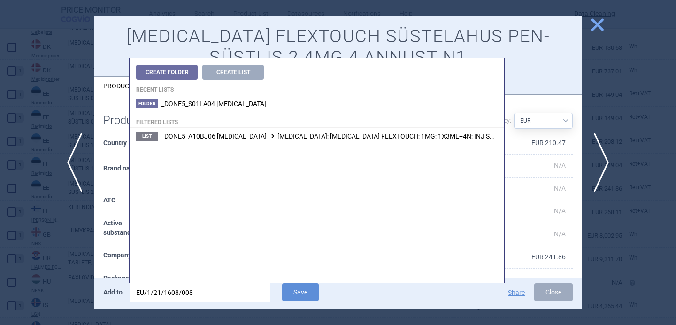
click at [213, 299] on input "EU/1/21/1608/008" at bounding box center [200, 292] width 141 height 19
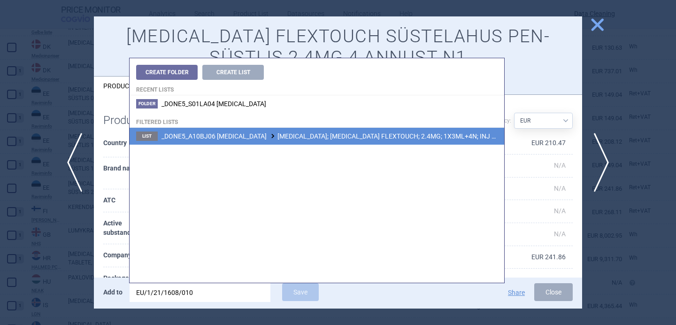
type input "EU/1/21/1608/010"
click at [312, 133] on span "_DONE5_A10BJ06 SEMAGLUTIDE WEGOVY; WEGOVY FLEXTOUCH; 2.4MG; 1X3ML+4N; INJ SOL; …" at bounding box center [370, 136] width 417 height 8
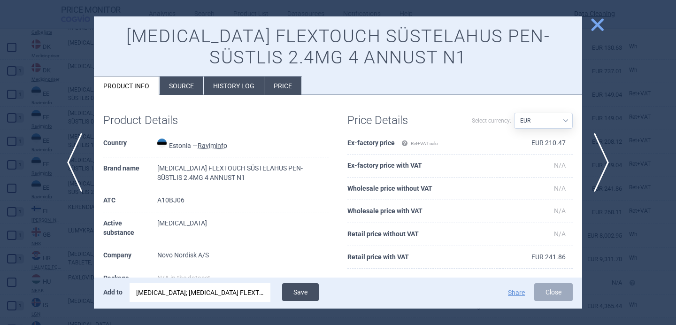
click at [300, 291] on button "Save" at bounding box center [300, 292] width 37 height 18
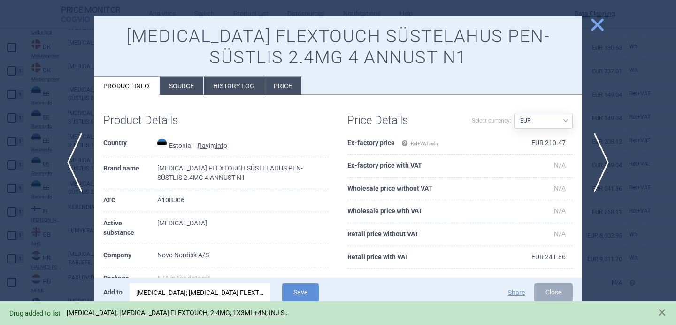
click at [50, 279] on div at bounding box center [338, 162] width 676 height 325
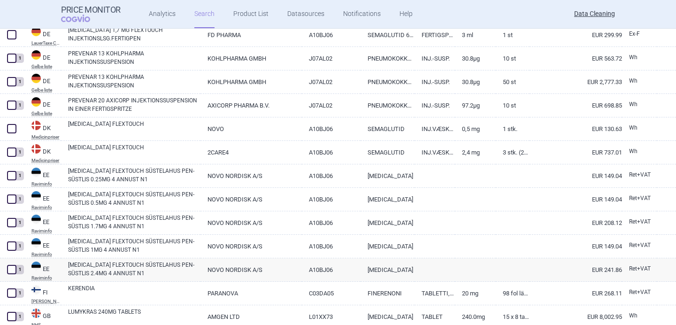
scroll to position [1331, 0]
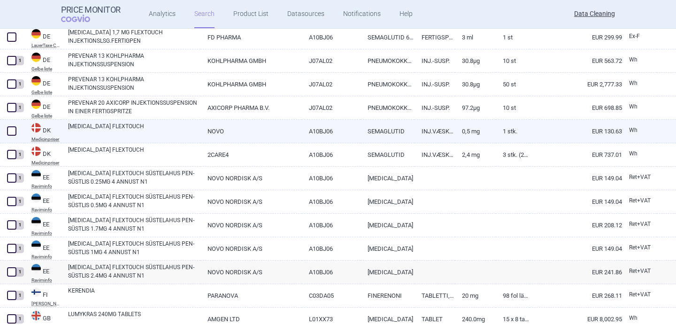
click at [142, 132] on link "[MEDICAL_DATA] FLEXTOUCH" at bounding box center [134, 130] width 132 height 17
select select "EUR"
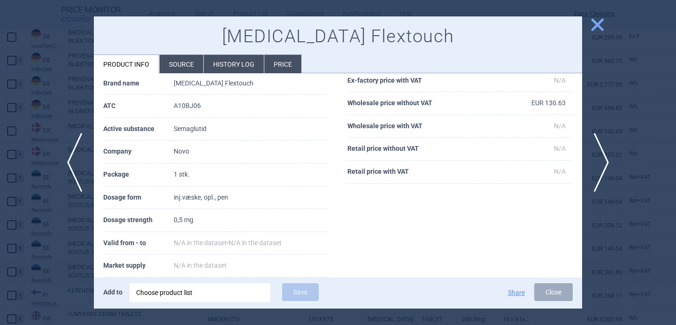
scroll to position [82, 0]
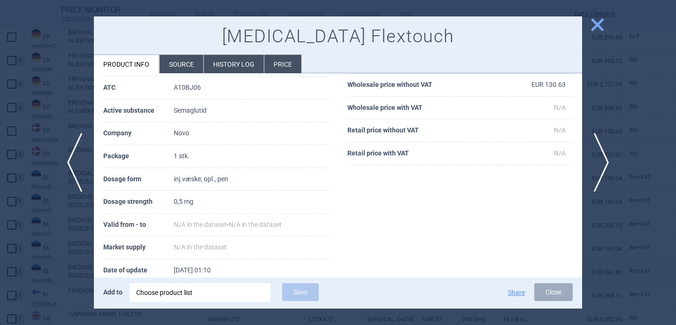
click at [194, 68] on li "Source" at bounding box center [182, 64] width 44 height 18
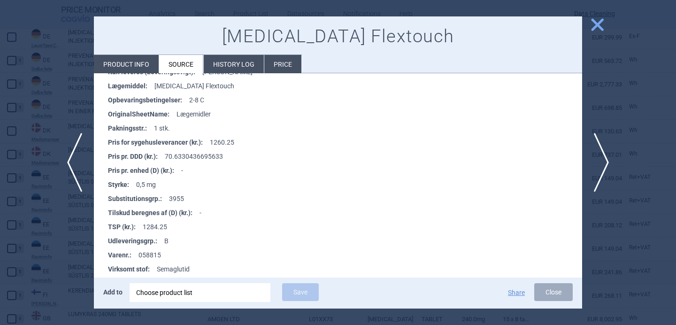
scroll to position [271, 0]
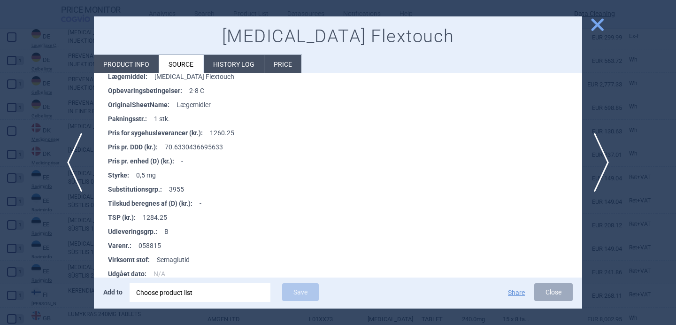
click at [210, 294] on div "Choose product list" at bounding box center [200, 292] width 128 height 19
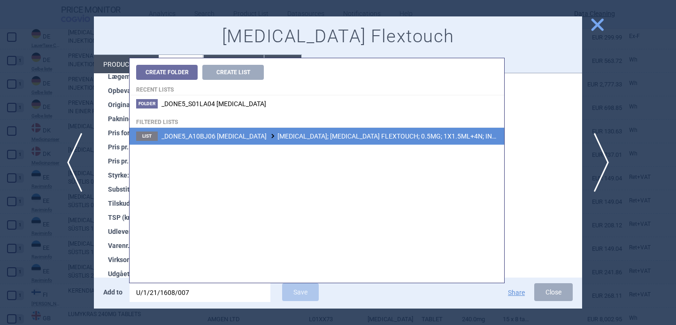
type input "U/1/21/1608/007"
click at [311, 135] on span "_DONE5_A10BJ06 [MEDICAL_DATA] [MEDICAL_DATA]; [MEDICAL_DATA] FLEXTOUCH; 0.5MG; …" at bounding box center [373, 136] width 423 height 8
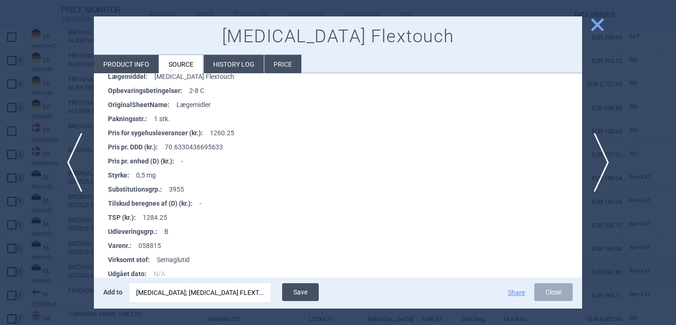
click at [295, 294] on button "Save" at bounding box center [300, 292] width 37 height 18
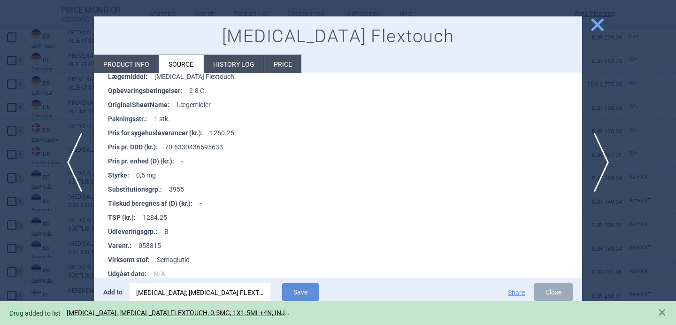
click at [66, 270] on div at bounding box center [338, 162] width 676 height 325
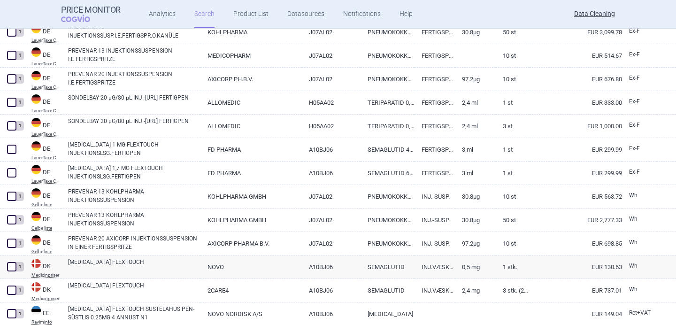
scroll to position [1193, 0]
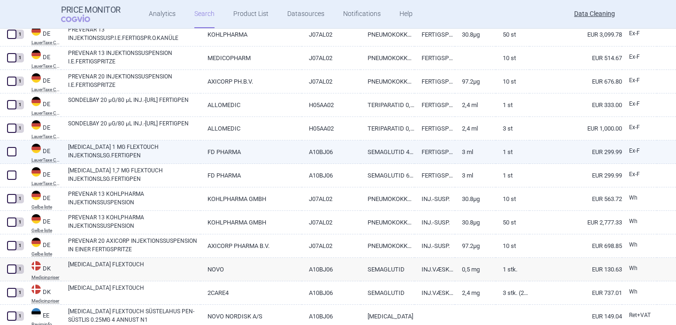
click at [144, 149] on link "[MEDICAL_DATA] 1 MG FLEXTOUCH INJEKTIONSLSG.FERTIGPEN" at bounding box center [134, 151] width 132 height 17
select select "EUR"
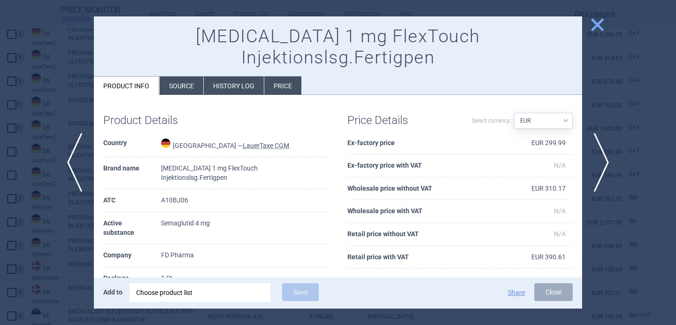
click at [173, 291] on div "Choose product list" at bounding box center [200, 292] width 128 height 19
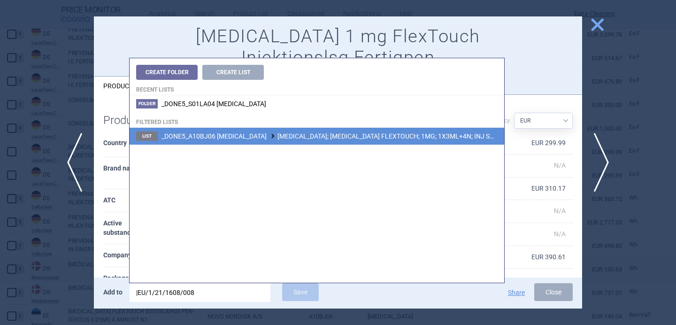
type input "|EU/1/21/1608/008"
click at [287, 140] on li "List _DONE5_A10BJ06 SEMAGLUTIDE WEGOVY; WEGOVY FLEXTOUCH; 1MG; 1X3ML+4N; INJ SO…" at bounding box center [317, 136] width 375 height 17
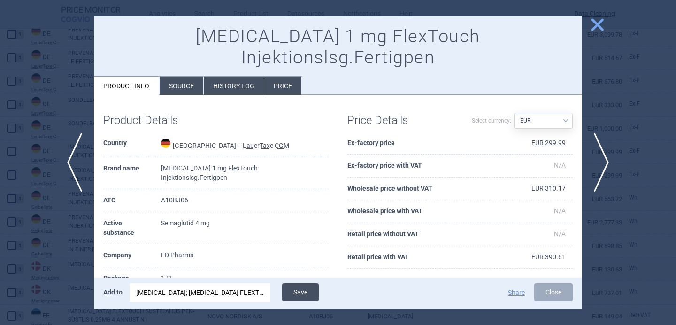
click at [302, 291] on button "Save" at bounding box center [300, 292] width 37 height 18
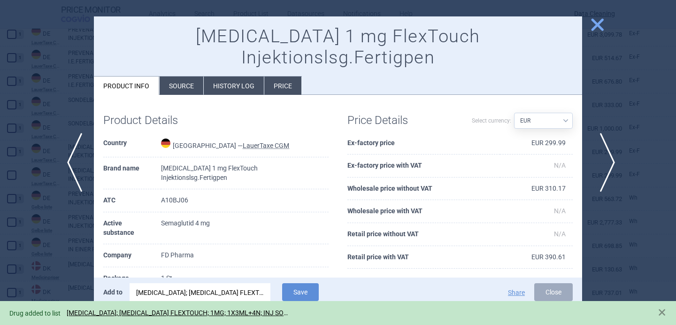
click at [602, 167] on span "next" at bounding box center [604, 162] width 21 height 59
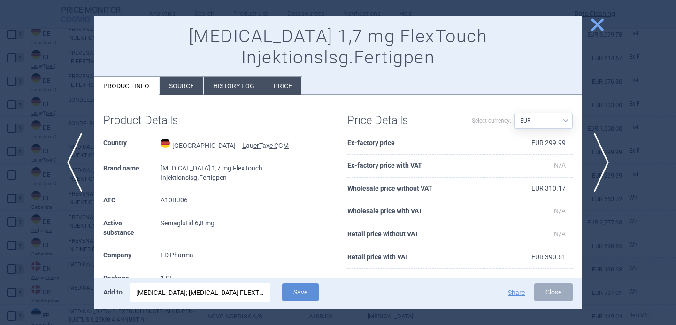
click at [215, 288] on div "[MEDICAL_DATA]; [MEDICAL_DATA] FLEXTOUCH; 1MG; 1X3ML+4N; INJ SOL; PEP |EU/1/21/…" at bounding box center [200, 292] width 128 height 19
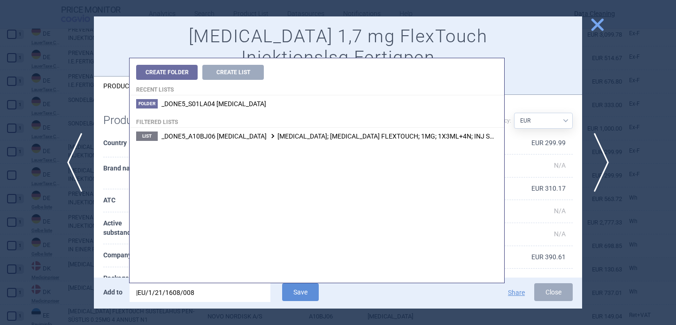
click at [215, 288] on input "|EU/1/21/1608/008" at bounding box center [200, 292] width 141 height 19
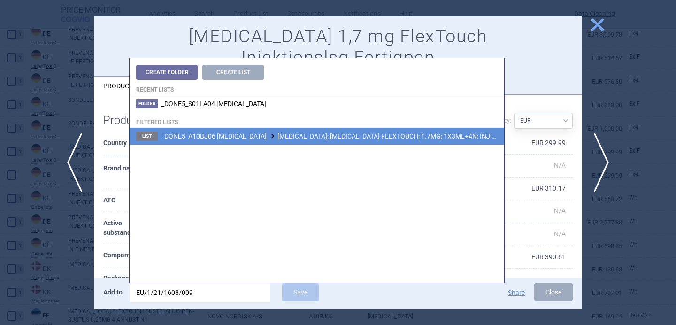
type input "EU/1/21/1608/009"
click at [330, 141] on li "List _DONE5_A10BJ06 SEMAGLUTIDE WEGOVY; WEGOVY FLEXTOUCH; 1.7MG; 1X3ML+4N; INJ …" at bounding box center [317, 136] width 375 height 17
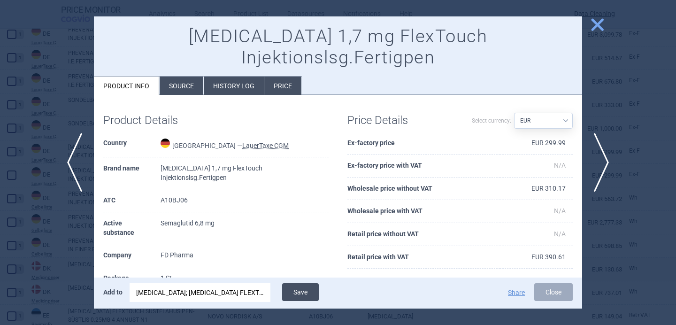
click at [306, 291] on button "Save" at bounding box center [300, 292] width 37 height 18
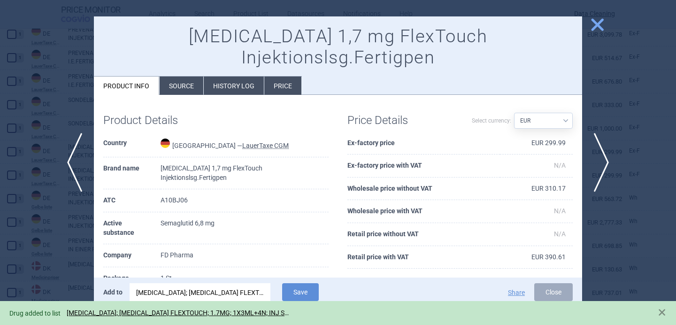
click at [72, 269] on div at bounding box center [338, 162] width 676 height 325
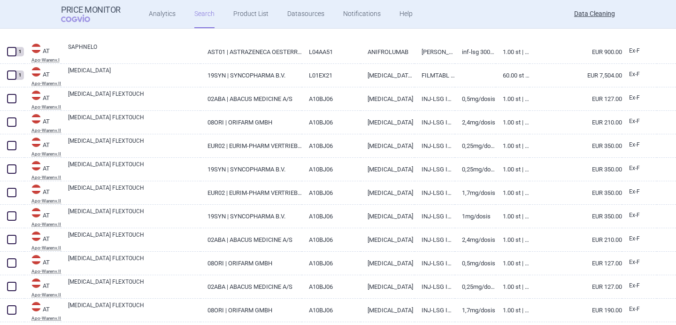
select select "brandName"
select select "newerThan"
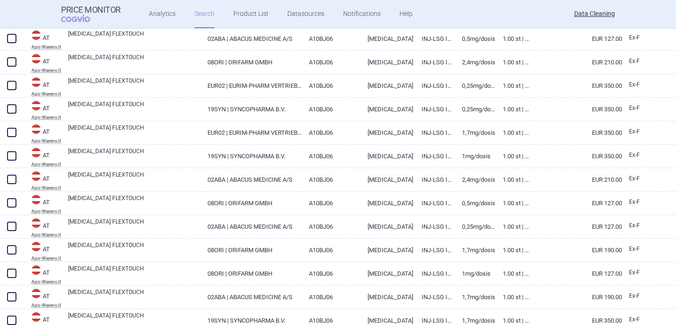
scroll to position [252, 0]
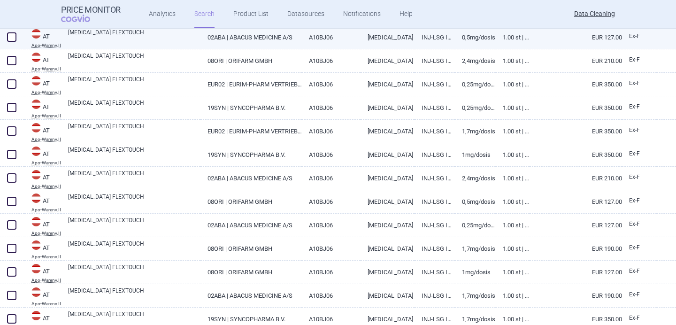
click at [11, 38] on span at bounding box center [11, 36] width 9 height 9
checkbox input "true"
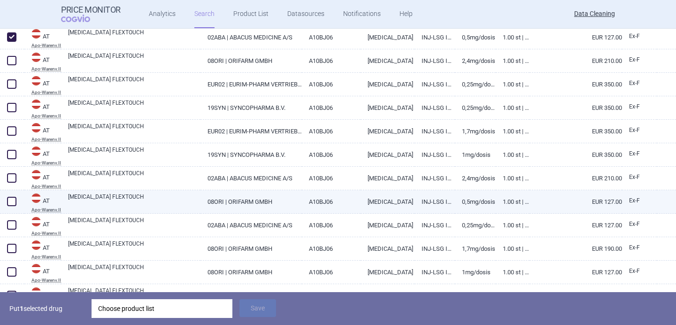
click at [11, 204] on span at bounding box center [11, 201] width 9 height 9
checkbox input "true"
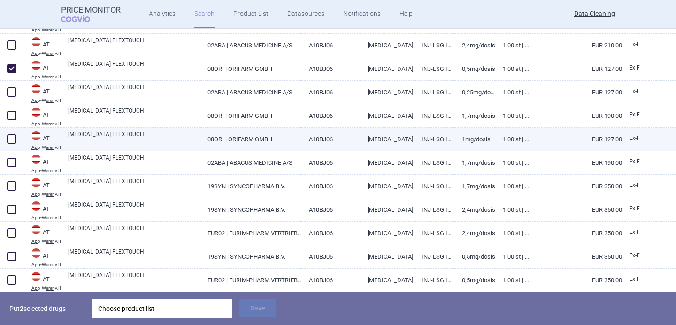
scroll to position [385, 0]
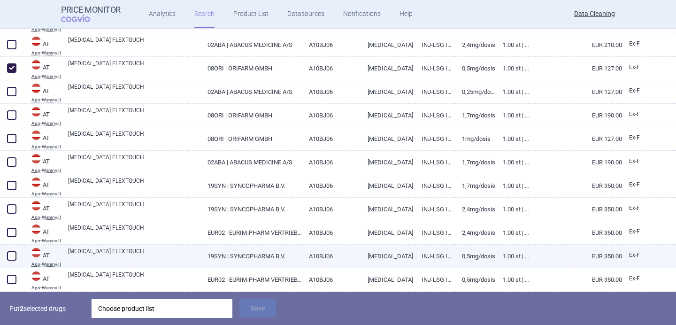
click at [14, 257] on span at bounding box center [11, 255] width 9 height 9
checkbox input "true"
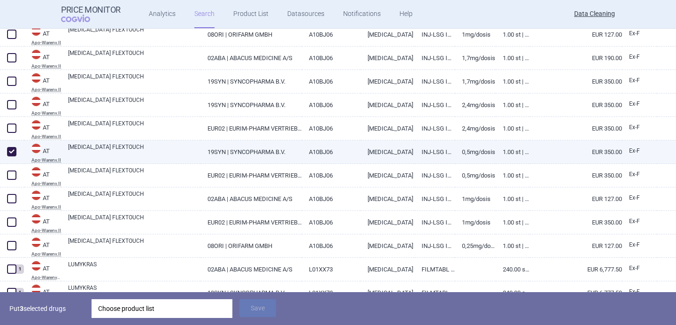
scroll to position [490, 0]
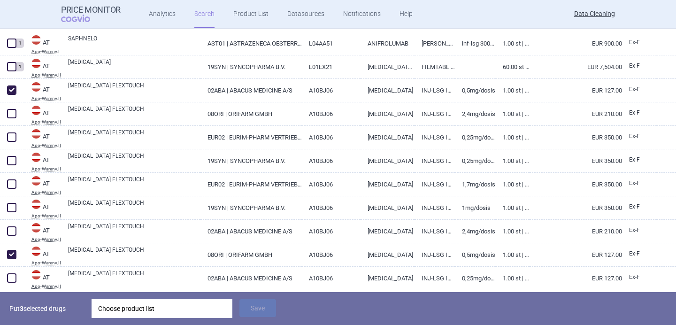
select select "brandName"
select select "newerThan"
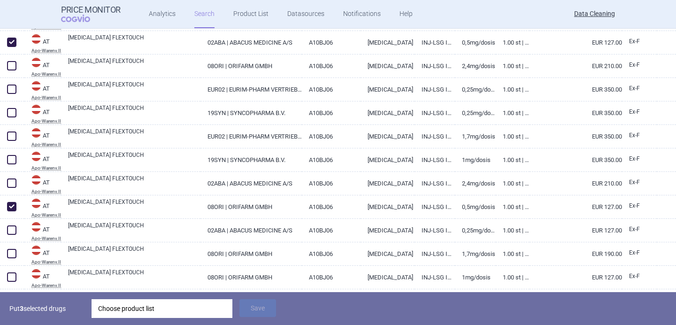
scroll to position [247, 0]
click at [170, 314] on div "Choose product list" at bounding box center [162, 308] width 128 height 19
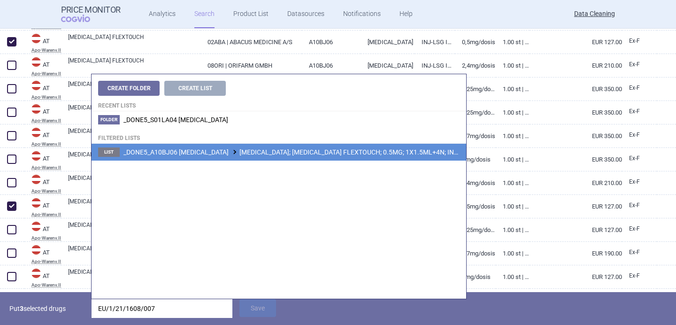
type input "EU/1/21/1608/007"
click at [232, 153] on span at bounding box center [234, 151] width 9 height 5
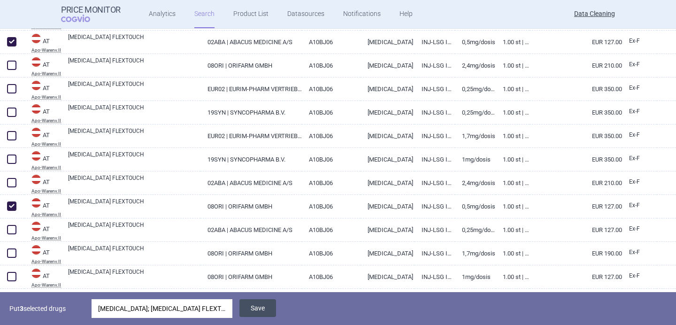
click at [265, 311] on button "Save" at bounding box center [257, 308] width 37 height 18
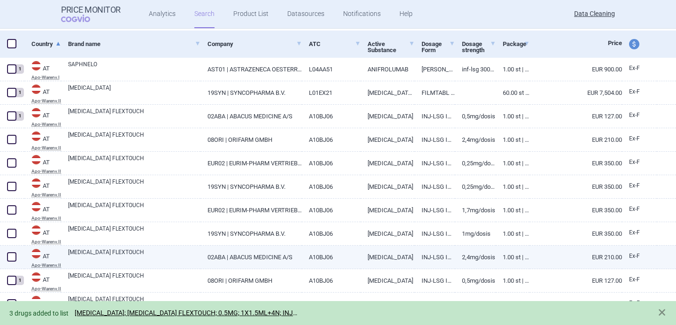
select select "brandName"
select select "newerThan"
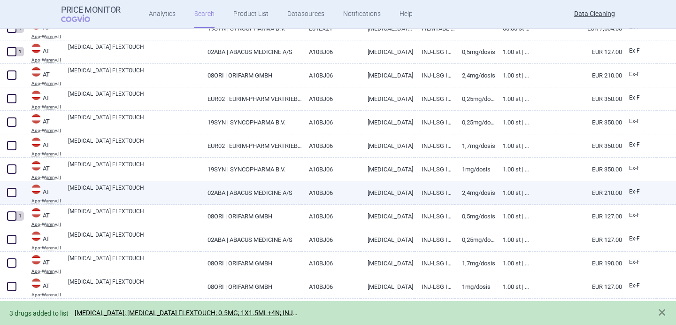
scroll to position [238, 0]
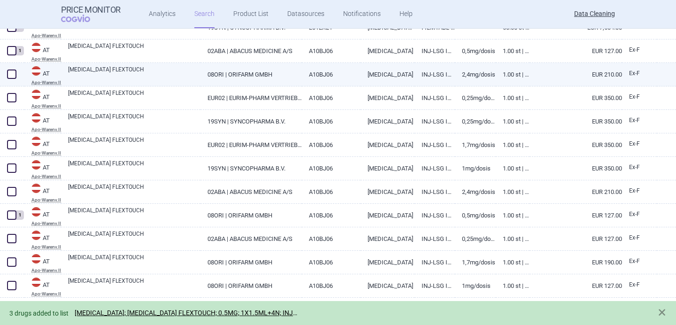
click at [12, 75] on span at bounding box center [11, 73] width 9 height 9
checkbox input "true"
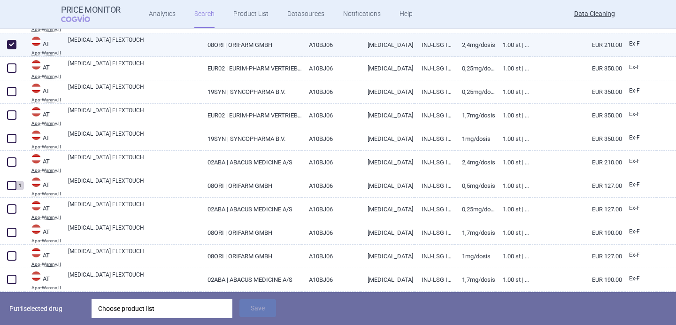
scroll to position [270, 0]
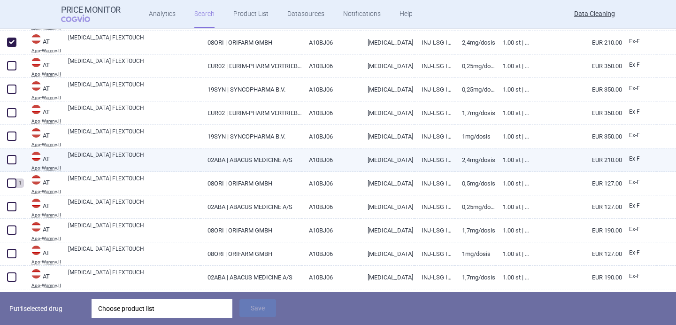
click at [10, 158] on span at bounding box center [11, 159] width 9 height 9
checkbox input "true"
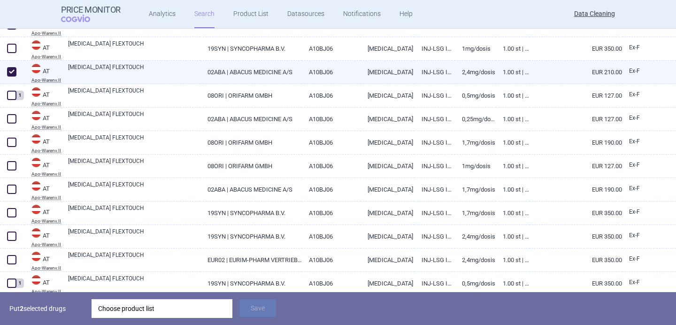
scroll to position [358, 0]
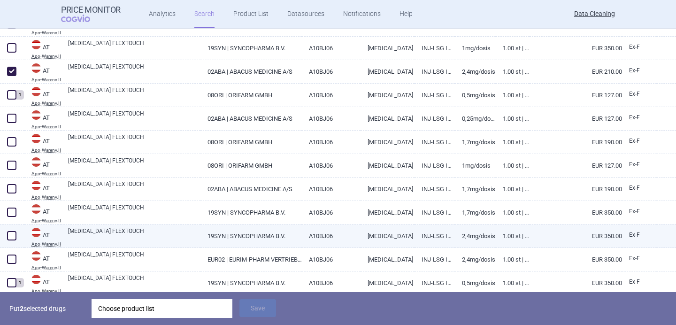
click at [16, 237] on span at bounding box center [11, 235] width 9 height 9
checkbox input "true"
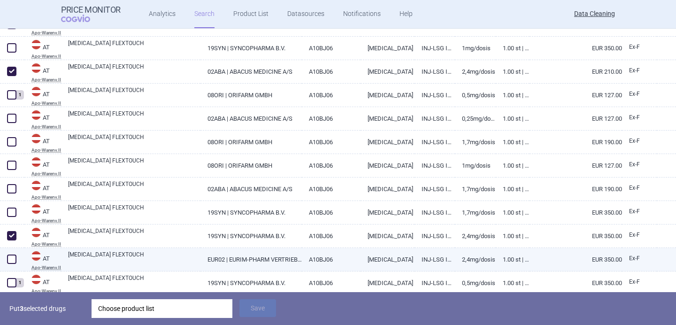
click at [15, 259] on span at bounding box center [11, 258] width 9 height 9
checkbox input "true"
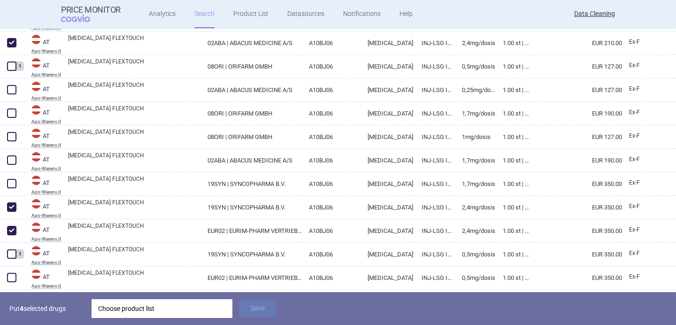
scroll to position [389, 0]
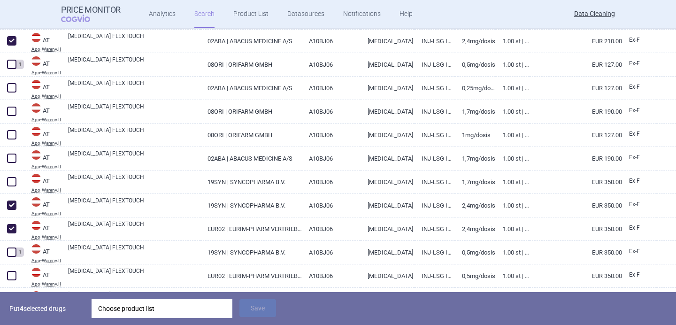
click at [157, 302] on div "Choose product list" at bounding box center [162, 308] width 128 height 19
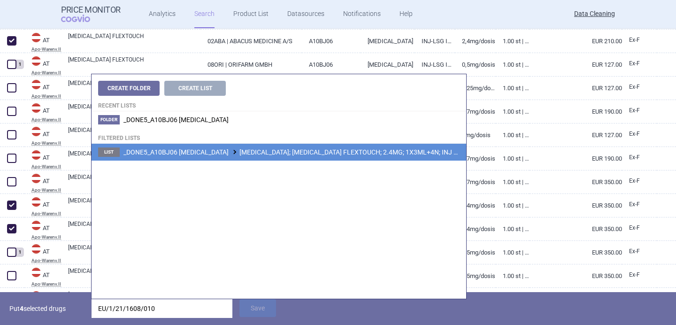
type input "EU/1/21/1608/010"
click at [240, 156] on li "List _DONE5_A10BJ06 [MEDICAL_DATA] [MEDICAL_DATA]; [MEDICAL_DATA] FLEXTOUCH; 2.…" at bounding box center [279, 152] width 375 height 17
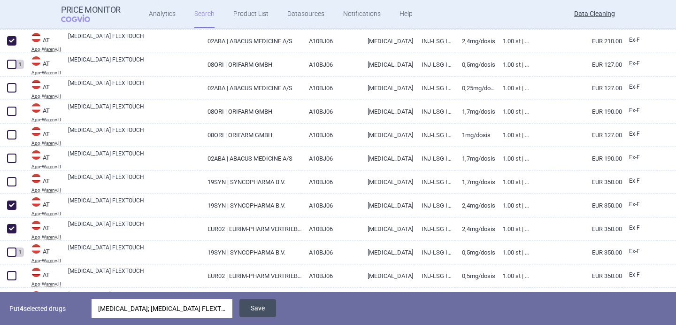
click at [262, 304] on button "Save" at bounding box center [257, 308] width 37 height 18
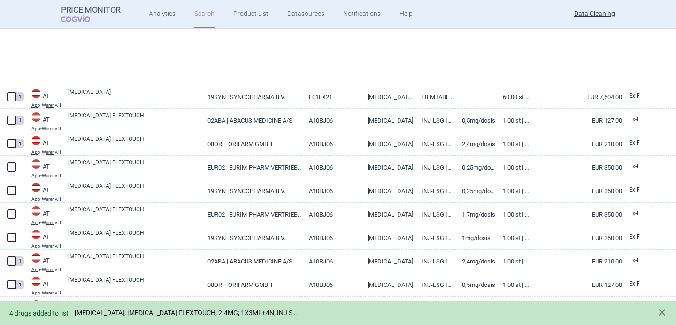
select select "brandName"
select select "newerThan"
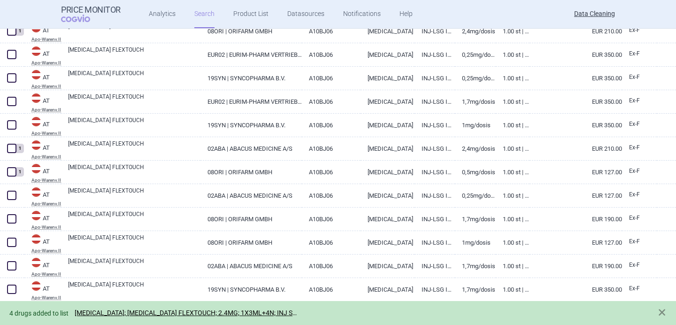
scroll to position [283, 0]
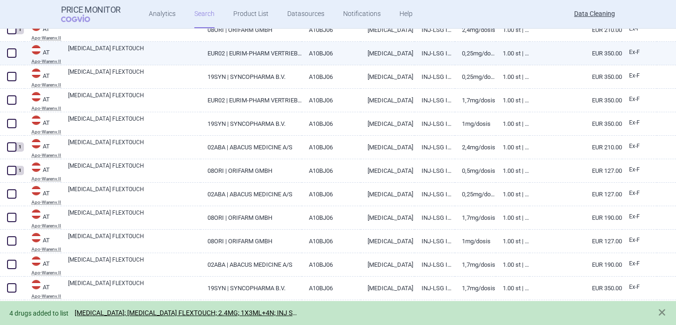
click at [11, 52] on span at bounding box center [11, 52] width 9 height 9
checkbox input "true"
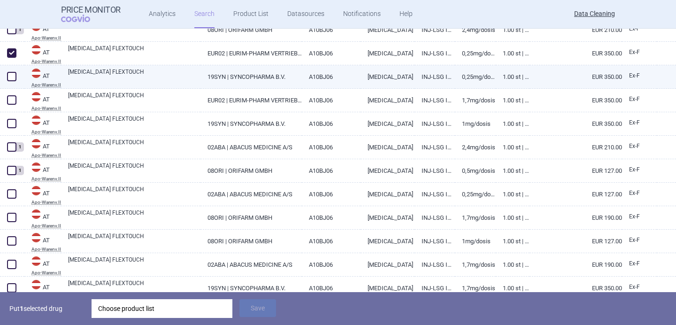
click at [11, 74] on span at bounding box center [11, 76] width 9 height 9
checkbox input "true"
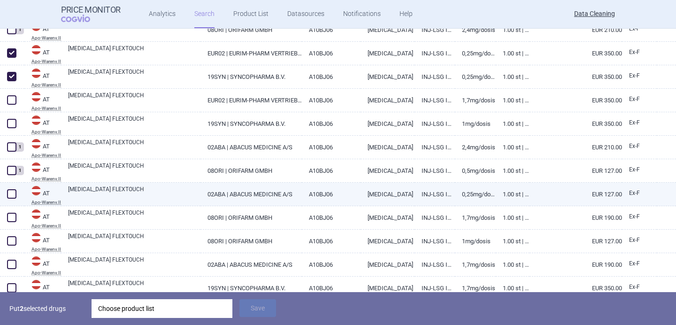
click at [15, 195] on span at bounding box center [11, 193] width 9 height 9
checkbox input "true"
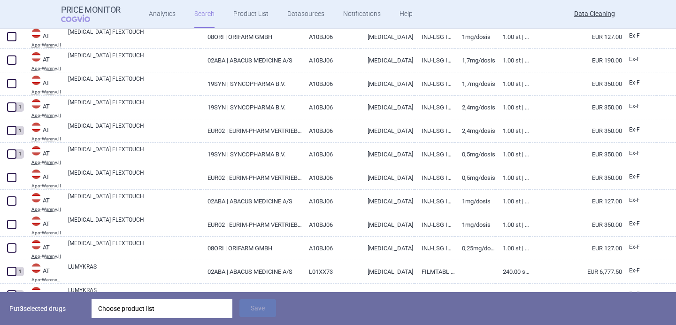
scroll to position [488, 0]
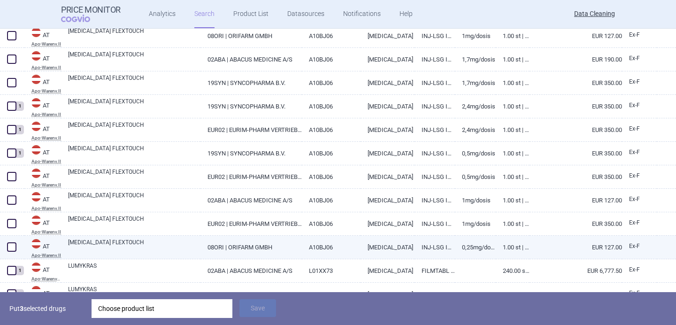
click at [11, 245] on span at bounding box center [11, 246] width 9 height 9
checkbox input "true"
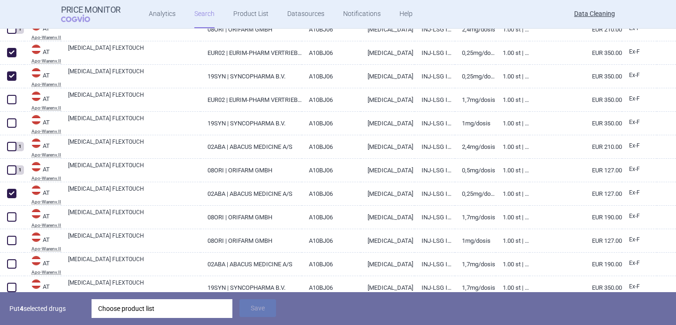
scroll to position [292, 0]
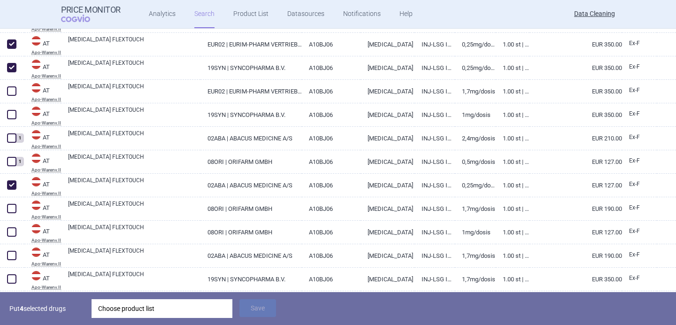
click at [156, 308] on div "Choose product list" at bounding box center [162, 308] width 128 height 19
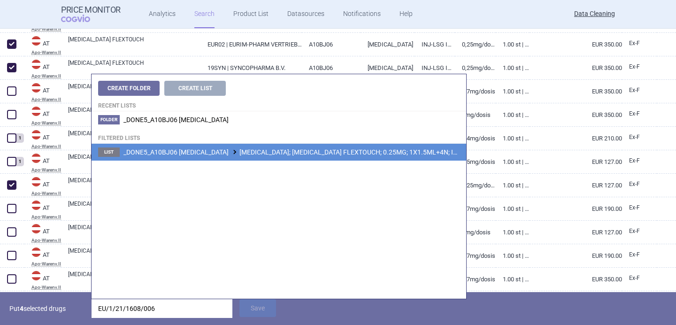
type input "EU/1/21/1608/006"
click at [269, 158] on li "List _DONE5_A10BJ06 SEMAGLUTIDE WEGOVY; WEGOVY FLEXTOUCH; 0.25MG; 1X1.5ML+4N; I…" at bounding box center [279, 152] width 375 height 17
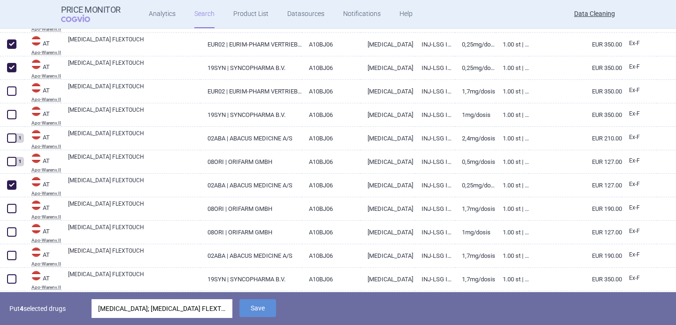
click at [265, 317] on span "Save" at bounding box center [257, 315] width 37 height 9
click at [265, 308] on button "Save" at bounding box center [257, 308] width 37 height 18
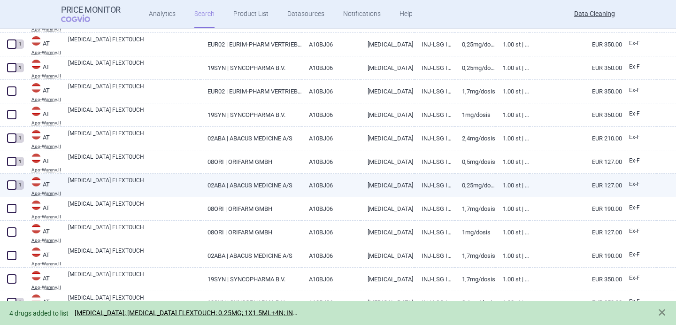
scroll to position [155, 0]
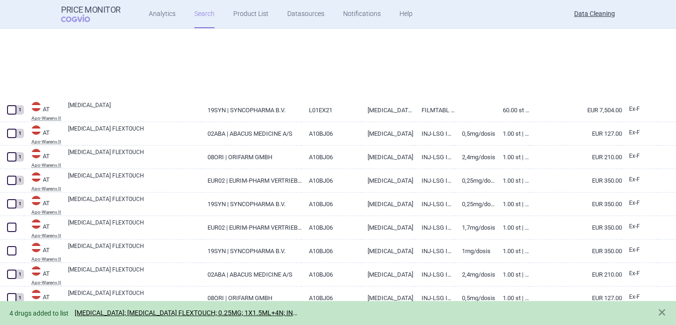
select select "brandName"
select select "newerThan"
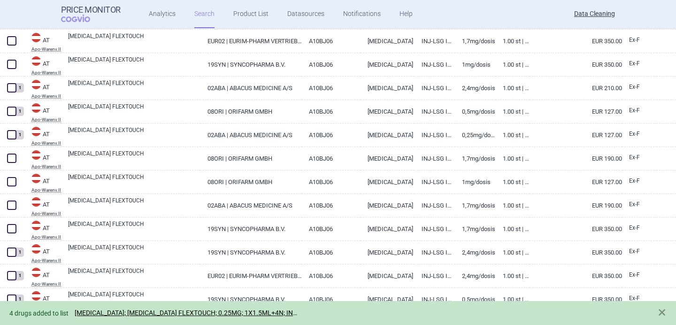
scroll to position [344, 0]
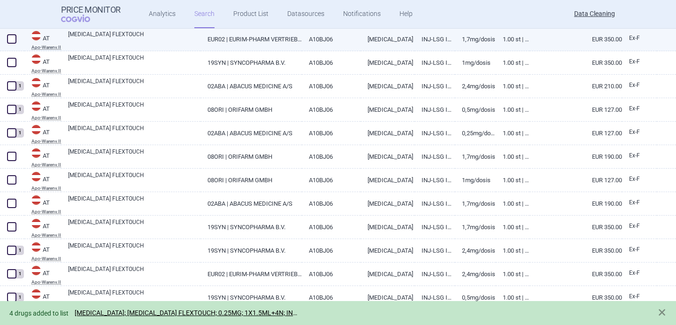
click at [12, 38] on span at bounding box center [11, 38] width 9 height 9
checkbox input "true"
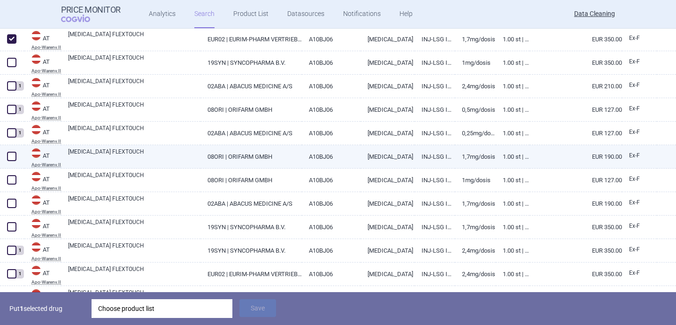
click at [14, 156] on span at bounding box center [11, 156] width 9 height 9
checkbox input "true"
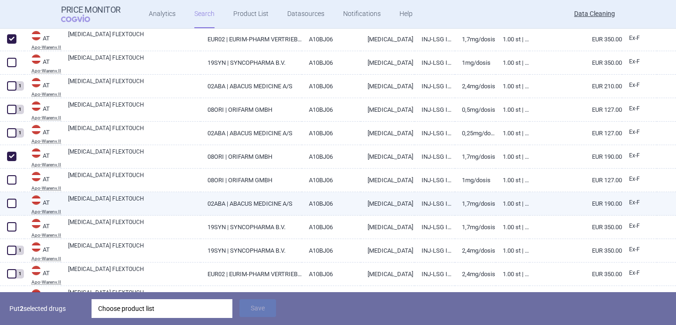
click at [14, 203] on span at bounding box center [11, 203] width 9 height 9
checkbox input "true"
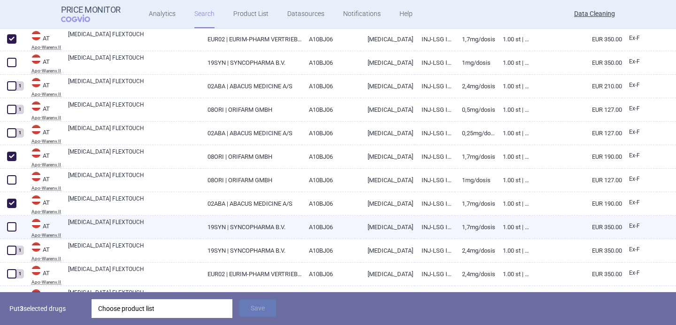
click at [13, 231] on span at bounding box center [12, 227] width 14 height 14
checkbox input "true"
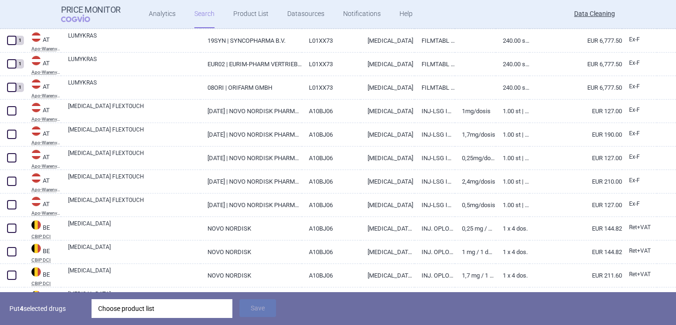
scroll to position [742, 0]
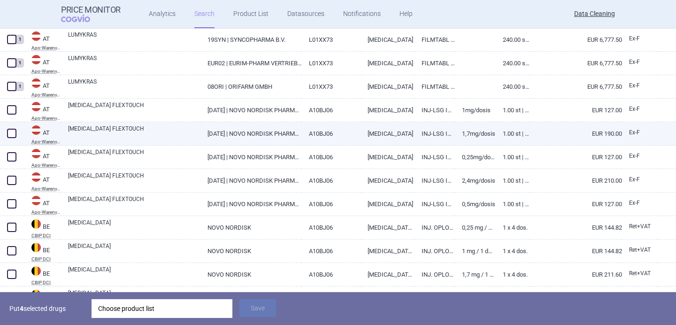
click at [11, 134] on span at bounding box center [11, 133] width 9 height 9
checkbox input "true"
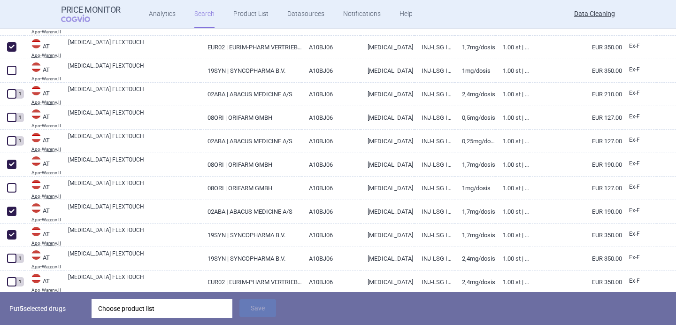
scroll to position [339, 0]
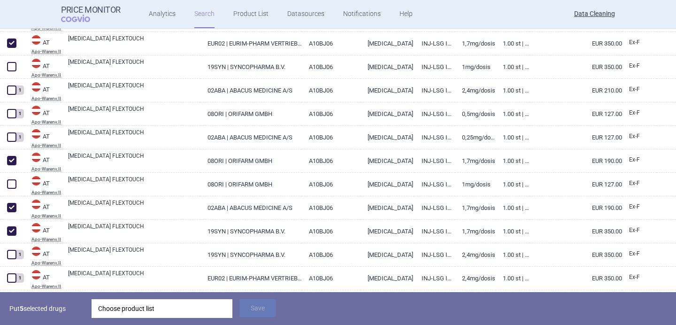
click at [172, 311] on div "Choose product list" at bounding box center [162, 308] width 128 height 19
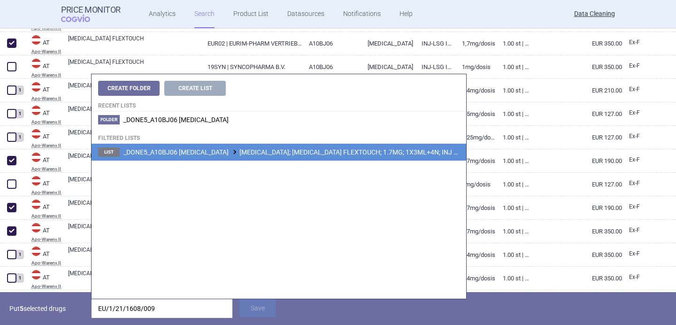
type input "EU/1/21/1608/009"
click at [266, 150] on span "_DONE5_A10BJ06 [MEDICAL_DATA] [MEDICAL_DATA]; [MEDICAL_DATA] FLEXTOUCH; 1.7MG; …" at bounding box center [331, 152] width 417 height 8
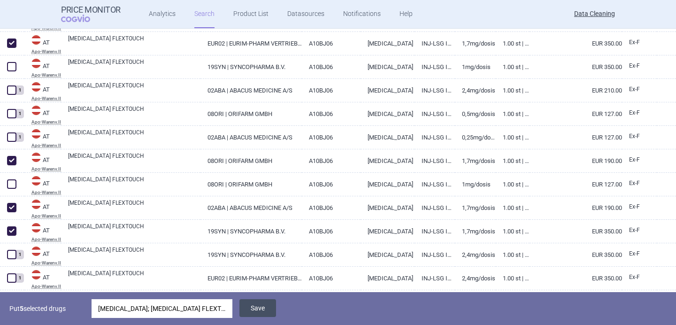
click at [271, 306] on button "Save" at bounding box center [257, 308] width 37 height 18
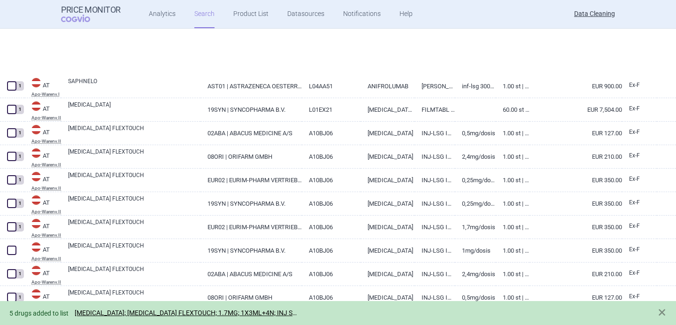
select select "brandName"
select select "newerThan"
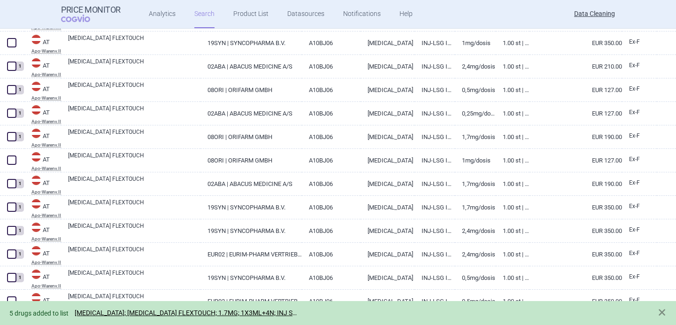
scroll to position [366, 0]
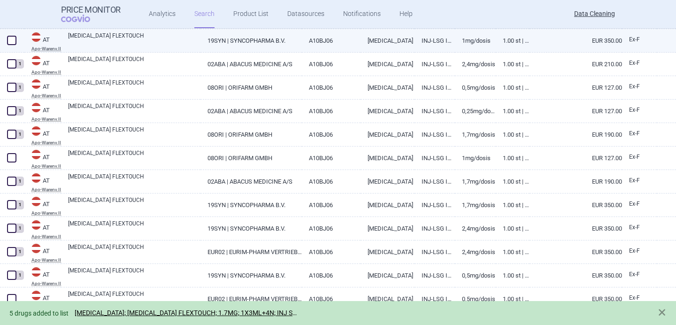
click at [11, 41] on span at bounding box center [11, 40] width 9 height 9
checkbox input "true"
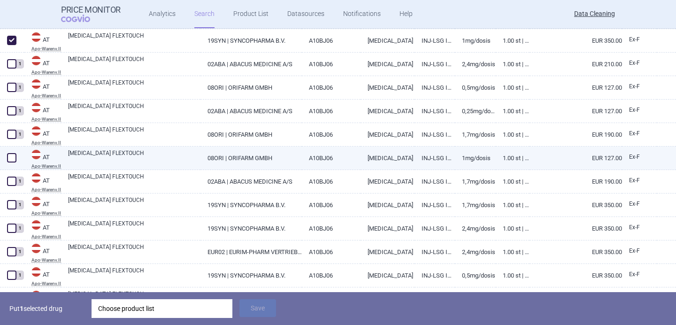
click at [11, 155] on span at bounding box center [11, 157] width 9 height 9
checkbox input "true"
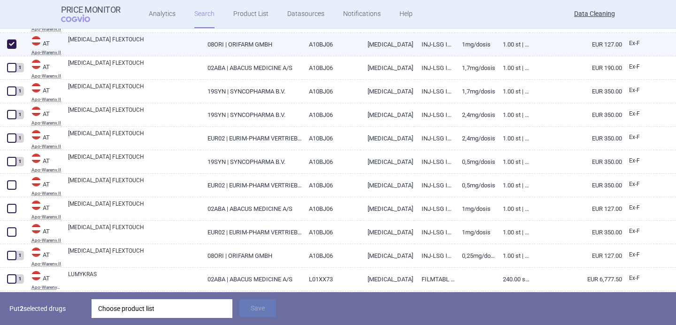
scroll to position [531, 0]
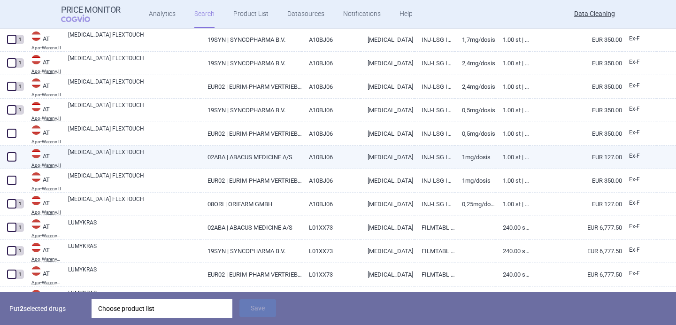
click at [14, 156] on span at bounding box center [11, 156] width 9 height 9
checkbox input "true"
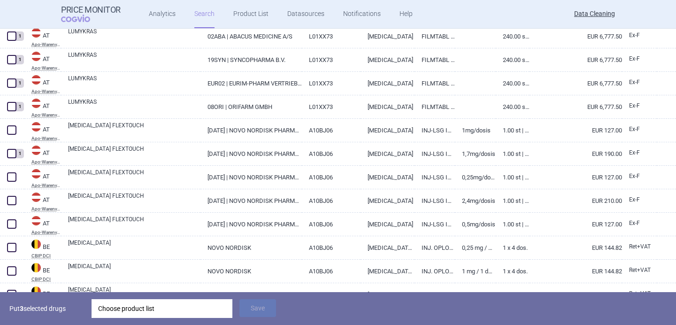
scroll to position [723, 0]
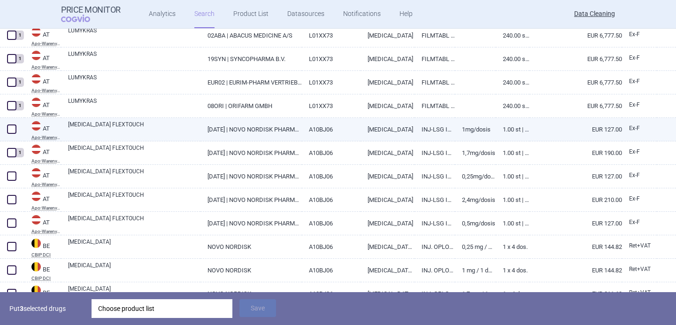
click at [12, 129] on span at bounding box center [11, 128] width 9 height 9
checkbox input "true"
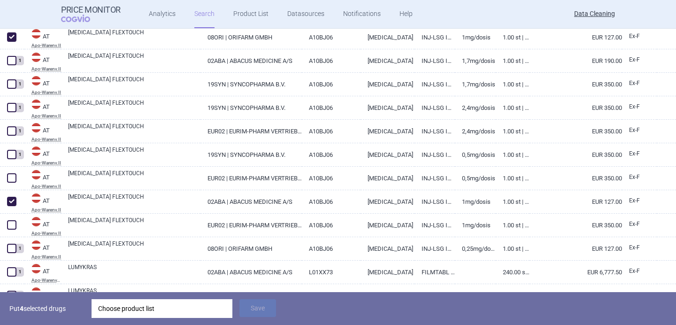
scroll to position [484, 0]
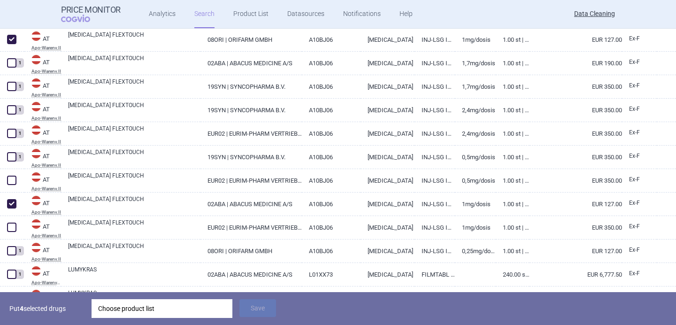
click at [162, 310] on div "Choose product list" at bounding box center [162, 308] width 128 height 19
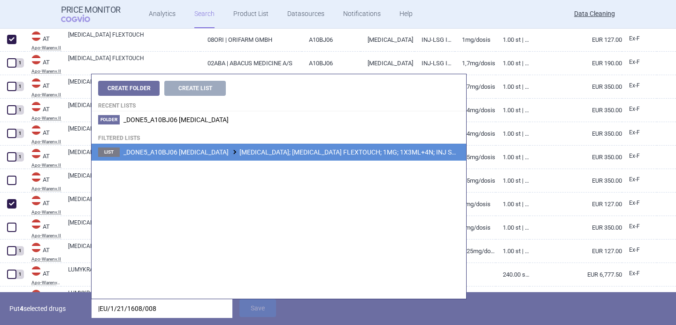
type input "|EU/1/21/1608/008"
click at [258, 158] on li "List _DONE5_A10BJ06 SEMAGLUTIDE WEGOVY; WEGOVY FLEXTOUCH; 1MG; 1X3ML+4N; INJ SO…" at bounding box center [279, 152] width 375 height 17
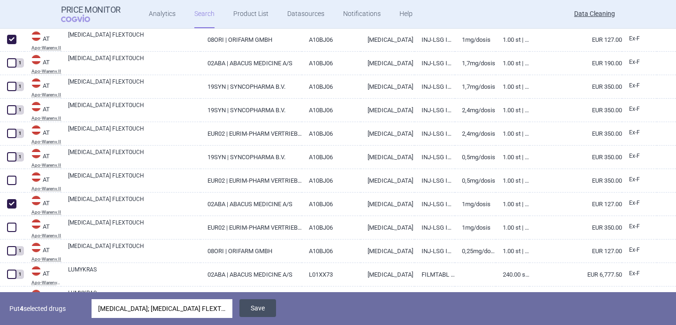
click at [257, 306] on button "Save" at bounding box center [257, 308] width 37 height 18
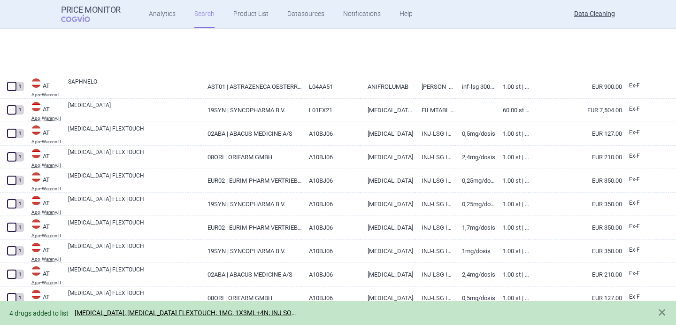
select select "brandName"
select select "newerThan"
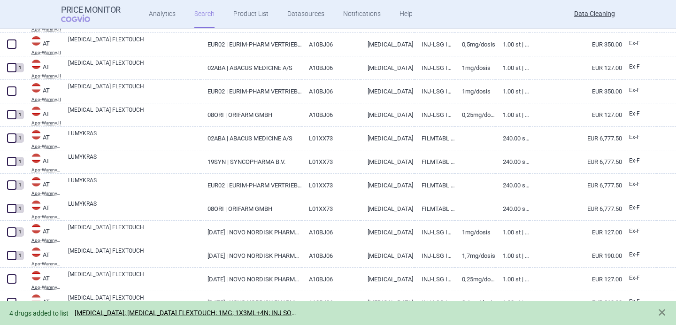
scroll to position [625, 0]
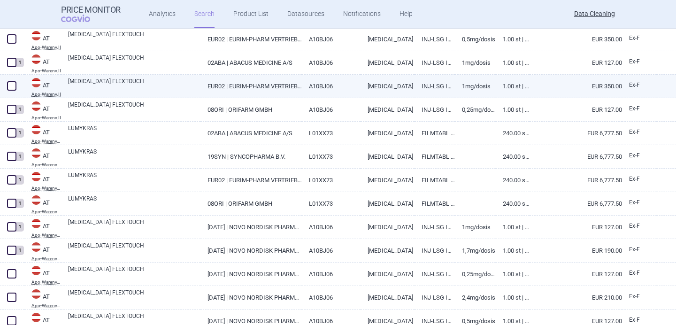
click at [8, 89] on span at bounding box center [11, 85] width 9 height 9
checkbox input "true"
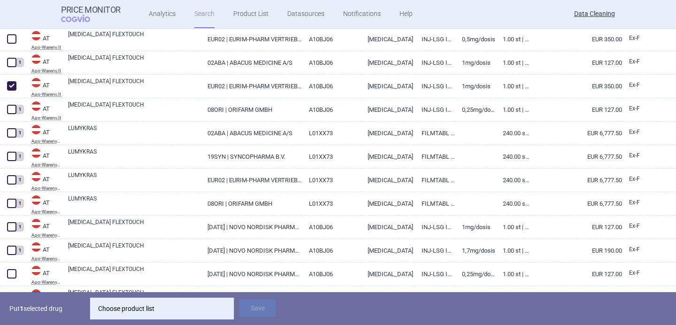
click at [158, 306] on div "Choose product list" at bounding box center [162, 308] width 128 height 19
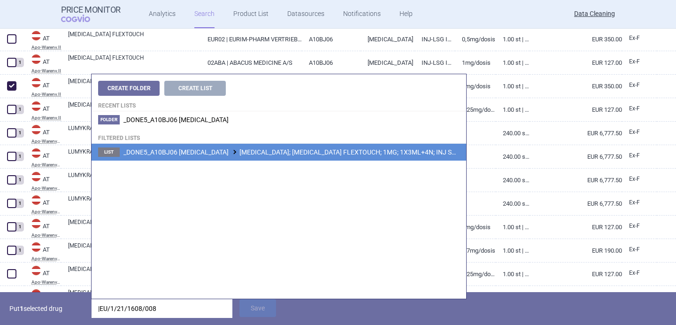
type input "|EU/1/21/1608/008"
click at [293, 146] on li "List _DONE5_A10BJ06 SEMAGLUTIDE WEGOVY; WEGOVY FLEXTOUCH; 1MG; 1X3ML+4N; INJ SO…" at bounding box center [279, 152] width 375 height 17
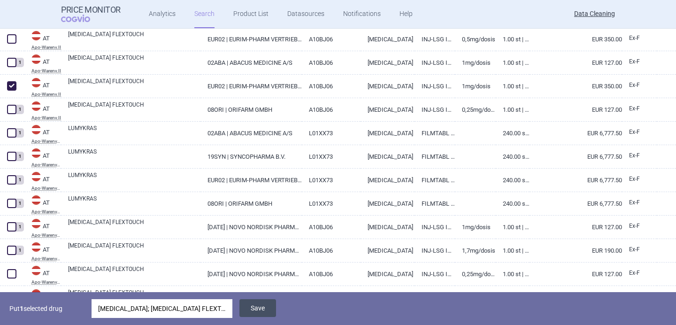
click at [262, 305] on button "Save" at bounding box center [257, 308] width 37 height 18
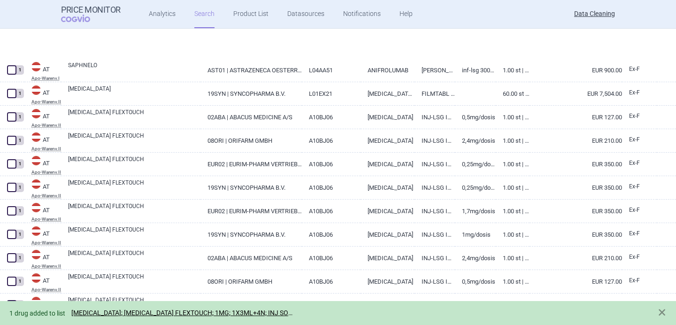
select select "brandName"
select select "newerThan"
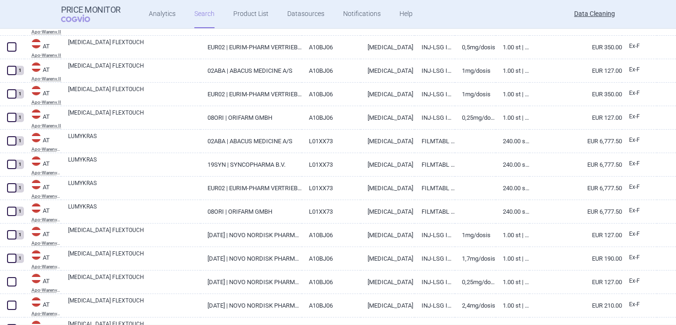
scroll to position [623, 0]
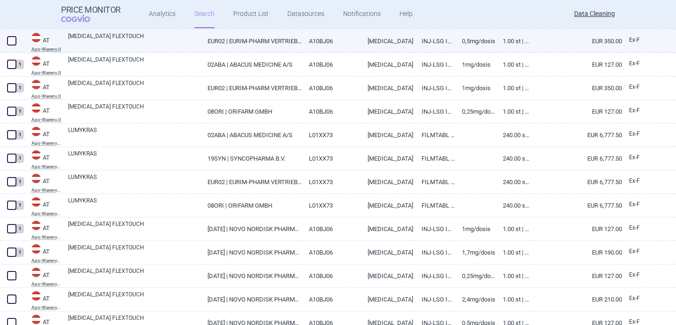
click at [13, 41] on span at bounding box center [11, 40] width 9 height 9
checkbox input "true"
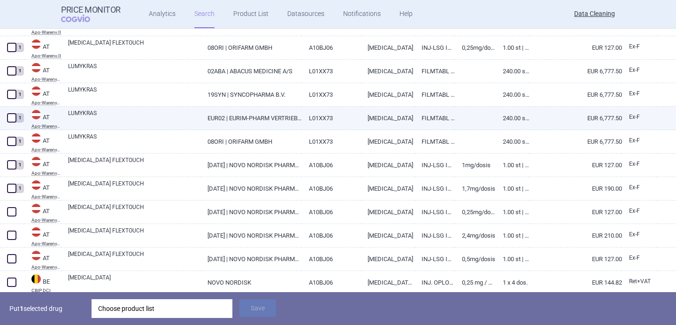
scroll to position [792, 0]
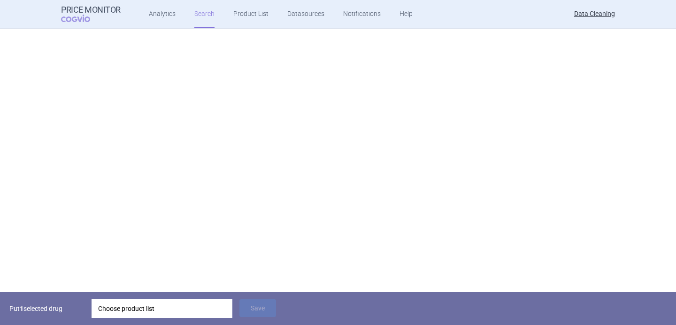
checkbox input "true"
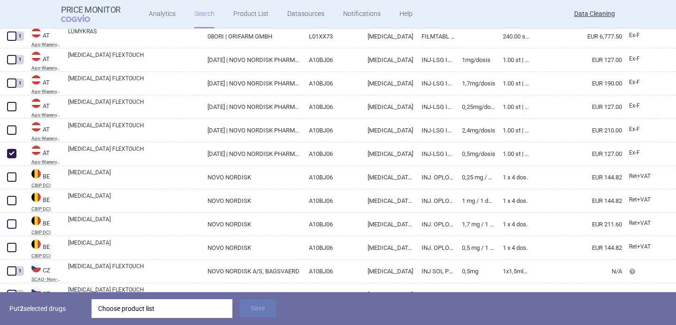
click at [146, 317] on div "Choose product list" at bounding box center [162, 308] width 128 height 19
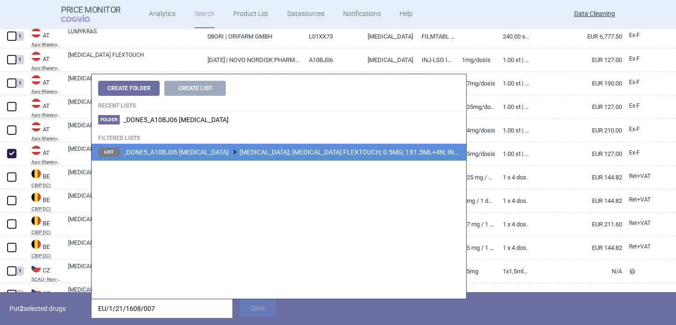
type input "EU/1/21/1608/007"
click at [270, 148] on span "_DONE5_A10BJ06 [MEDICAL_DATA] [MEDICAL_DATA]; [MEDICAL_DATA] FLEXTOUCH; 0.5MG; …" at bounding box center [334, 152] width 423 height 8
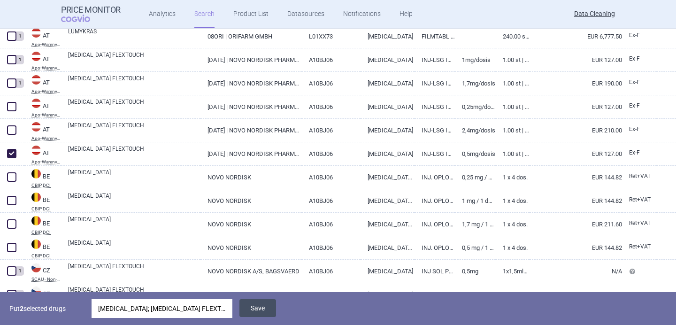
click at [257, 307] on button "Save" at bounding box center [257, 308] width 37 height 18
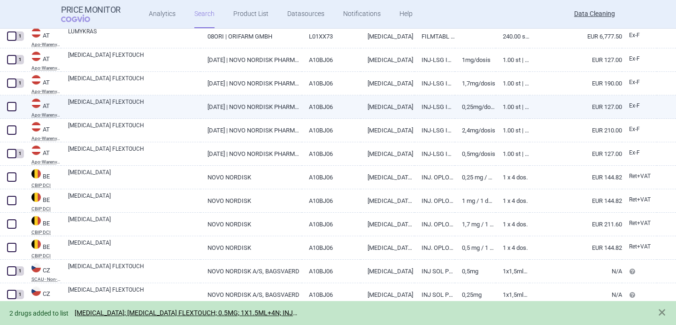
click at [9, 106] on span at bounding box center [11, 106] width 9 height 9
checkbox input "true"
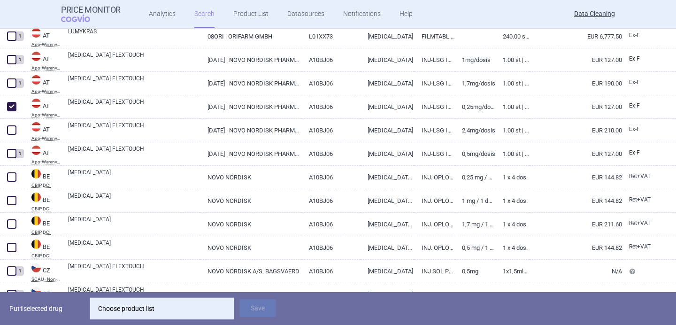
click at [180, 304] on div "Choose product list" at bounding box center [162, 308] width 128 height 19
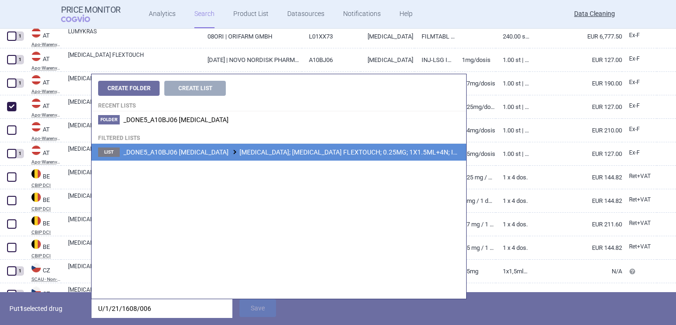
type input "U/1/21/1608/006"
click at [300, 153] on span "_DONE5_A10BJ06 [MEDICAL_DATA] [MEDICAL_DATA]; [MEDICAL_DATA] FLEXTOUCH; 0.25MG;…" at bounding box center [336, 152] width 426 height 8
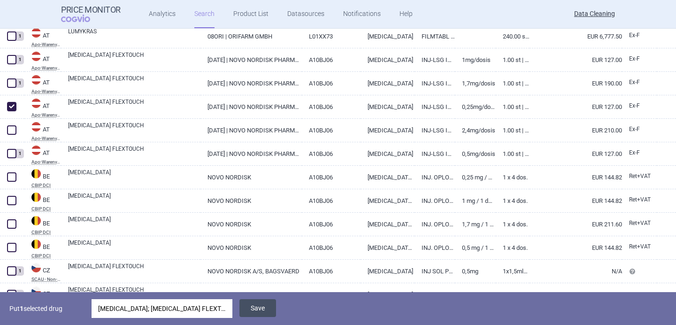
click at [266, 305] on button "Save" at bounding box center [257, 308] width 37 height 18
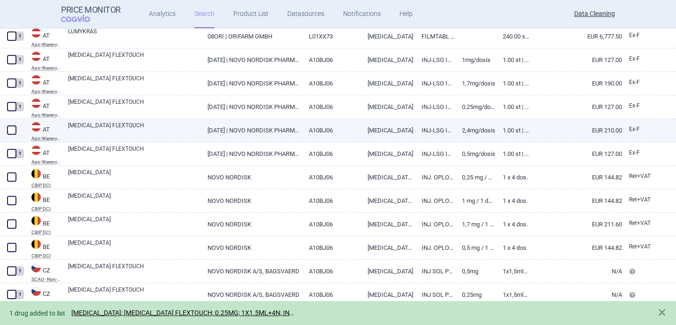
click at [11, 130] on span at bounding box center [11, 129] width 9 height 9
checkbox input "true"
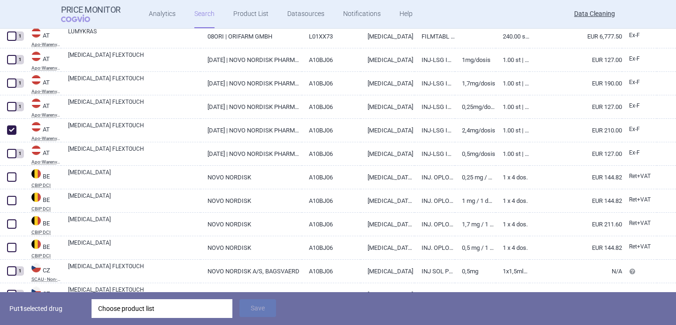
click at [133, 309] on div "Choose product list" at bounding box center [162, 308] width 128 height 19
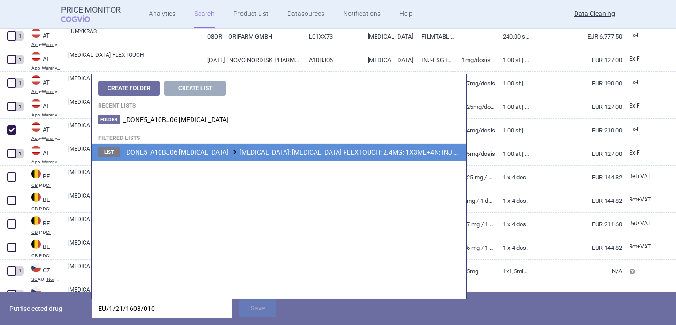
type input "EU/1/21/1608/010"
click at [284, 147] on li "List _DONE5_A10BJ06 [MEDICAL_DATA] [MEDICAL_DATA]; [MEDICAL_DATA] FLEXTOUCH; 2.…" at bounding box center [279, 152] width 375 height 17
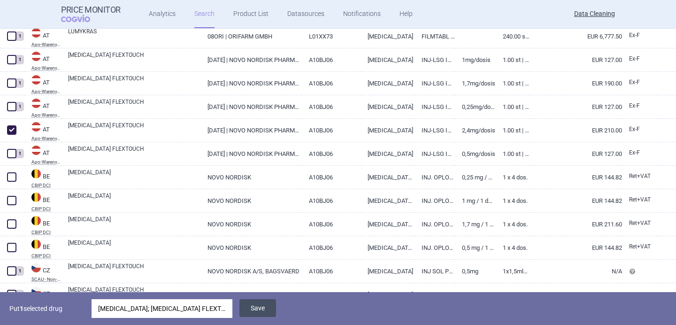
click at [270, 302] on button "Save" at bounding box center [257, 308] width 37 height 18
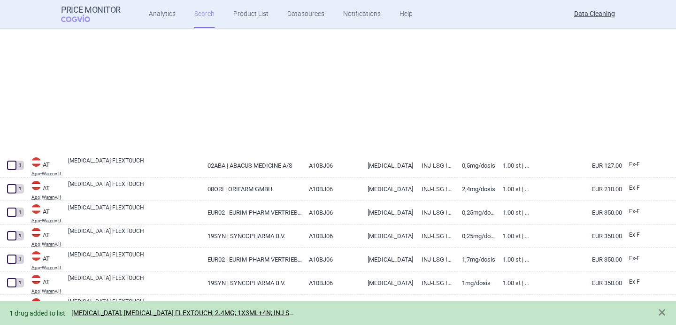
scroll to position [7, 0]
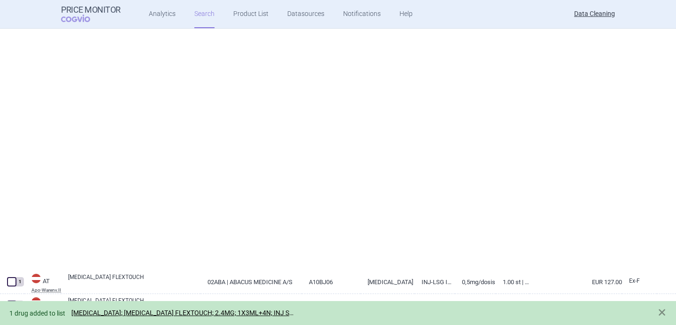
select select "brandName"
select select "newerThan"
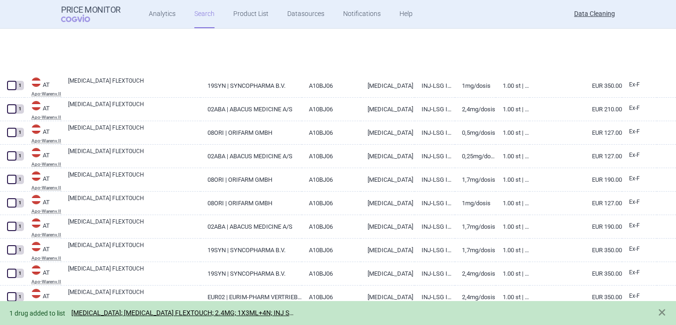
scroll to position [67, 0]
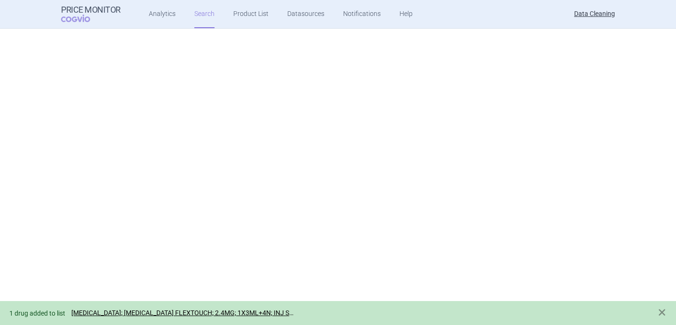
select select "brandName"
select select "newerThan"
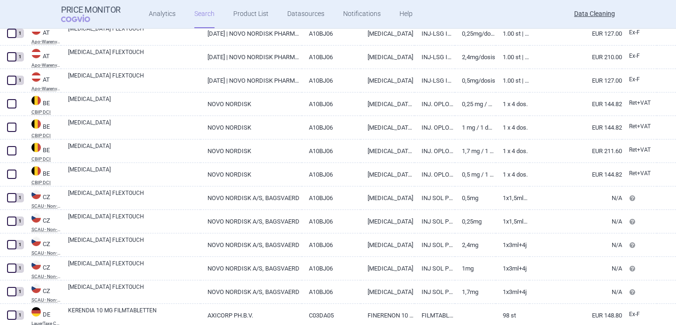
scroll to position [882, 0]
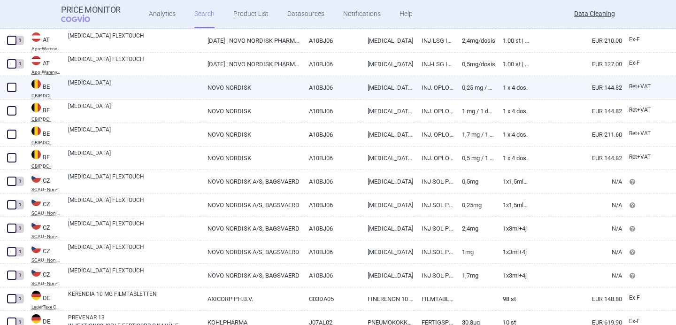
click at [172, 88] on link "[MEDICAL_DATA]" at bounding box center [134, 86] width 132 height 17
select select "EUR"
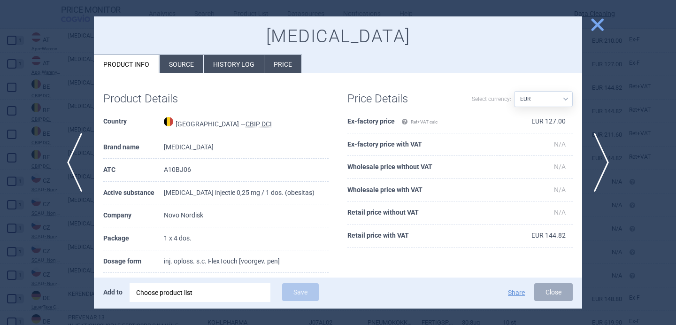
click at [186, 59] on li "Source" at bounding box center [182, 64] width 44 height 18
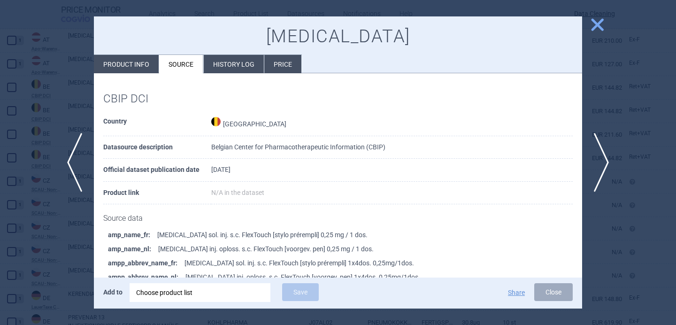
scroll to position [78, 0]
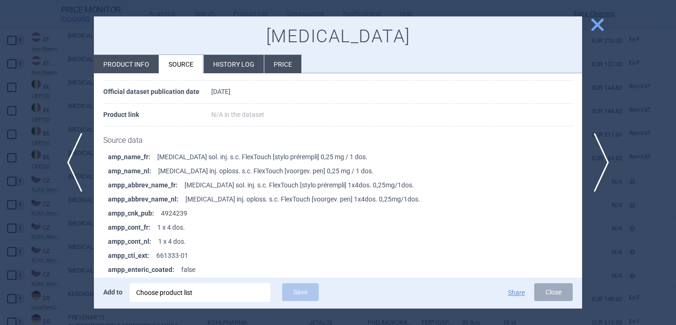
click at [70, 96] on div at bounding box center [338, 162] width 676 height 325
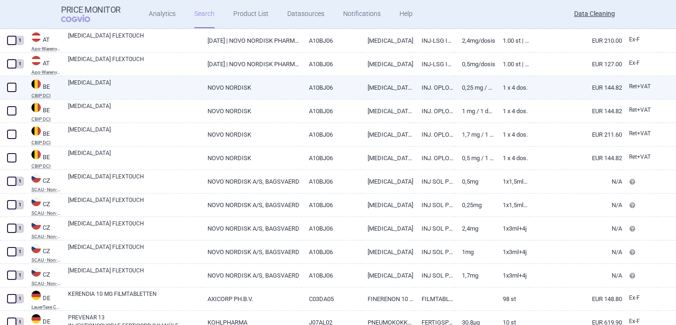
click at [12, 86] on span at bounding box center [11, 87] width 9 height 9
checkbox input "true"
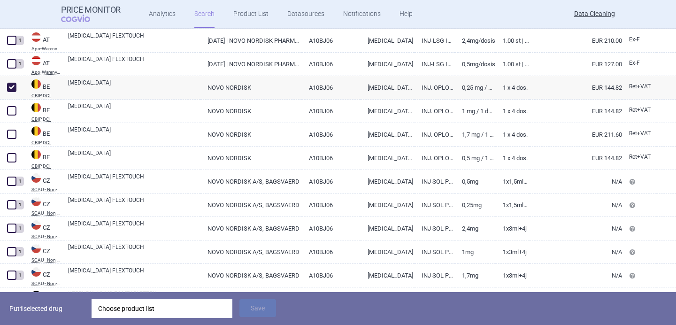
click at [144, 308] on div "Choose product list" at bounding box center [162, 308] width 128 height 19
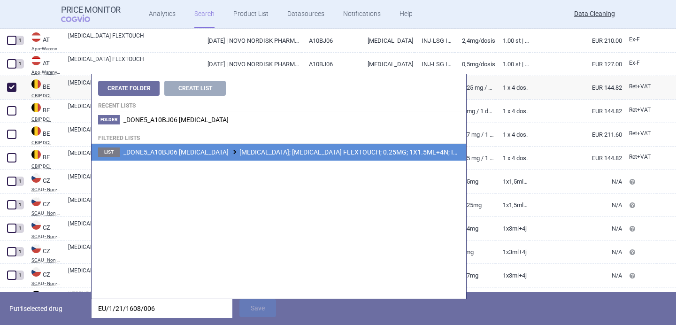
type input "EU/1/21/1608/006"
click at [295, 153] on span "_DONE5_A10BJ06 [MEDICAL_DATA] [MEDICAL_DATA]; [MEDICAL_DATA] FLEXTOUCH; 0.25MG;…" at bounding box center [336, 152] width 426 height 8
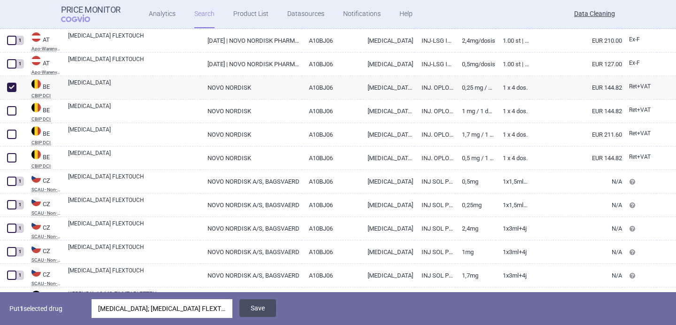
click at [268, 309] on button "Save" at bounding box center [257, 308] width 37 height 18
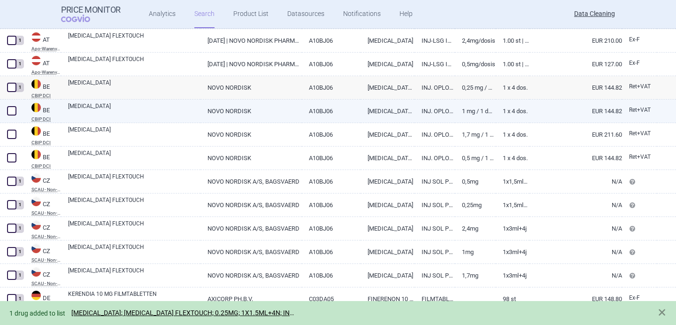
click at [10, 110] on span at bounding box center [11, 110] width 9 height 9
checkbox input "true"
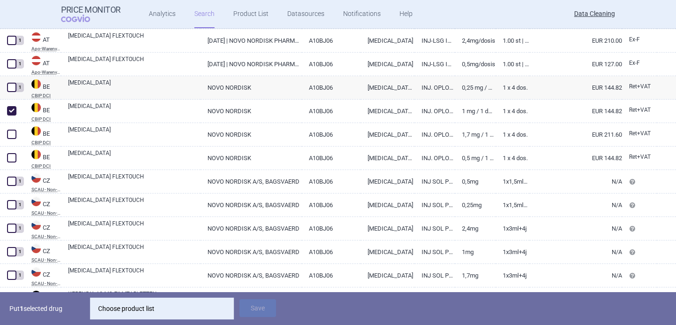
click at [177, 308] on div "Choose product list" at bounding box center [162, 308] width 128 height 19
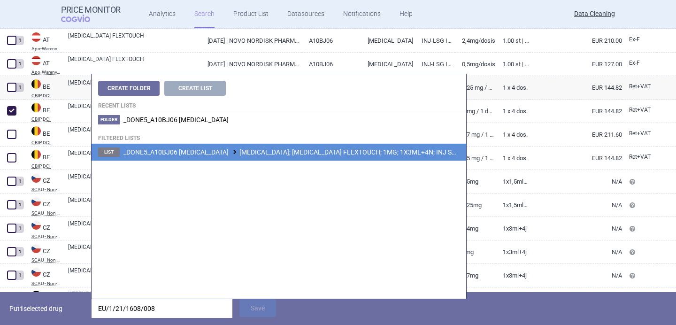
type input "EU/1/21/1608/008"
click at [288, 154] on span "_DONE5_A10BJ06 [MEDICAL_DATA] [MEDICAL_DATA]; [MEDICAL_DATA] FLEXTOUCH; 1MG; 1X…" at bounding box center [328, 152] width 411 height 8
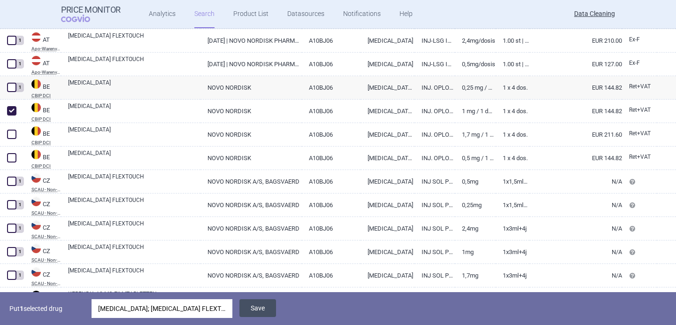
click at [271, 309] on button "Save" at bounding box center [257, 308] width 37 height 18
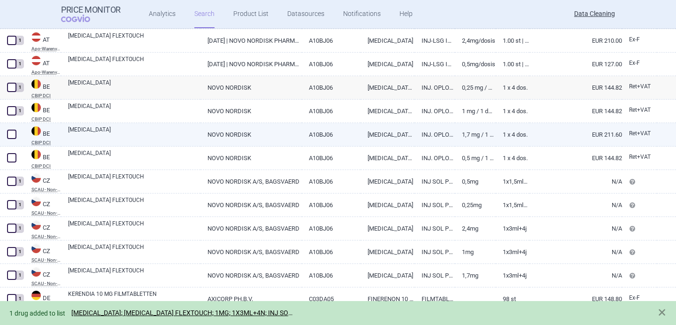
click at [11, 136] on span at bounding box center [11, 134] width 9 height 9
checkbox input "true"
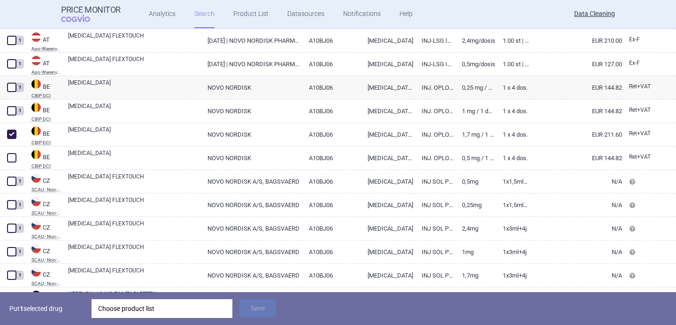
click at [168, 307] on div "Choose product list" at bounding box center [162, 308] width 128 height 19
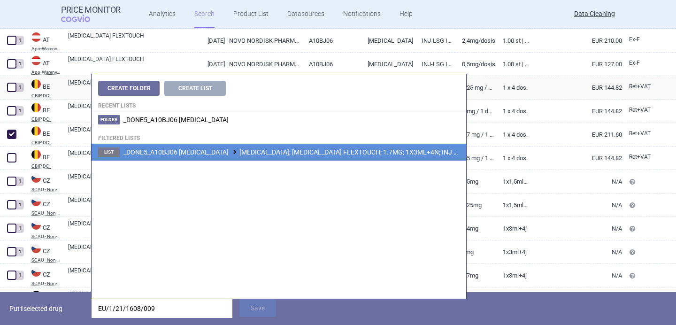
type input "EU/1/21/1608/009"
click at [278, 155] on span "_DONE5_A10BJ06 [MEDICAL_DATA] [MEDICAL_DATA]; [MEDICAL_DATA] FLEXTOUCH; 1.7MG; …" at bounding box center [331, 152] width 417 height 8
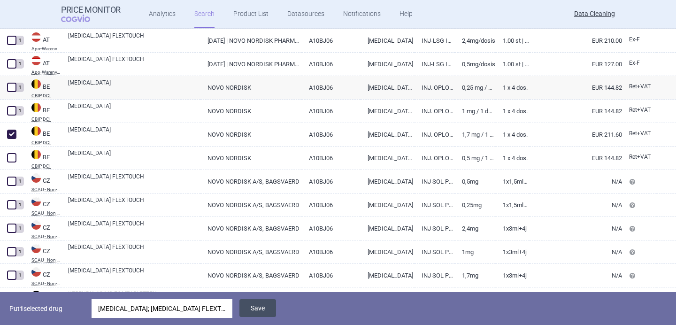
click at [270, 303] on button "Save" at bounding box center [257, 308] width 37 height 18
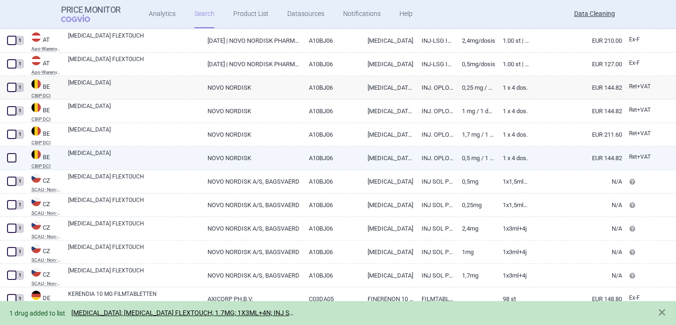
click at [11, 158] on span at bounding box center [11, 157] width 9 height 9
checkbox input "true"
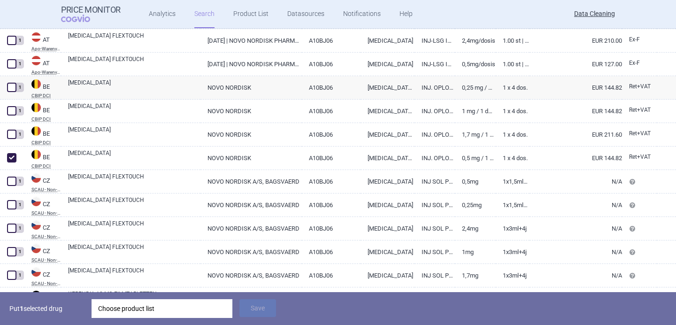
click at [178, 307] on div "Choose product list" at bounding box center [162, 308] width 128 height 19
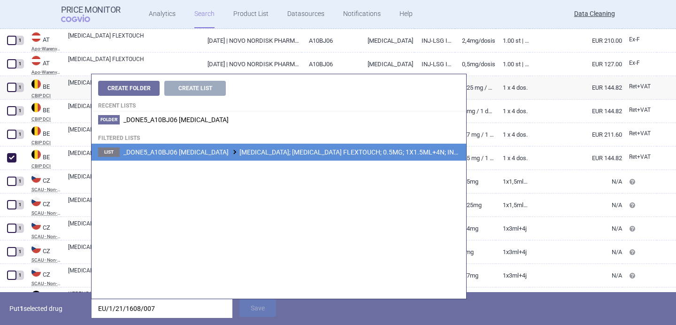
type input "EU/1/21/1608/007"
click at [303, 153] on span "_DONE5_A10BJ06 [MEDICAL_DATA] [MEDICAL_DATA]; [MEDICAL_DATA] FLEXTOUCH; 0.5MG; …" at bounding box center [334, 152] width 423 height 8
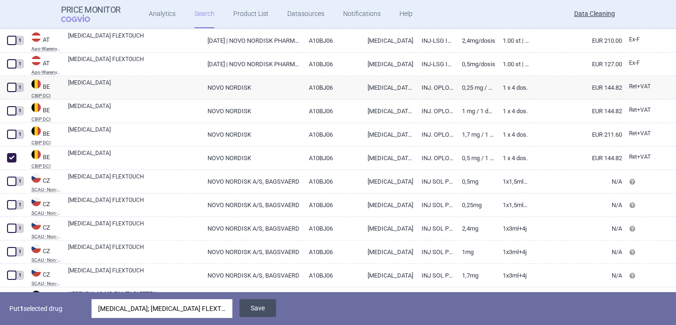
click at [267, 306] on button "Save" at bounding box center [257, 308] width 37 height 18
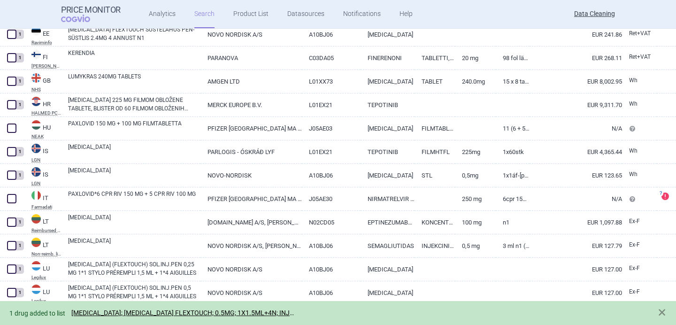
scroll to position [1506, 0]
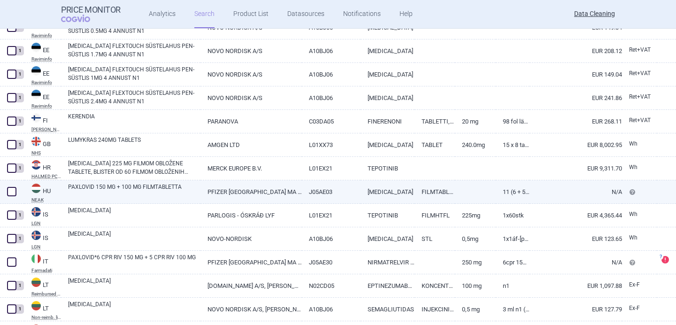
click at [181, 187] on link "PAXLOVID 150 MG + 100 MG FILMTABLETTA" at bounding box center [134, 191] width 132 height 17
select select "EUR"
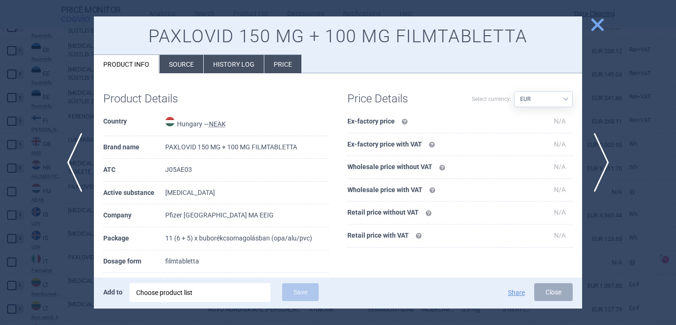
click at [211, 294] on div "Choose product list" at bounding box center [200, 292] width 128 height 19
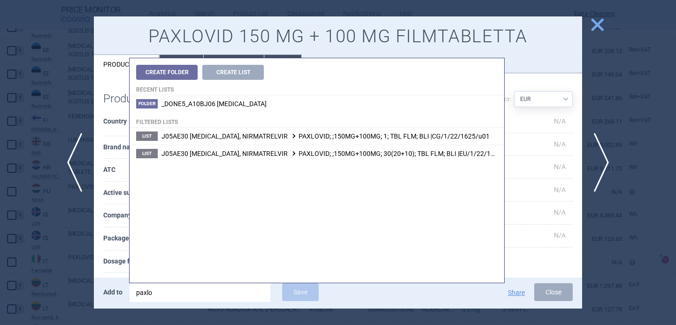
type input "paxlo"
click at [112, 118] on th "Country" at bounding box center [134, 123] width 62 height 26
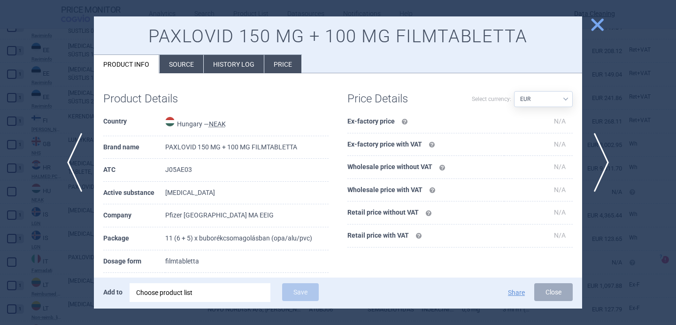
click at [205, 294] on div "Choose product list" at bounding box center [200, 292] width 128 height 19
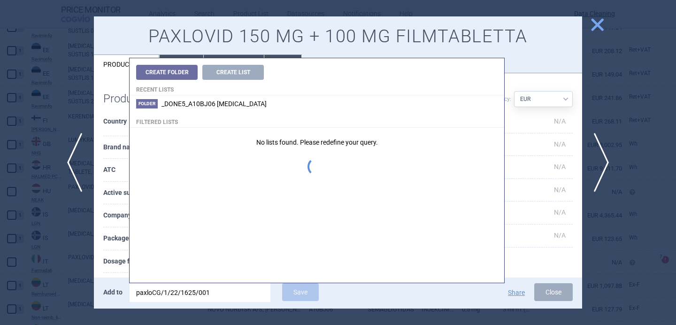
click at [205, 294] on input "paxloCG/1/22/1625/001" at bounding box center [200, 292] width 141 height 19
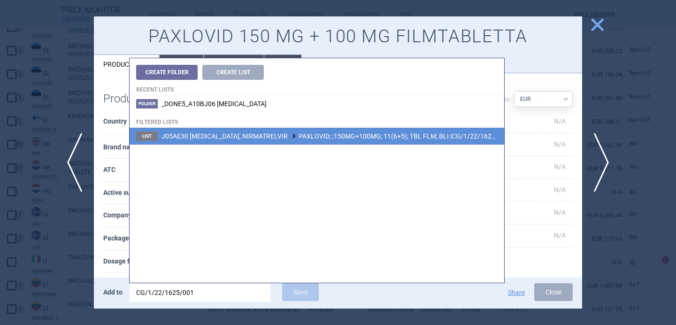
type input "CG/1/22/1625/001"
click at [300, 133] on span "J05AE30 [MEDICAL_DATA], NIRMATRELVIR PAXLOVID; ;150MG+100MG; 11(6+5); TBL FLM; …" at bounding box center [336, 136] width 348 height 8
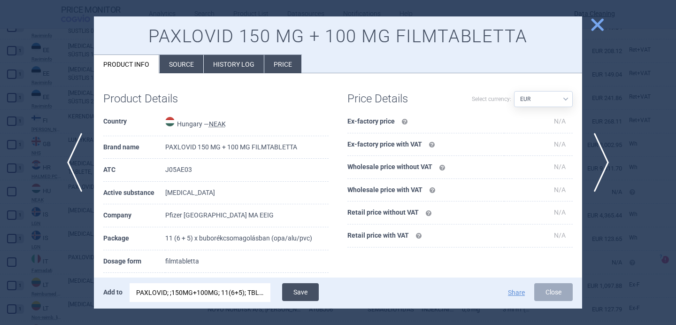
click at [305, 289] on button "Save" at bounding box center [300, 292] width 37 height 18
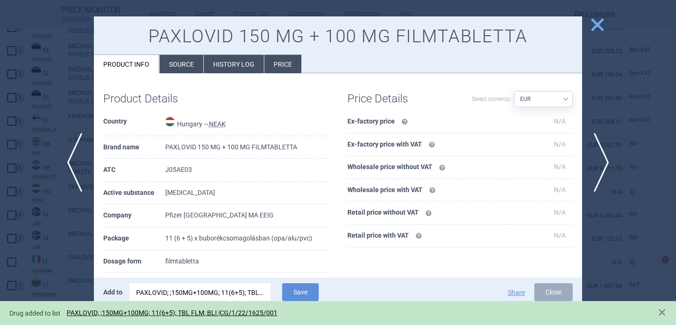
click at [83, 264] on div at bounding box center [338, 162] width 676 height 325
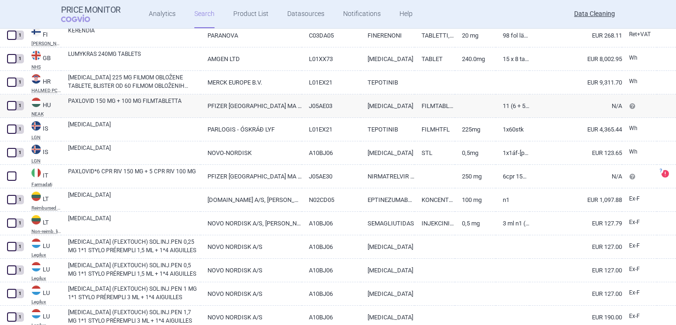
scroll to position [1594, 0]
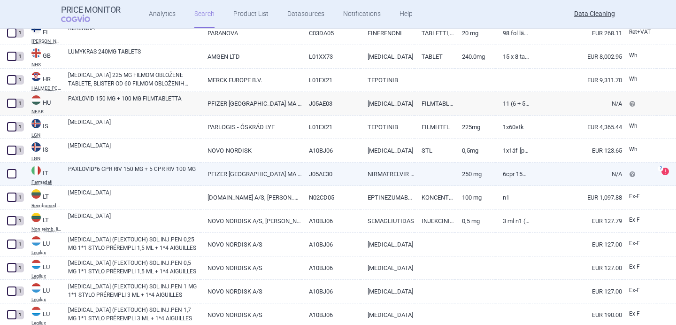
click at [129, 176] on link "PAXLOVID*6 CPR RIV 150 MG + 5 CPR RIV 100 MG" at bounding box center [134, 173] width 132 height 17
select select "EUR"
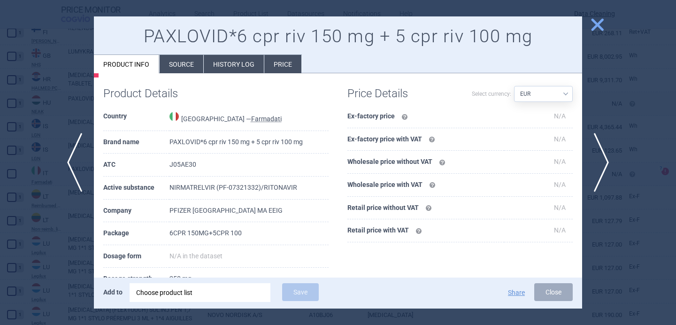
scroll to position [87, 0]
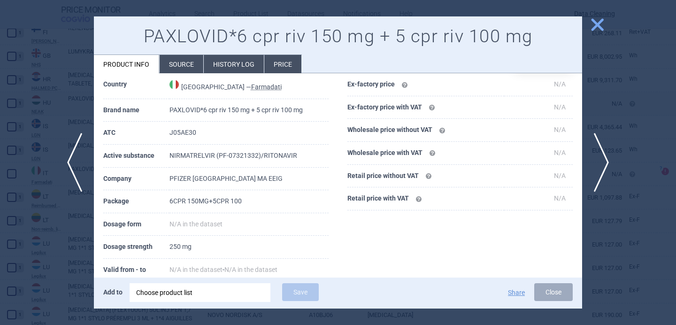
click at [170, 293] on div "Choose product list" at bounding box center [200, 292] width 128 height 19
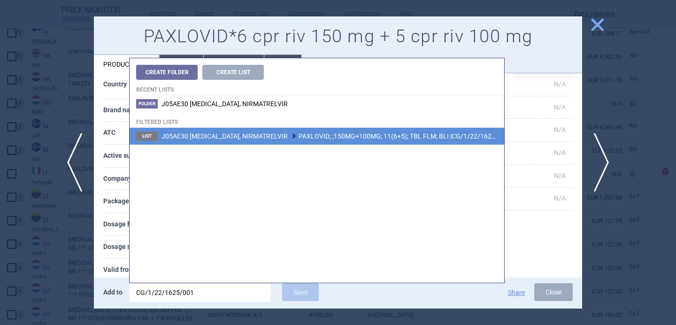
type input "CG/1/22/1625/001"
click at [316, 133] on span "J05AE30 [MEDICAL_DATA], NIRMATRELVIR PAXLOVID; ;150MG+100MG; 11(6+5); TBL FLM; …" at bounding box center [336, 136] width 348 height 8
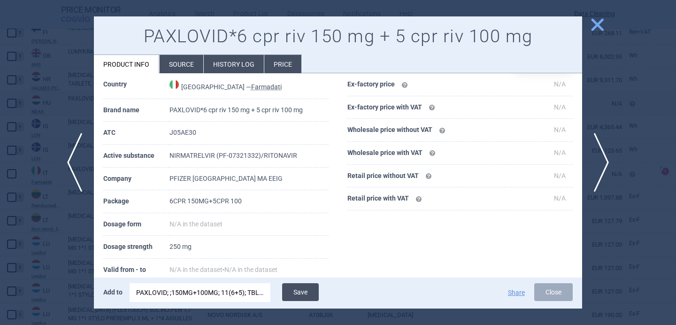
click at [309, 294] on button "Save" at bounding box center [300, 292] width 37 height 18
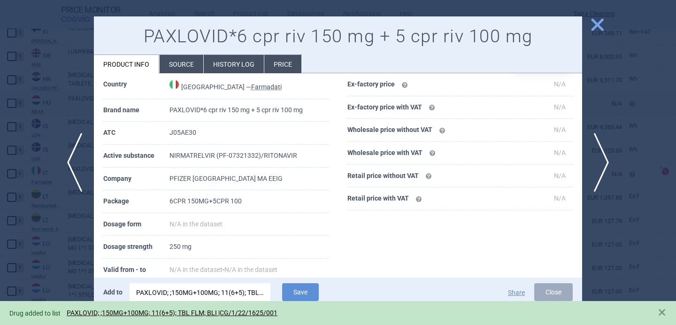
click at [54, 243] on div at bounding box center [338, 162] width 676 height 325
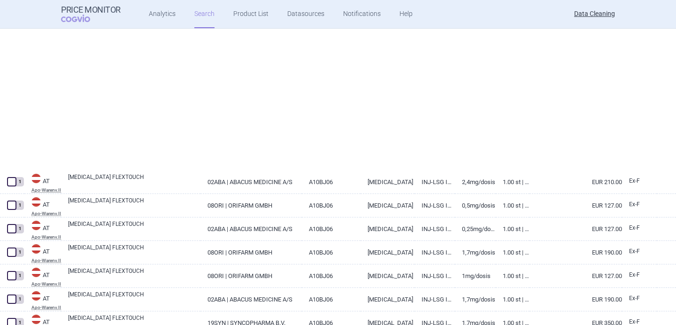
select select "brandName"
select select "newerThan"
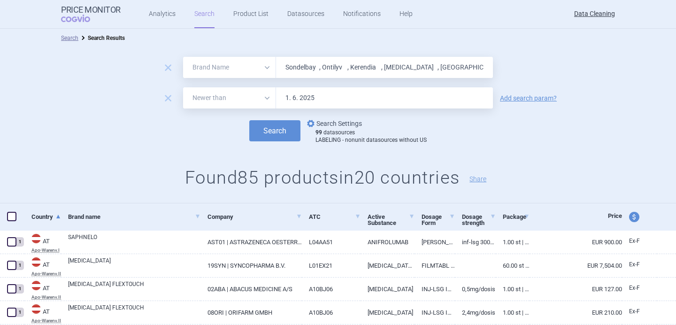
click at [348, 126] on link "options Search Settings" at bounding box center [333, 123] width 57 height 11
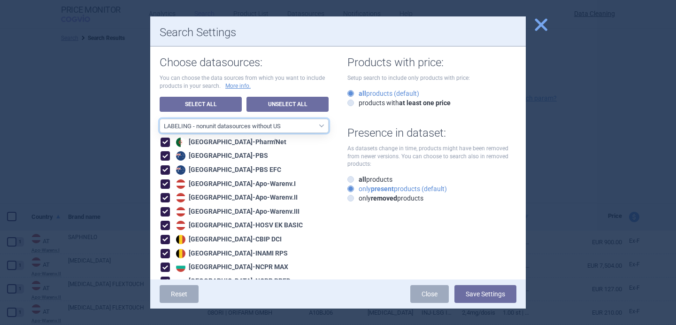
click at [287, 128] on select "All data sources LABELING - unit datasources without US LABELING - nonunit data…" at bounding box center [244, 126] width 169 height 14
select select "8989dc10-0f59-46fa-8fa1-2d950f31f8cb"
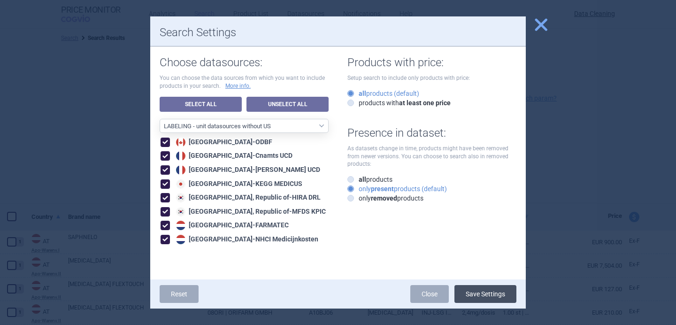
click at [480, 291] on button "Save Settings" at bounding box center [485, 294] width 62 height 18
